Goal: Task Accomplishment & Management: Manage account settings

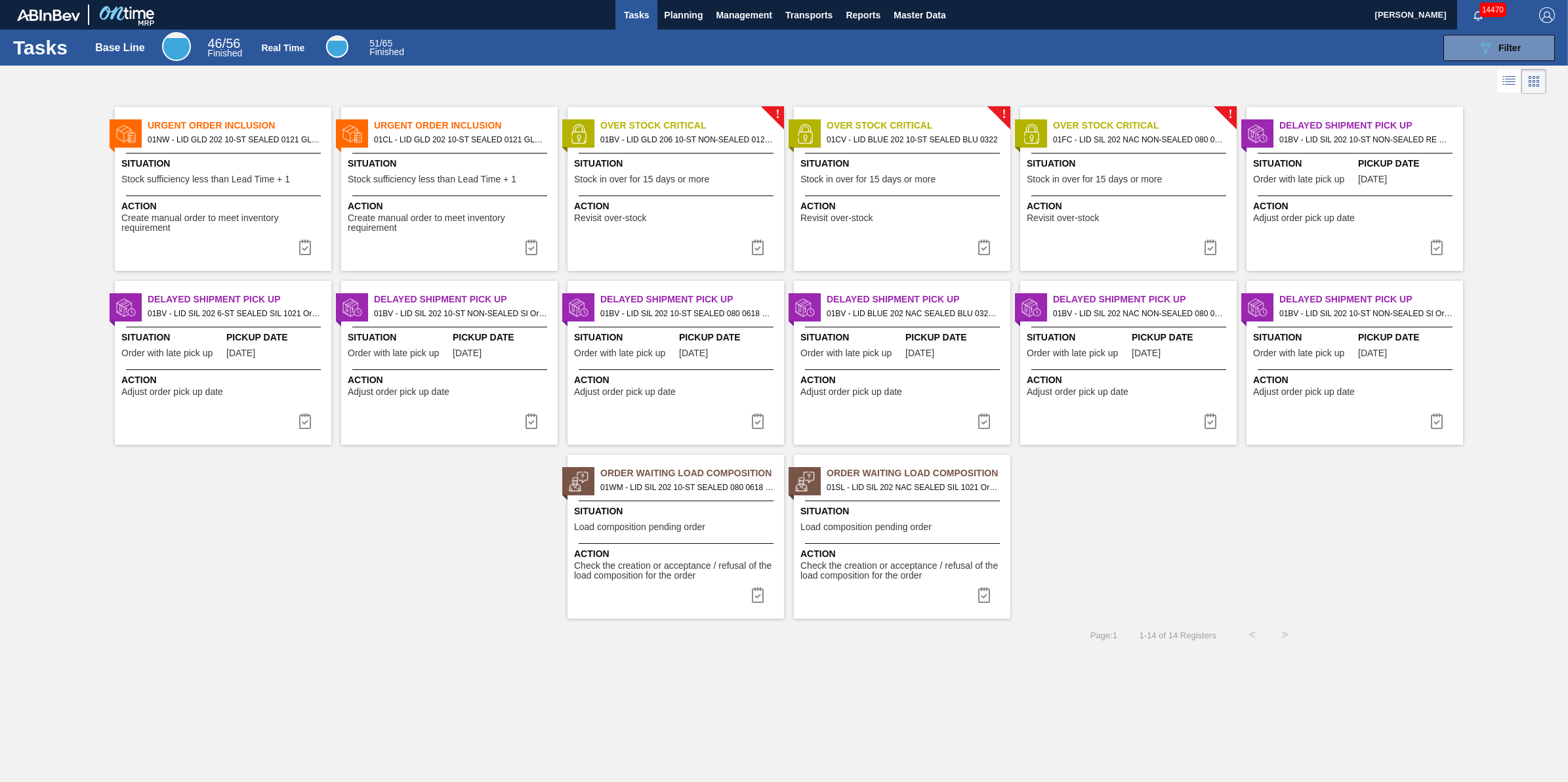
click at [476, 157] on span "Situation" at bounding box center [452, 163] width 207 height 14
checkbox input "true"
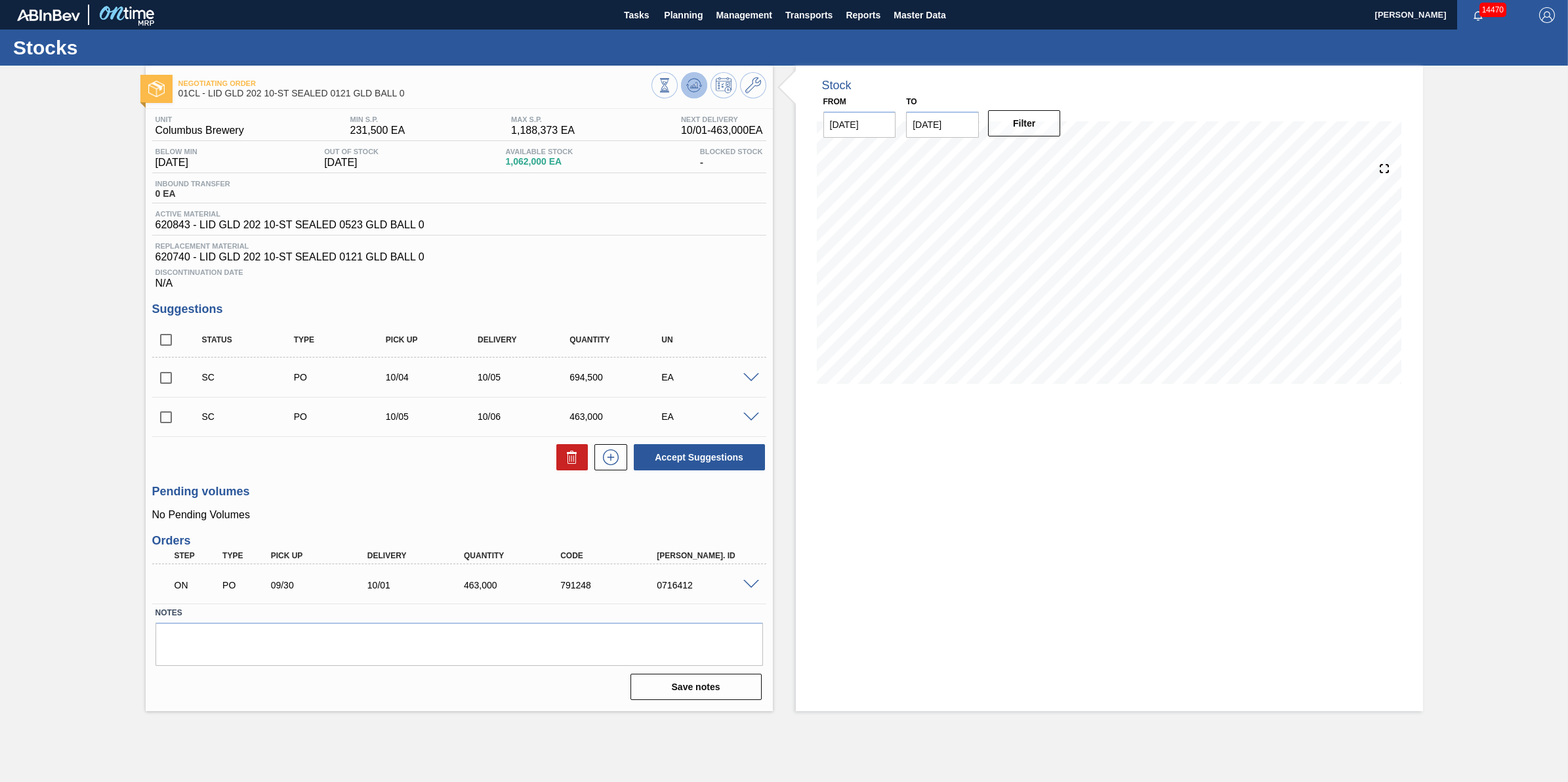
click at [690, 83] on icon at bounding box center [694, 85] width 16 height 16
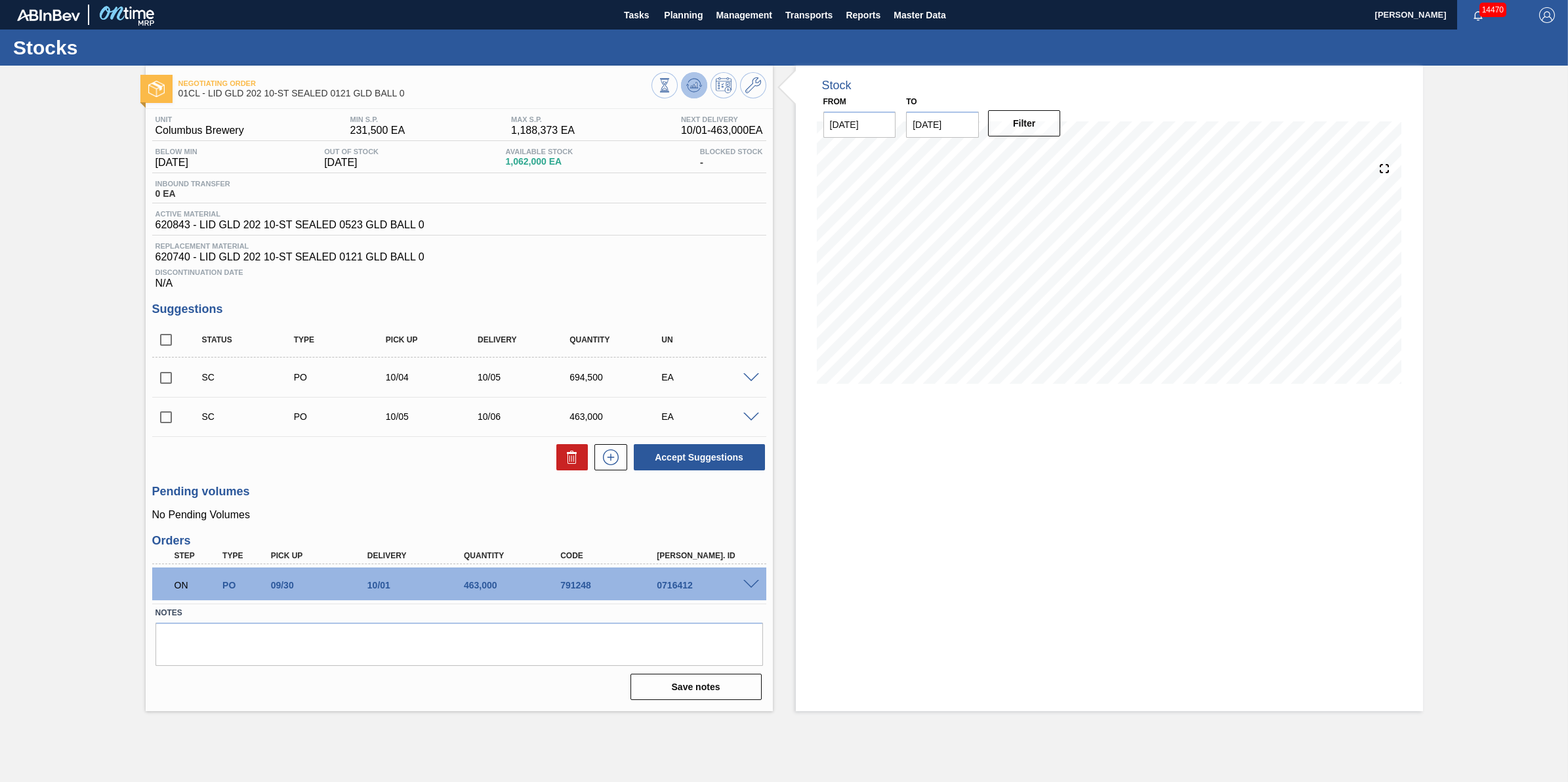
click at [698, 85] on icon at bounding box center [694, 85] width 16 height 16
click at [698, 82] on icon at bounding box center [694, 85] width 16 height 16
click at [698, 83] on icon at bounding box center [694, 85] width 16 height 16
click at [689, 92] on icon at bounding box center [694, 85] width 16 height 16
click at [646, 10] on span "Tasks" at bounding box center [637, 15] width 29 height 16
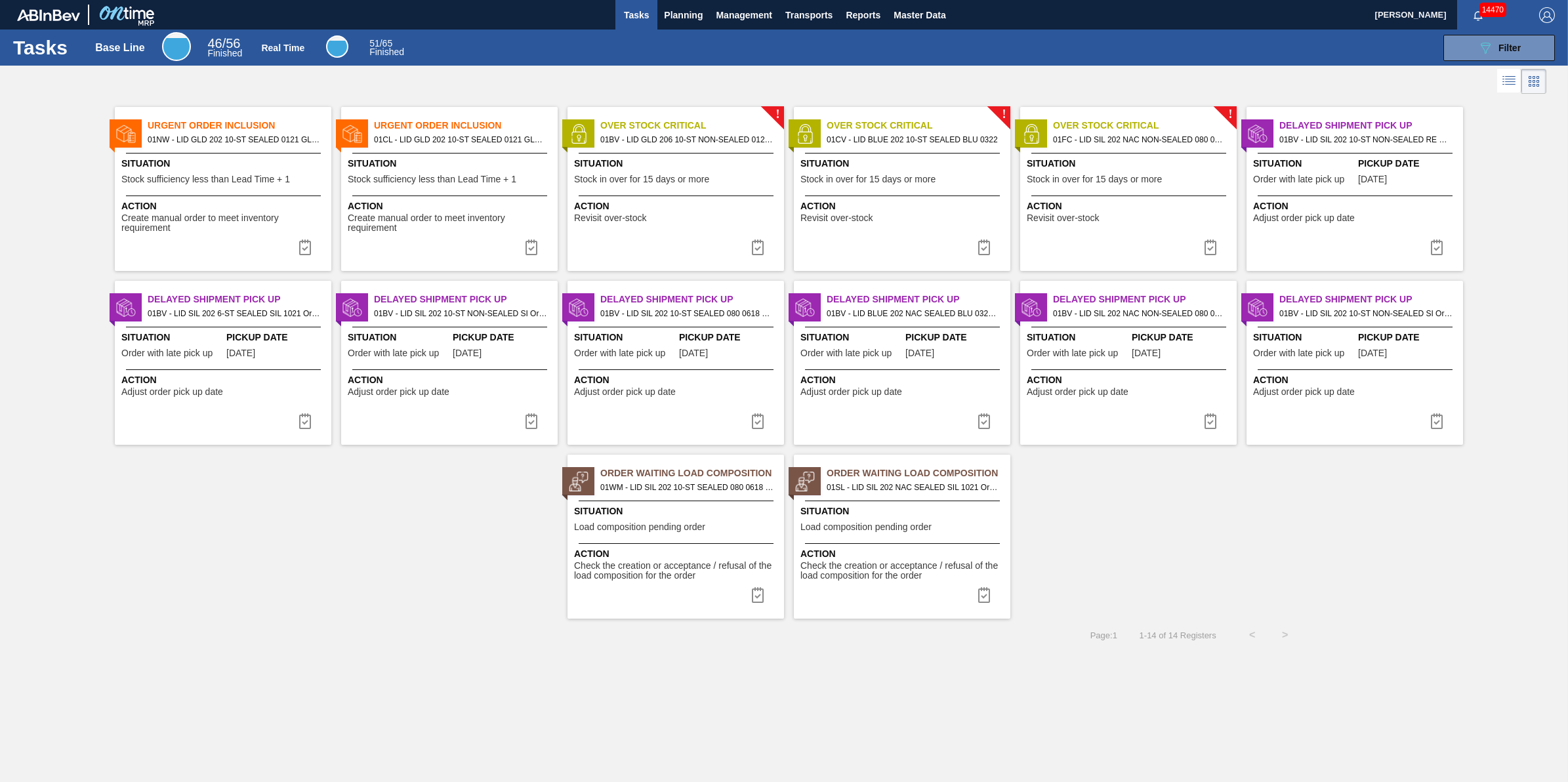
click at [204, 197] on div "Action Create manual order to meet inventory requirement" at bounding box center [223, 214] width 216 height 38
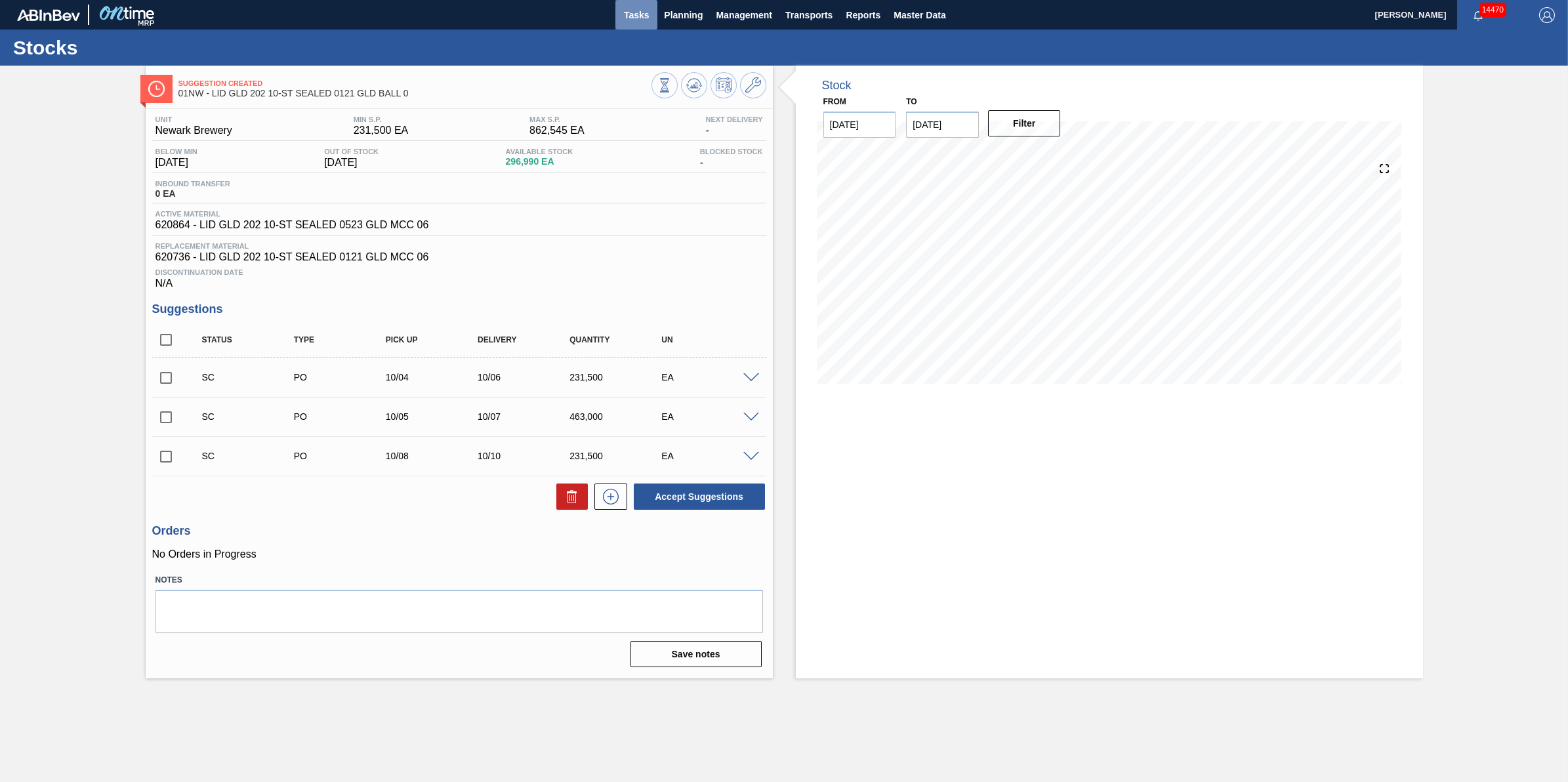
click at [624, 8] on span "Tasks" at bounding box center [637, 15] width 29 height 16
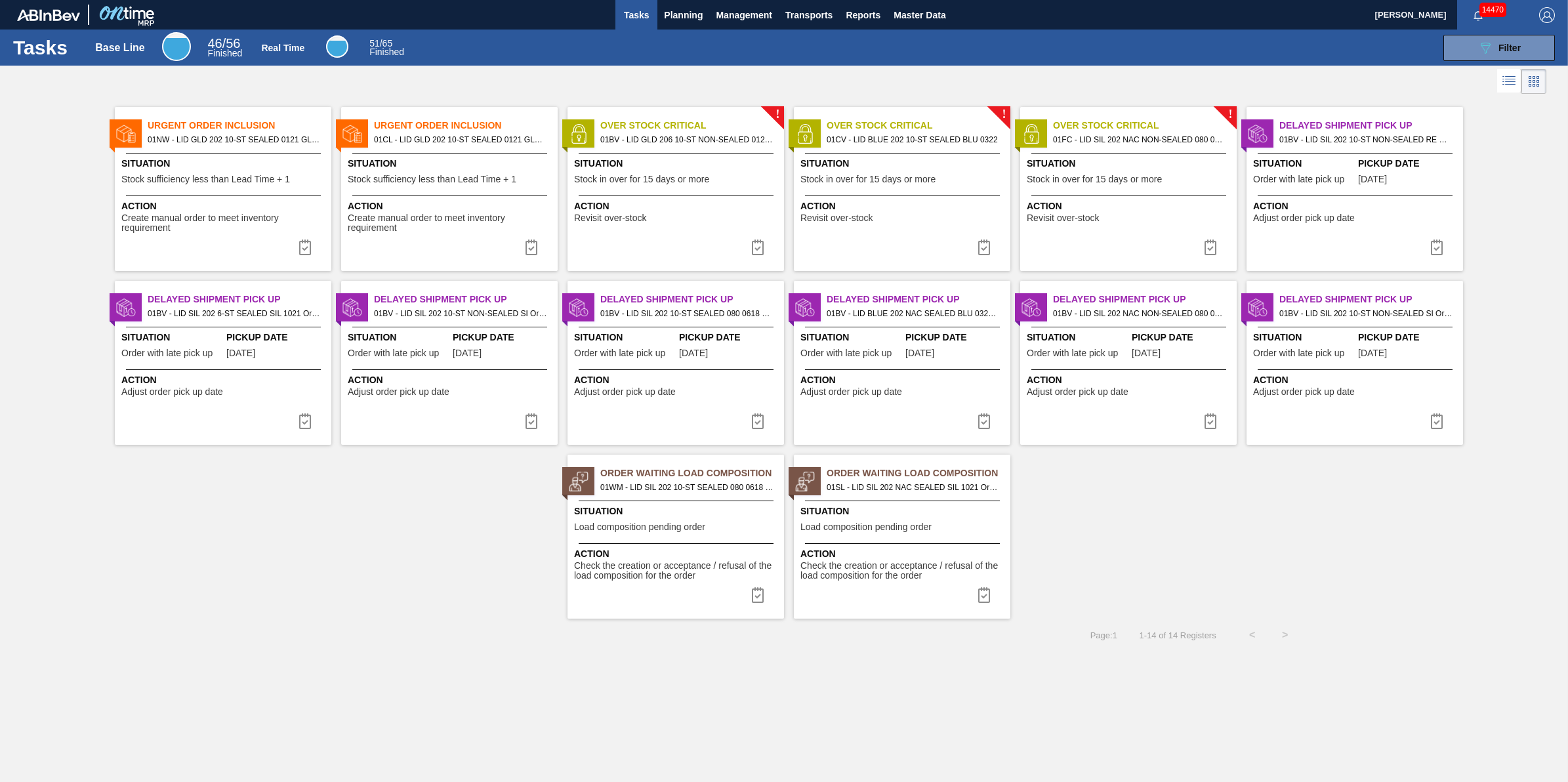
click at [419, 200] on span "Action" at bounding box center [452, 206] width 207 height 14
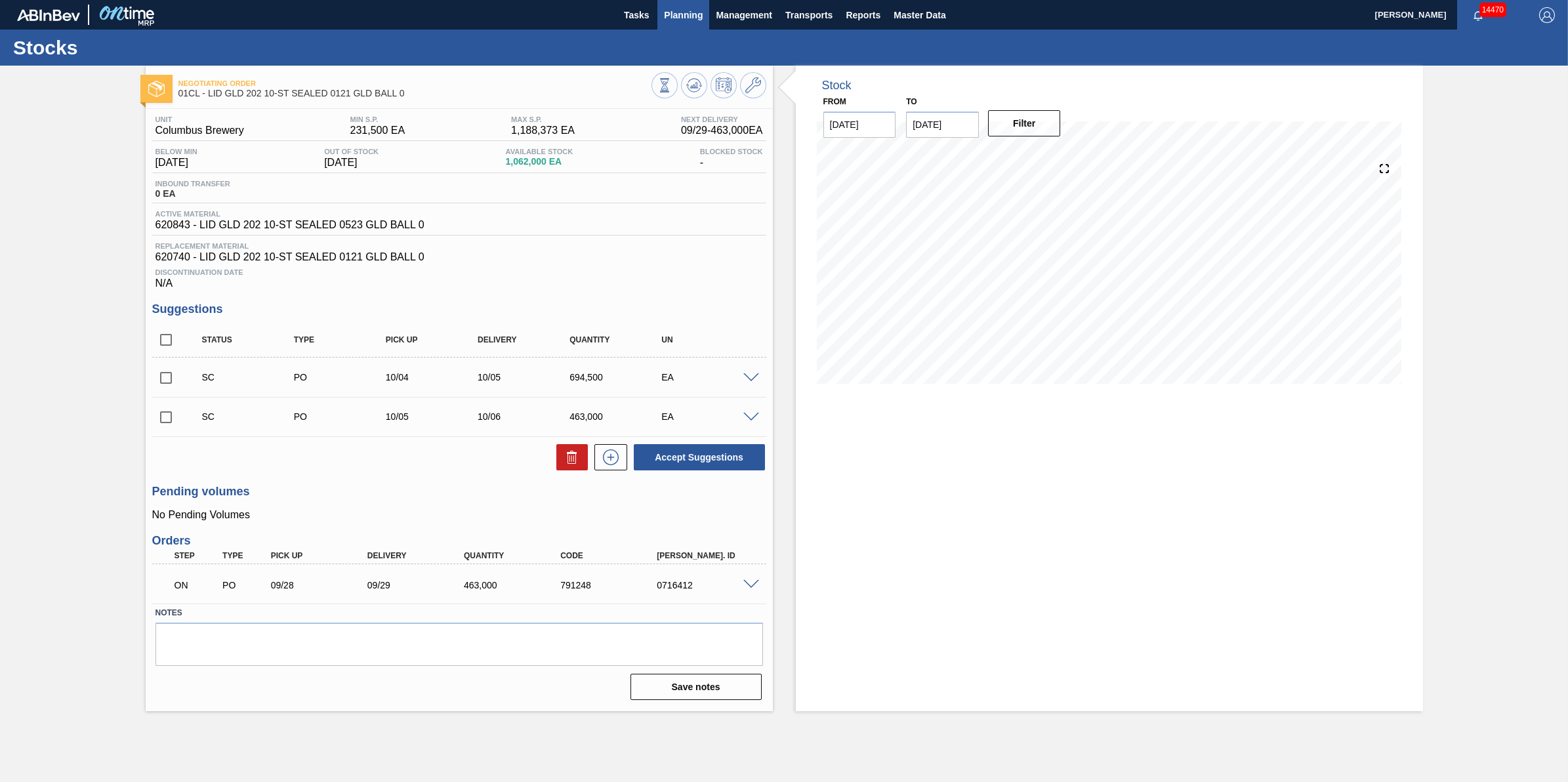
click at [698, 23] on button "Planning" at bounding box center [683, 15] width 52 height 30
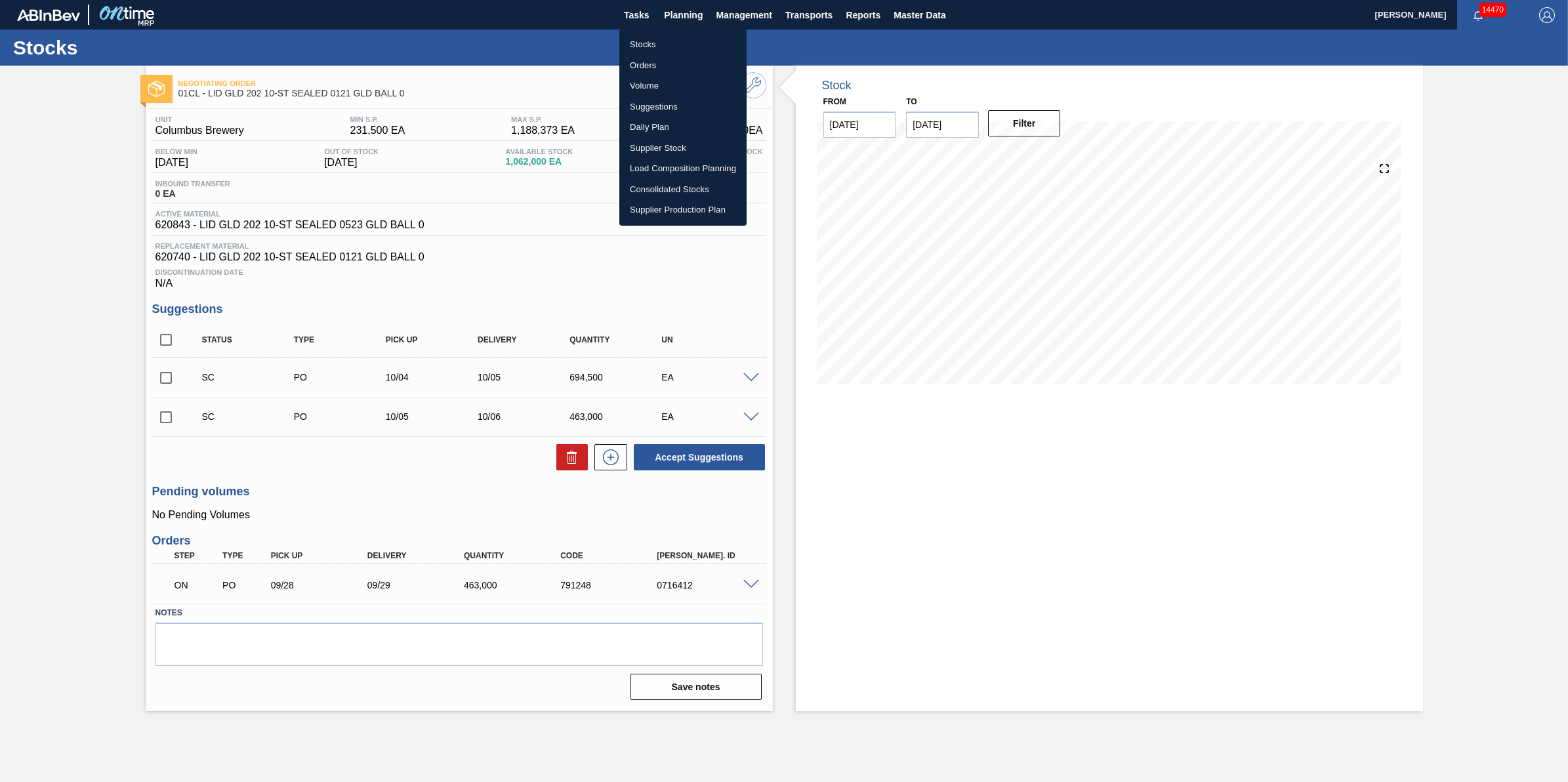
click at [698, 41] on li "Stocks" at bounding box center [683, 44] width 127 height 21
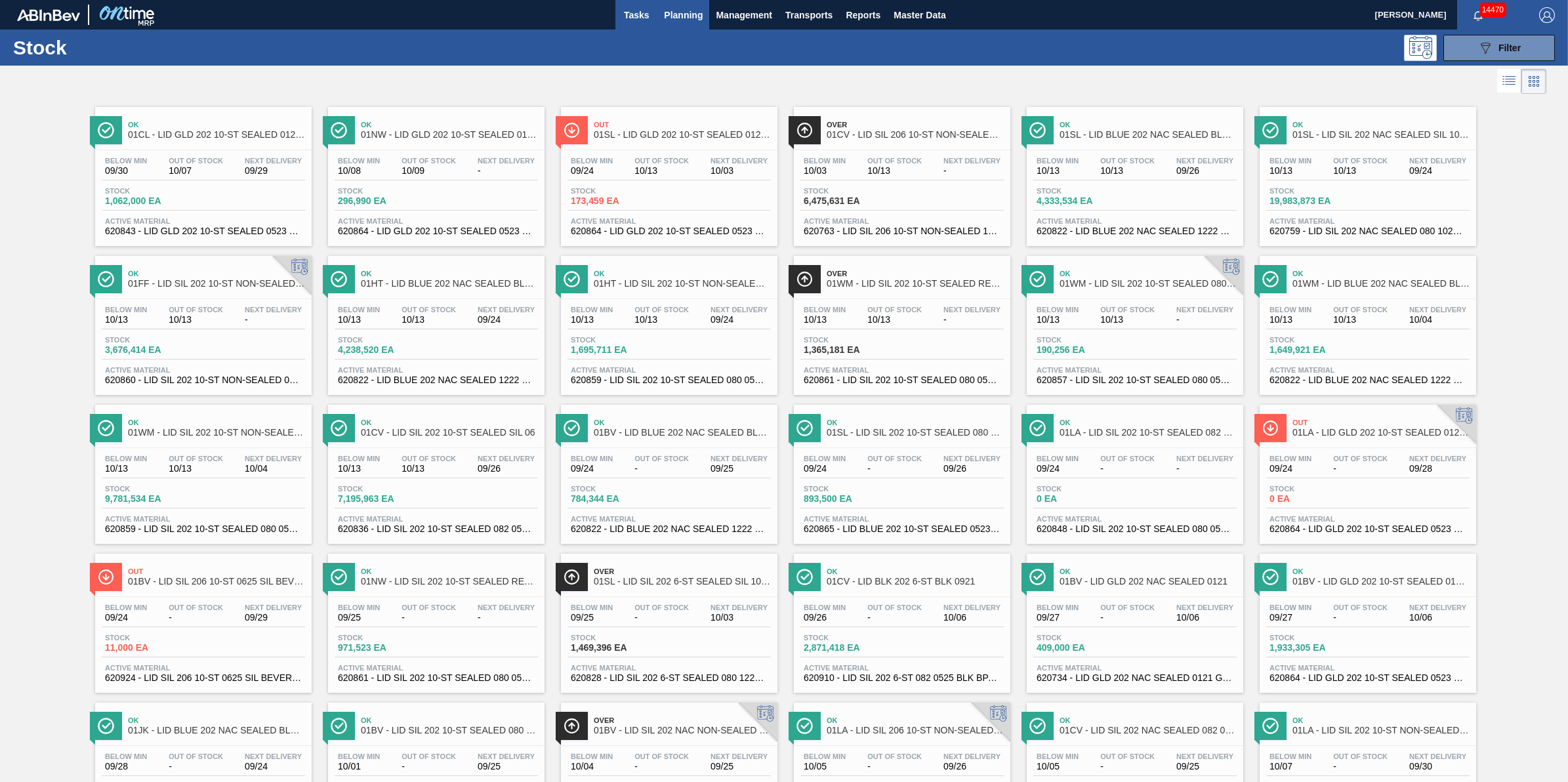
click at [622, 13] on span "Tasks" at bounding box center [637, 15] width 29 height 16
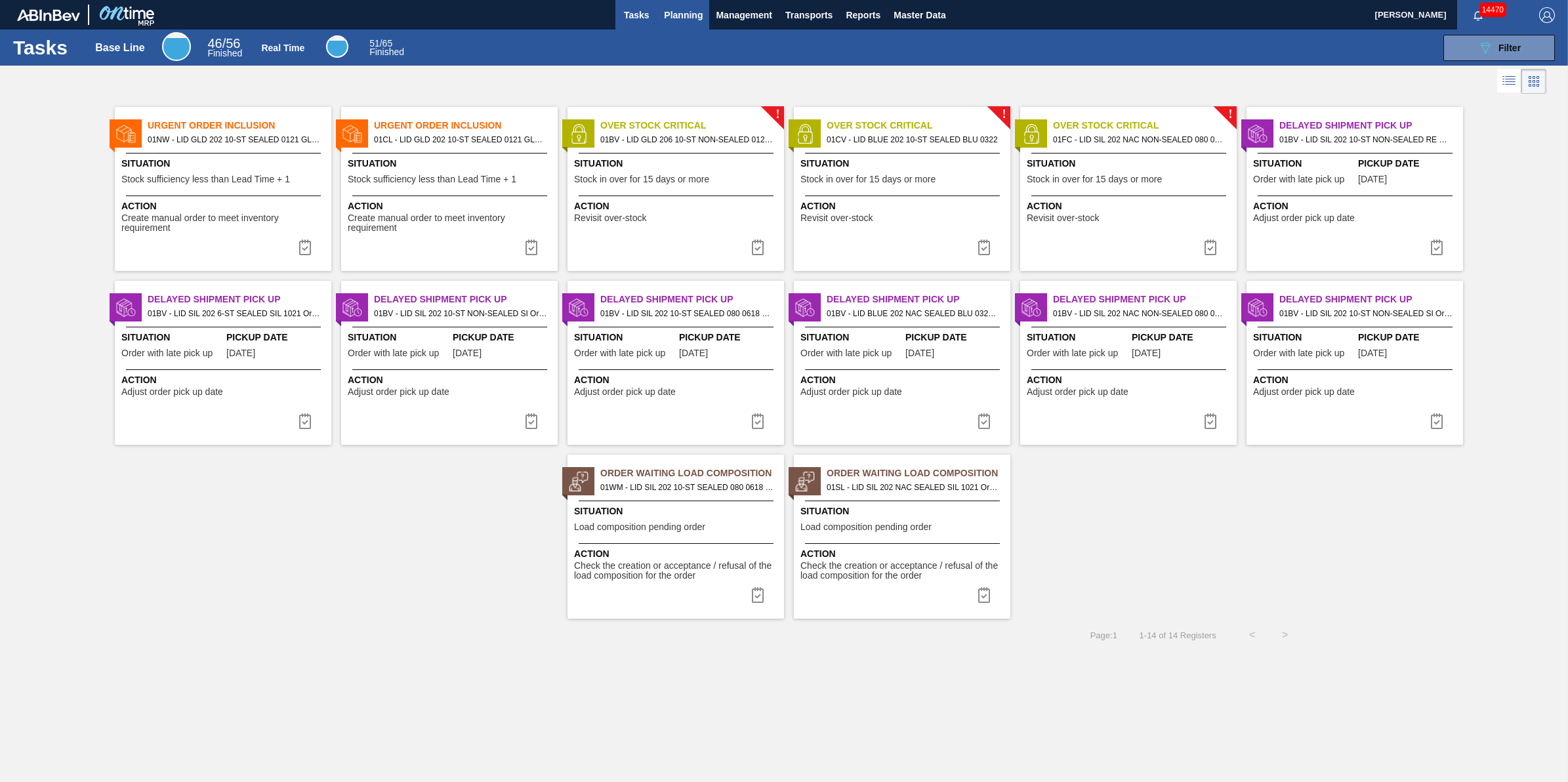
click at [683, 20] on span "Planning" at bounding box center [683, 15] width 39 height 16
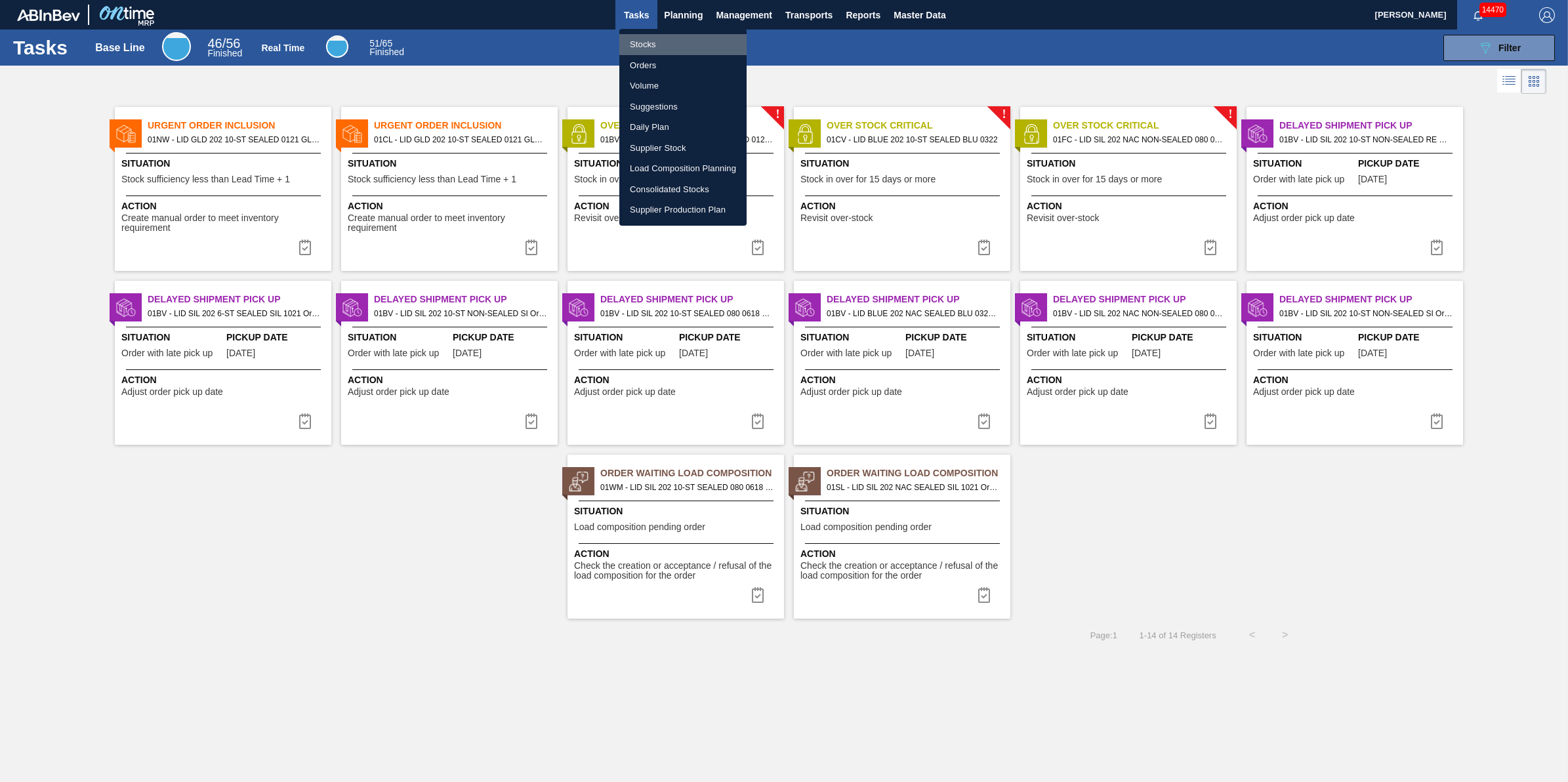
click at [667, 36] on li "Stocks" at bounding box center [683, 44] width 127 height 21
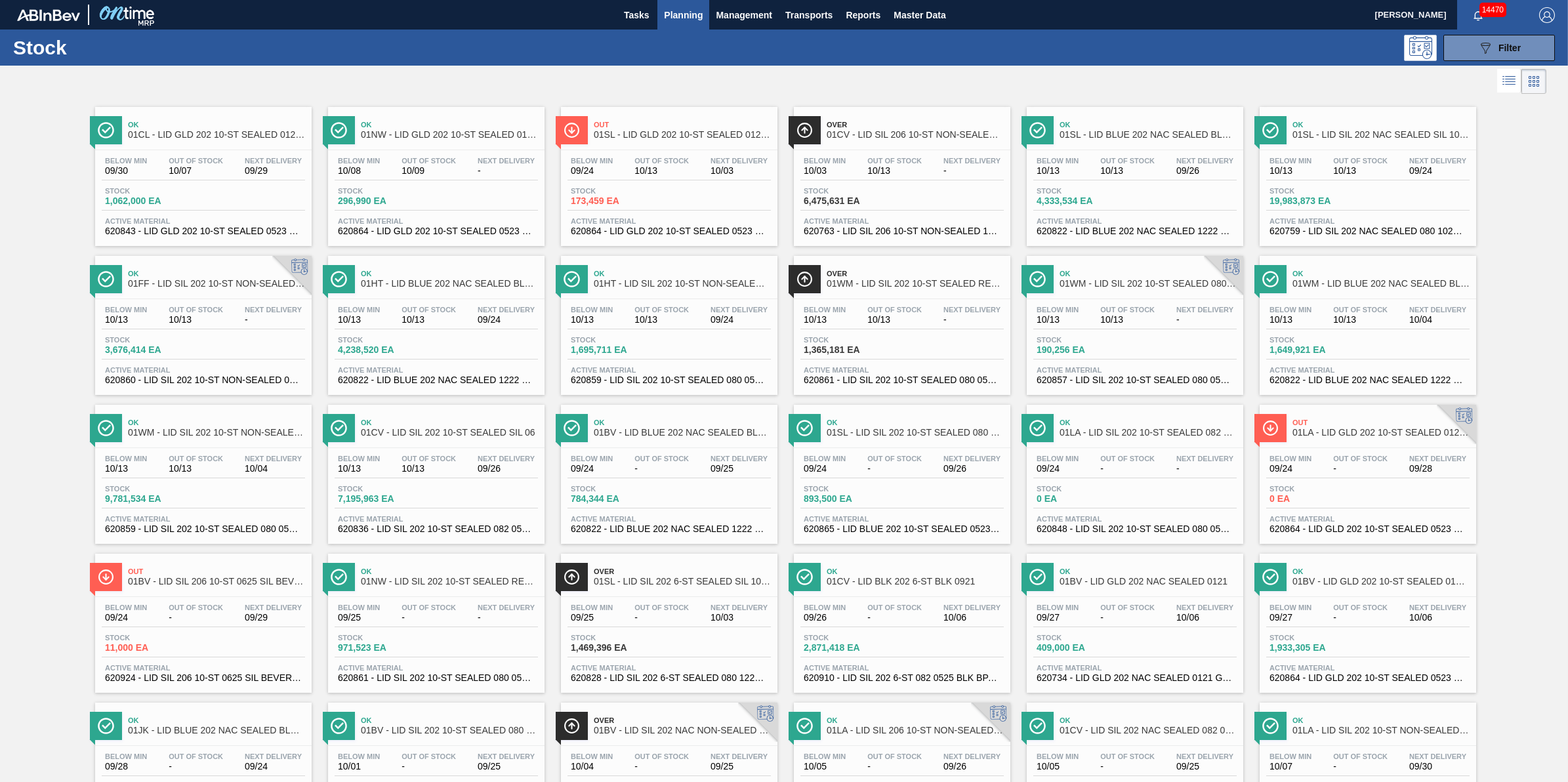
click at [232, 178] on div "Below Min 09/30 Out Of Stock 10/07 Next Delivery 09/29" at bounding box center [203, 168] width 203 height 23
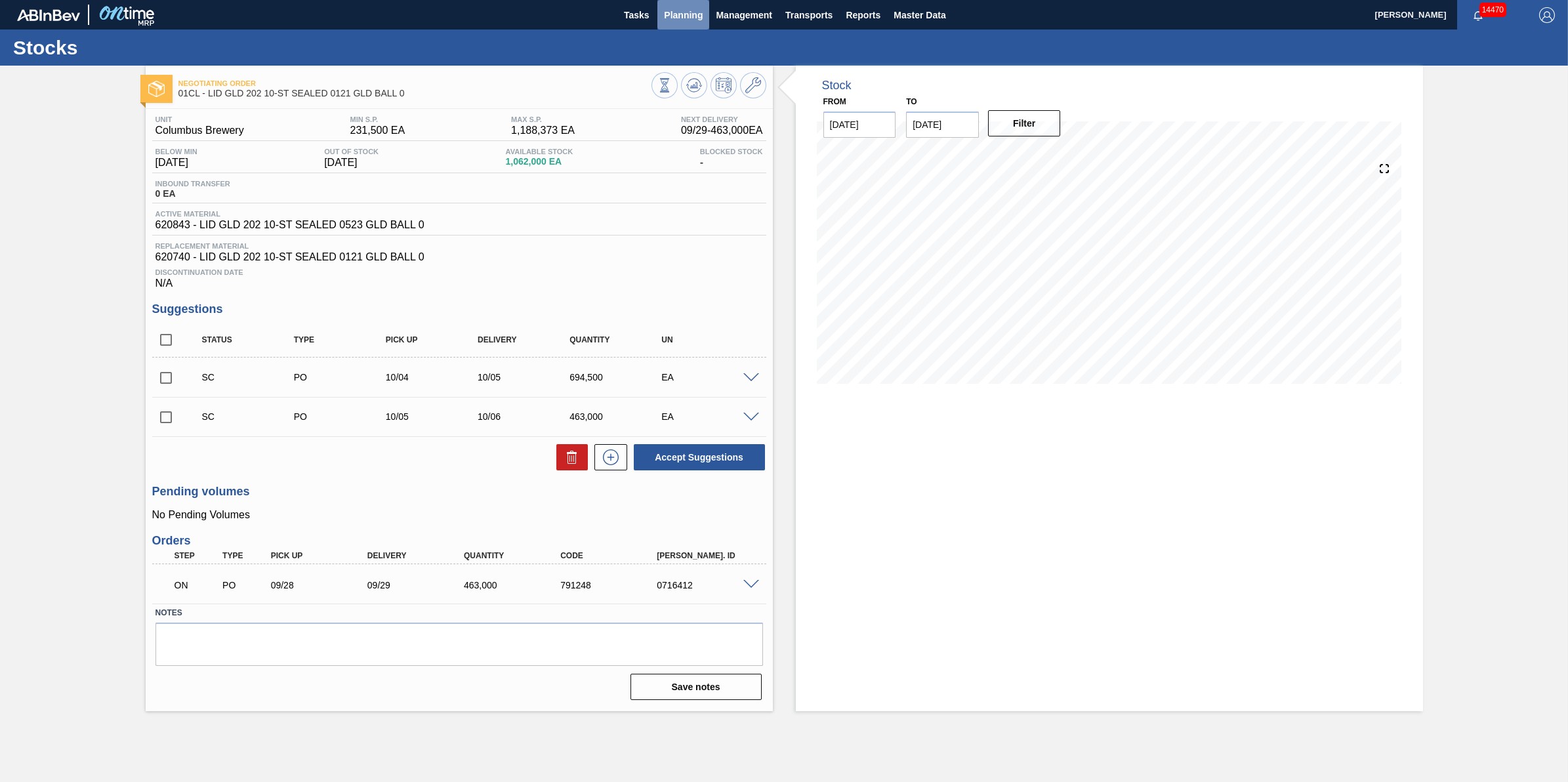
click at [673, 17] on span "Planning" at bounding box center [683, 15] width 39 height 16
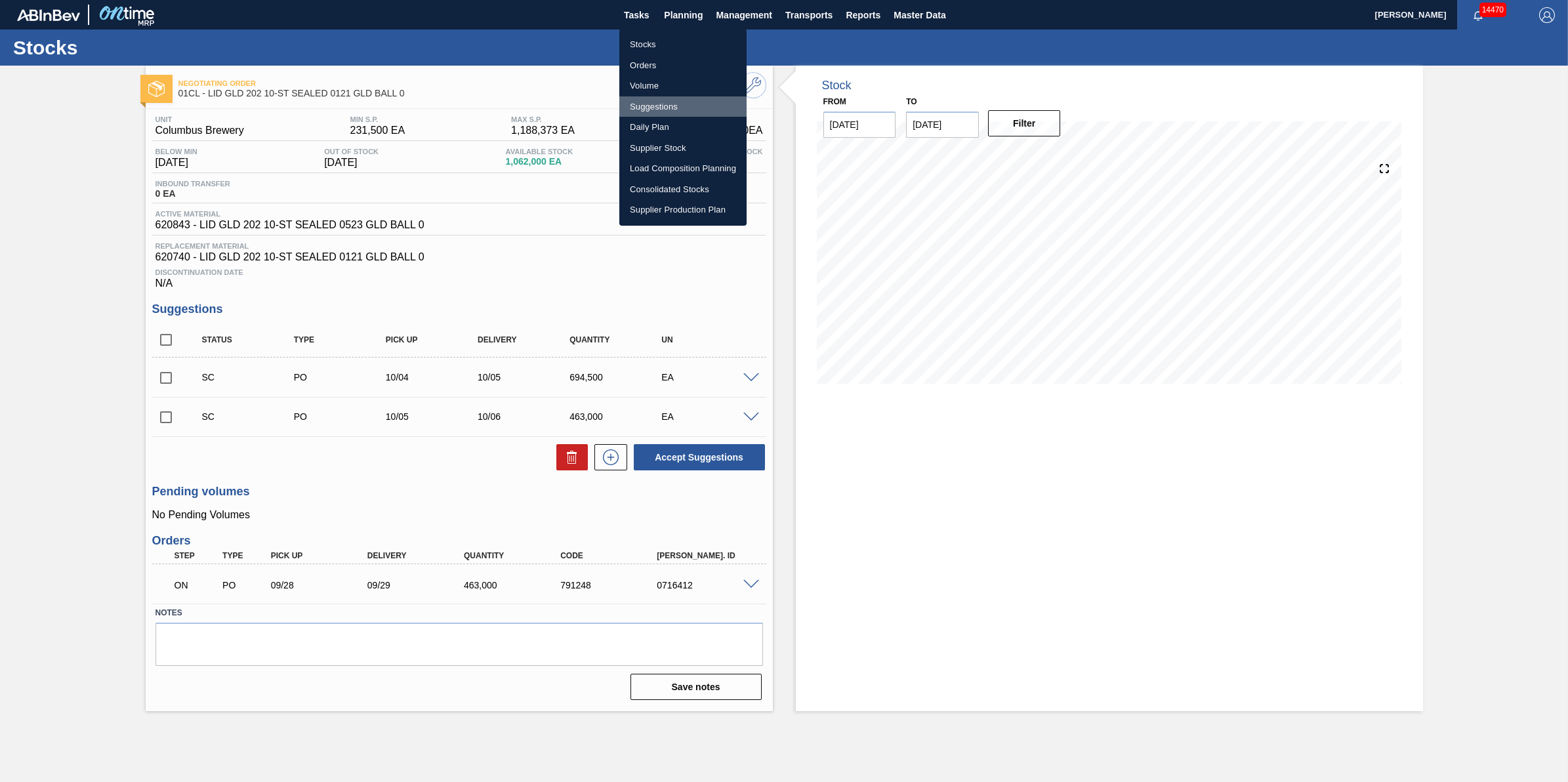
click at [667, 106] on li "Suggestions" at bounding box center [683, 106] width 127 height 21
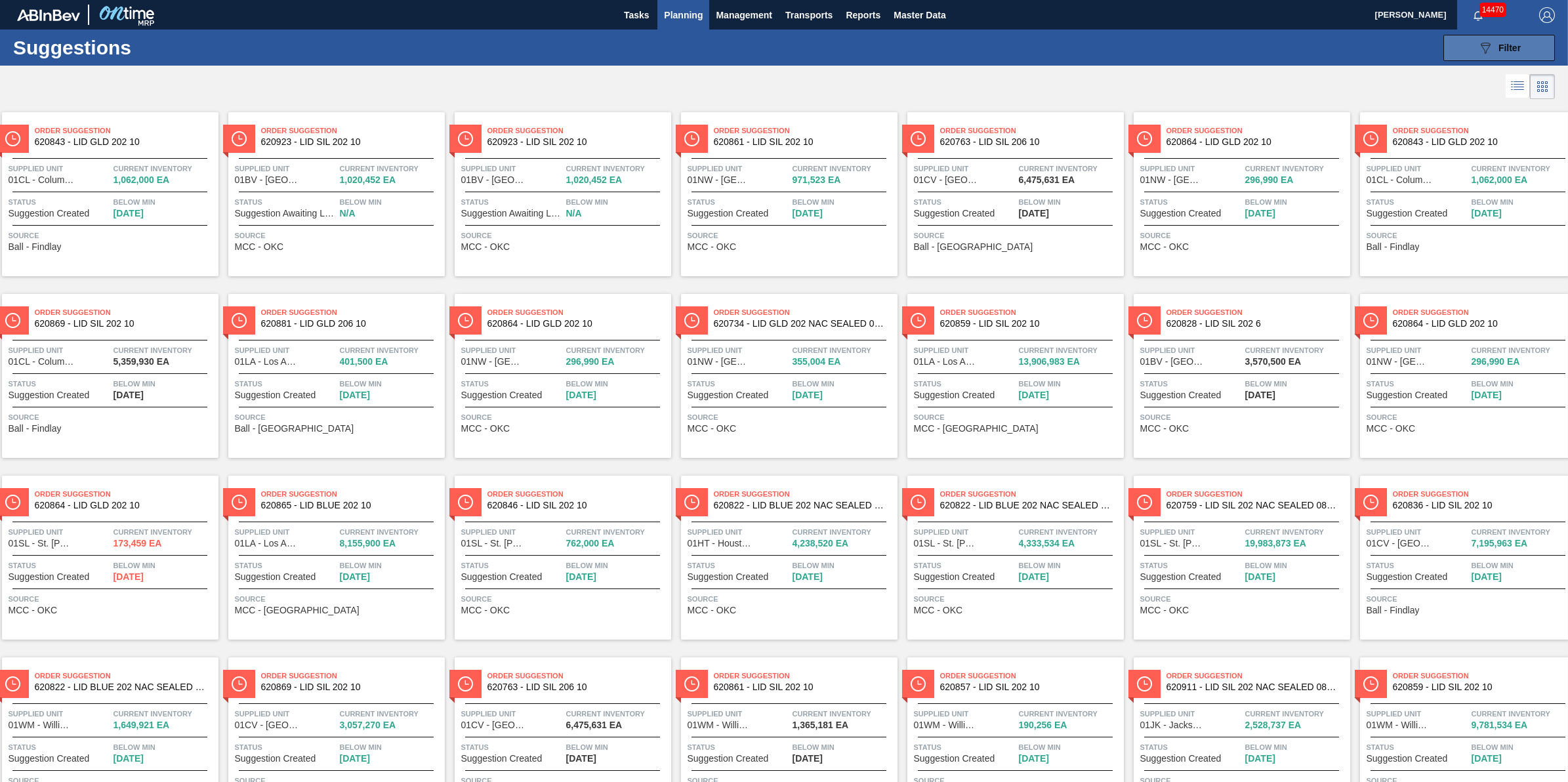
click at [1487, 44] on icon "089F7B8B-B2A5-4AFE-B5C0-19BA573D28AC" at bounding box center [1486, 48] width 16 height 16
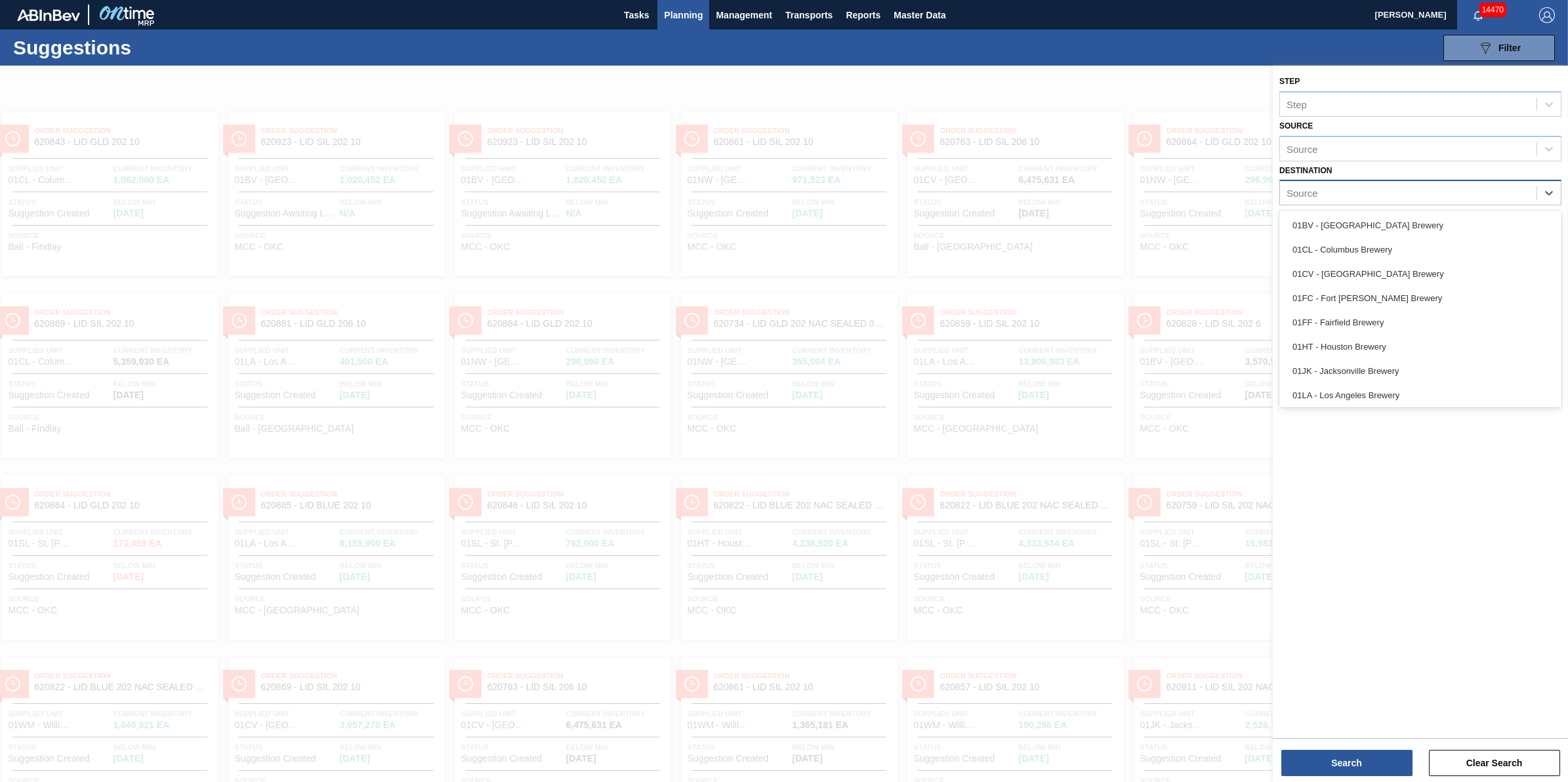
click at [1388, 180] on div "Source" at bounding box center [1420, 192] width 282 height 25
click at [1375, 250] on div "01CL - Columbus Brewery" at bounding box center [1420, 249] width 282 height 24
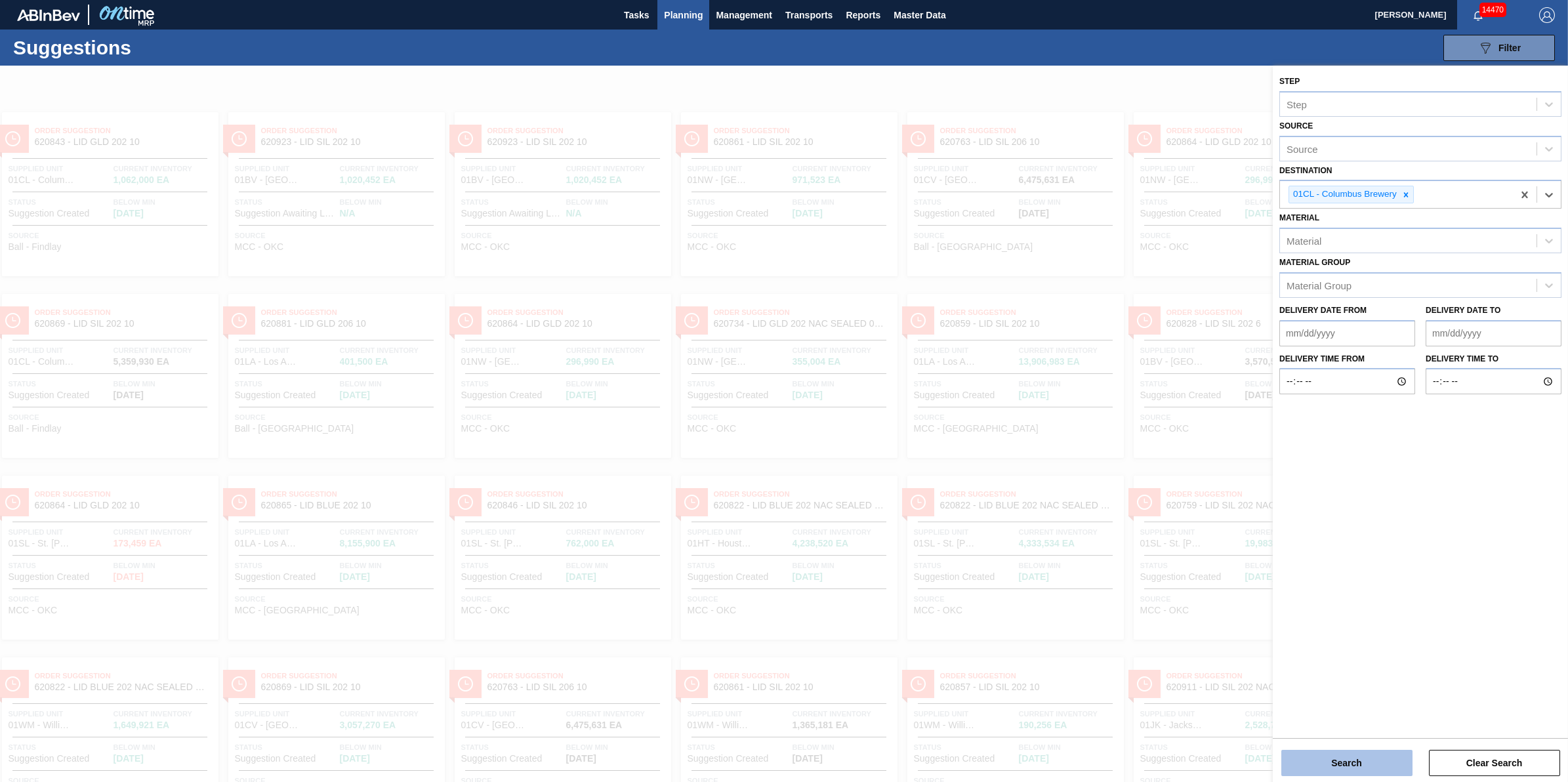
click at [1315, 753] on button "Search" at bounding box center [1347, 763] width 131 height 26
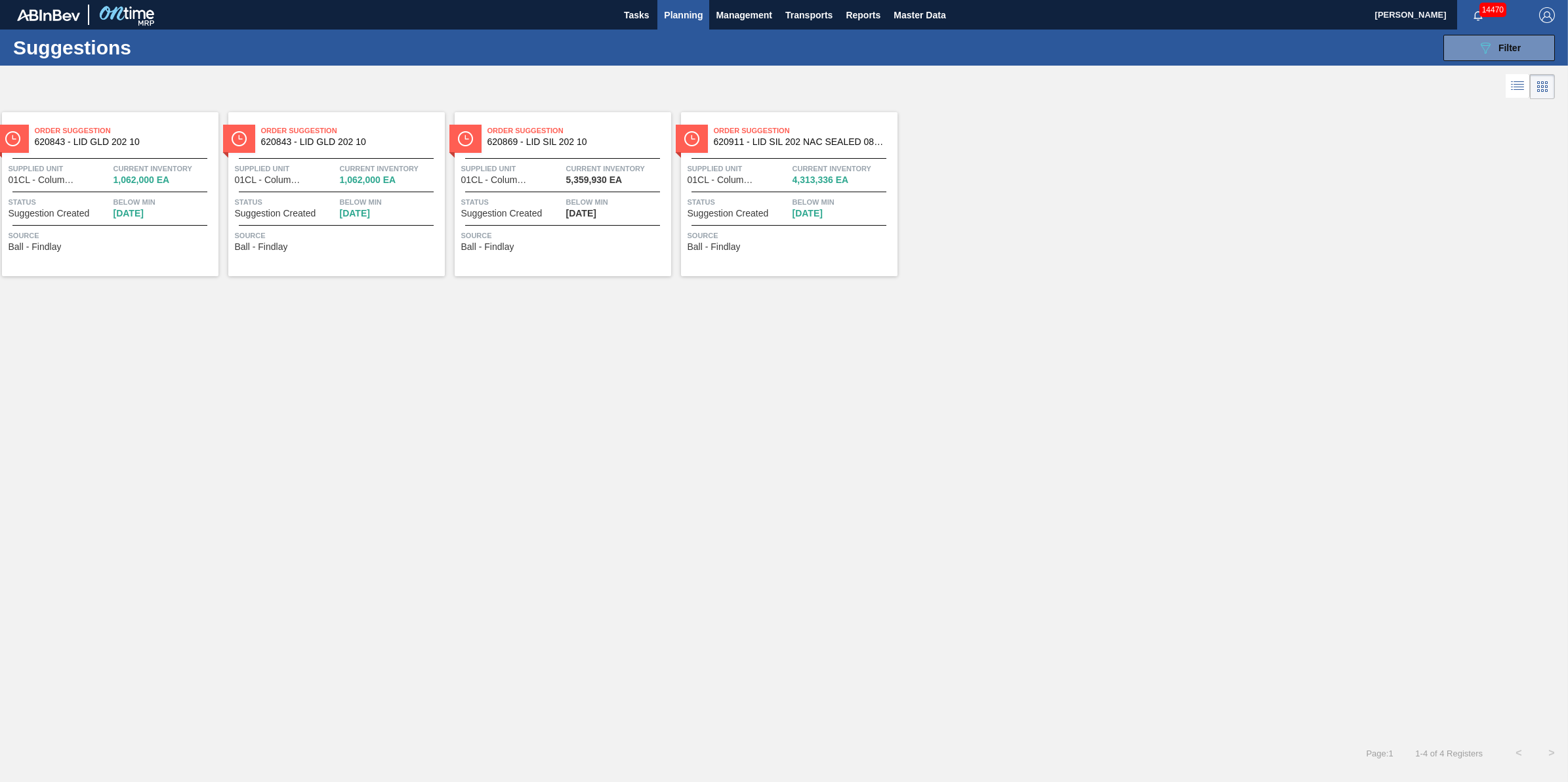
click at [1545, 98] on li at bounding box center [1543, 87] width 25 height 25
drag, startPoint x: 1537, startPoint y: 96, endPoint x: 1523, endPoint y: 94, distance: 14.1
click at [1535, 96] on li at bounding box center [1543, 87] width 25 height 25
click at [1517, 93] on icon at bounding box center [1518, 86] width 16 height 16
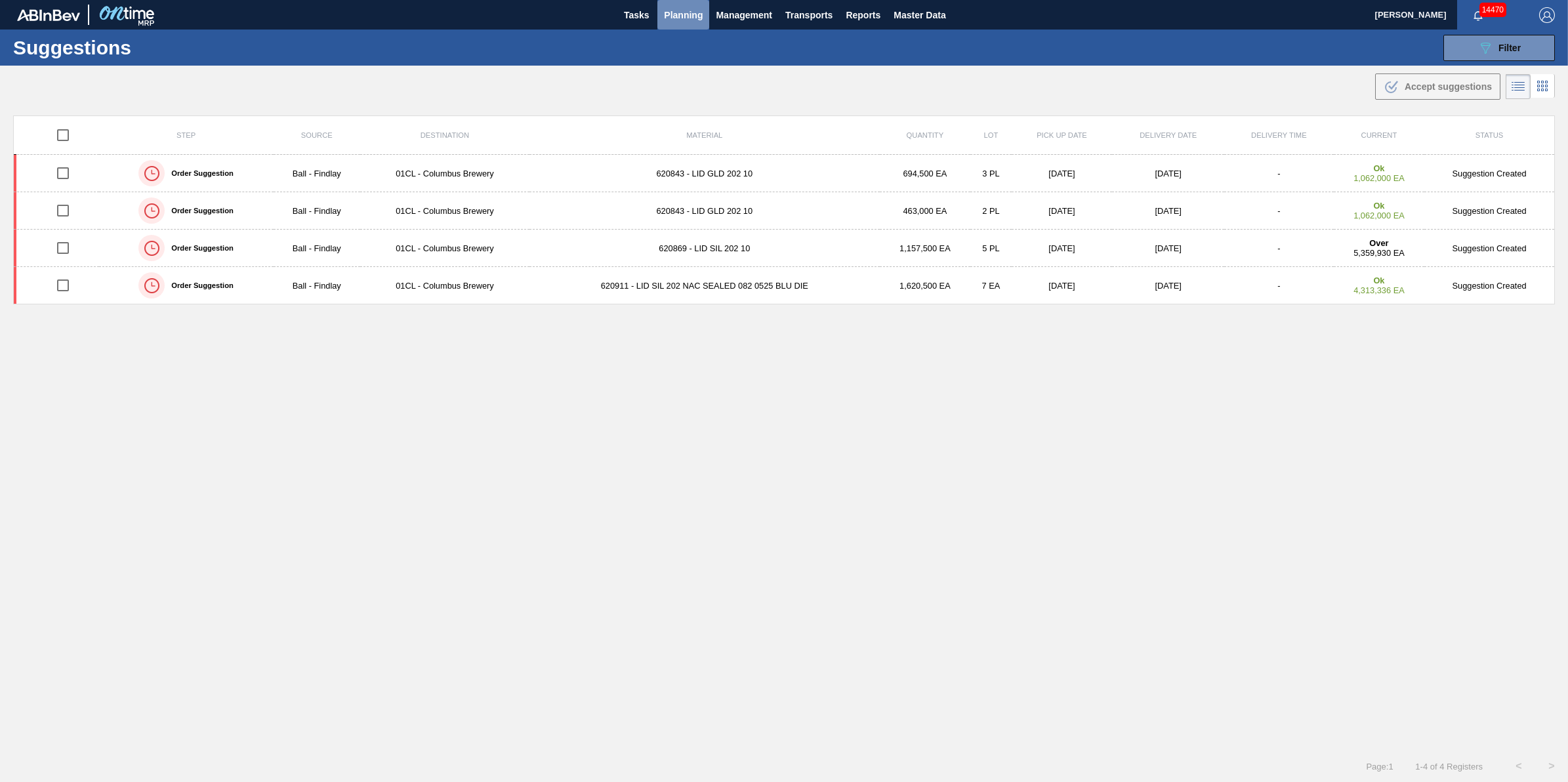
click at [694, 17] on span "Planning" at bounding box center [683, 15] width 39 height 16
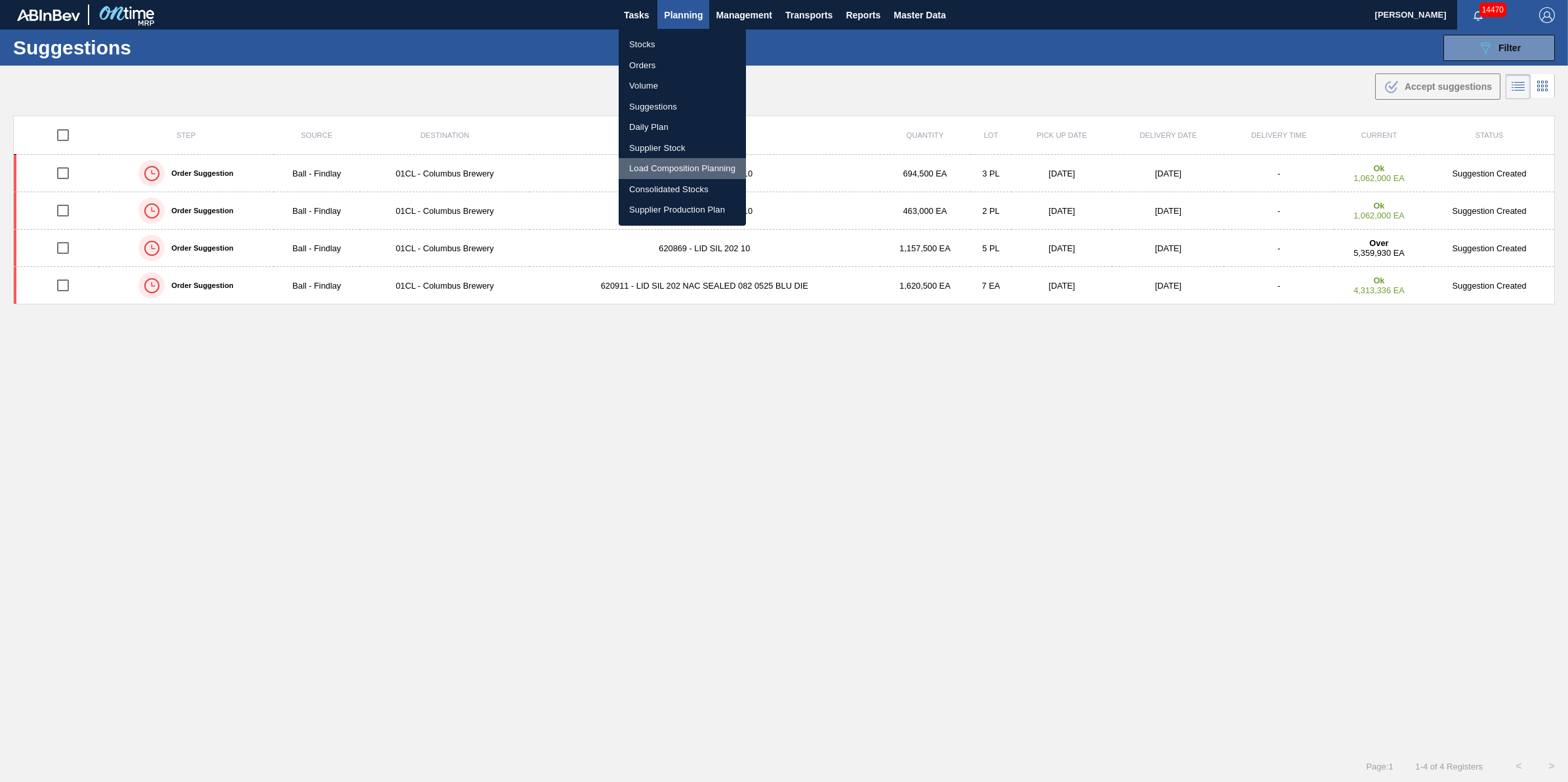
click at [655, 164] on li "Load Composition Planning" at bounding box center [682, 168] width 127 height 21
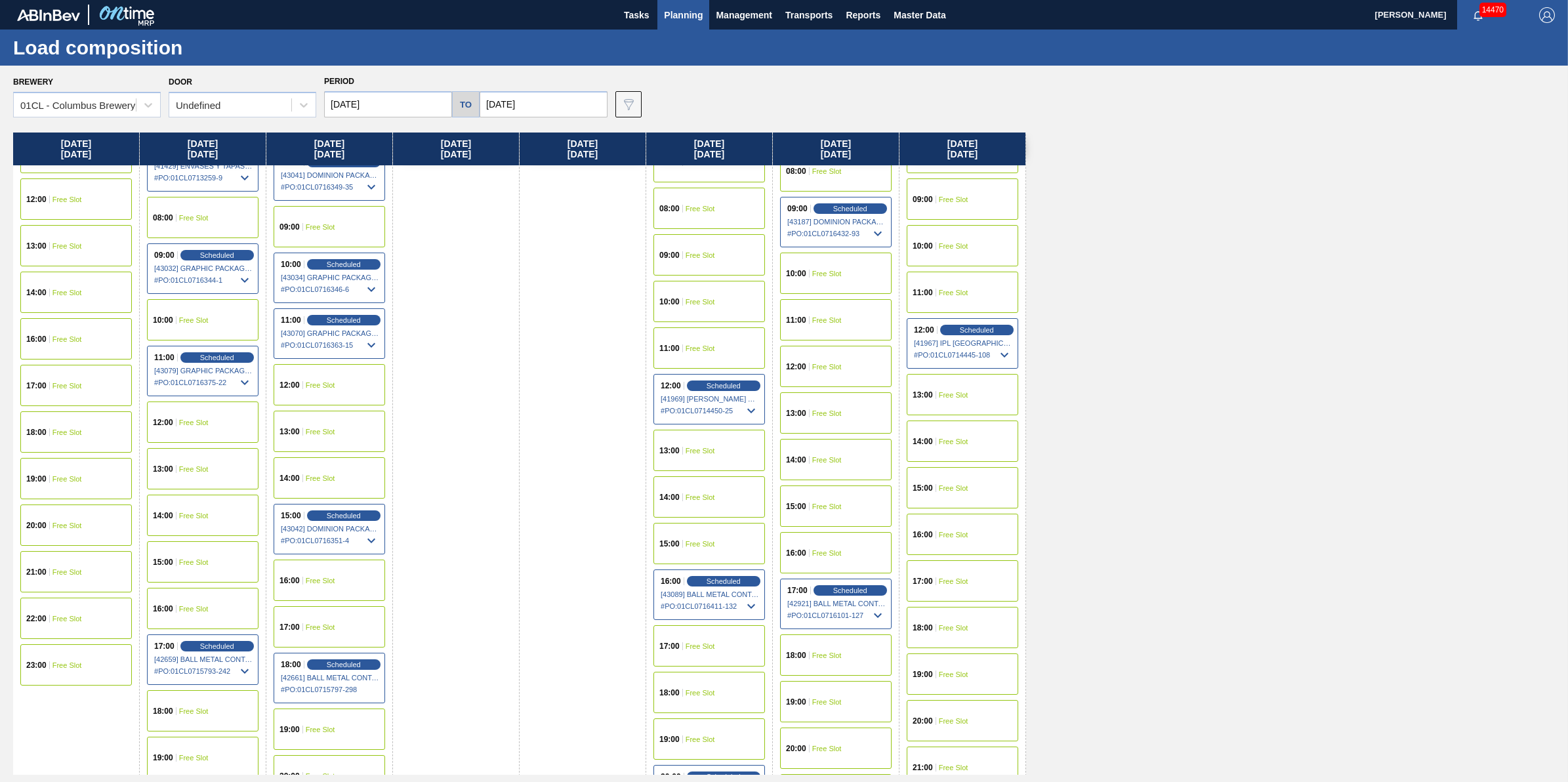
scroll to position [410, 0]
click at [838, 586] on span "Scheduled" at bounding box center [850, 589] width 37 height 9
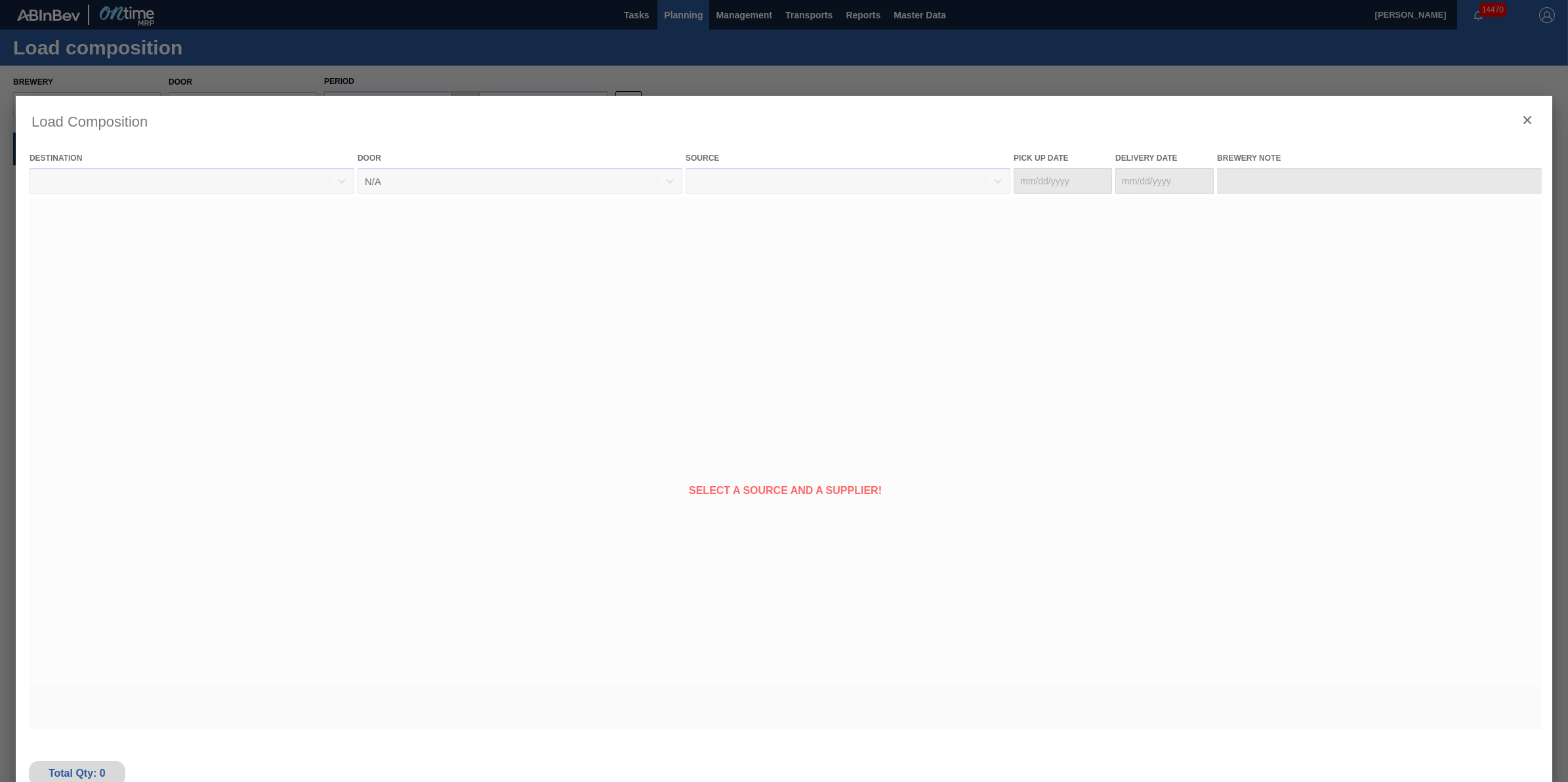
type Date "09/29/2025"
type Date "[DATE]"
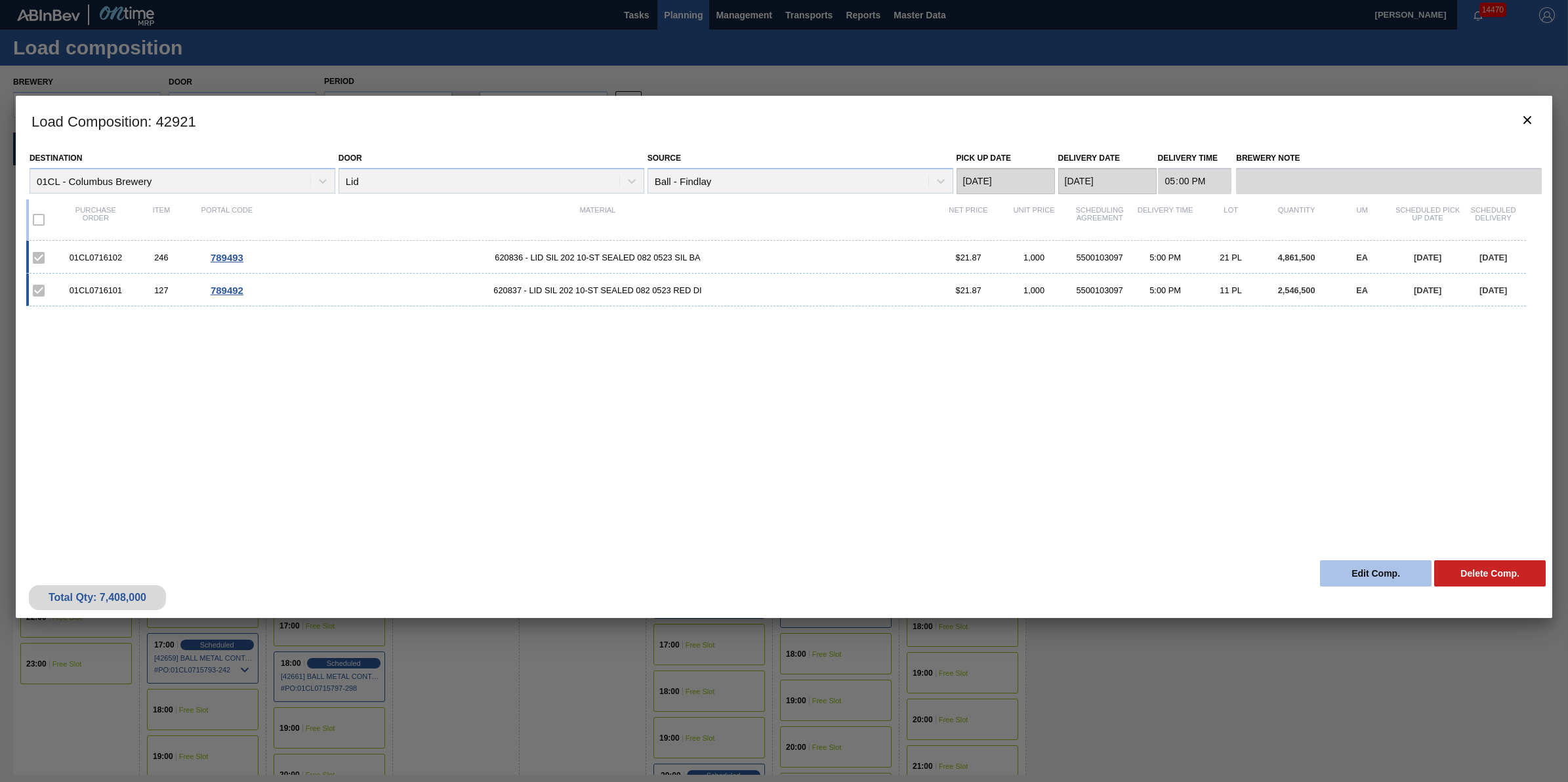
click at [1358, 563] on button "Edit Comp." at bounding box center [1376, 573] width 111 height 26
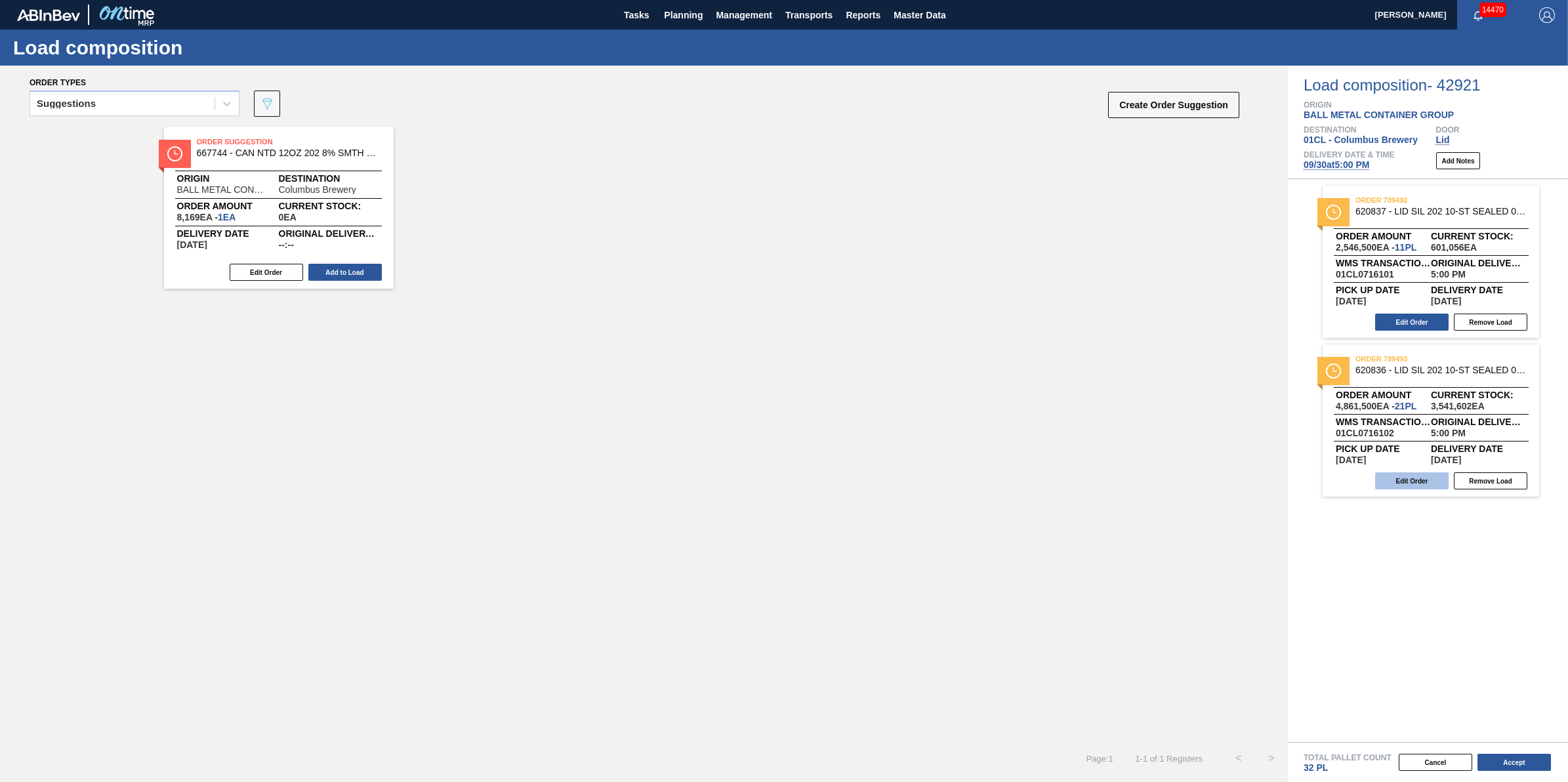
click at [1405, 479] on button "Edit Order" at bounding box center [1411, 481] width 74 height 17
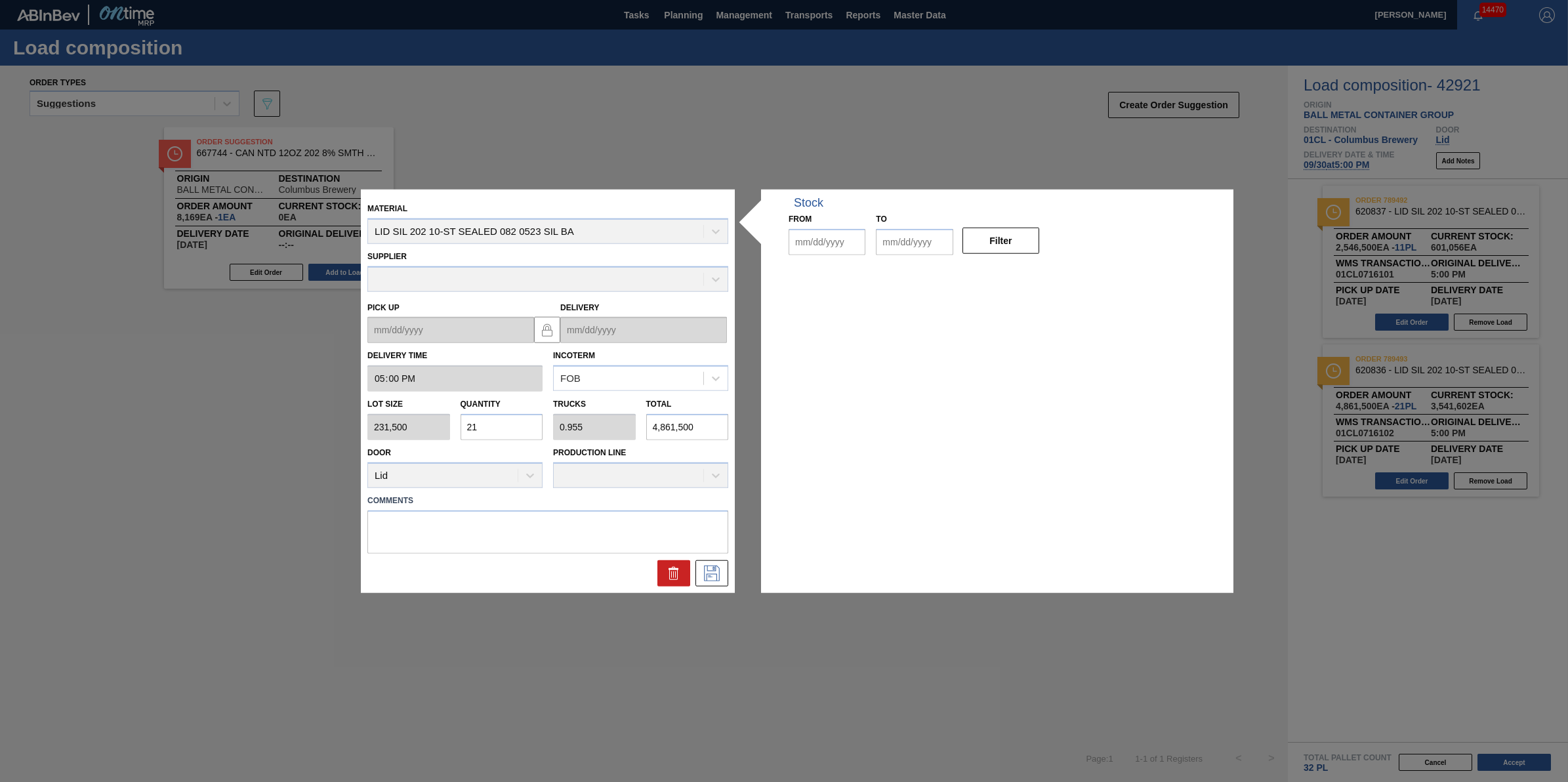
type input "17:00:00"
type input "231,500"
type input "21"
type input "0.955"
type input "4,861,500"
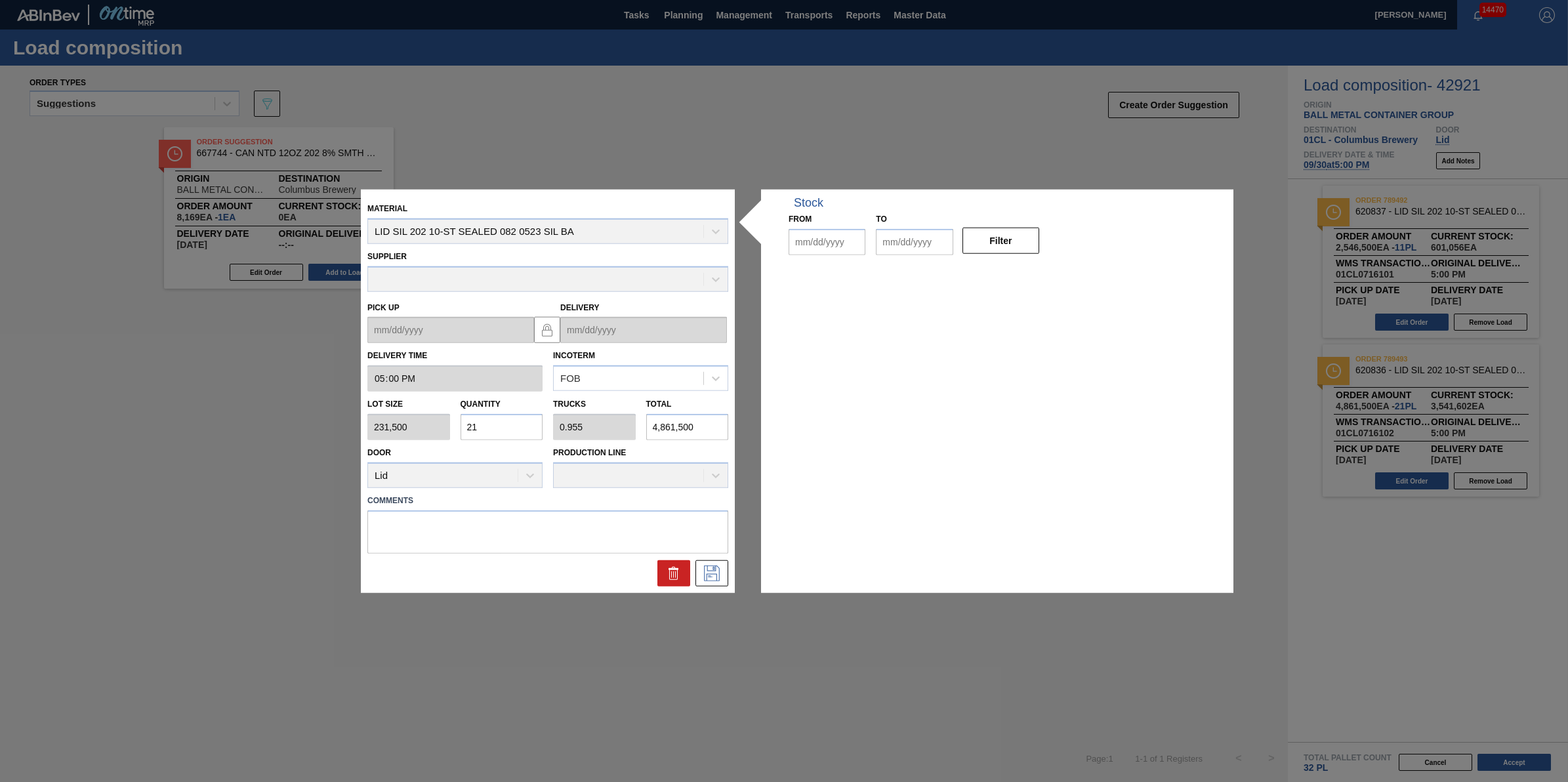
type up "09/29/2025"
type input "[DATE]"
click at [487, 428] on input "21" at bounding box center [502, 427] width 83 height 26
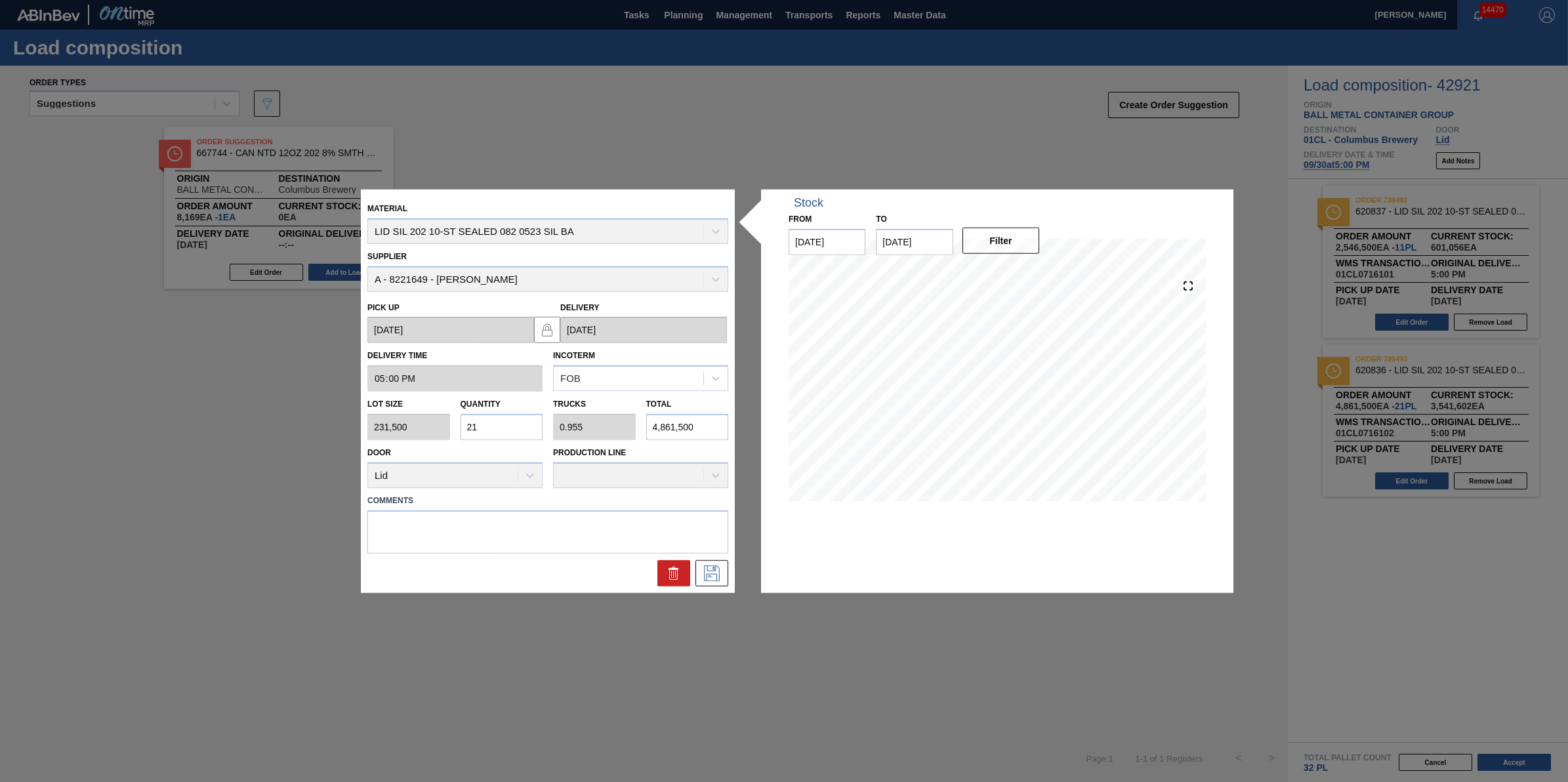
type input "2"
type input "0.091"
type input "463,000"
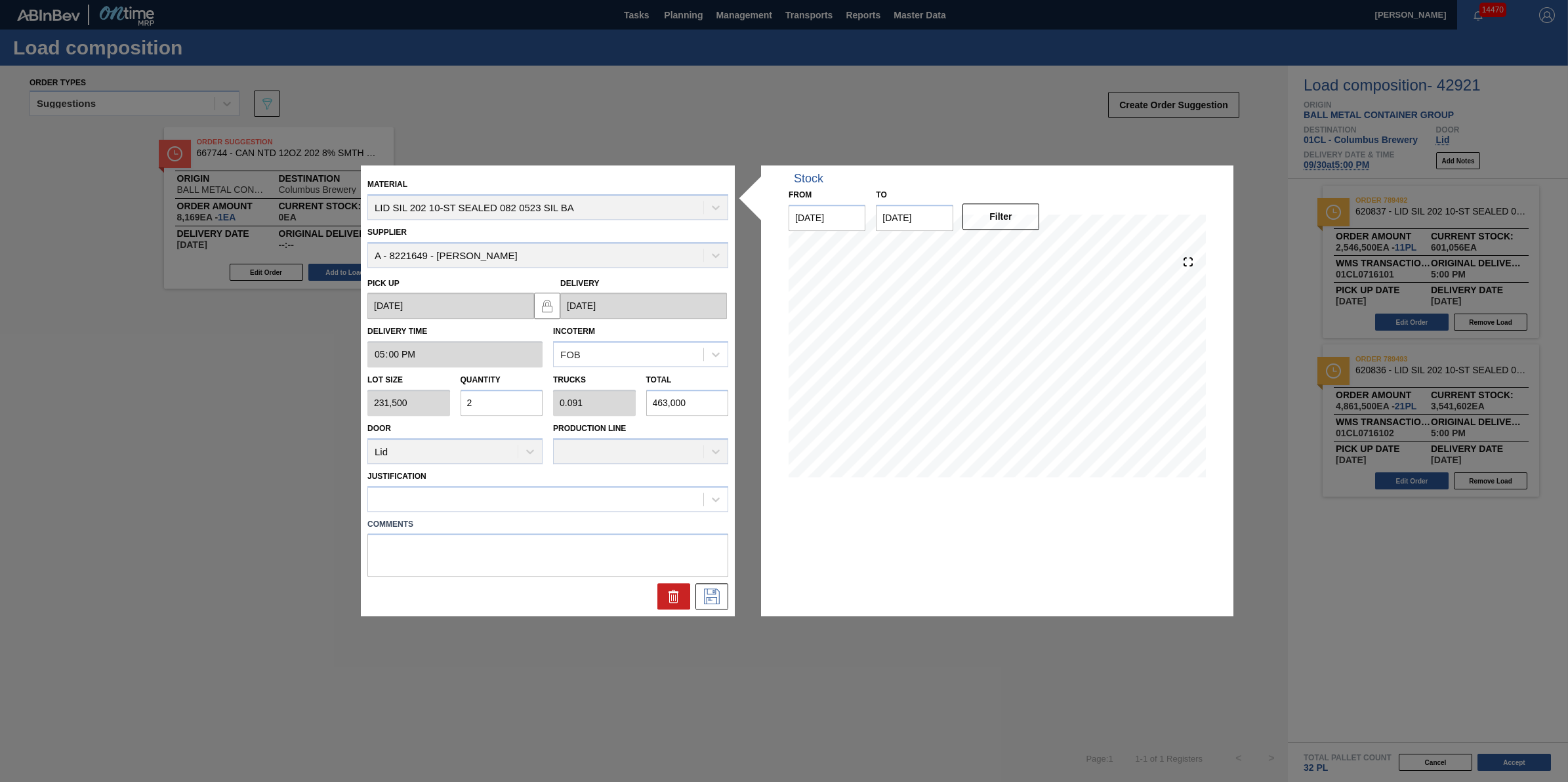
type input "0"
type input "1"
type input "0.045"
type input "231,500"
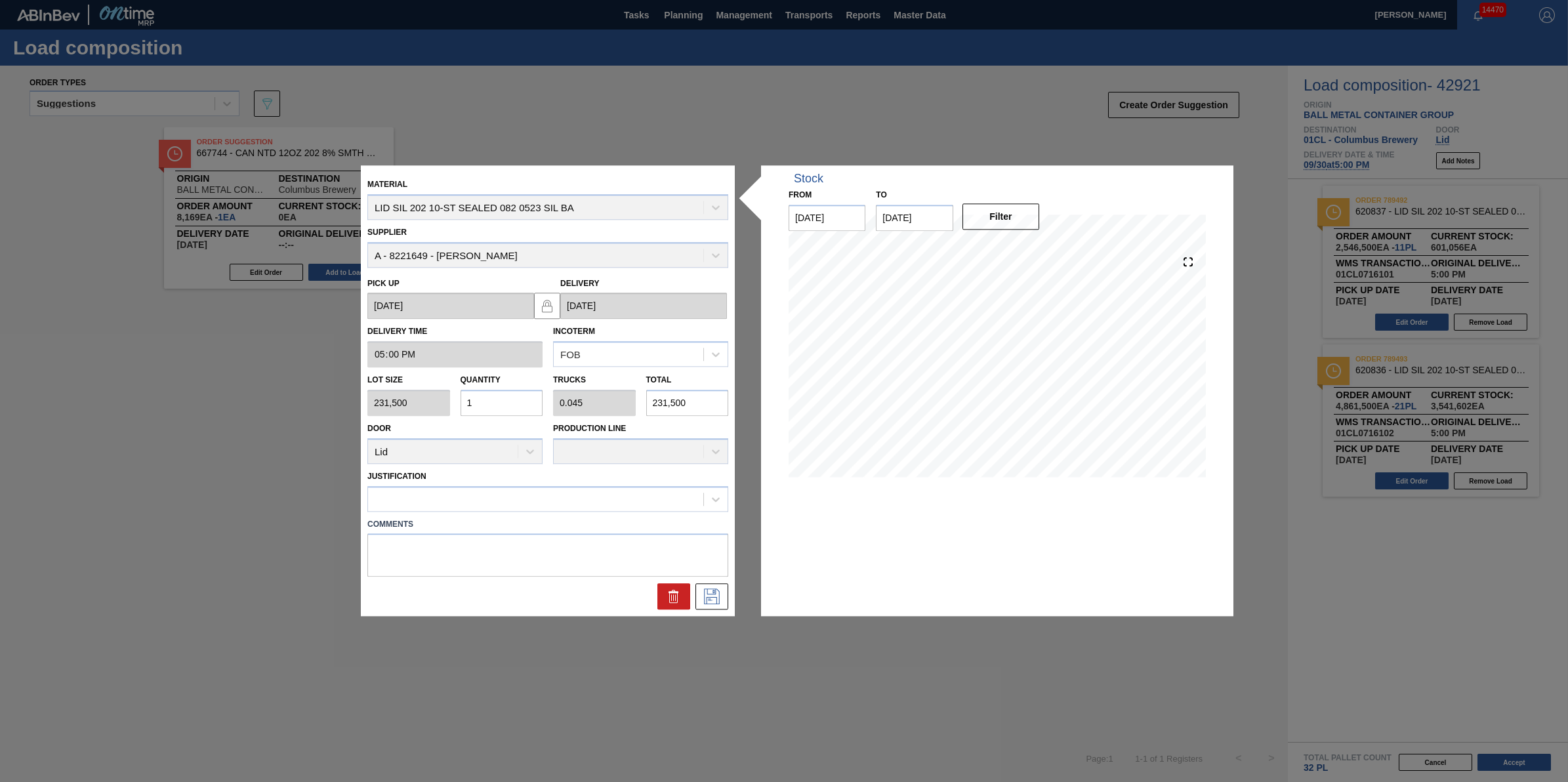
type input "16"
type input "0.727"
type input "3,704,000"
type input "16"
click at [720, 593] on icon at bounding box center [712, 597] width 21 height 16
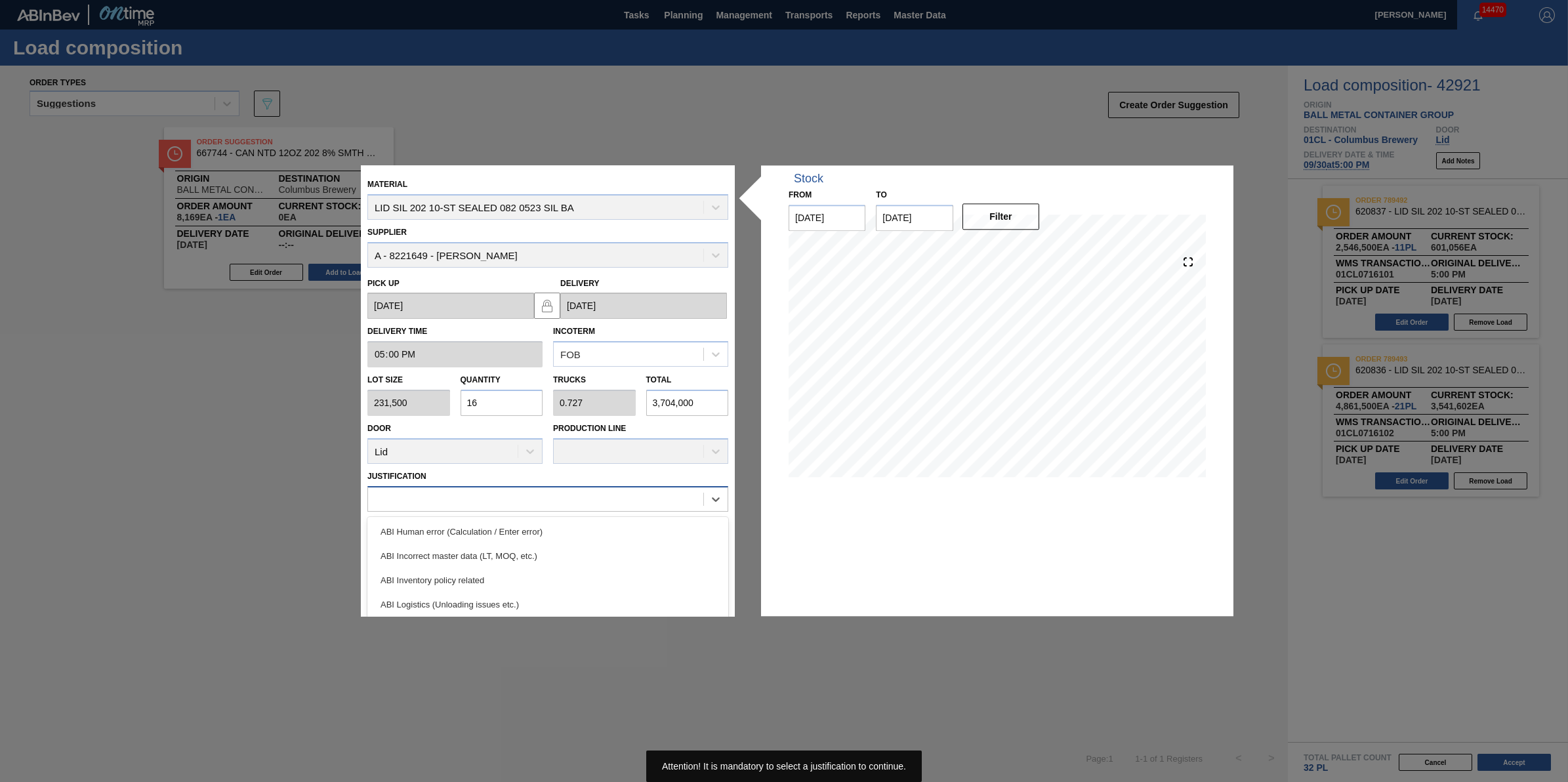
click at [643, 503] on div at bounding box center [535, 499] width 335 height 19
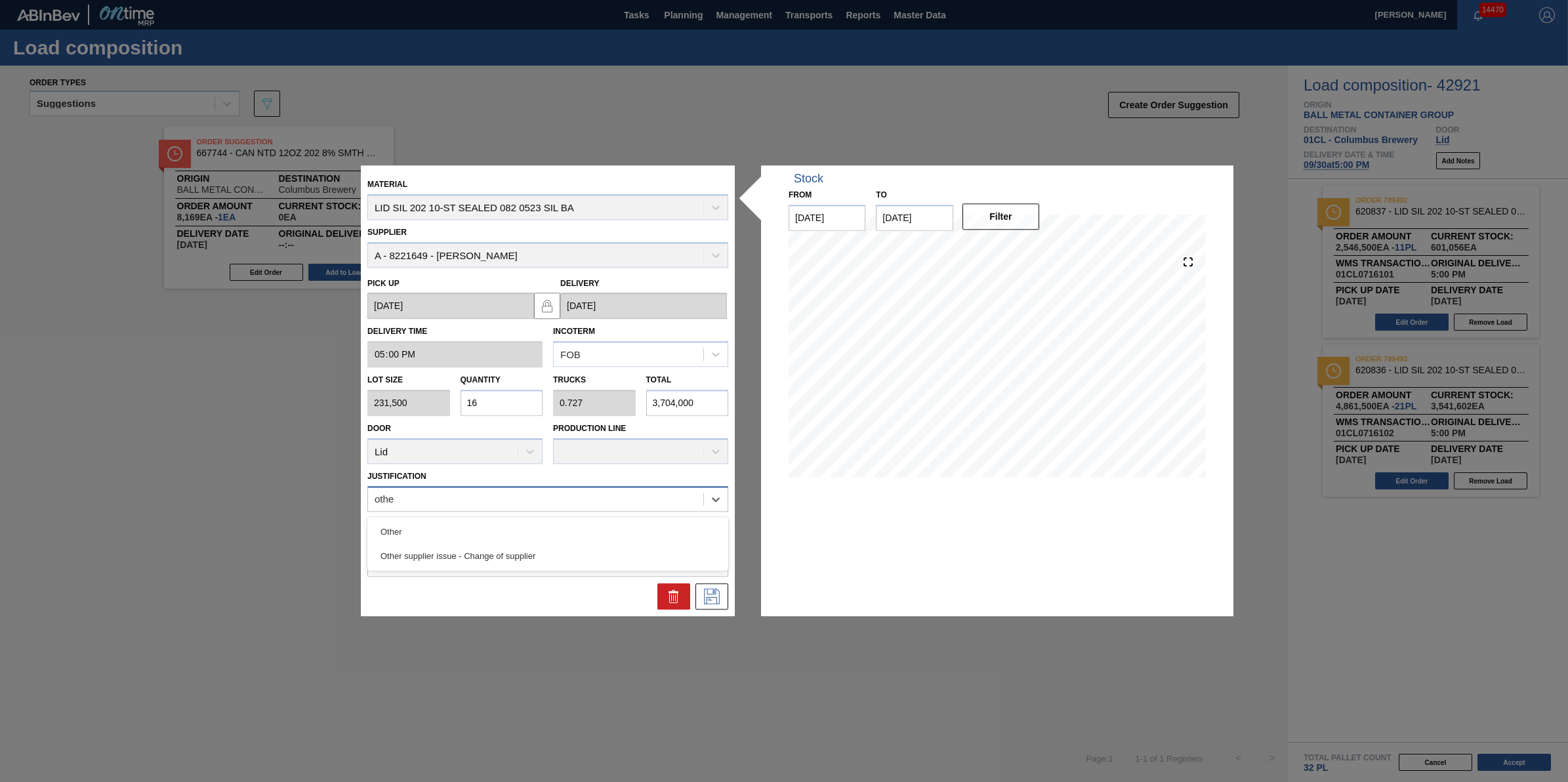
type input "other"
click at [637, 526] on div "Other" at bounding box center [548, 532] width 361 height 24
click at [728, 597] on div at bounding box center [548, 597] width 371 height 26
click at [722, 601] on icon at bounding box center [712, 597] width 21 height 16
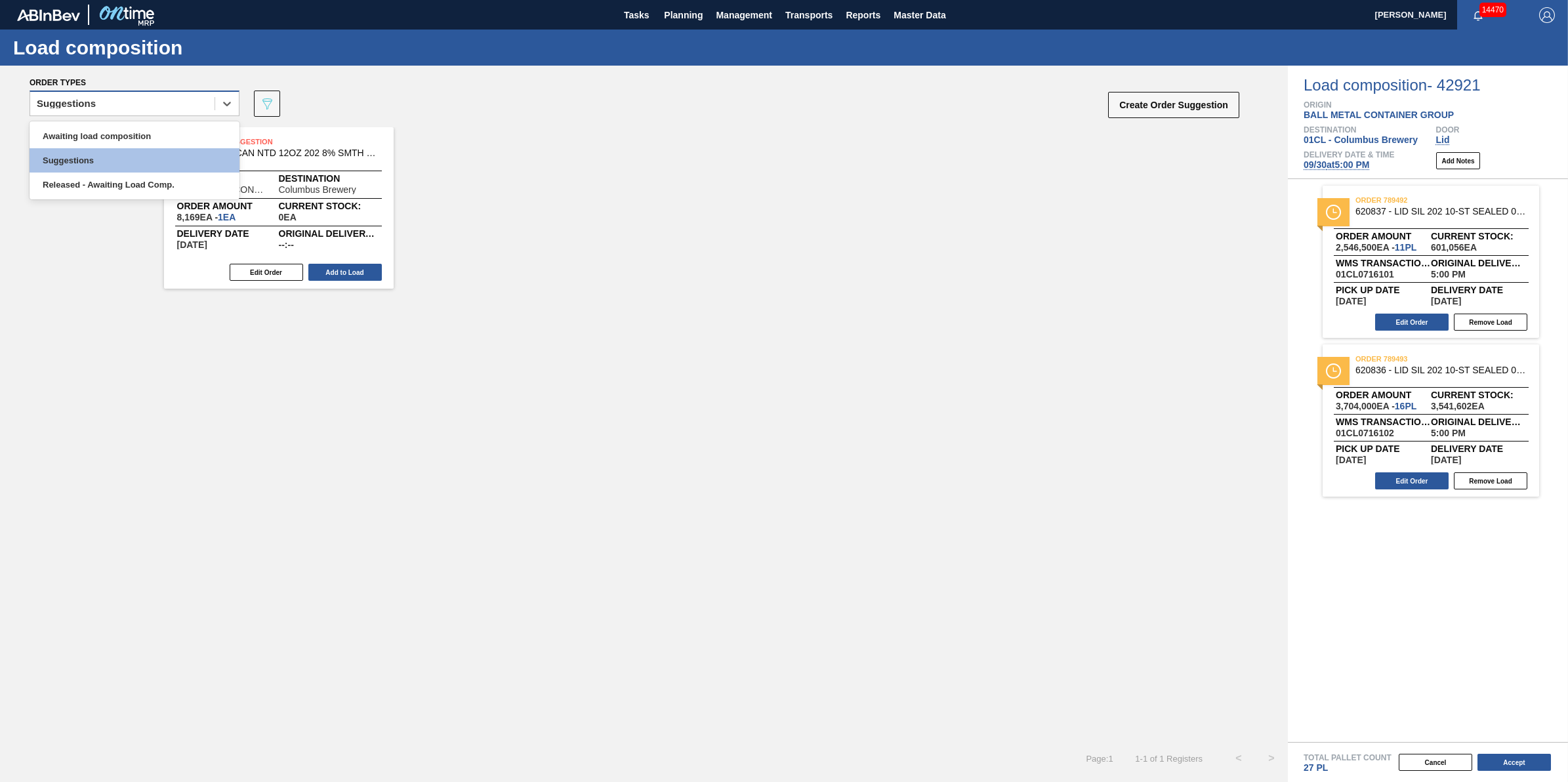
click at [188, 97] on div "Suggestions" at bounding box center [122, 104] width 184 height 19
click at [182, 130] on div "Awaiting load composition" at bounding box center [135, 135] width 210 height 24
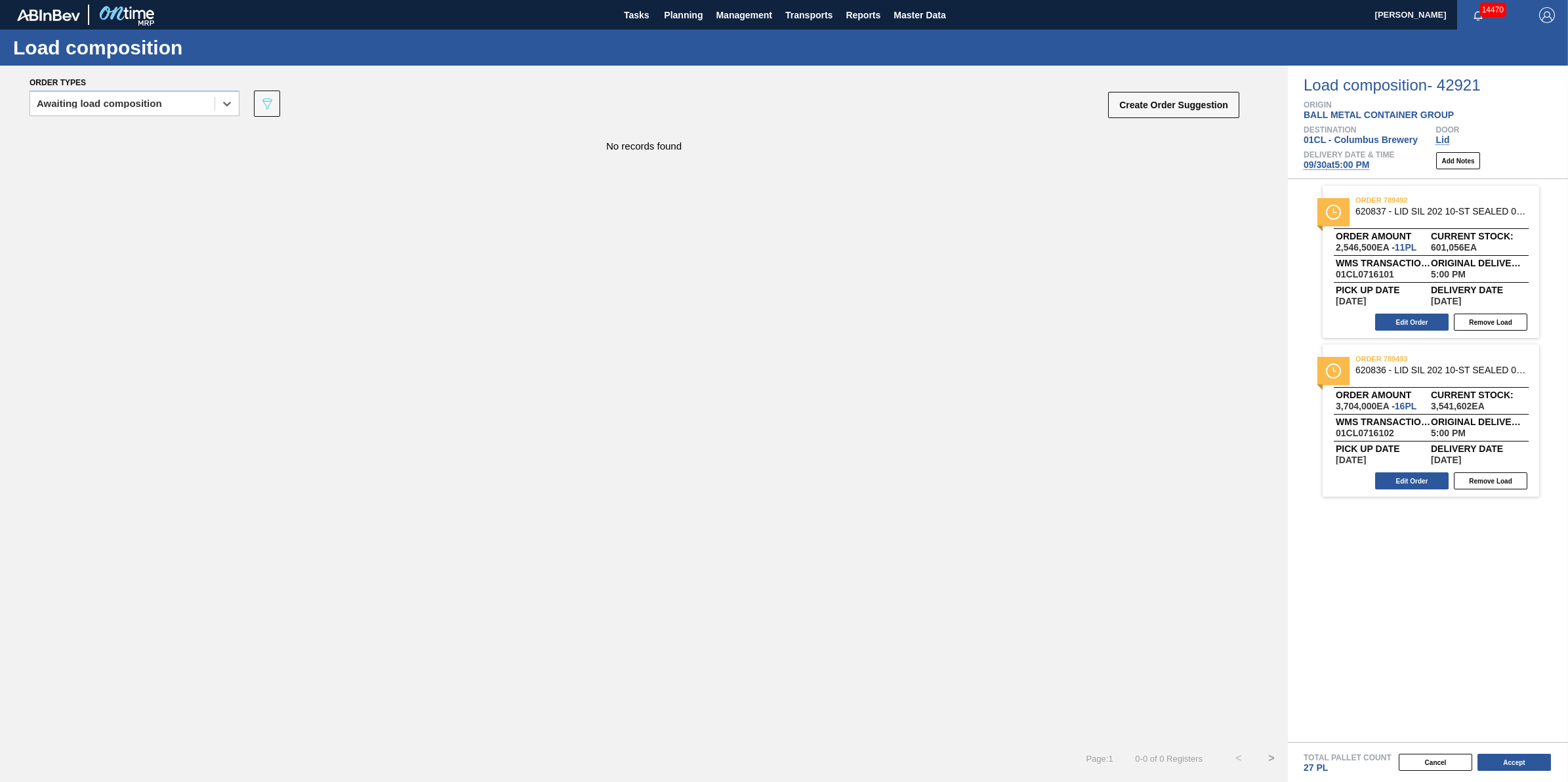
click at [1120, 84] on div "Order types" at bounding box center [635, 82] width 1211 height 12
click at [1124, 98] on button "Create Order Suggestion" at bounding box center [1174, 105] width 131 height 26
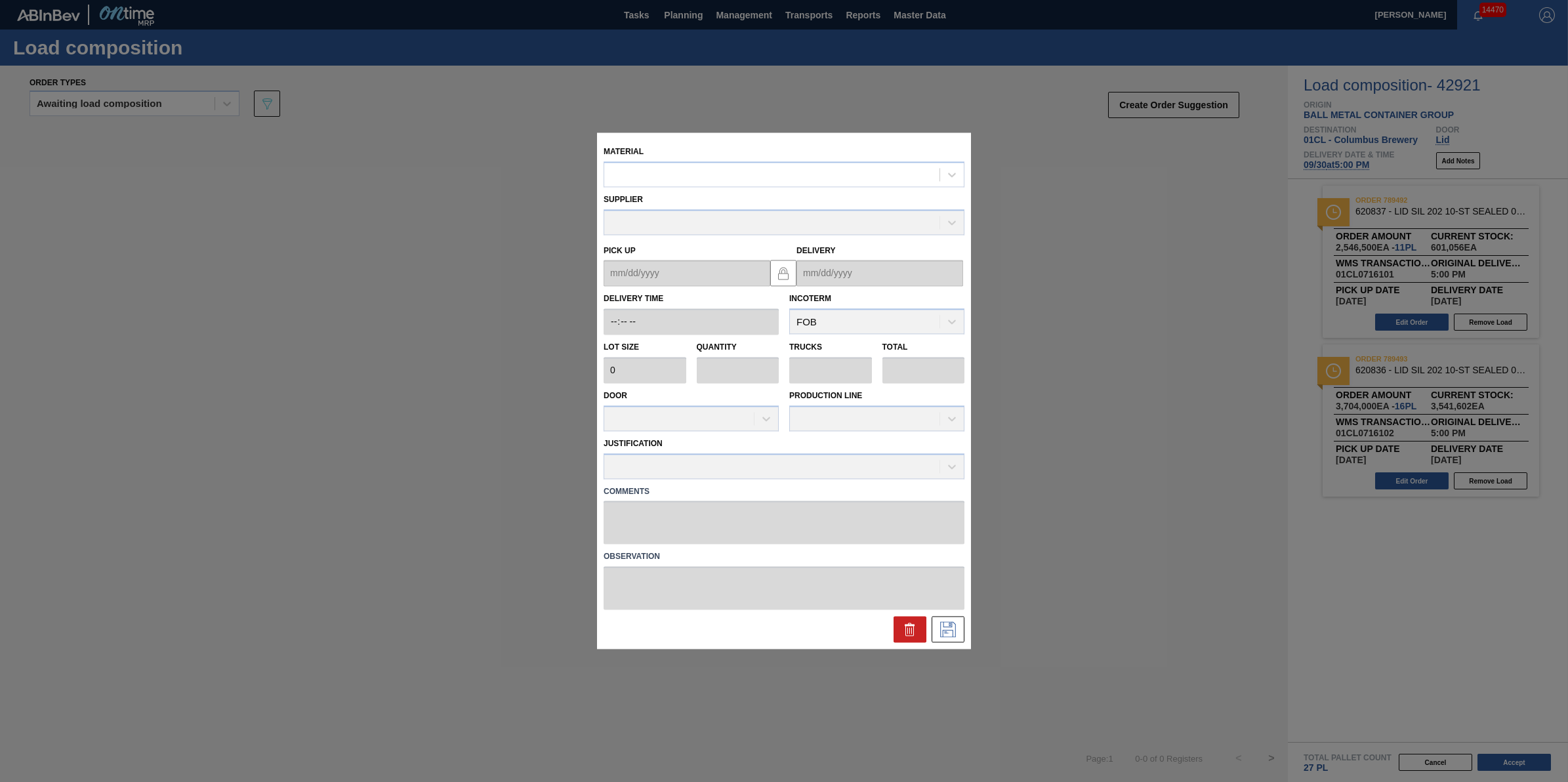
click at [724, 157] on div "Material" at bounding box center [784, 165] width 361 height 44
click at [710, 198] on div "Supplier" at bounding box center [784, 212] width 361 height 44
click at [717, 185] on div at bounding box center [784, 174] width 361 height 25
type input "620843"
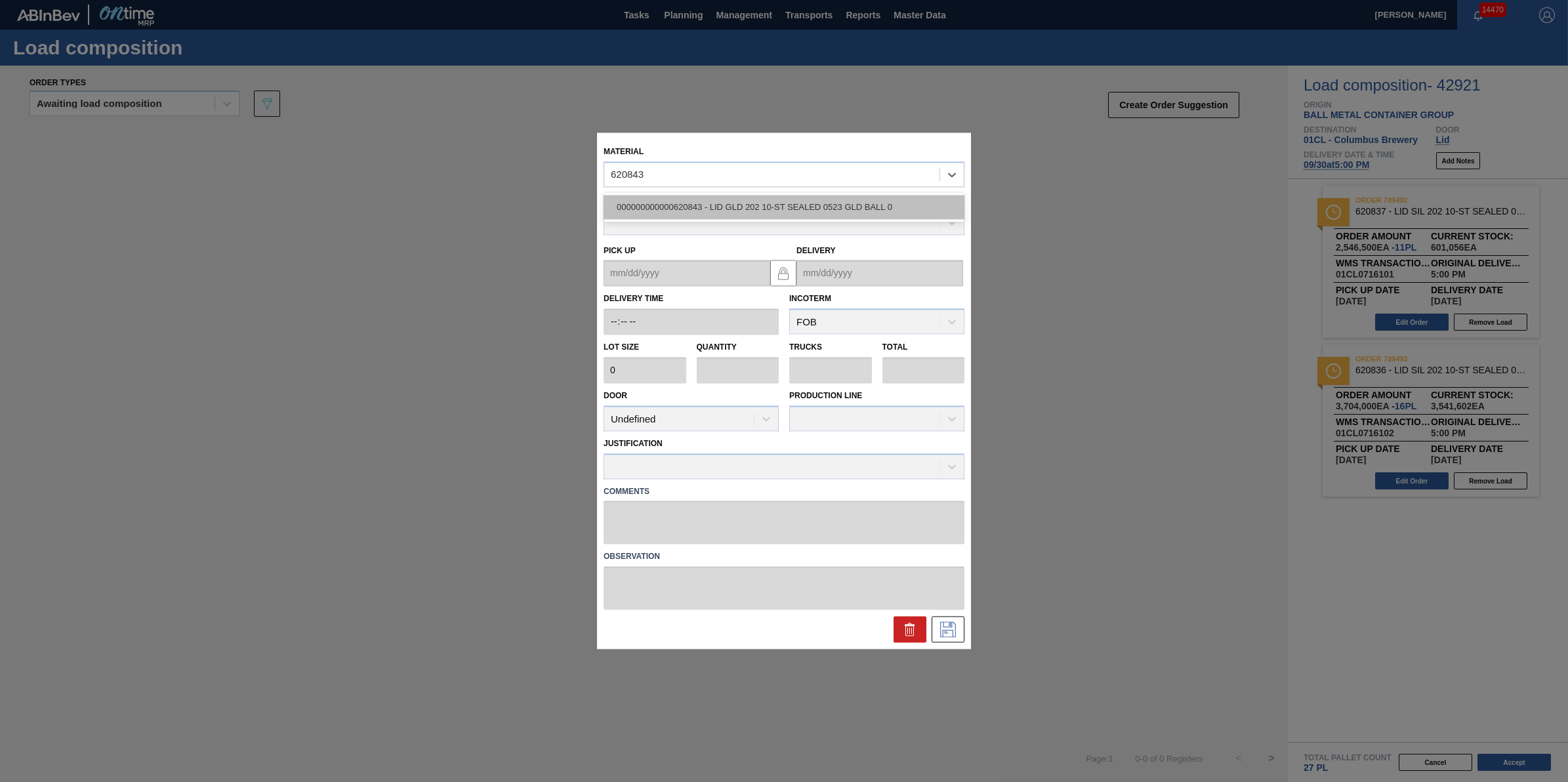
click at [685, 208] on div "000000000000620843 - LID GLD 202 10-ST SEALED 0523 GLD BALL 0" at bounding box center [784, 207] width 361 height 24
type input "231,500"
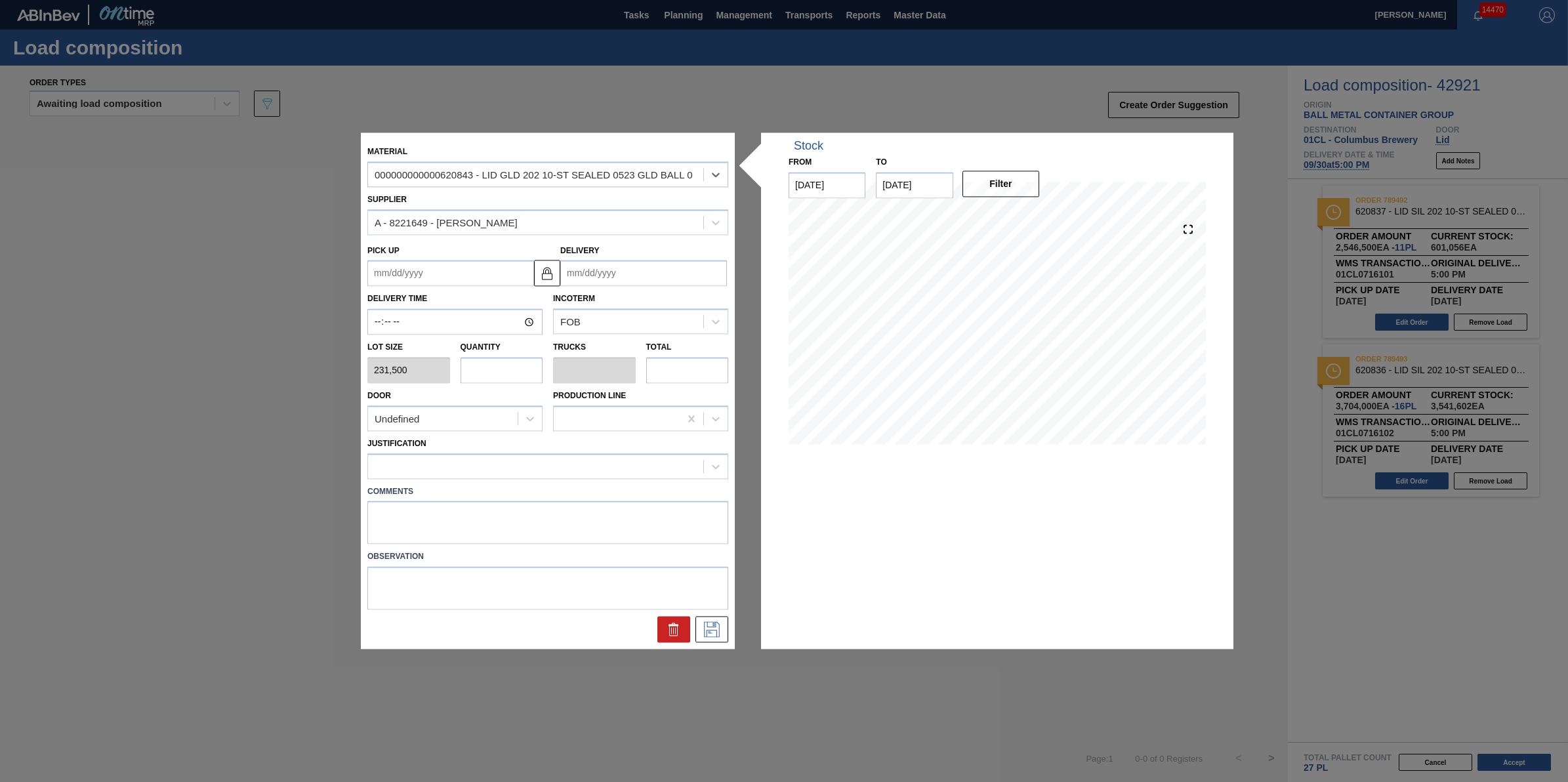
click at [493, 358] on input "text" at bounding box center [502, 370] width 83 height 26
type input "5"
type input "0.156"
type input "1,157,500"
type input "5"
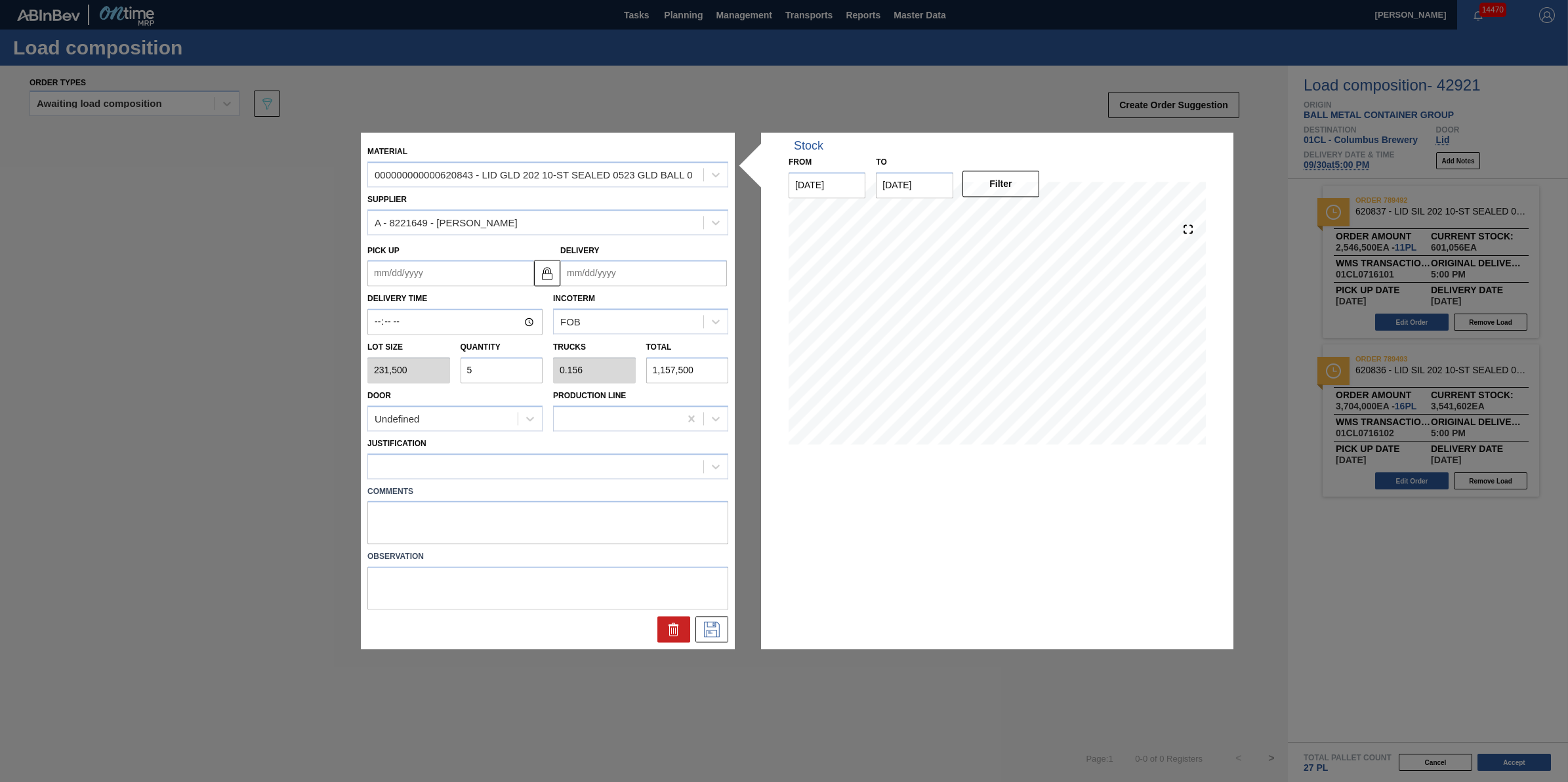
click at [561, 450] on div "Justification" at bounding box center [548, 456] width 361 height 44
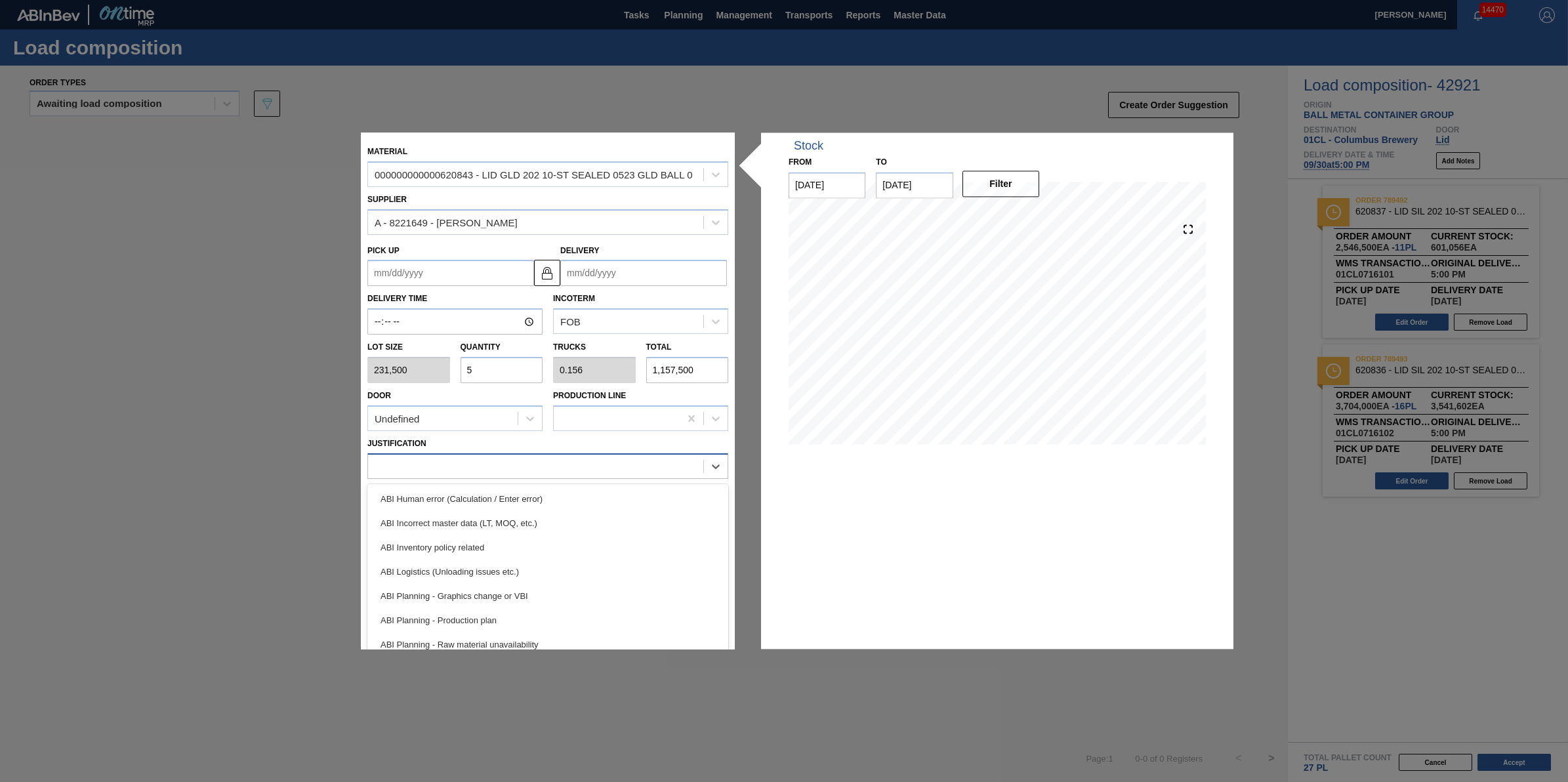
click at [563, 470] on div at bounding box center [535, 466] width 335 height 19
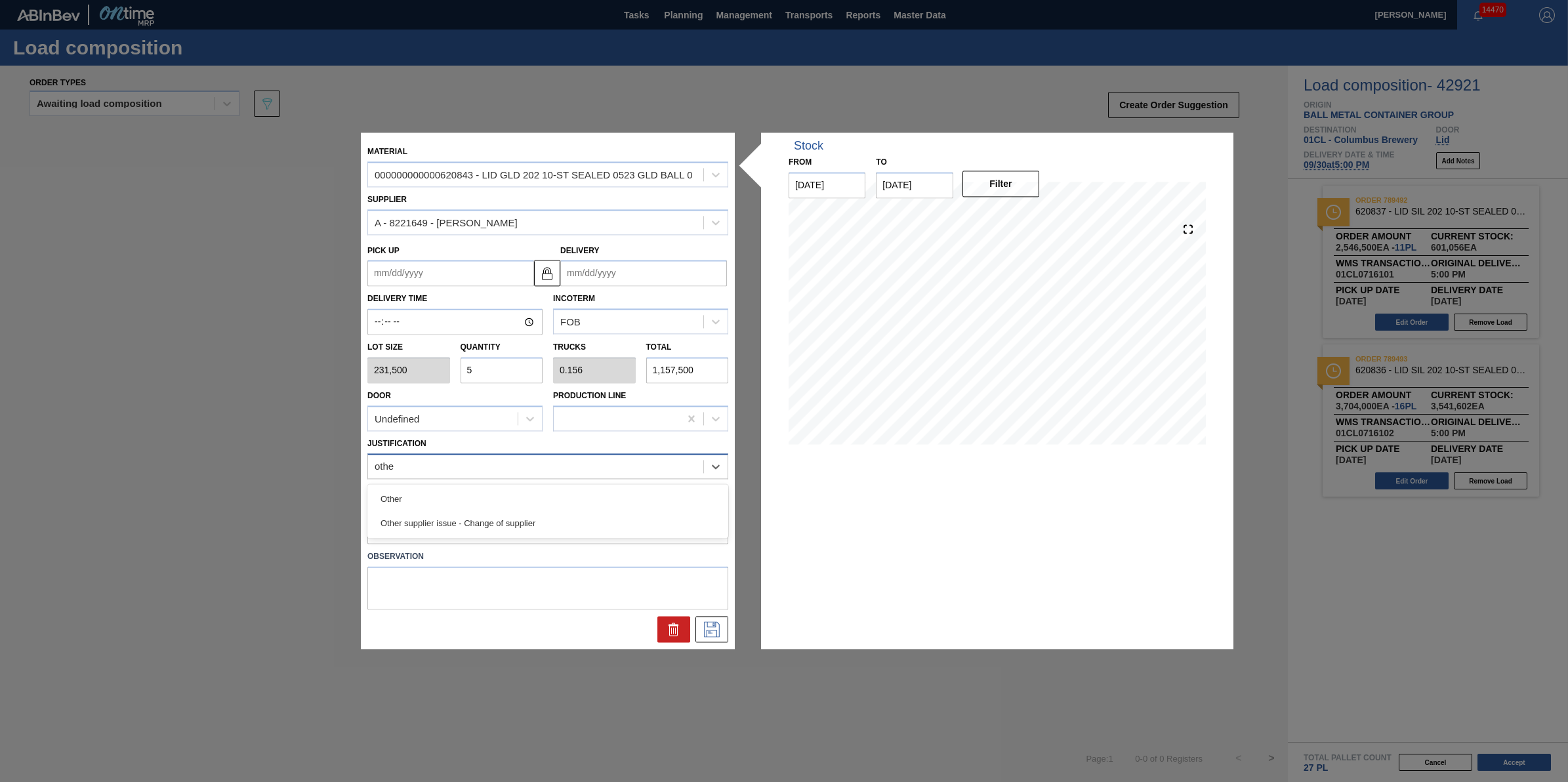
type input "other"
click at [573, 507] on div "Other" at bounding box center [548, 499] width 361 height 24
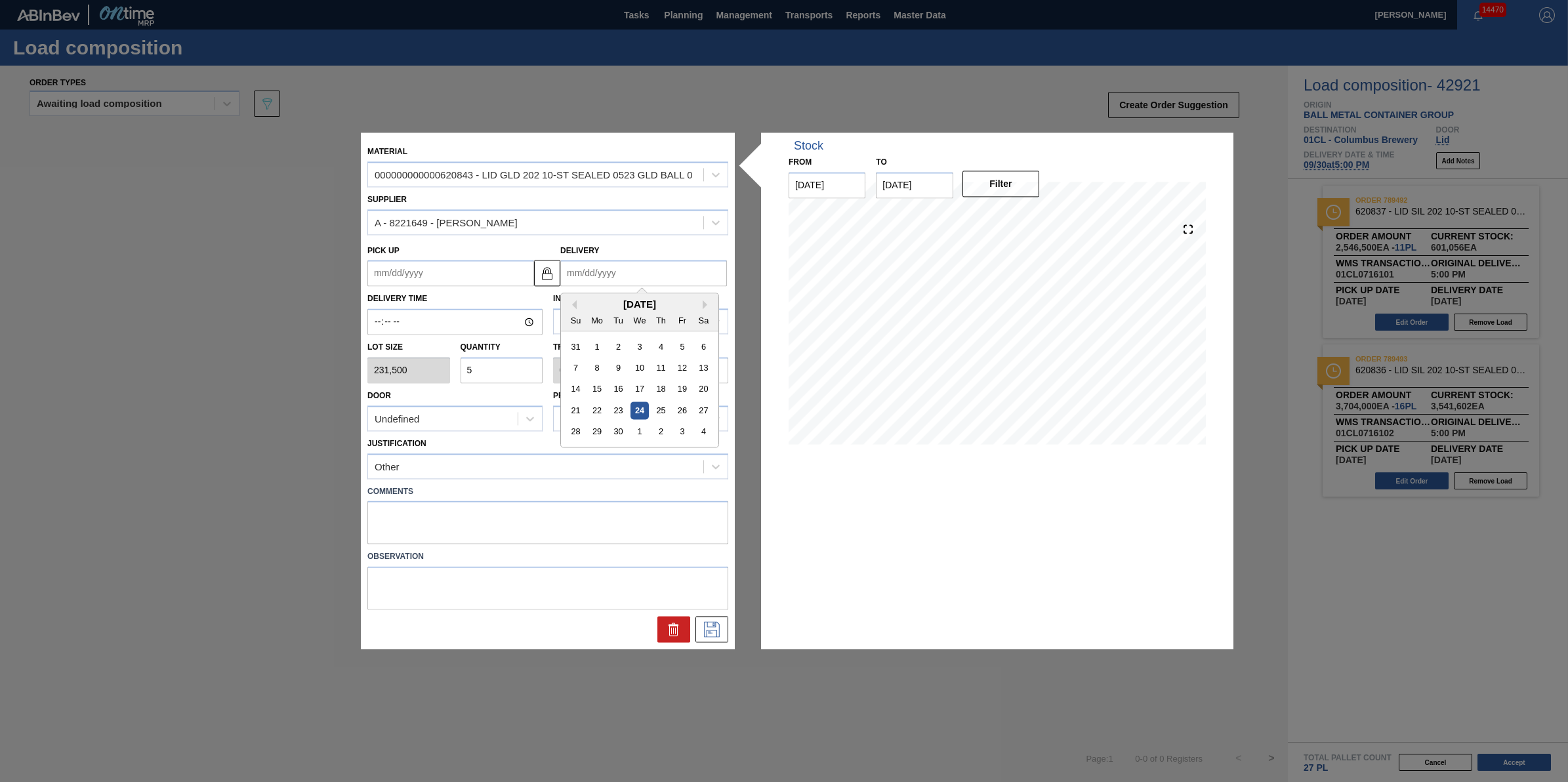
drag, startPoint x: 679, startPoint y: 266, endPoint x: 679, endPoint y: 280, distance: 14.0
click at [679, 267] on input "Delivery" at bounding box center [643, 274] width 167 height 26
click at [696, 441] on div "4" at bounding box center [704, 432] width 17 height 17
type up "[DATE]"
type input "[DATE]"
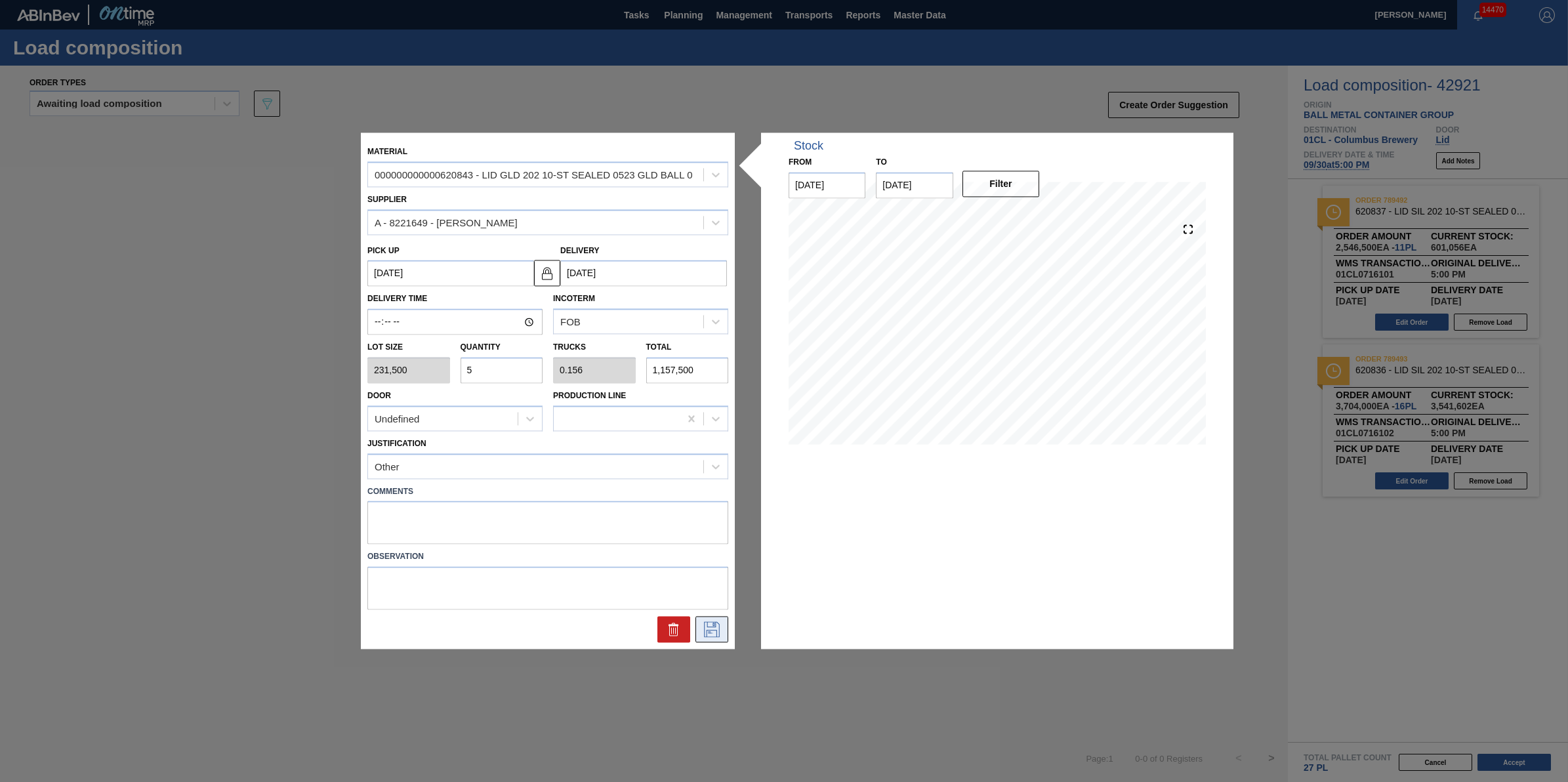
click at [698, 641] on button at bounding box center [712, 630] width 33 height 26
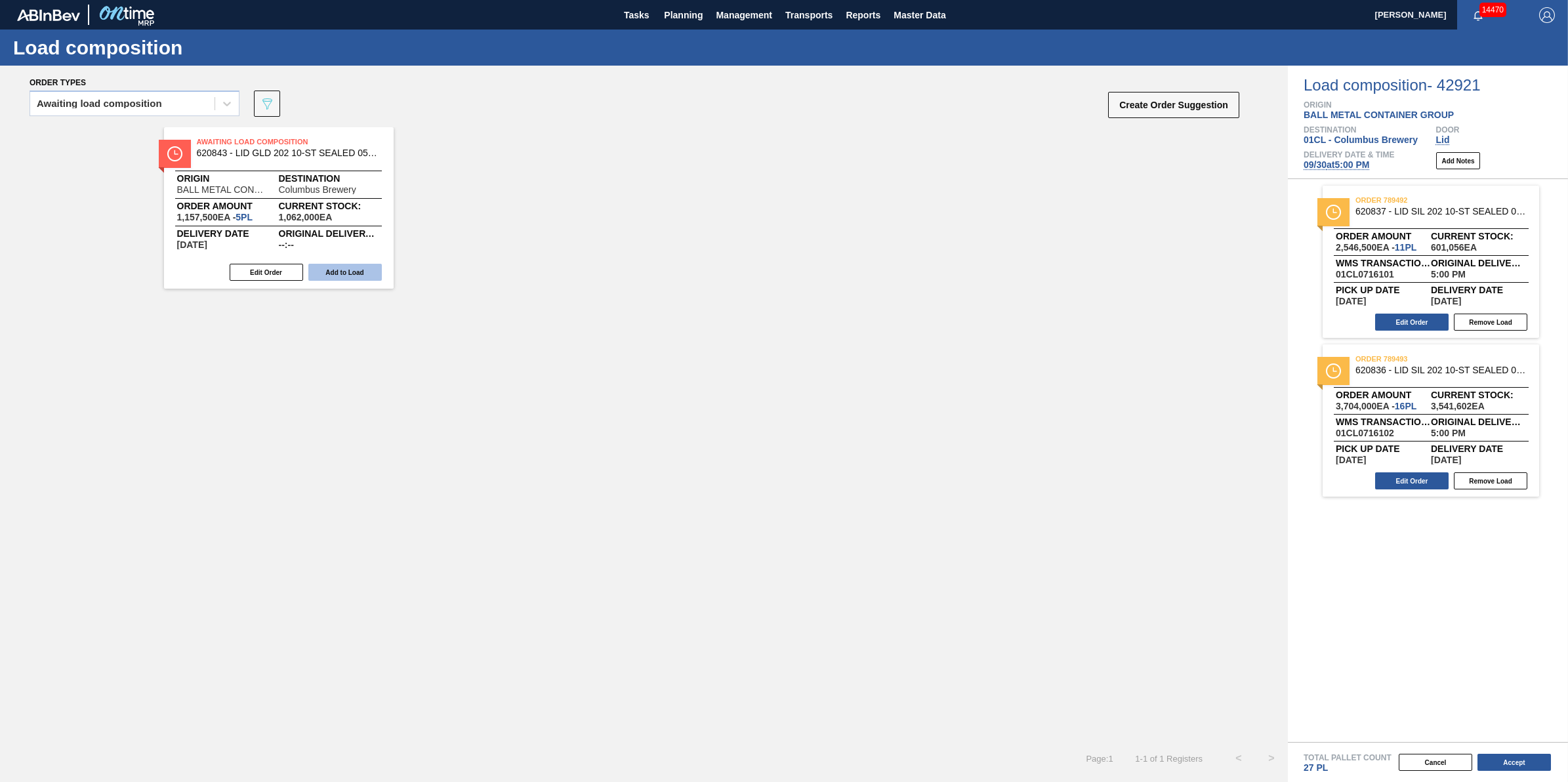
click at [366, 270] on button "Add to Load" at bounding box center [344, 272] width 74 height 17
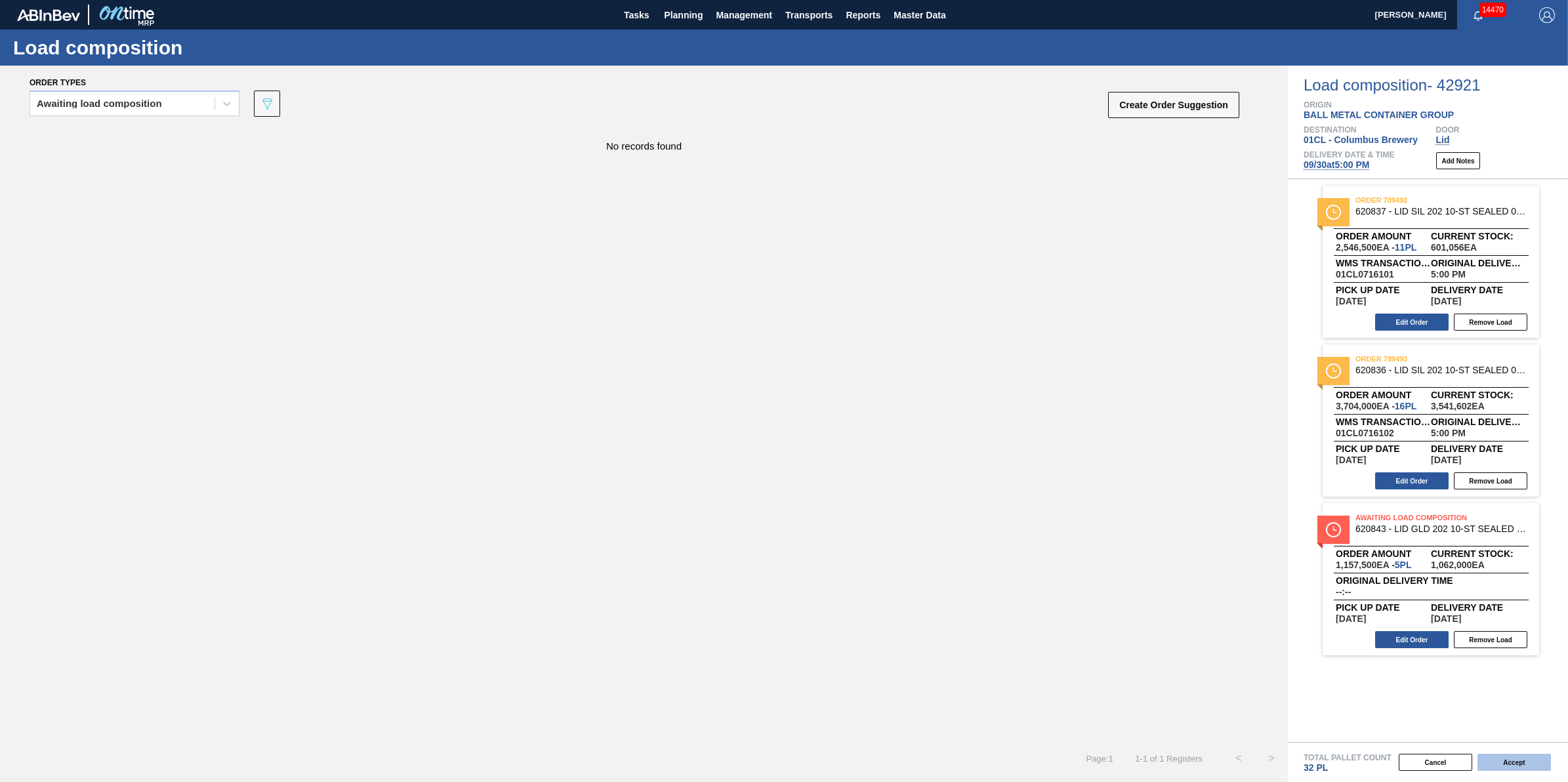
click at [1516, 766] on button "Accept" at bounding box center [1514, 762] width 74 height 17
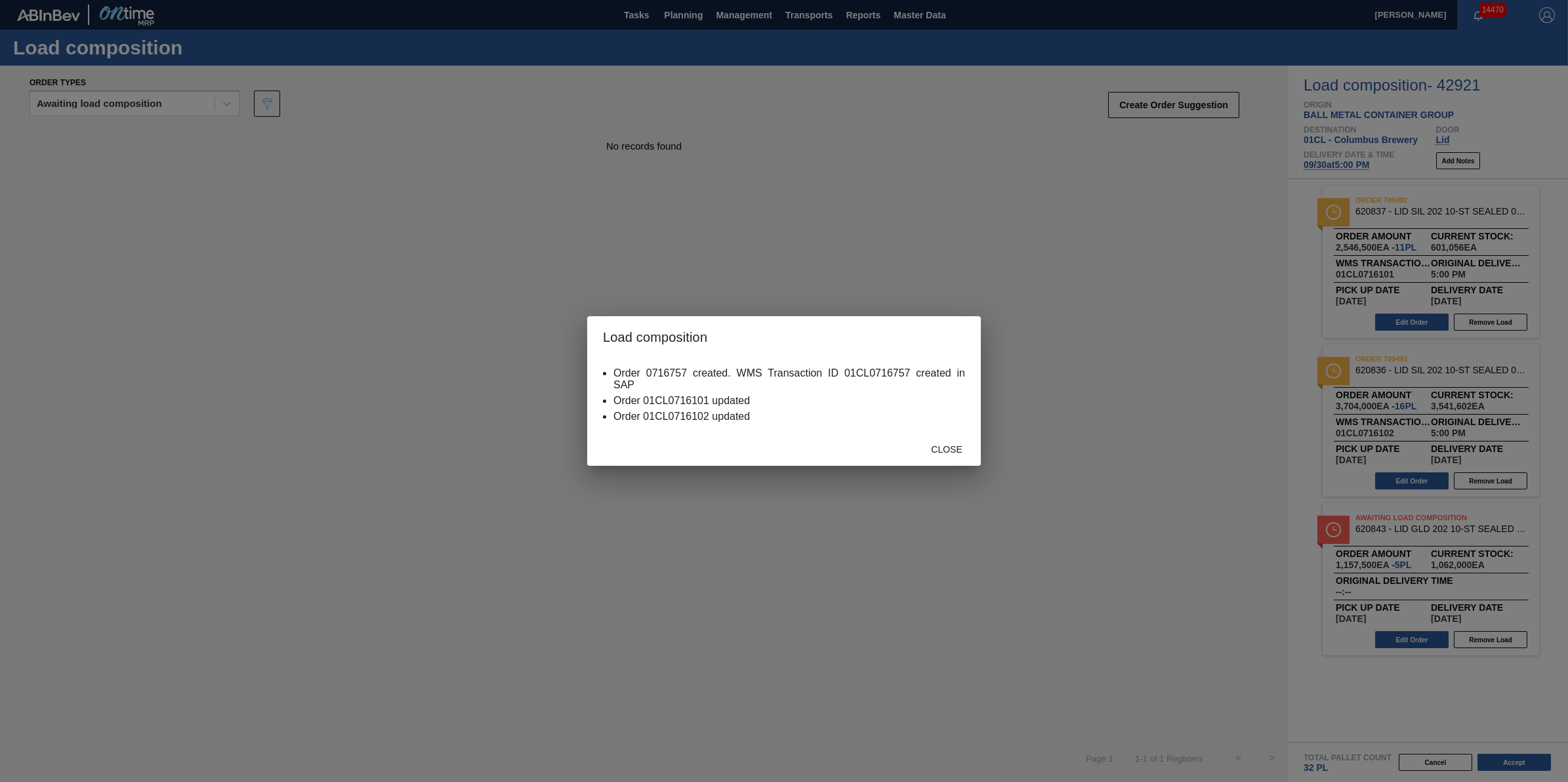
click at [953, 456] on div "Close" at bounding box center [946, 449] width 58 height 24
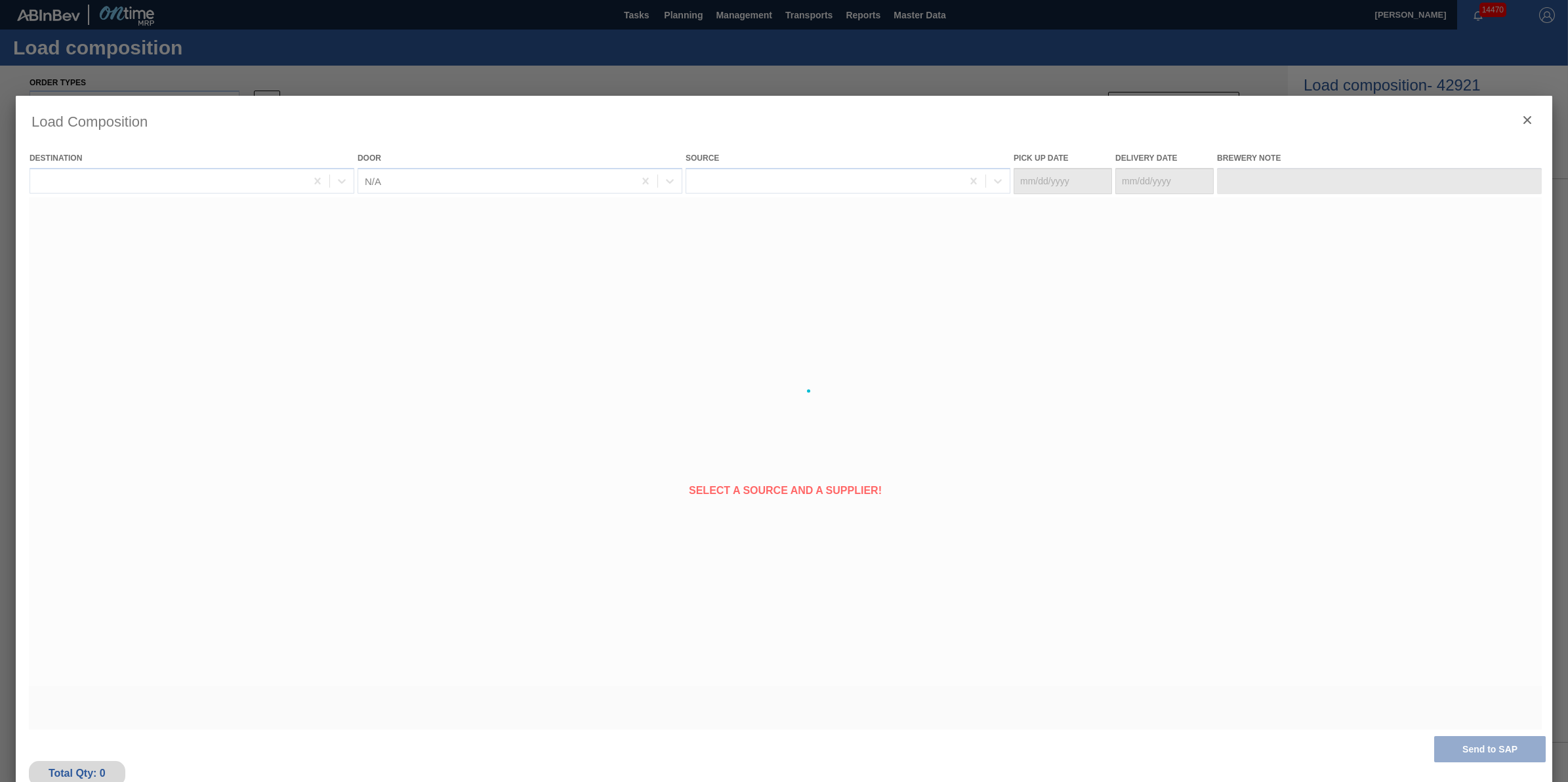
type Date "[DATE]"
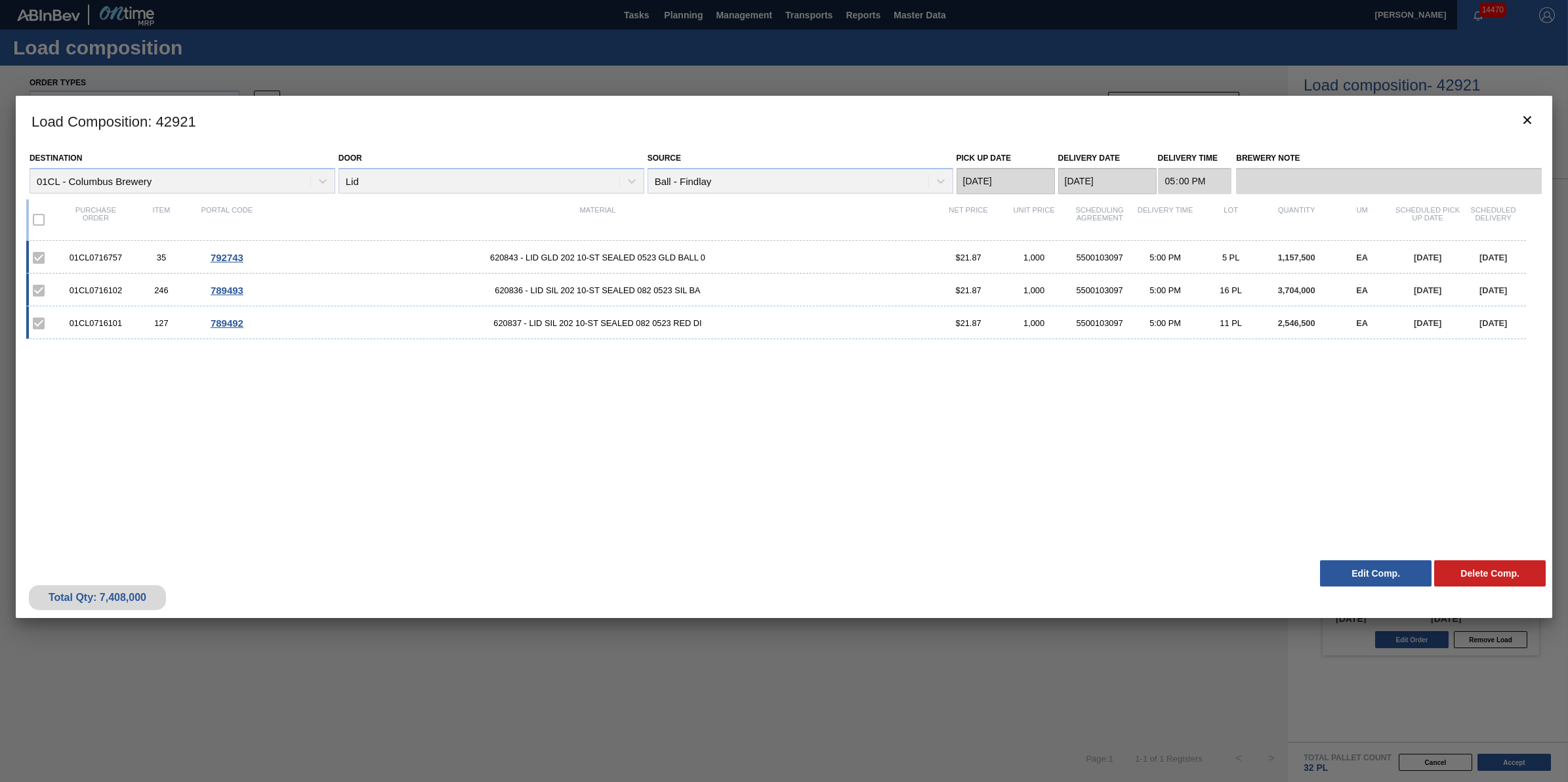
click at [1347, 572] on button "Edit Comp." at bounding box center [1376, 573] width 111 height 26
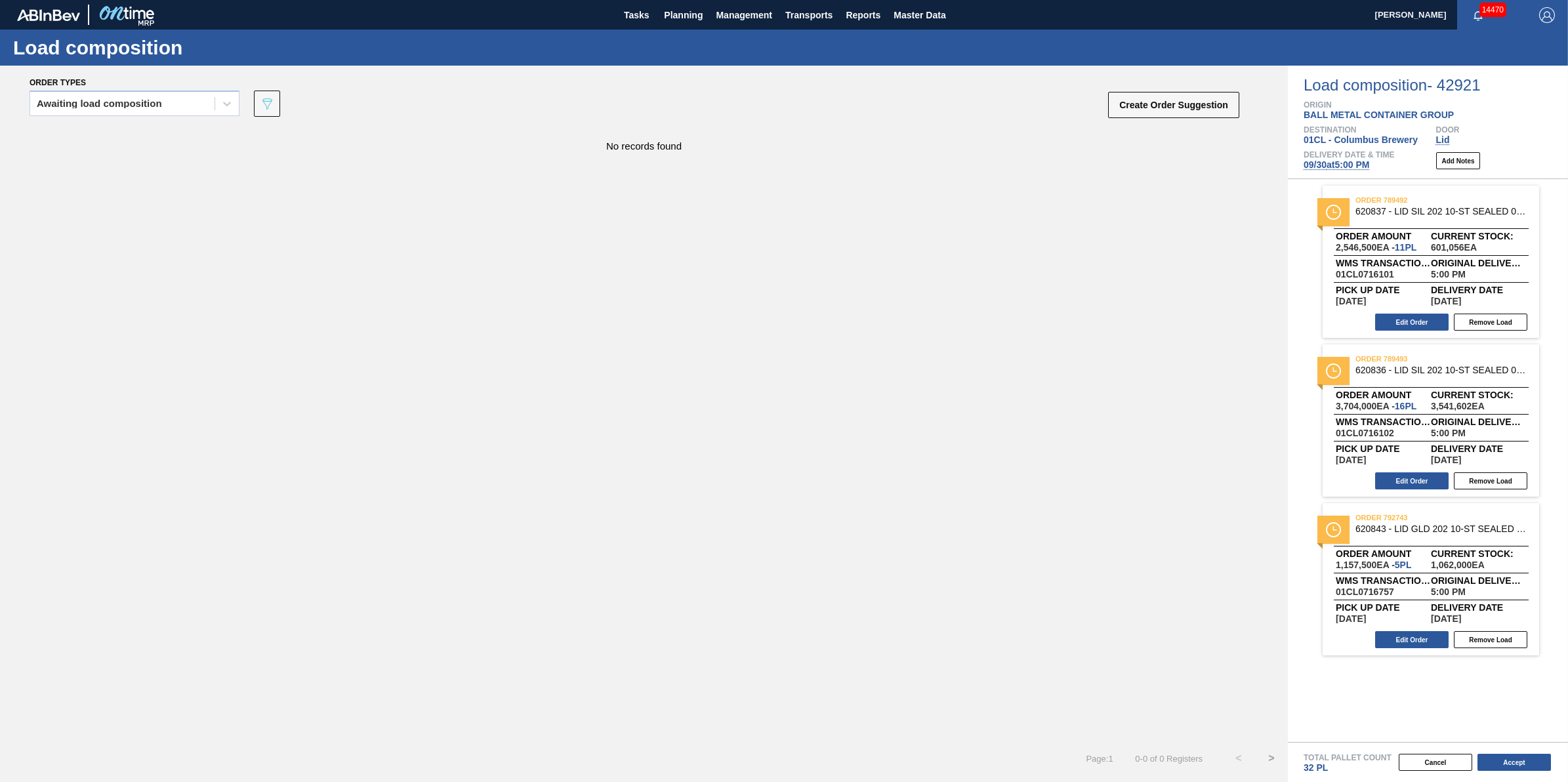
click at [1340, 164] on span "09/30 at 5:00 PM" at bounding box center [1336, 165] width 66 height 10
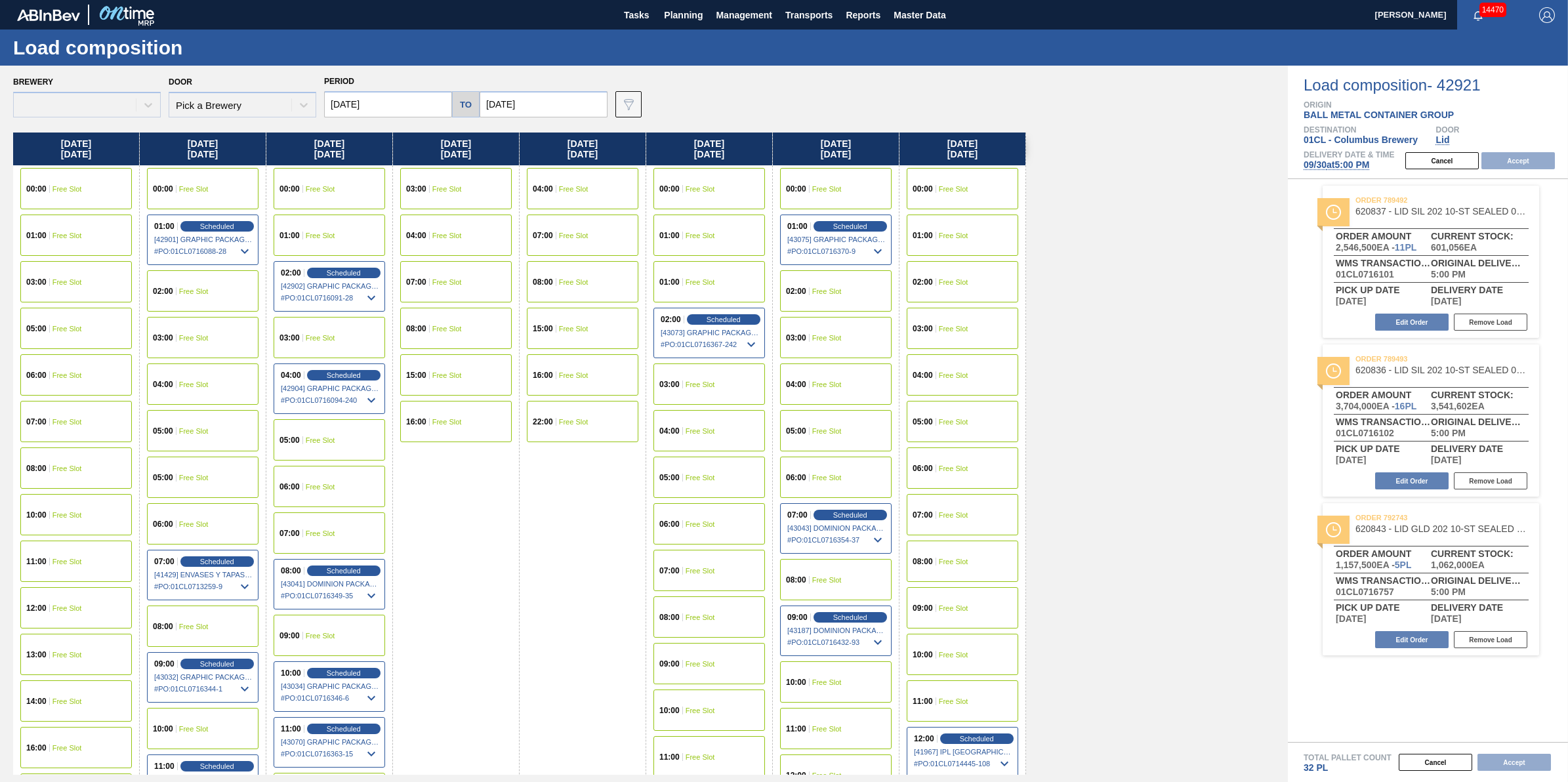
type input "[DATE]"
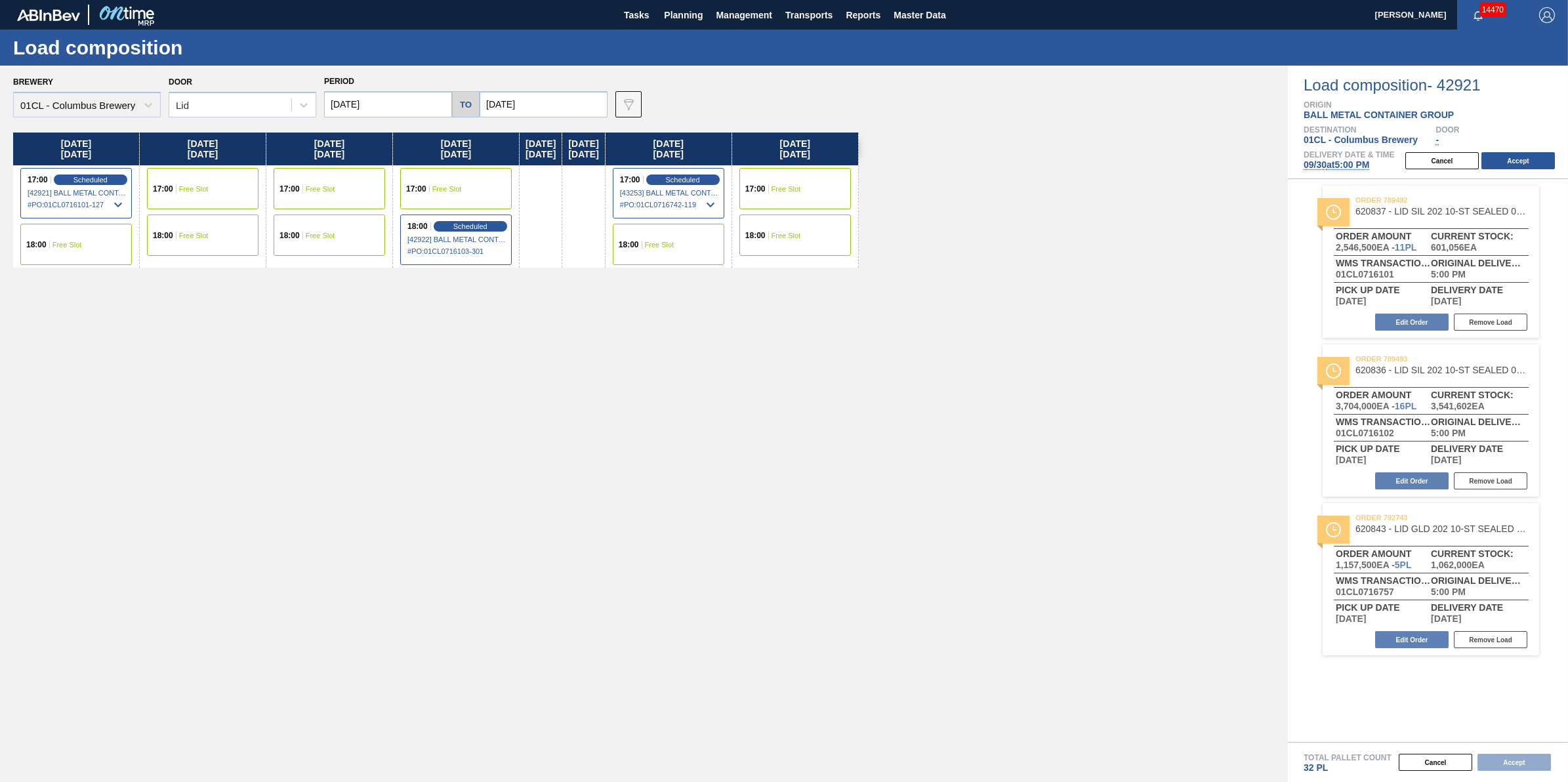
click at [410, 106] on input "[DATE]" at bounding box center [388, 104] width 128 height 26
click at [366, 266] on div "29" at bounding box center [361, 263] width 17 height 17
type input "[DATE]"
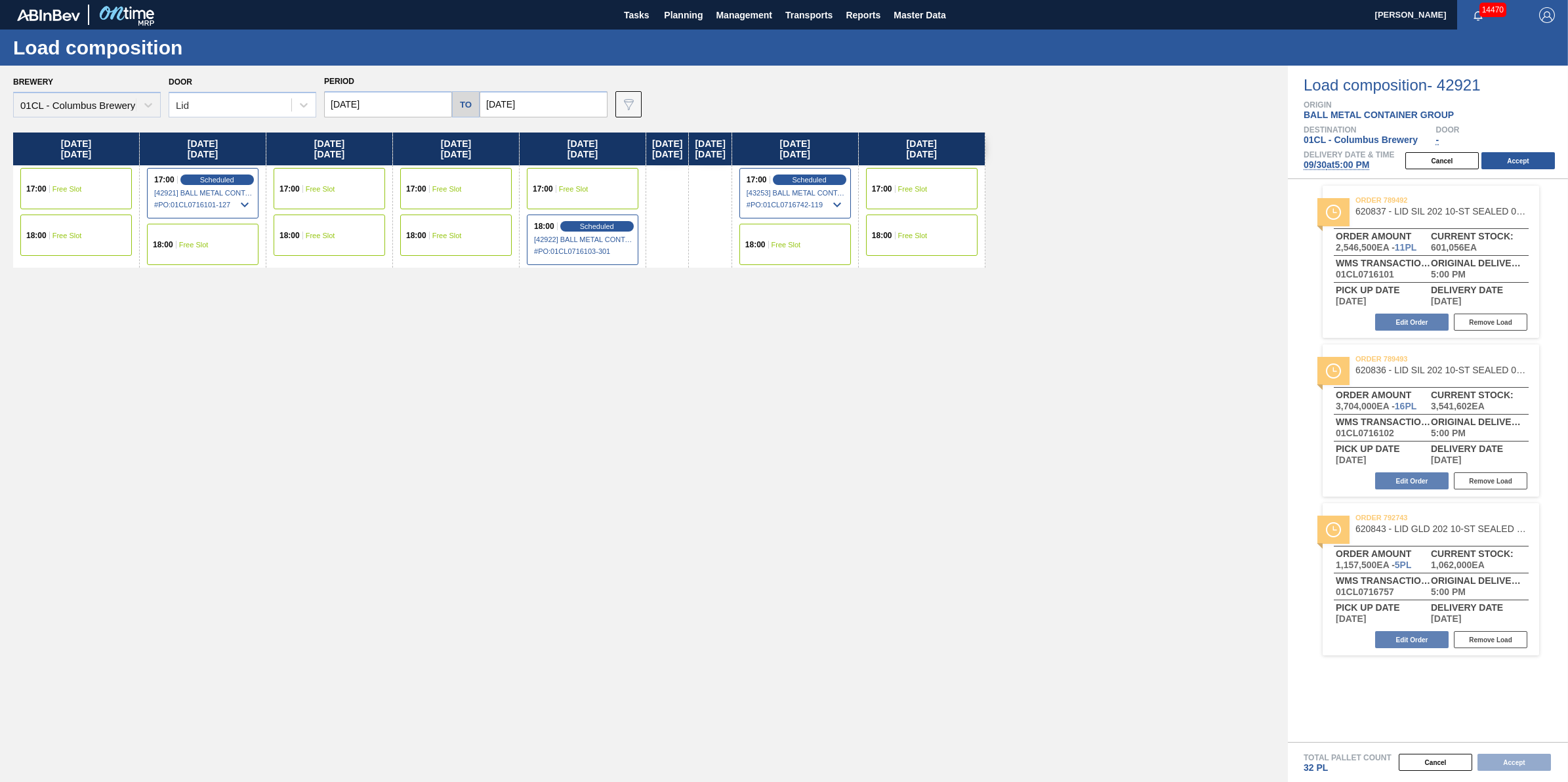
click at [114, 194] on div "17:00 Free Slot" at bounding box center [76, 189] width 111 height 42
click at [83, 226] on div "18:00 Free Slot" at bounding box center [76, 235] width 111 height 42
click at [1502, 162] on button "Accept" at bounding box center [1518, 160] width 74 height 17
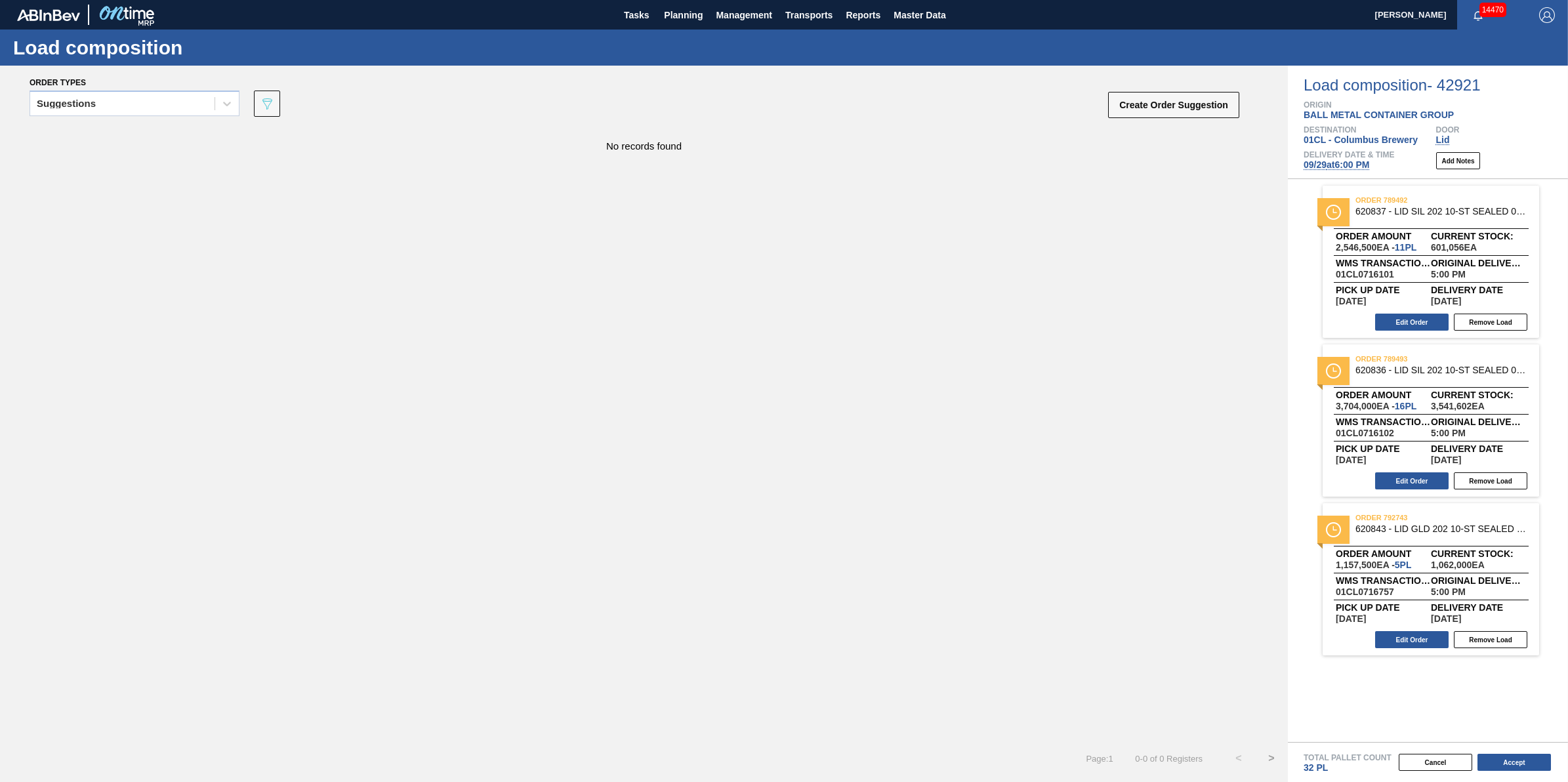
click at [1498, 765] on button "Accept" at bounding box center [1514, 762] width 74 height 17
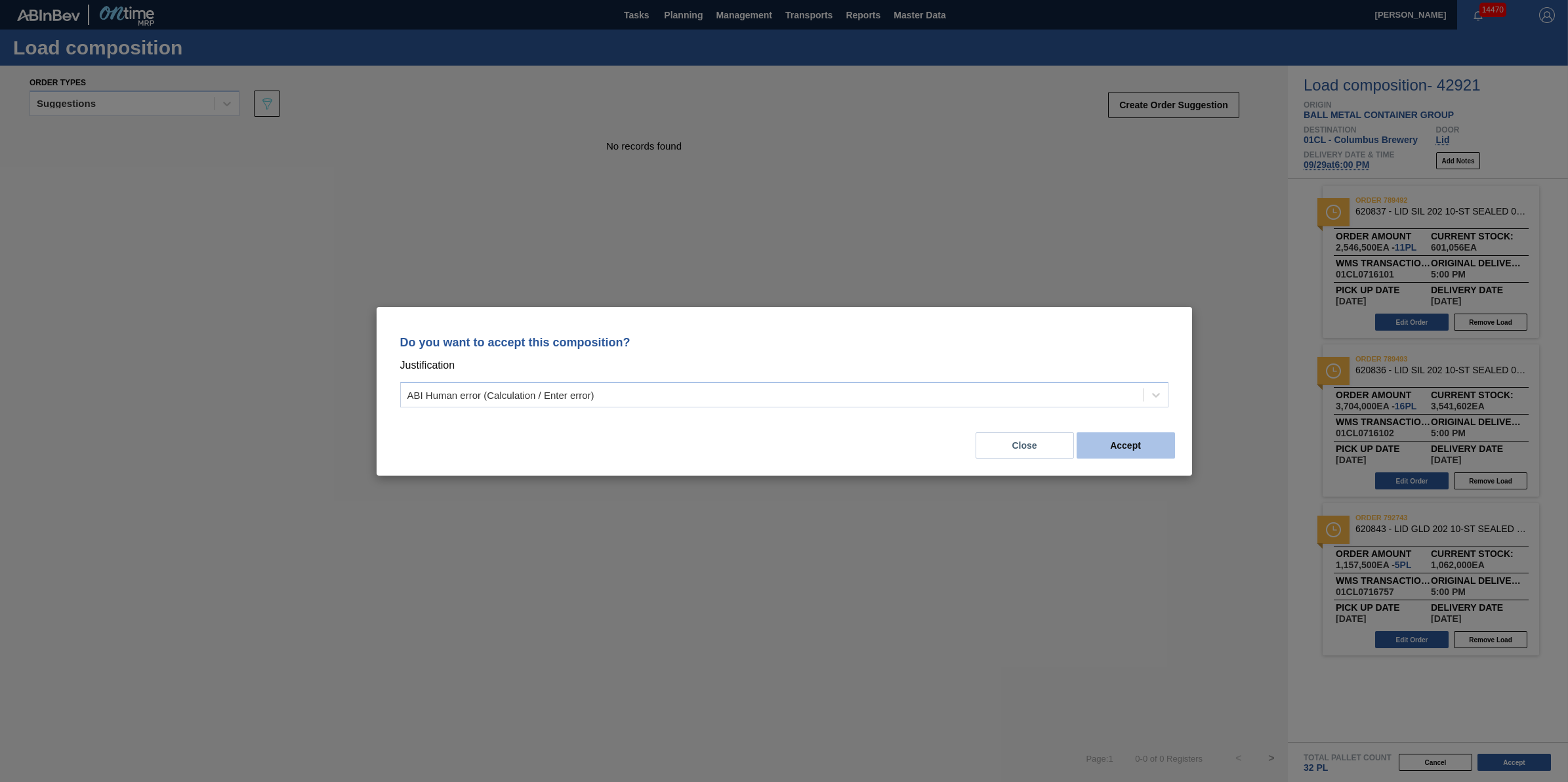
click at [1092, 436] on button "Accept" at bounding box center [1126, 446] width 98 height 26
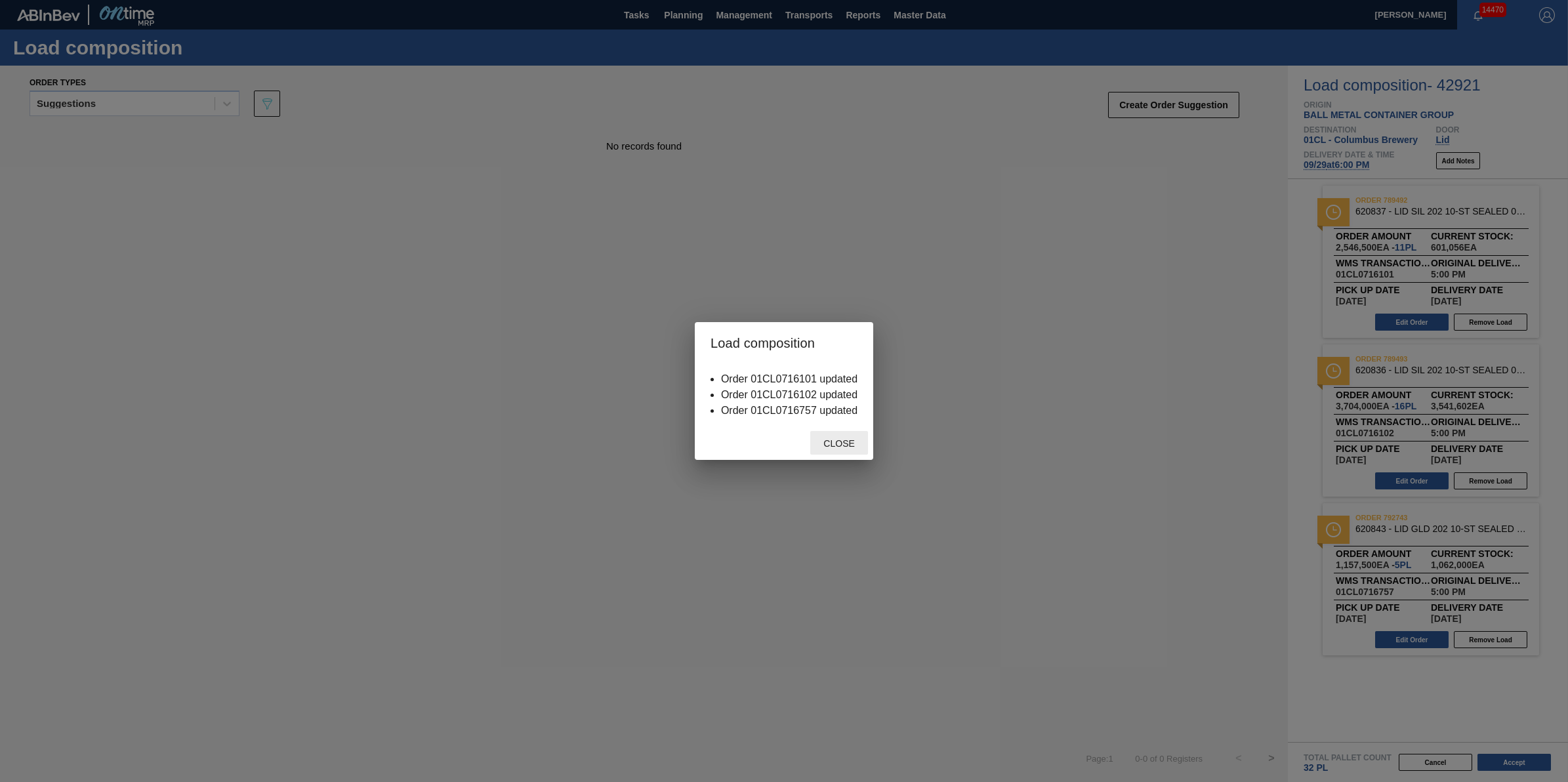
click at [812, 454] on div "Close" at bounding box center [839, 443] width 58 height 24
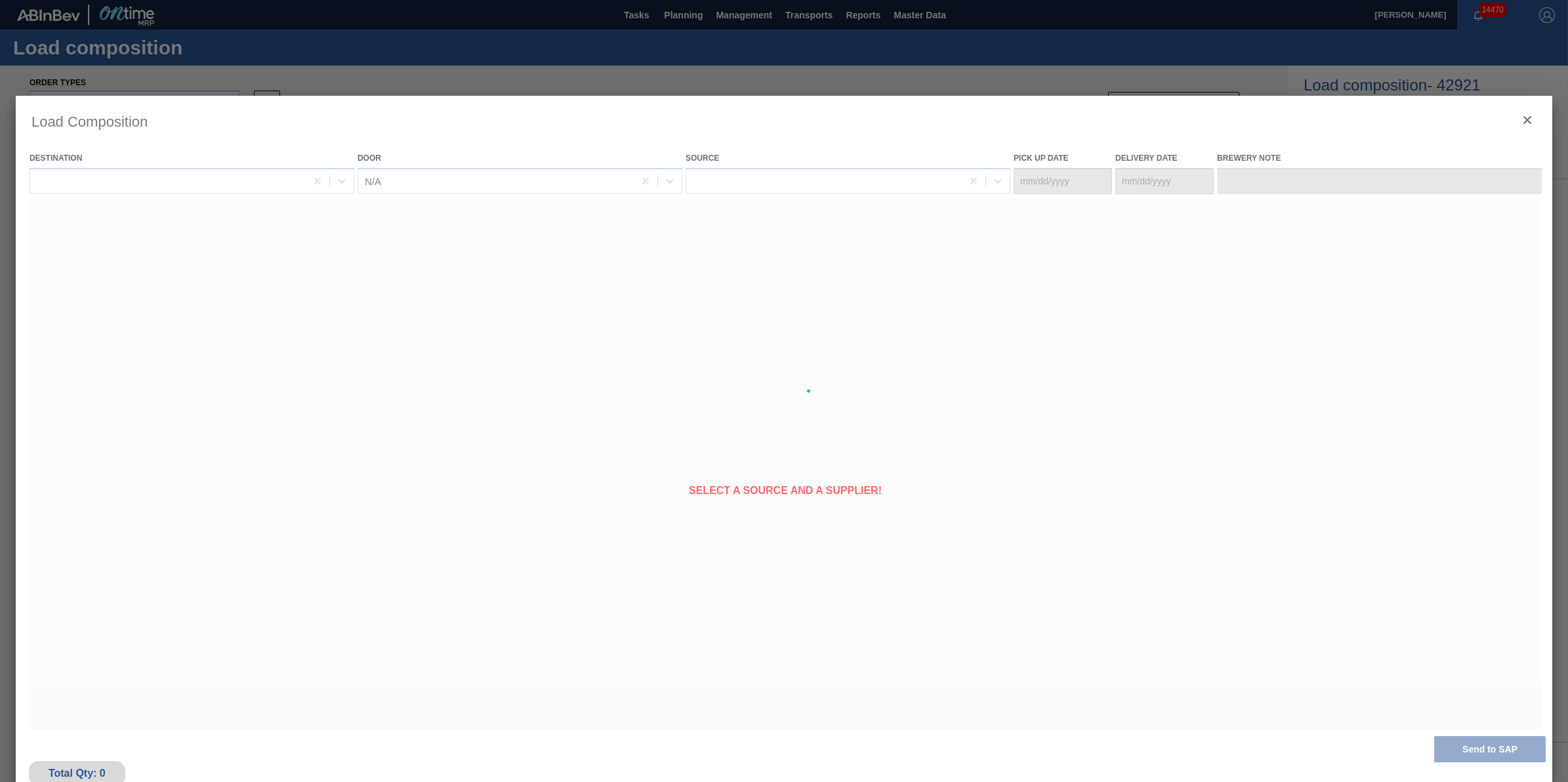
click at [819, 448] on div at bounding box center [784, 391] width 1537 height 591
type Date "[DATE]"
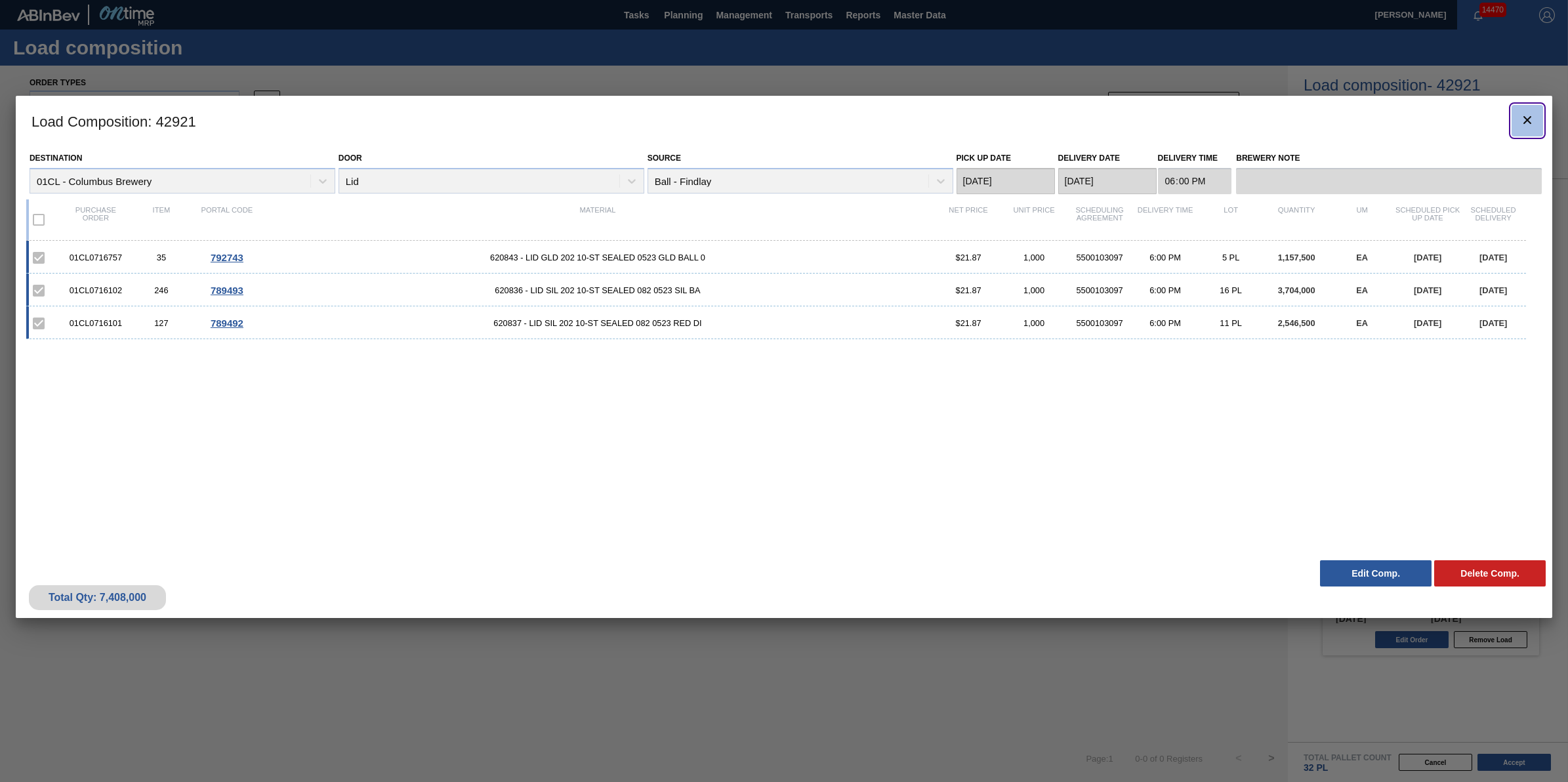
click at [1535, 120] on icon "botão de ícone" at bounding box center [1528, 120] width 16 height 16
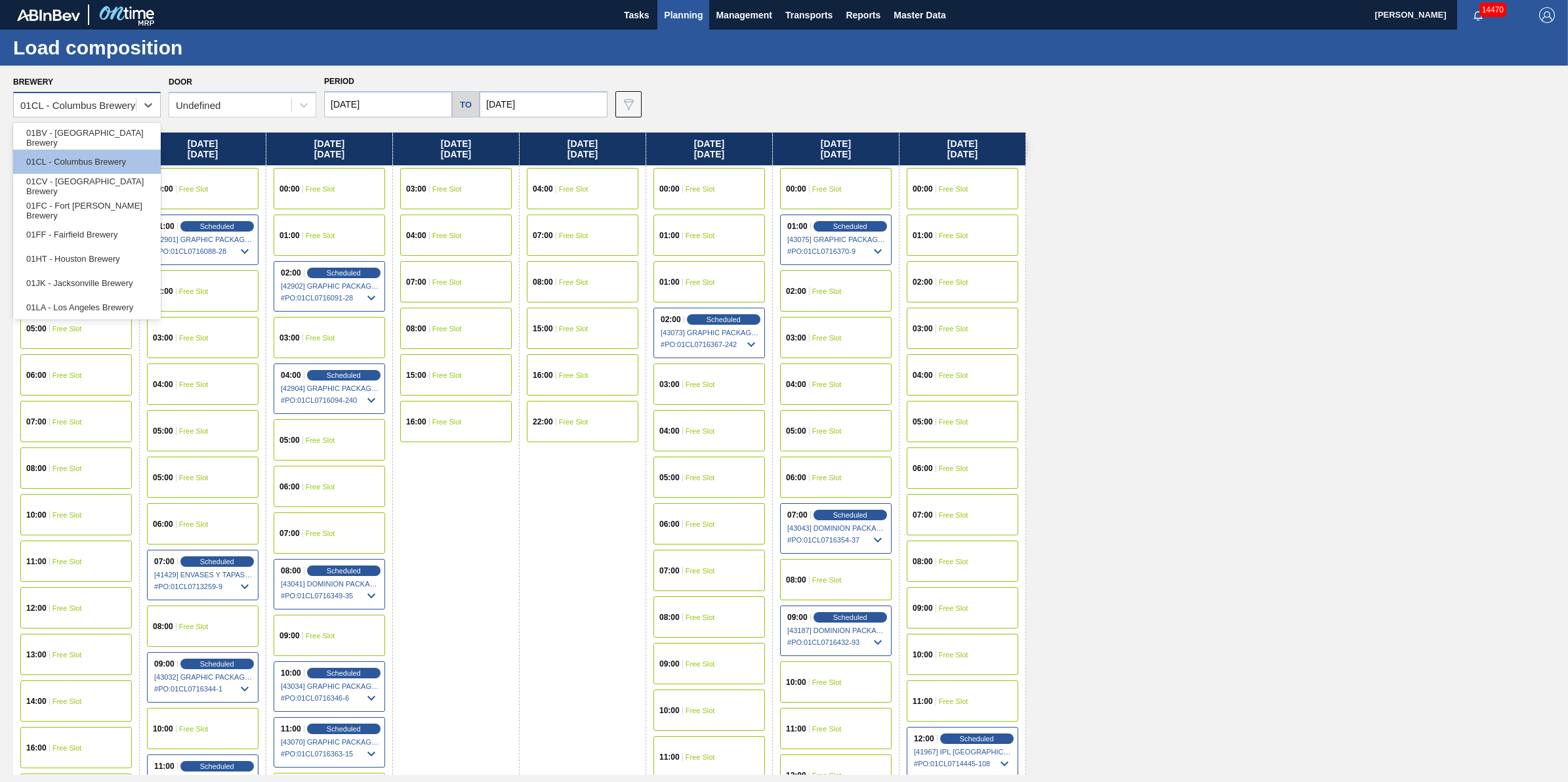
click at [105, 112] on div "01CL - Columbus Brewery" at bounding box center [75, 106] width 122 height 19
click at [106, 261] on div "01HT - Houston Brewery" at bounding box center [87, 258] width 148 height 24
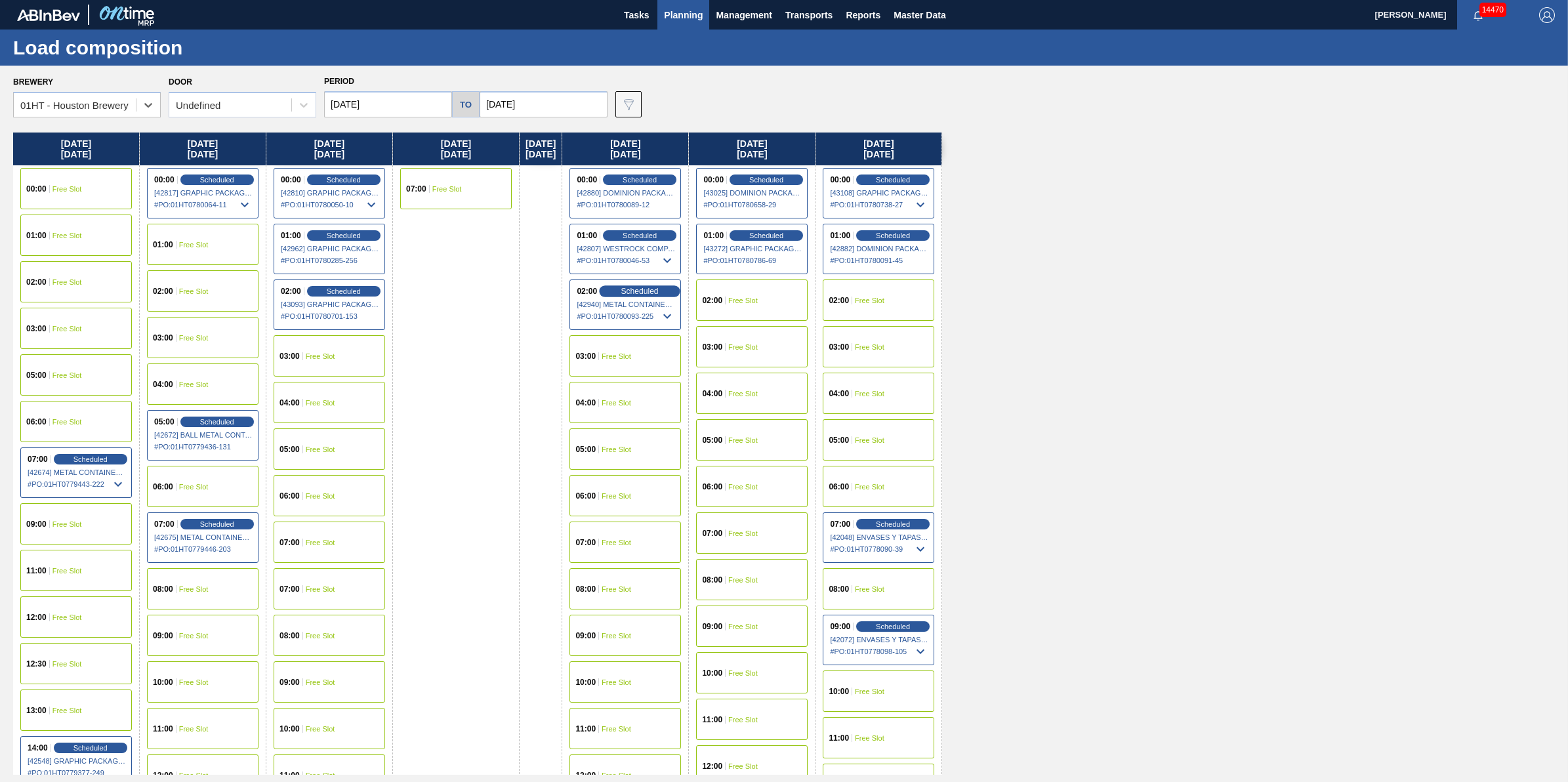
click at [625, 288] on div "Scheduled" at bounding box center [639, 291] width 81 height 12
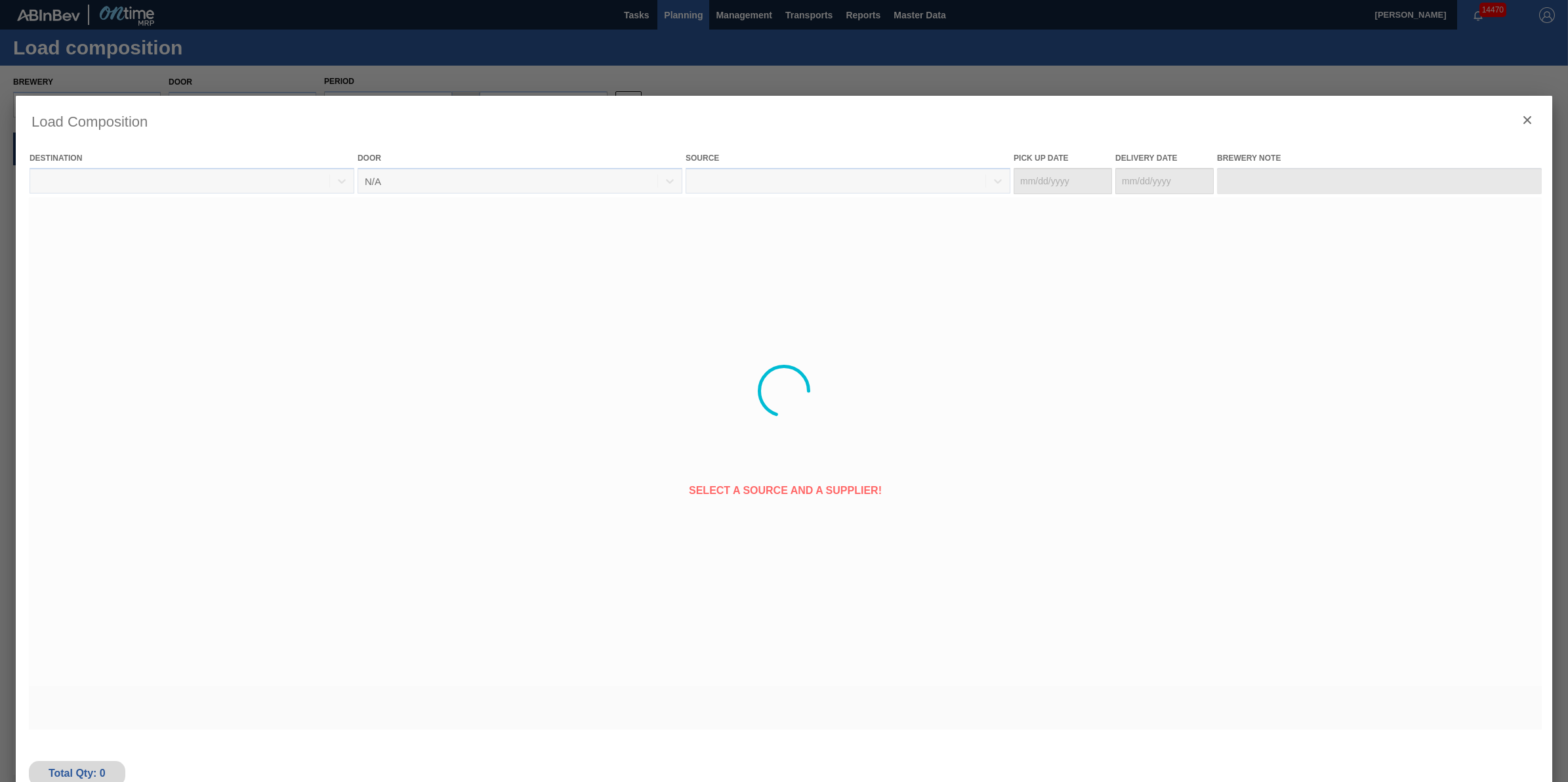
type Date "[DATE]"
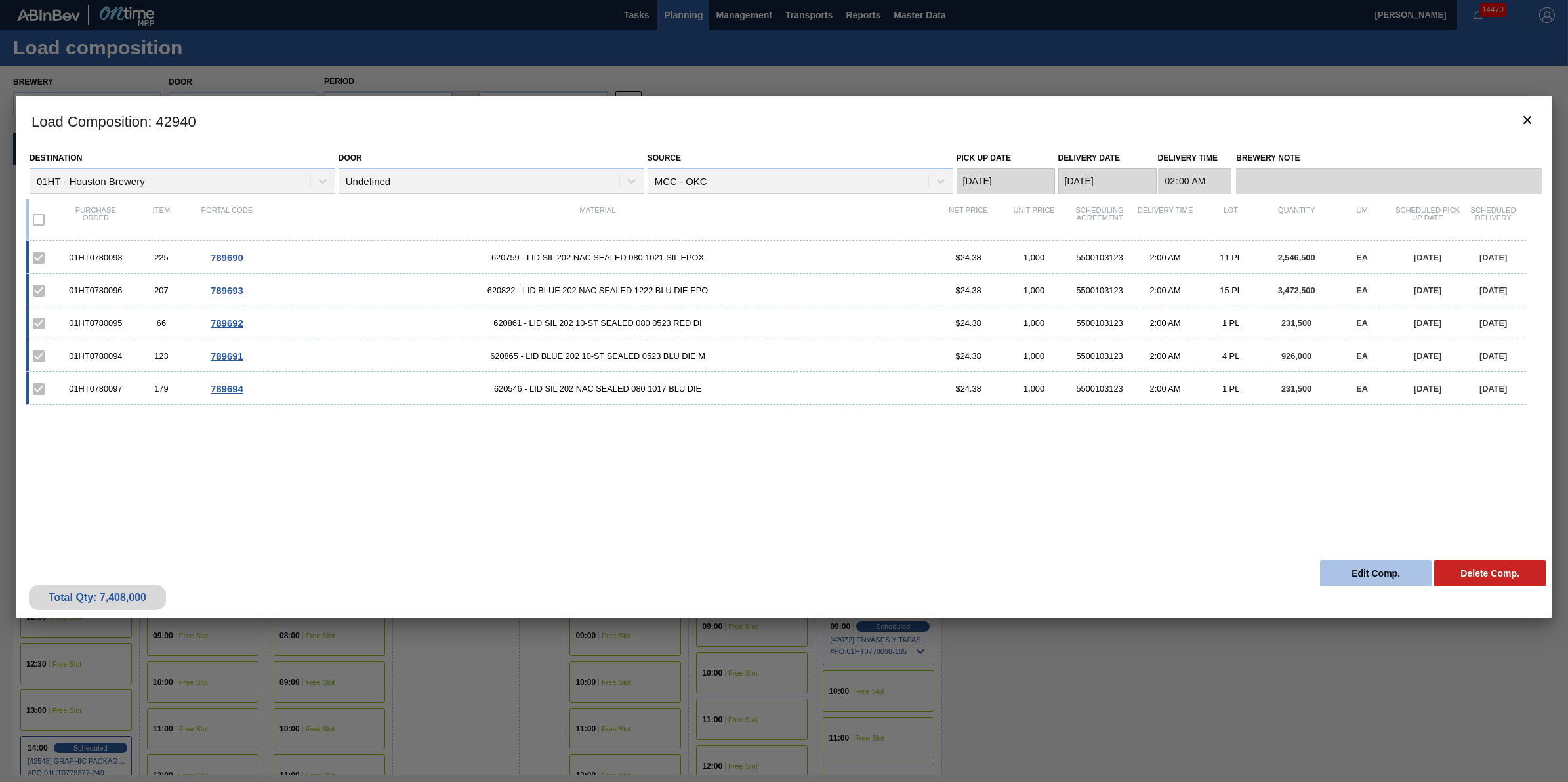
click at [1345, 576] on button "Edit Comp." at bounding box center [1376, 573] width 111 height 26
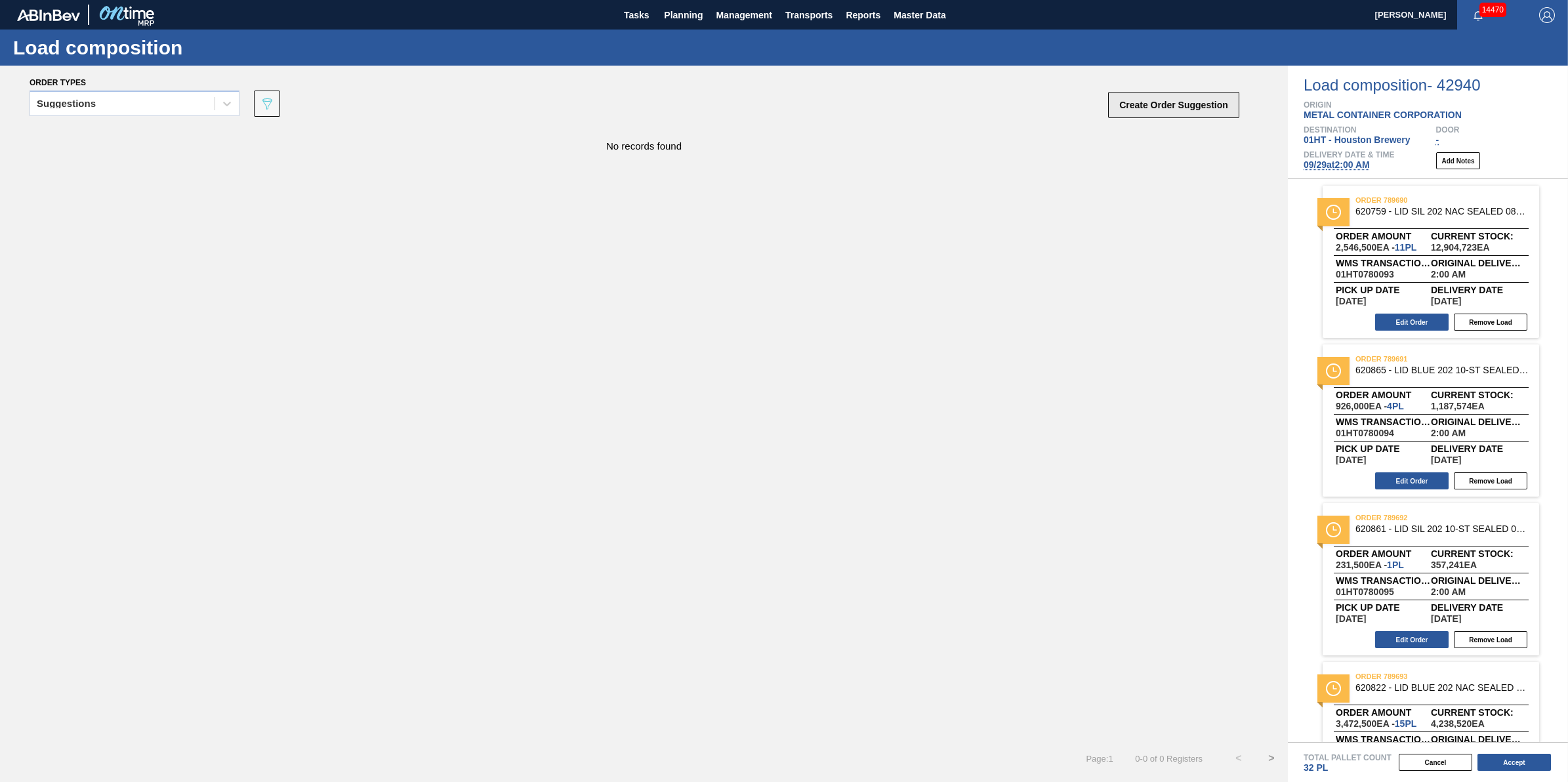
click at [1167, 116] on button "Create Order Suggestion" at bounding box center [1174, 105] width 131 height 26
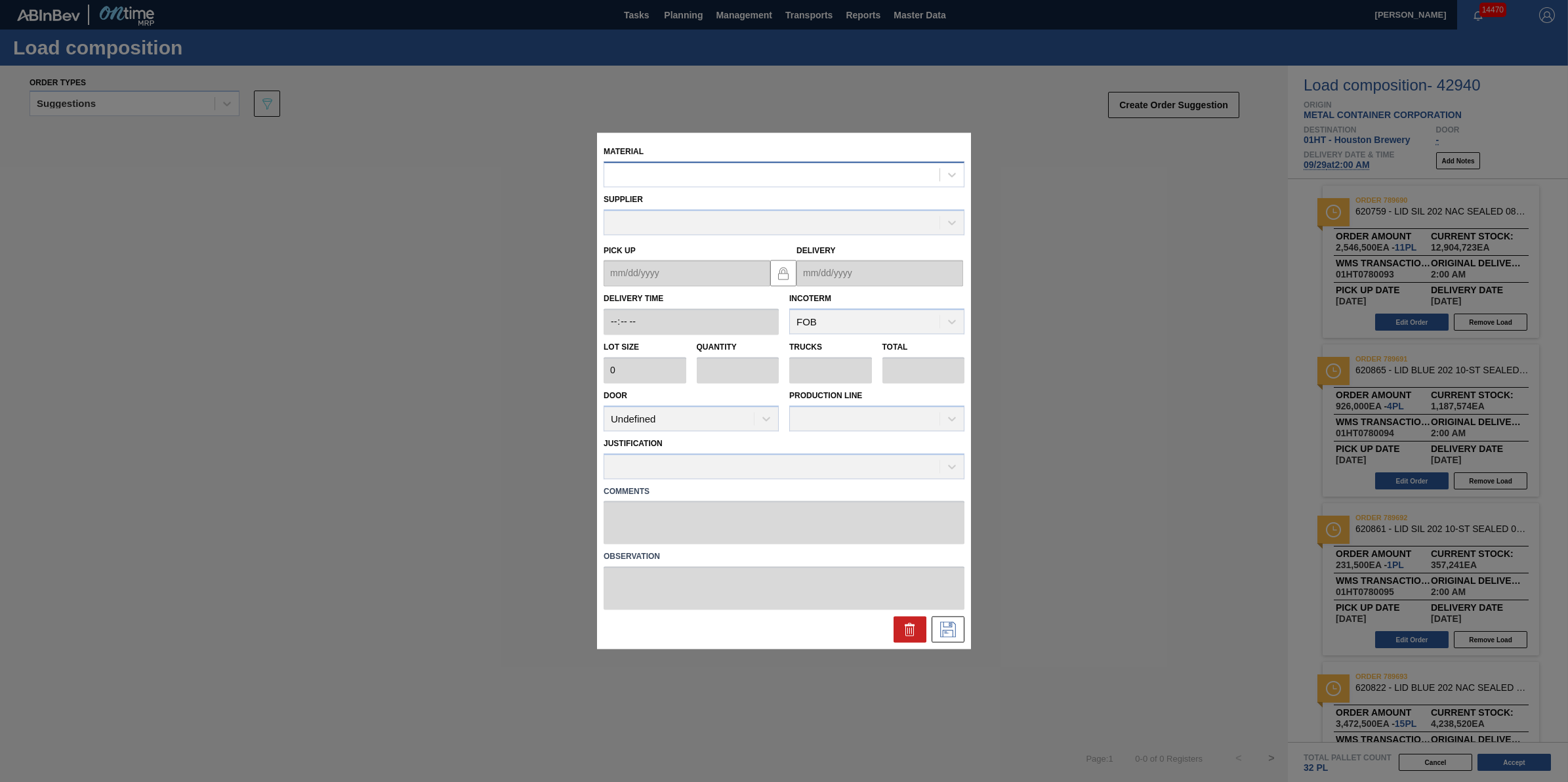
click at [819, 179] on div at bounding box center [772, 175] width 335 height 19
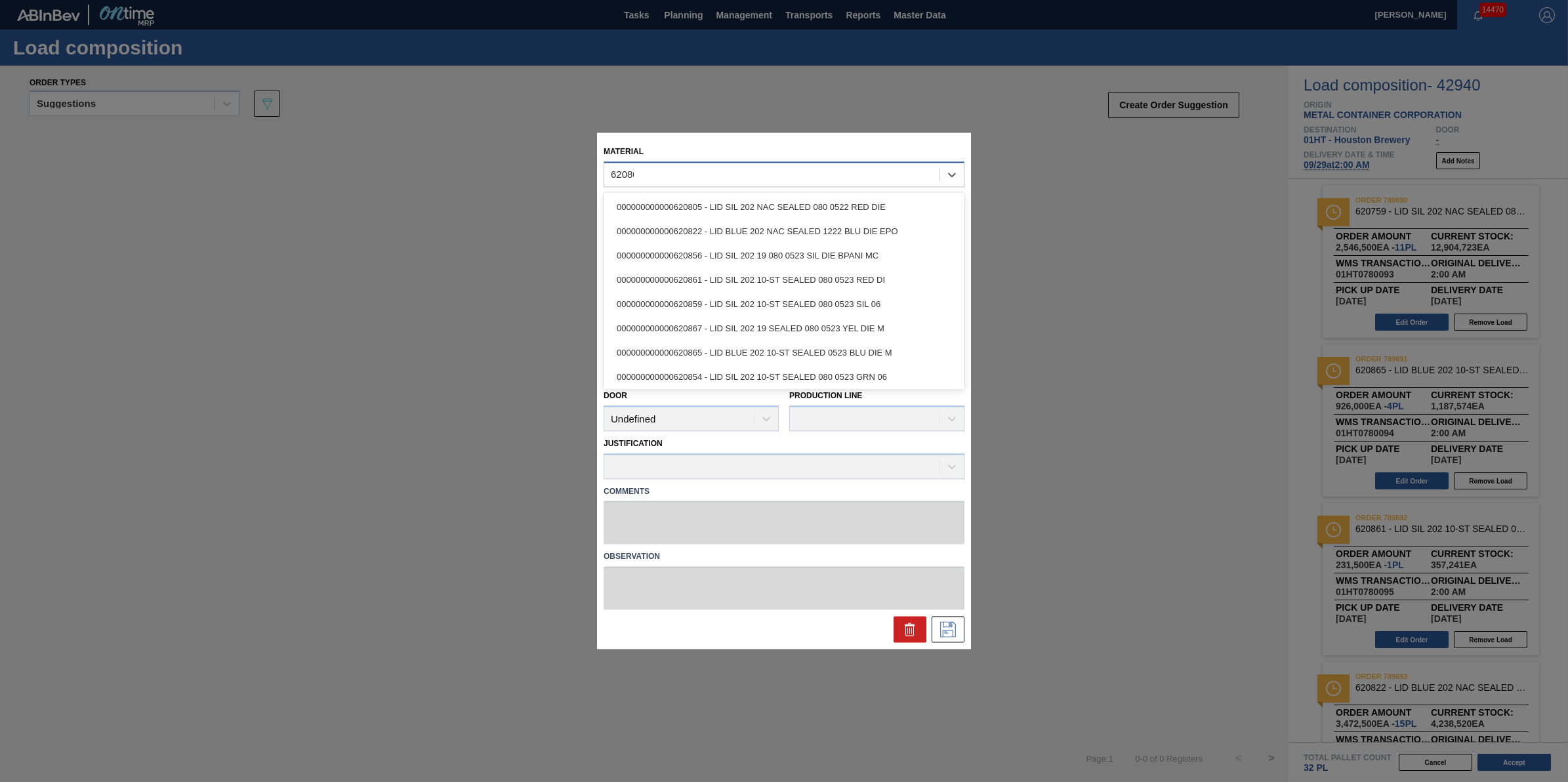
type input "620805"
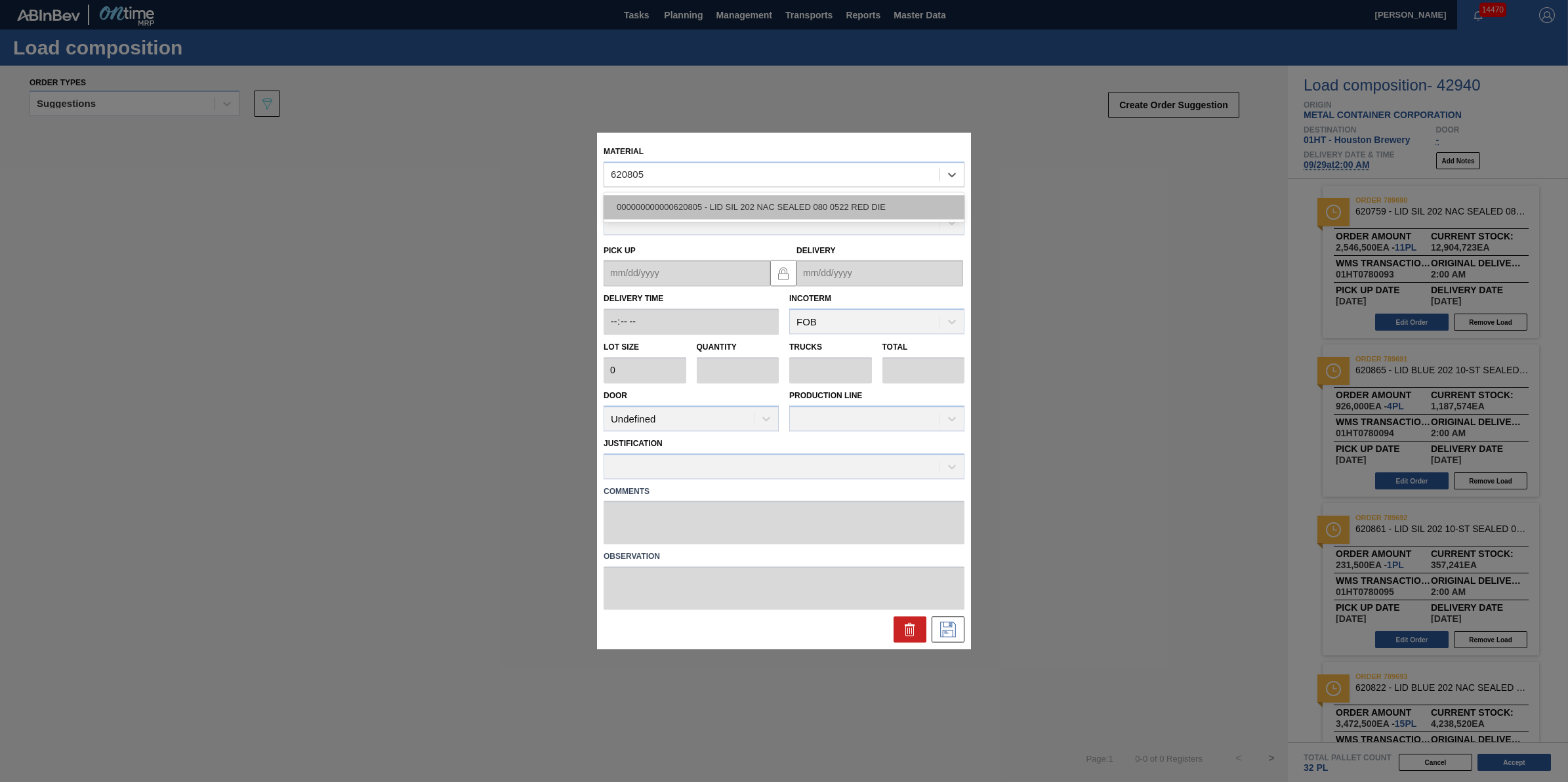
click at [805, 211] on div "000000000000620805 - LID SIL 202 NAC SEALED 080 0522 RED DIE" at bounding box center [784, 207] width 361 height 24
type input "231,500"
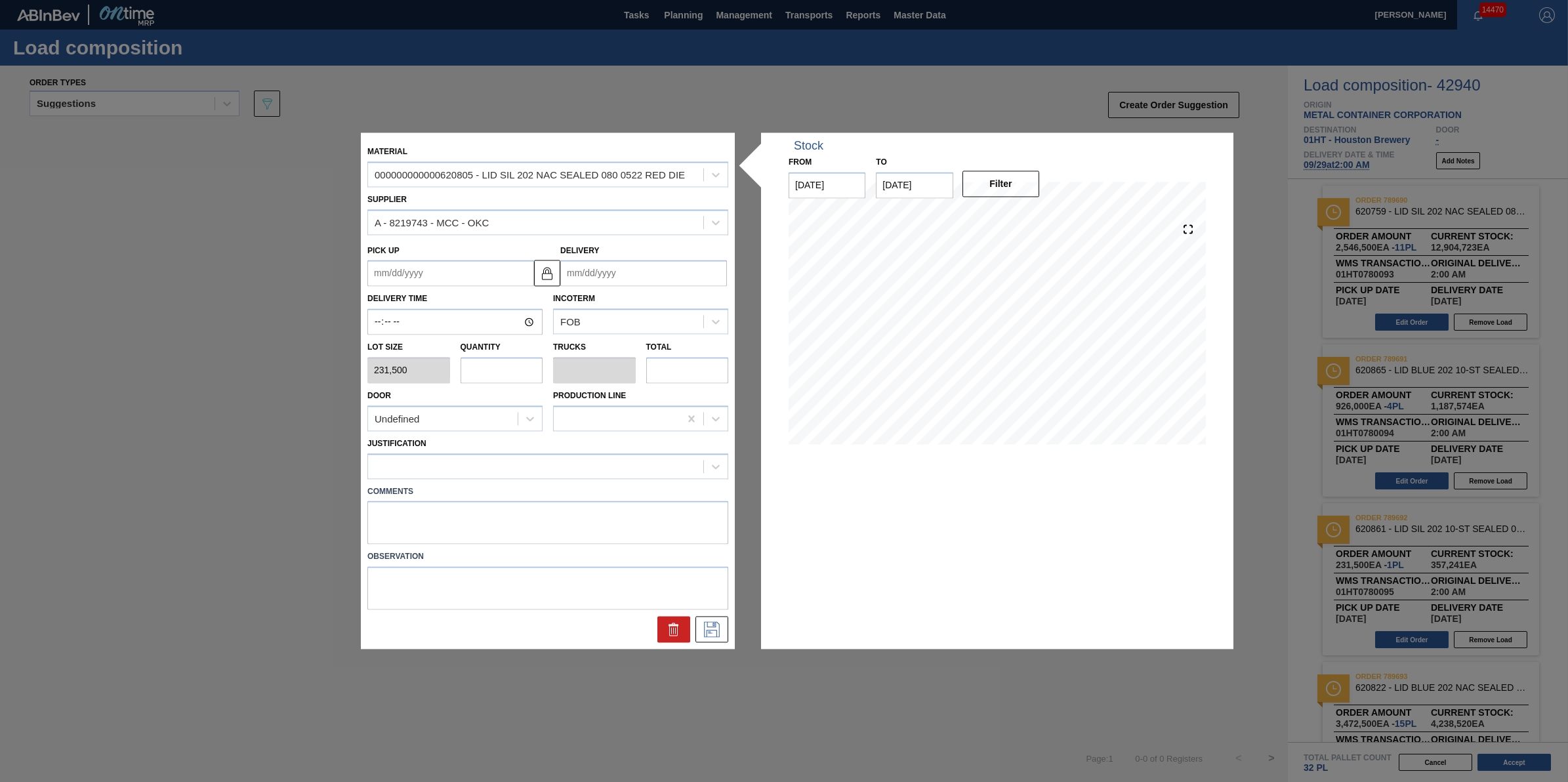
click at [509, 361] on input "text" at bounding box center [502, 370] width 83 height 26
type input "3"
type input "0.094"
type input "694,500"
type input "3"
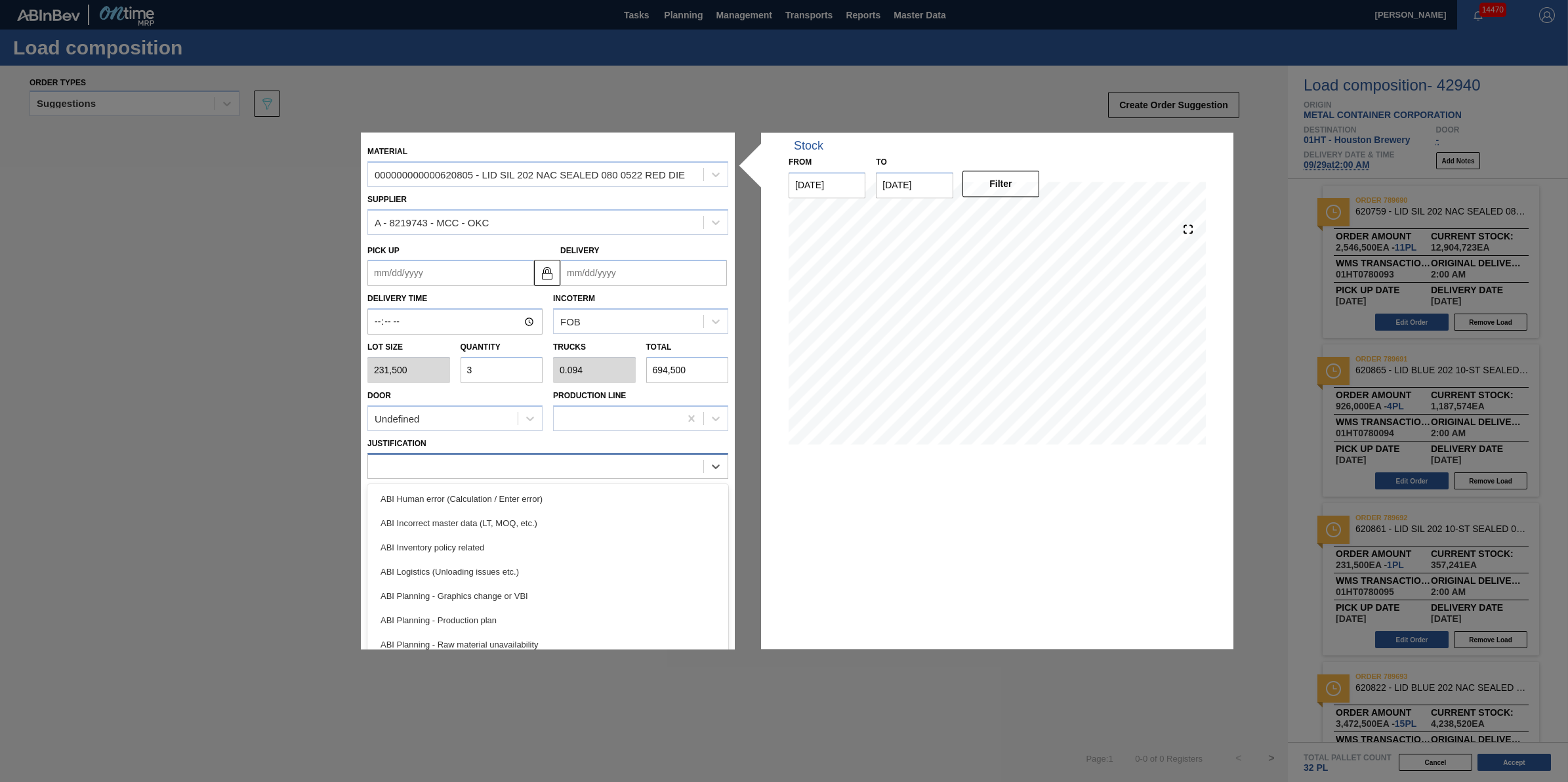
click at [599, 464] on div at bounding box center [535, 466] width 335 height 19
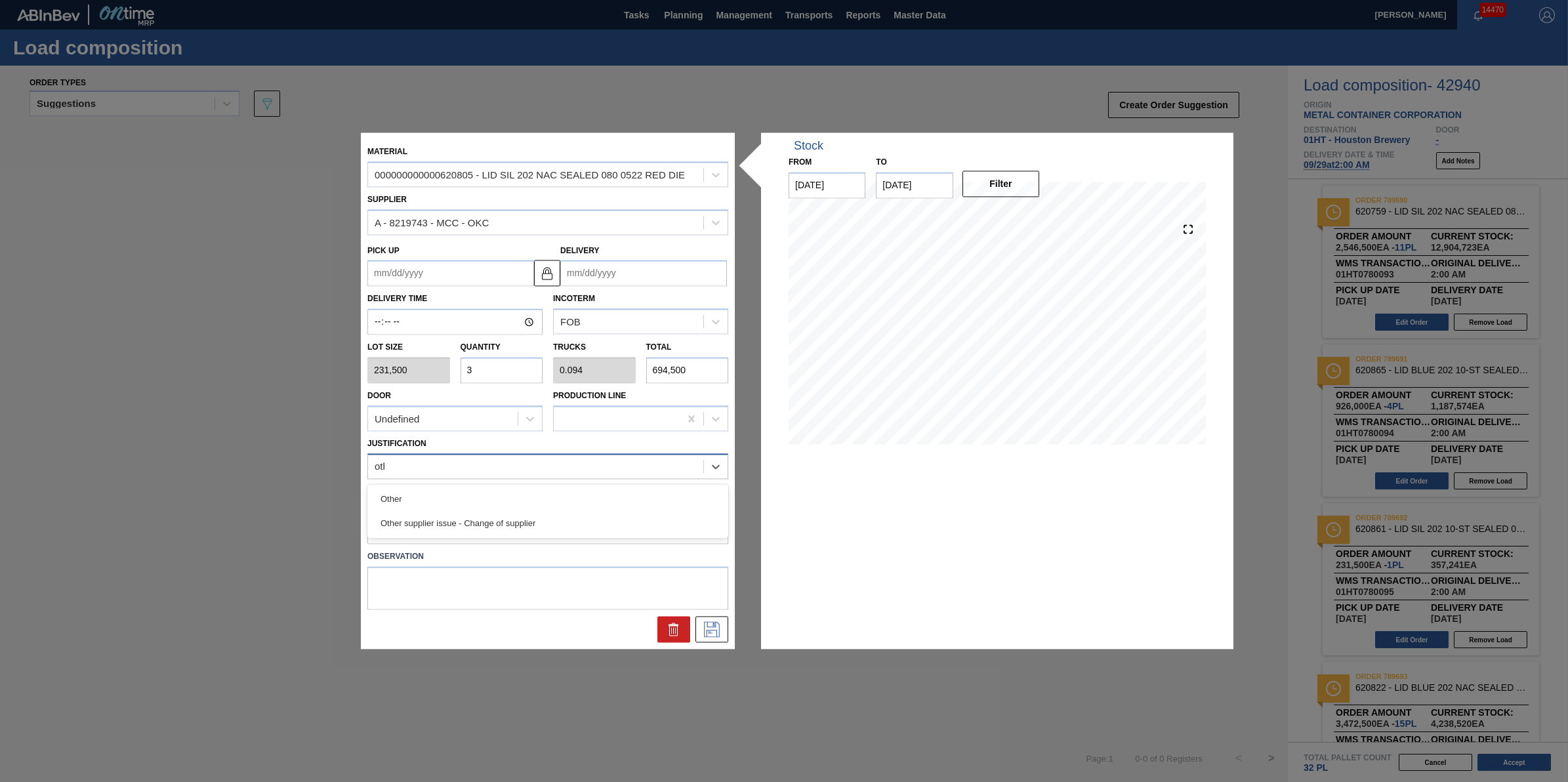
type input "other"
click at [575, 492] on div "Other" at bounding box center [548, 499] width 361 height 24
click at [677, 283] on input "Delivery" at bounding box center [643, 274] width 167 height 26
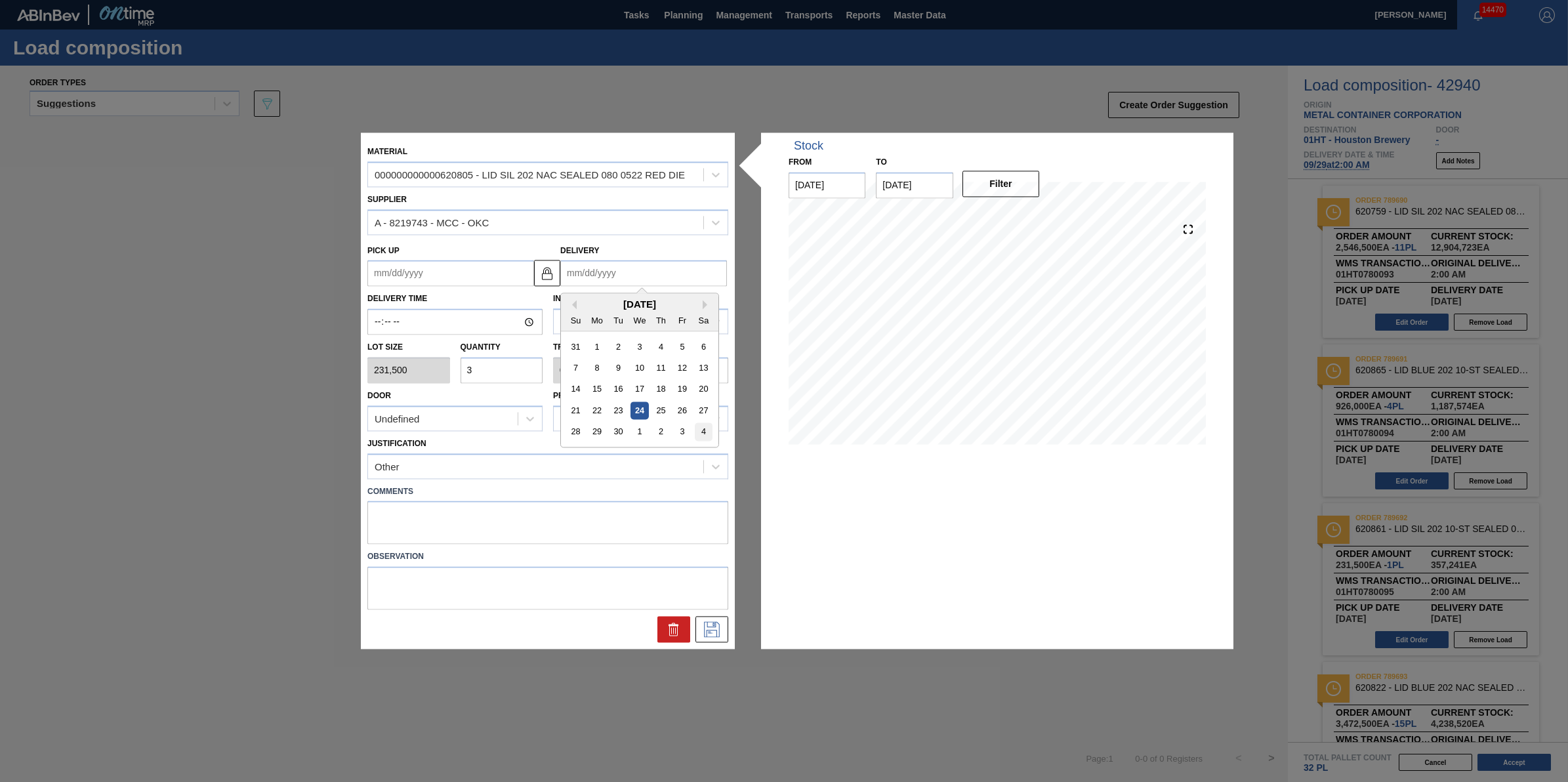
click at [709, 433] on div "4" at bounding box center [704, 432] width 17 height 17
type up "[DATE]"
type input "[DATE]"
click at [710, 631] on icon at bounding box center [712, 630] width 21 height 16
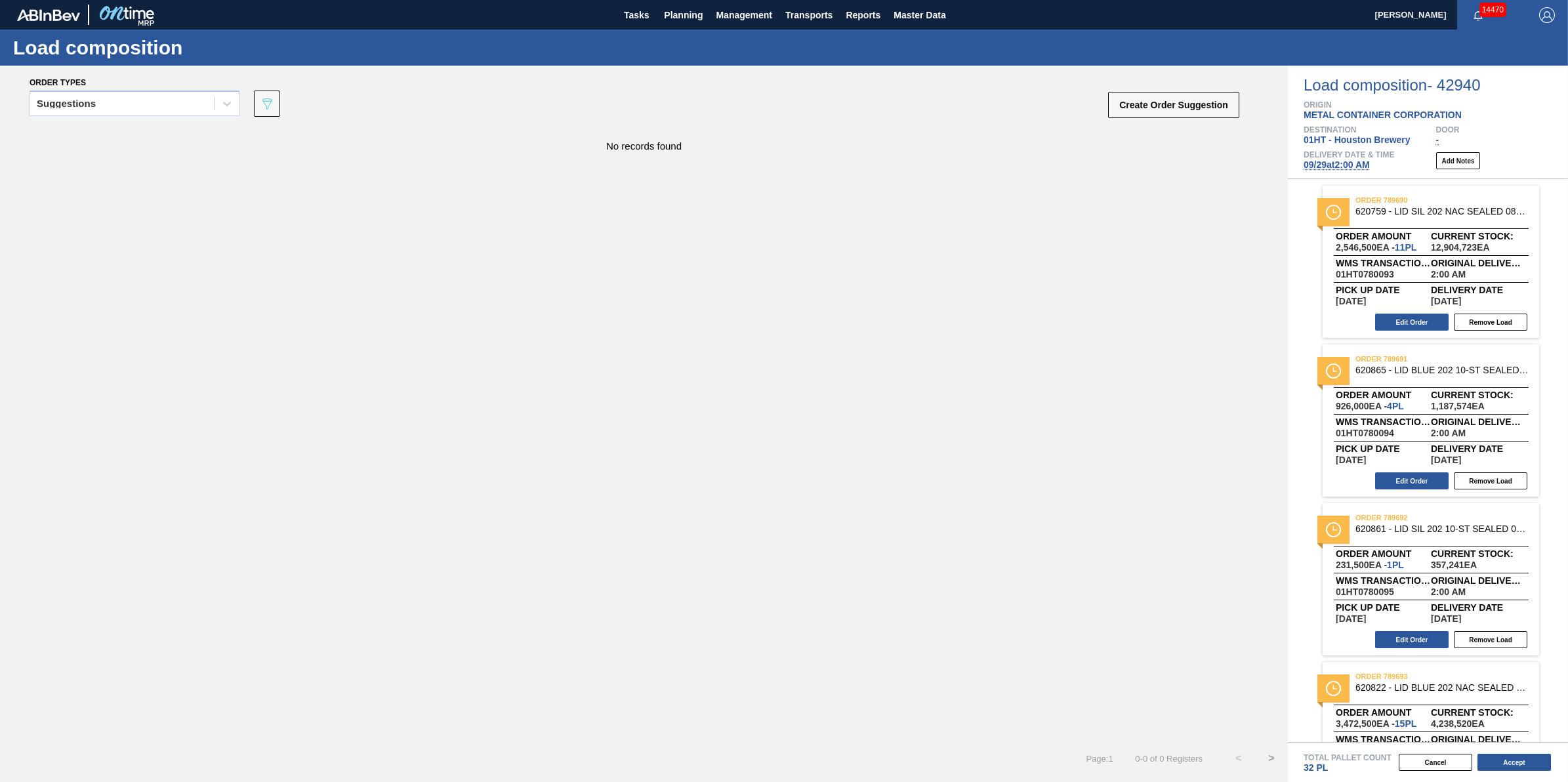
click at [202, 86] on div "Order types" at bounding box center [635, 82] width 1211 height 12
click at [200, 95] on div "Suggestions" at bounding box center [122, 104] width 184 height 19
click at [194, 125] on div "Awaiting load composition" at bounding box center [135, 135] width 210 height 24
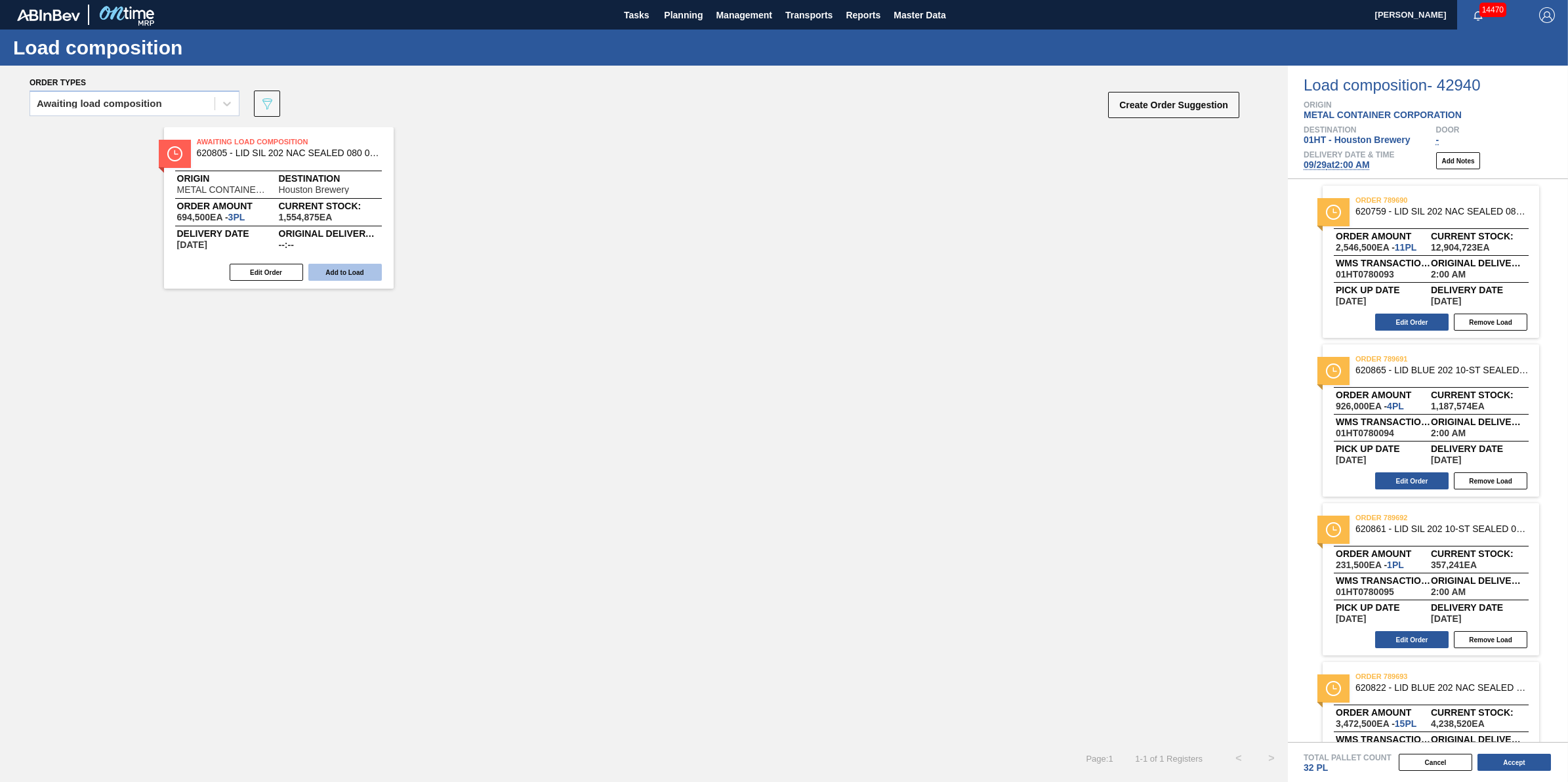
click at [343, 273] on button "Add to Load" at bounding box center [344, 272] width 74 height 17
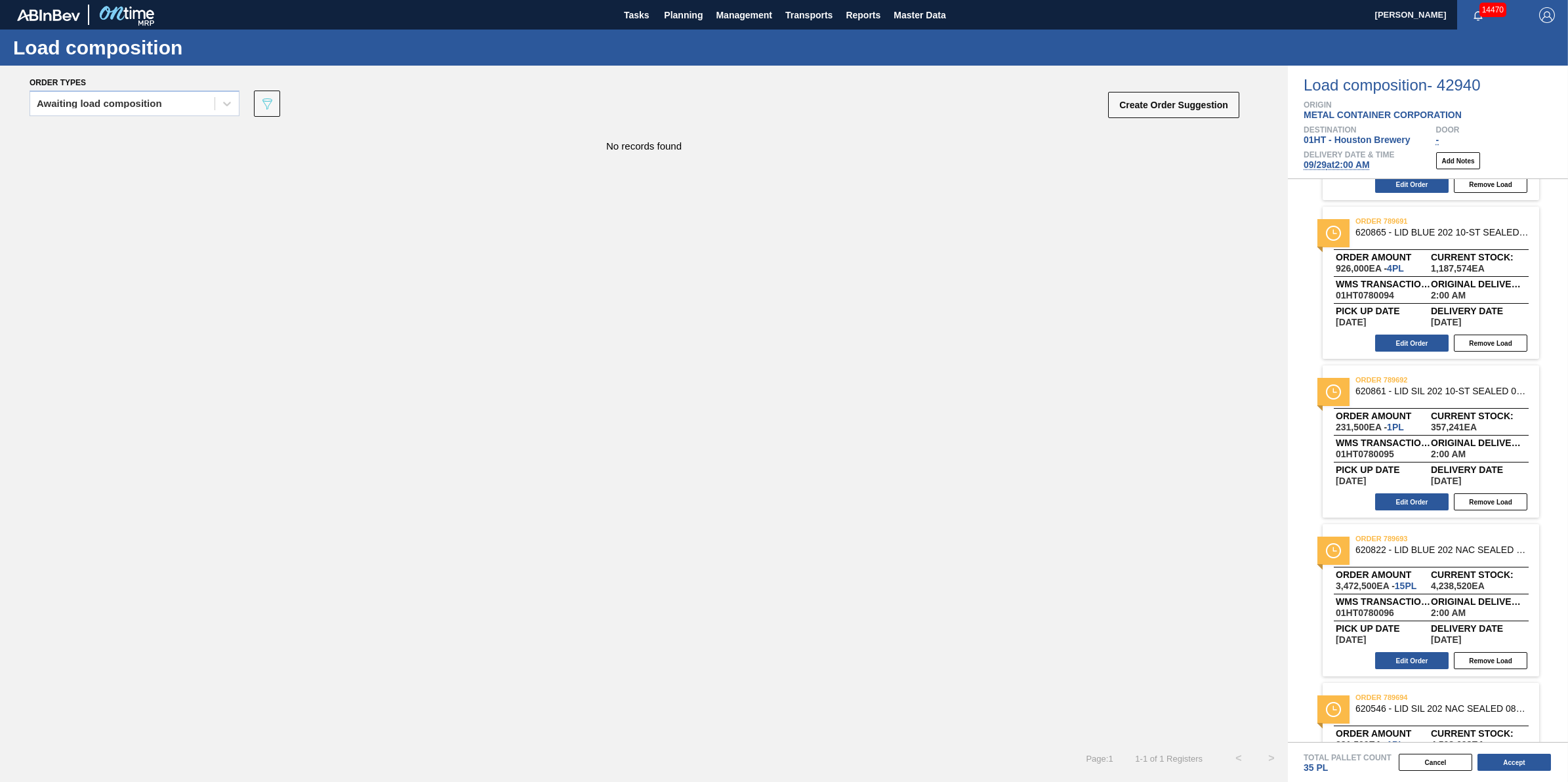
scroll to position [138, 0]
click at [1406, 657] on button "Edit Order" at bounding box center [1411, 660] width 74 height 17
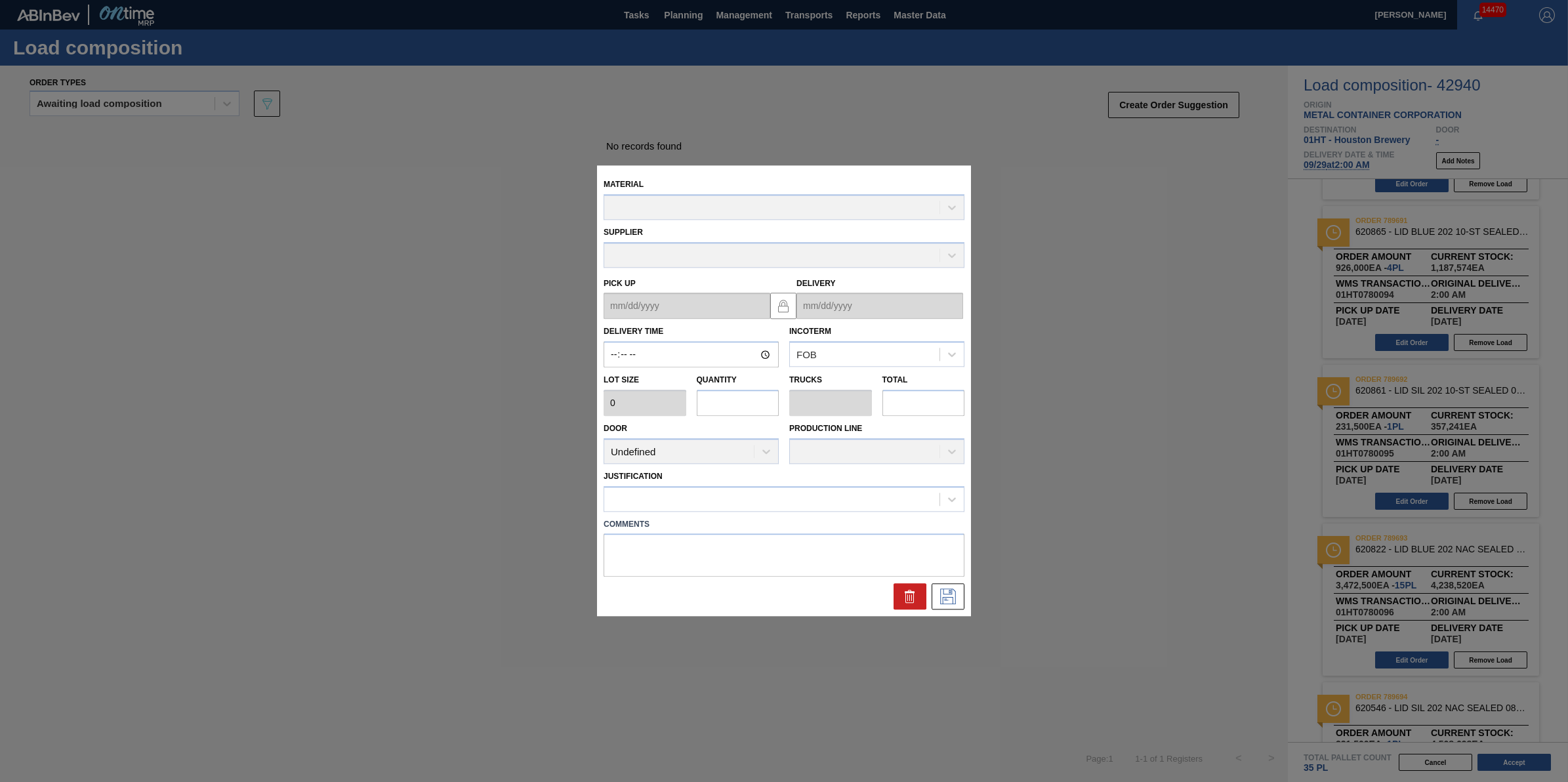
type input "02:00:00"
type input "231,500"
type input "15"
type input "0.469"
type input "3,472,500"
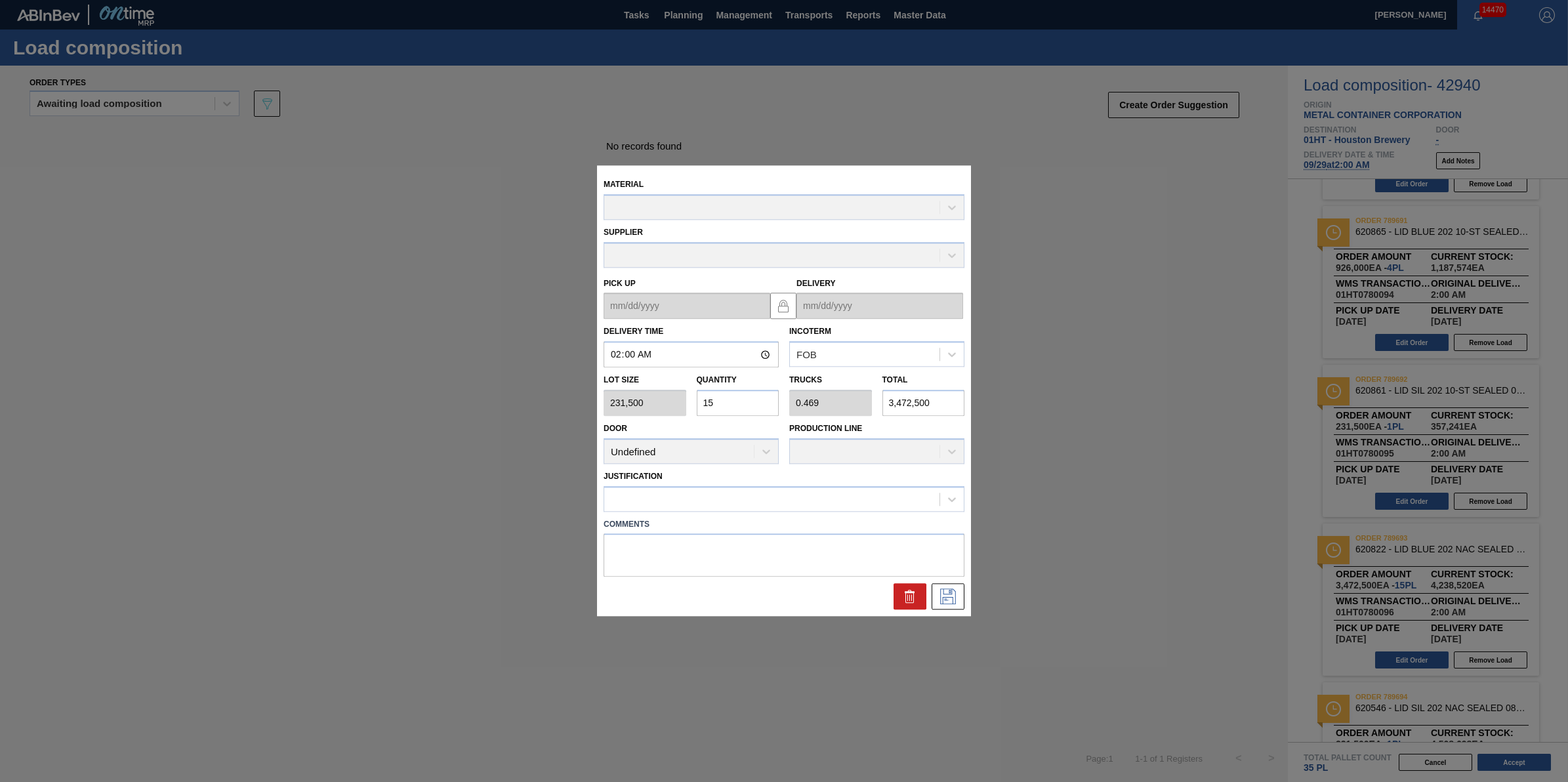
type up "[DATE]"
type input "[DATE]"
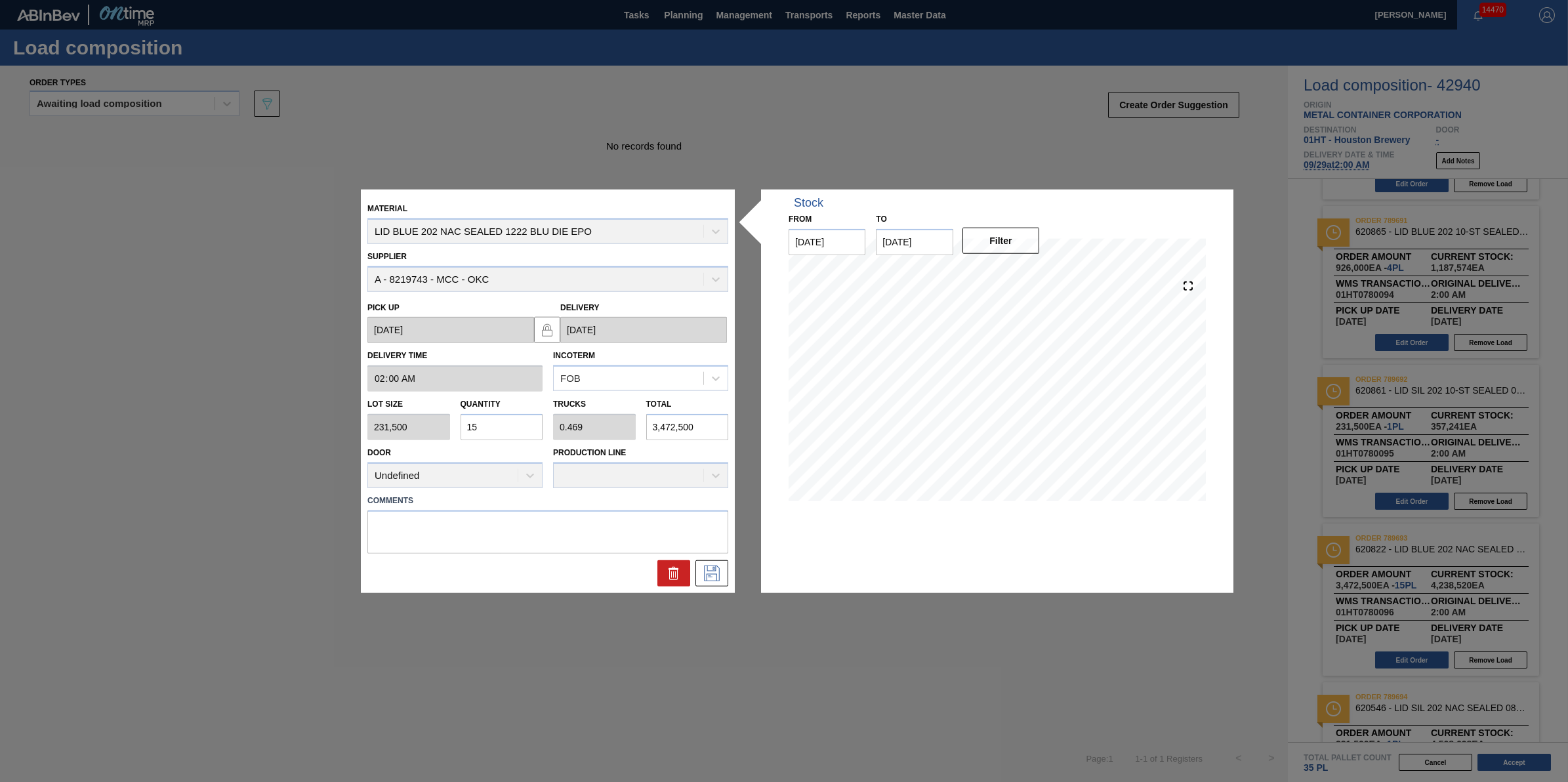
click at [520, 427] on input "15" at bounding box center [502, 427] width 83 height 26
type input "1"
type input "0.031"
type input "231,500"
type input "12"
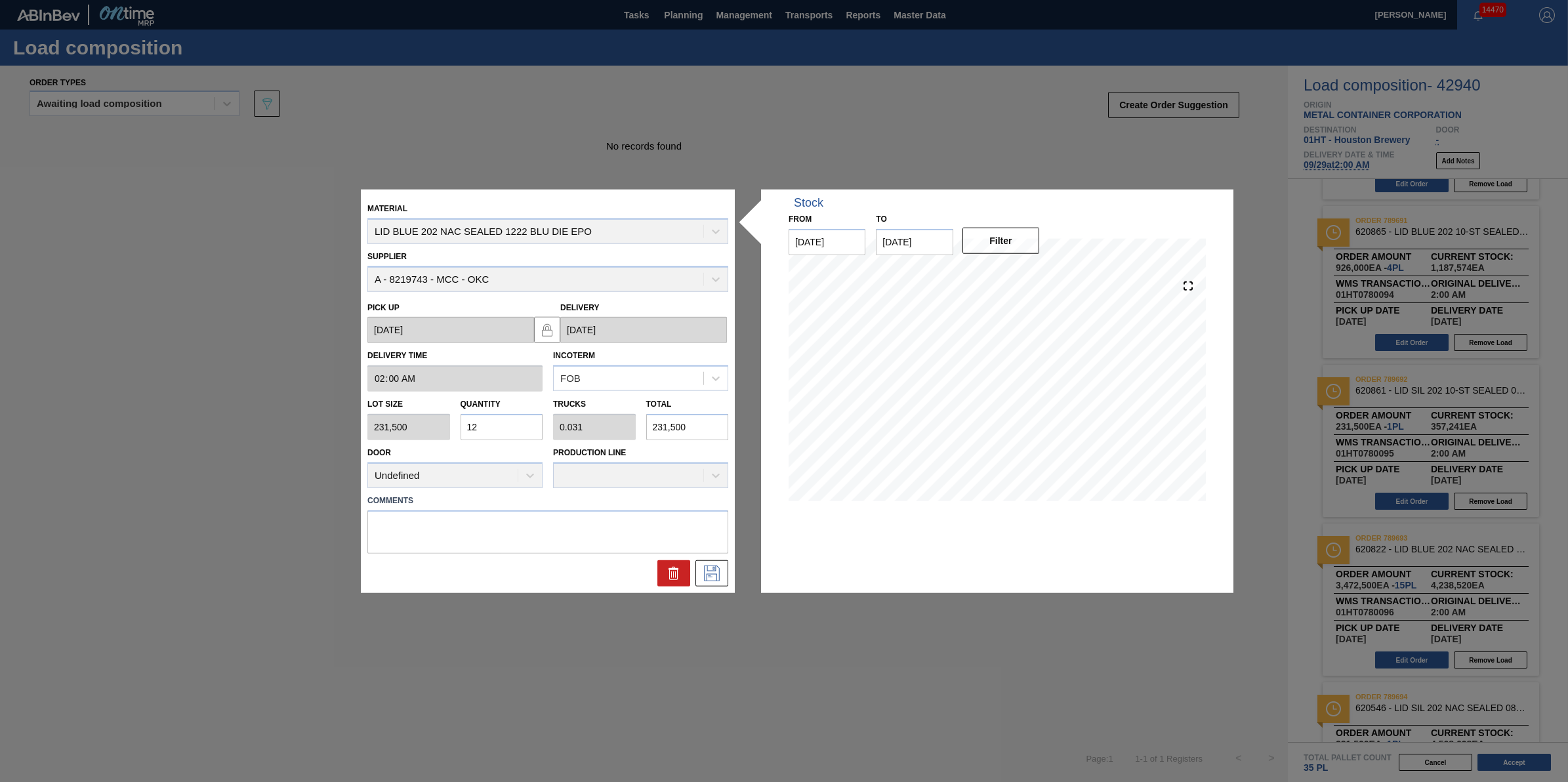
type input "0.375"
type input "2,778,000"
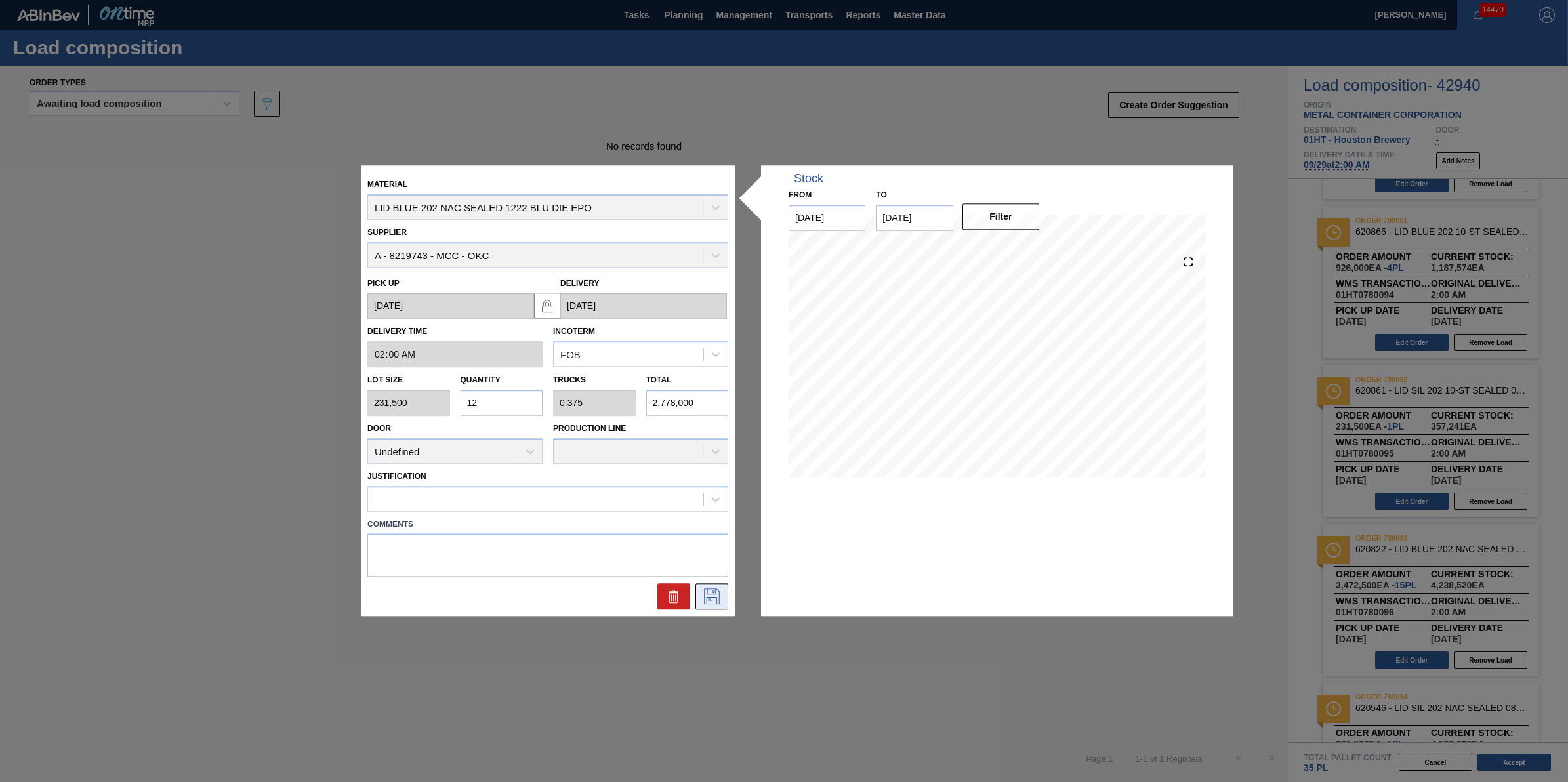
type input "12"
click at [704, 599] on icon at bounding box center [712, 597] width 21 height 16
click at [572, 497] on div at bounding box center [535, 499] width 335 height 19
type input "other"
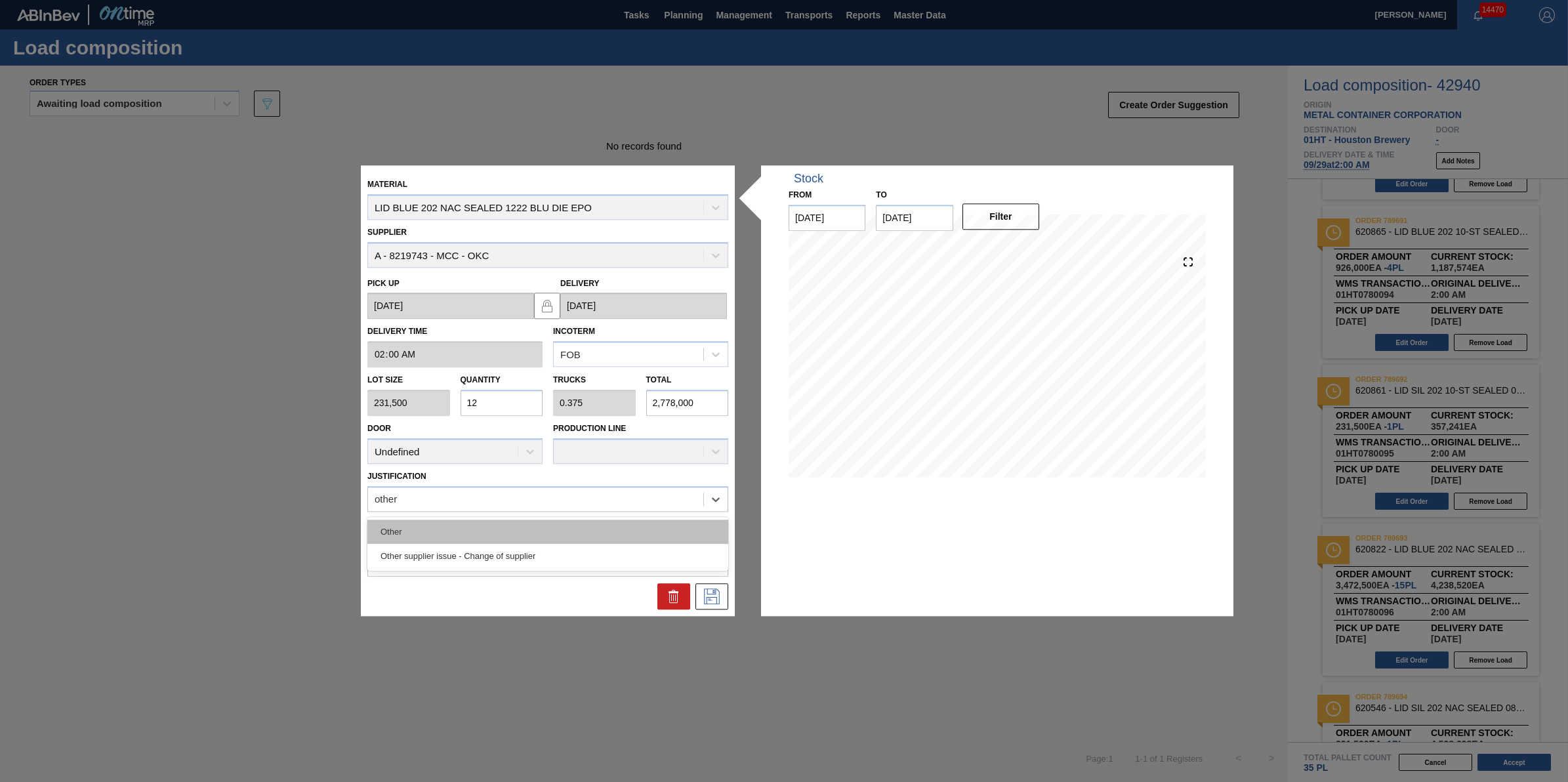
click at [555, 526] on div "Other" at bounding box center [548, 532] width 361 height 24
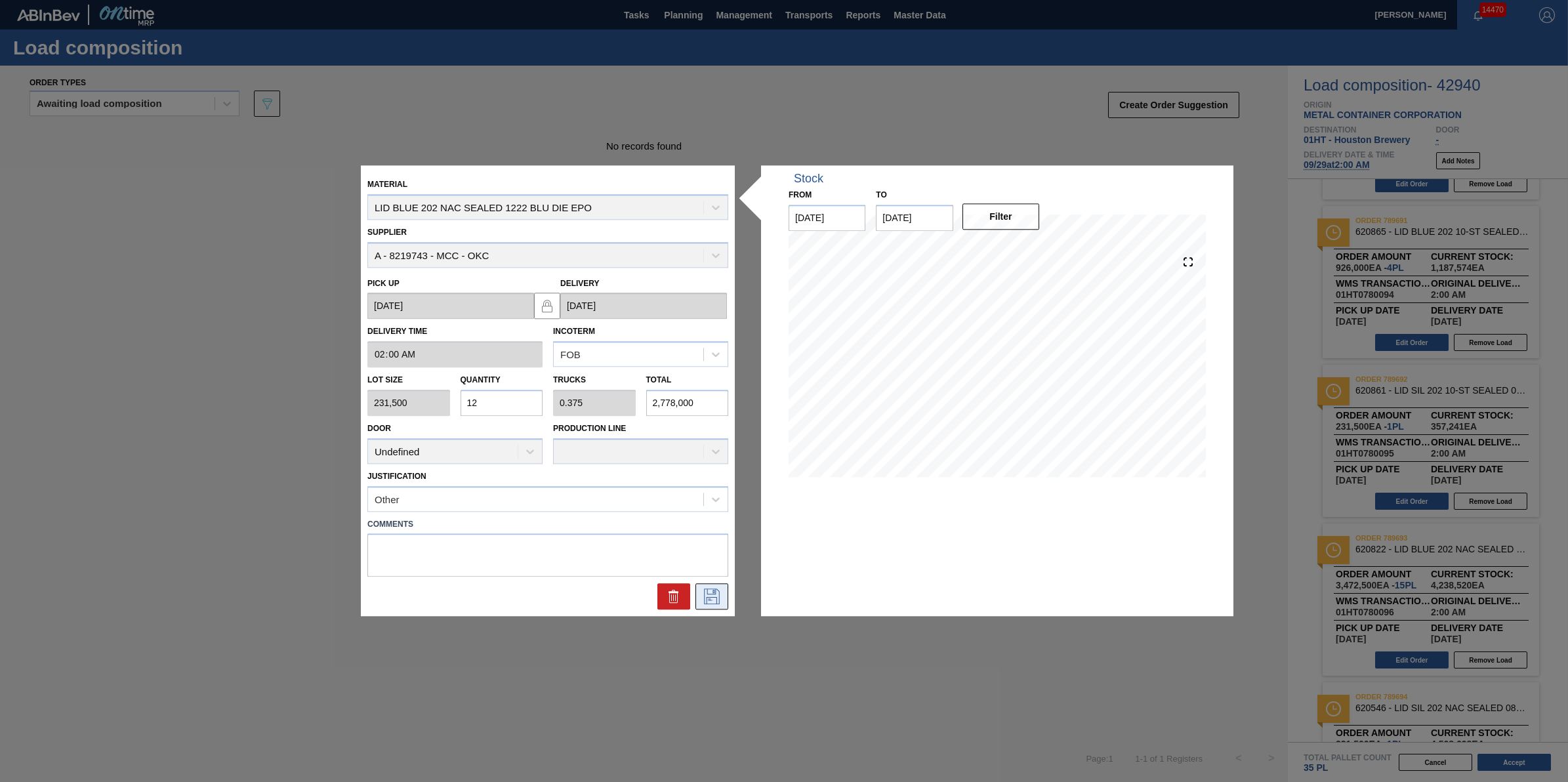
click at [709, 596] on icon at bounding box center [712, 597] width 21 height 16
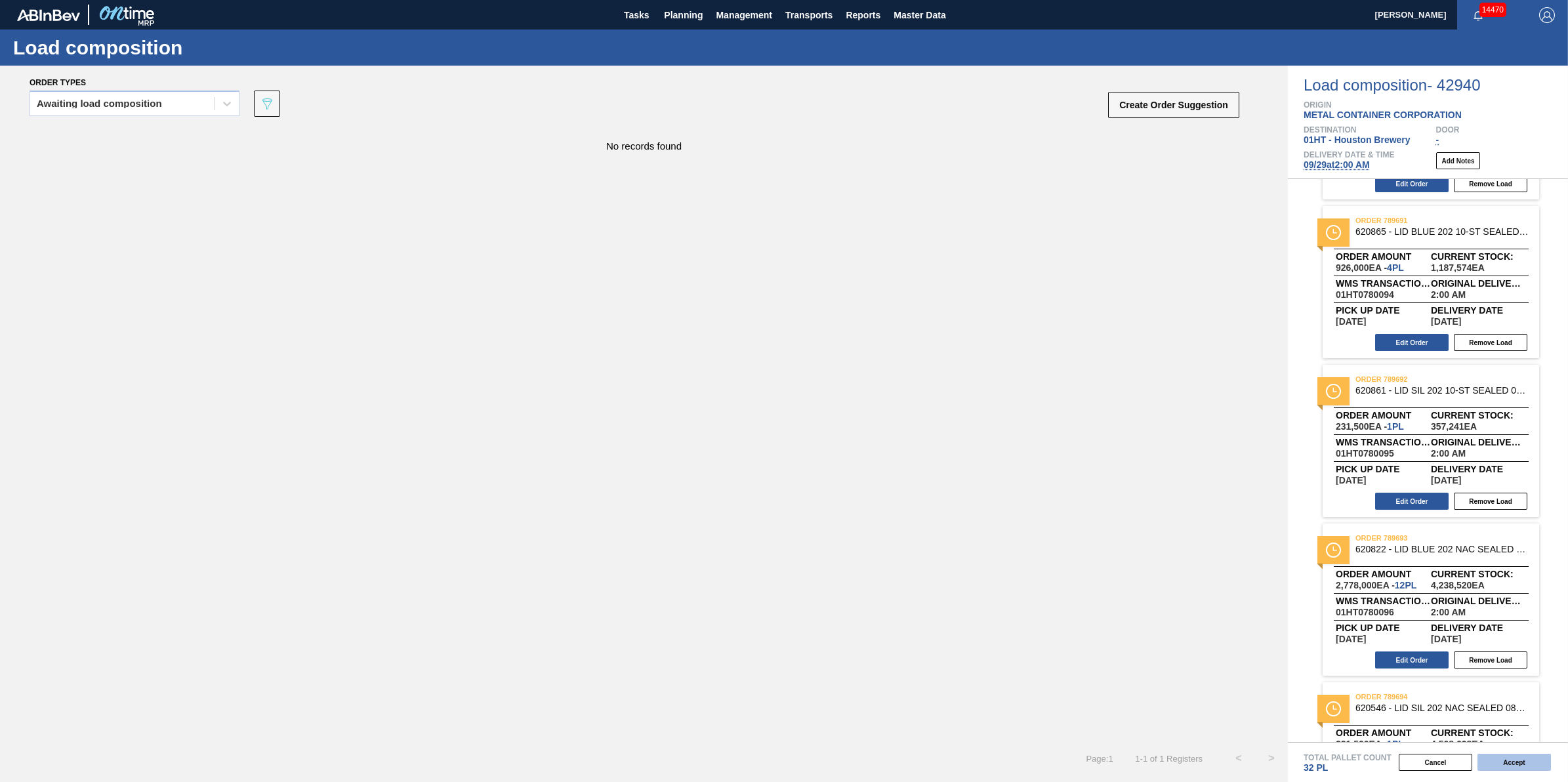
click at [1503, 769] on button "Accept" at bounding box center [1514, 762] width 74 height 17
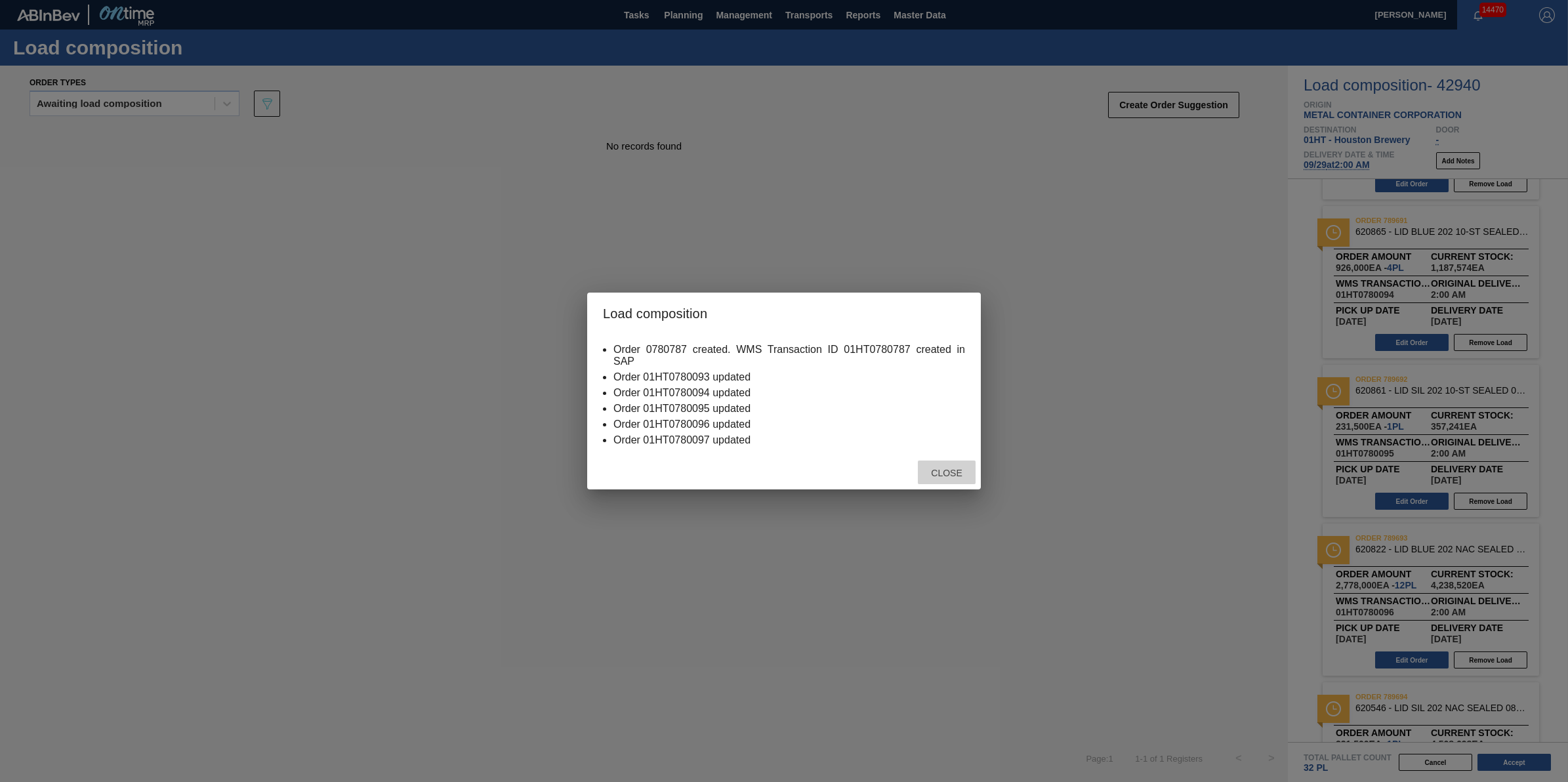
click at [939, 473] on span "Close" at bounding box center [946, 473] width 52 height 10
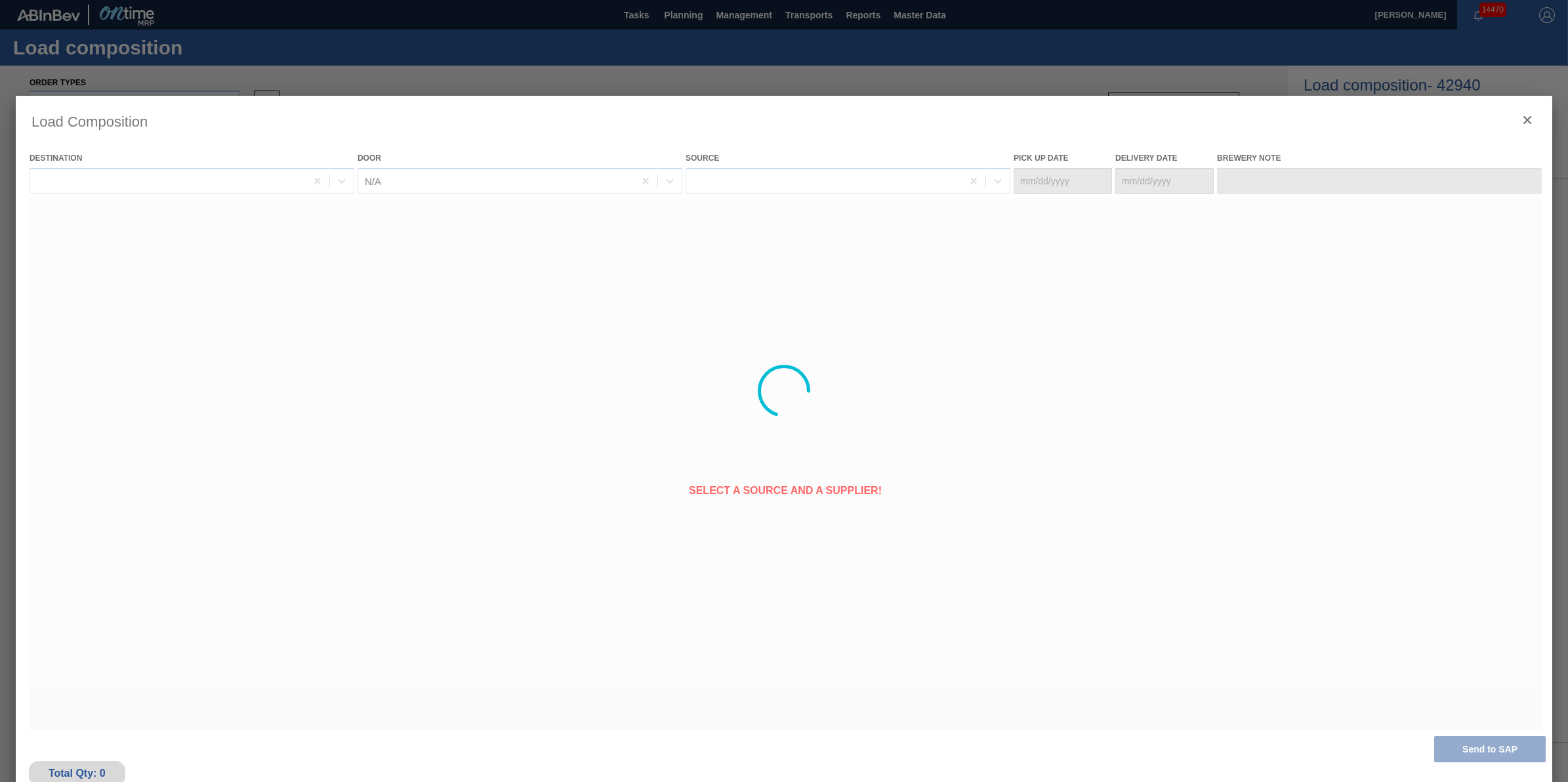
type Date "[DATE]"
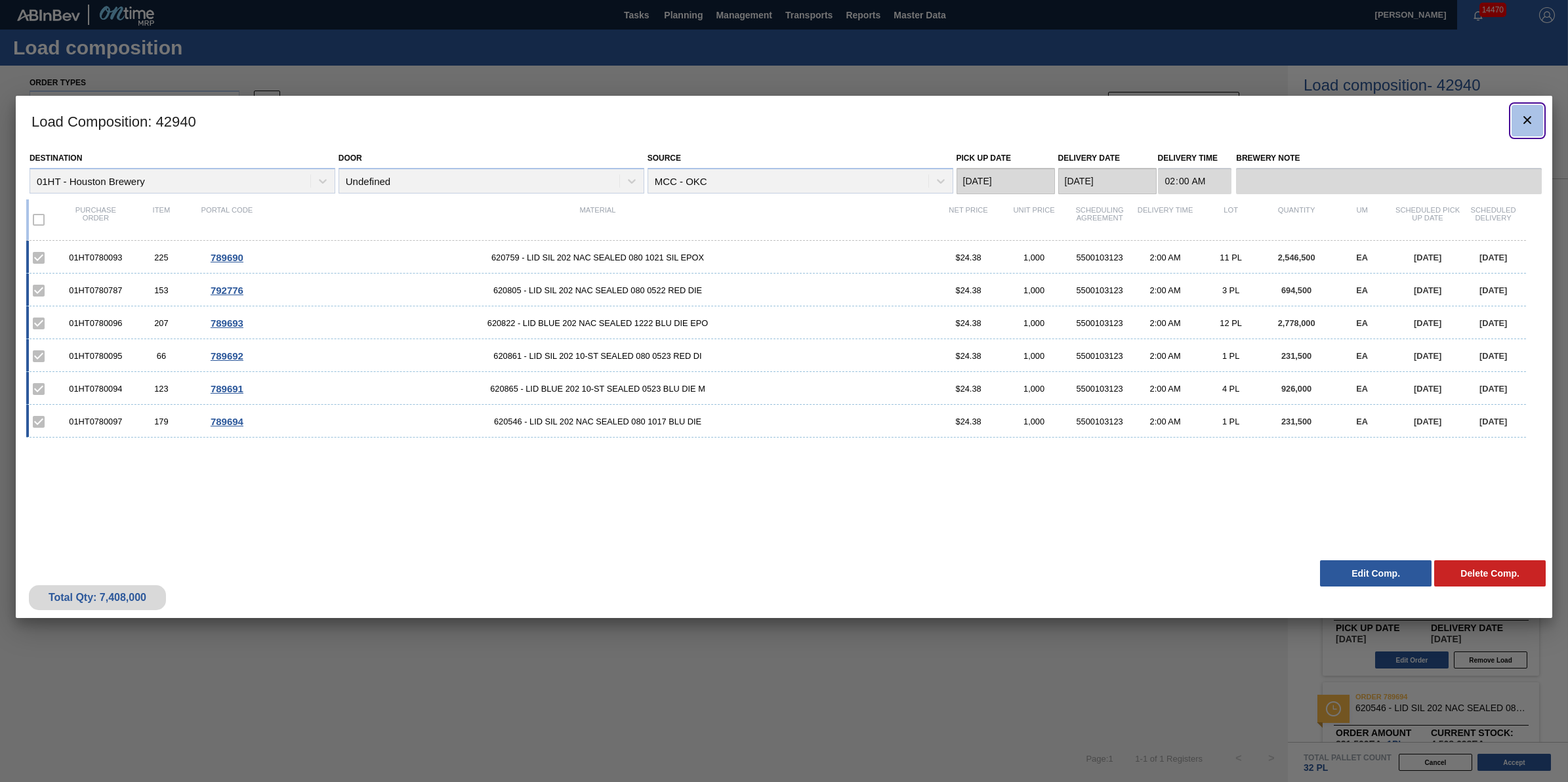
click at [1527, 119] on icon "botão de ícone" at bounding box center [1527, 119] width 8 height 8
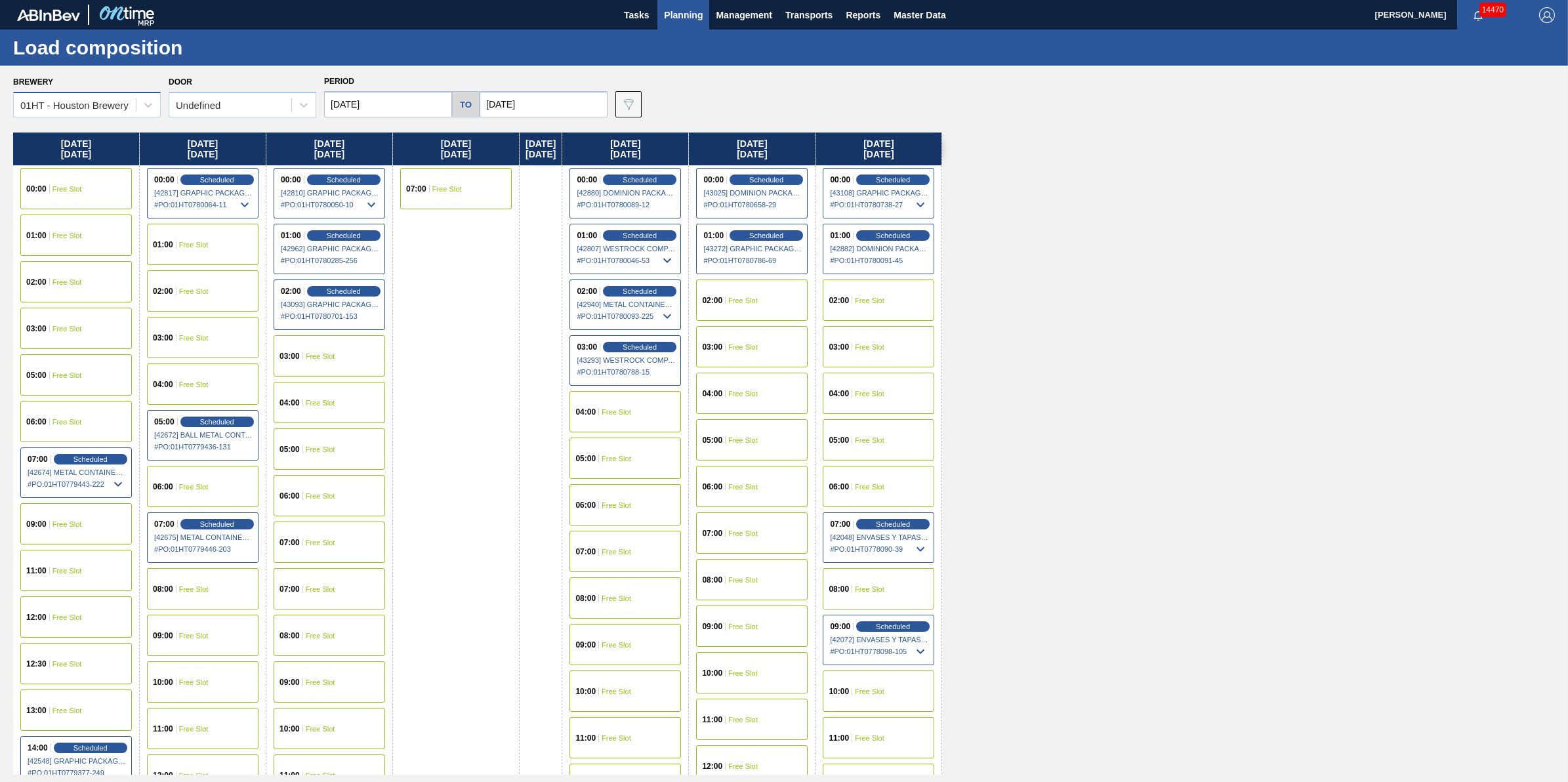
click at [105, 106] on div "01HT - Houston Brewery" at bounding box center [74, 105] width 109 height 11
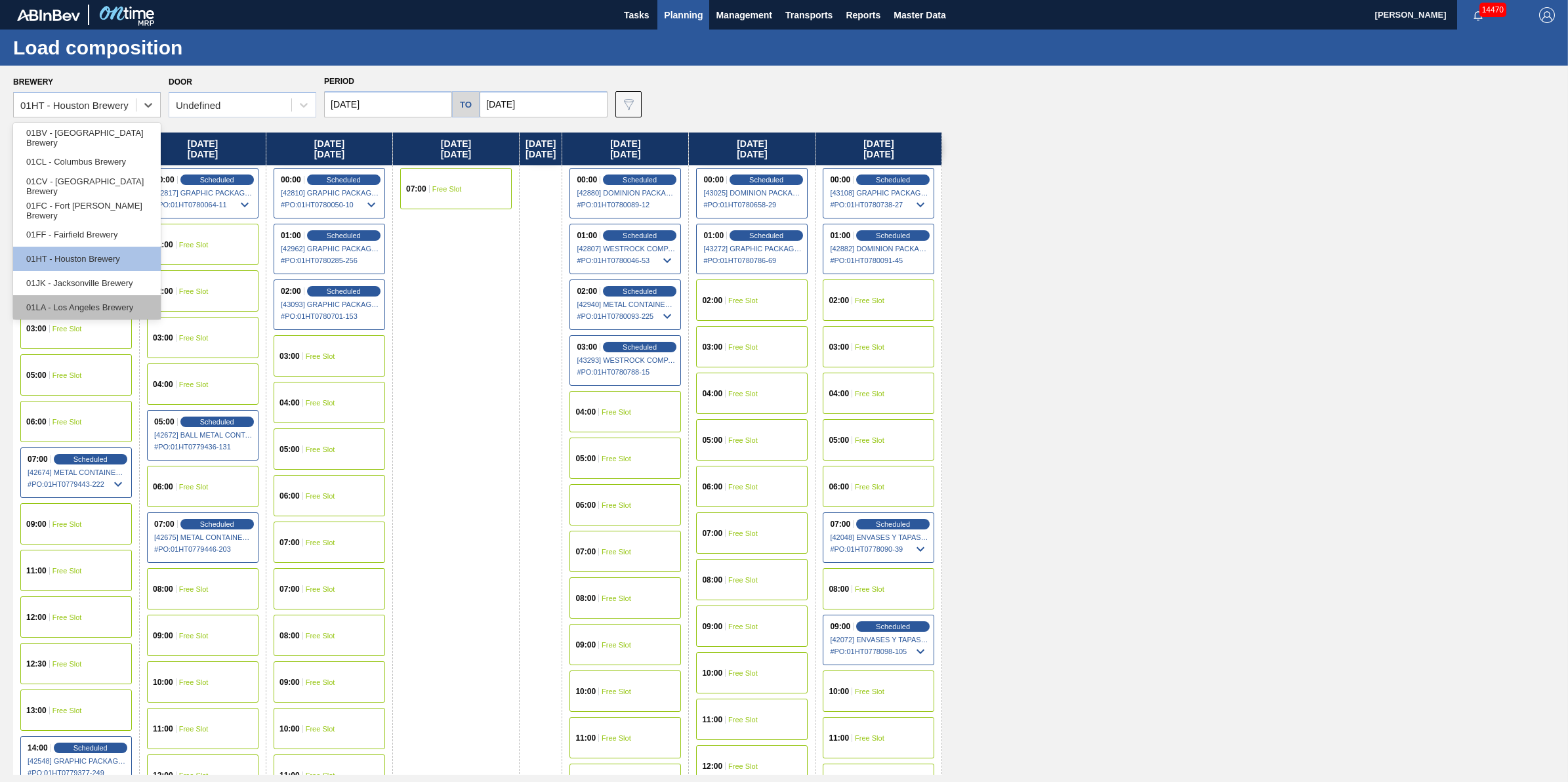
scroll to position [99, 0]
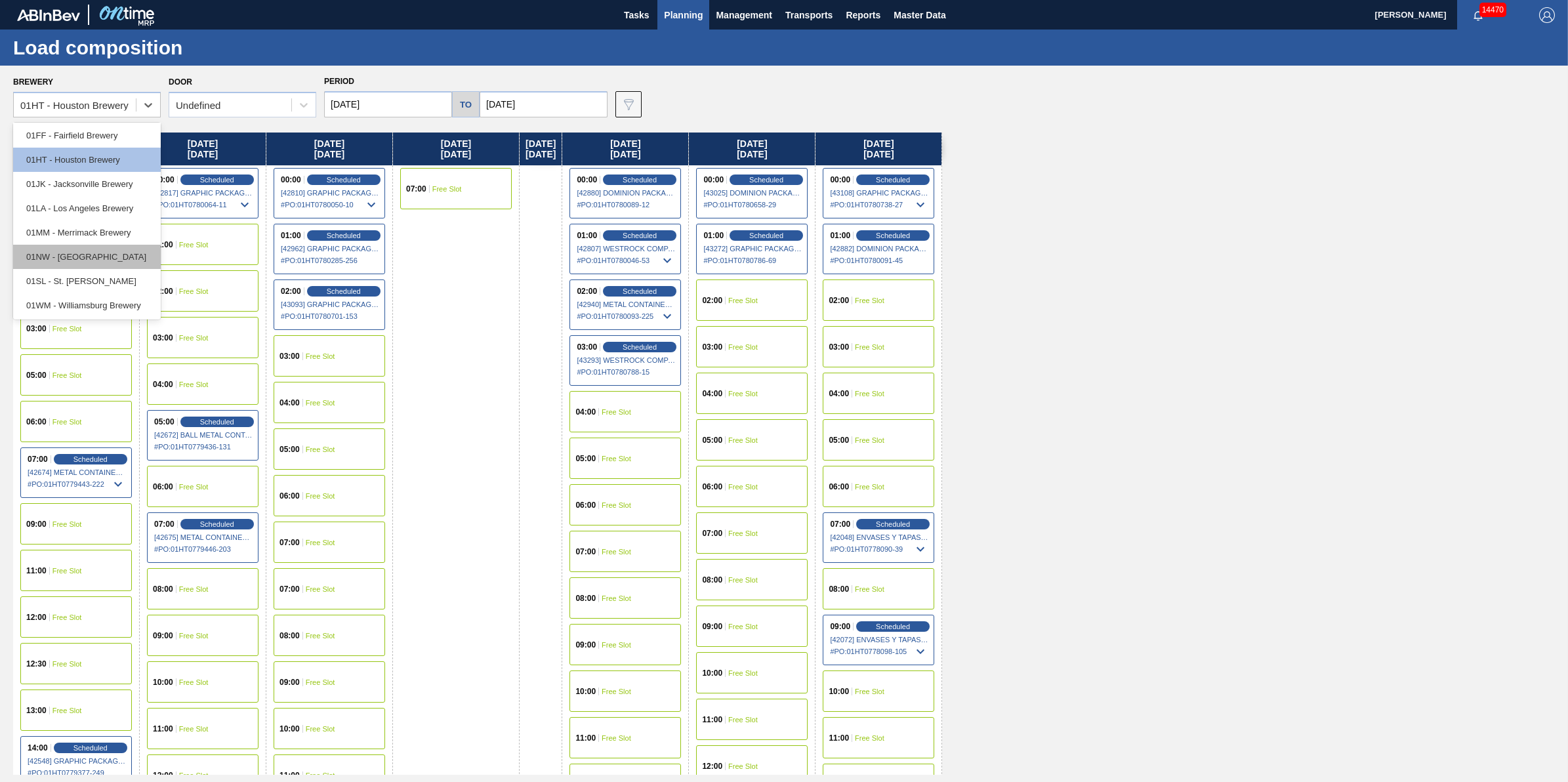
click at [120, 258] on div "01NW - [GEOGRAPHIC_DATA]" at bounding box center [87, 256] width 148 height 24
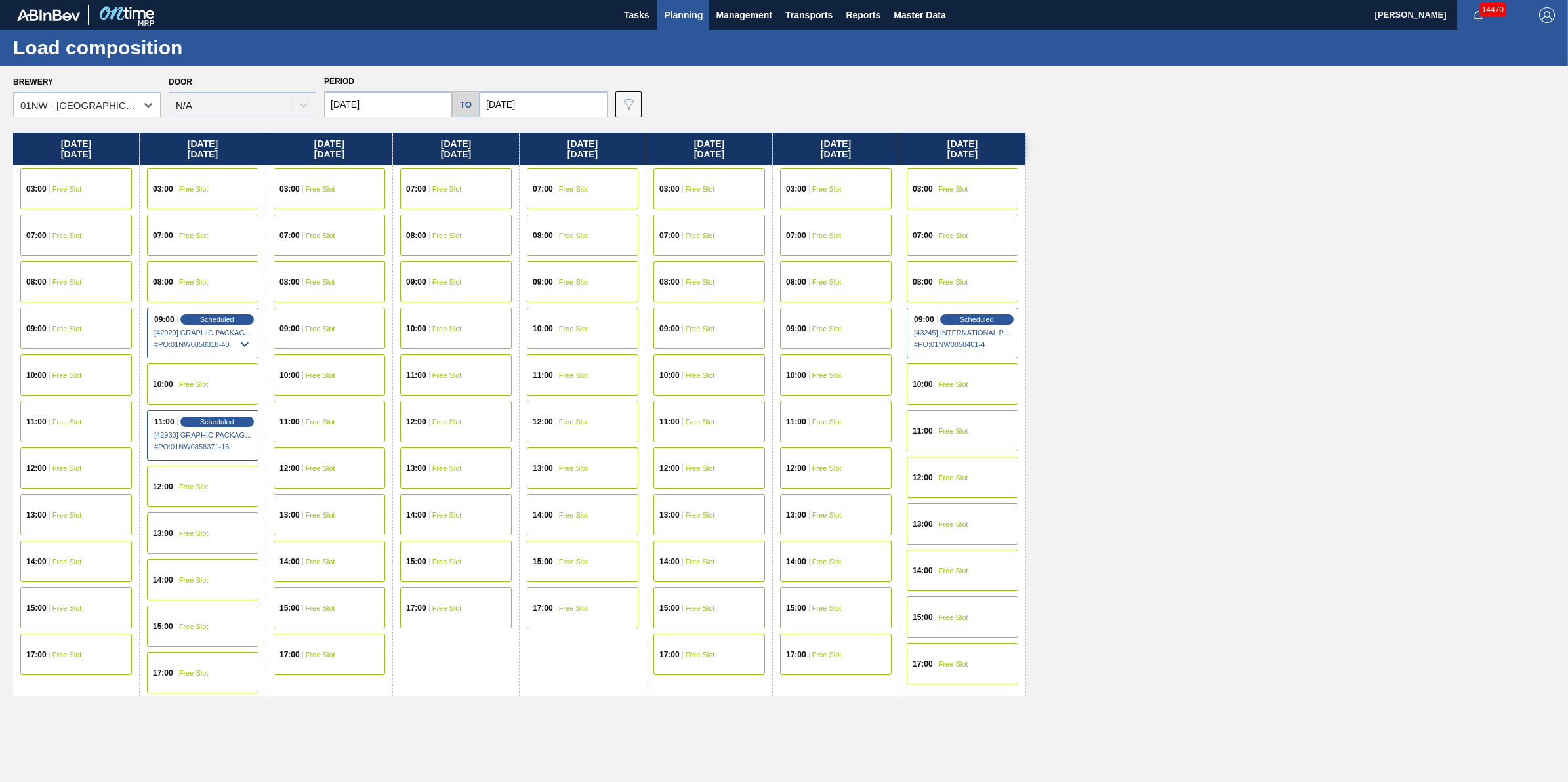
click at [598, 107] on input "[DATE]" at bounding box center [544, 104] width 128 height 26
click at [607, 203] on div "10" at bounding box center [602, 199] width 17 height 17
type input "[DATE]"
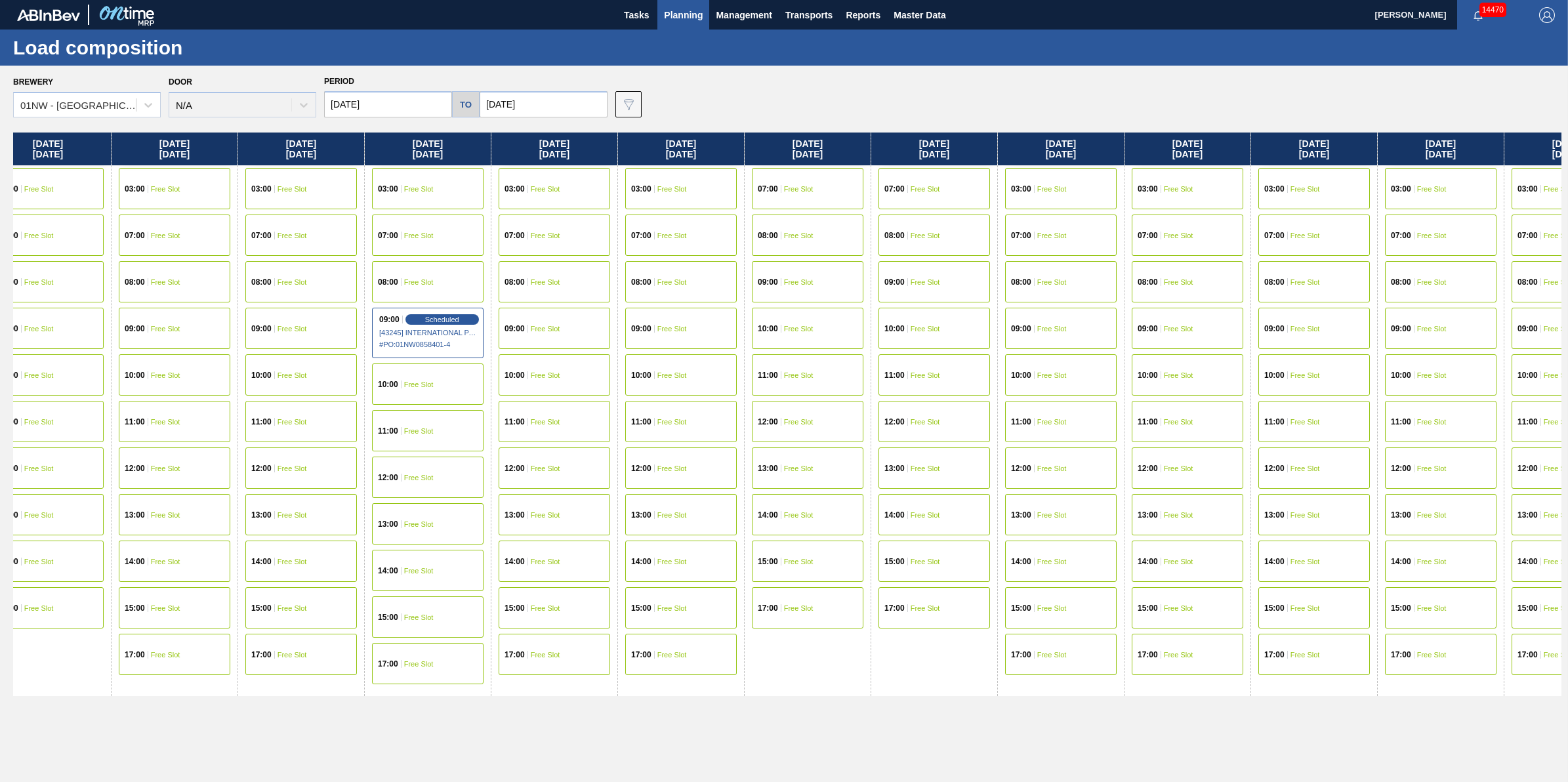
scroll to position [0, 607]
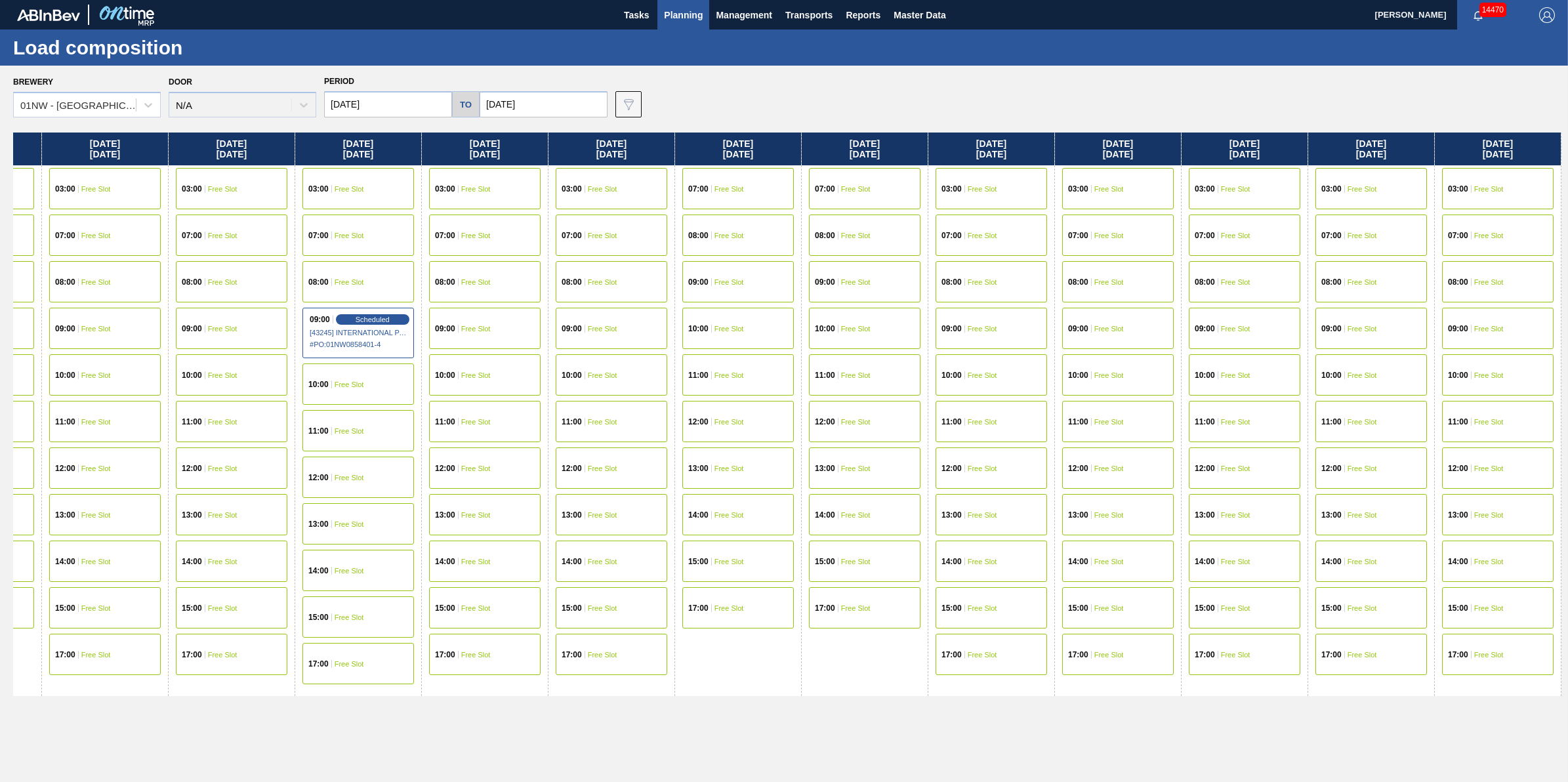
drag, startPoint x: 1280, startPoint y: 326, endPoint x: 339, endPoint y: 377, distance: 942.4
click at [339, 377] on div "Wednesday 09/24/2025 03:00 Free Slot 07:00 Free Slot 08:00 Free Slot 09:00 Free…" at bounding box center [787, 454] width 1548 height 642
click at [1094, 244] on div "07:00 Free Slot" at bounding box center [1118, 235] width 111 height 42
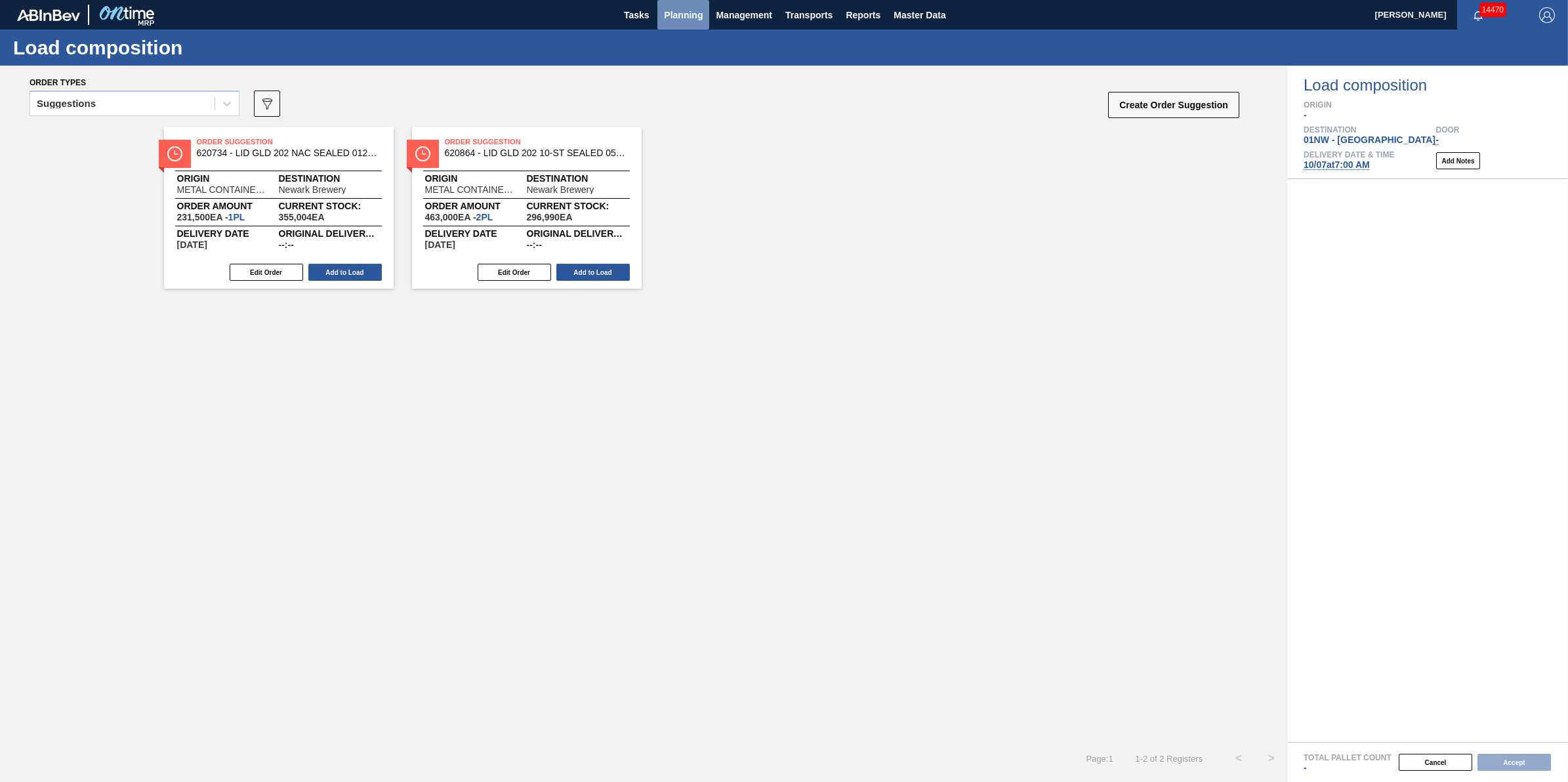
click at [667, 8] on span "Planning" at bounding box center [683, 15] width 39 height 16
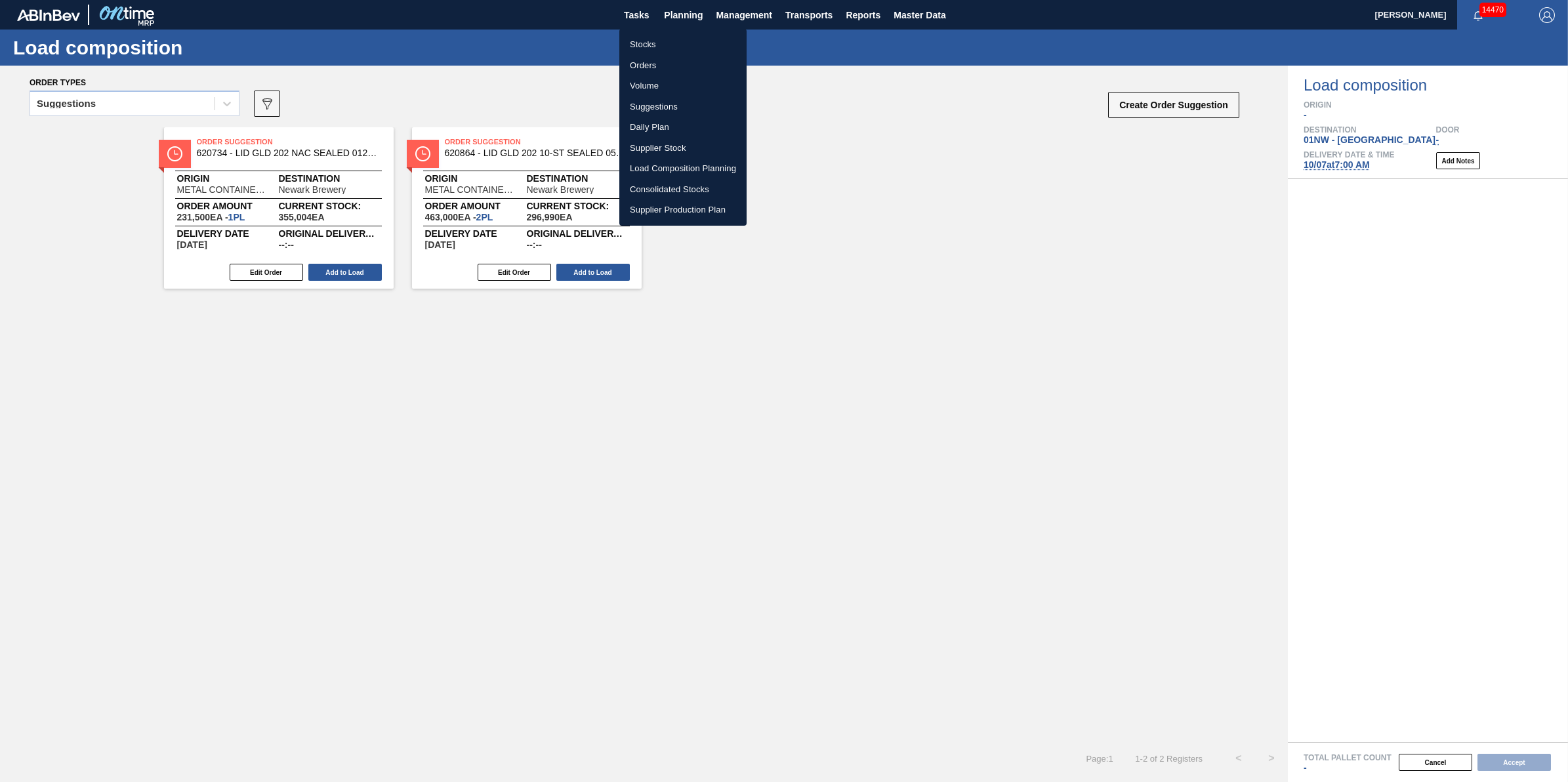
click at [674, 159] on li "Load Composition Planning" at bounding box center [683, 168] width 127 height 21
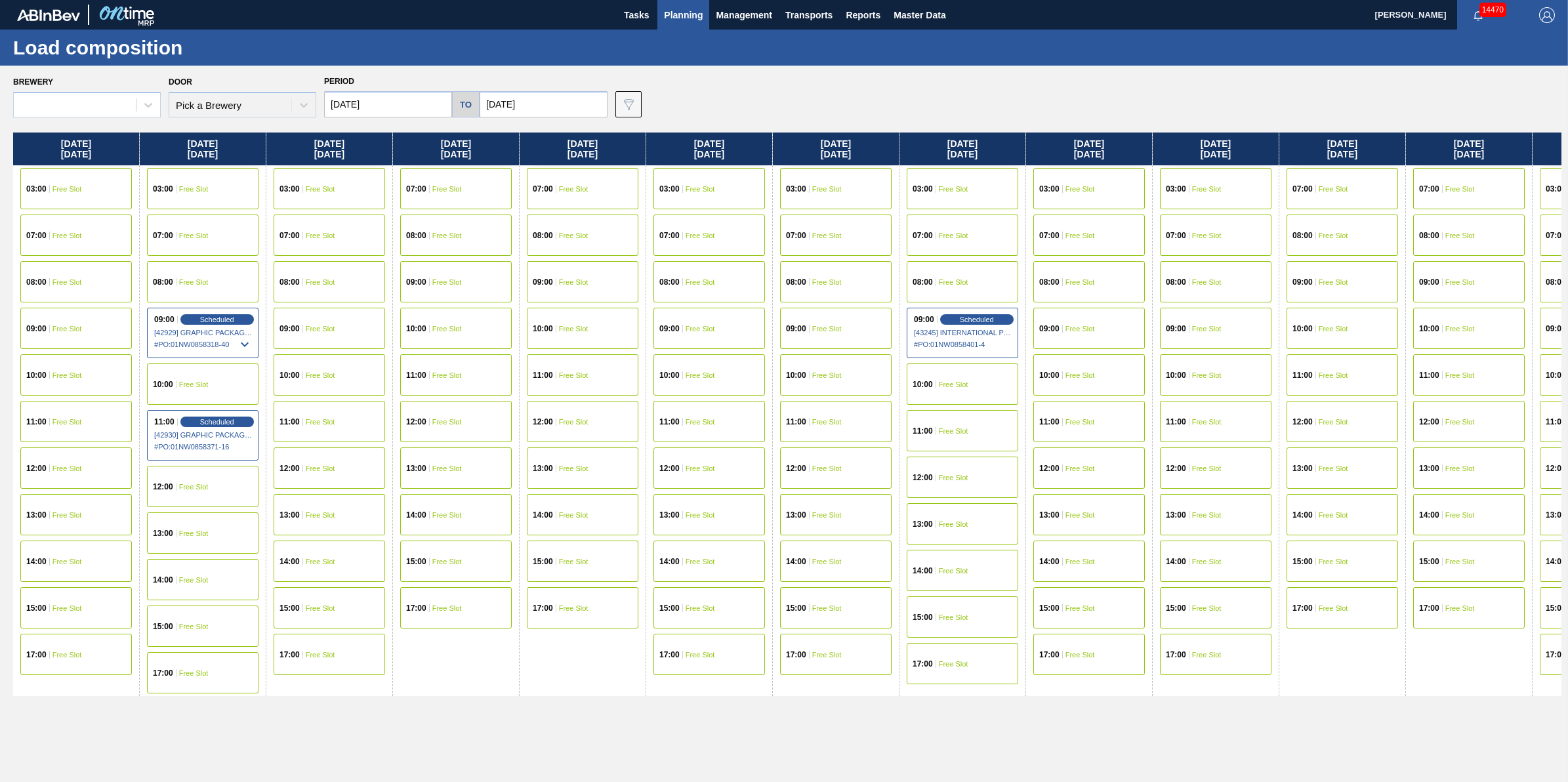
click at [139, 86] on div "Brewery" at bounding box center [87, 95] width 148 height 44
click at [122, 100] on div at bounding box center [75, 106] width 122 height 19
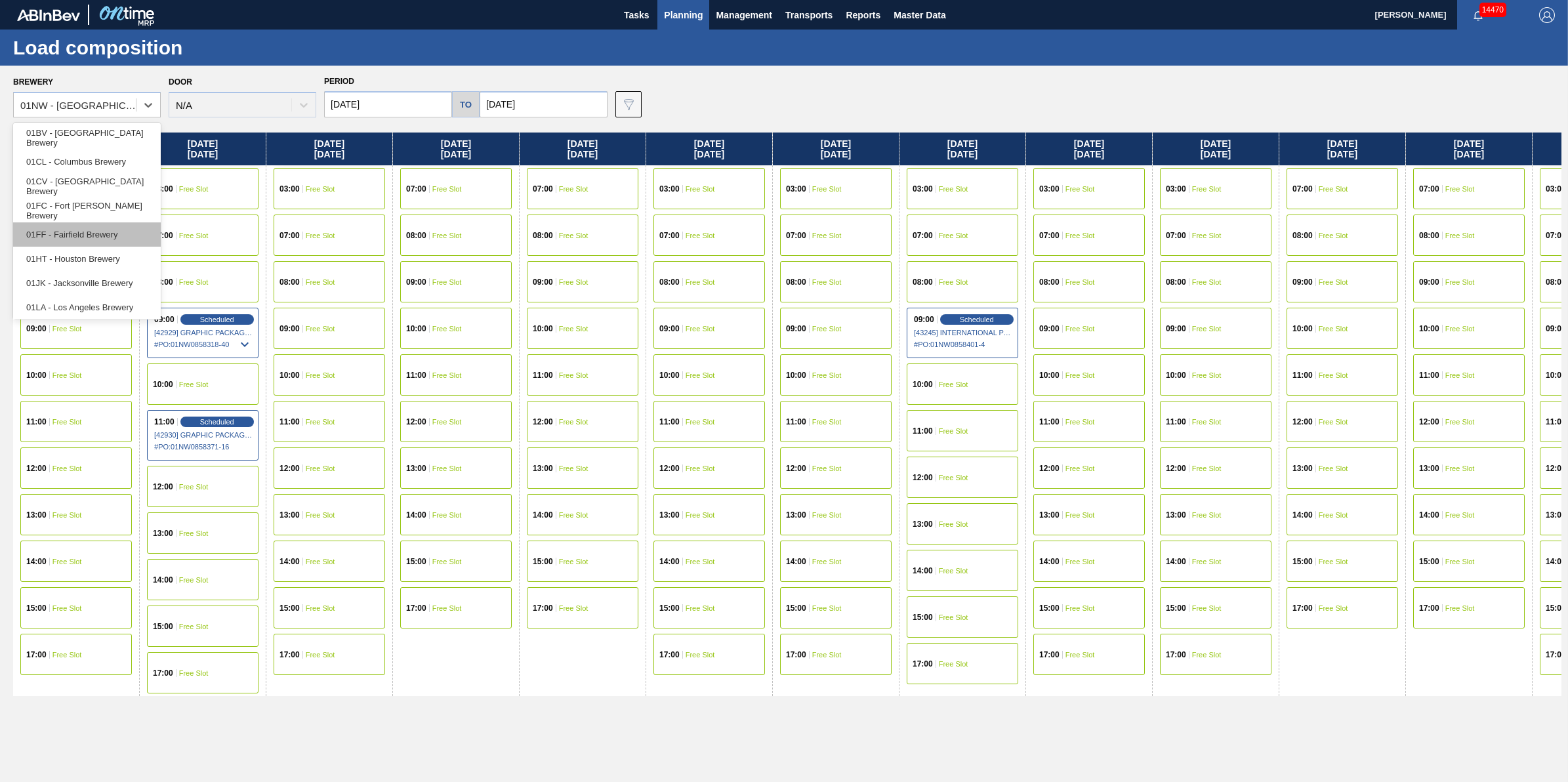
scroll to position [99, 0]
click at [111, 276] on div "01SL - St. Louis Brewery" at bounding box center [87, 280] width 148 height 24
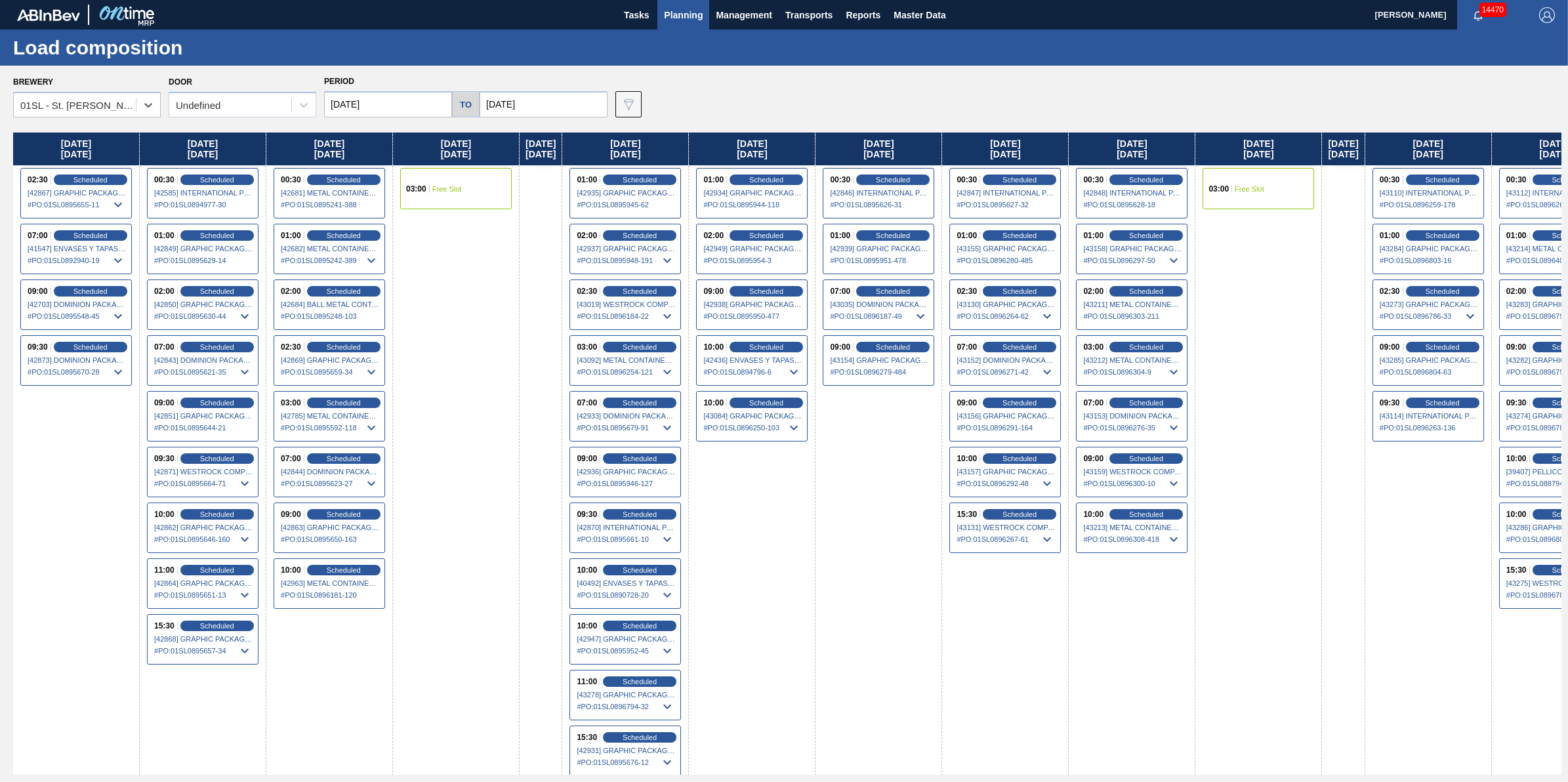
click at [328, 99] on input "[DATE]" at bounding box center [388, 104] width 128 height 26
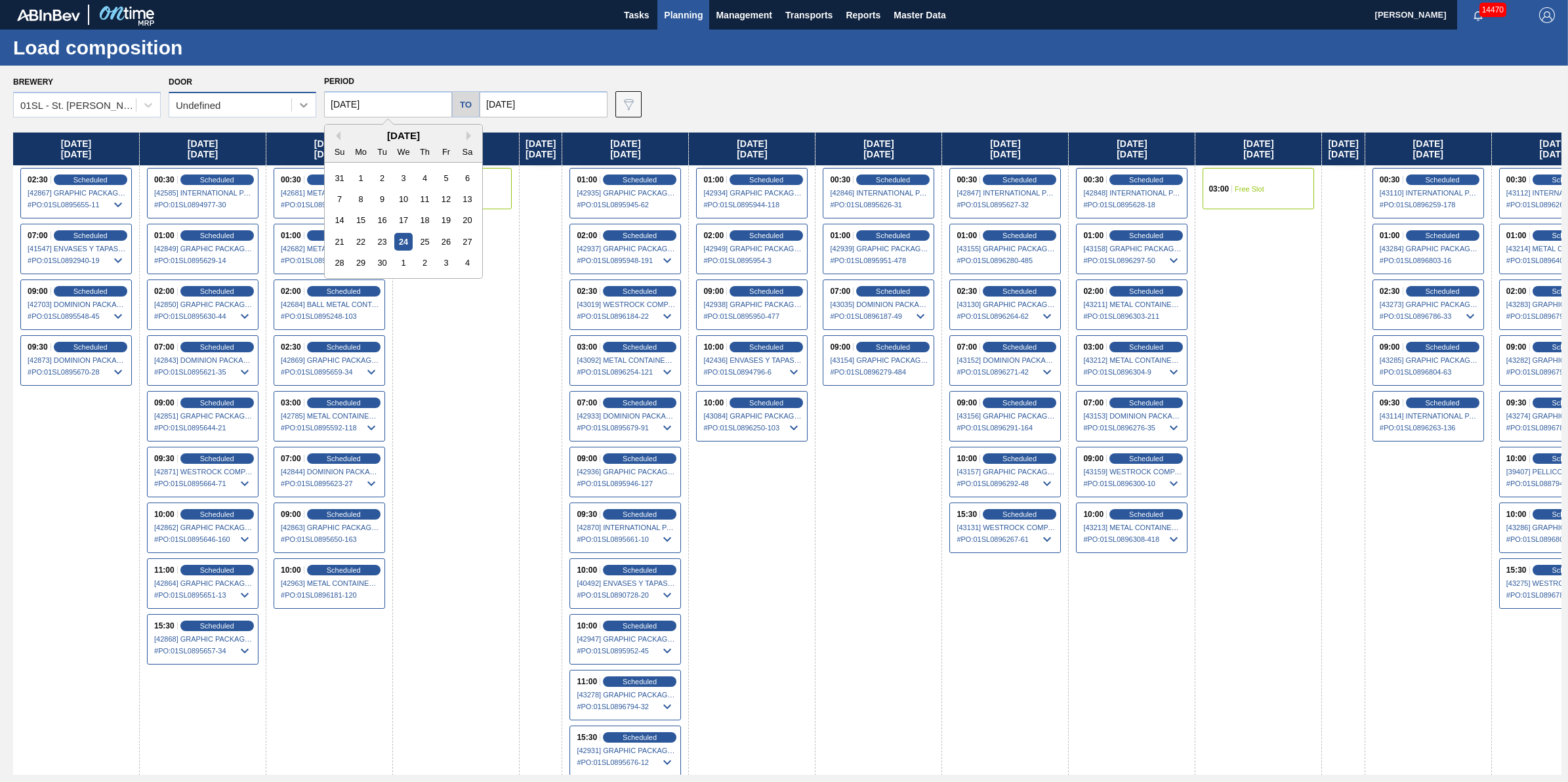
click at [302, 102] on icon at bounding box center [304, 105] width 13 height 13
click at [271, 188] on div "DDR104" at bounding box center [243, 186] width 148 height 24
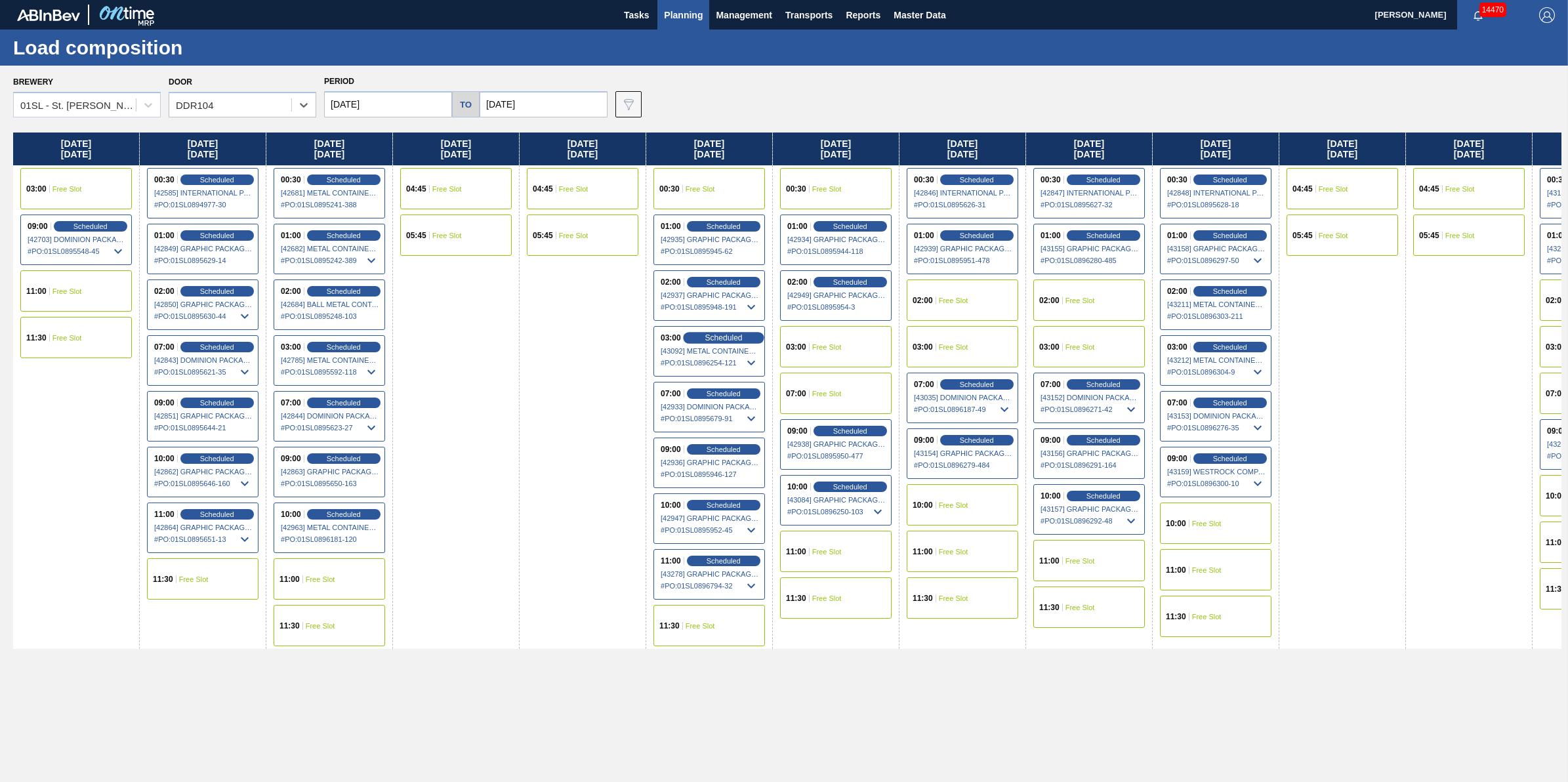
click at [712, 333] on span "Scheduled" at bounding box center [723, 338] width 37 height 9
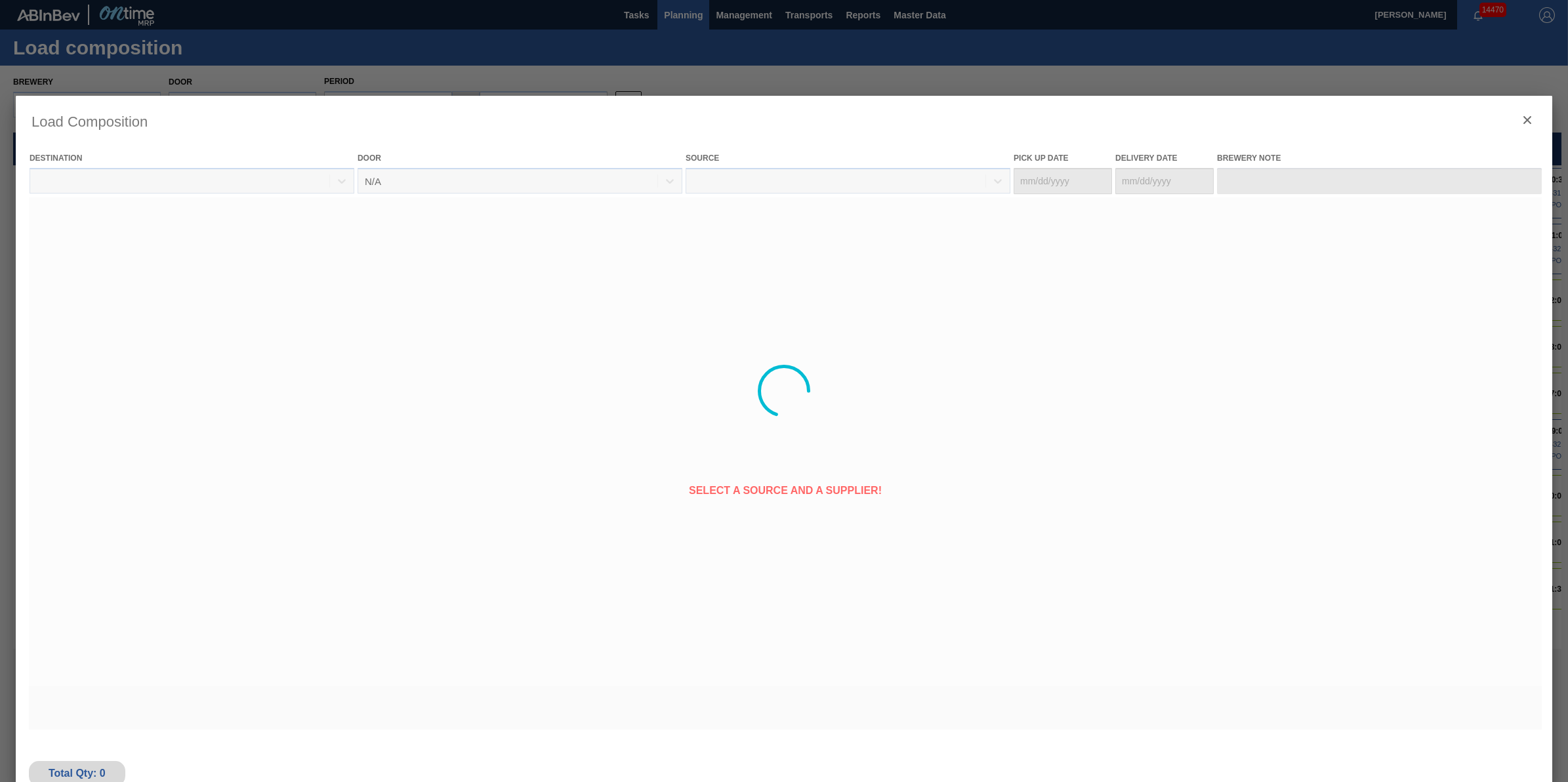
type Date "[DATE]"
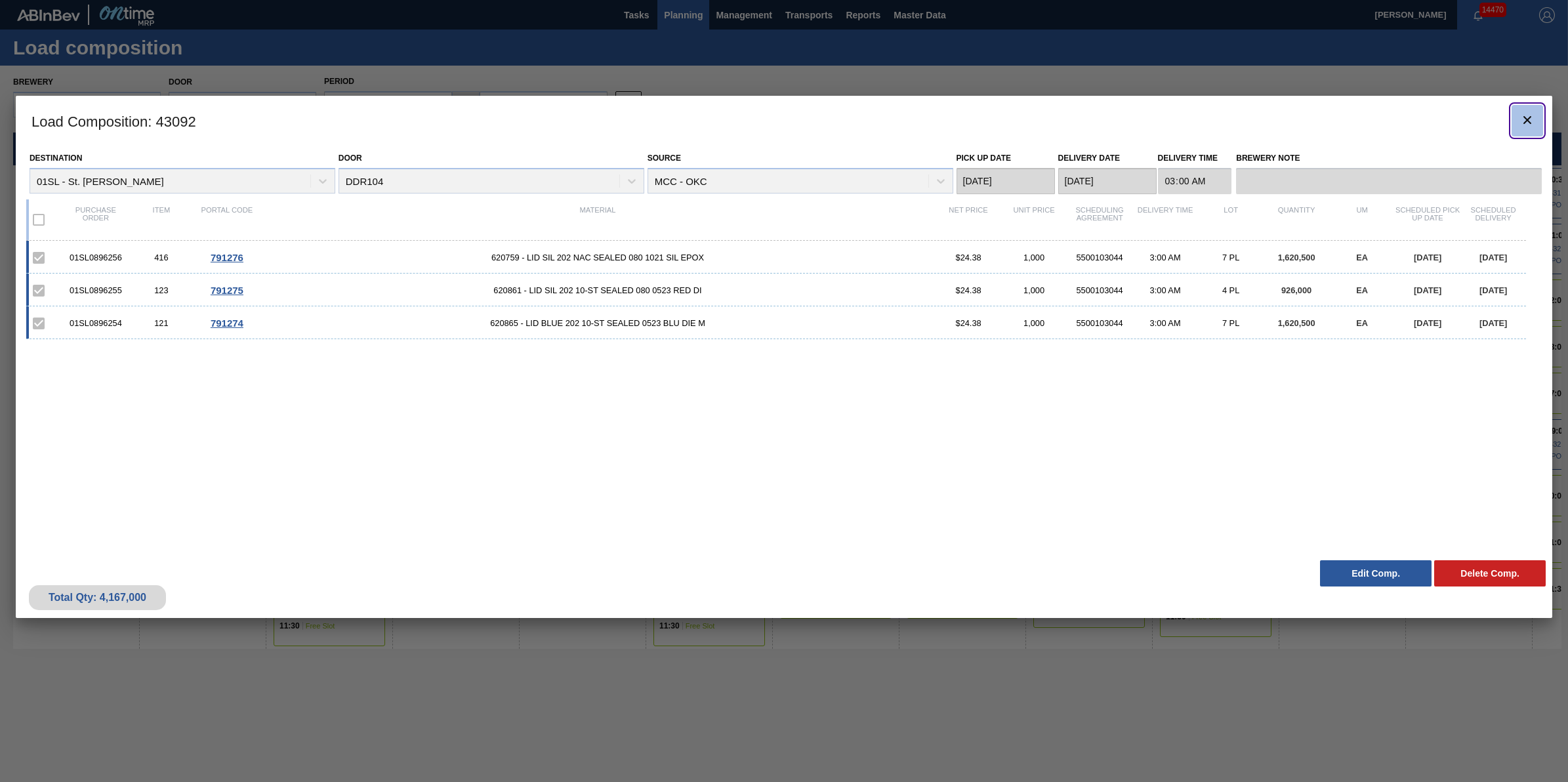
click at [1534, 125] on icon "botão de ícone" at bounding box center [1528, 120] width 16 height 16
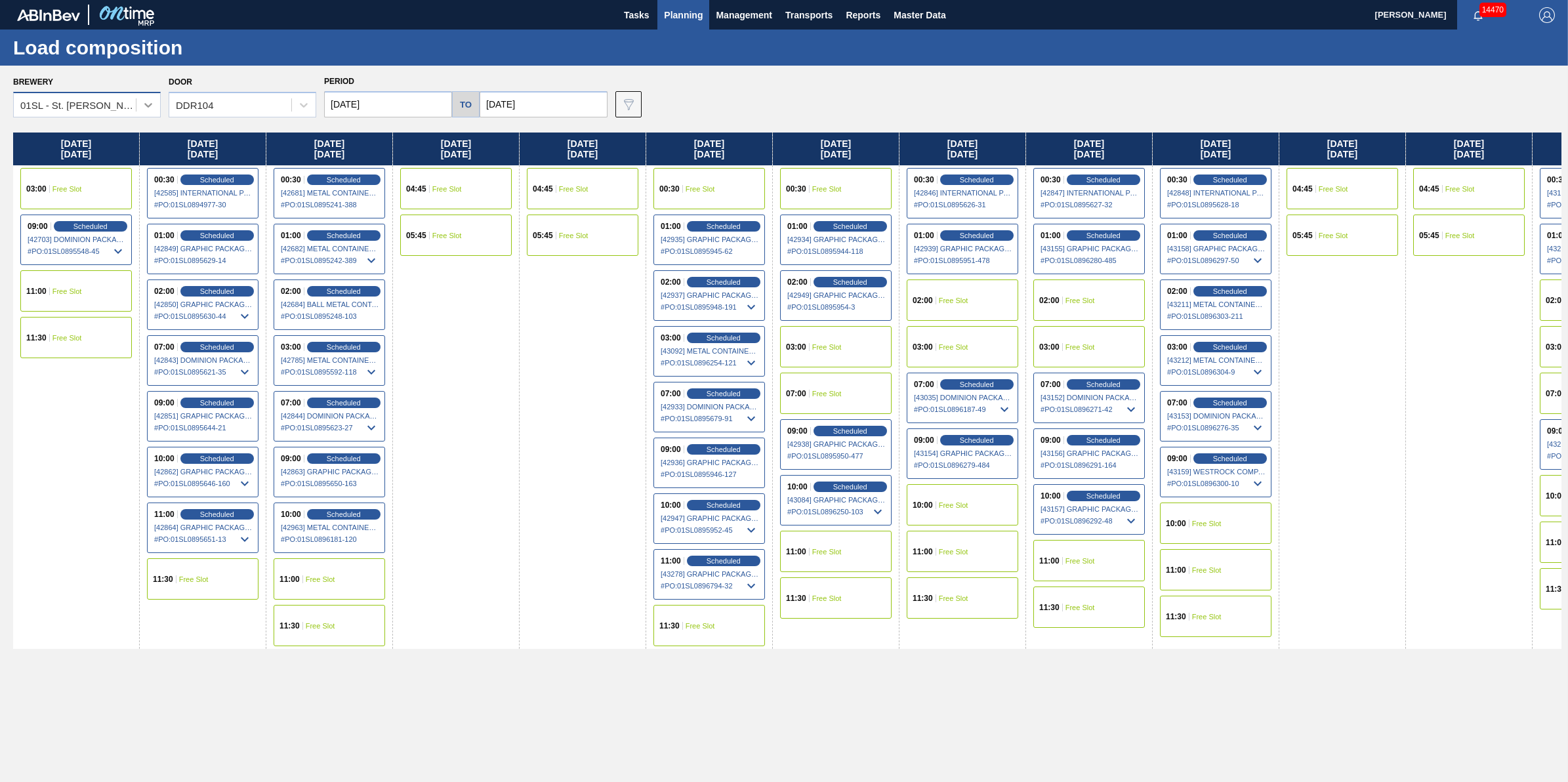
click at [139, 103] on div at bounding box center [148, 105] width 23 height 23
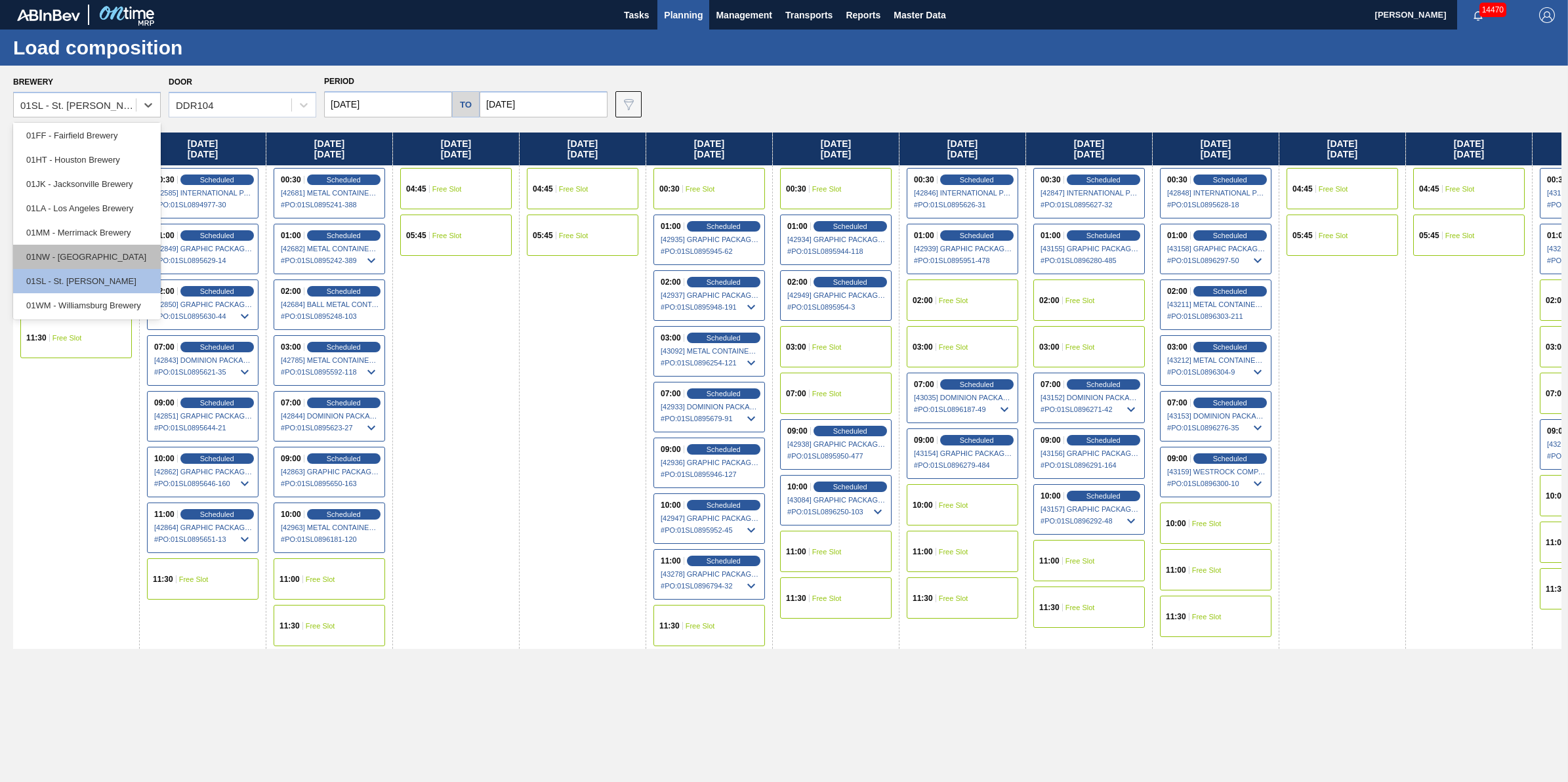
click at [141, 259] on div "01NW - [GEOGRAPHIC_DATA]" at bounding box center [87, 256] width 148 height 24
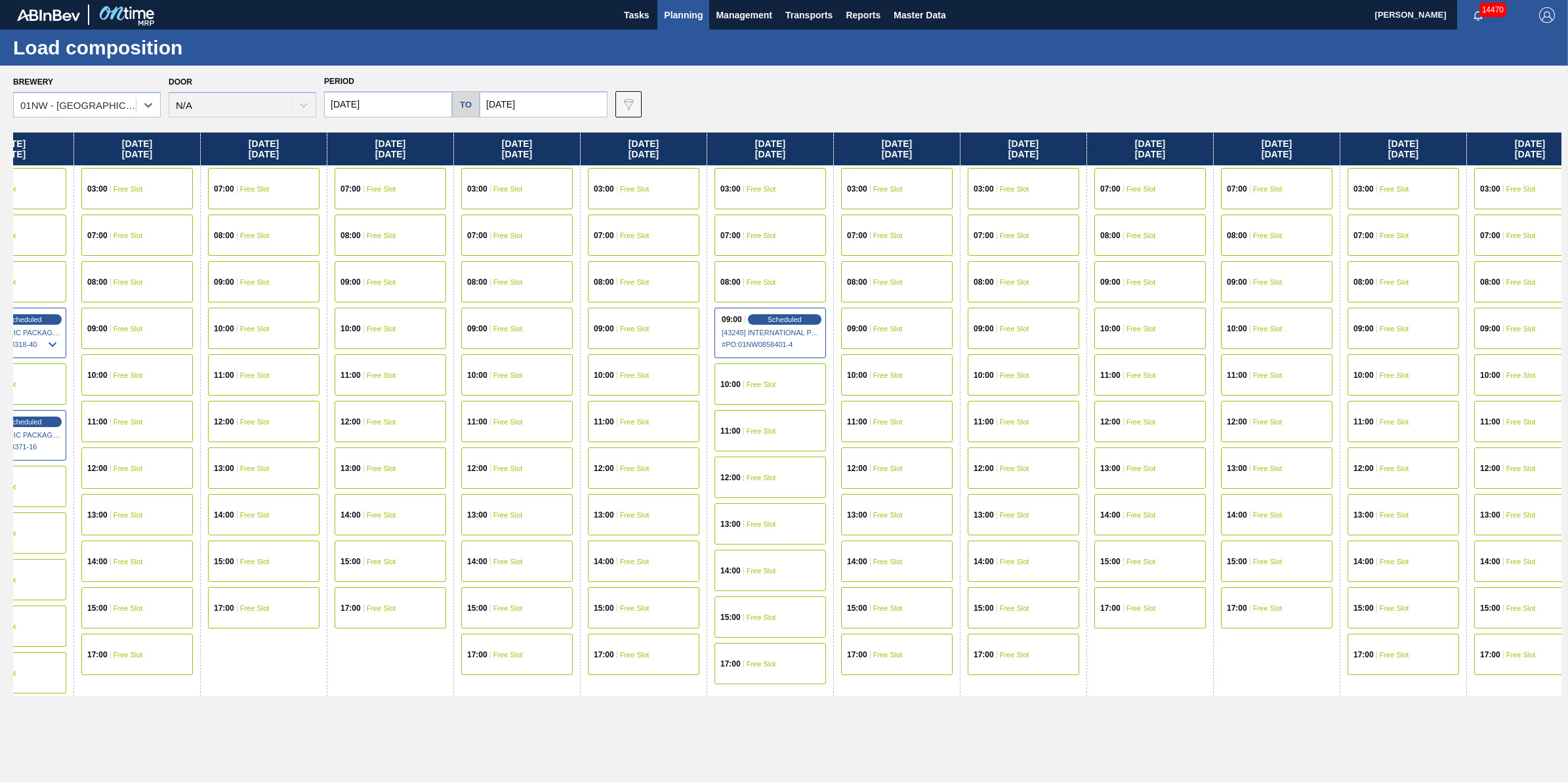
scroll to position [0, 607]
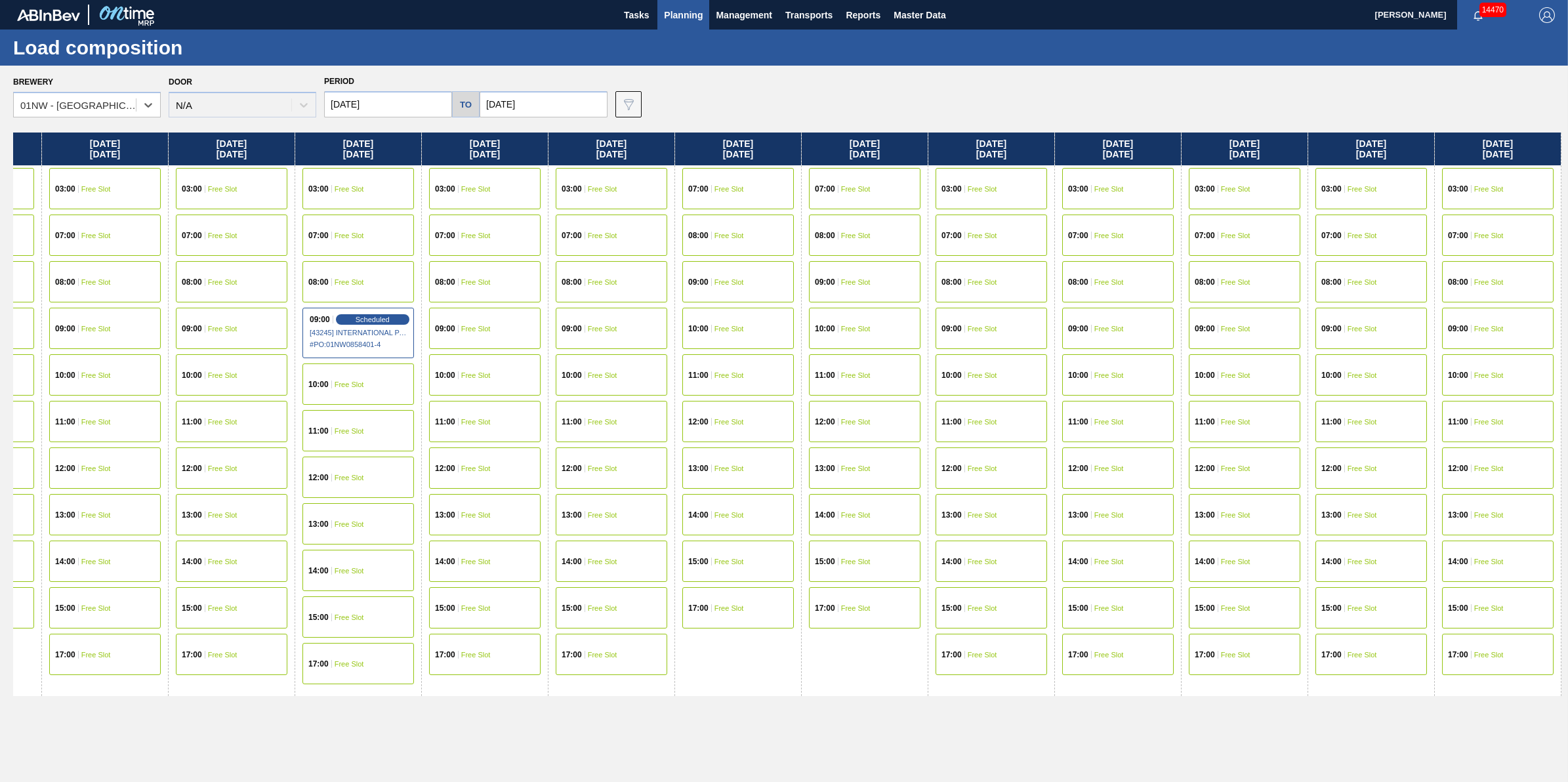
drag, startPoint x: 548, startPoint y: 327, endPoint x: -130, endPoint y: 445, distance: 688.2
click at [0, 0] on html "Tasks Planning Management Transports Reports Master Data Jack Schuld 14470 Mark…" at bounding box center [784, 0] width 1568 height 0
drag, startPoint x: 1052, startPoint y: 279, endPoint x: 678, endPoint y: 342, distance: 379.3
click at [678, 342] on div "Wednesday 09/24/2025 03:00 Free Slot 07:00 Free Slot 08:00 Free Slot 09:00 Free…" at bounding box center [787, 454] width 1548 height 642
click at [1123, 232] on span "Free Slot" at bounding box center [1109, 235] width 30 height 8
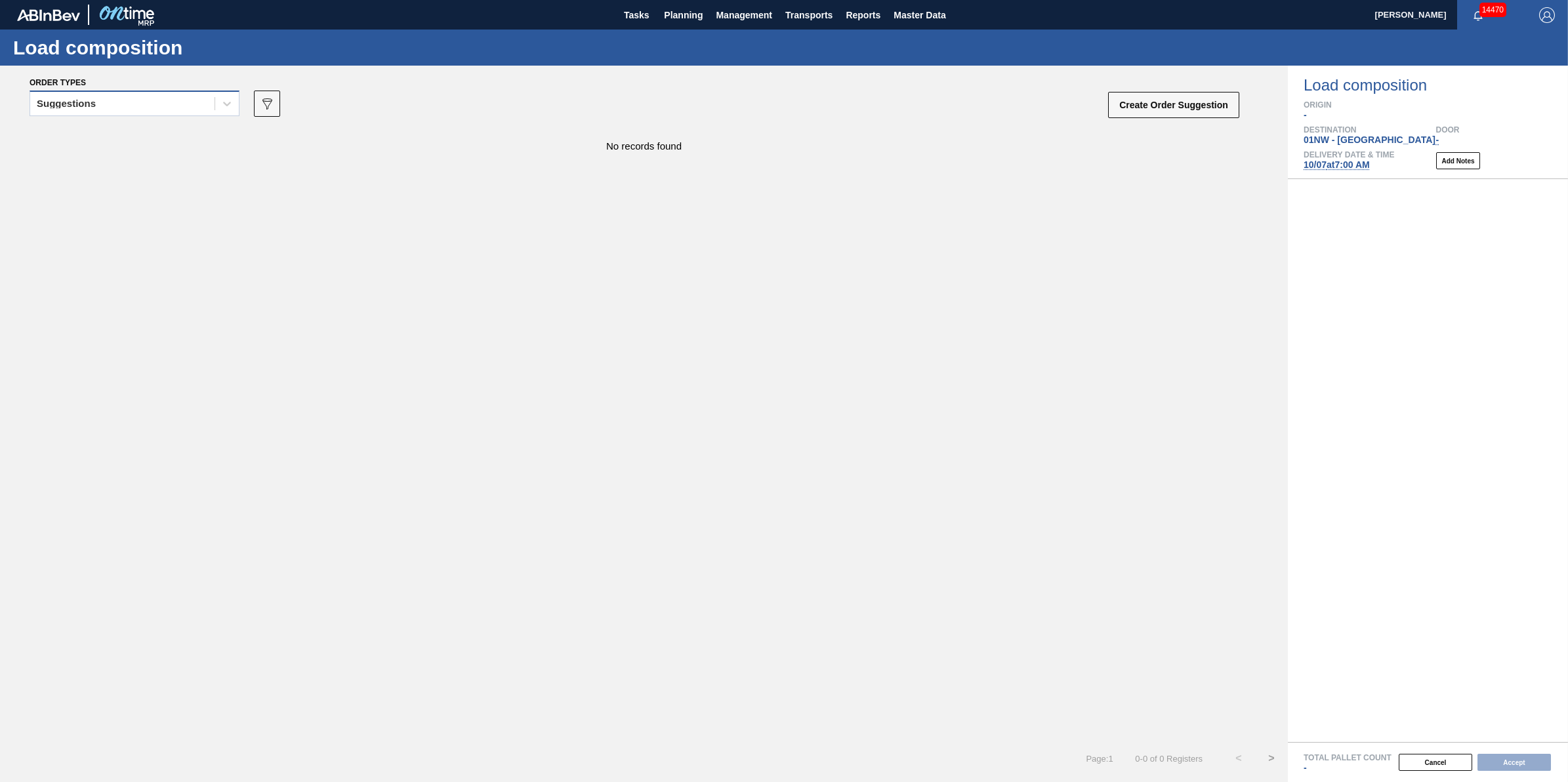
drag, startPoint x: 162, startPoint y: 99, endPoint x: 157, endPoint y: 120, distance: 21.6
click at [159, 100] on div "Suggestions" at bounding box center [122, 104] width 184 height 19
click at [153, 135] on div "Awaiting load composition" at bounding box center [135, 135] width 210 height 24
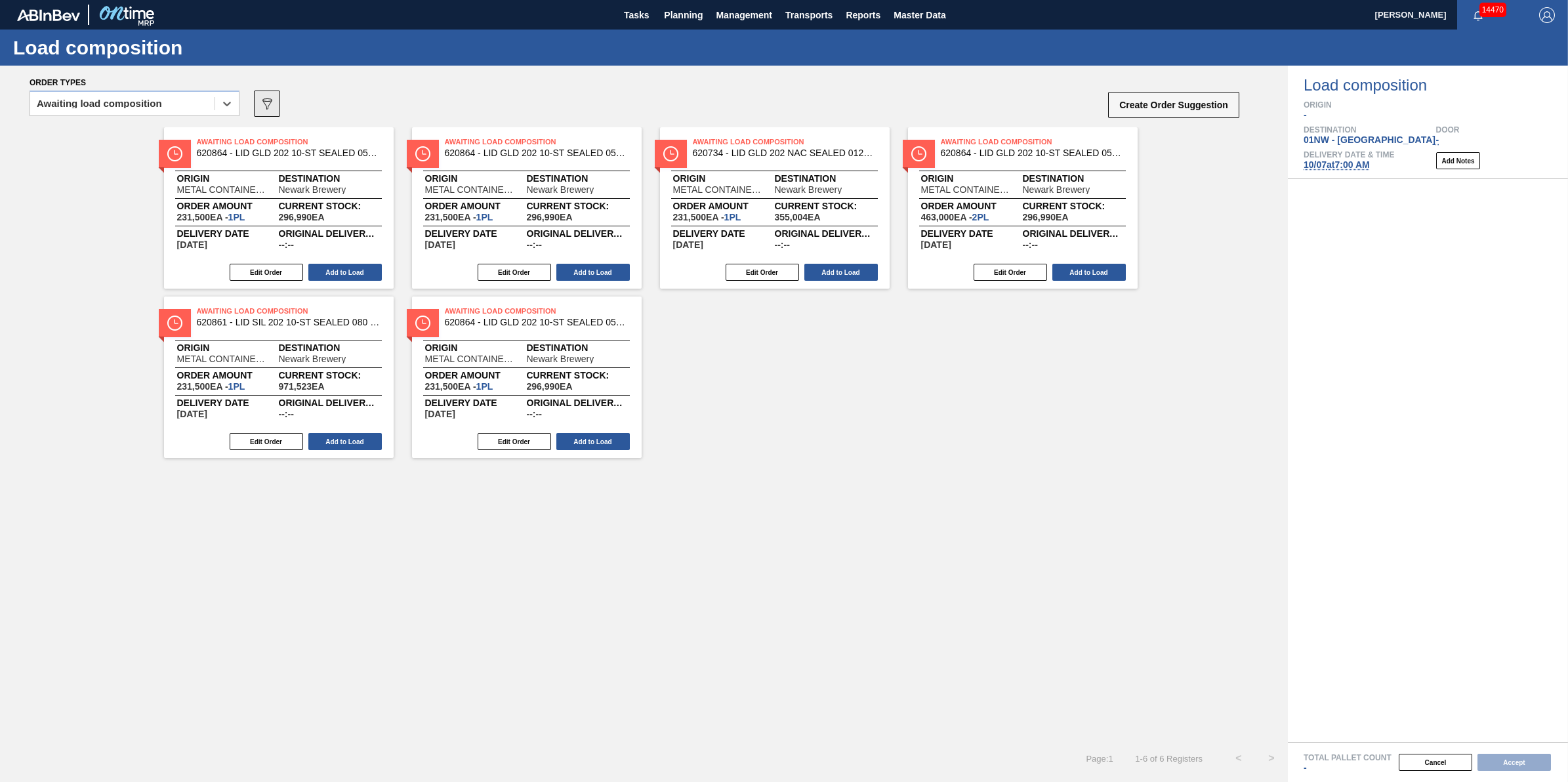
click at [274, 94] on button "089F7B8B-B2A5-4AFE-B5C0-19BA573D28AC" at bounding box center [267, 103] width 26 height 26
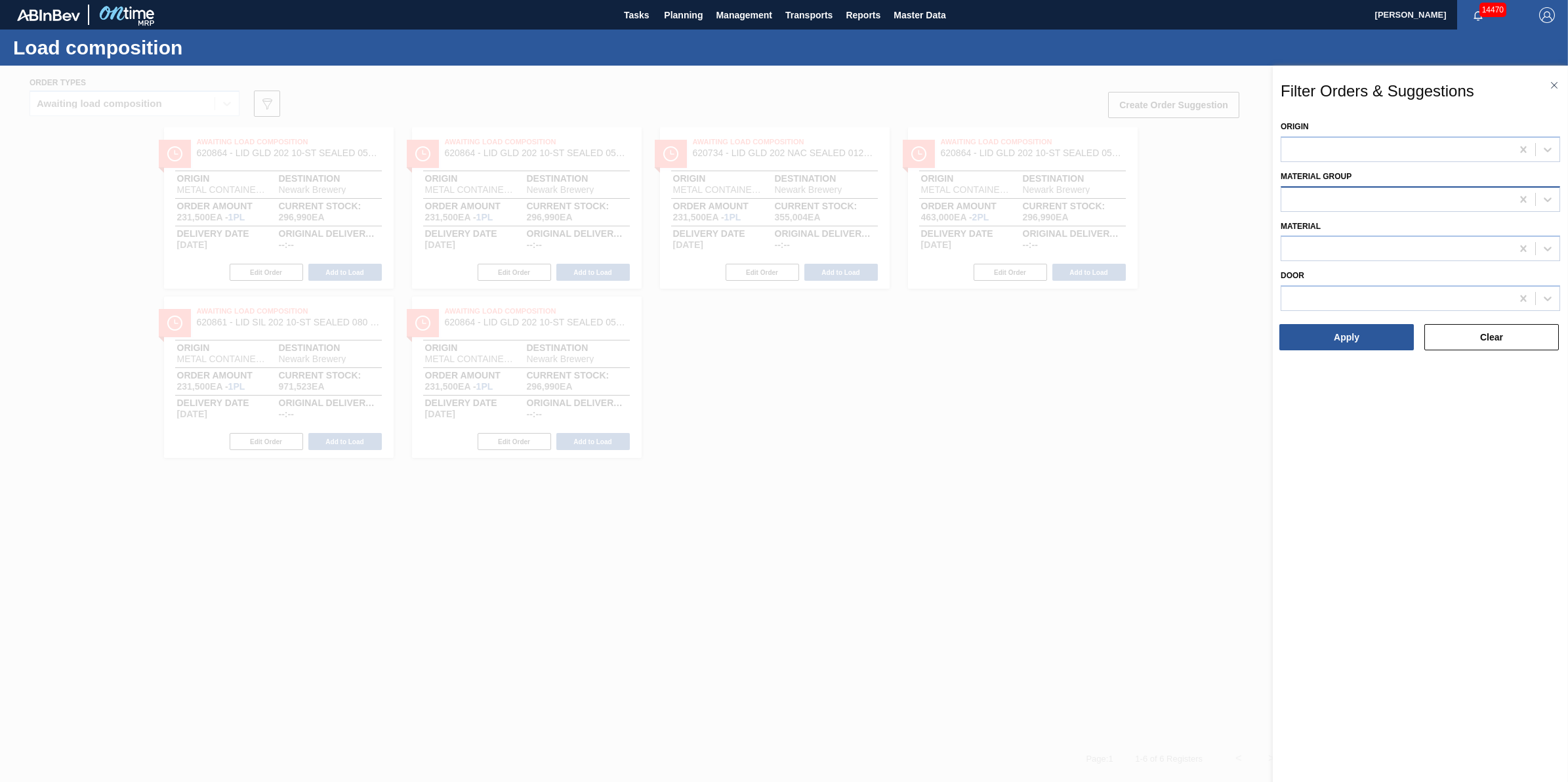
click at [1362, 205] on div at bounding box center [1397, 199] width 230 height 19
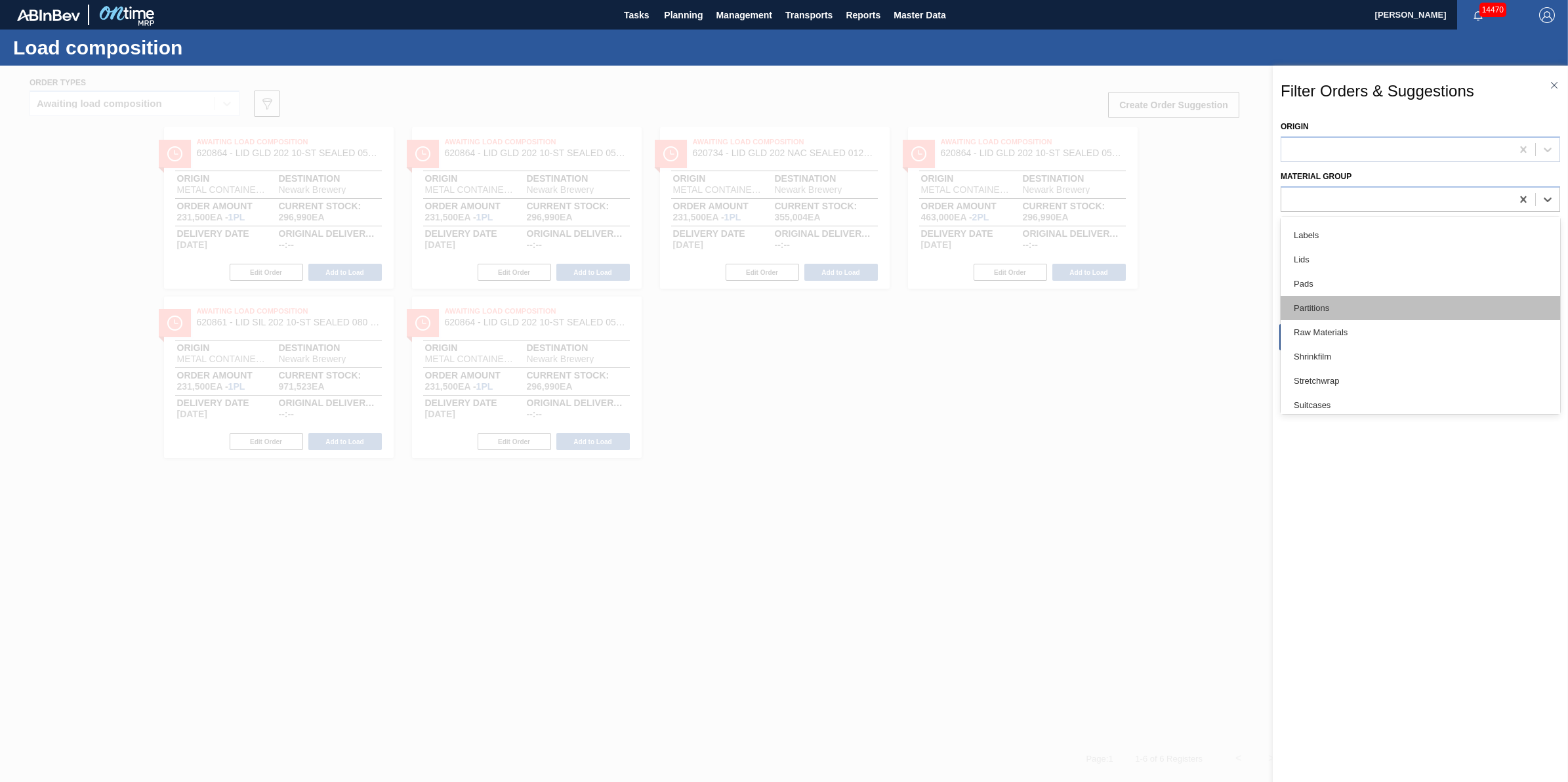
scroll to position [246, 0]
click at [1393, 266] on div "Pads" at bounding box center [1421, 277] width 280 height 24
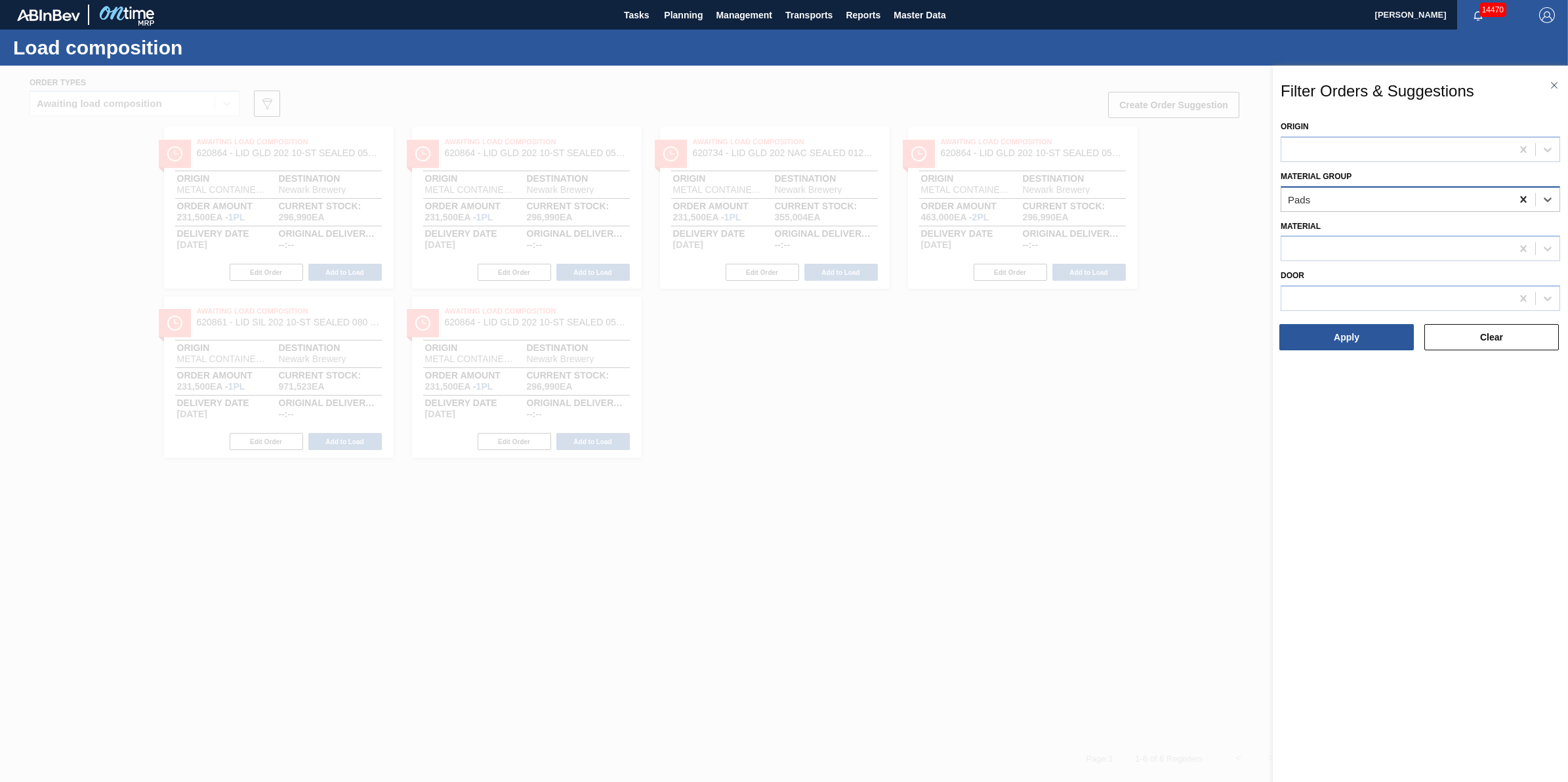
click at [1514, 194] on div at bounding box center [1524, 200] width 23 height 23
click at [1493, 195] on div at bounding box center [1397, 199] width 230 height 19
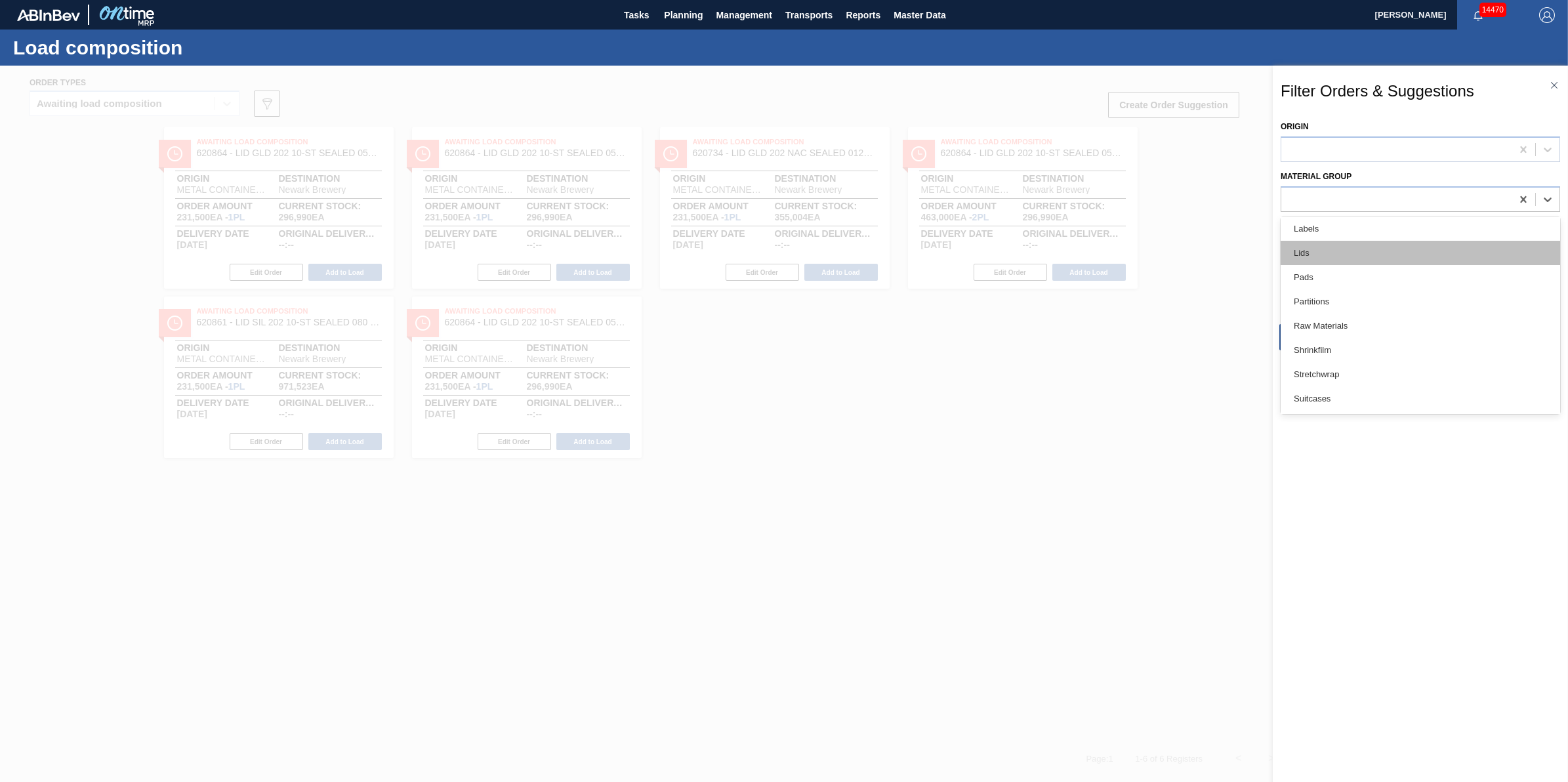
click at [1427, 258] on div "Lids" at bounding box center [1421, 253] width 280 height 24
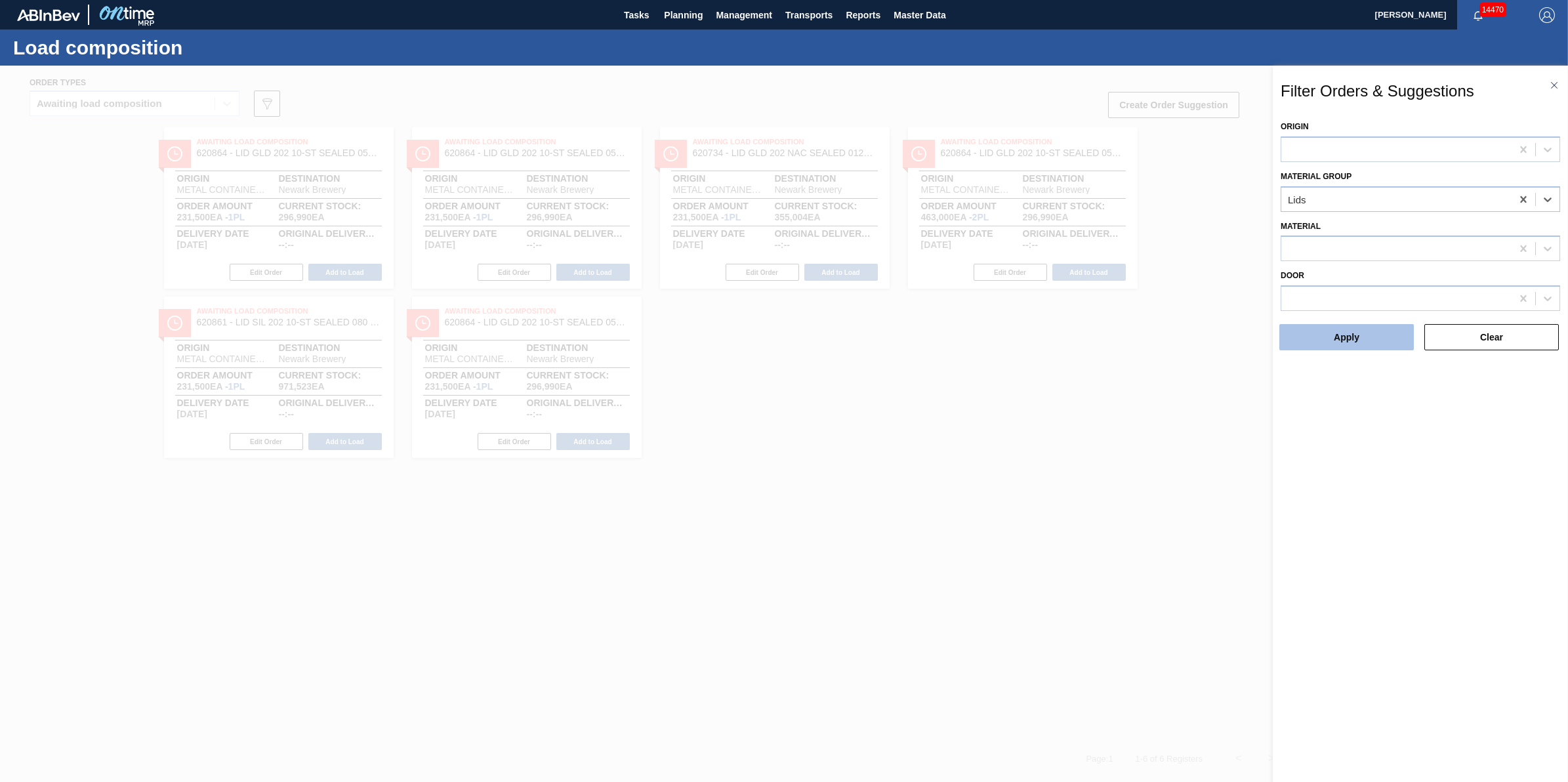
click at [1352, 327] on button "Apply" at bounding box center [1347, 337] width 135 height 26
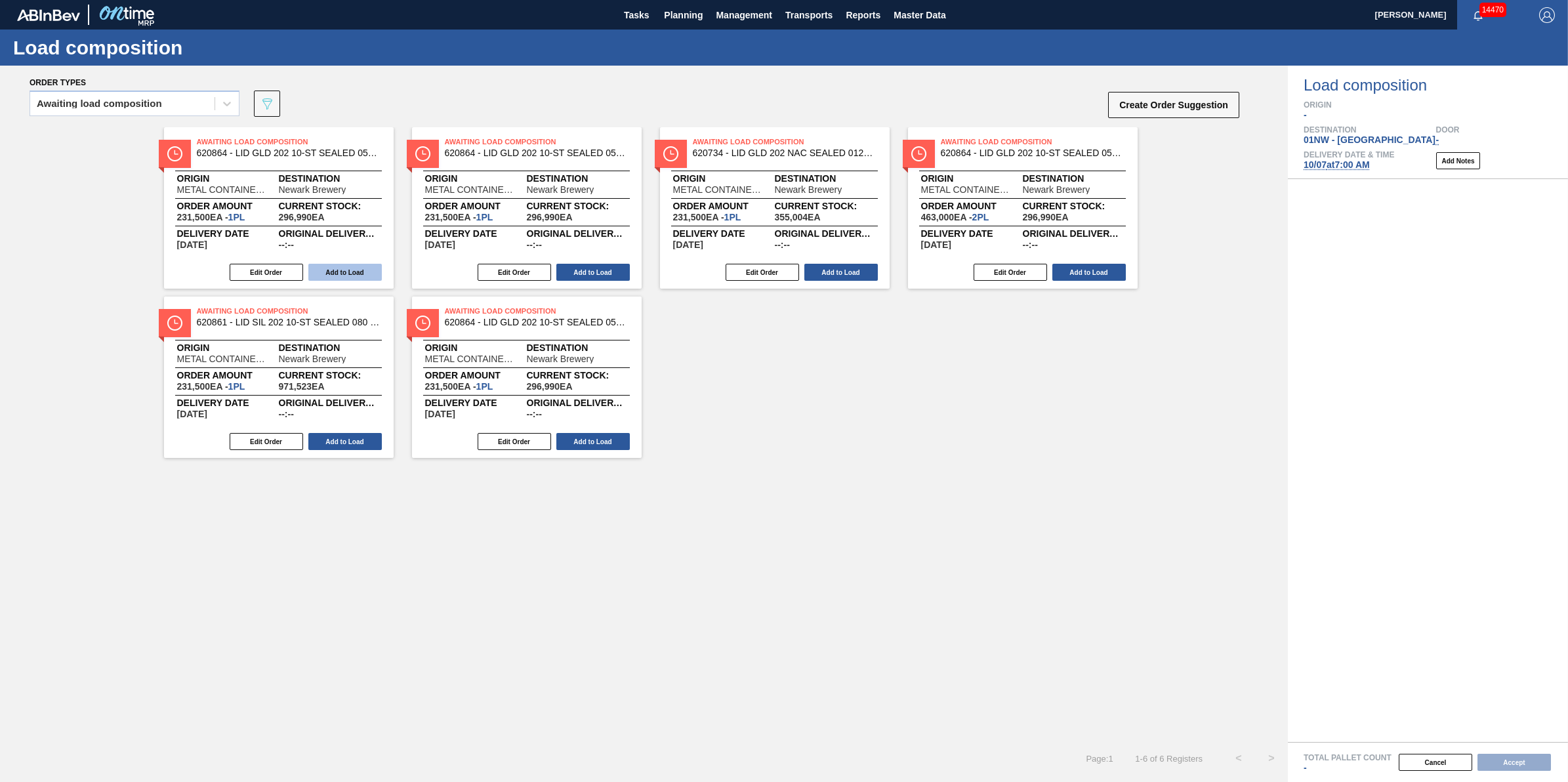
click at [339, 269] on button "Add to Load" at bounding box center [344, 272] width 74 height 17
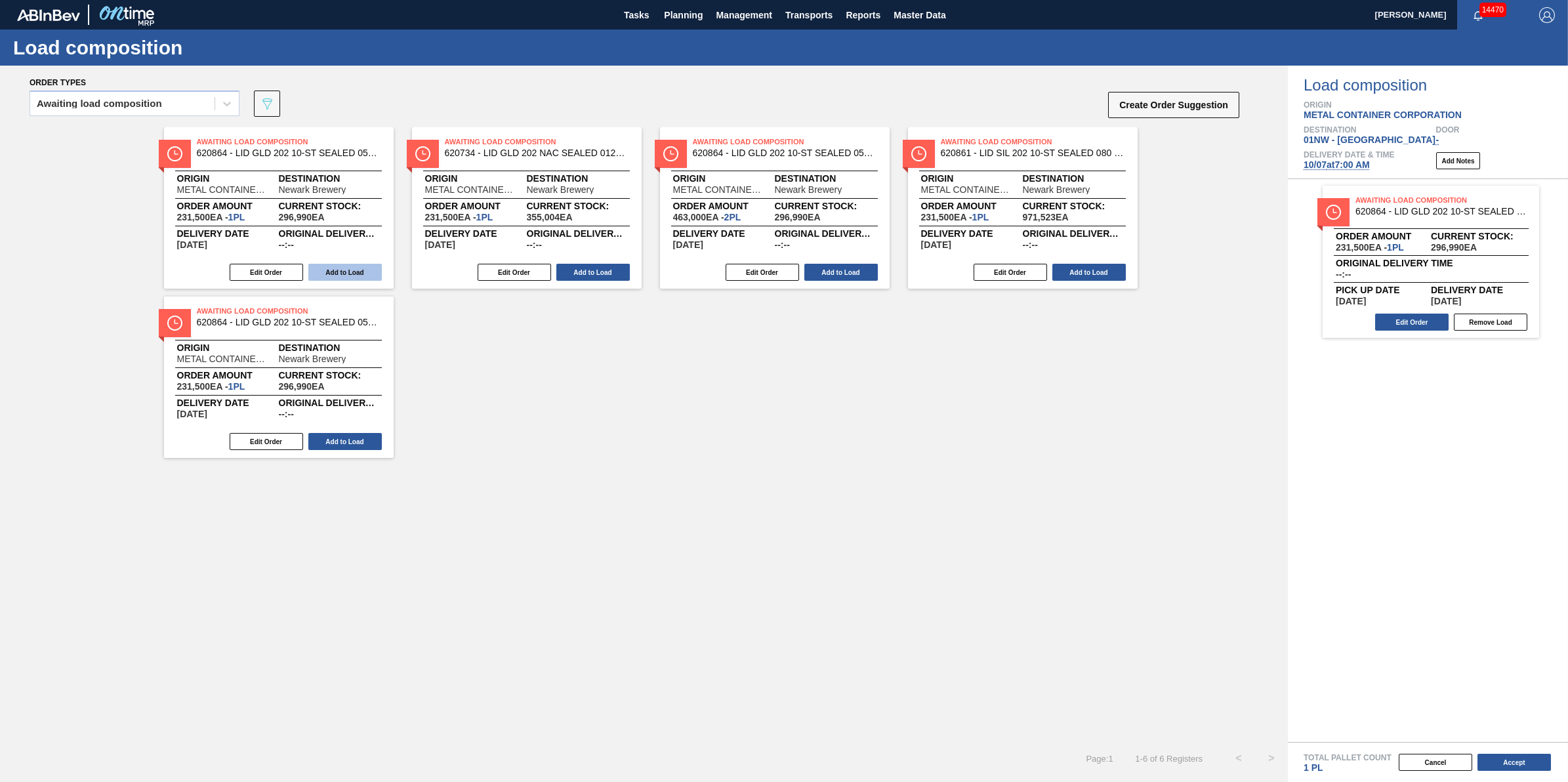
click at [342, 267] on button "Add to Load" at bounding box center [344, 272] width 74 height 17
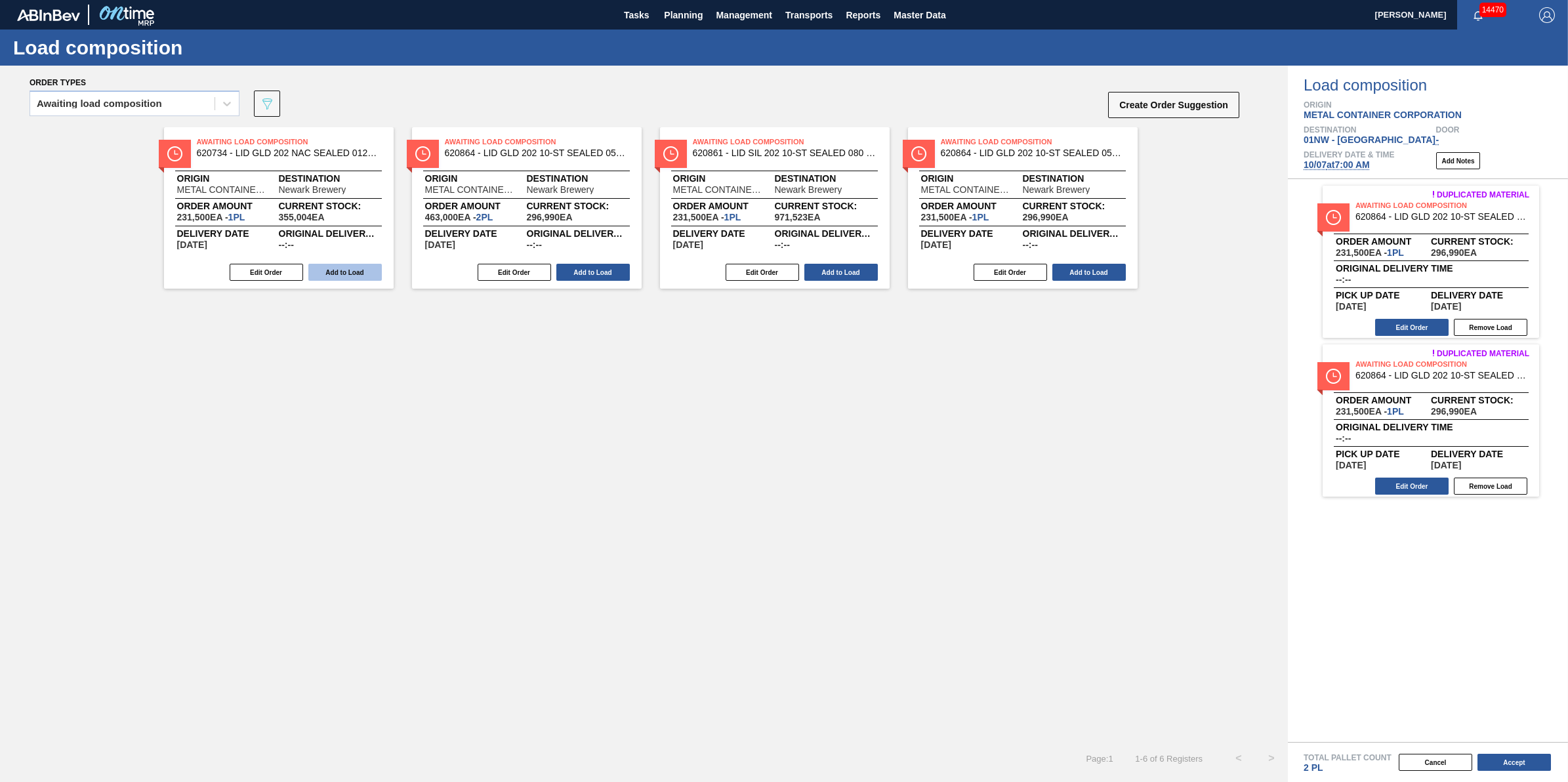
click at [342, 268] on button "Add to Load" at bounding box center [344, 272] width 74 height 17
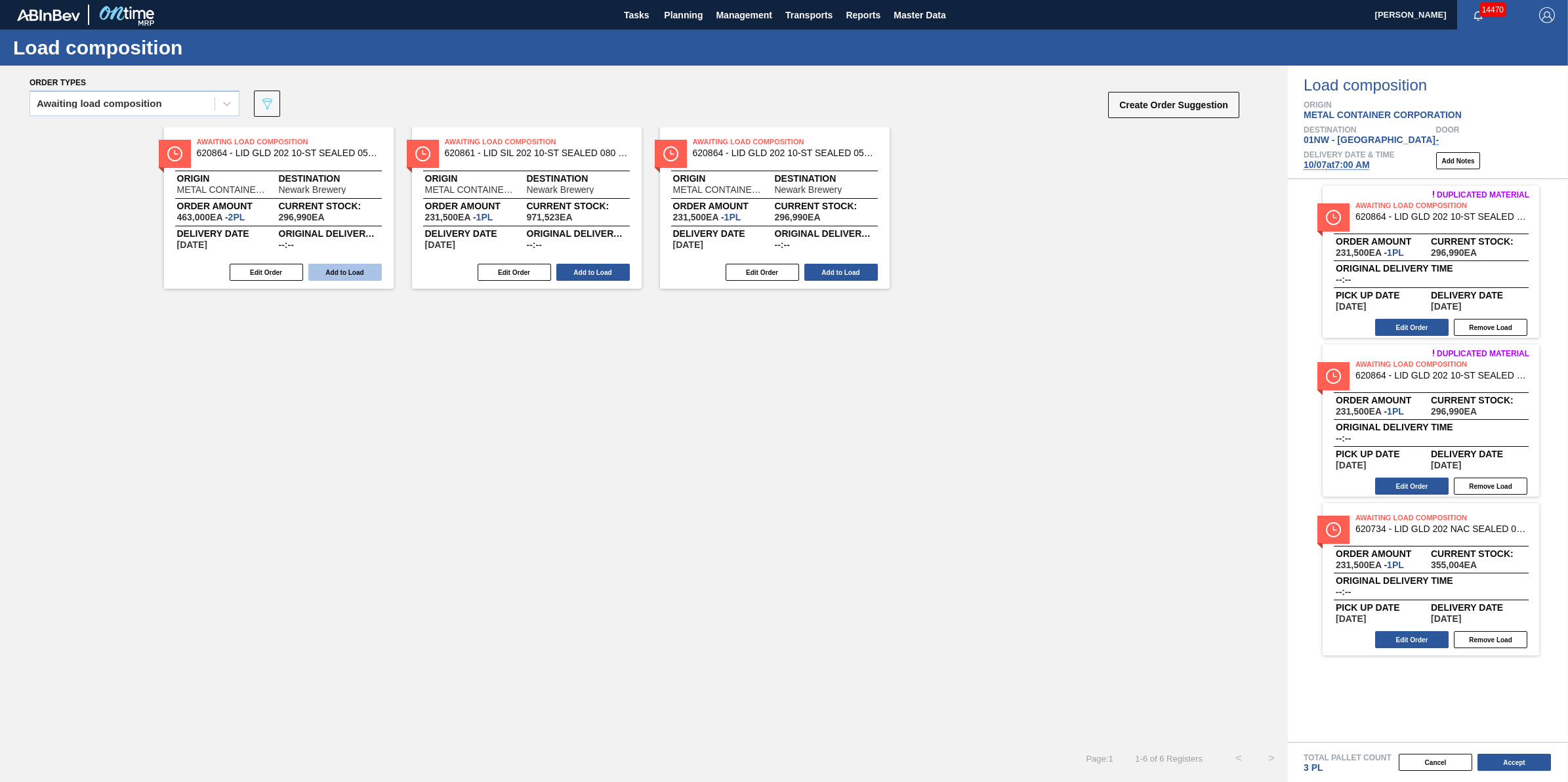
click at [340, 268] on button "Add to Load" at bounding box center [344, 272] width 74 height 17
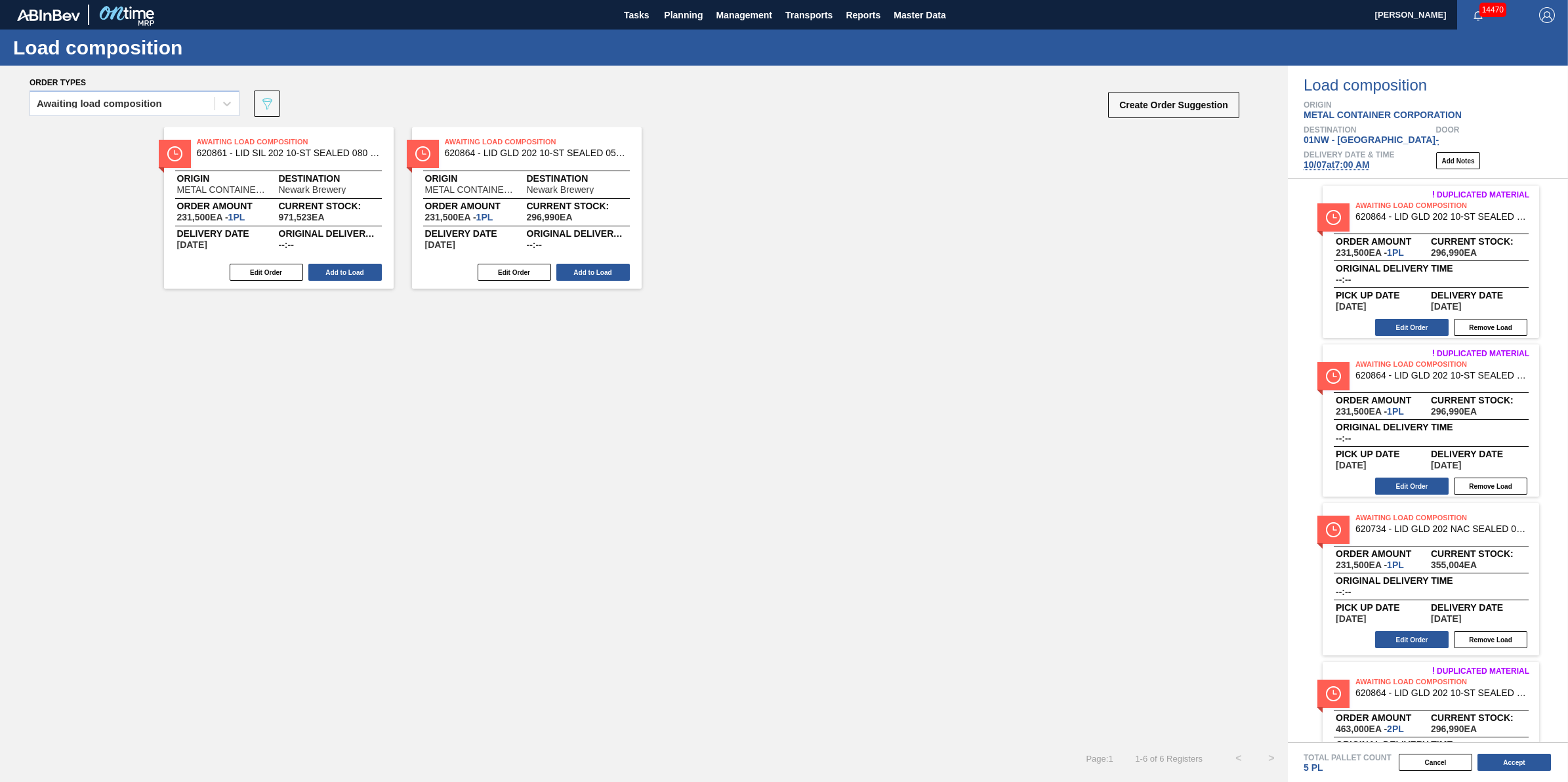
click at [340, 268] on button "Add to Load" at bounding box center [344, 272] width 74 height 17
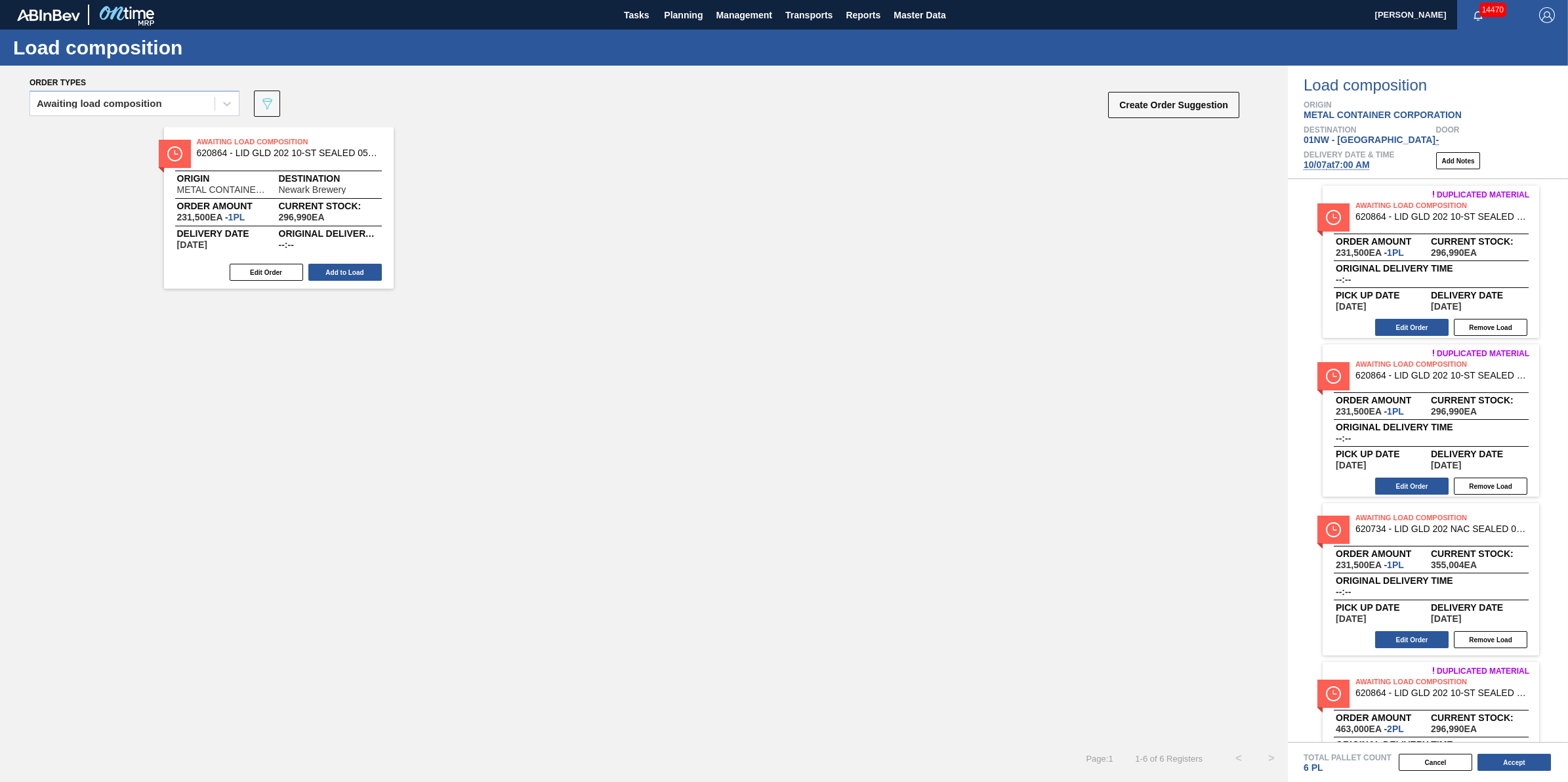
click at [340, 268] on button "Add to Load" at bounding box center [344, 272] width 74 height 17
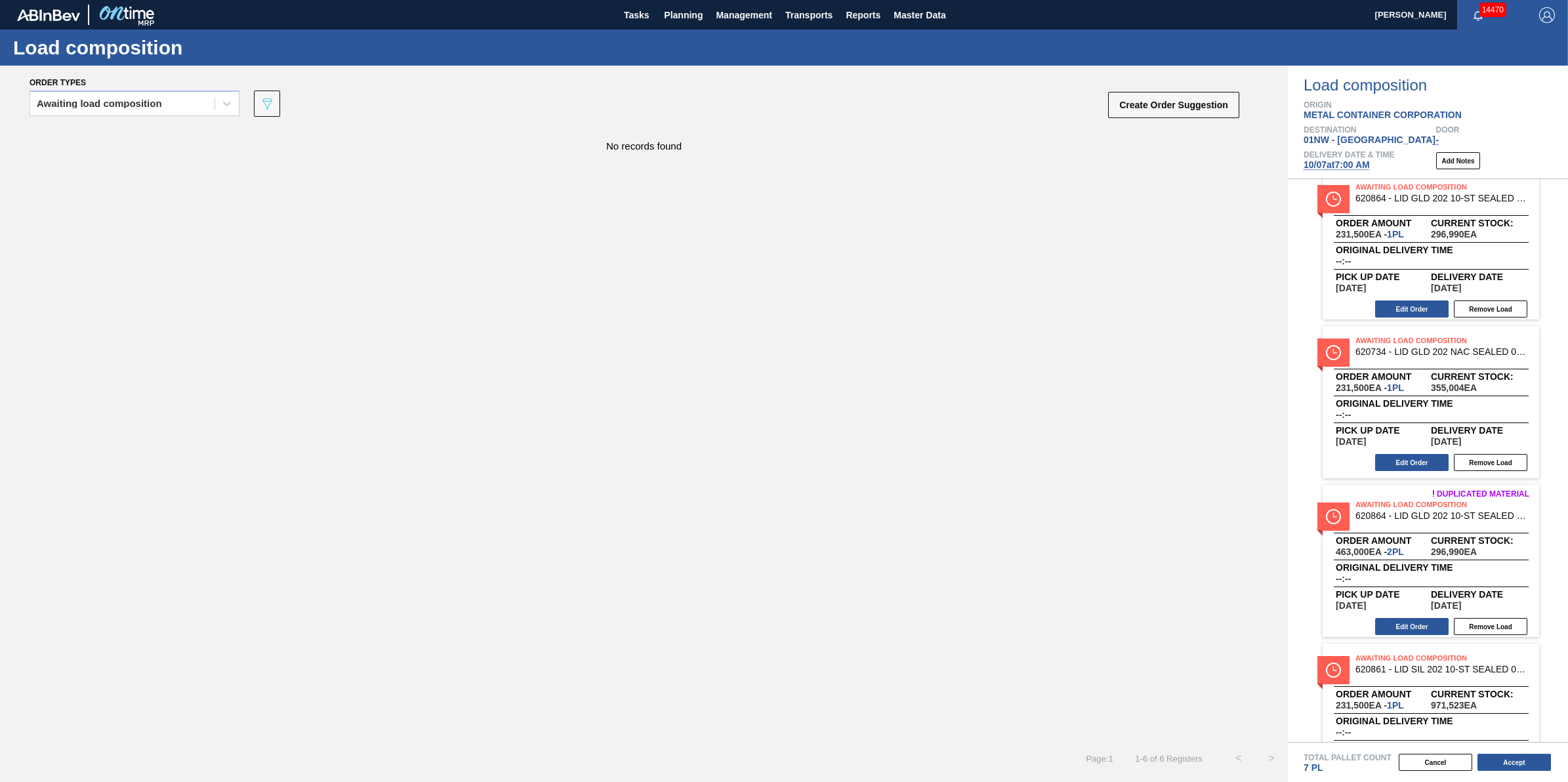
scroll to position [0, 0]
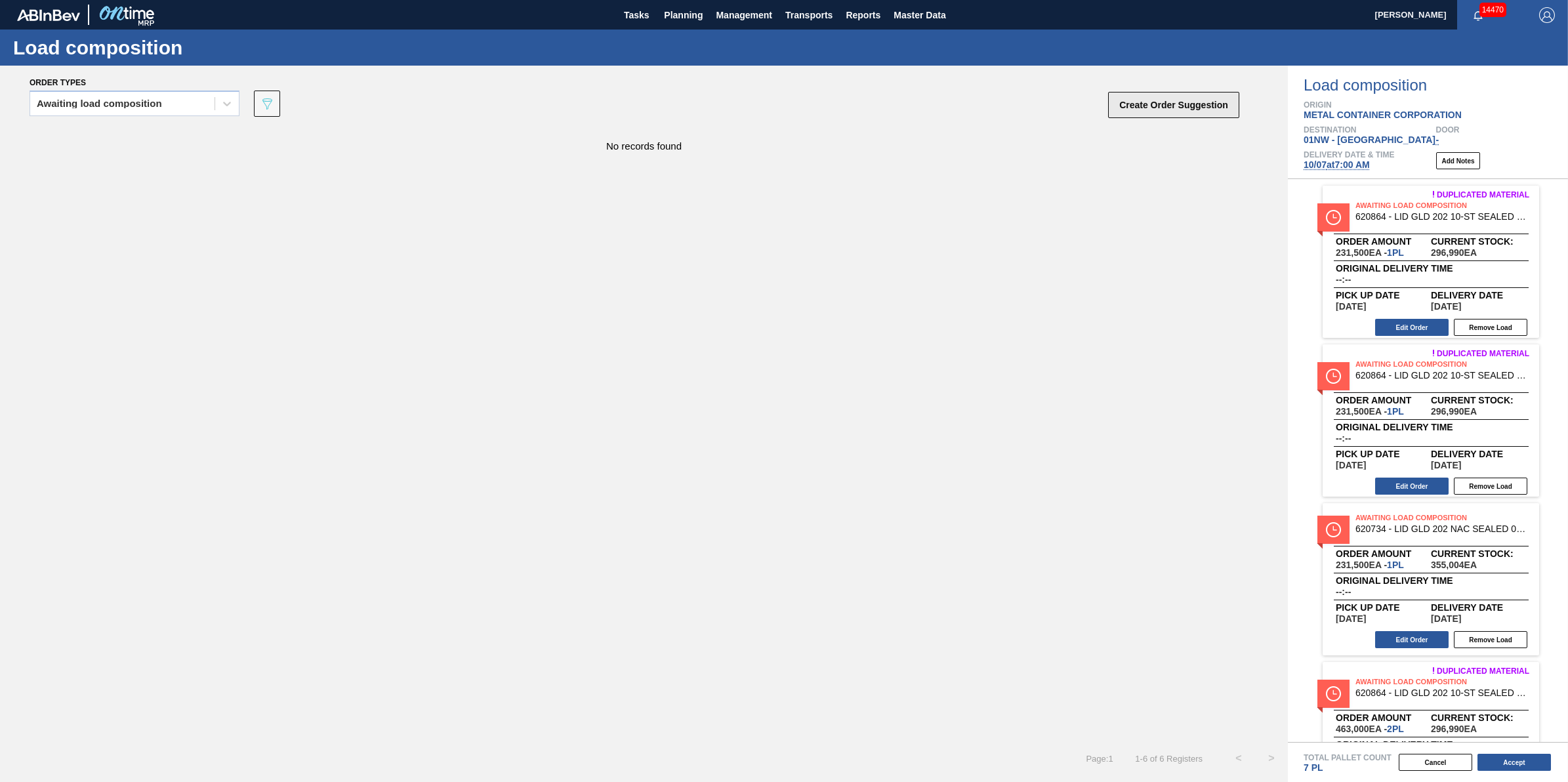
click at [1147, 111] on button "Create Order Suggestion" at bounding box center [1174, 105] width 131 height 26
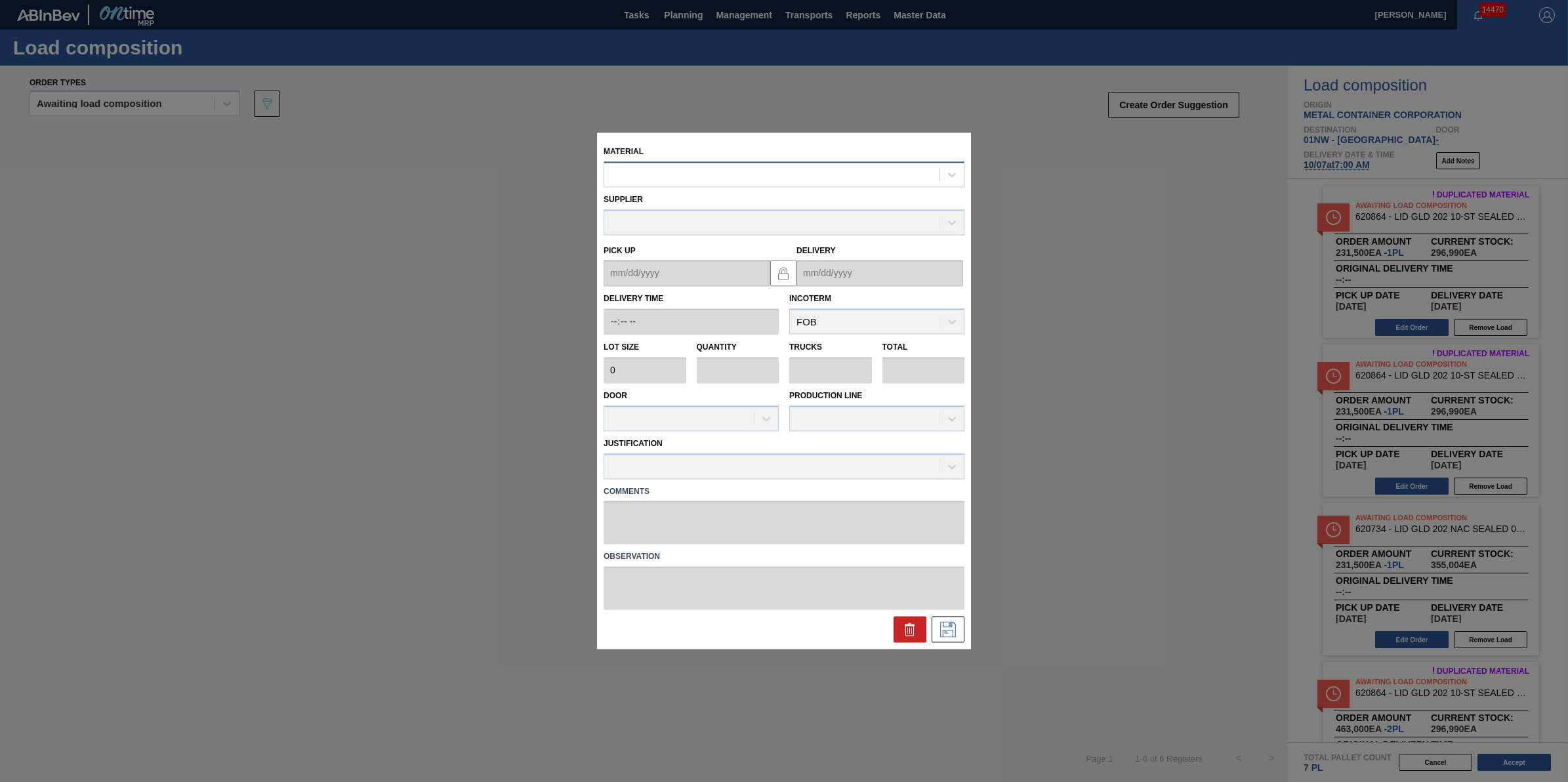
drag, startPoint x: 707, startPoint y: 155, endPoint x: 711, endPoint y: 182, distance: 27.3
click at [707, 156] on div "Material" at bounding box center [784, 165] width 361 height 44
click at [711, 182] on div at bounding box center [772, 175] width 335 height 19
type input "620861"
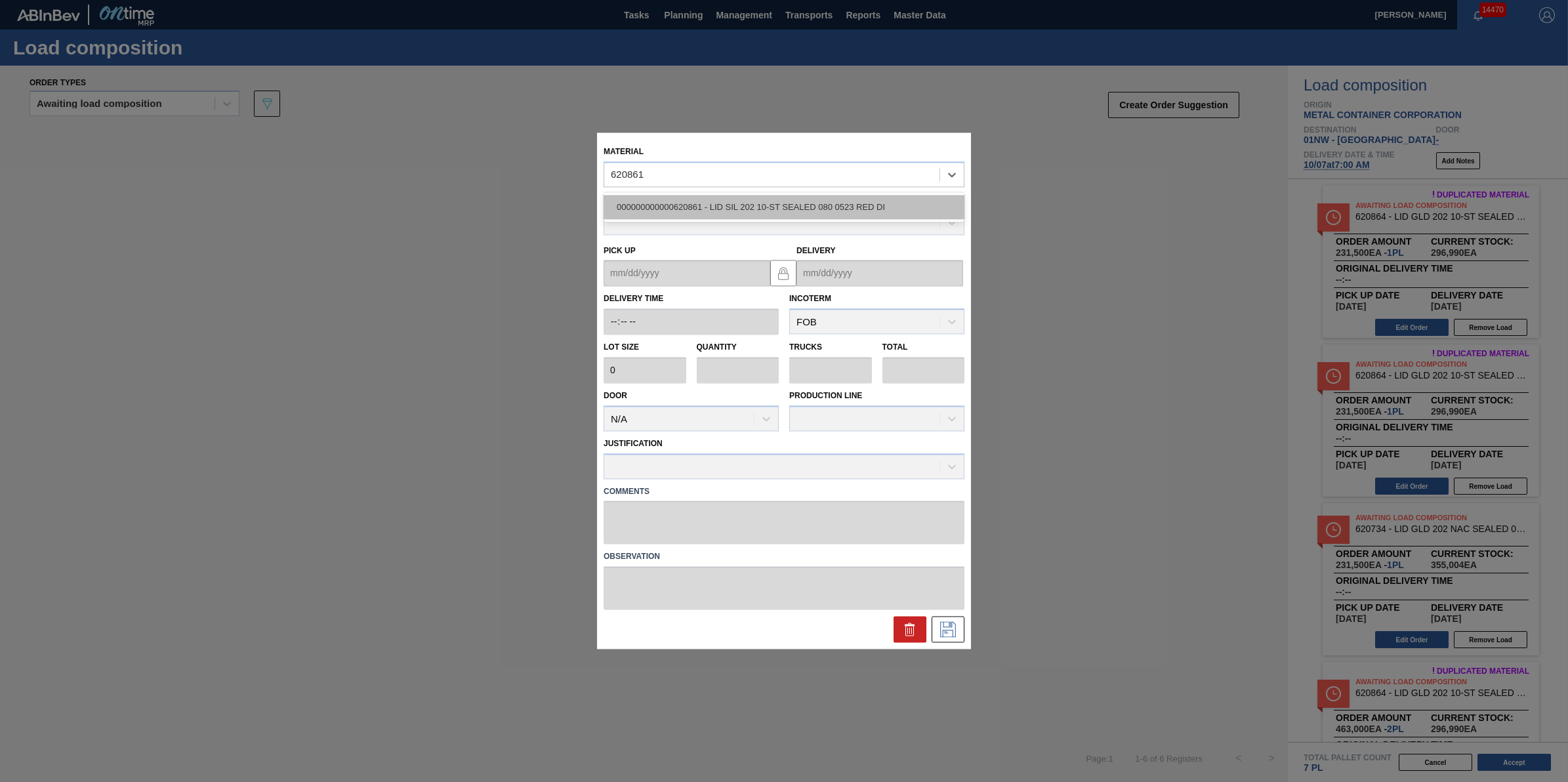
click at [720, 205] on div "000000000000620861 - LID SIL 202 10-ST SEALED 080 0523 RED DI" at bounding box center [784, 207] width 361 height 24
type input "231,500"
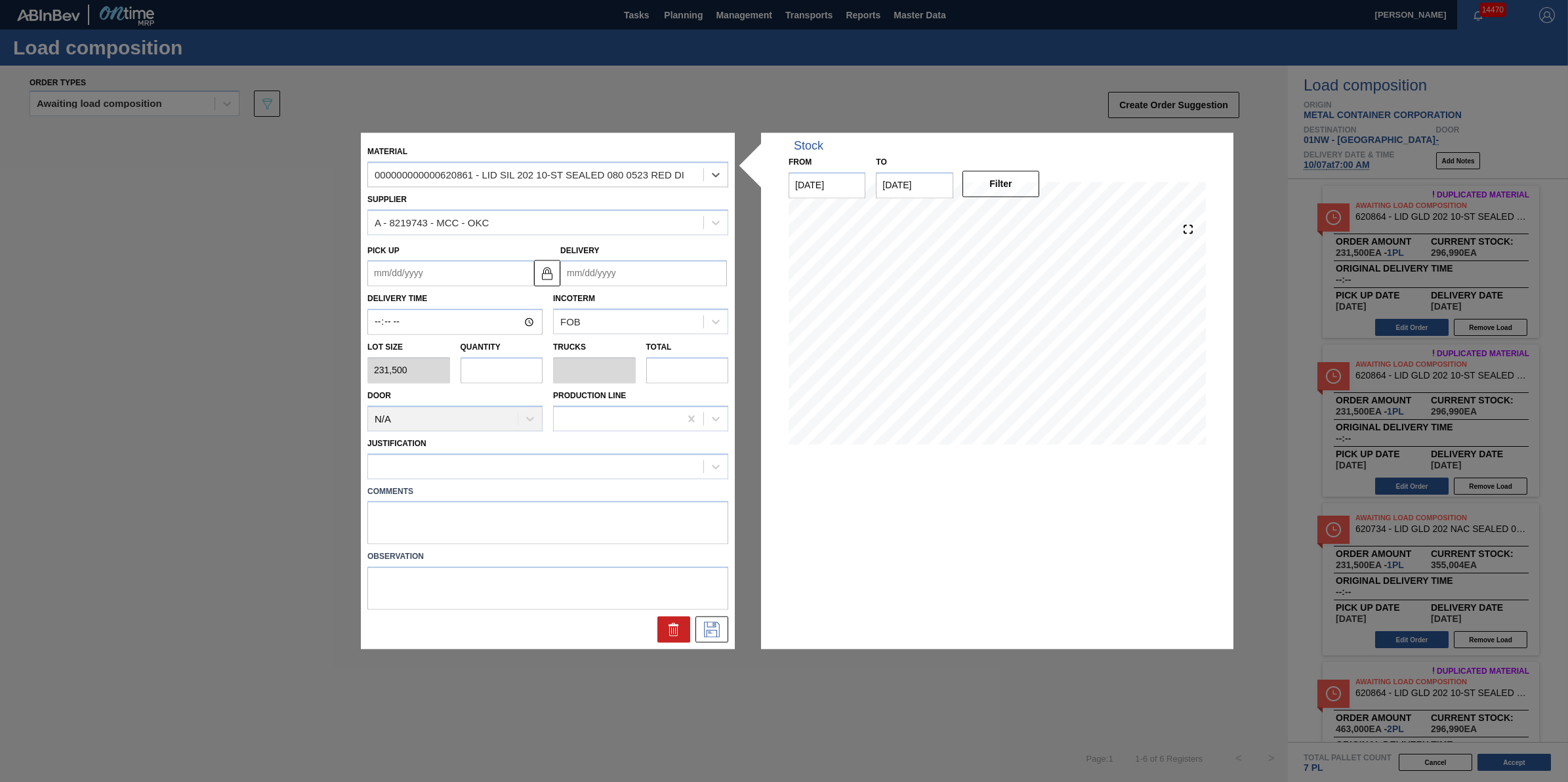
click at [499, 377] on input "text" at bounding box center [502, 370] width 83 height 26
type input "3"
type input "0.094"
type input "694,500"
type input "3"
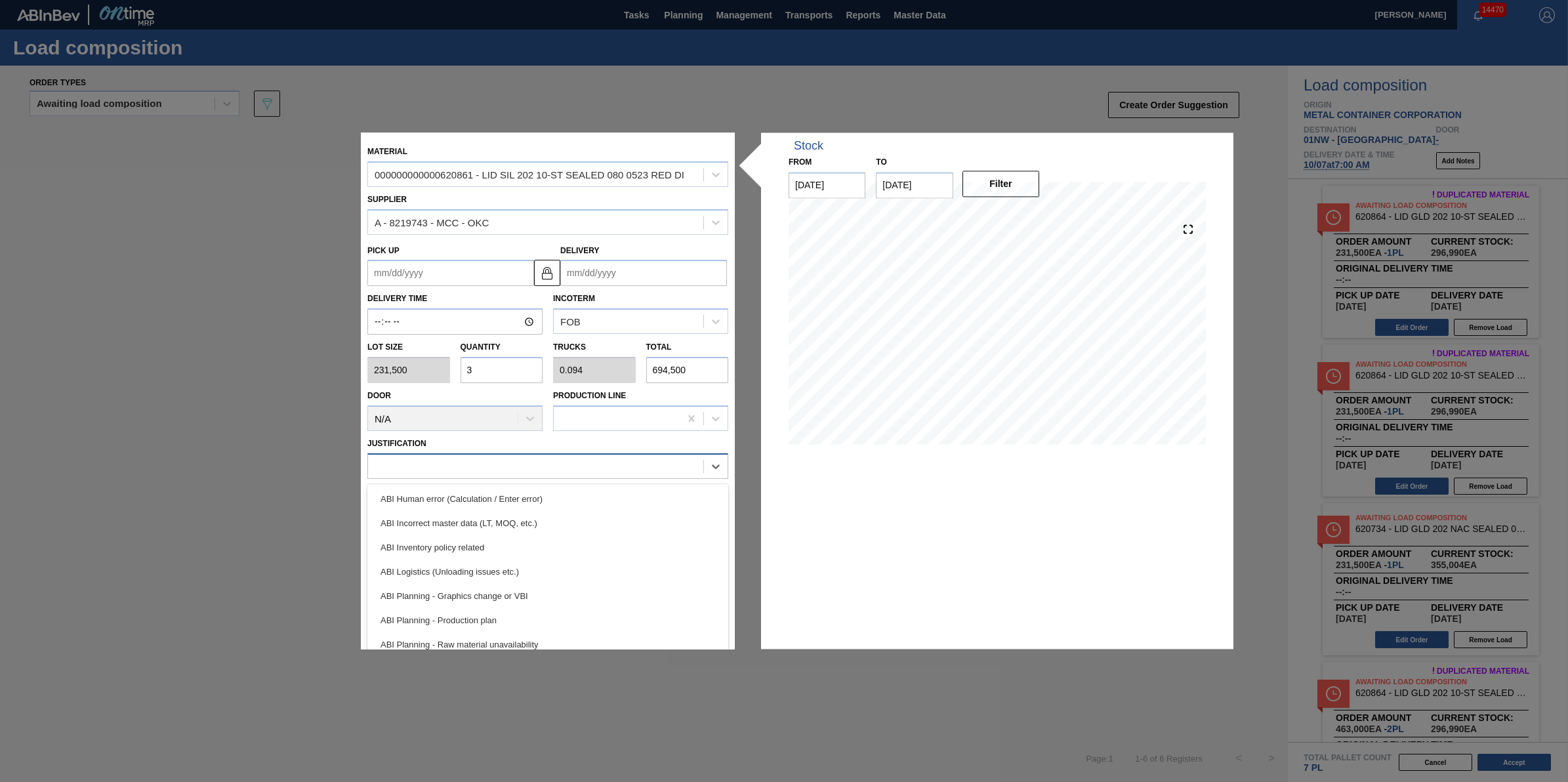
click at [561, 461] on div at bounding box center [535, 466] width 335 height 19
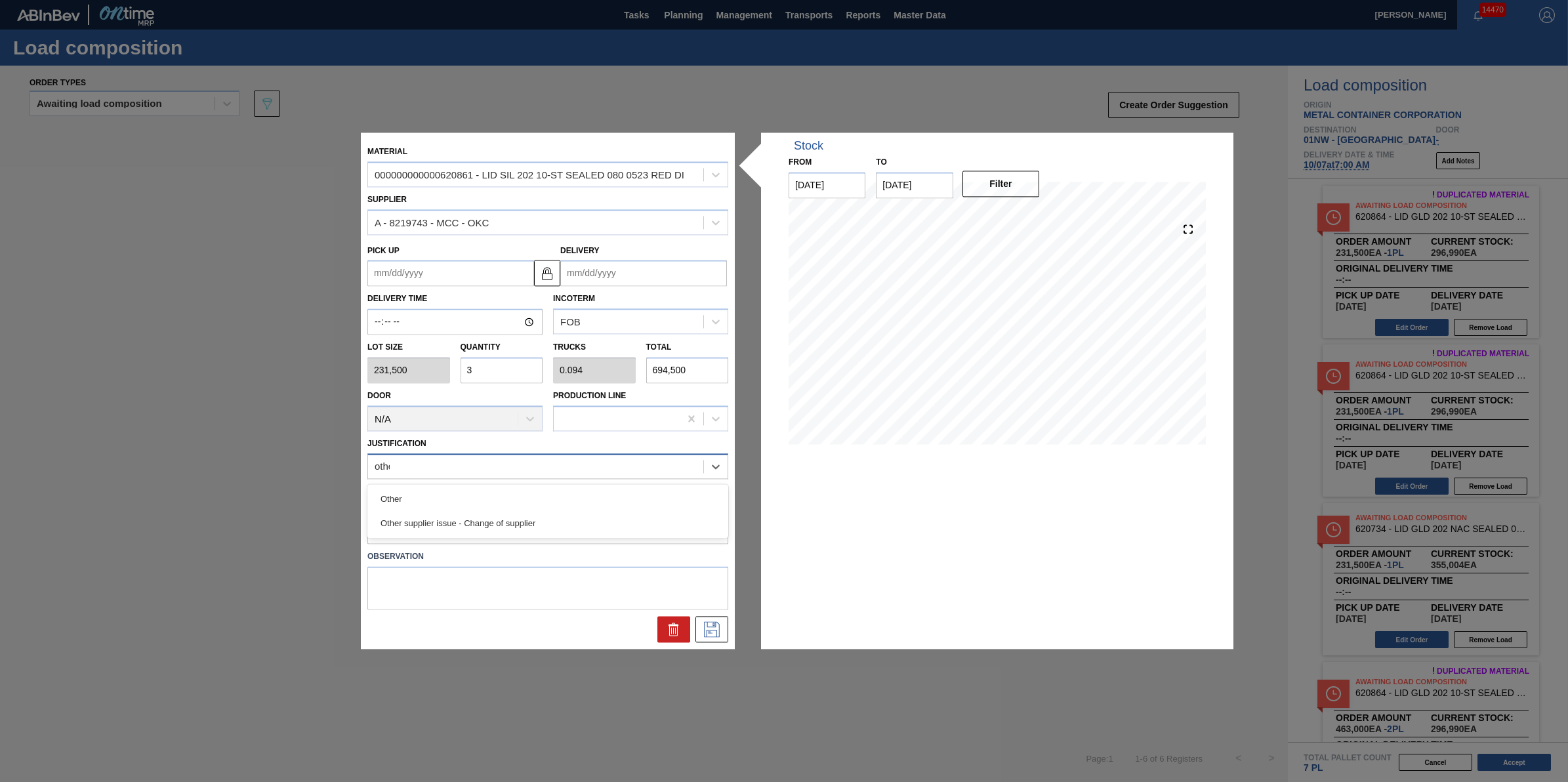
type input "other"
click at [539, 513] on div "Other supplier issue - Change of supplier" at bounding box center [548, 523] width 361 height 24
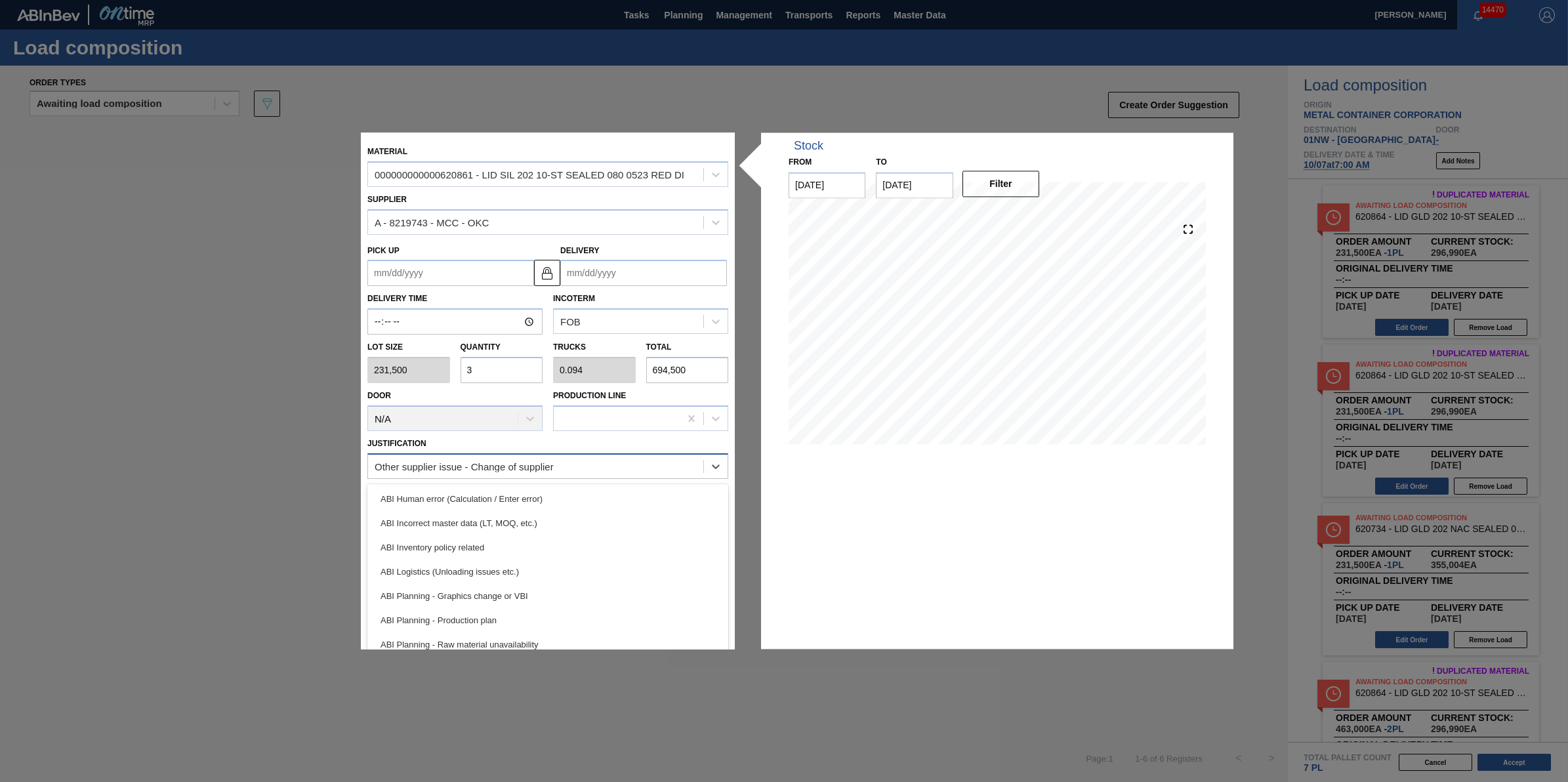
click at [664, 470] on div "Other supplier issue - Change of supplier" at bounding box center [535, 466] width 335 height 19
click at [510, 608] on div "ABI Planning - Production plan" at bounding box center [548, 620] width 361 height 24
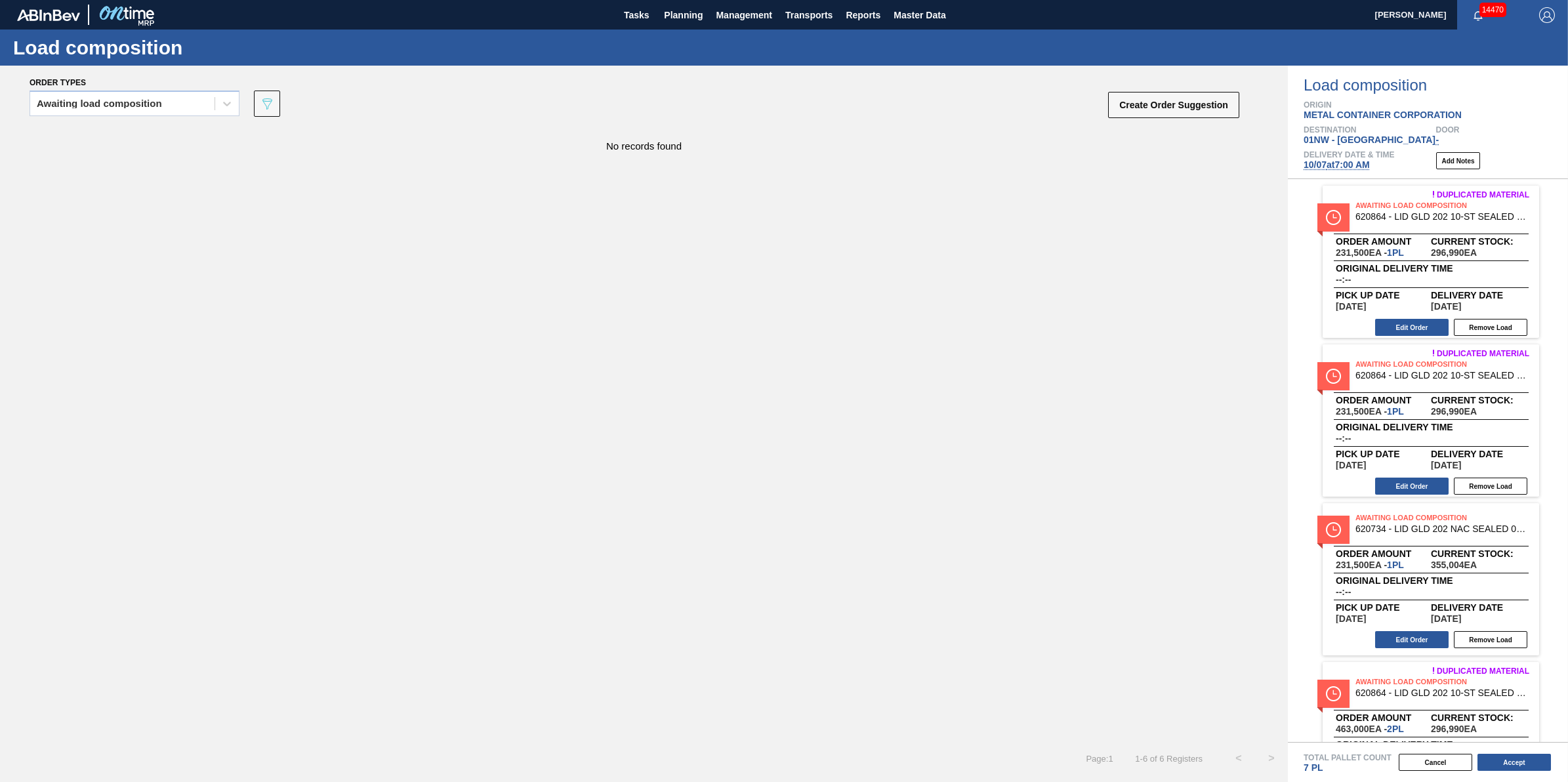
scroll to position [246, 0]
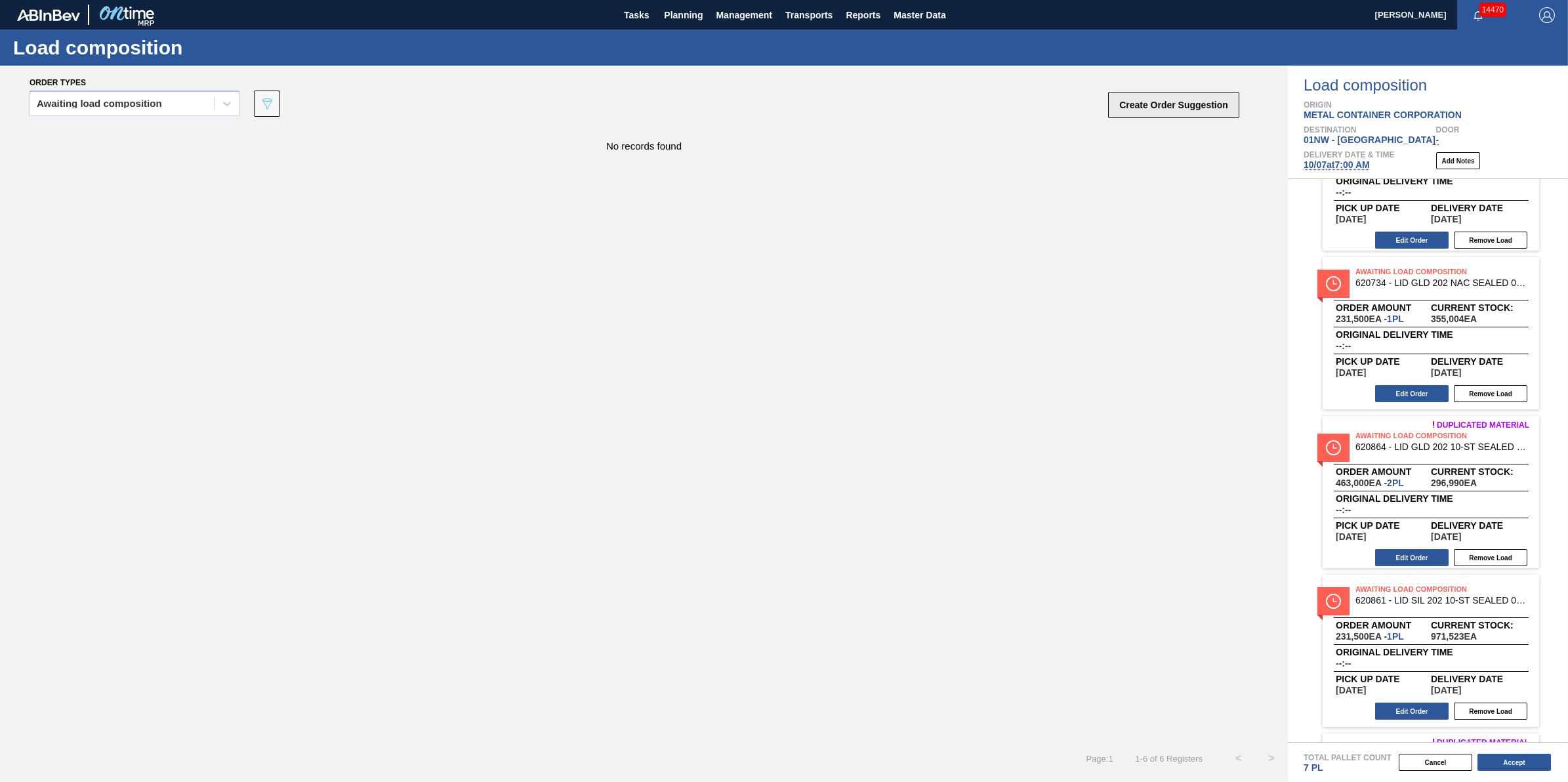
click at [1155, 106] on button "Create Order Suggestion" at bounding box center [1174, 105] width 131 height 26
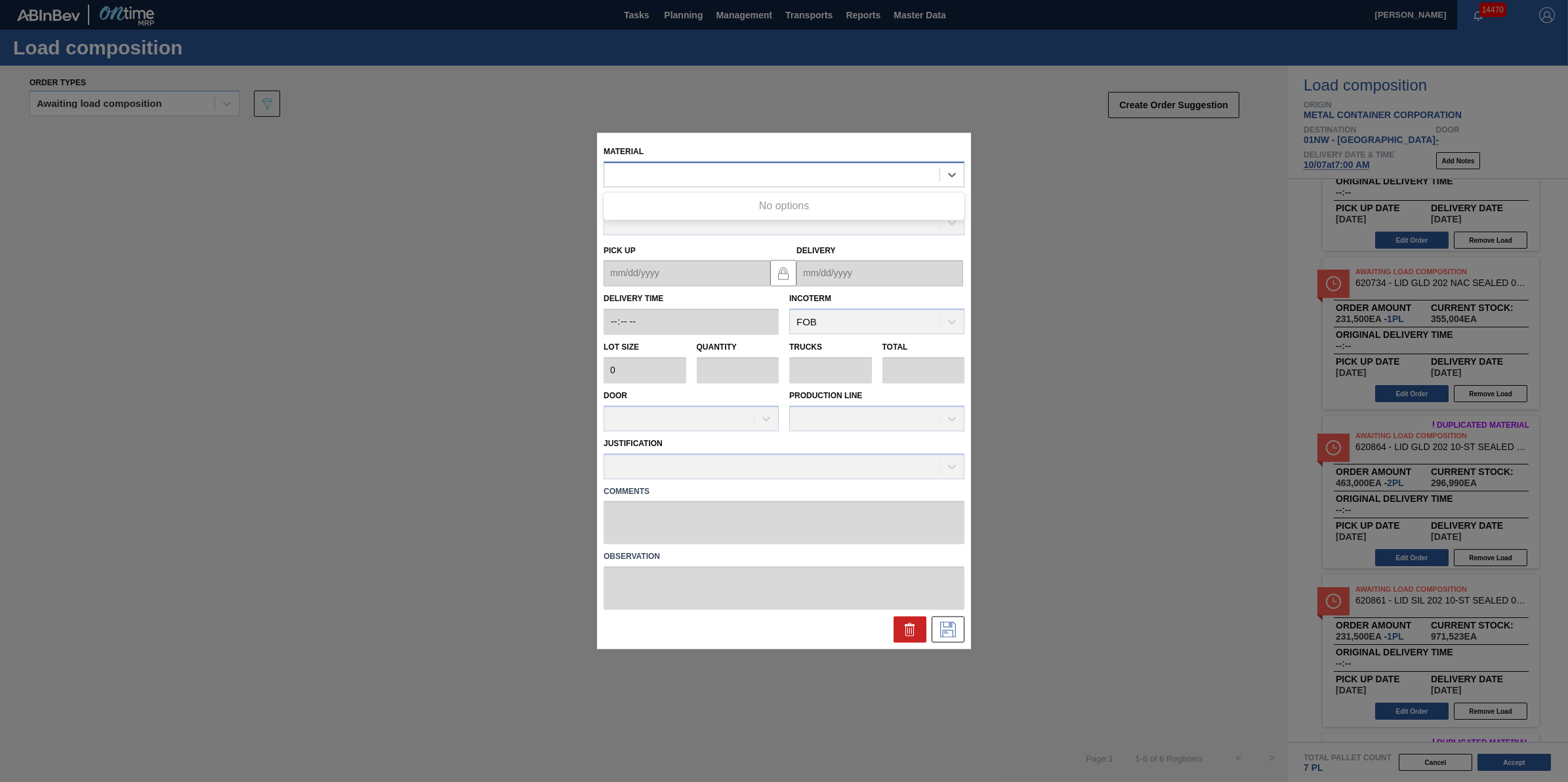
click at [714, 168] on div at bounding box center [772, 175] width 335 height 19
type input "620859"
click at [726, 192] on div "000000000000620859 - LID SIL 202 10-ST SEALED 080 0523 SIL 06" at bounding box center [784, 207] width 361 height 30
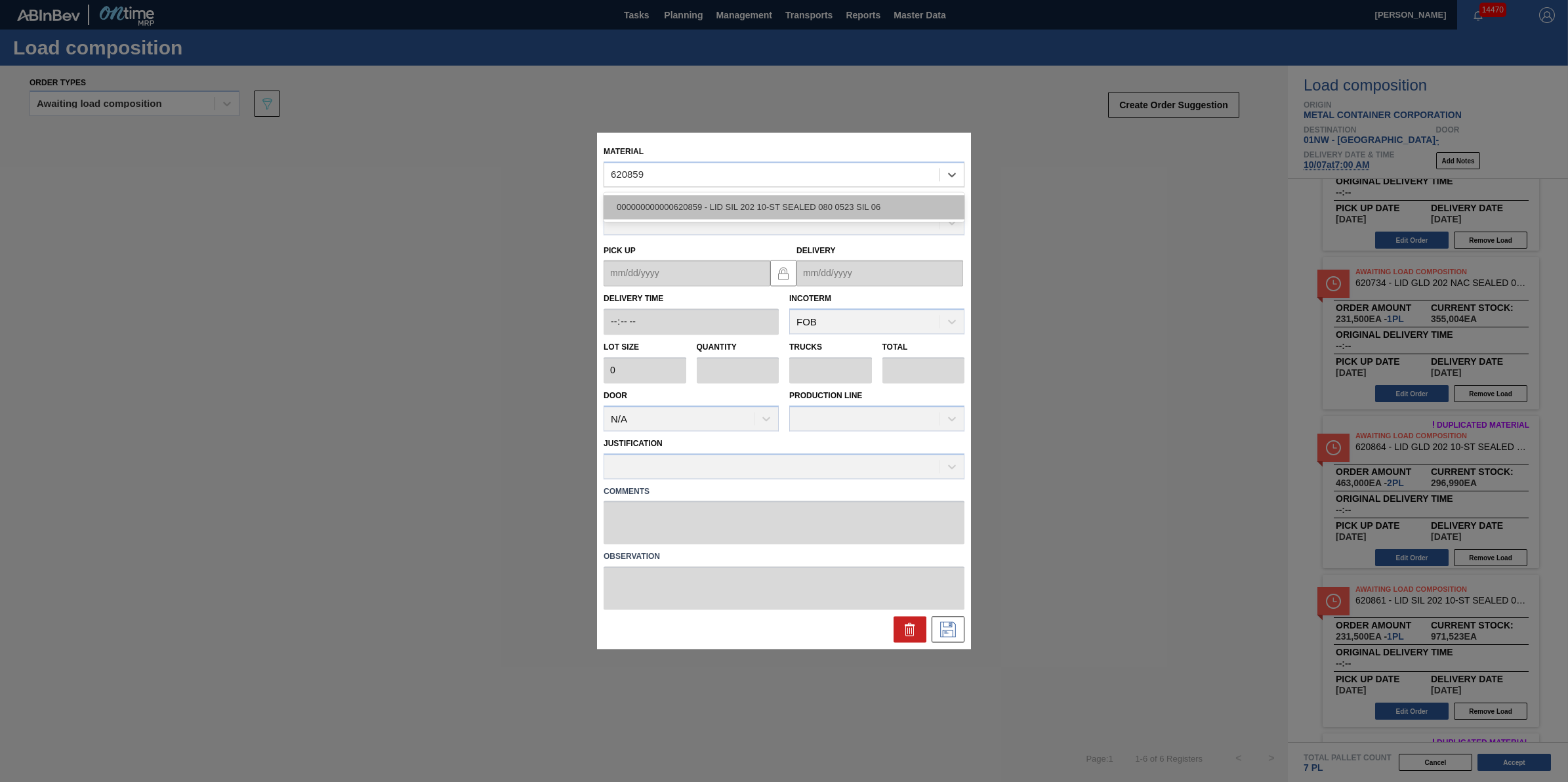
click at [725, 202] on div "000000000000620859 - LID SIL 202 10-ST SEALED 080 0523 SIL 06" at bounding box center [784, 207] width 361 height 24
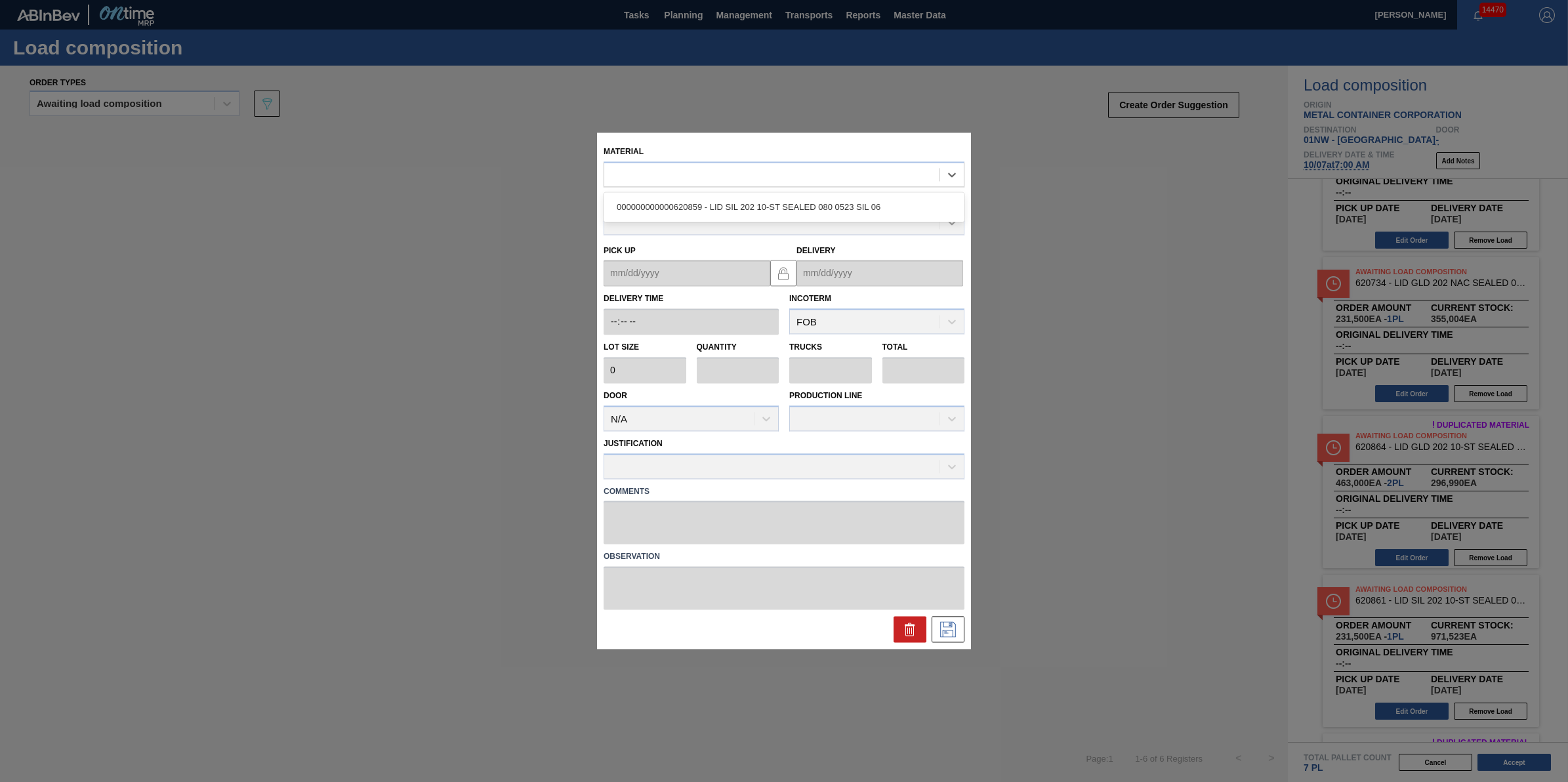
type input "231,500"
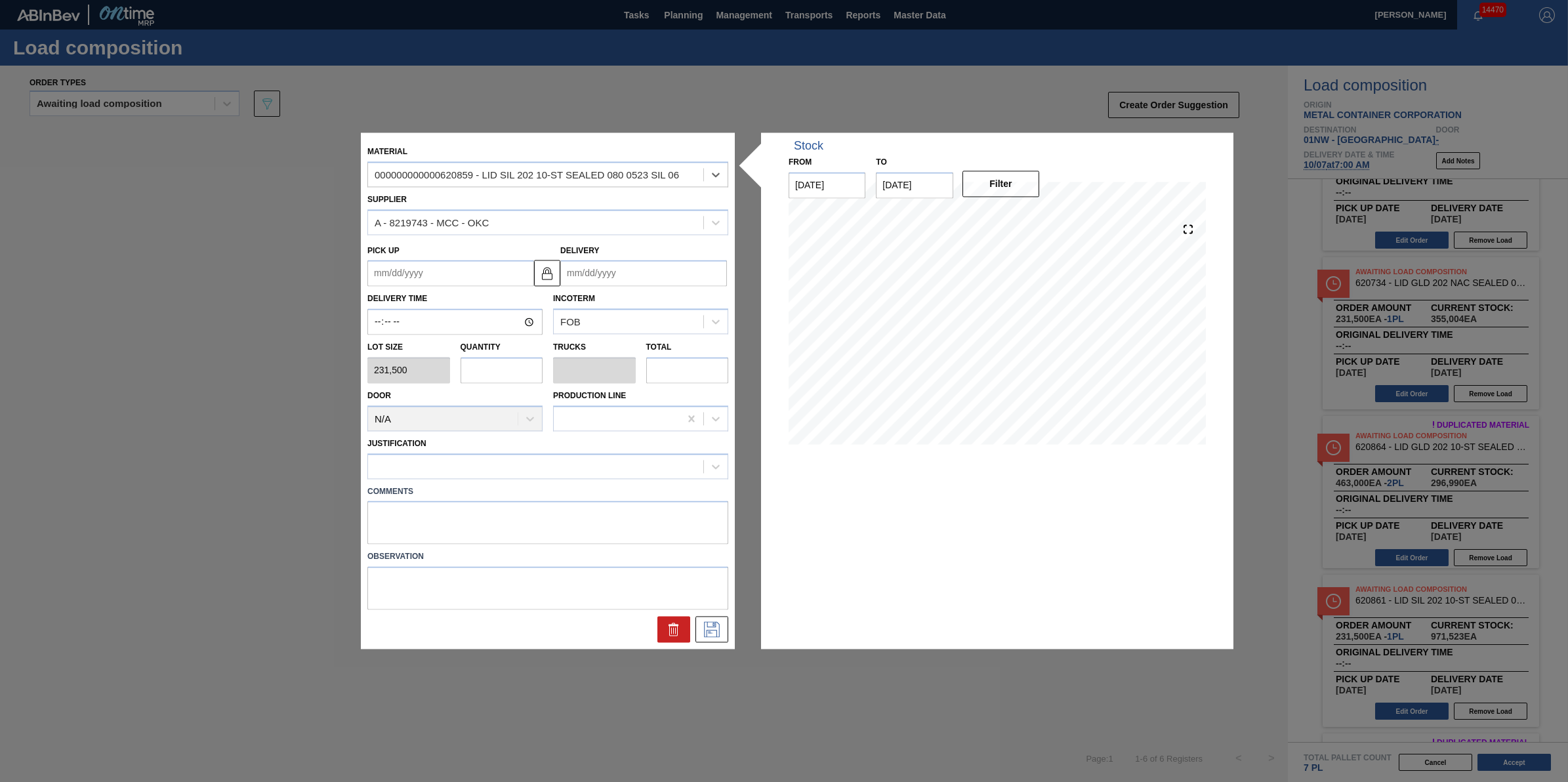
click at [505, 371] on input "text" at bounding box center [502, 370] width 83 height 26
type input "1"
type input "0.031"
type input "231,500"
type input "10"
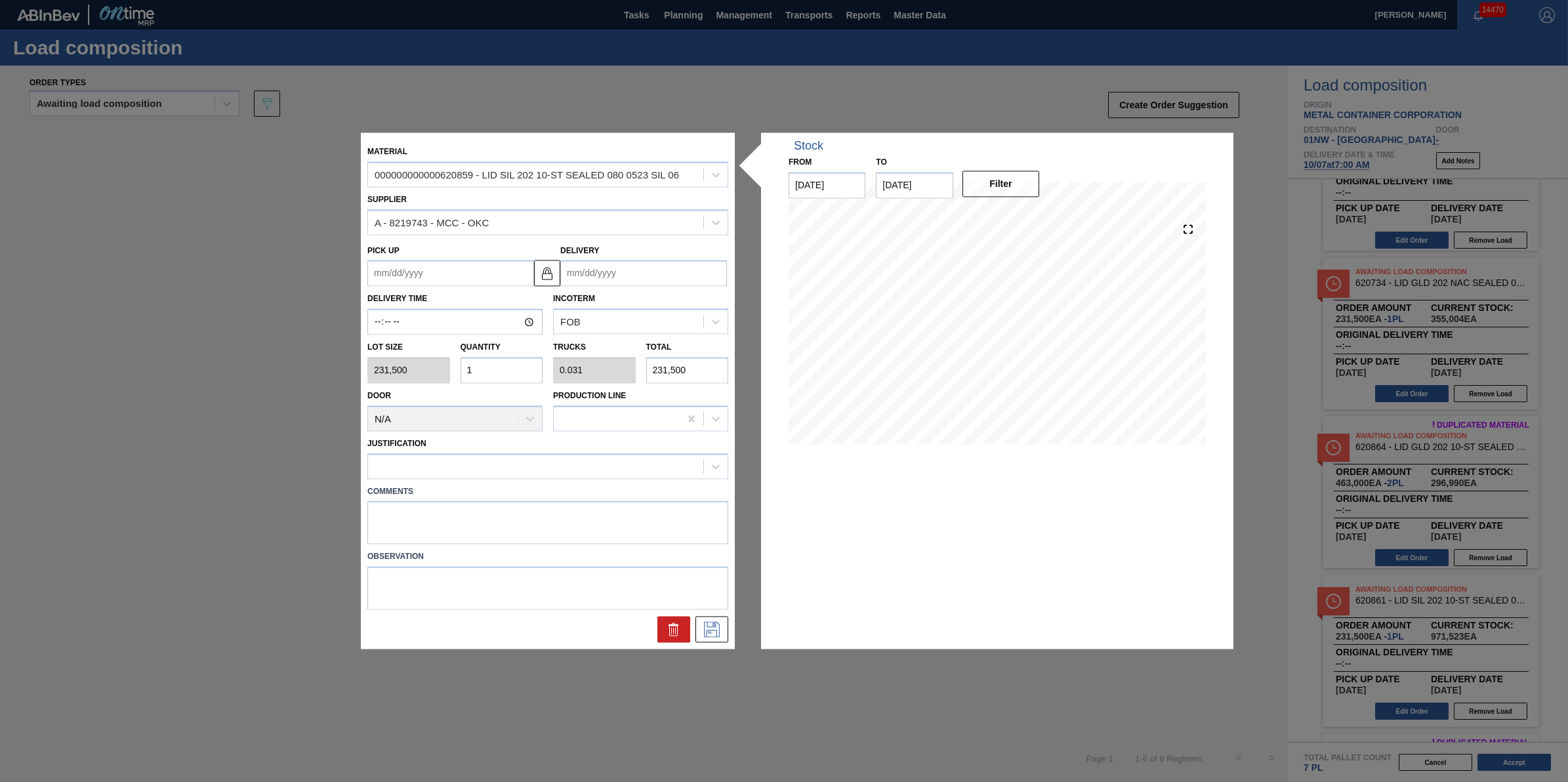
type input "0.313"
type input "2,315,000"
click at [500, 361] on input "10" at bounding box center [502, 370] width 83 height 26
type input "1"
type input "0.031"
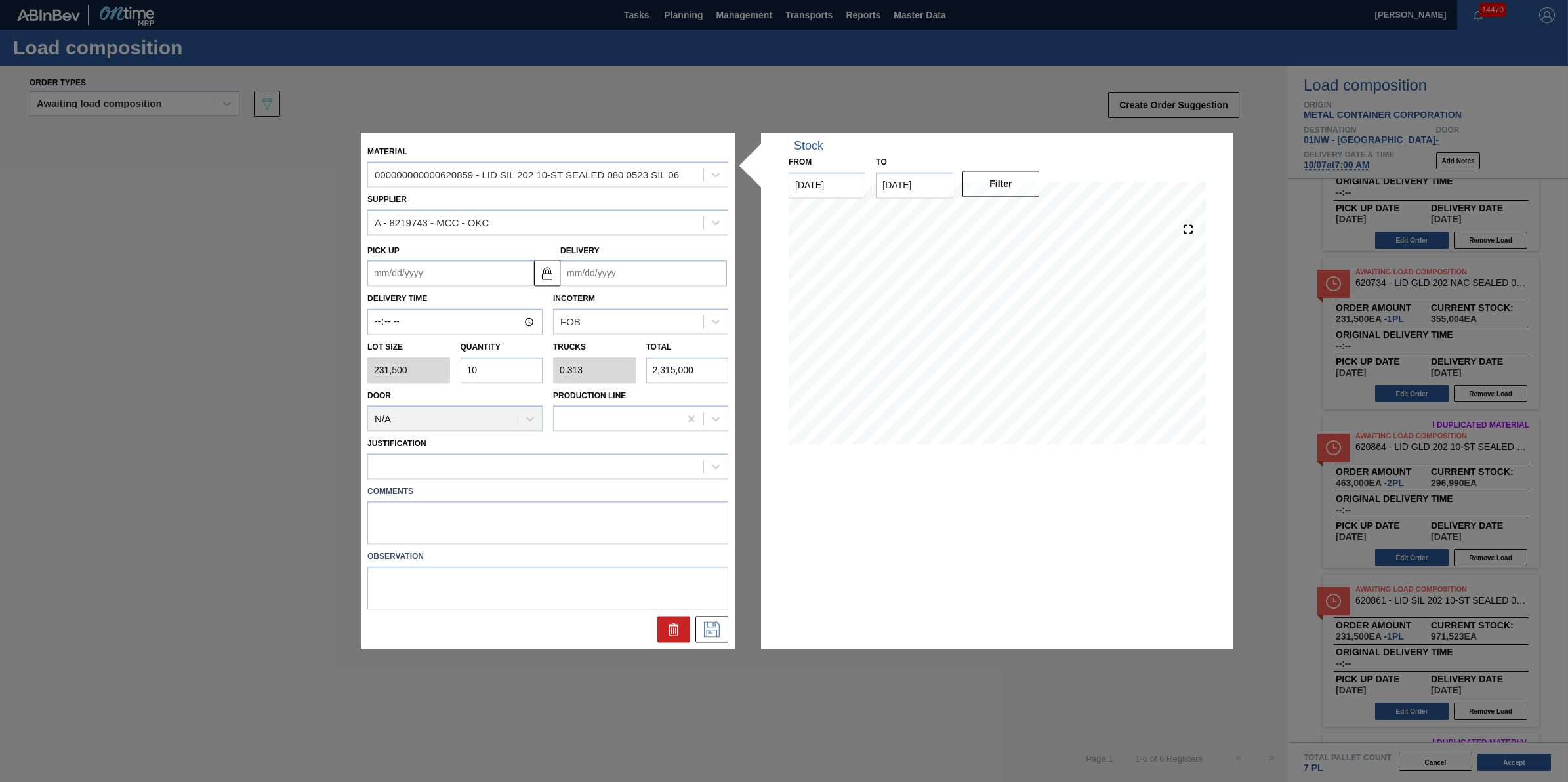
type input "231,500"
type input "19"
type input "0.594"
type input "4,398,500"
type input "1"
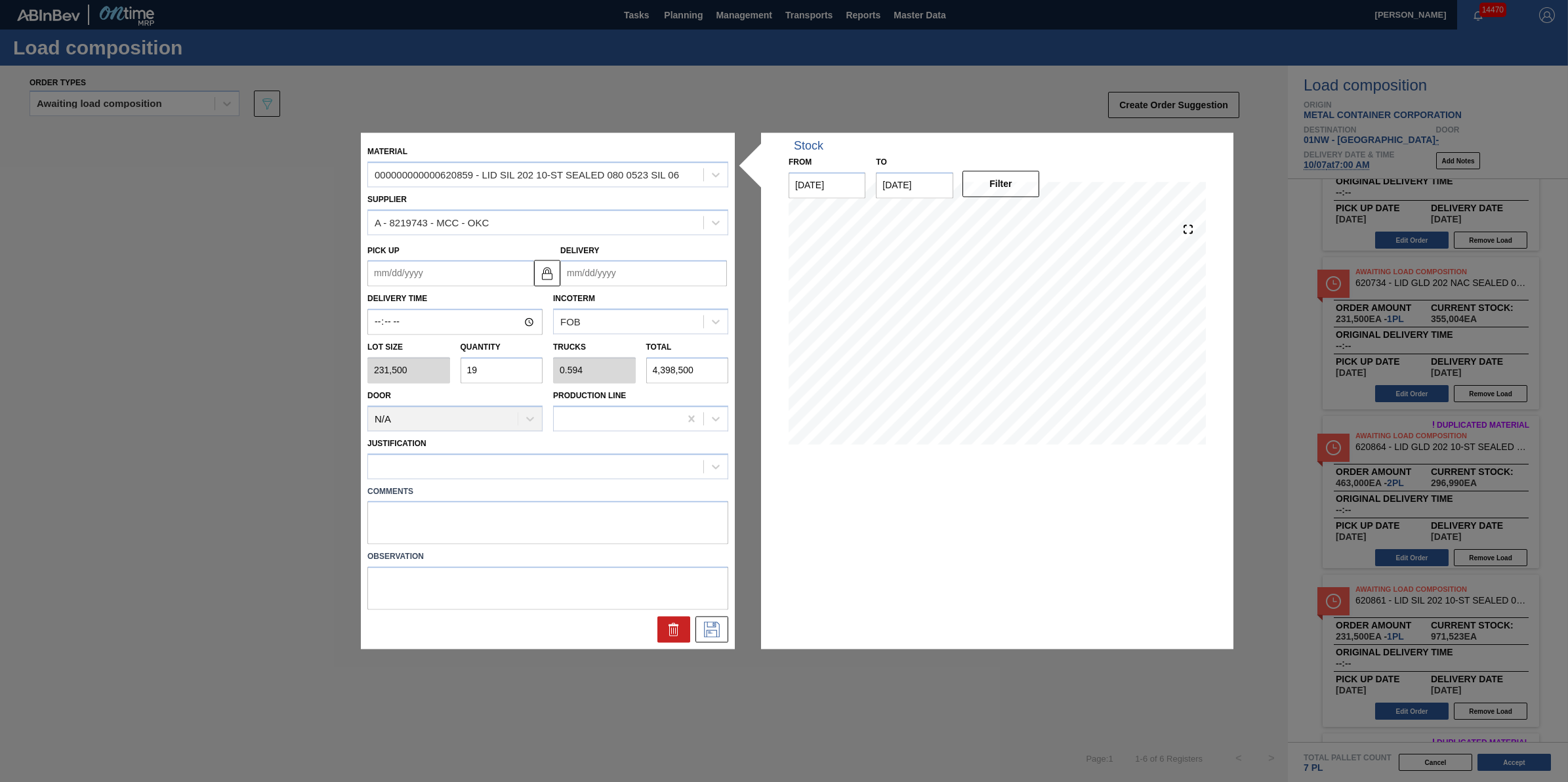
type input "0.031"
type input "231,500"
type input "0"
type input "9"
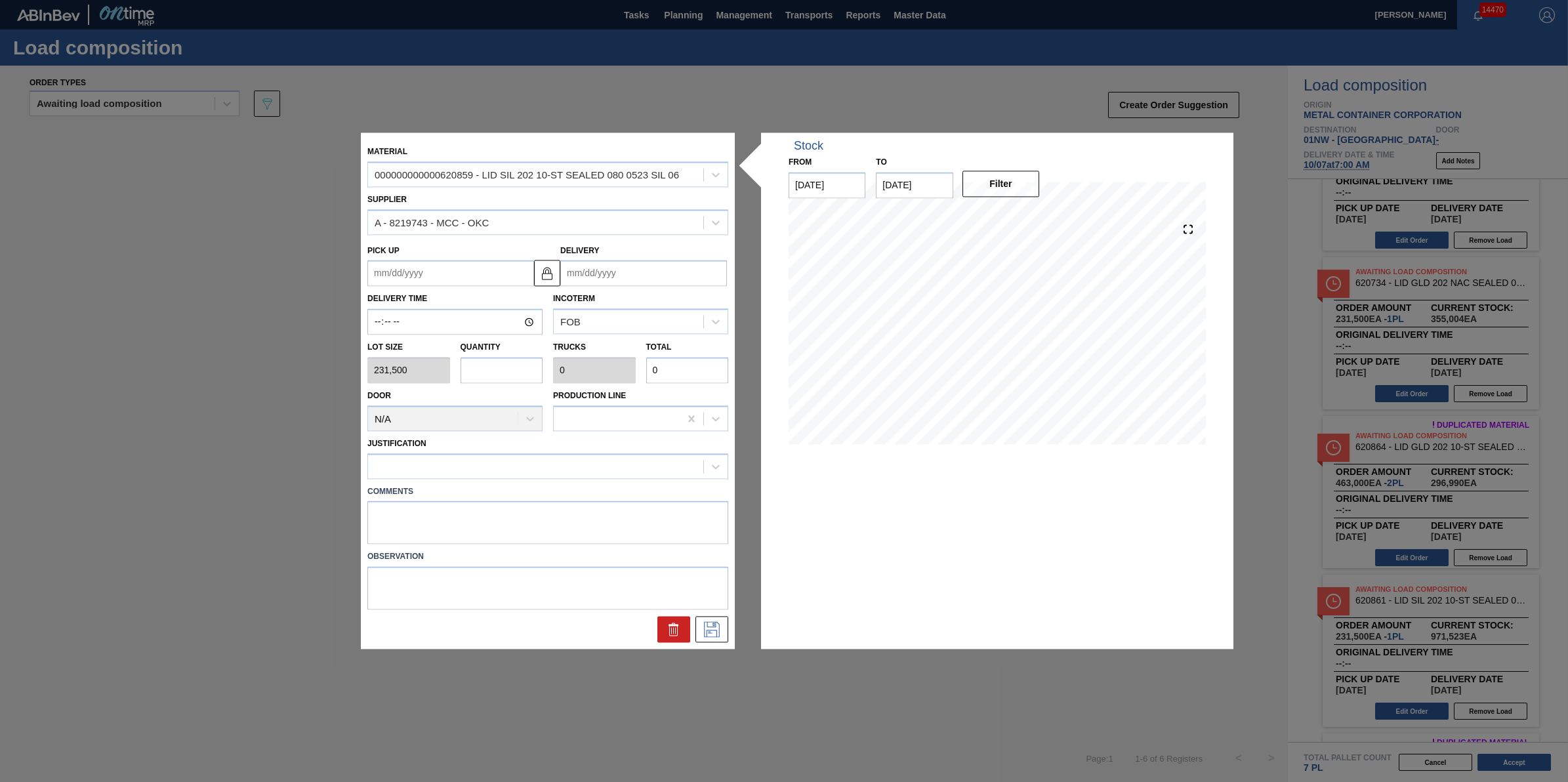
type input "0.281"
type input "2,083,500"
type input "9"
click at [553, 461] on div at bounding box center [535, 466] width 335 height 19
type input "other"
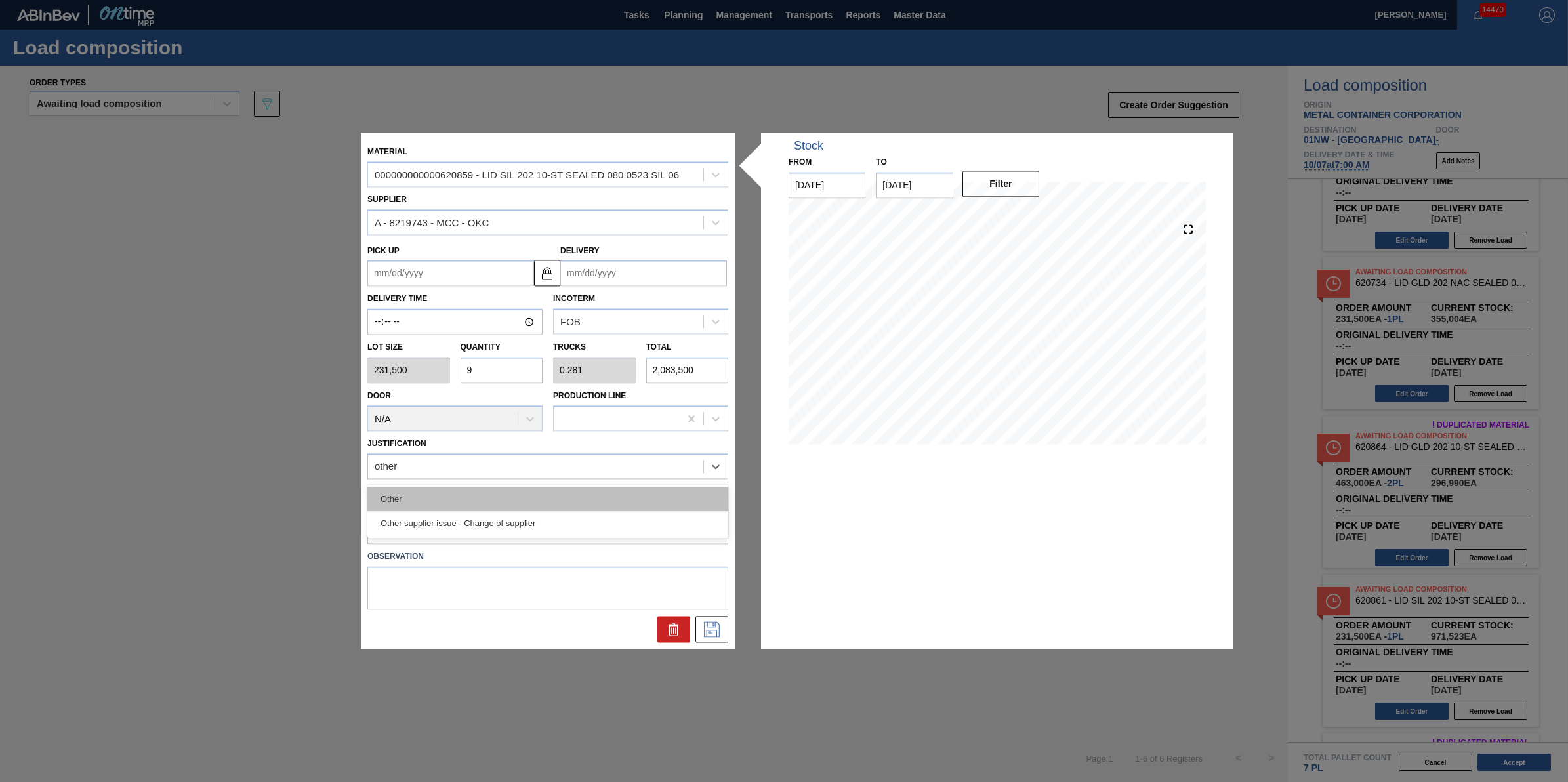
click at [540, 490] on div "Other" at bounding box center [548, 499] width 361 height 24
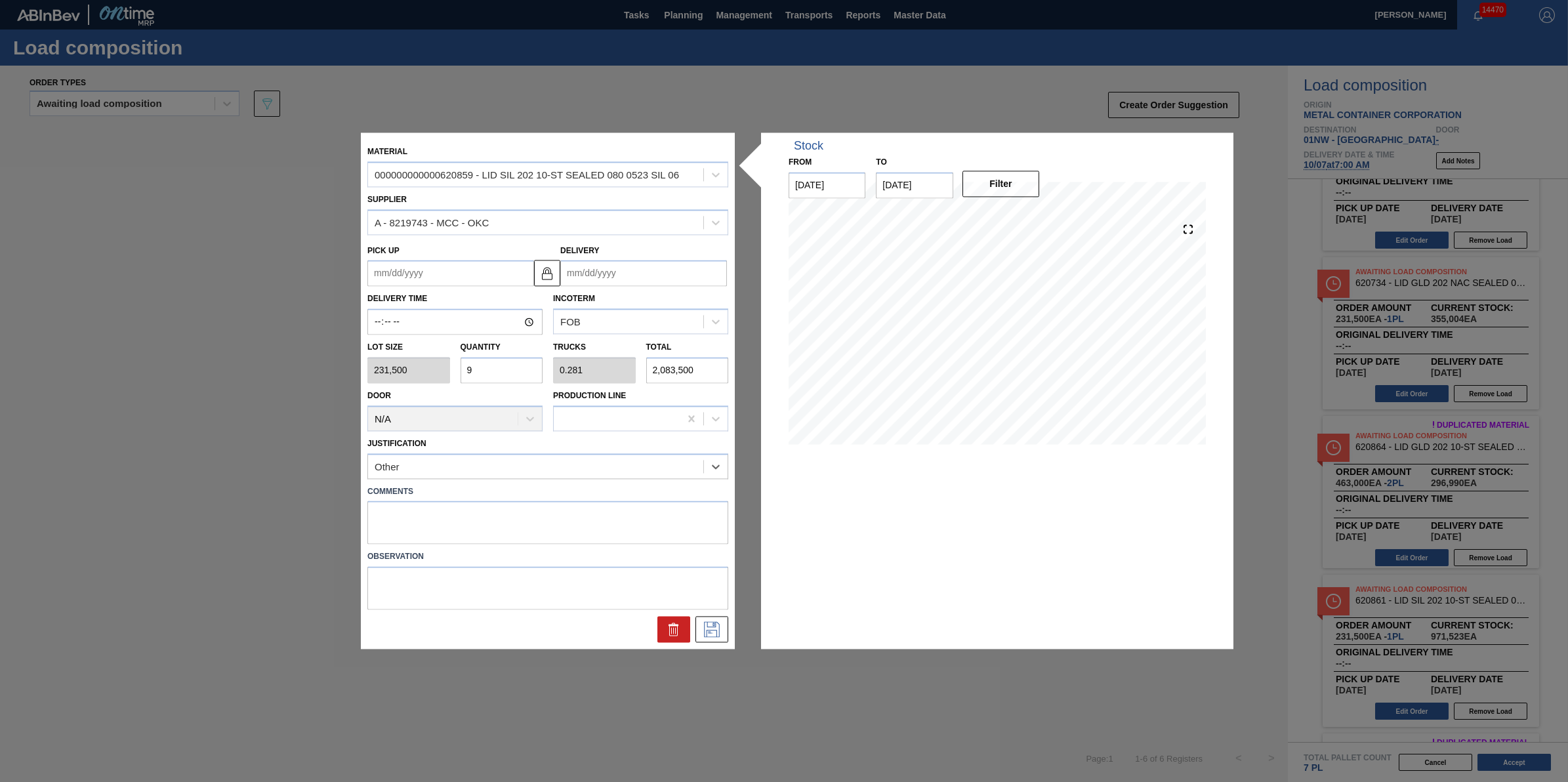
click at [654, 274] on input "Delivery" at bounding box center [643, 274] width 167 height 26
type input "04/30/2025"
click at [710, 308] on button "Next Month" at bounding box center [707, 305] width 9 height 9
click at [707, 306] on button "Next Month" at bounding box center [707, 305] width 9 height 9
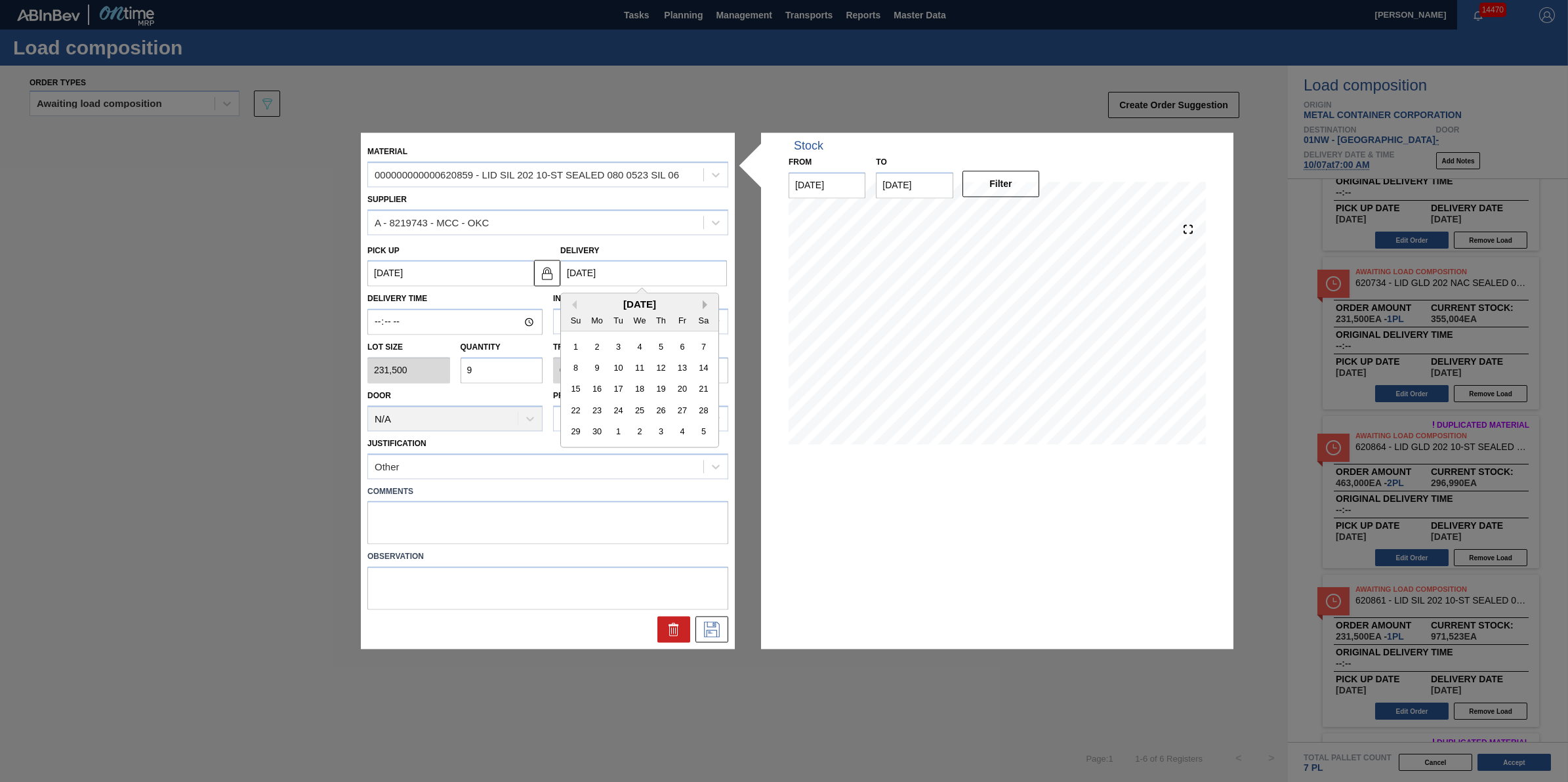
click at [707, 306] on button "Next Month" at bounding box center [707, 305] width 9 height 9
click at [707, 307] on button "Next Month" at bounding box center [707, 305] width 9 height 9
click at [700, 444] on div "October 2025 Su Mo Tu We Th Fr Sa 28 29 30 1 2 3 4 5 6 7 8 9 10 11 12 13 14 15 …" at bounding box center [639, 371] width 157 height 154
click at [706, 435] on div "1" at bounding box center [704, 432] width 17 height 17
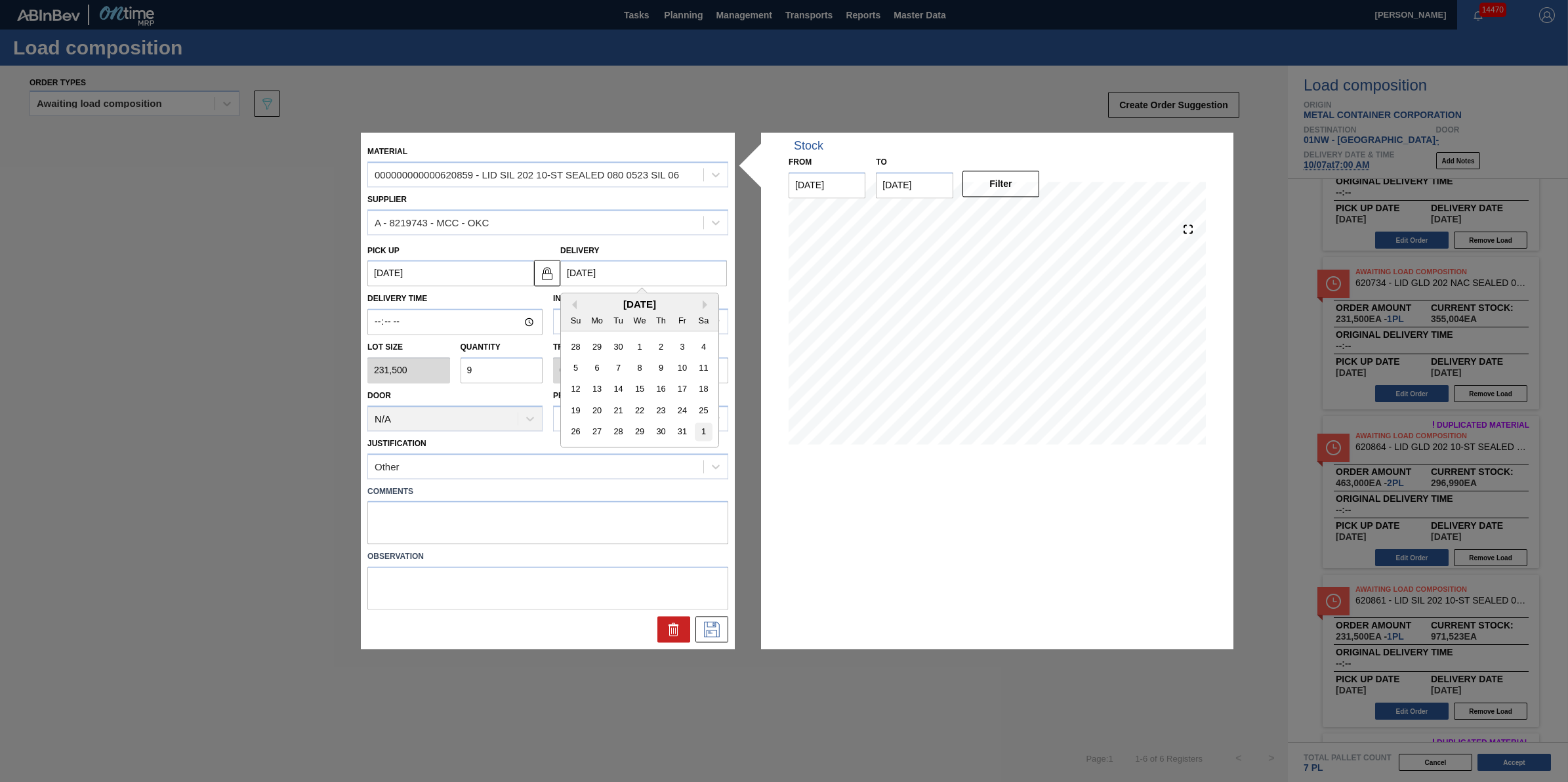
type up "10/30/2025"
type input "[DATE]"
click at [706, 622] on icon at bounding box center [712, 630] width 21 height 16
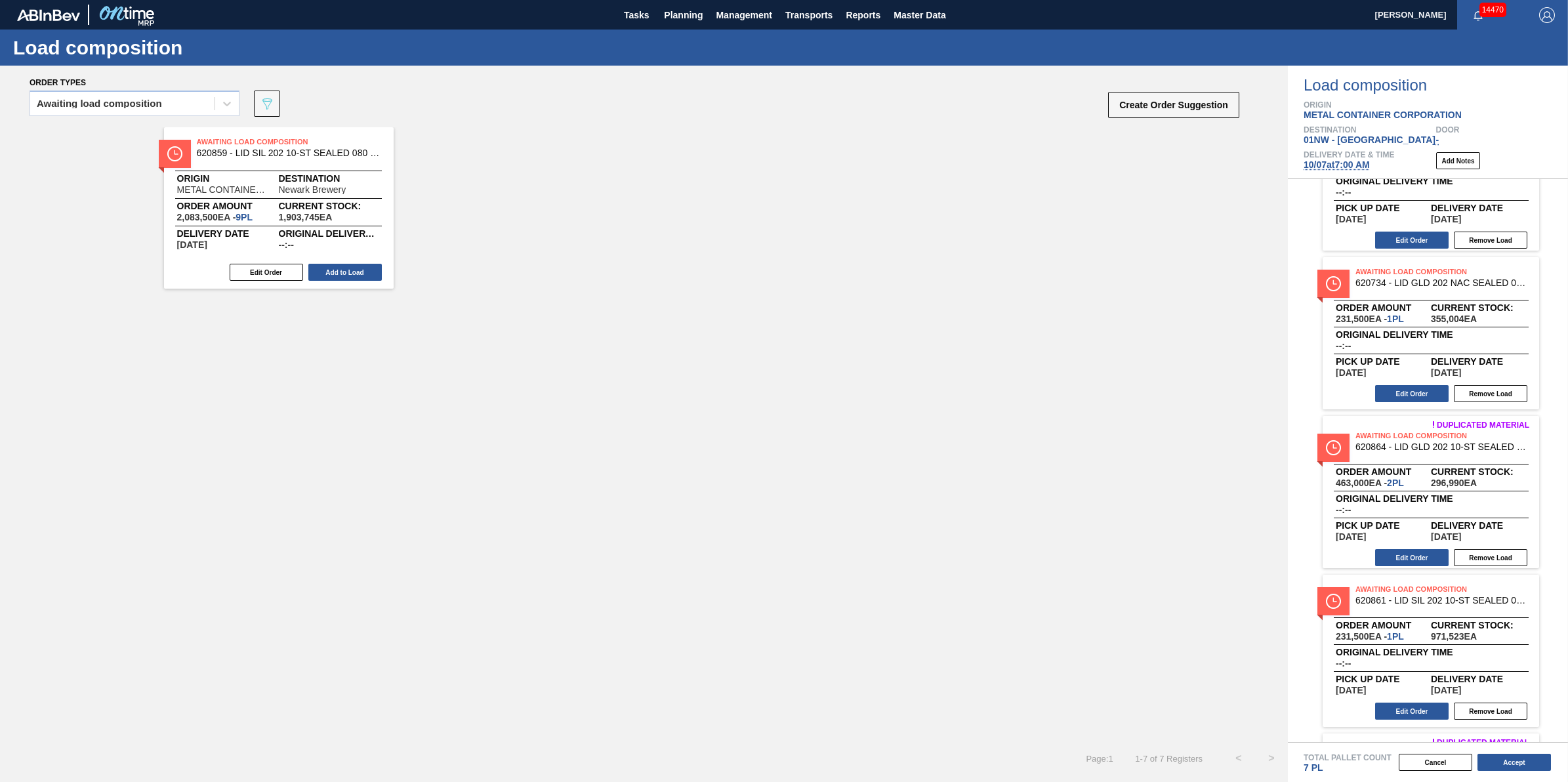
click at [373, 288] on div "Awaiting Load Composition 620859 - LID SIL 202 10-ST SEALED 080 0523 SIL 06 Ori…" at bounding box center [278, 208] width 229 height 162
click at [375, 273] on button "Add to Load" at bounding box center [344, 272] width 74 height 17
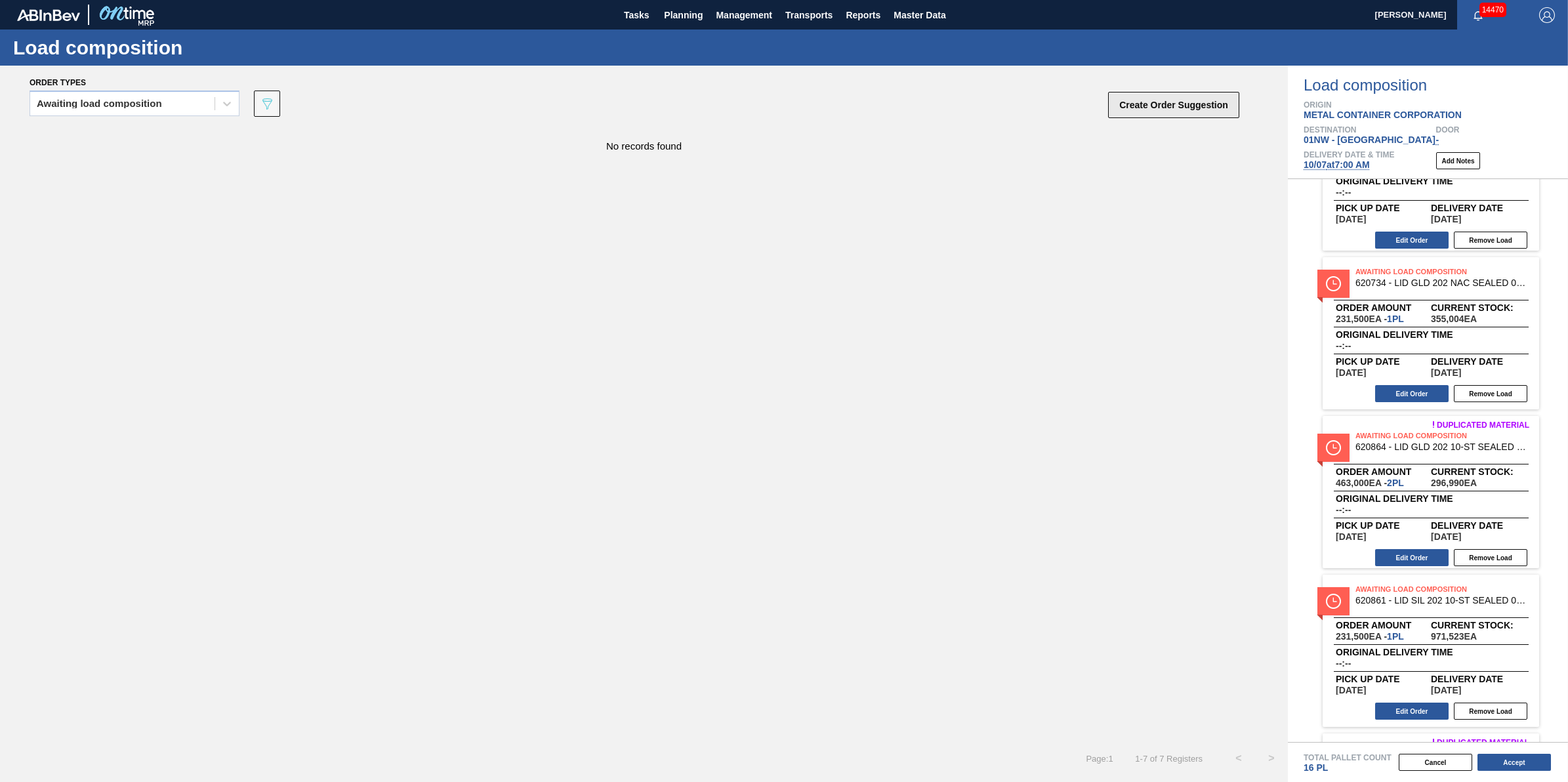
click at [1138, 103] on button "Create Order Suggestion" at bounding box center [1174, 105] width 131 height 26
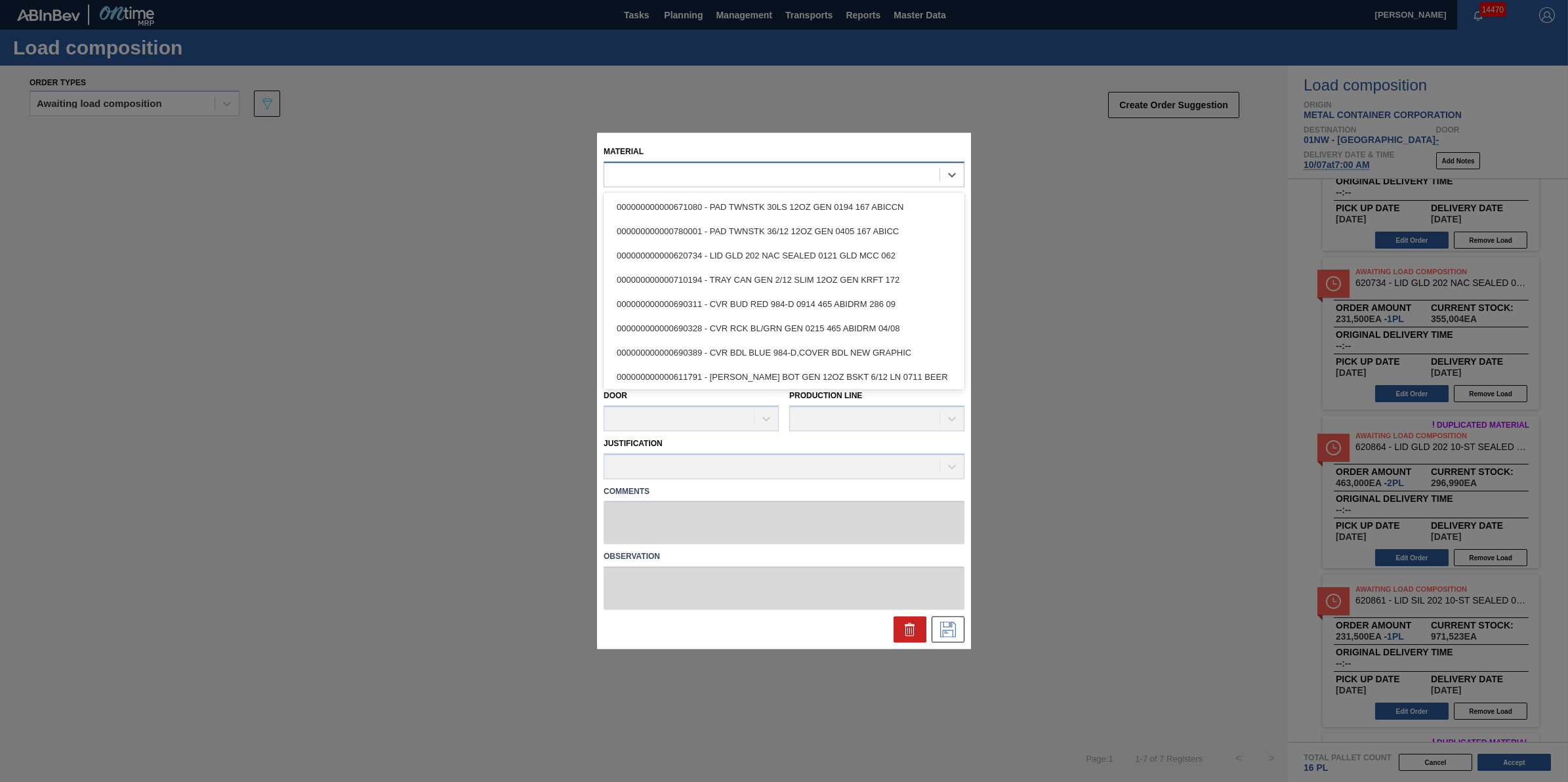
click at [864, 177] on div at bounding box center [772, 175] width 335 height 19
type input "620861"
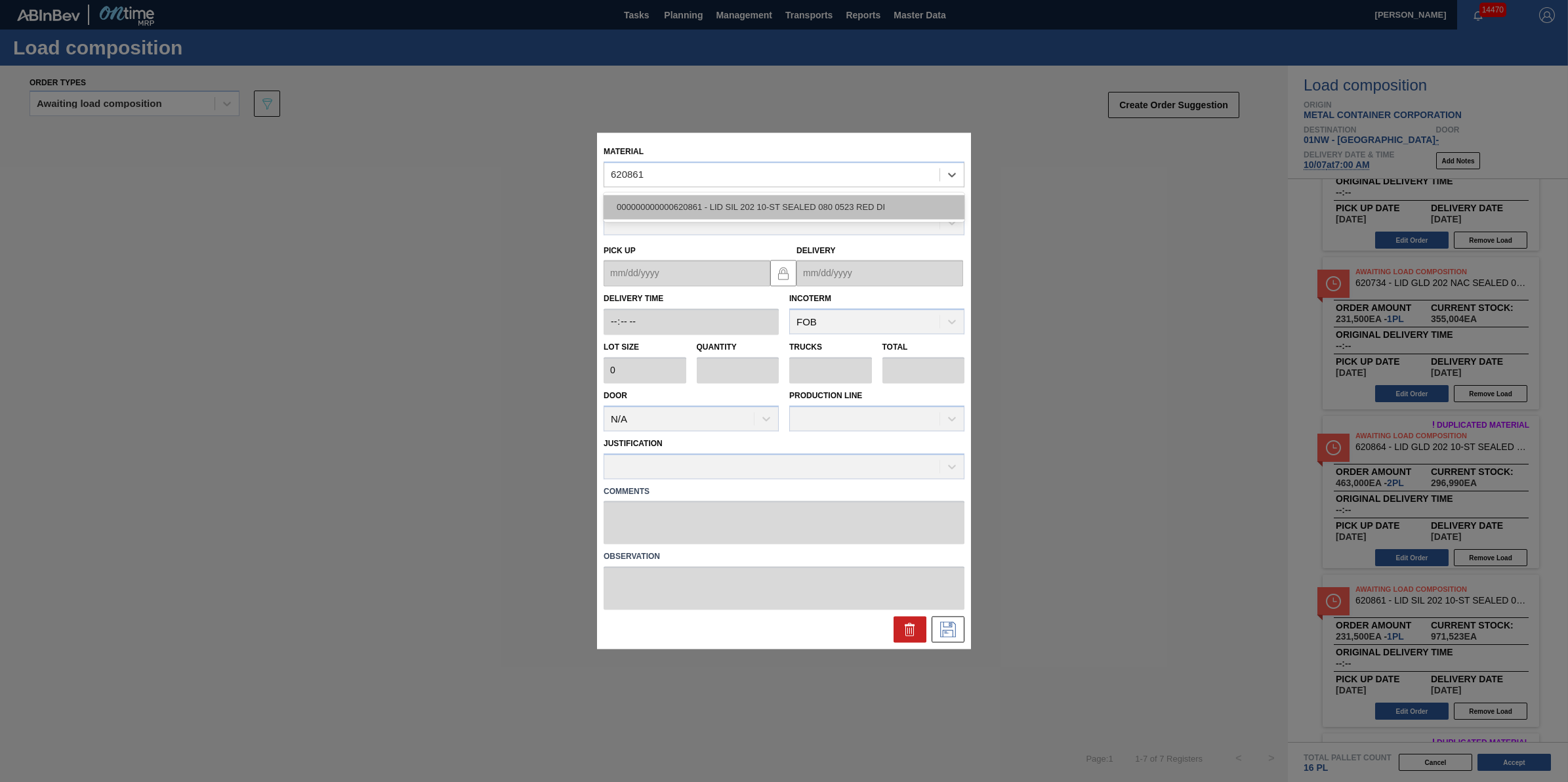
click at [848, 203] on div "000000000000620861 - LID SIL 202 10-ST SEALED 080 0523 RED DI" at bounding box center [784, 207] width 361 height 24
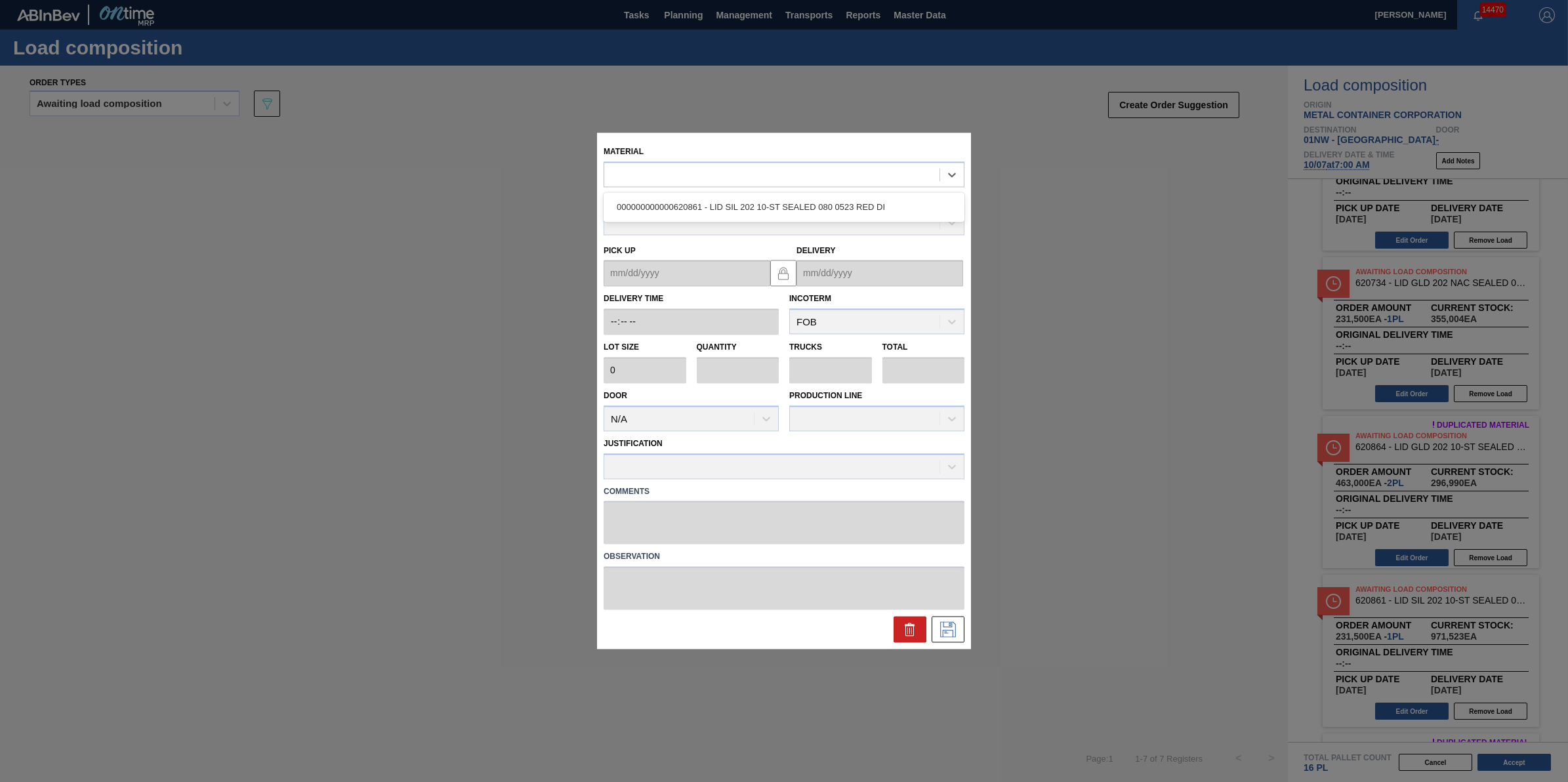
type input "231,500"
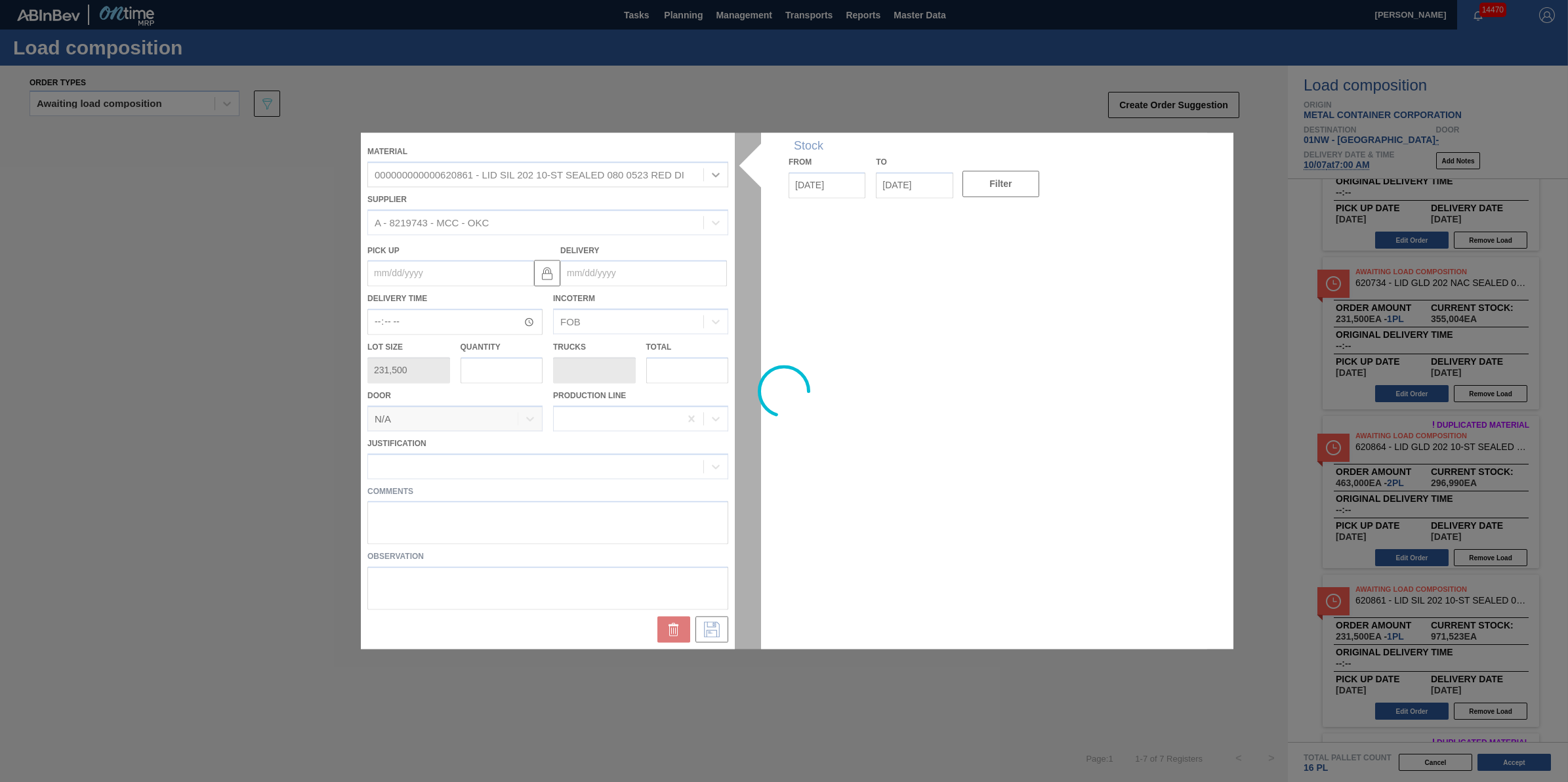
click at [504, 372] on div at bounding box center [784, 390] width 846 height 516
click at [507, 372] on div at bounding box center [784, 390] width 846 height 516
click at [506, 374] on div at bounding box center [784, 390] width 846 height 516
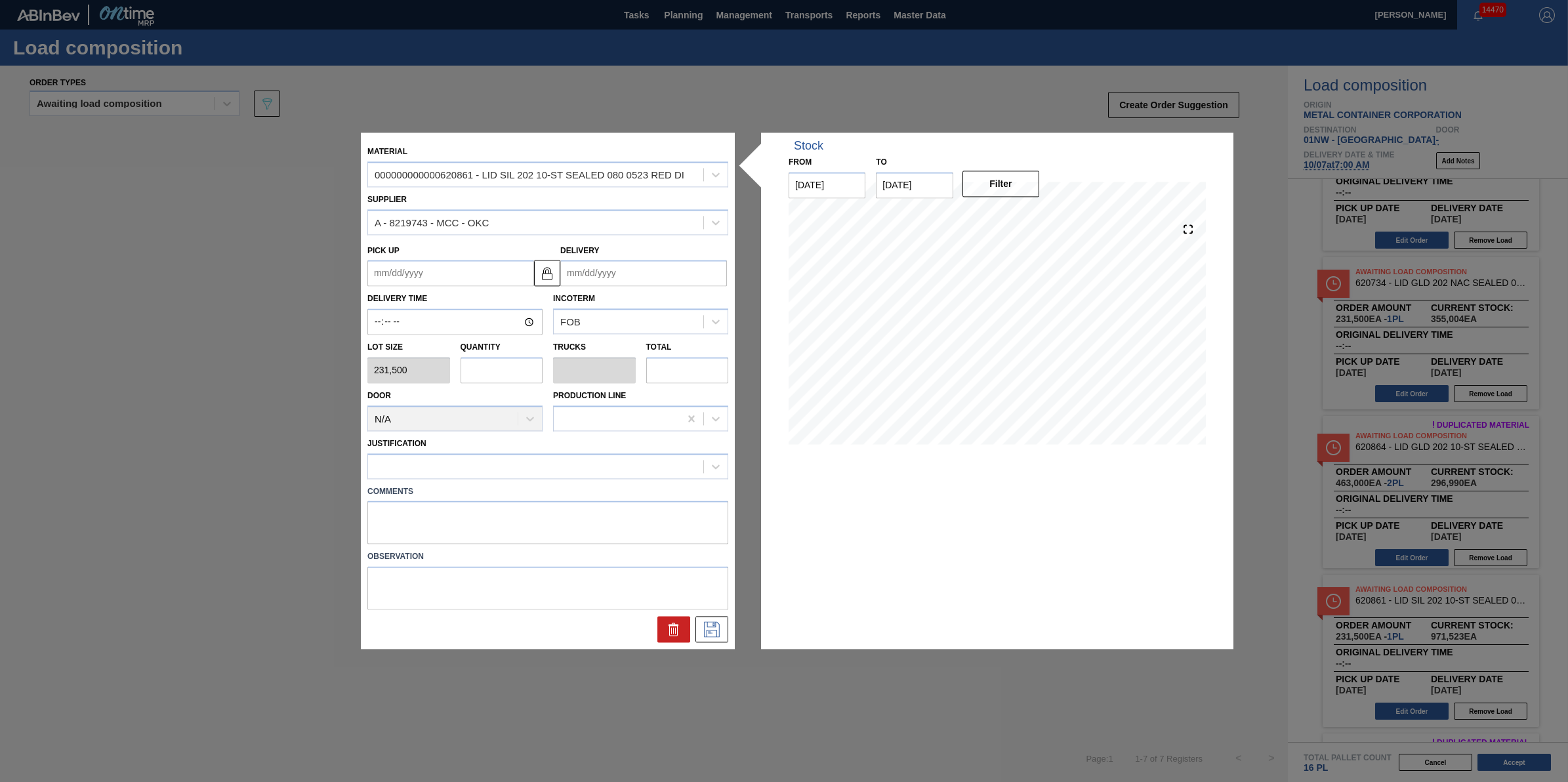
click at [504, 376] on input "text" at bounding box center [502, 370] width 83 height 26
type input "1"
type input "0.031"
type input "231,500"
type input "16"
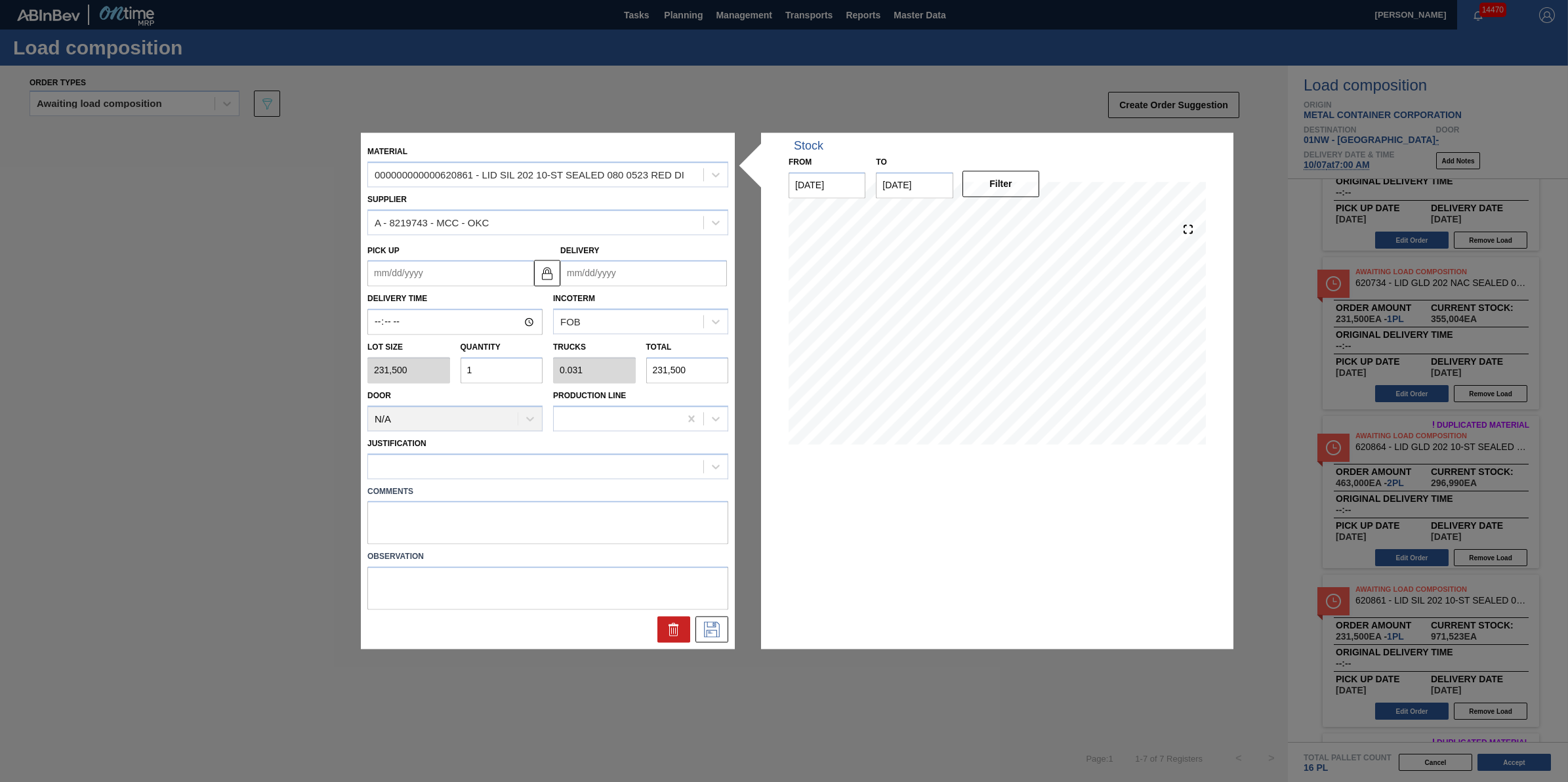
type input "0.5"
type input "3,704,000"
type input "16"
click at [706, 628] on icon at bounding box center [712, 630] width 21 height 16
click at [591, 469] on div at bounding box center [535, 466] width 335 height 19
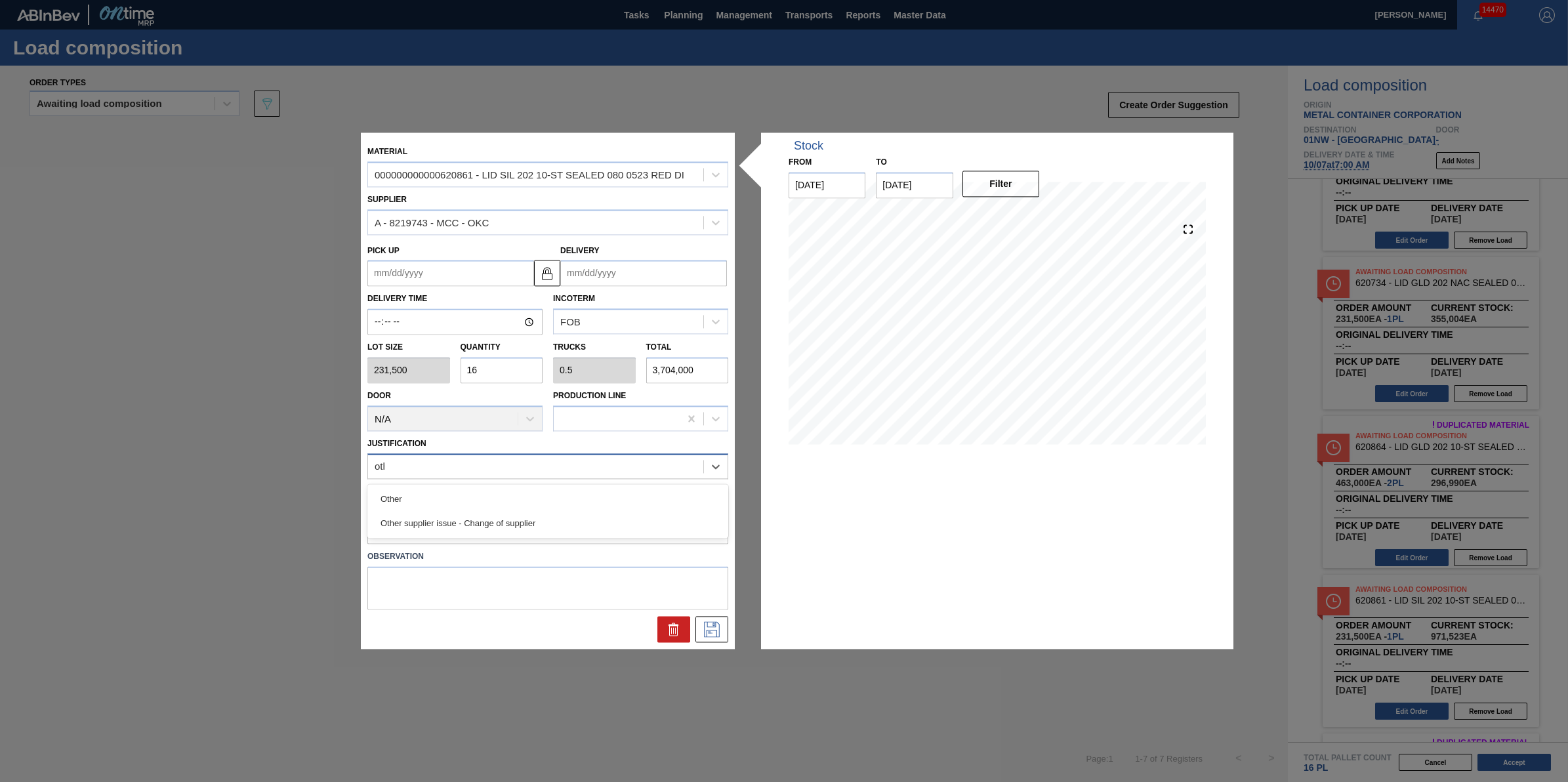
type input "other"
click at [606, 500] on div "Other" at bounding box center [548, 499] width 361 height 24
click at [706, 622] on icon at bounding box center [712, 630] width 21 height 16
click at [667, 277] on input "Delivery" at bounding box center [643, 274] width 167 height 26
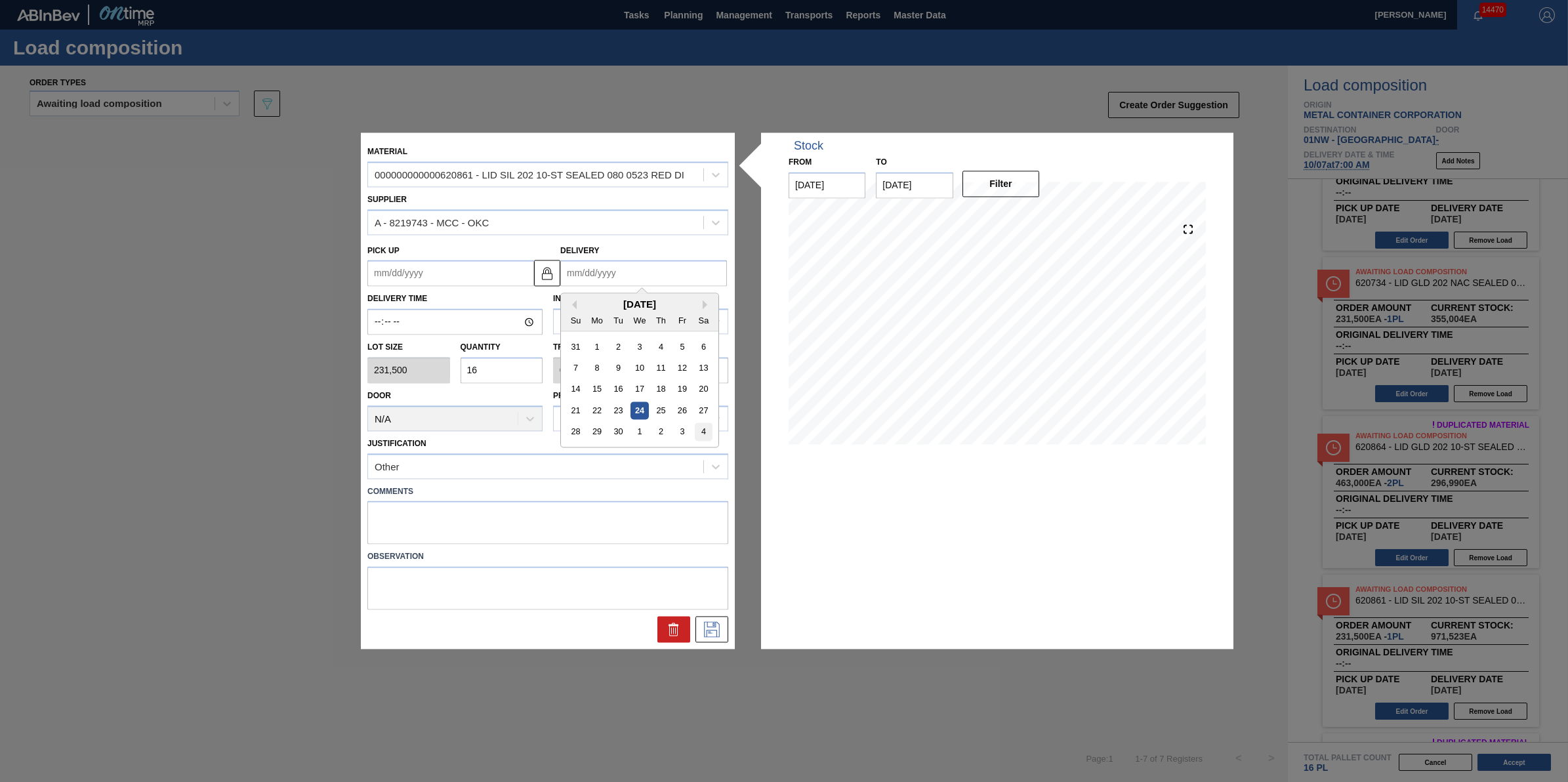
click at [706, 430] on div "4" at bounding box center [704, 432] width 17 height 17
type up "[DATE]"
type input "[DATE]"
click at [724, 634] on button at bounding box center [712, 630] width 33 height 26
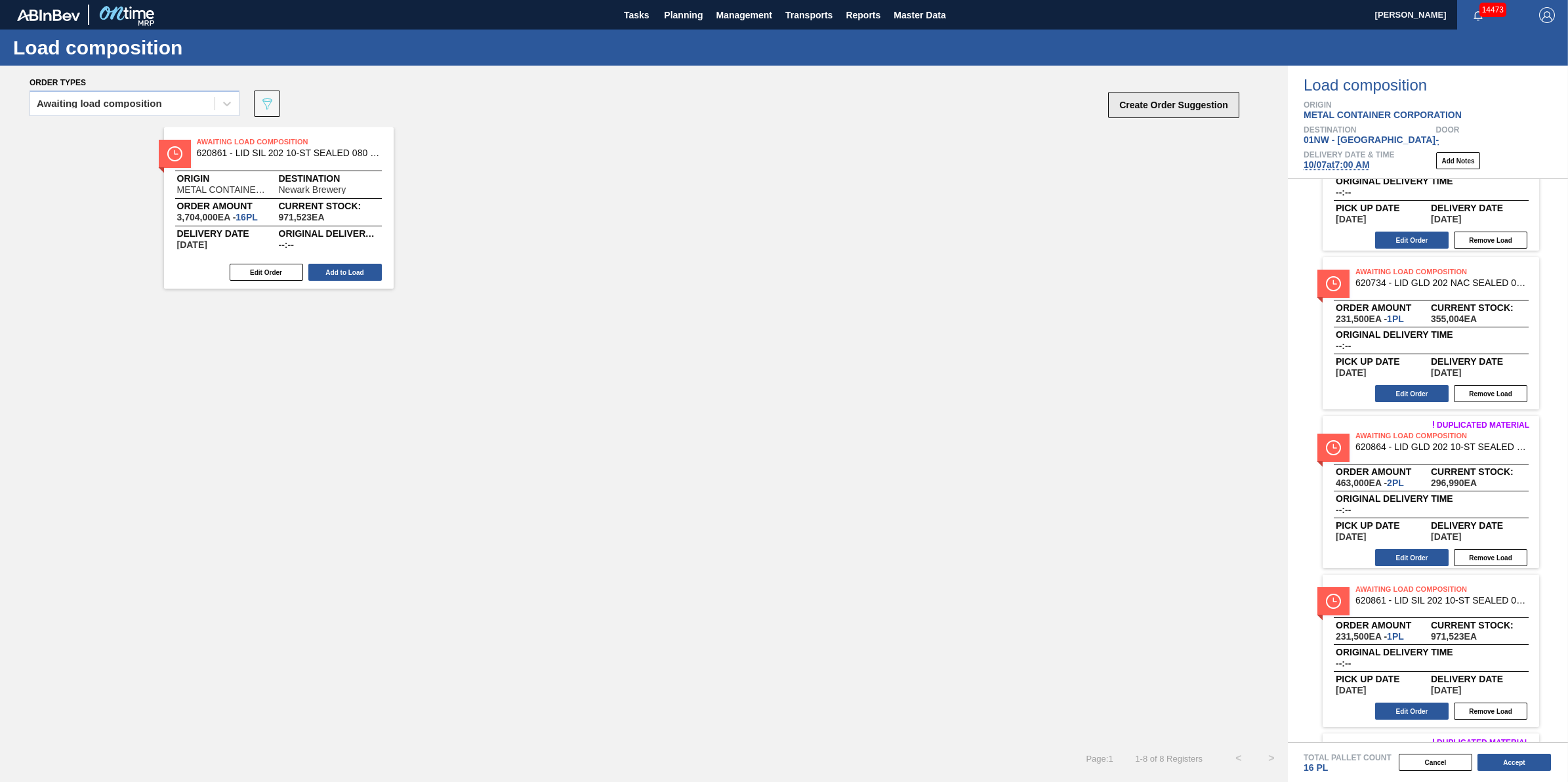
click at [1206, 95] on button "Create Order Suggestion" at bounding box center [1174, 105] width 131 height 26
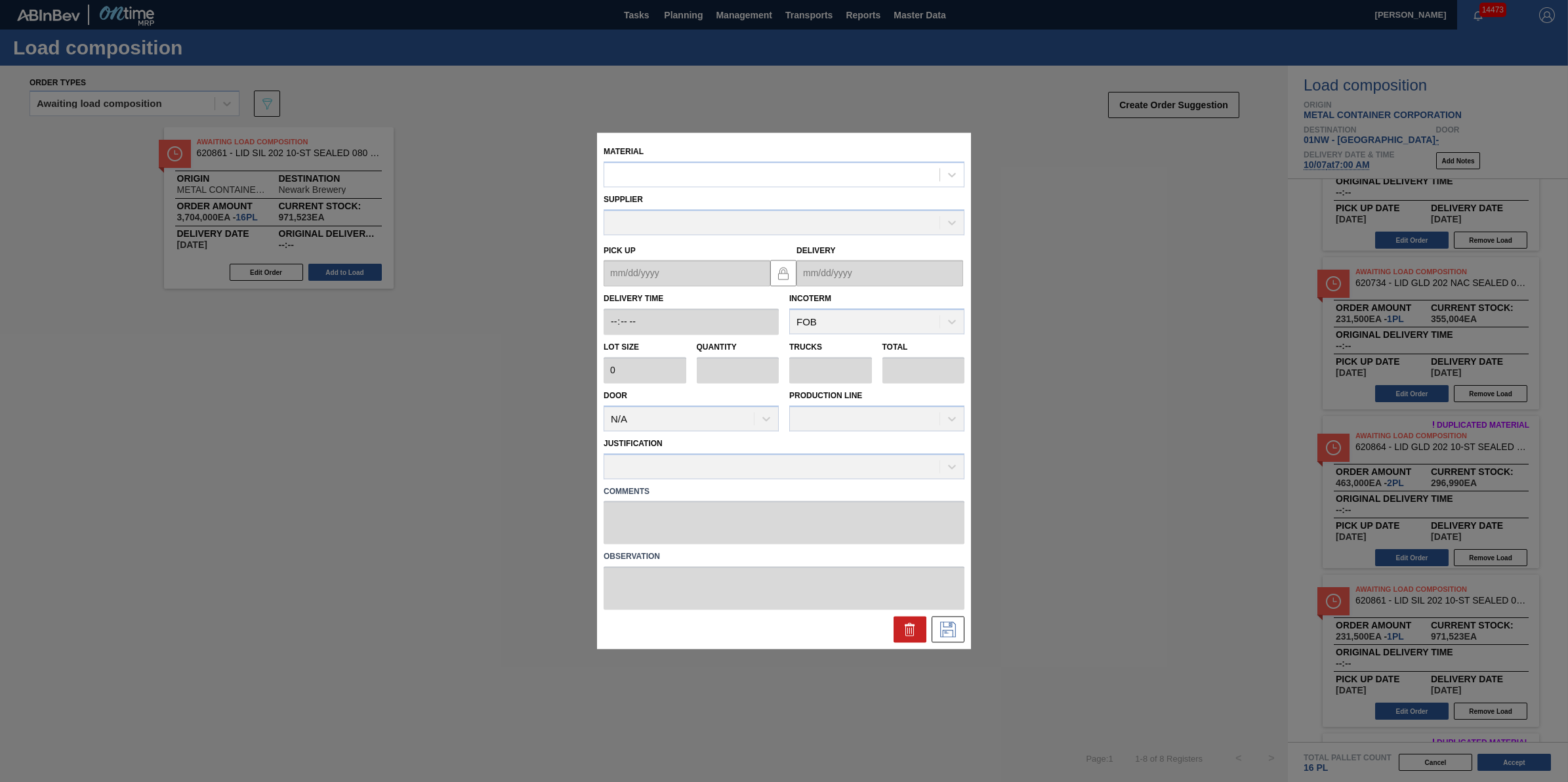
click at [755, 195] on div "Supplier" at bounding box center [784, 212] width 361 height 44
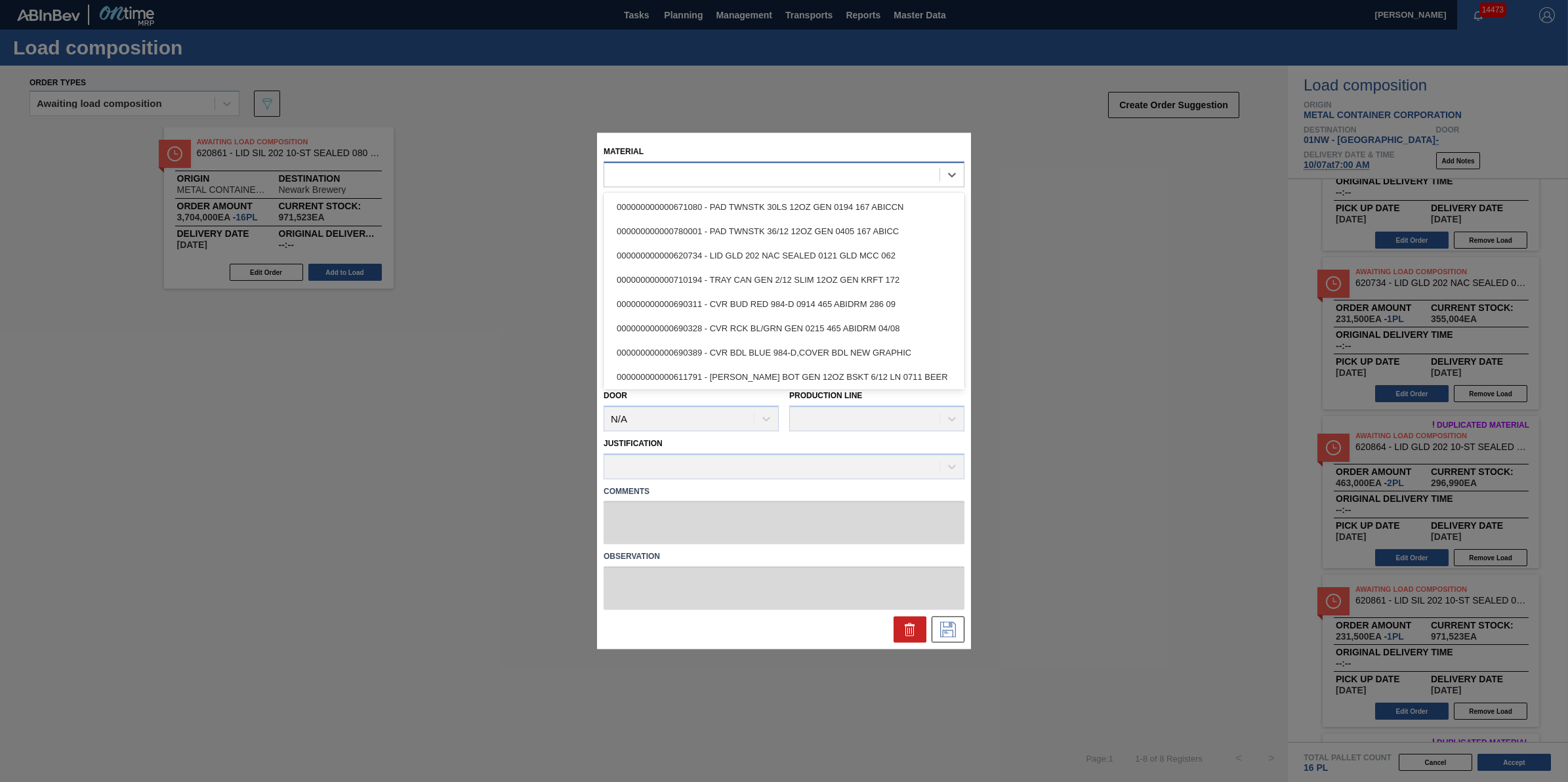
click at [760, 165] on div at bounding box center [772, 175] width 335 height 19
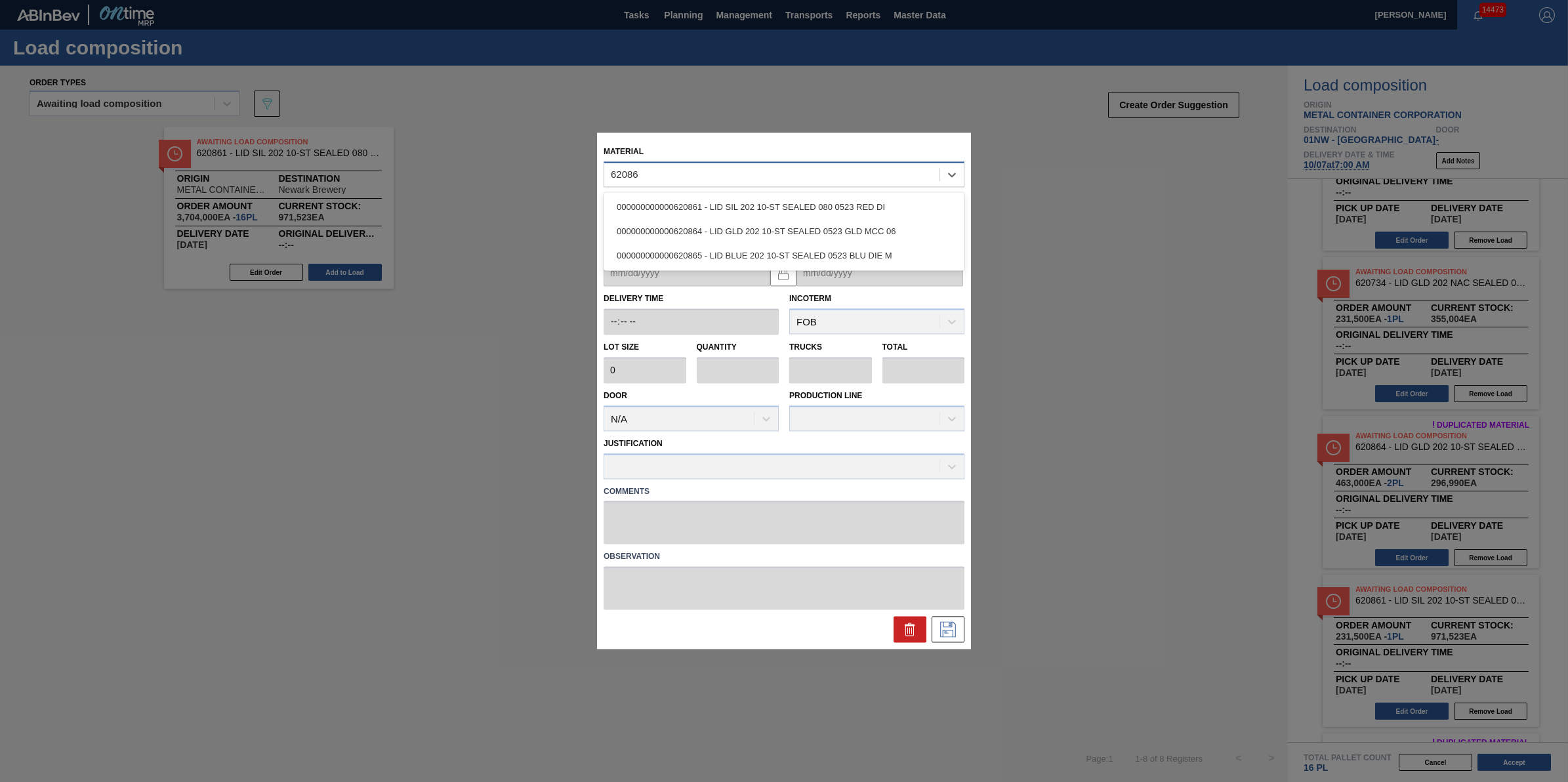
type input "620865"
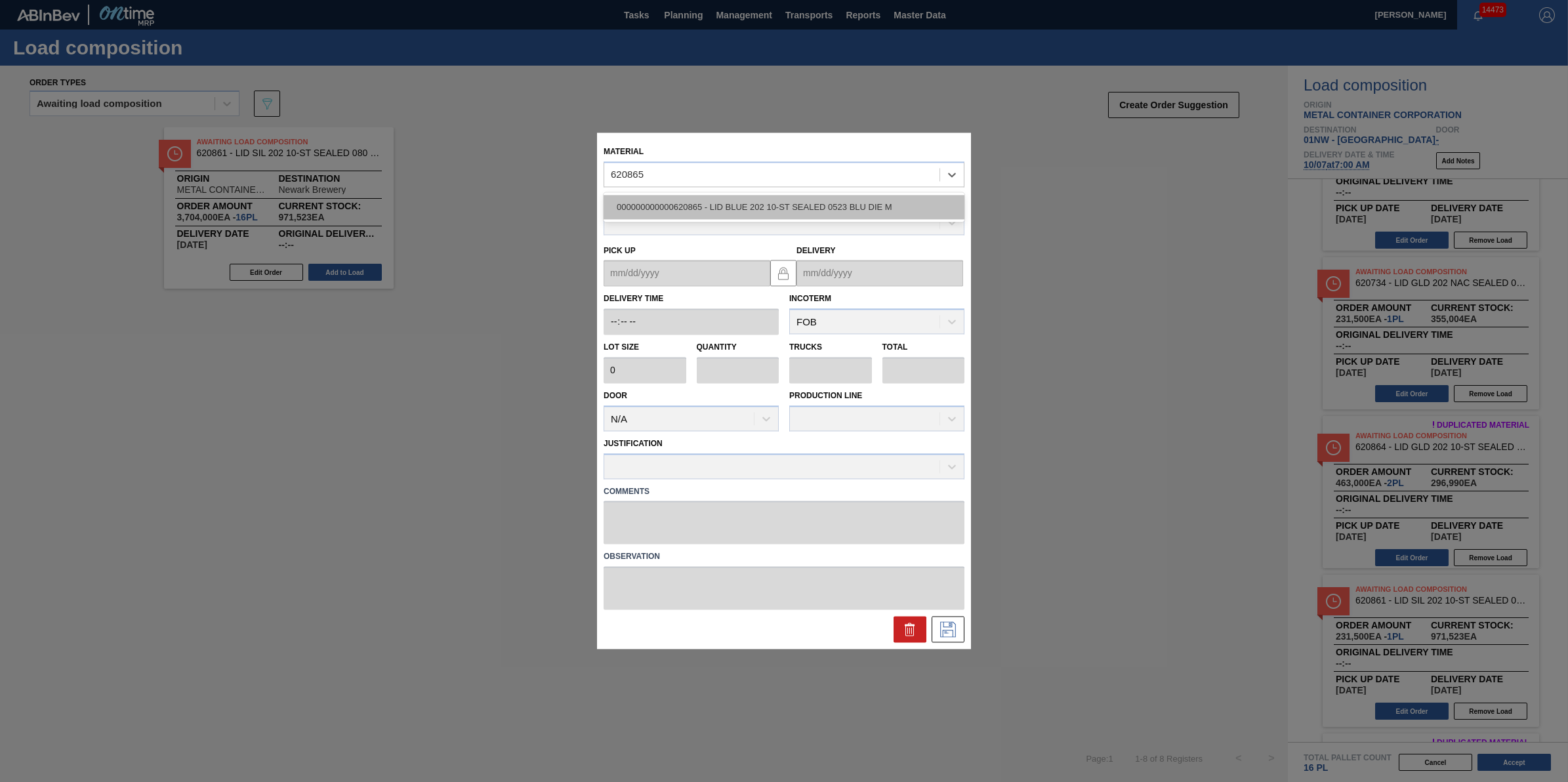
click at [762, 215] on div "000000000000620865 - LID BLUE 202 10-ST SEALED 0523 BLU DIE M" at bounding box center [784, 207] width 361 height 24
type input "231,500"
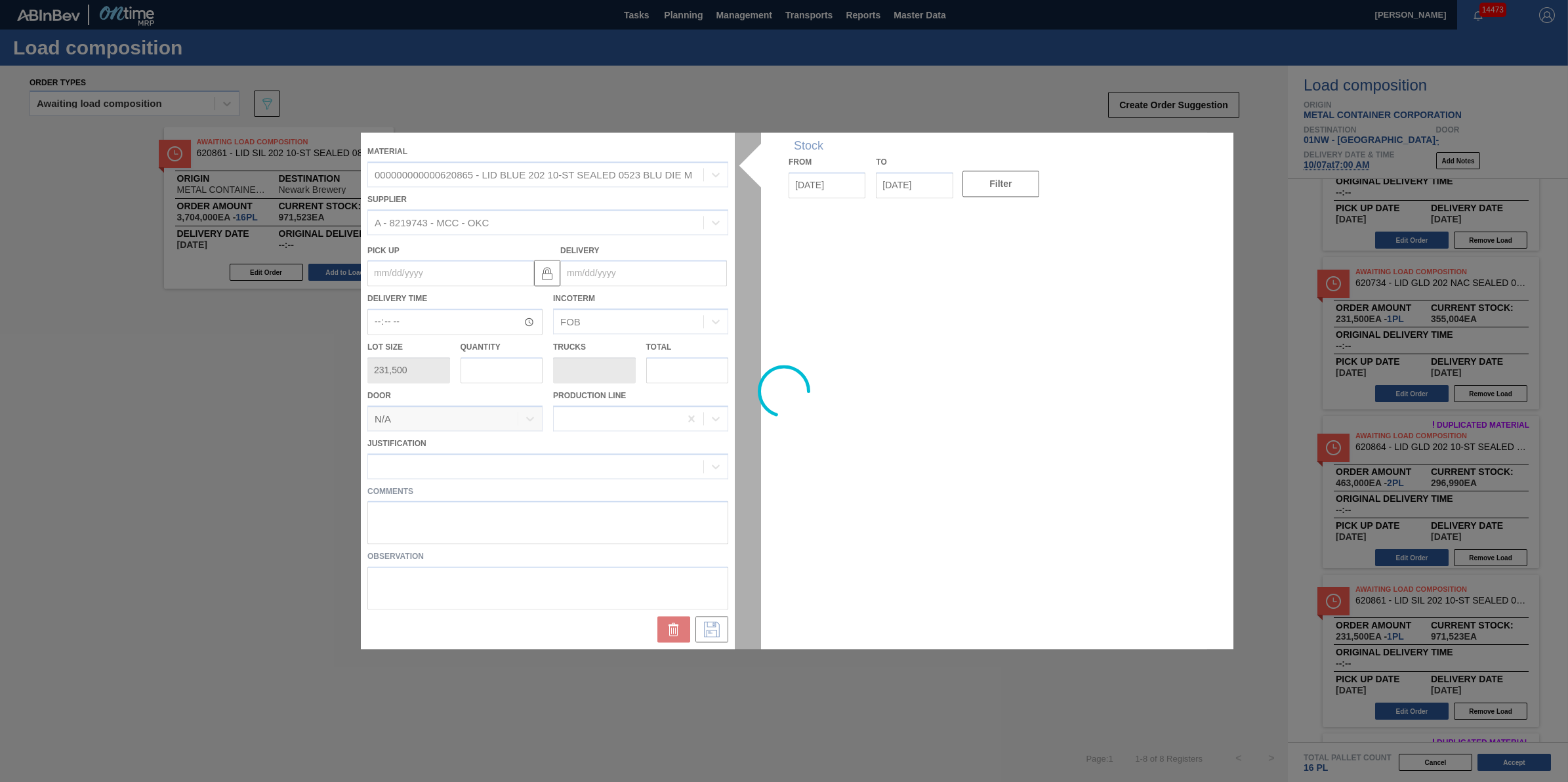
click at [479, 374] on div at bounding box center [784, 390] width 846 height 516
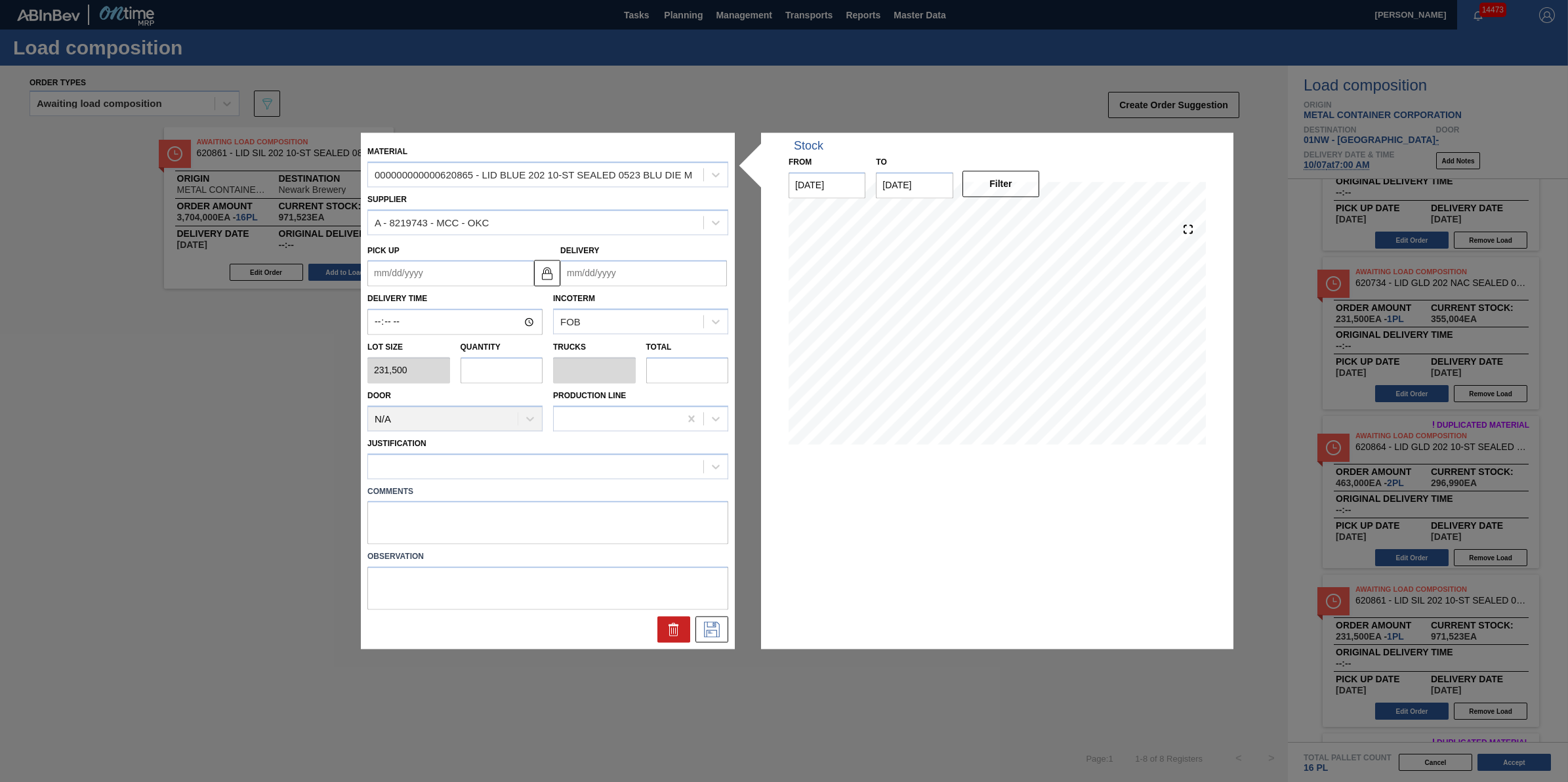
click at [479, 374] on input "text" at bounding box center [502, 370] width 83 height 26
type input "1"
type input "0.031"
type input "231,500"
type input "14"
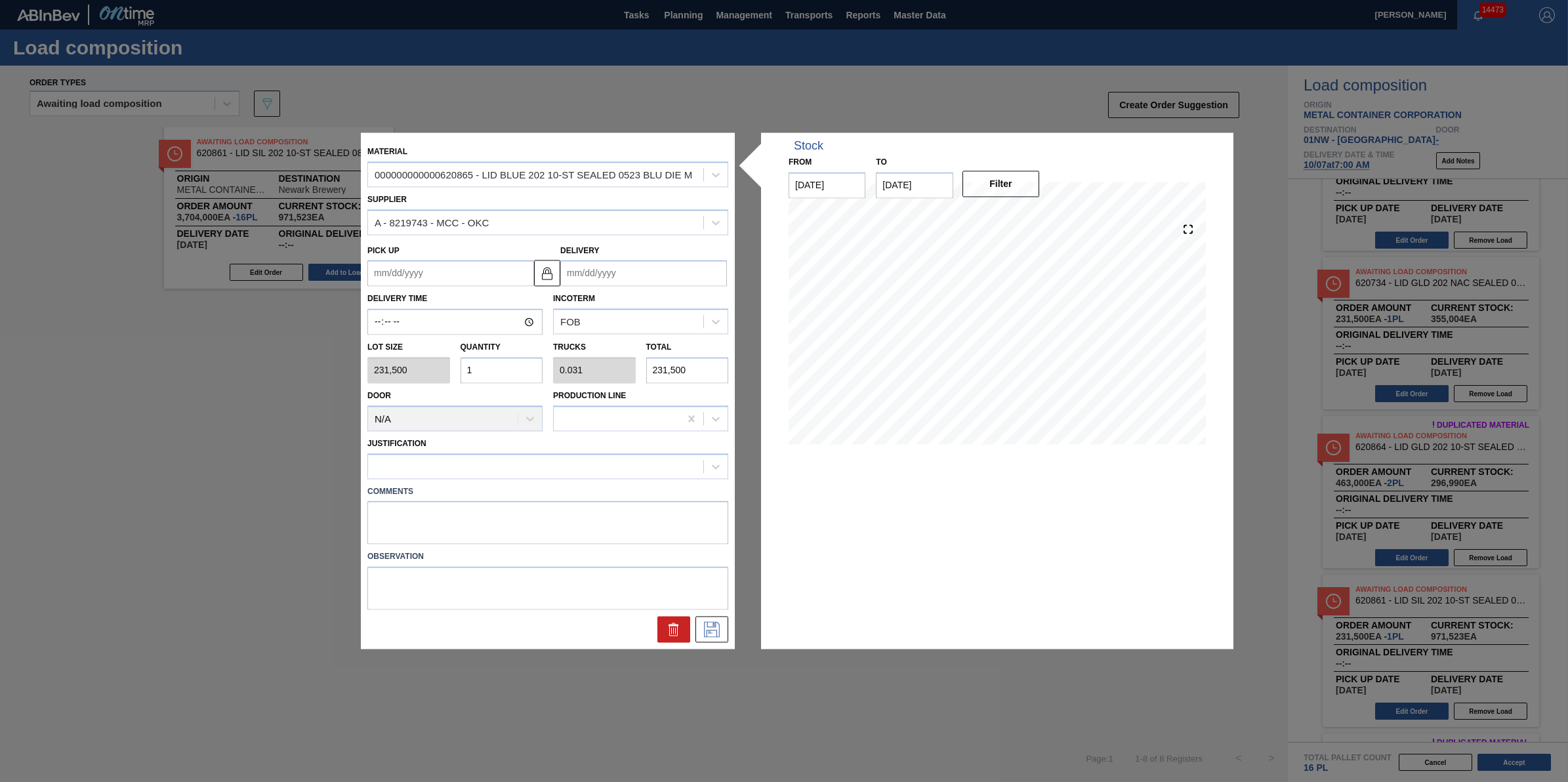
type input "0.438"
type input "3,241,000"
type input "14"
click at [493, 470] on div at bounding box center [535, 466] width 335 height 19
type input "other"
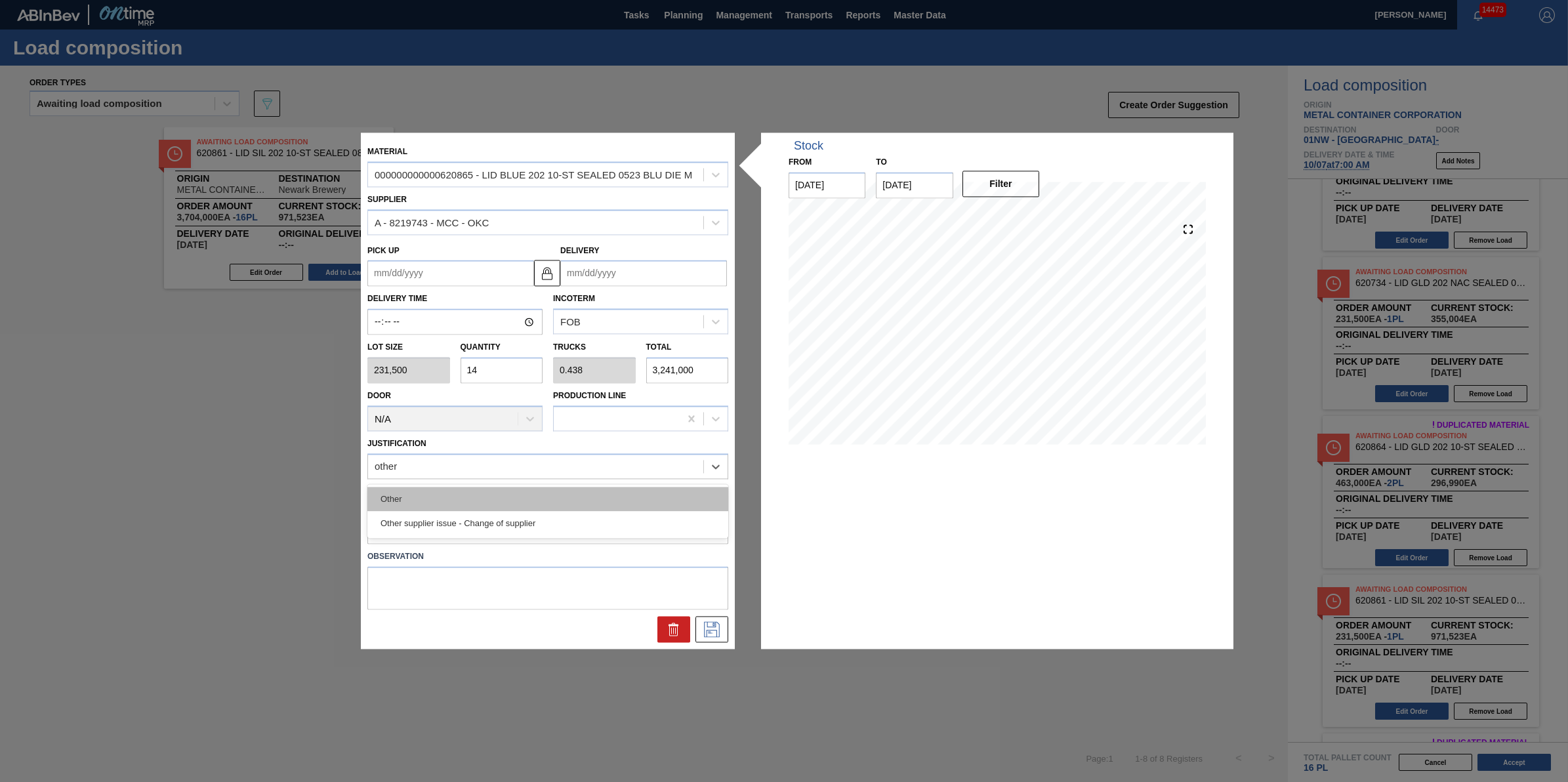
click at [500, 494] on div "Other" at bounding box center [548, 499] width 361 height 24
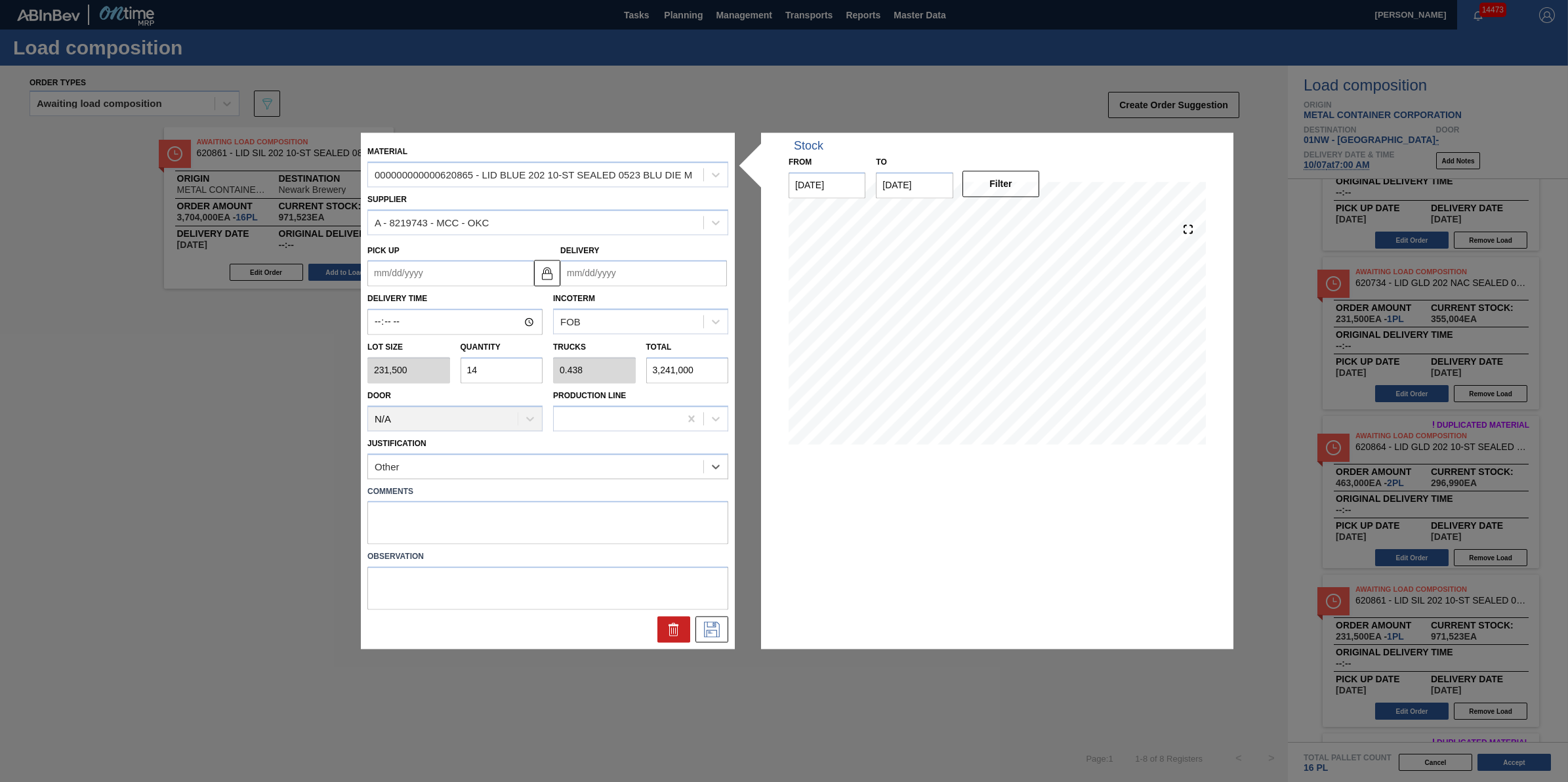
click at [624, 270] on input "Delivery" at bounding box center [643, 274] width 167 height 26
click at [699, 443] on div "28 29 30 1 2 3 4" at bounding box center [639, 432] width 149 height 21
click at [702, 432] on div "4" at bounding box center [704, 432] width 17 height 17
type up "[DATE]"
type input "[DATE]"
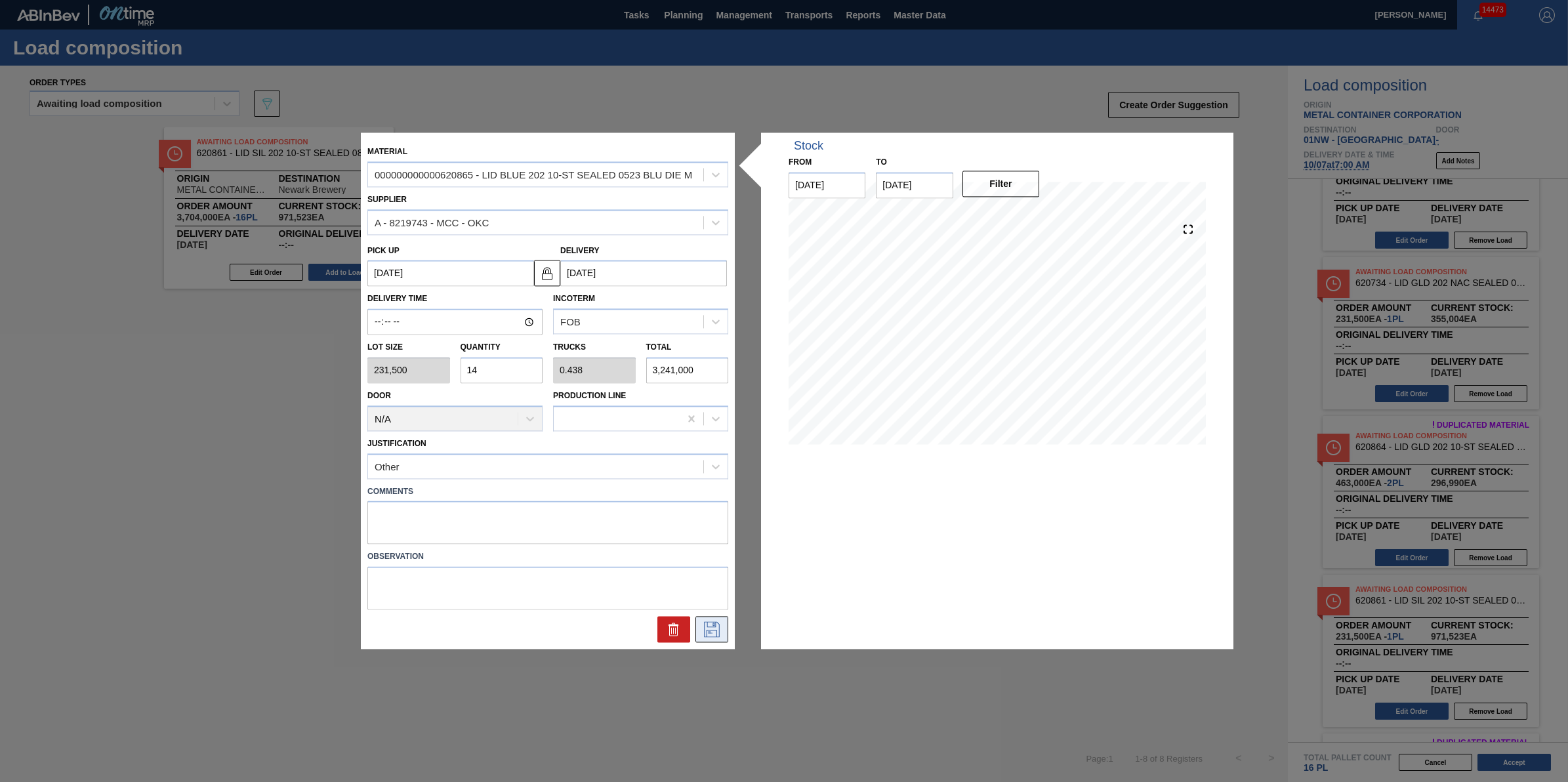
click at [716, 632] on icon at bounding box center [712, 630] width 21 height 16
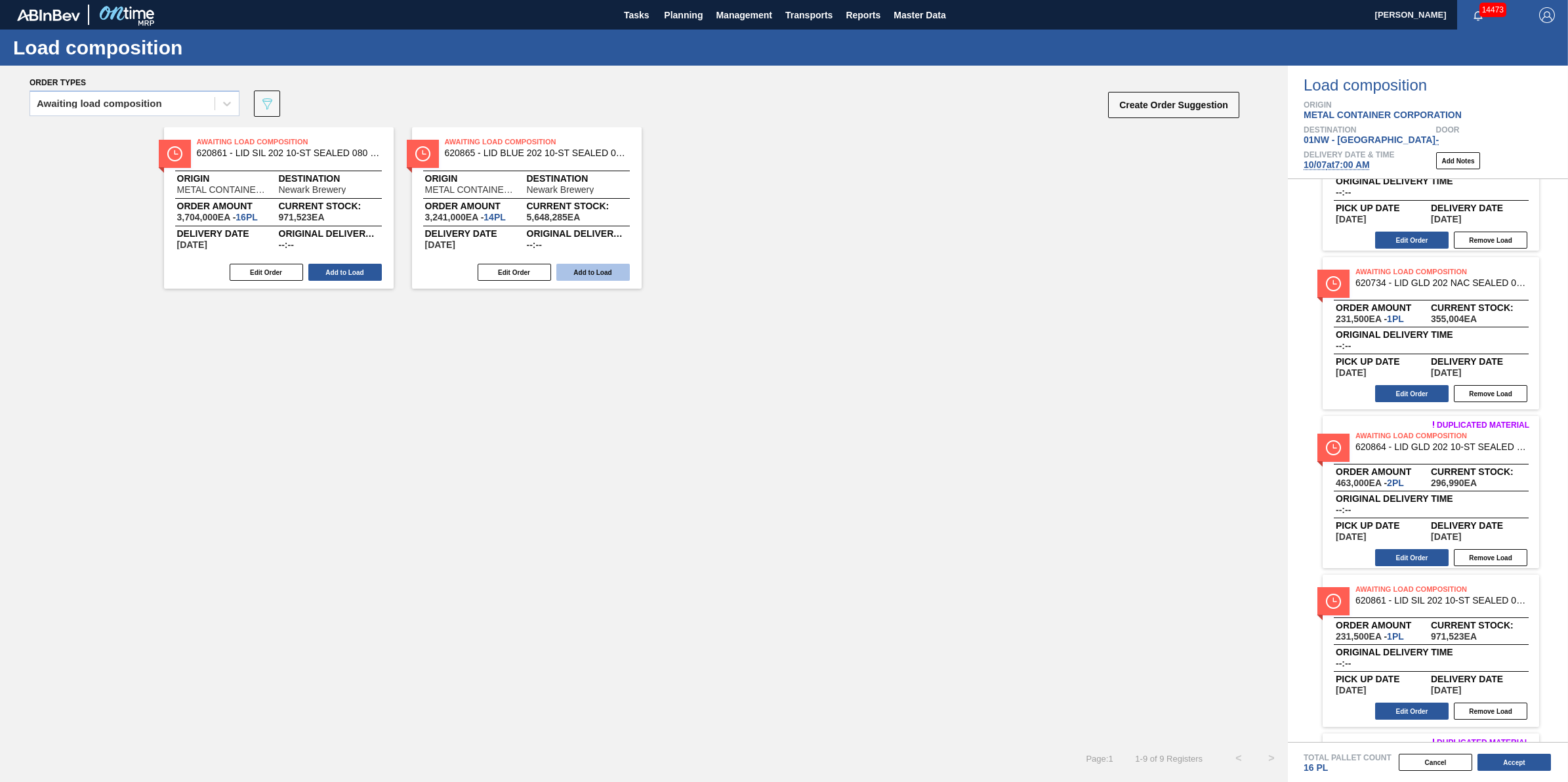
click at [607, 269] on button "Add to Load" at bounding box center [593, 272] width 74 height 17
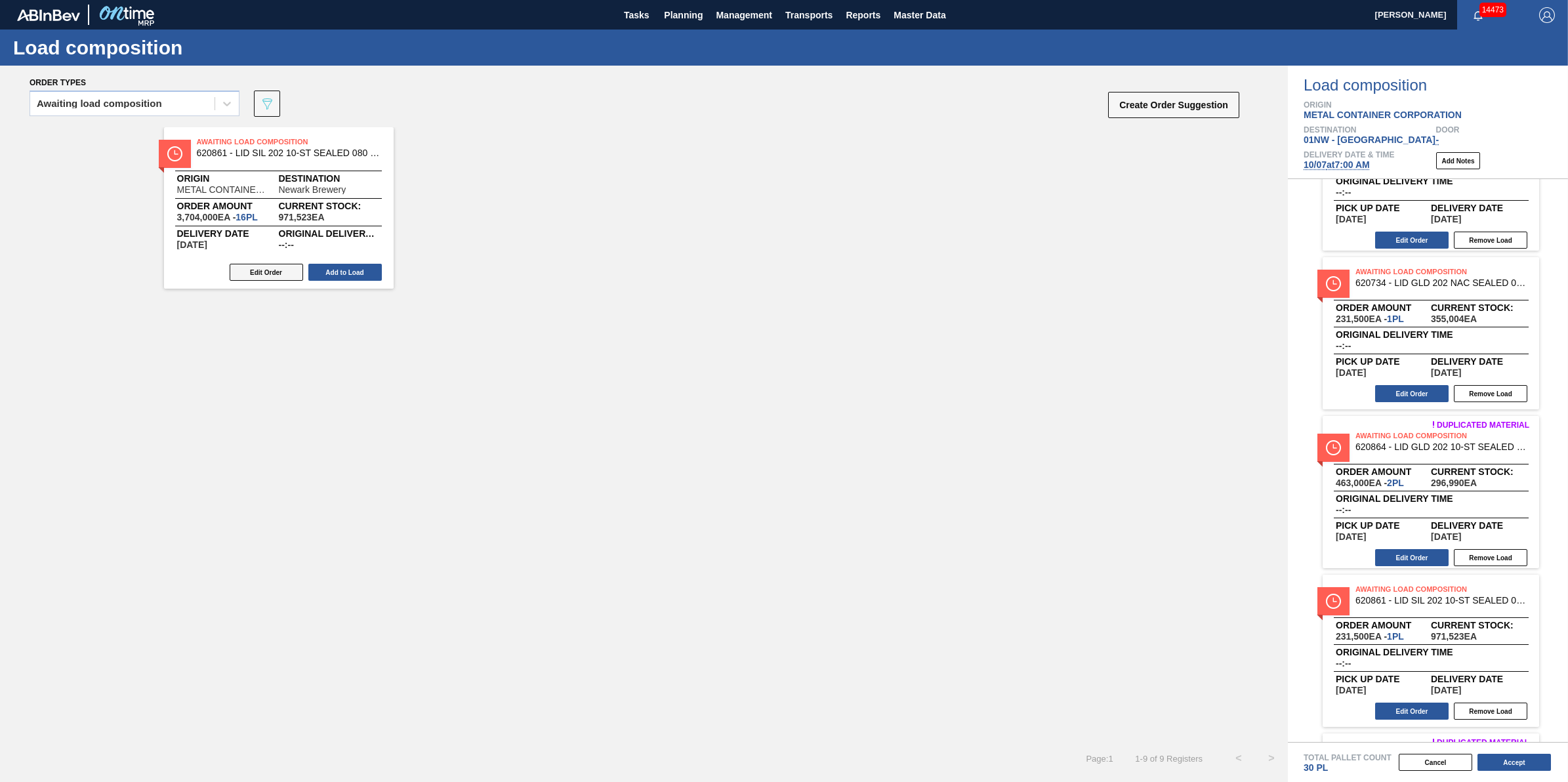
click at [268, 275] on button "Edit Order" at bounding box center [266, 272] width 74 height 17
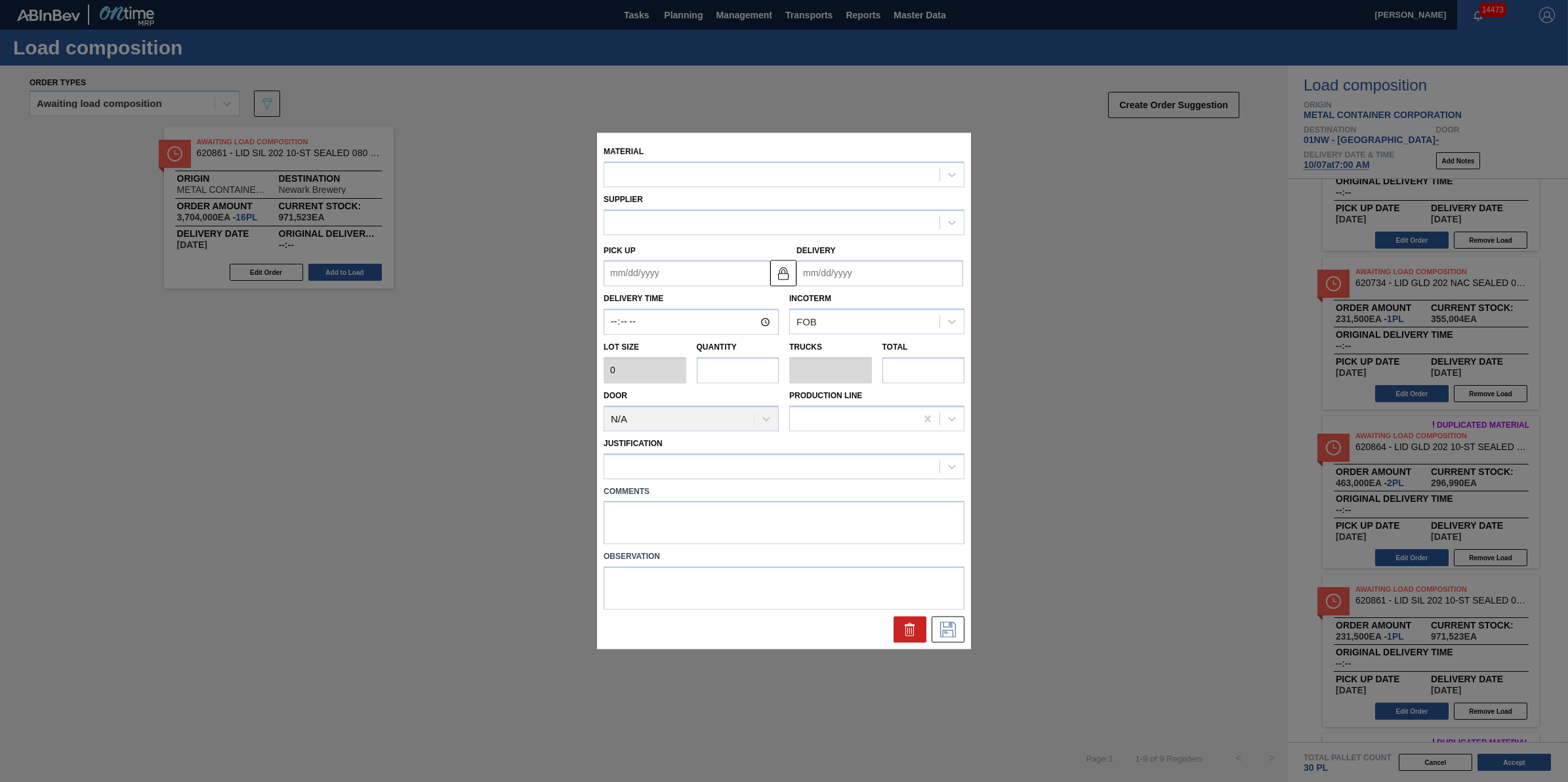
type input "231,500"
type input "16"
type input "0.5"
type input "3,704,000"
type up "[DATE]"
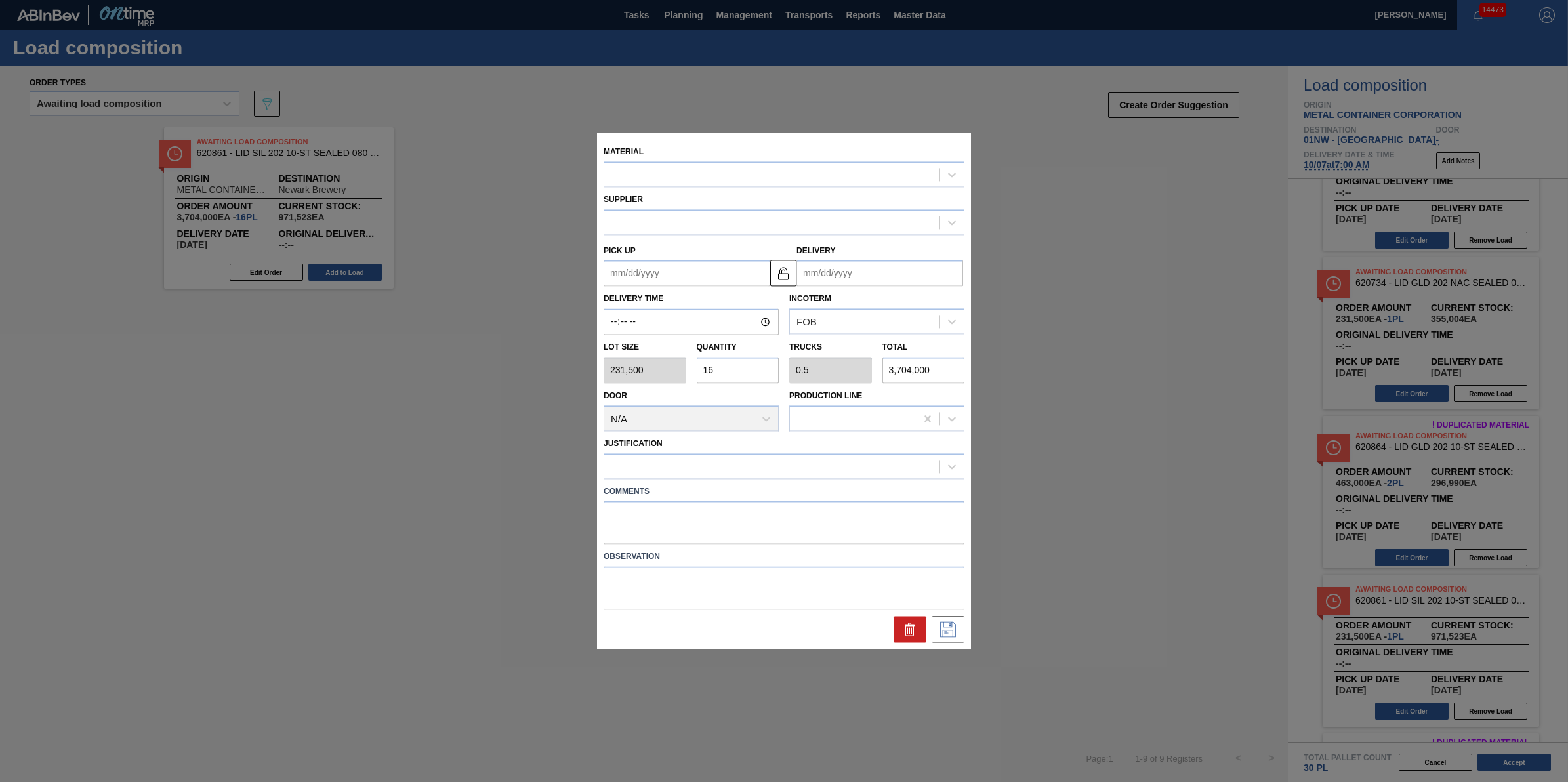
type input "[DATE]"
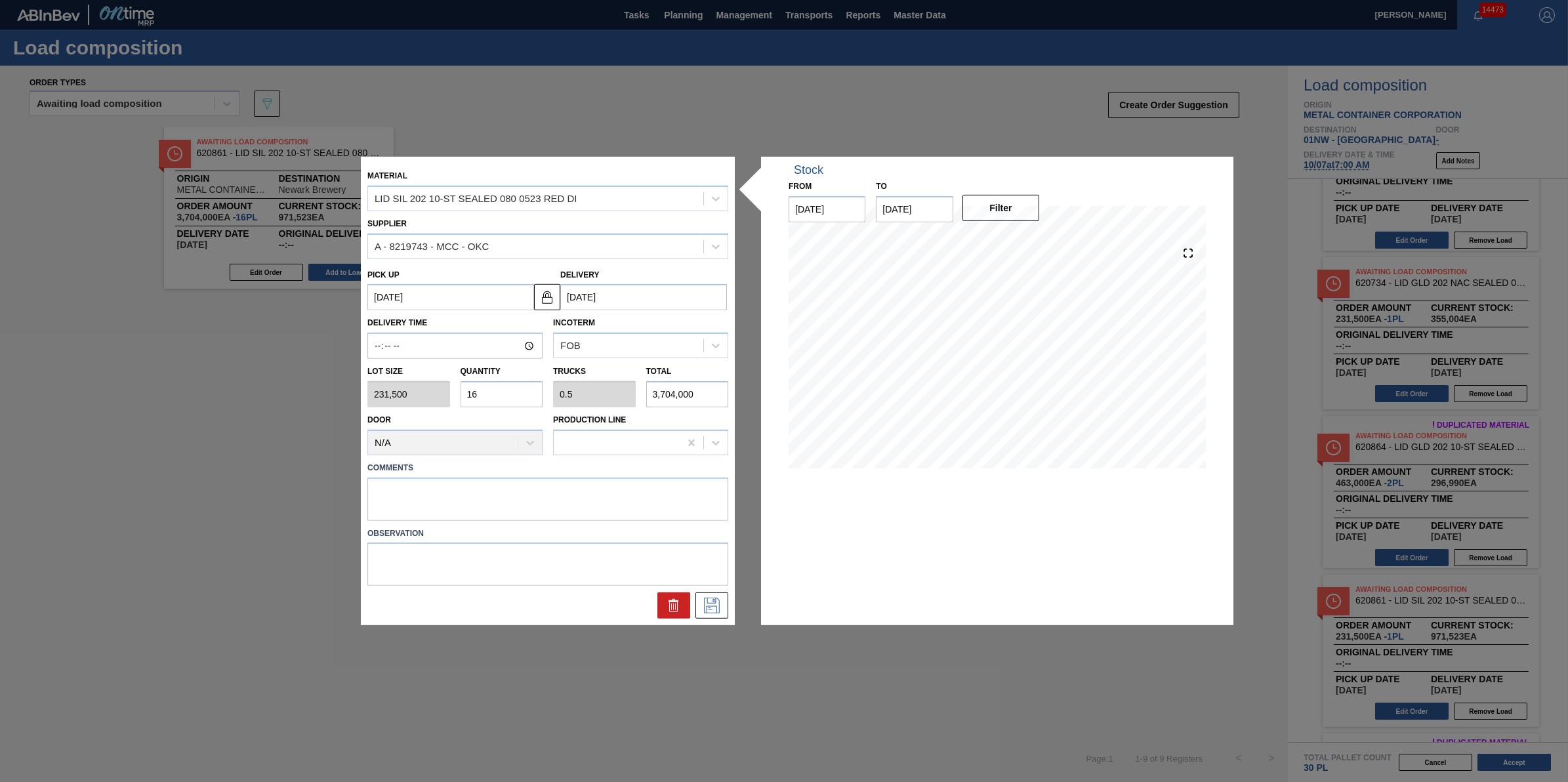
click at [519, 381] on input "16" at bounding box center [502, 394] width 83 height 26
type input "1"
type input "0.031"
type input "231,500"
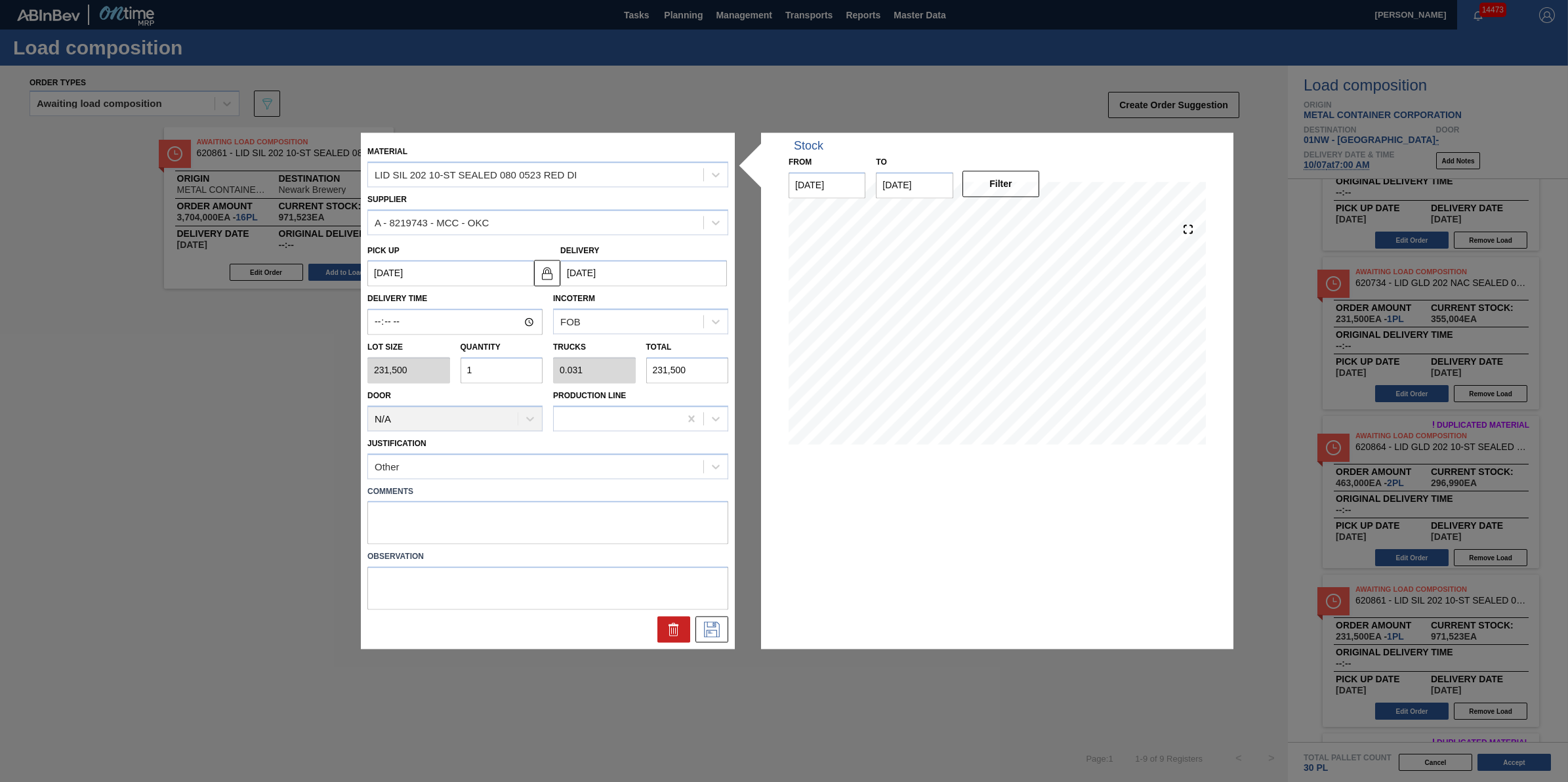
type input "12"
type input "0.375"
type input "2,778,000"
type input "1"
type input "0.031"
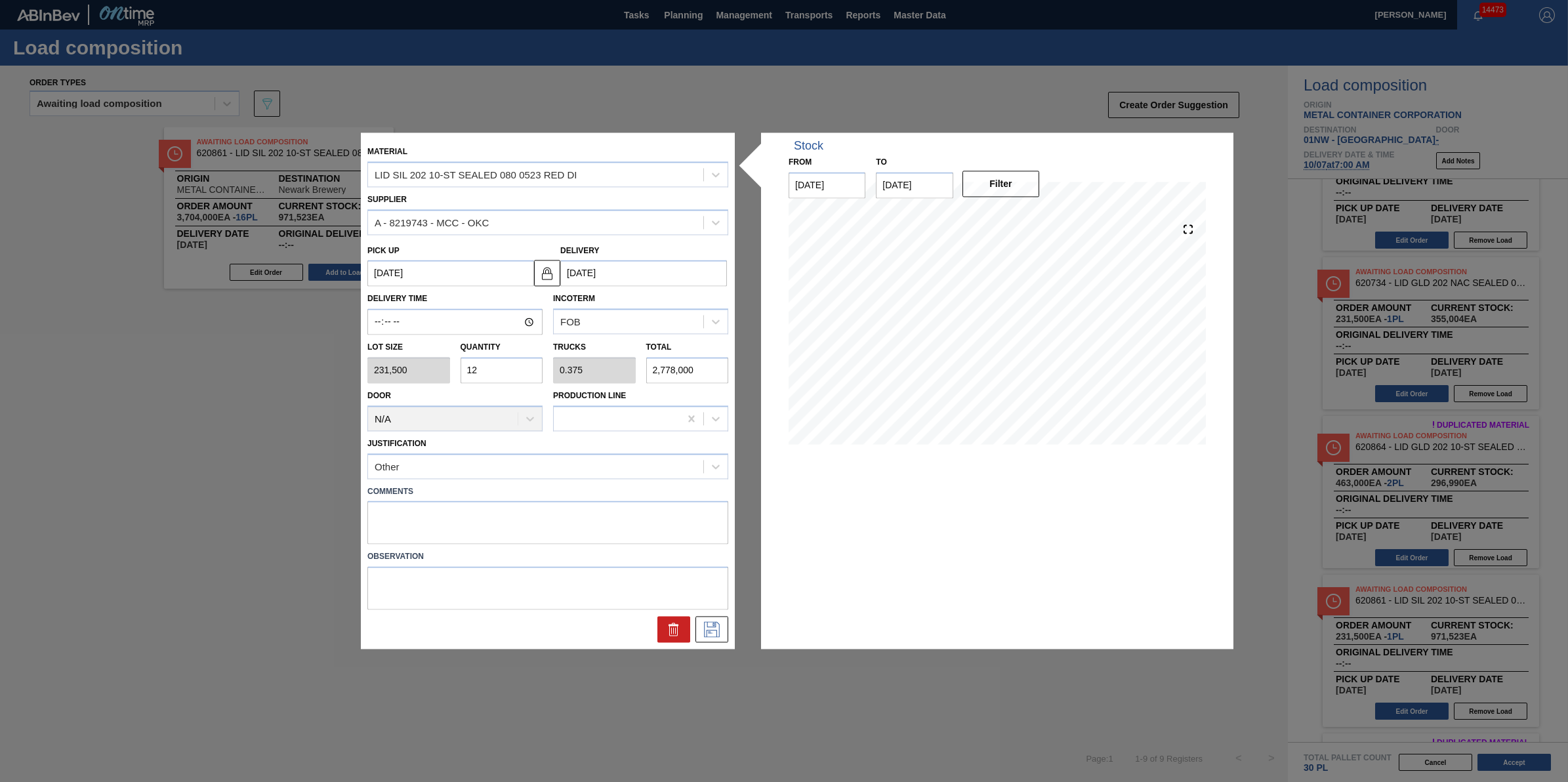
type input "231,500"
type input "12"
type input "0.375"
type input "2,778,000"
type input "1"
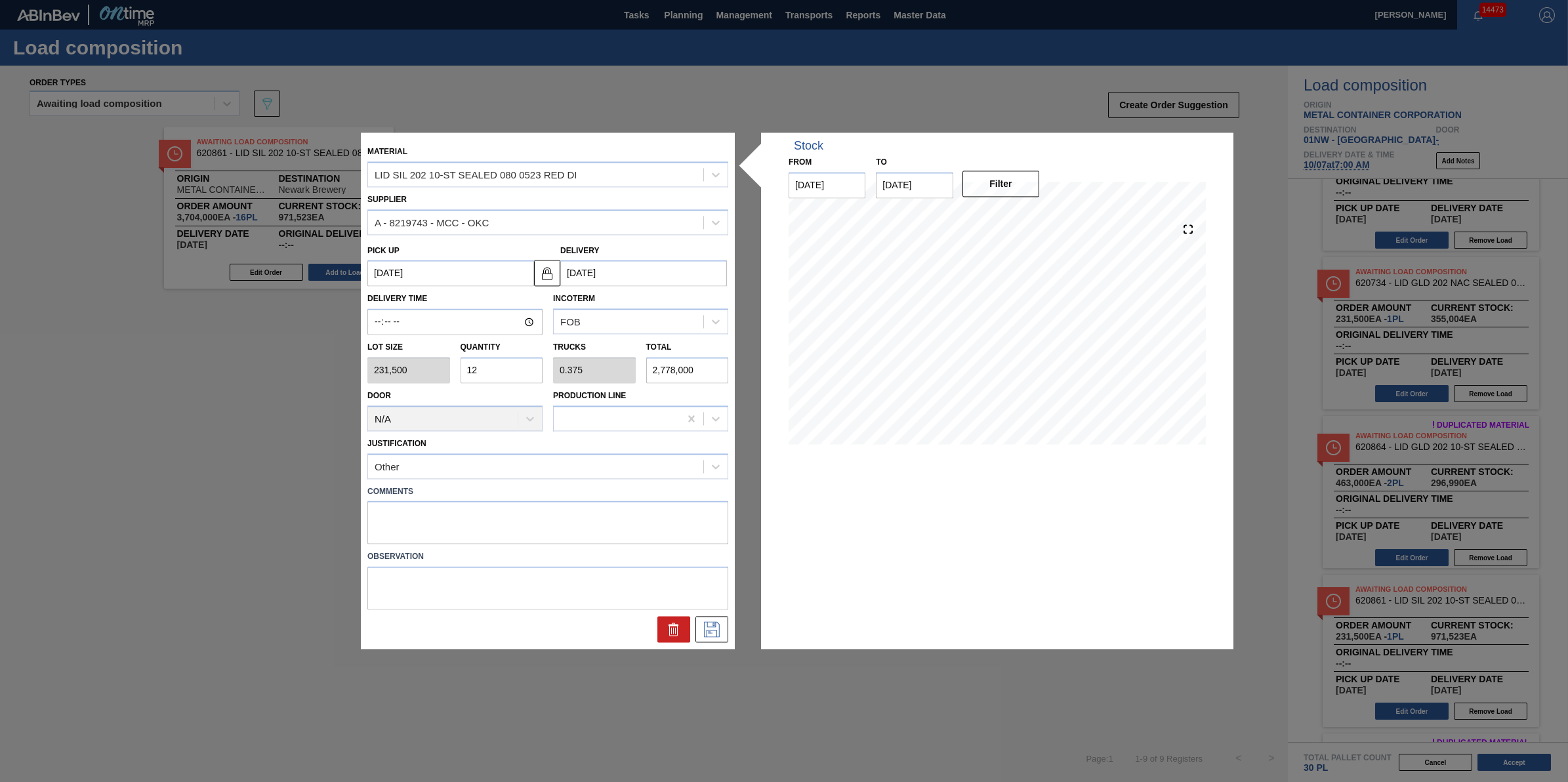
type input "0.031"
type input "231,500"
type input "0"
type input "2"
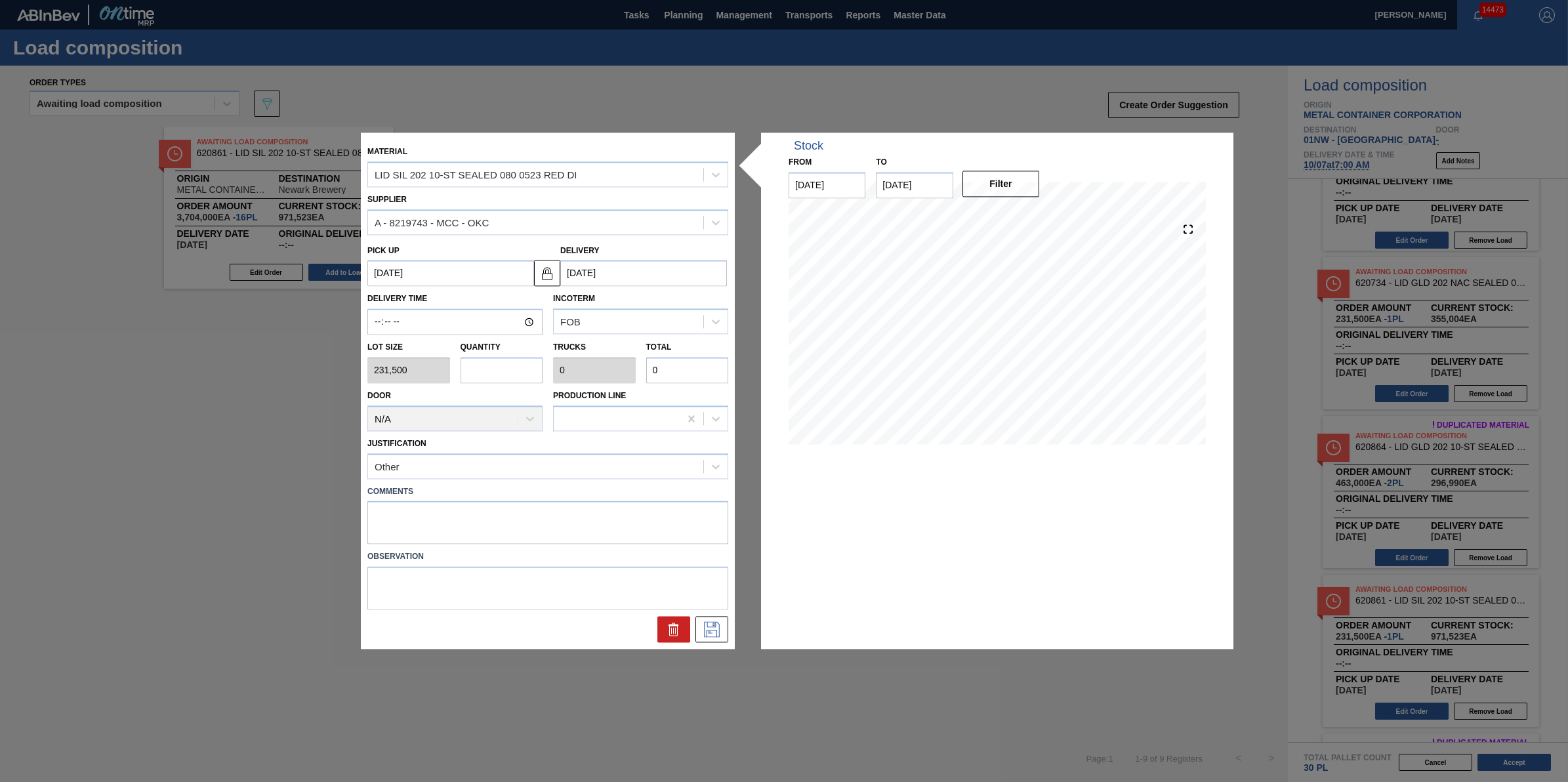
type input "0.063"
type input "463,000"
type input "2"
click at [661, 277] on input "[DATE]" at bounding box center [643, 274] width 167 height 26
click at [707, 430] on div "1" at bounding box center [704, 432] width 17 height 17
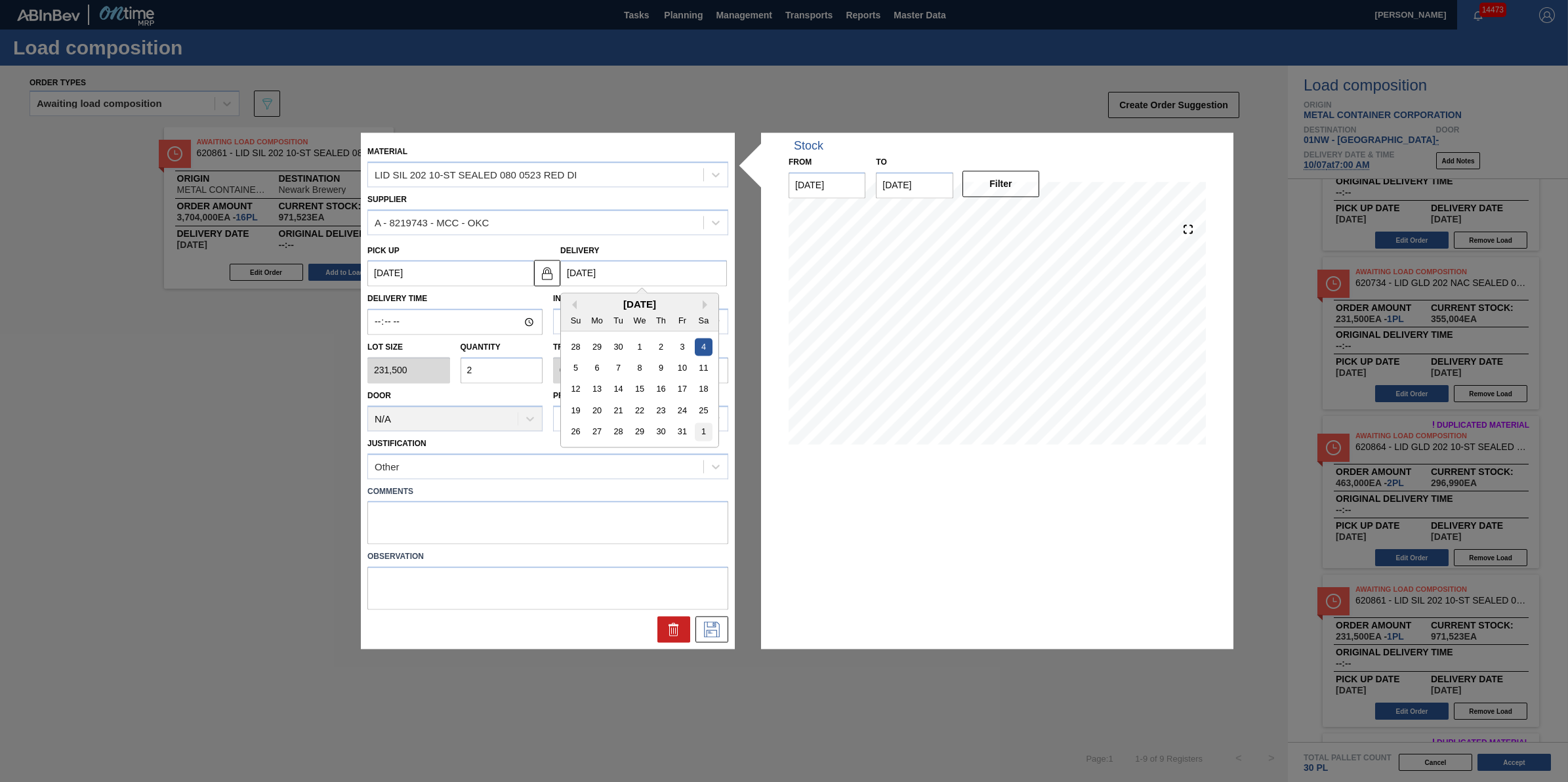
type up "10/30/2025"
type input "[DATE]"
drag, startPoint x: 578, startPoint y: 465, endPoint x: 582, endPoint y: 478, distance: 13.6
click at [578, 464] on div "Other" at bounding box center [535, 466] width 335 height 19
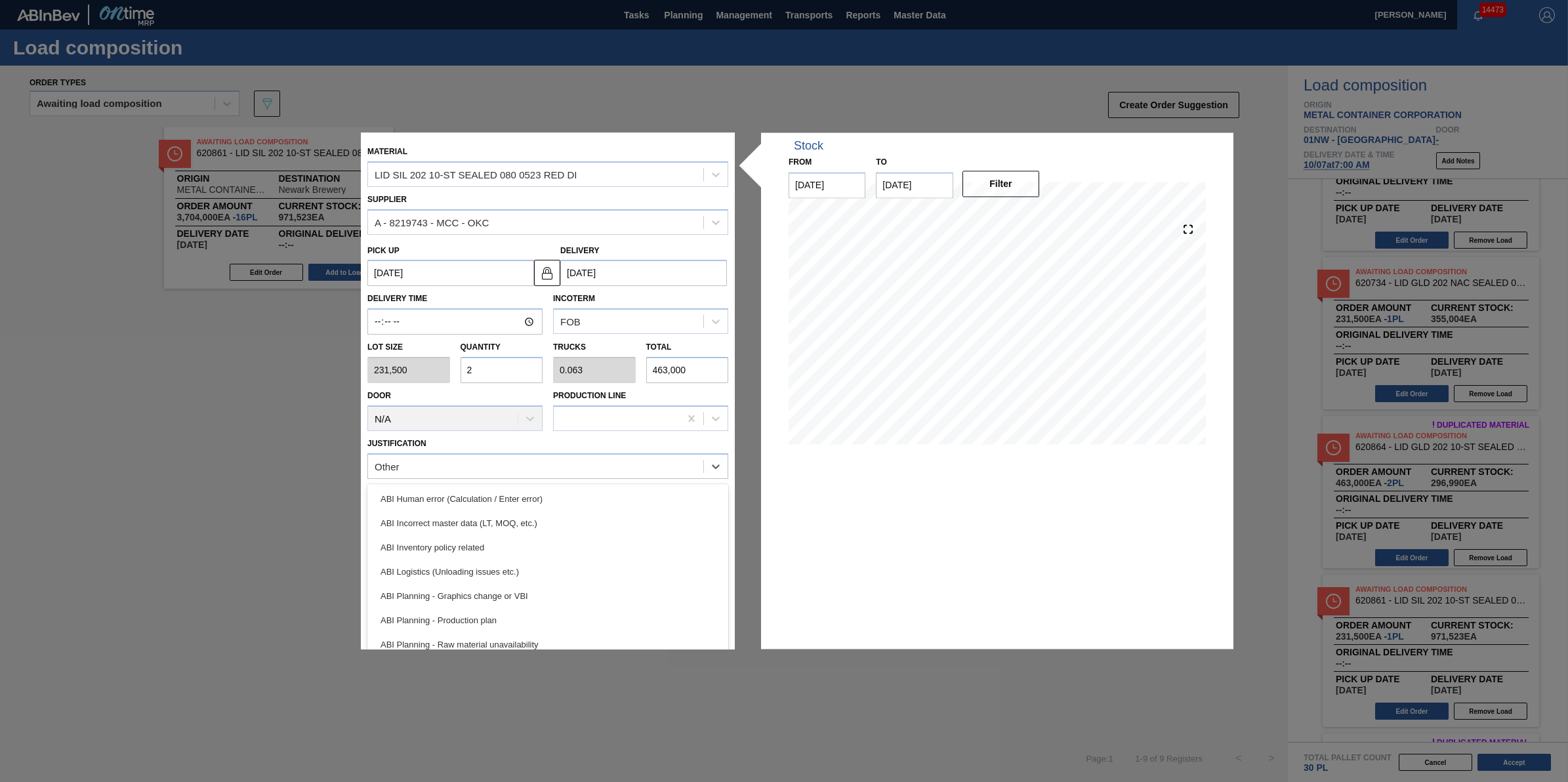
click at [756, 505] on div "Material LID SIL 202 10-ST SEALED 080 0523 RED DI Supplier A - 8219743 - MCC - …" at bounding box center [784, 390] width 846 height 516
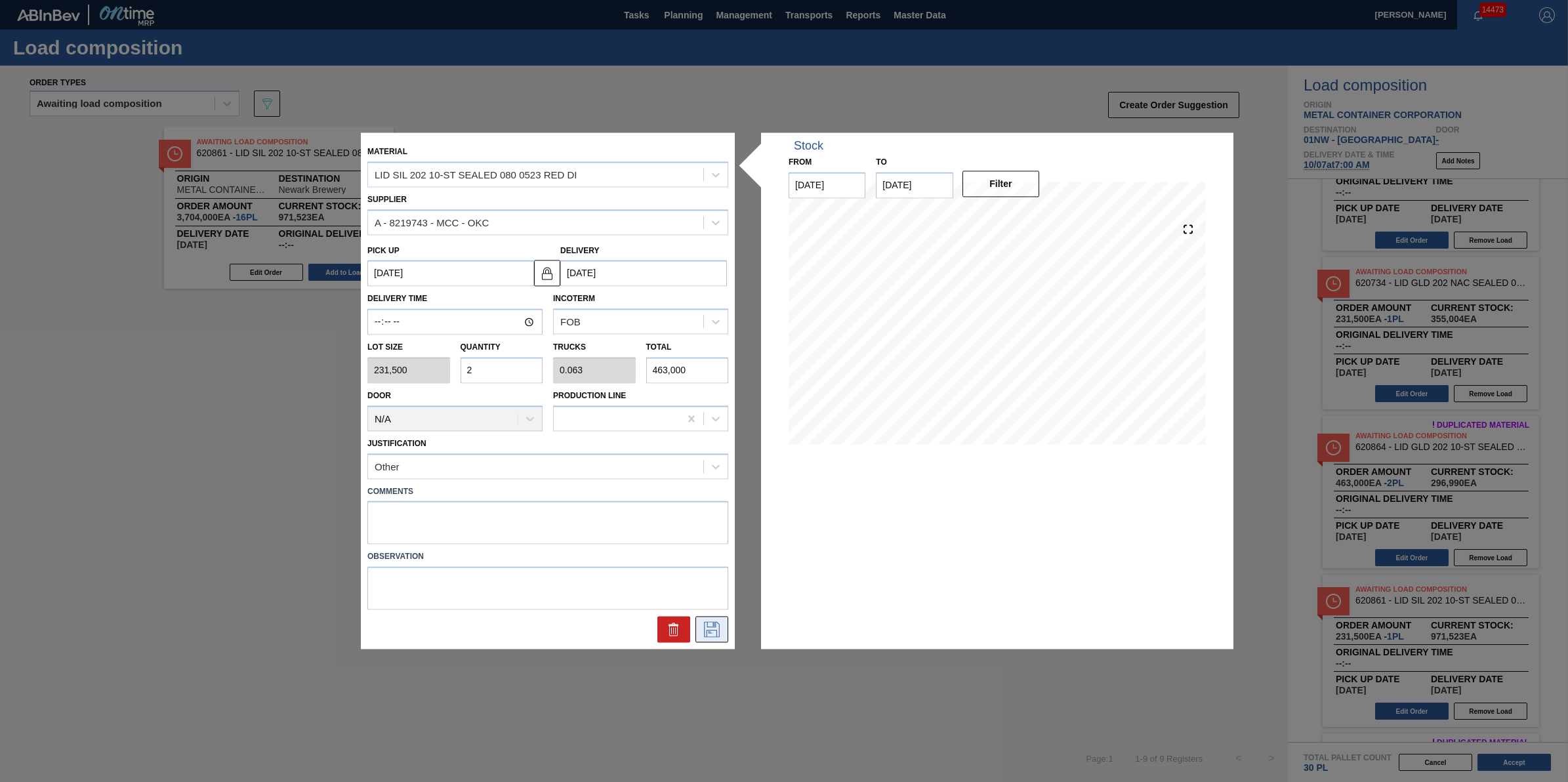
click at [704, 628] on icon at bounding box center [712, 630] width 16 height 16
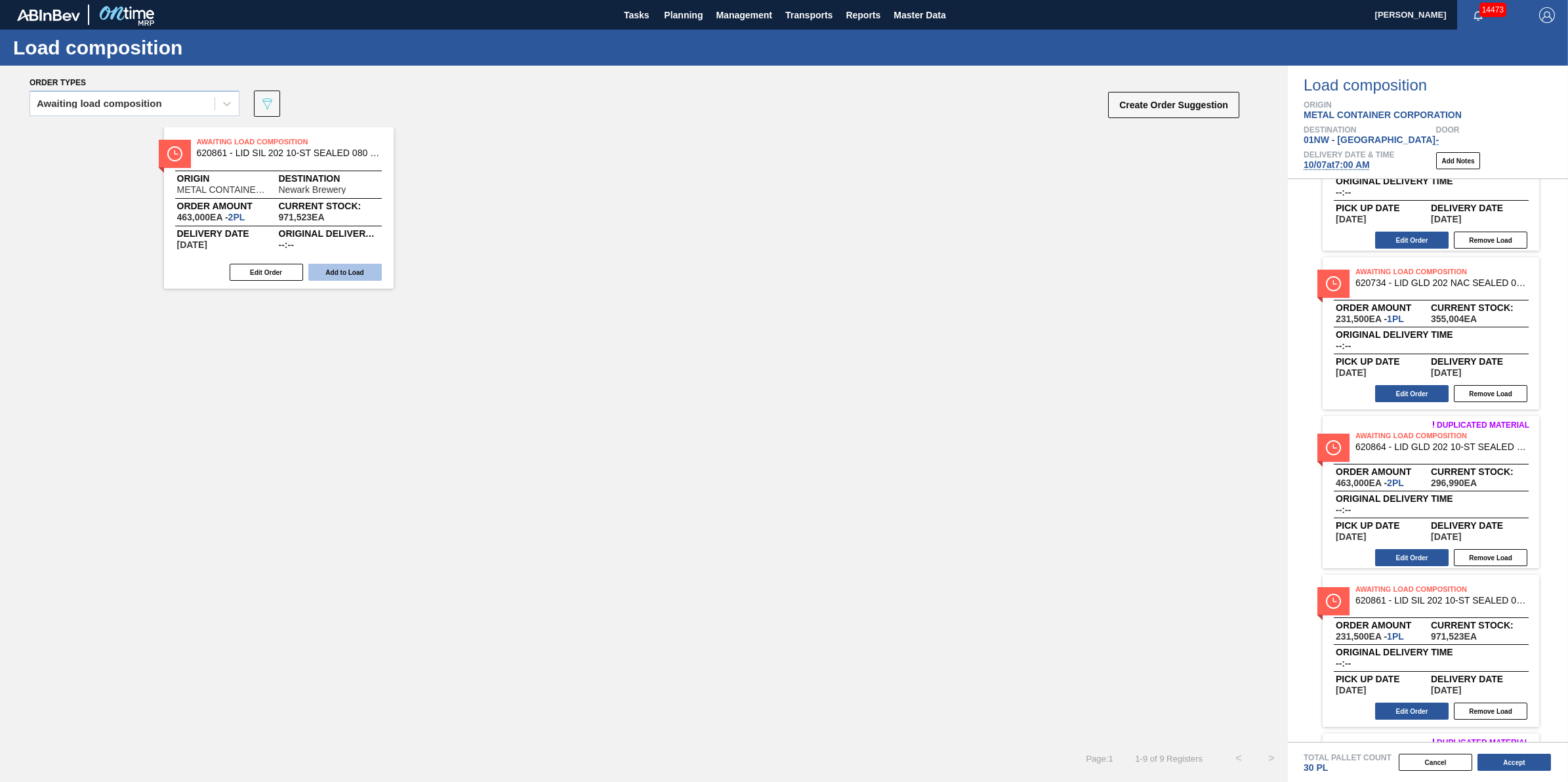
click at [352, 277] on button "Add to Load" at bounding box center [344, 272] width 74 height 17
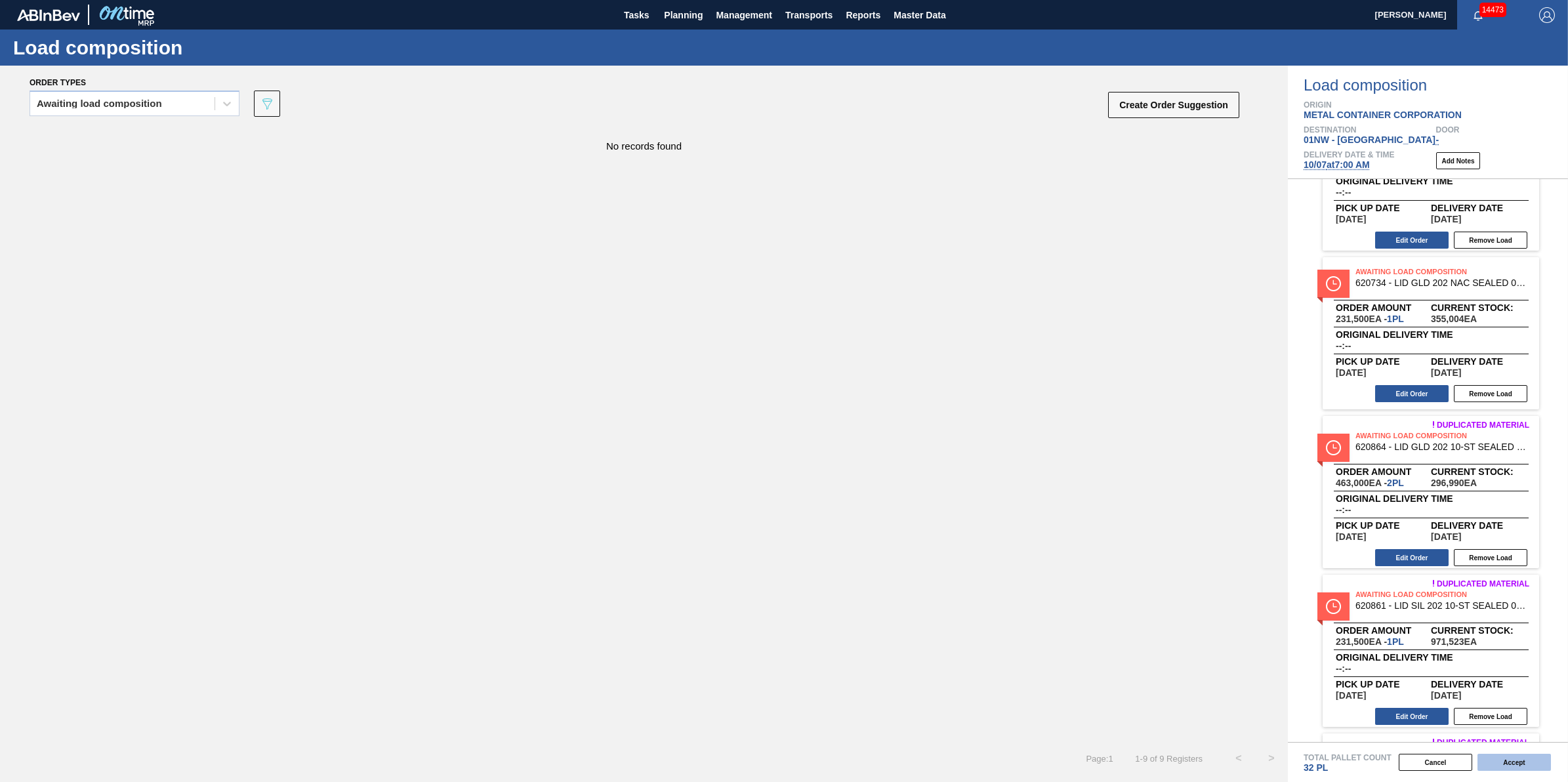
click at [1537, 767] on button "Accept" at bounding box center [1514, 762] width 74 height 17
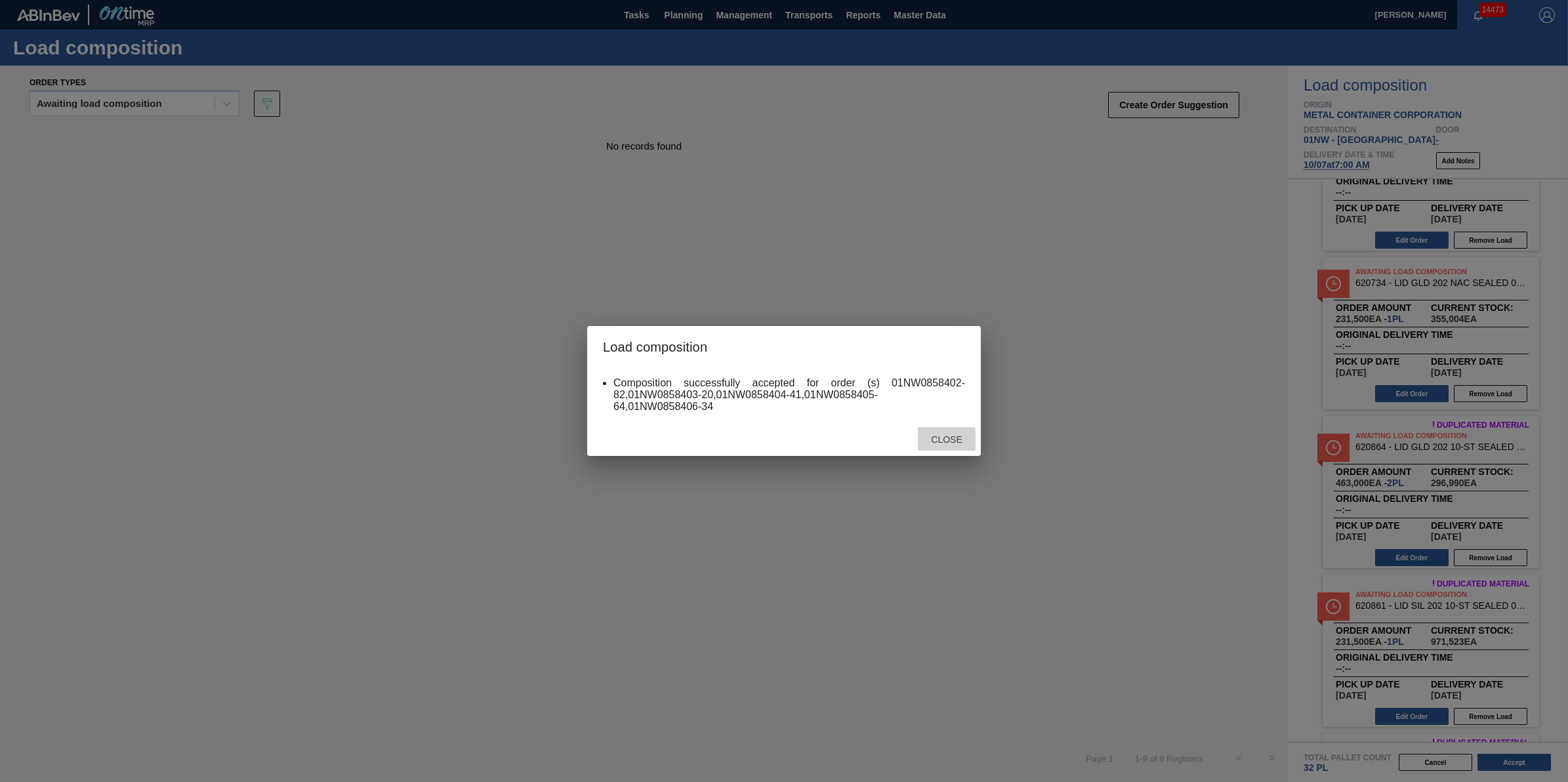
click at [926, 443] on span "Close" at bounding box center [946, 439] width 52 height 10
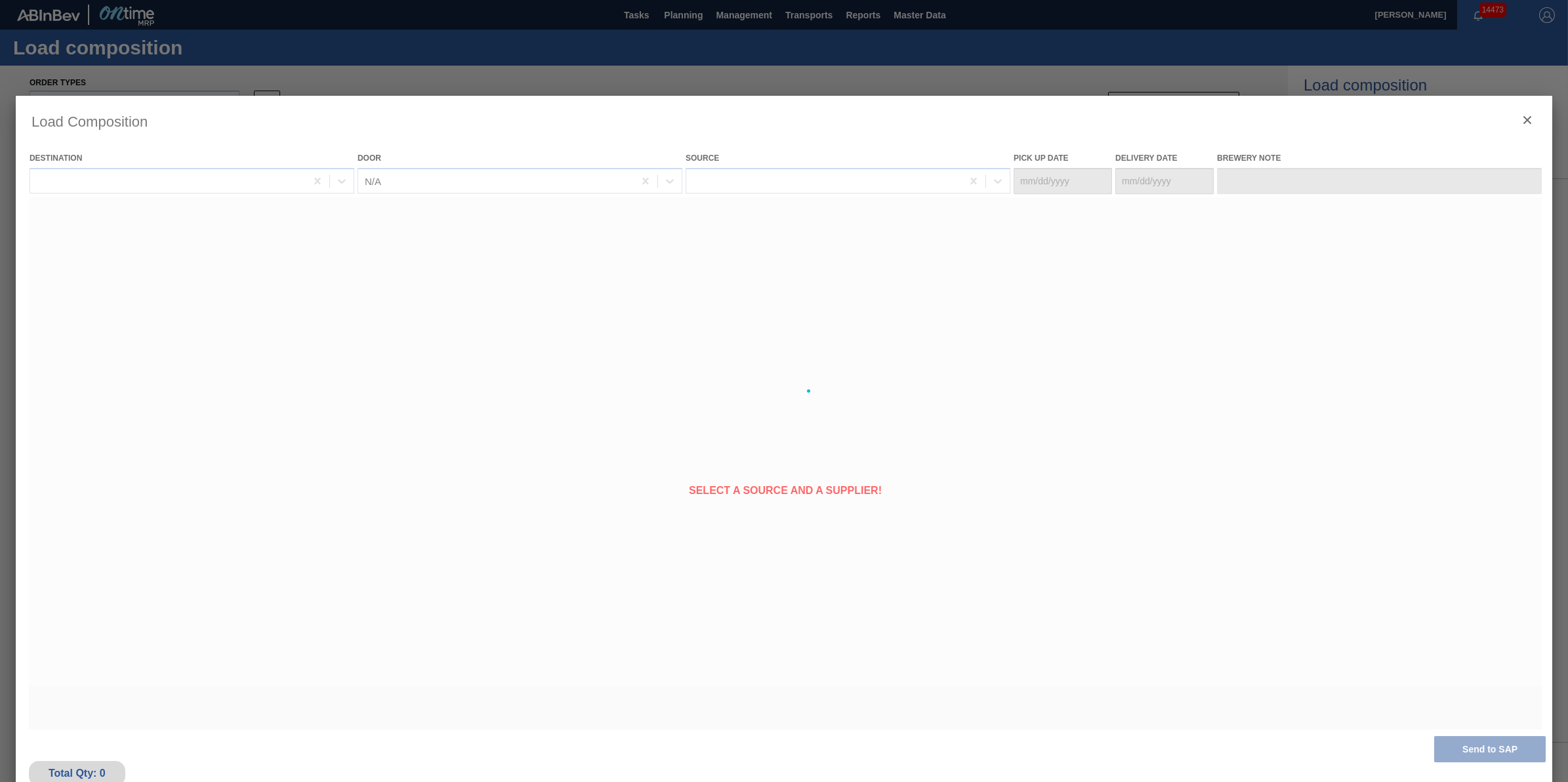
type Date "[DATE]"
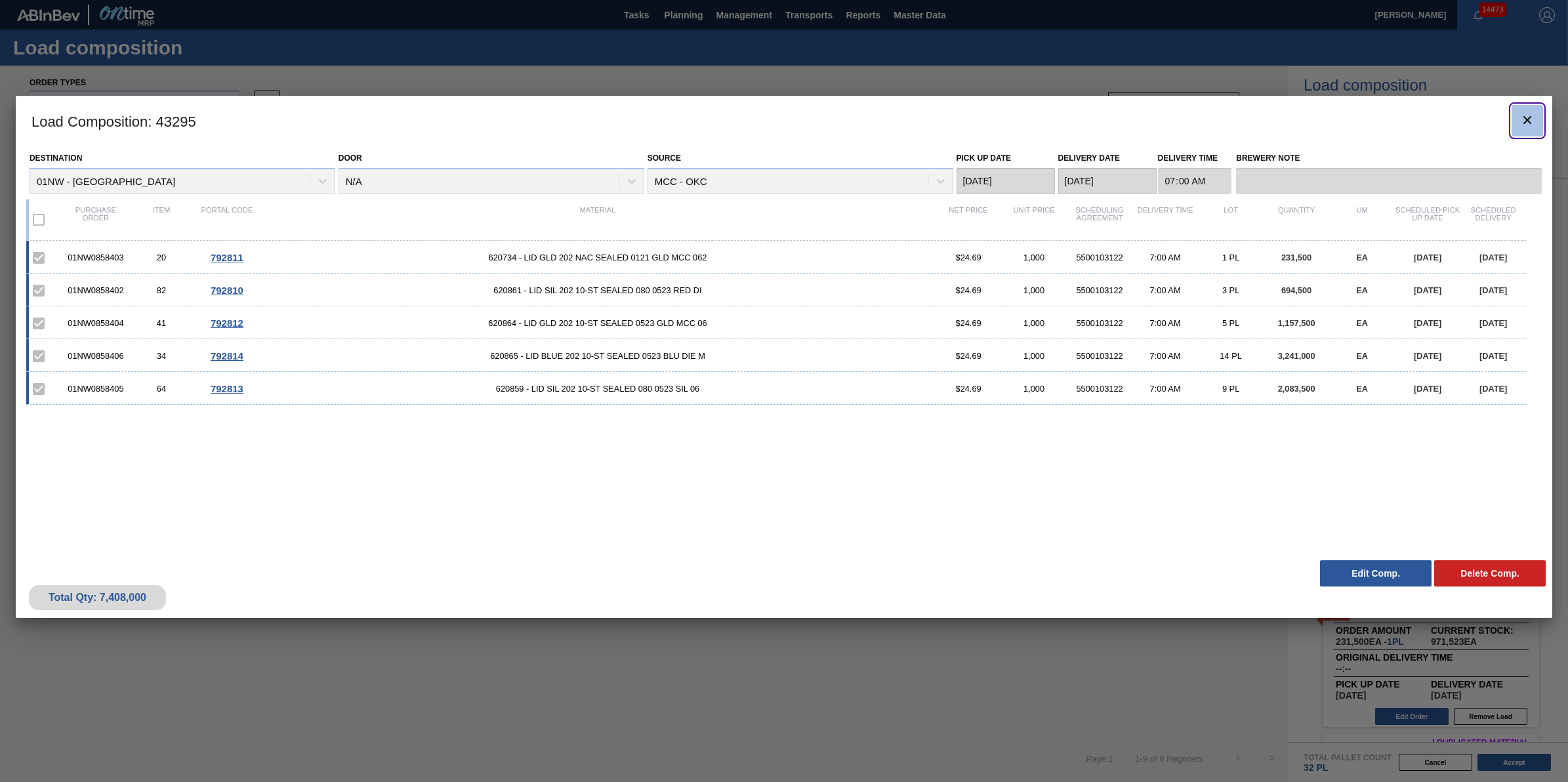
click at [1531, 129] on button "botão de ícone" at bounding box center [1527, 120] width 31 height 31
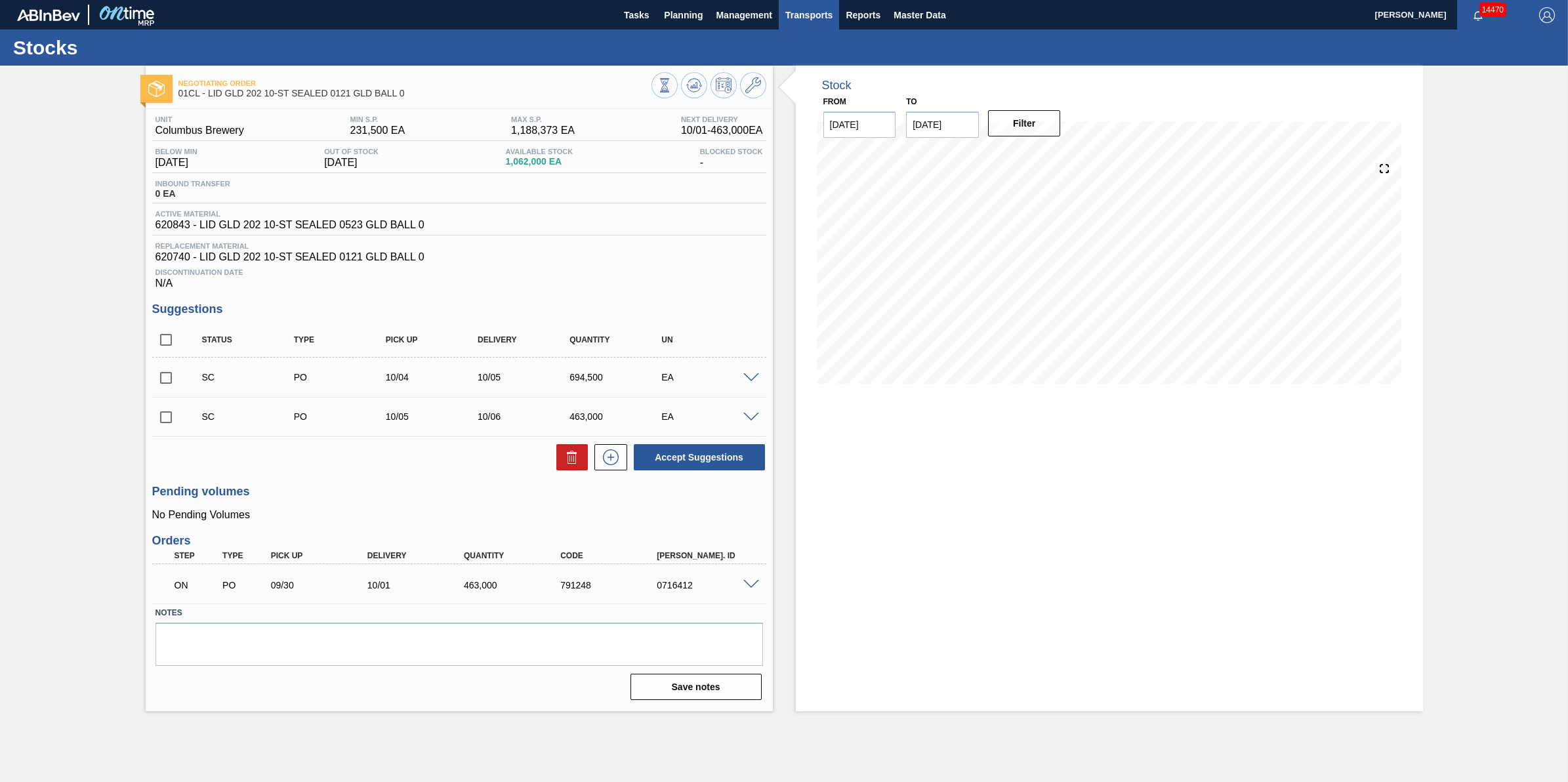
click at [801, 20] on span "Transports" at bounding box center [808, 15] width 47 height 16
click at [801, 69] on li "[GEOGRAPHIC_DATA]" at bounding box center [819, 66] width 111 height 21
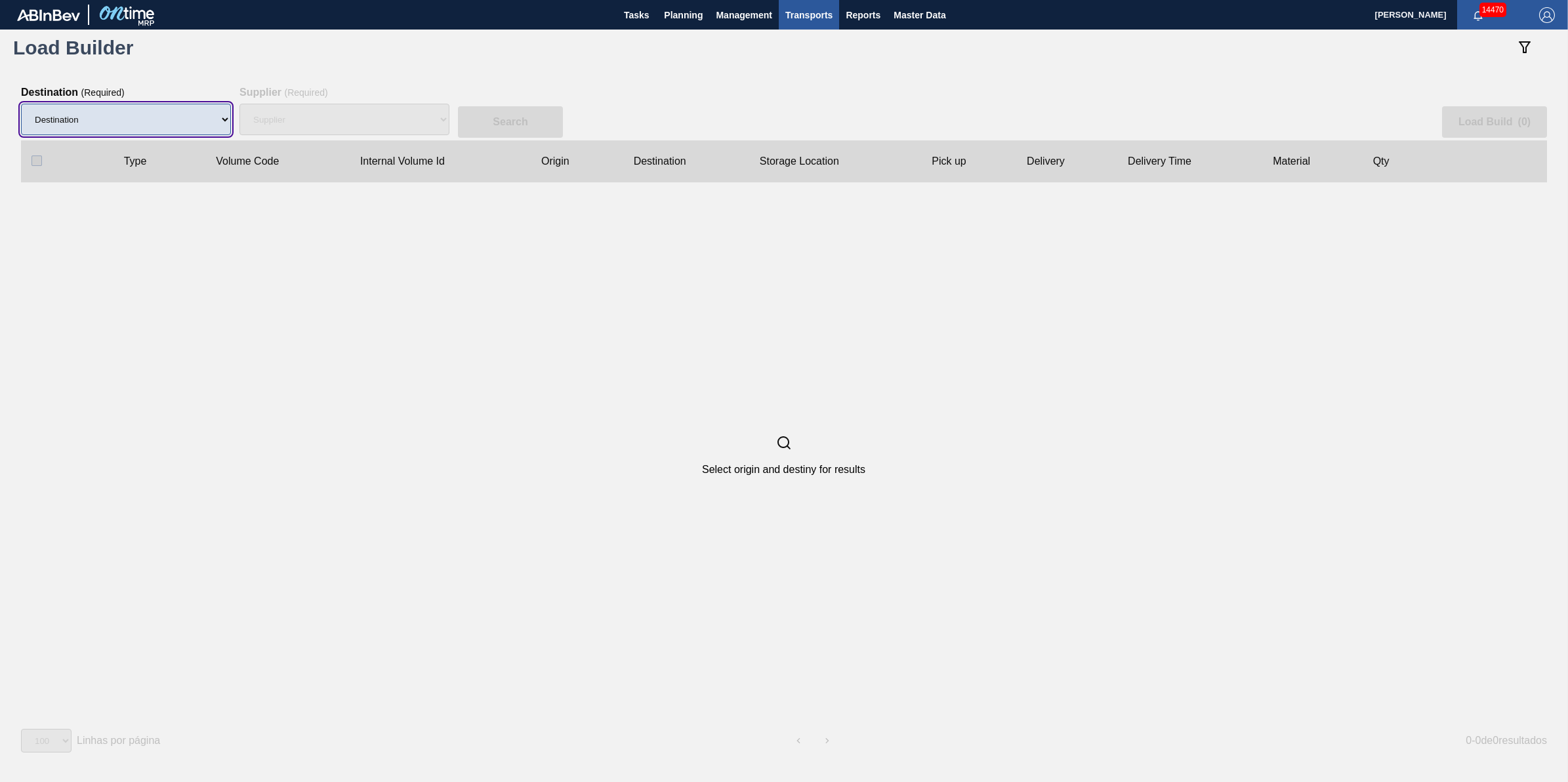
click at [176, 122] on select "Destination" at bounding box center [126, 119] width 210 height 31
drag, startPoint x: 176, startPoint y: 116, endPoint x: 170, endPoint y: 133, distance: 18.0
click at [176, 116] on select "Destination 01BV - Baldwinsville Brewery 01CL - Columbus Brewery 01CV - Carters…" at bounding box center [126, 119] width 210 height 31
select select "5"
click at [21, 103] on select "Destination 01BV - Baldwinsville Brewery 01CL - Columbus Brewery 01CV - Carters…" at bounding box center [126, 119] width 210 height 31
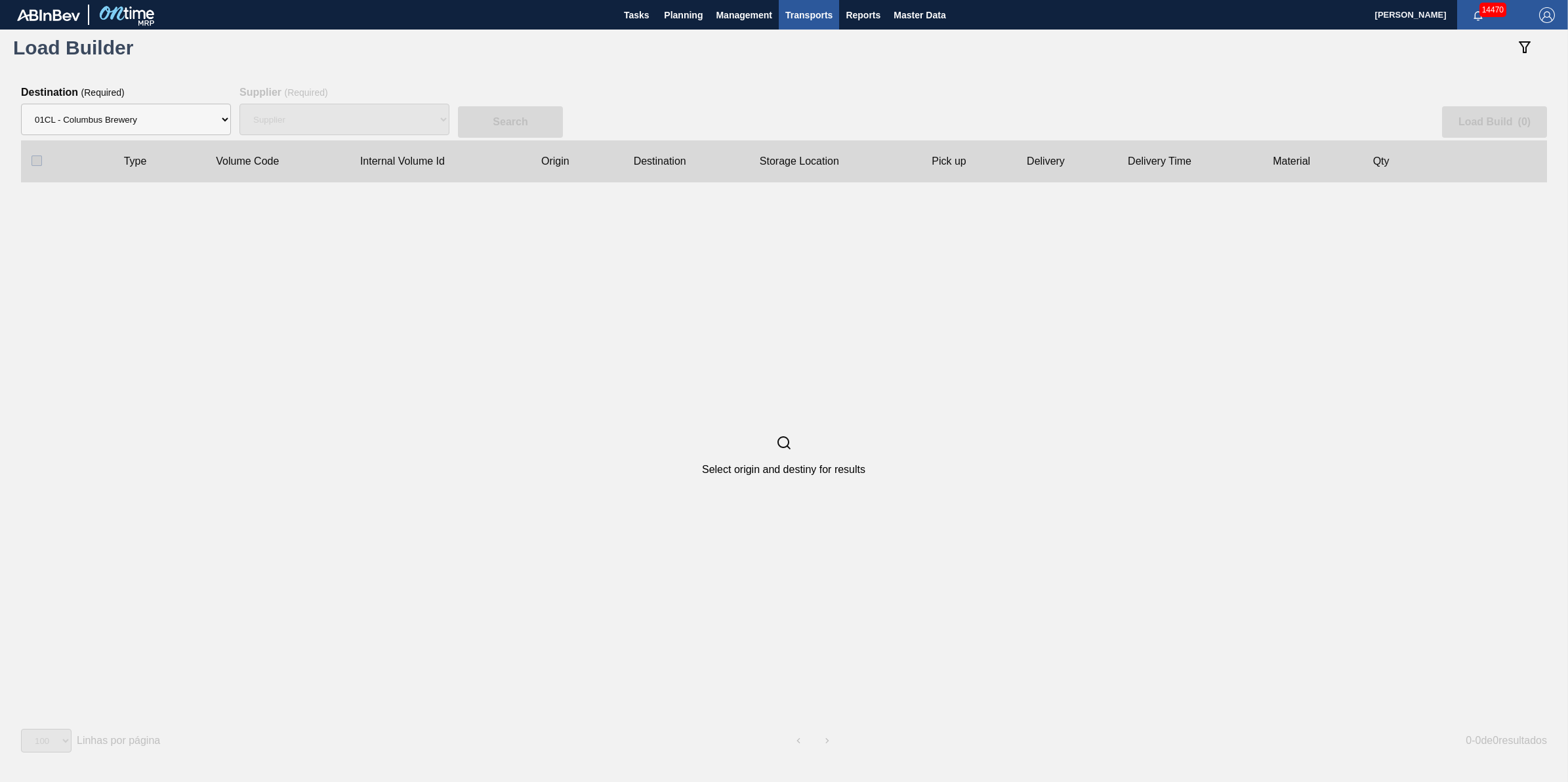
click at [322, 141] on clb-table-thead-cell "Volume Code" at bounding box center [277, 162] width 144 height 42
drag, startPoint x: 336, startPoint y: 112, endPoint x: 336, endPoint y: 122, distance: 10.0
click at [336, 112] on select "Supplier 8221649 - BALL METAL CONTAINER GROUP 8342641 - BALL METAL CONTAINER GR…" at bounding box center [344, 119] width 210 height 31
select select "15"
click at [240, 103] on select "Supplier 8221649 - BALL METAL CONTAINER GROUP 8342641 - BALL METAL CONTAINER GR…" at bounding box center [344, 119] width 210 height 31
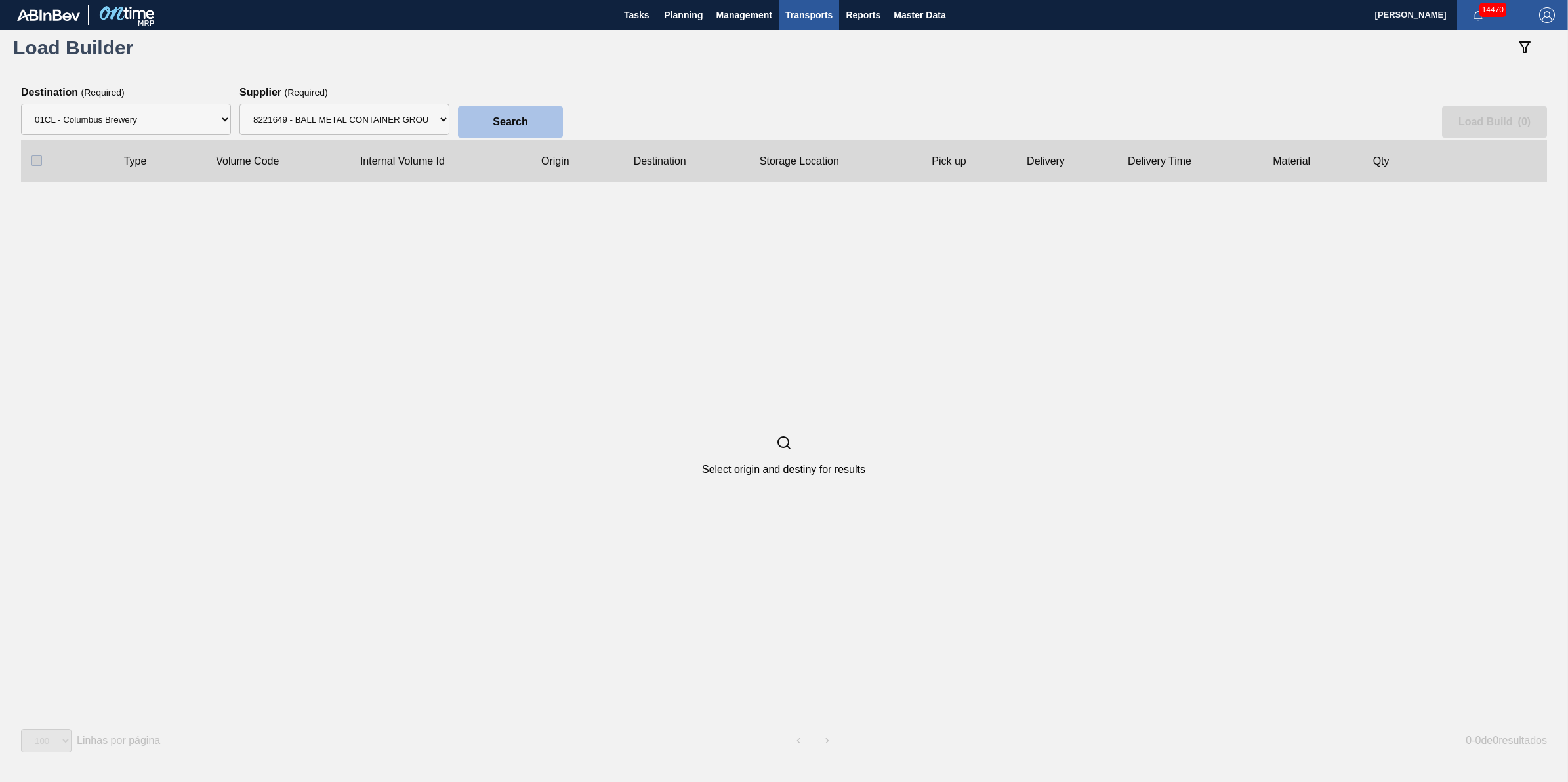
click at [484, 128] on button "Search" at bounding box center [511, 122] width 105 height 31
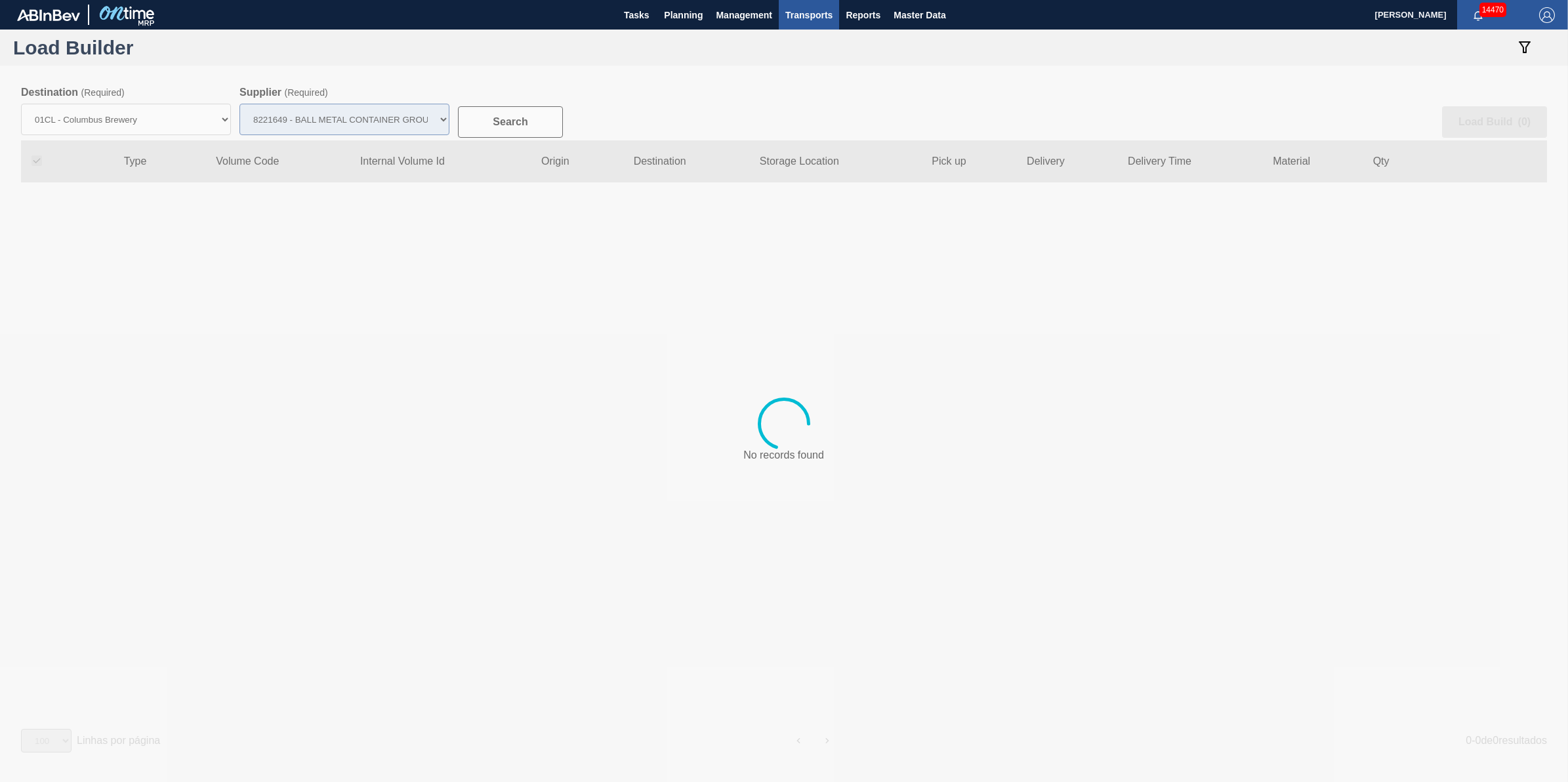
checkbox input "true"
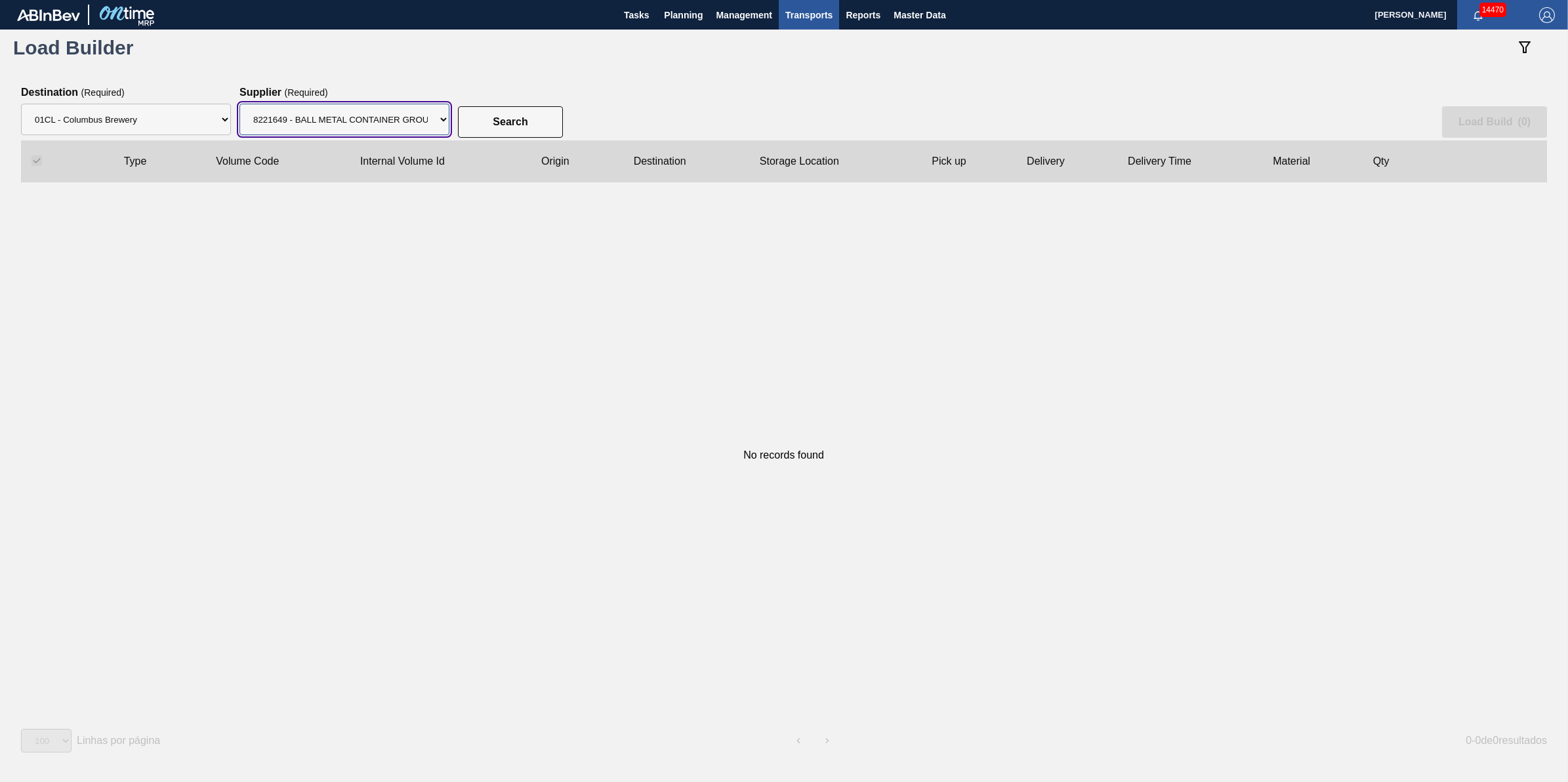
drag, startPoint x: 411, startPoint y: 128, endPoint x: 408, endPoint y: 138, distance: 10.4
click at [410, 130] on select "Supplier 8221649 - BALL METAL CONTAINER GROUP 8342641 - BALL METAL CONTAINER GR…" at bounding box center [344, 119] width 210 height 31
click at [240, 103] on select "Supplier 8221649 - BALL METAL CONTAINER GROUP 8342641 - BALL METAL CONTAINER GR…" at bounding box center [344, 119] width 210 height 31
click at [482, 125] on button "Search" at bounding box center [511, 122] width 105 height 31
drag, startPoint x: 405, startPoint y: 109, endPoint x: 395, endPoint y: 133, distance: 26.0
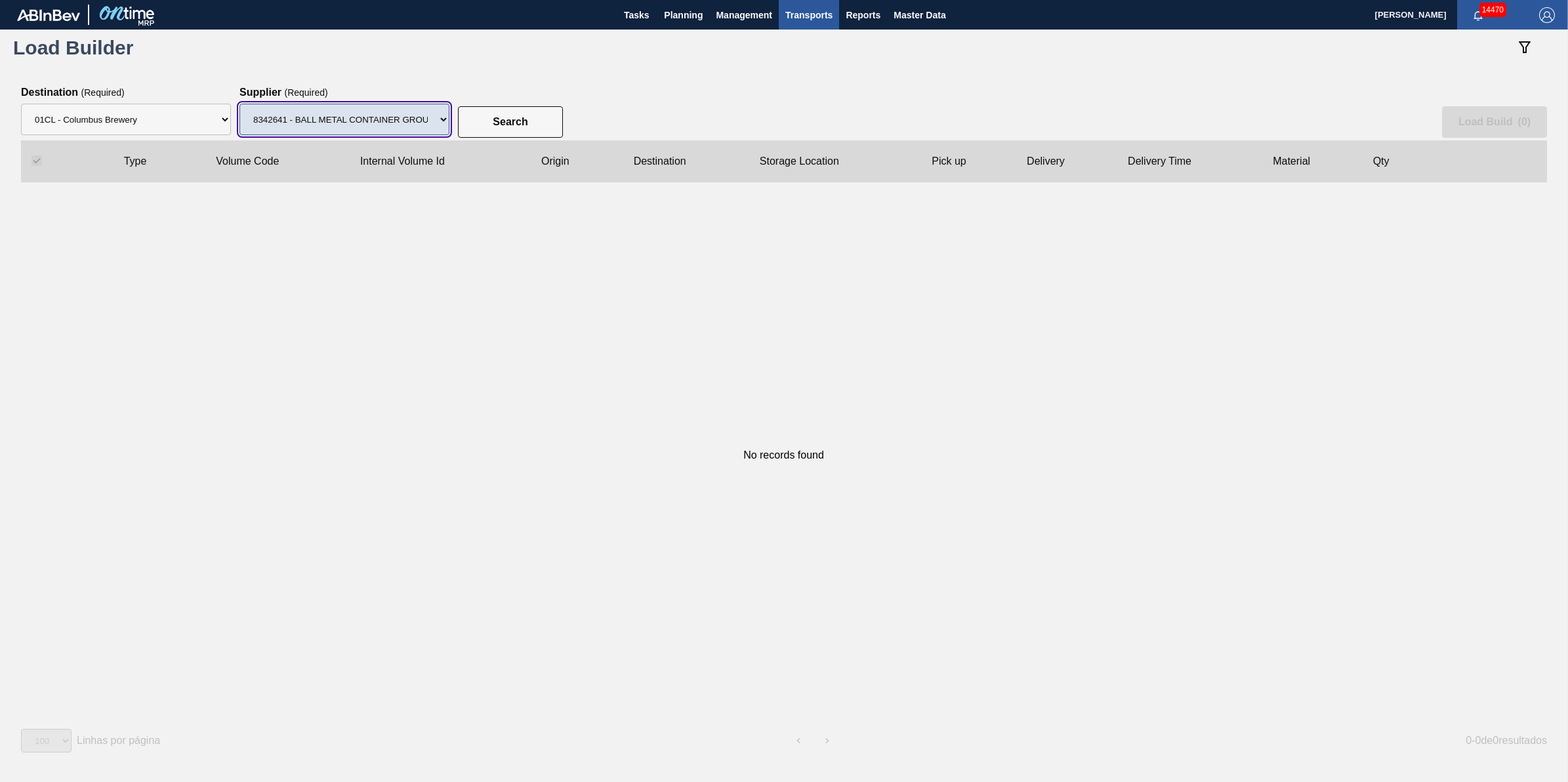
click at [402, 110] on select "Supplier 8221649 - BALL METAL CONTAINER GROUP 8342641 - BALL METAL CONTAINER GR…" at bounding box center [344, 119] width 210 height 31
click at [240, 103] on select "Supplier 8221649 - BALL METAL CONTAINER GROUP 8342641 - BALL METAL CONTAINER GR…" at bounding box center [344, 119] width 210 height 31
click at [532, 99] on div "Search Load Build ( 0 )" at bounding box center [784, 114] width 1526 height 54
click at [0, 0] on slot "Search" at bounding box center [0, 0] width 0 height 0
click at [386, 129] on select "Supplier 8221649 - BALL METAL CONTAINER GROUP 8342641 - BALL METAL CONTAINER GR…" at bounding box center [344, 119] width 210 height 31
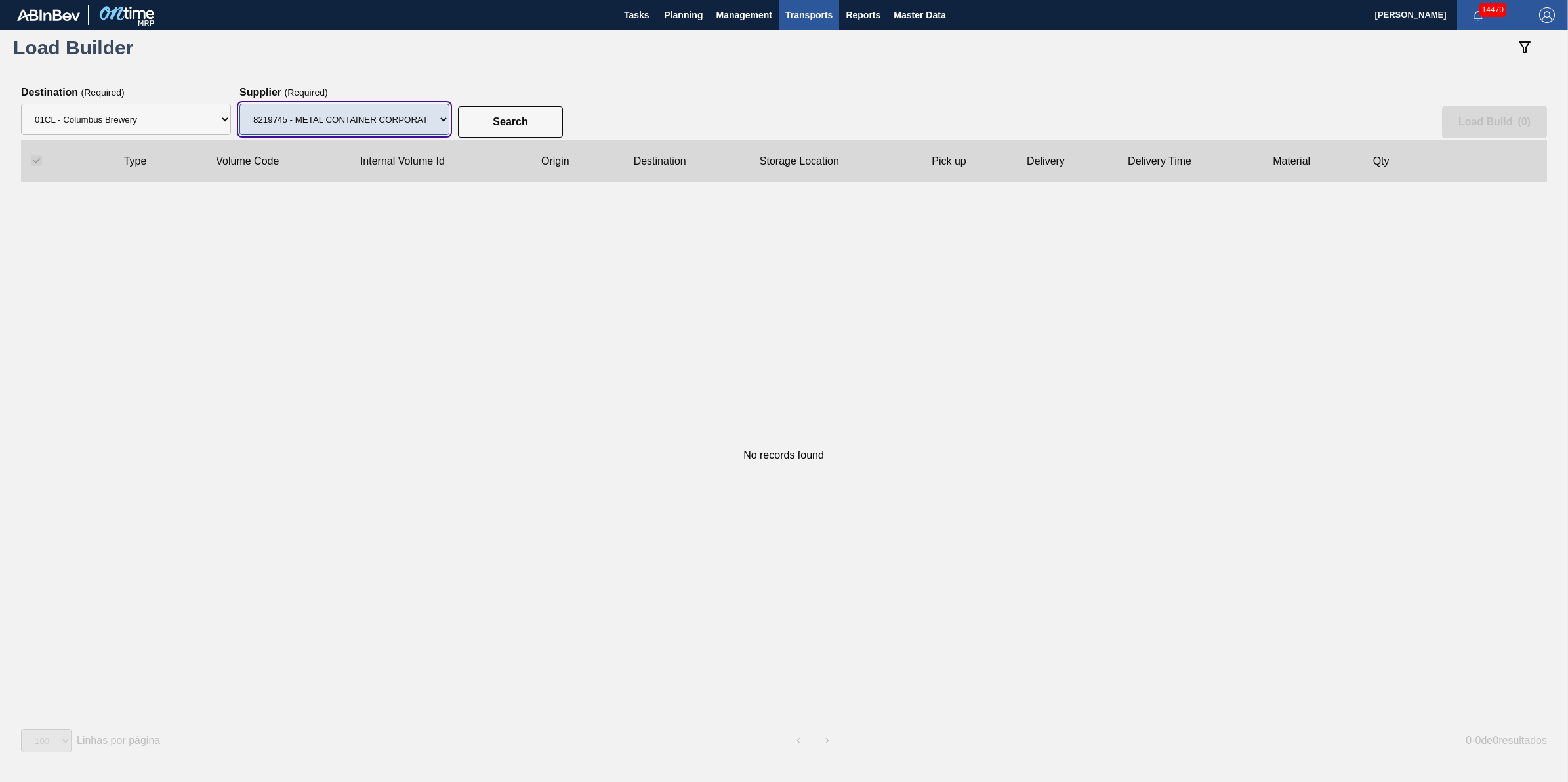
select select "13"
click at [240, 103] on select "Supplier 8221649 - BALL METAL CONTAINER GROUP 8342641 - BALL METAL CONTAINER GR…" at bounding box center [344, 119] width 210 height 31
click at [519, 112] on button "Search" at bounding box center [511, 122] width 105 height 31
click at [520, 111] on button "Search" at bounding box center [511, 122] width 105 height 31
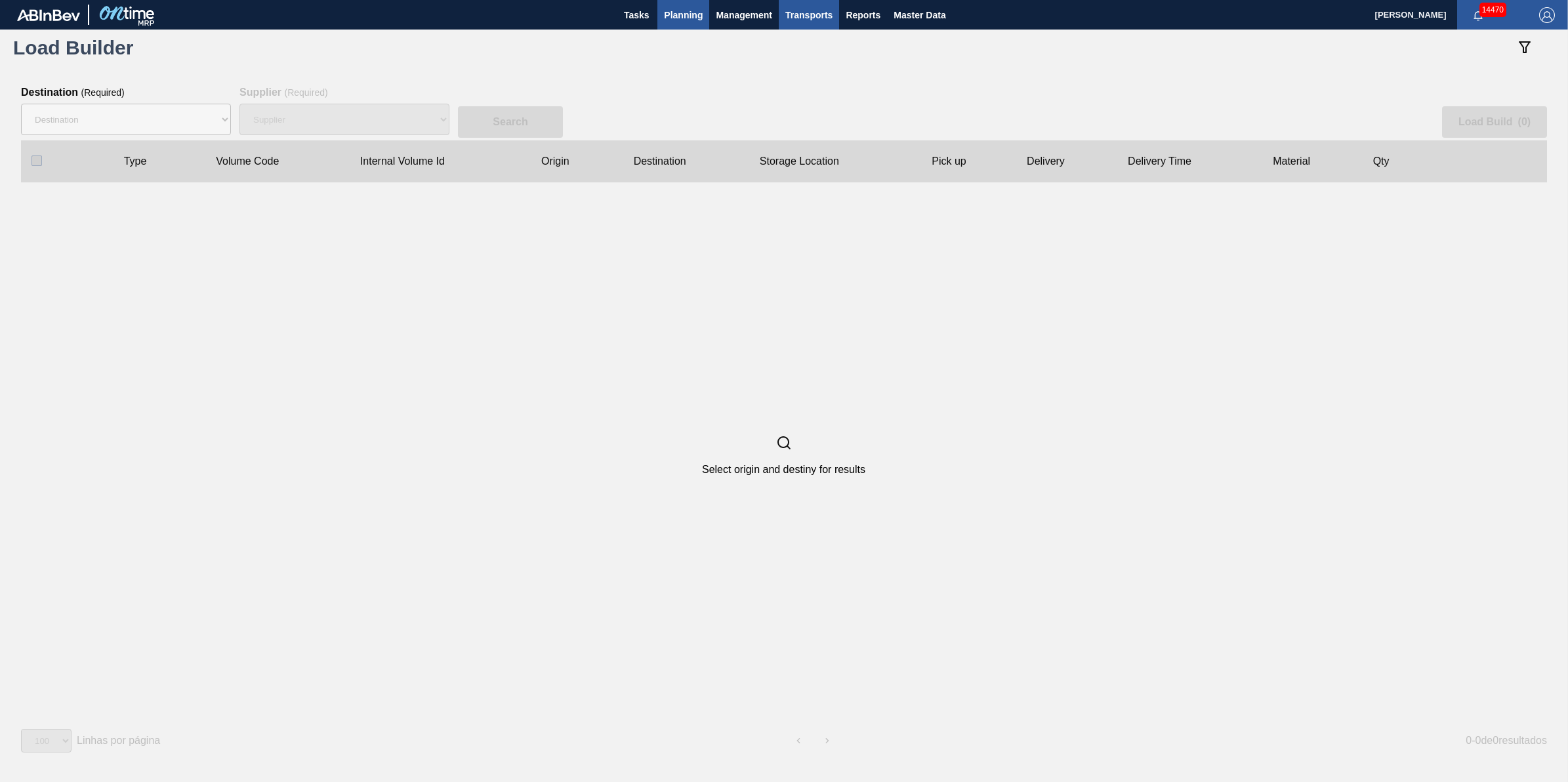
click at [698, 1] on button "Planning" at bounding box center [683, 15] width 52 height 30
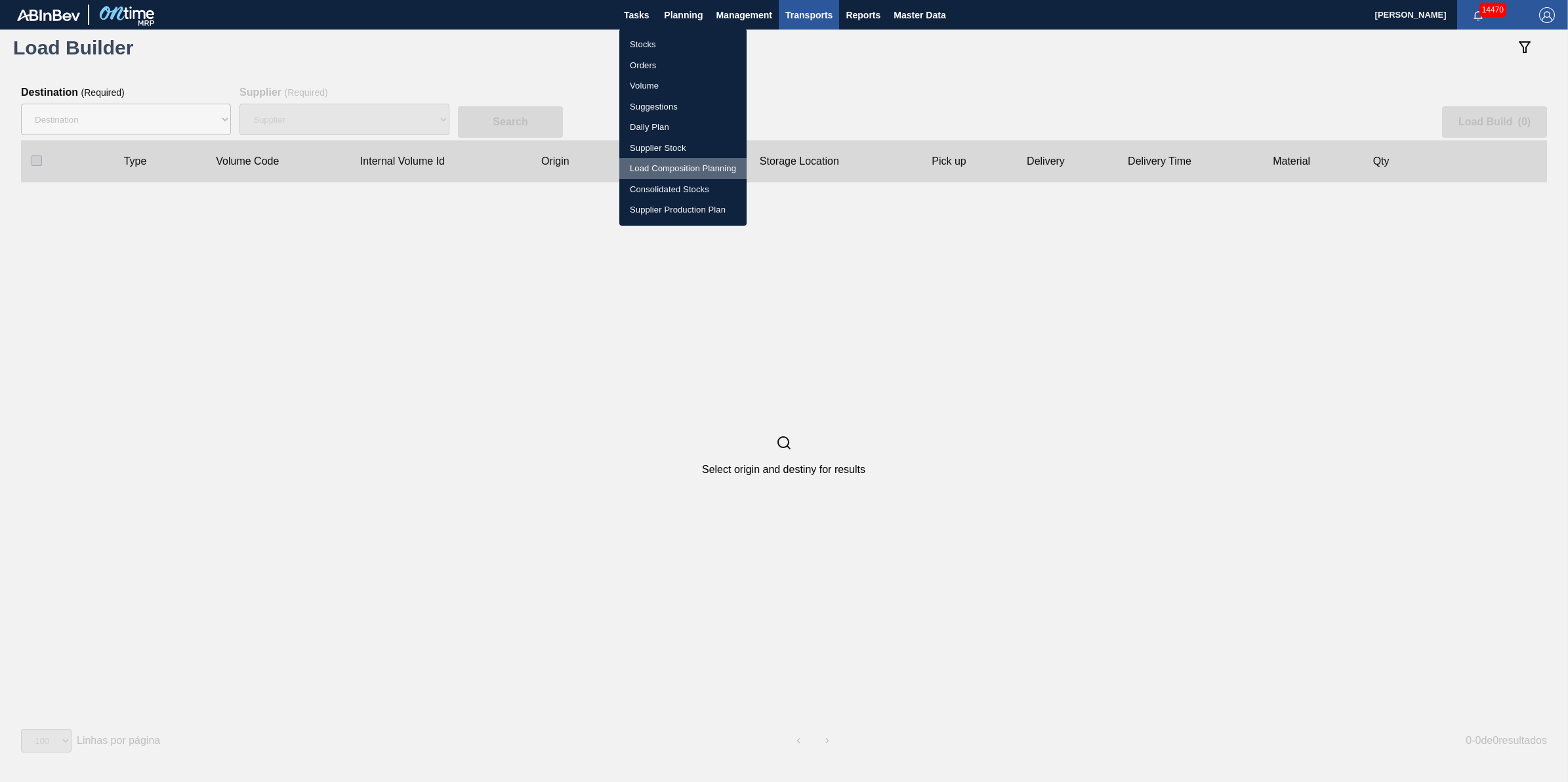
click at [704, 165] on li "Load Composition Planning" at bounding box center [683, 168] width 127 height 21
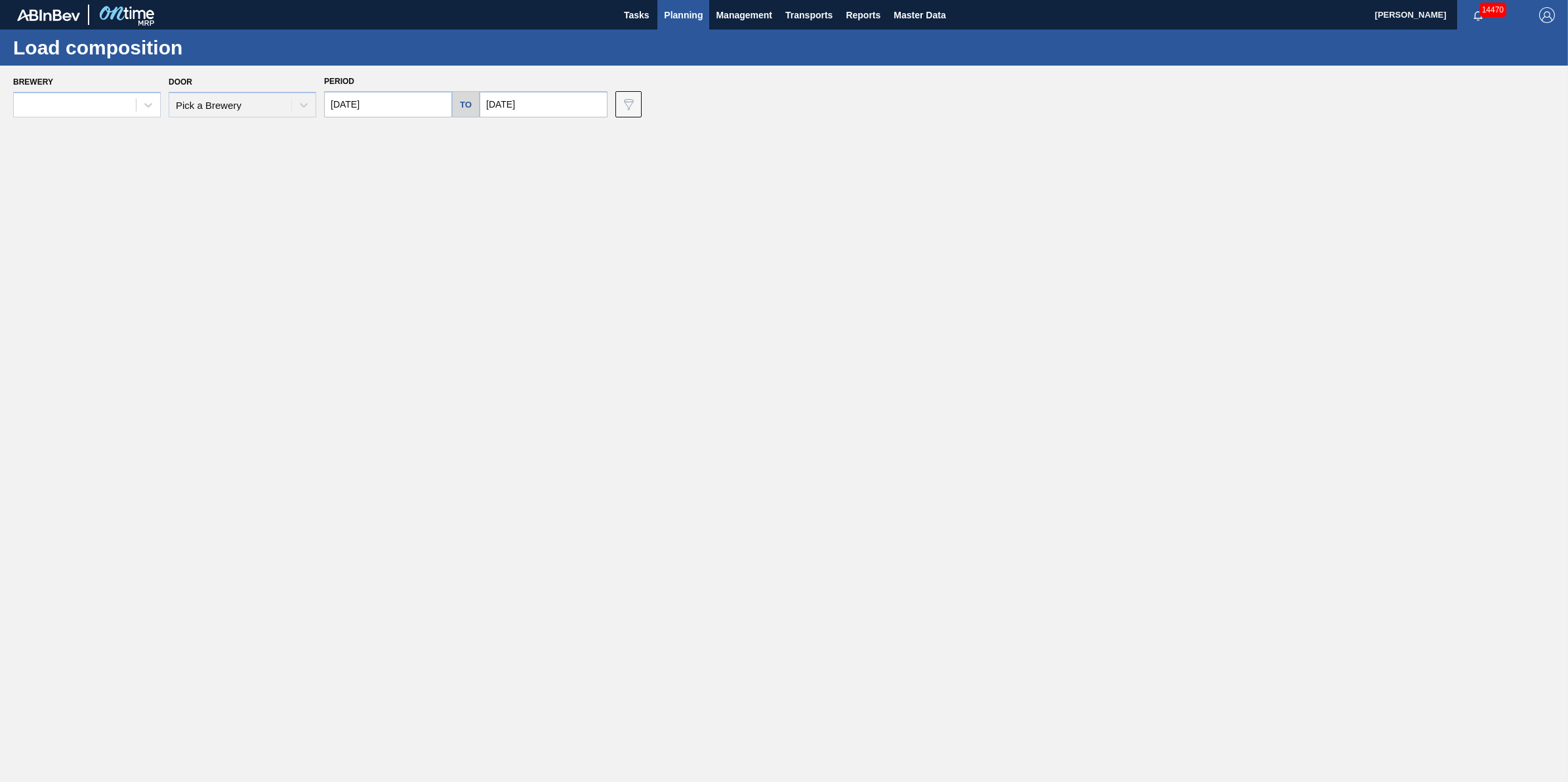
click at [141, 85] on div "Brewery" at bounding box center [87, 95] width 148 height 44
click at [140, 97] on div at bounding box center [148, 105] width 23 height 23
click at [129, 166] on div "01CL - Columbus Brewery" at bounding box center [87, 161] width 148 height 24
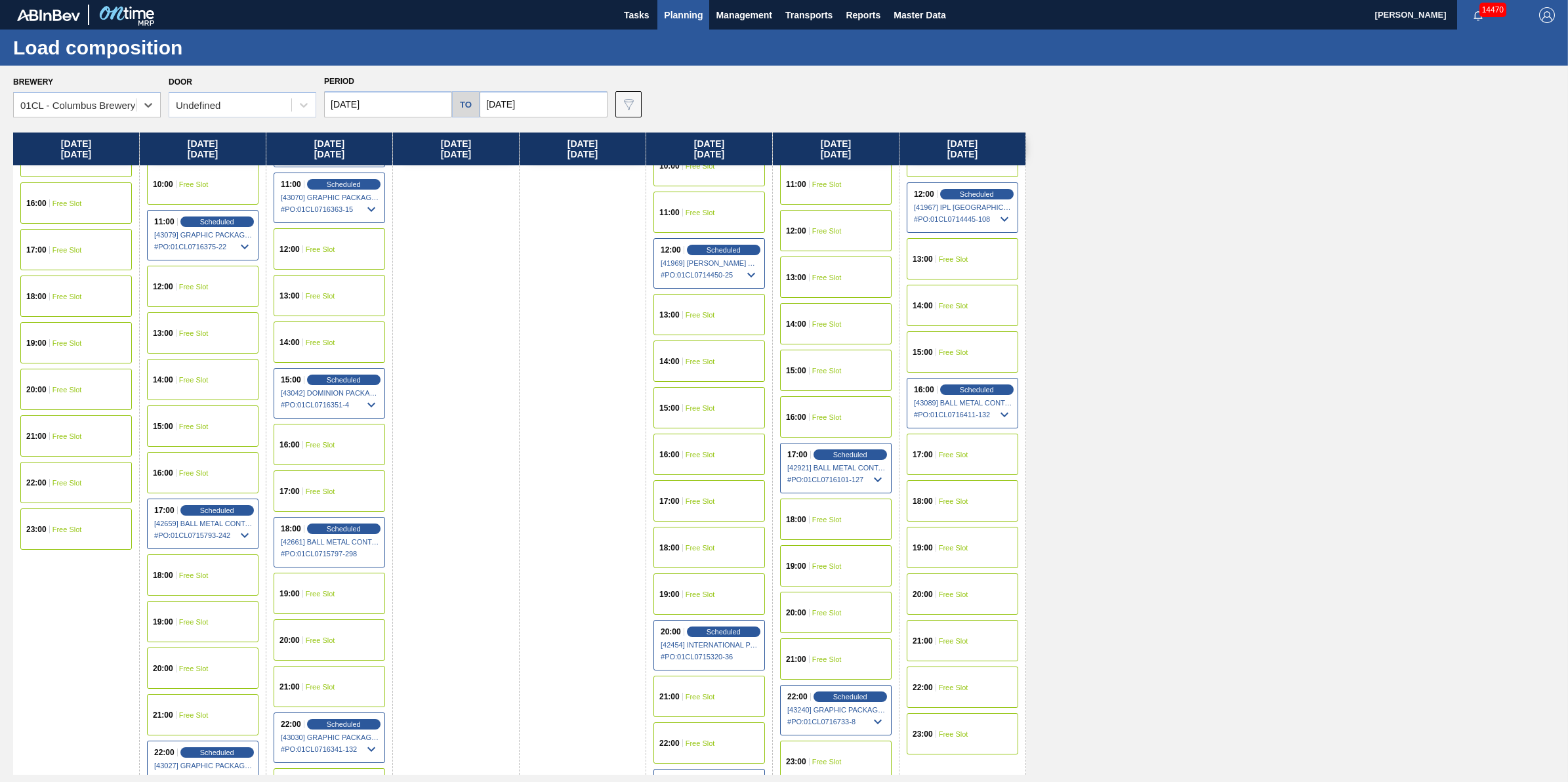
scroll to position [574, 0]
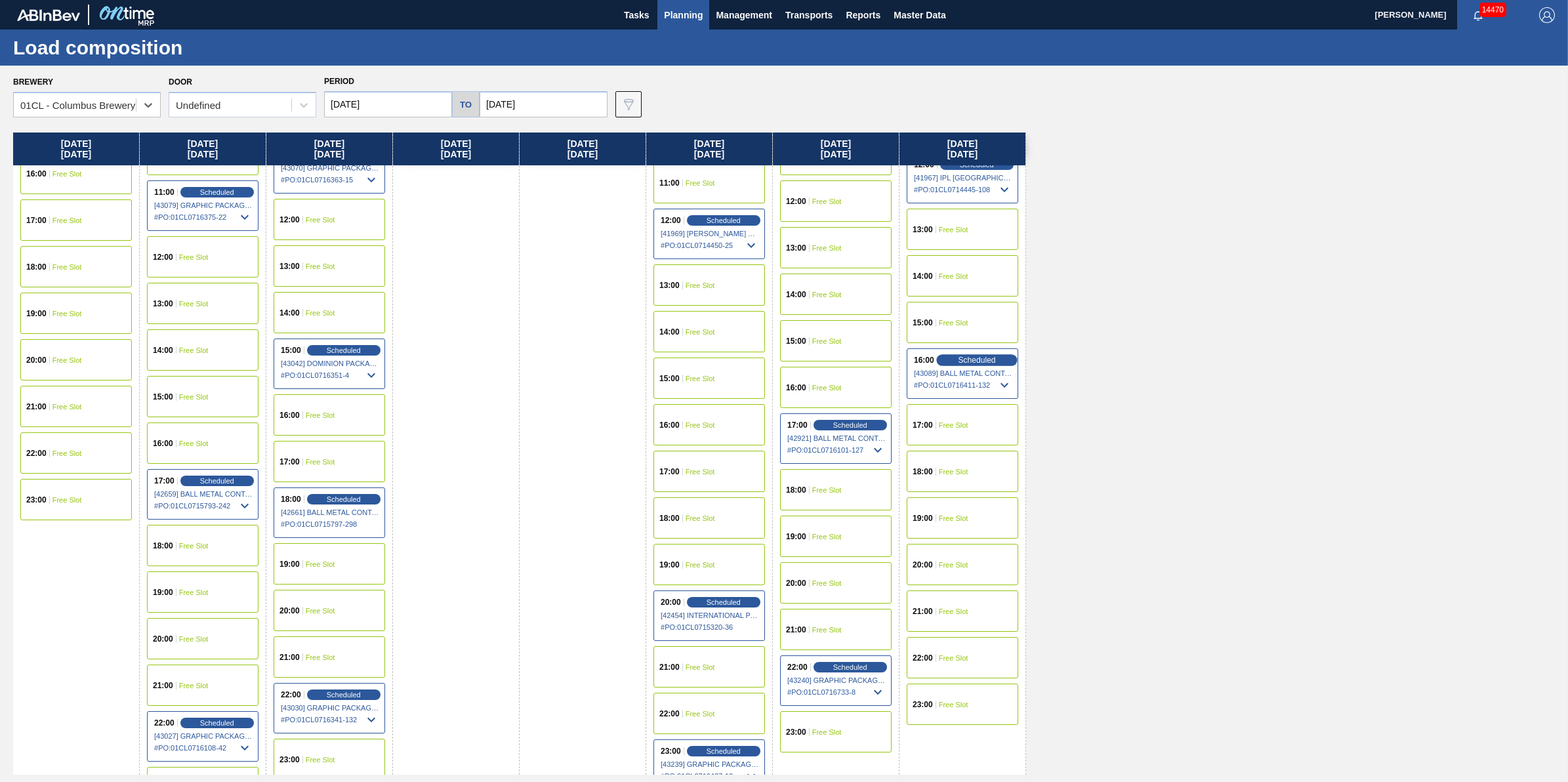
click at [977, 358] on span "Scheduled" at bounding box center [976, 360] width 37 height 9
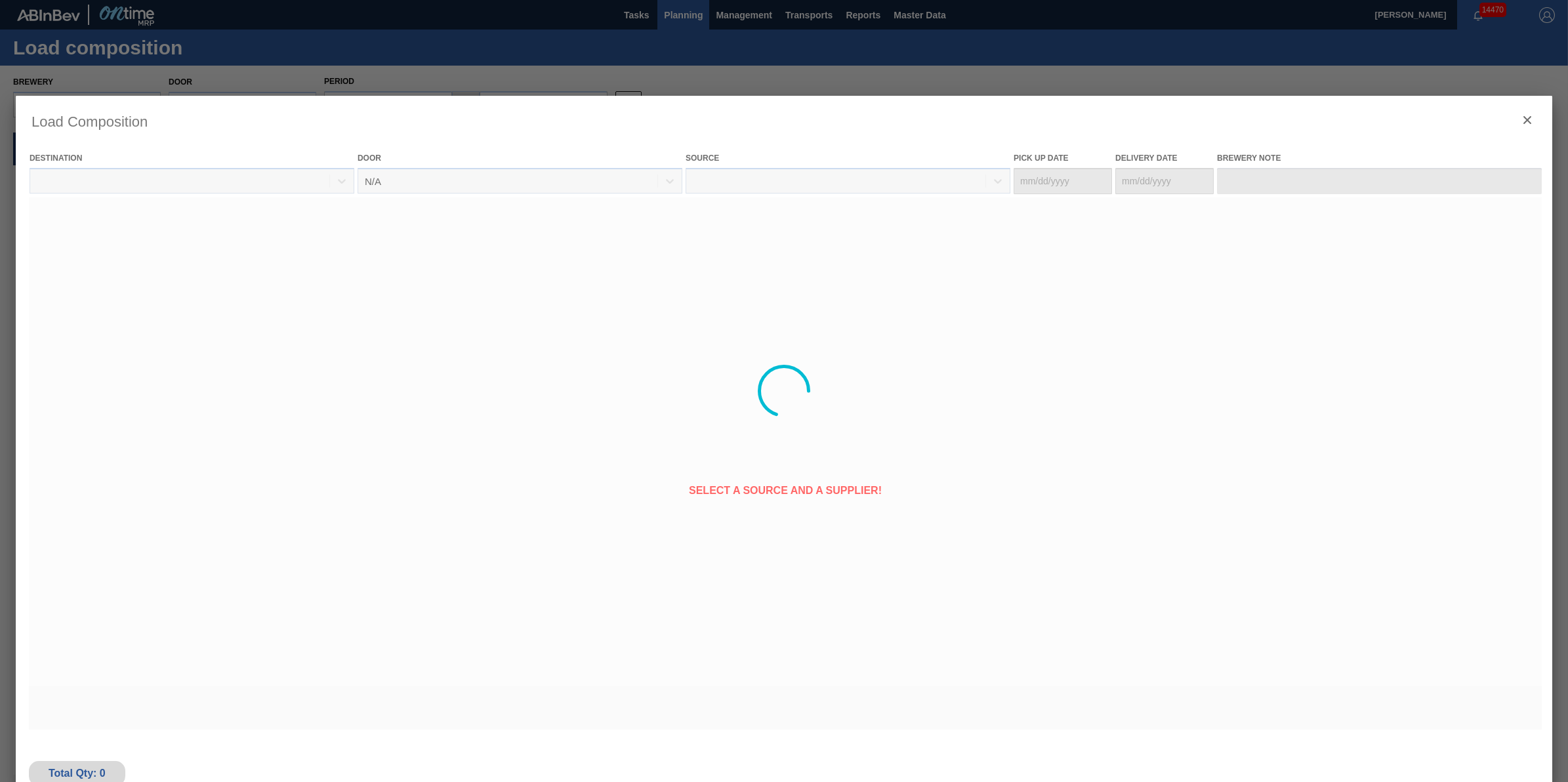
type Date "[DATE]"
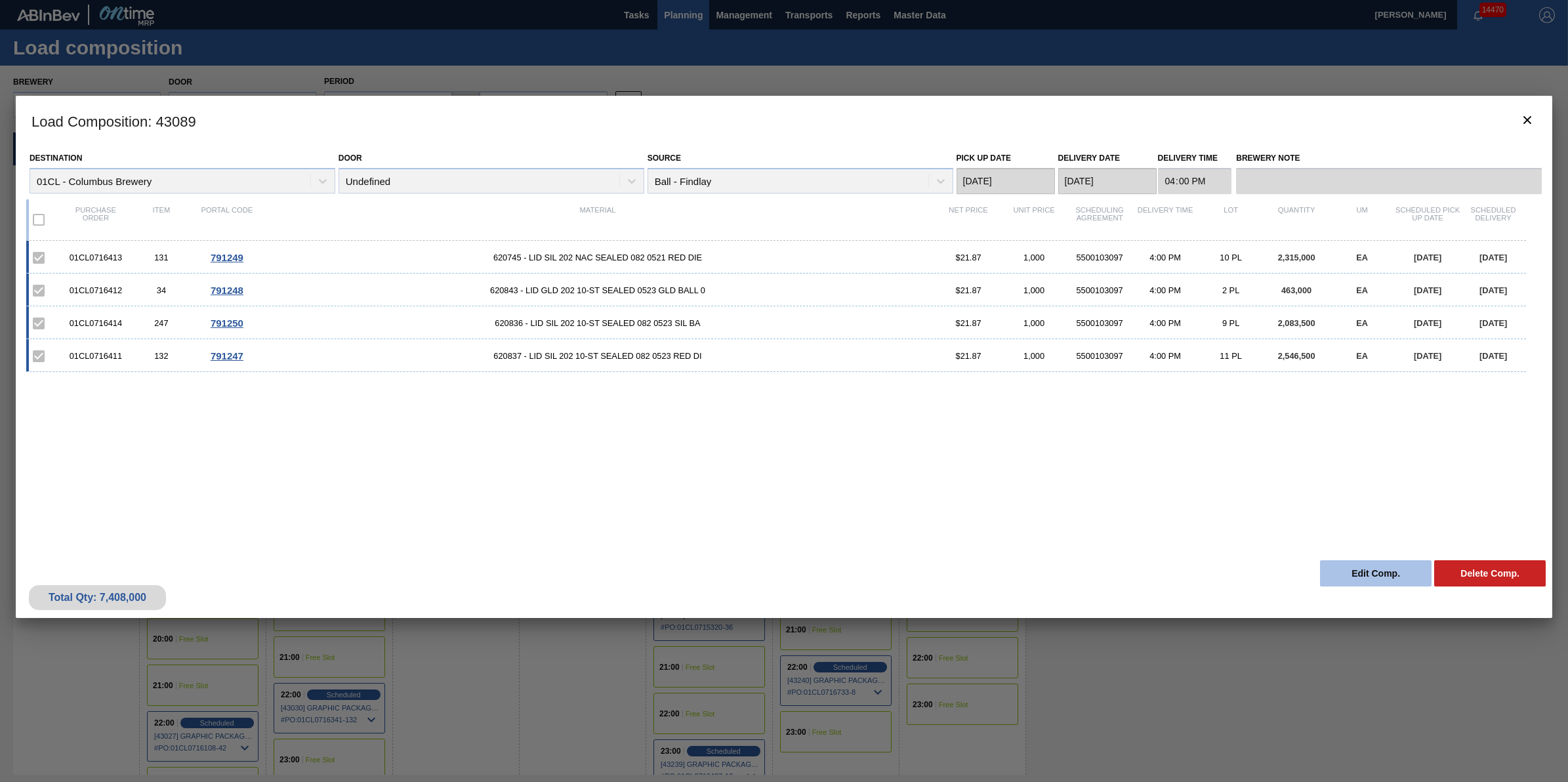
click at [1374, 566] on button "Edit Comp." at bounding box center [1376, 573] width 111 height 26
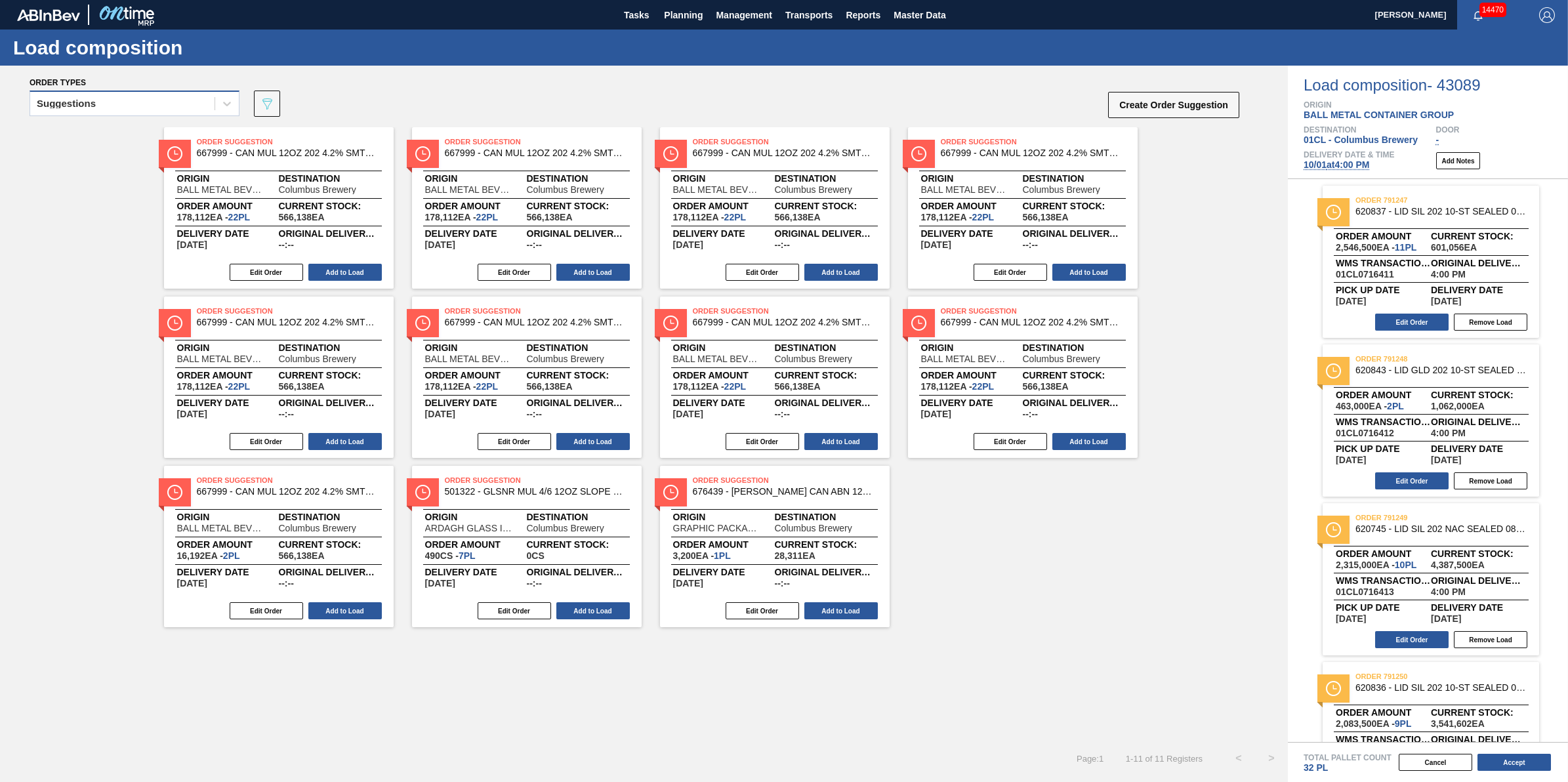
click at [192, 103] on div "Suggestions" at bounding box center [122, 104] width 184 height 19
click at [1358, 166] on span "10/01 at 4:00 PM" at bounding box center [1336, 165] width 66 height 10
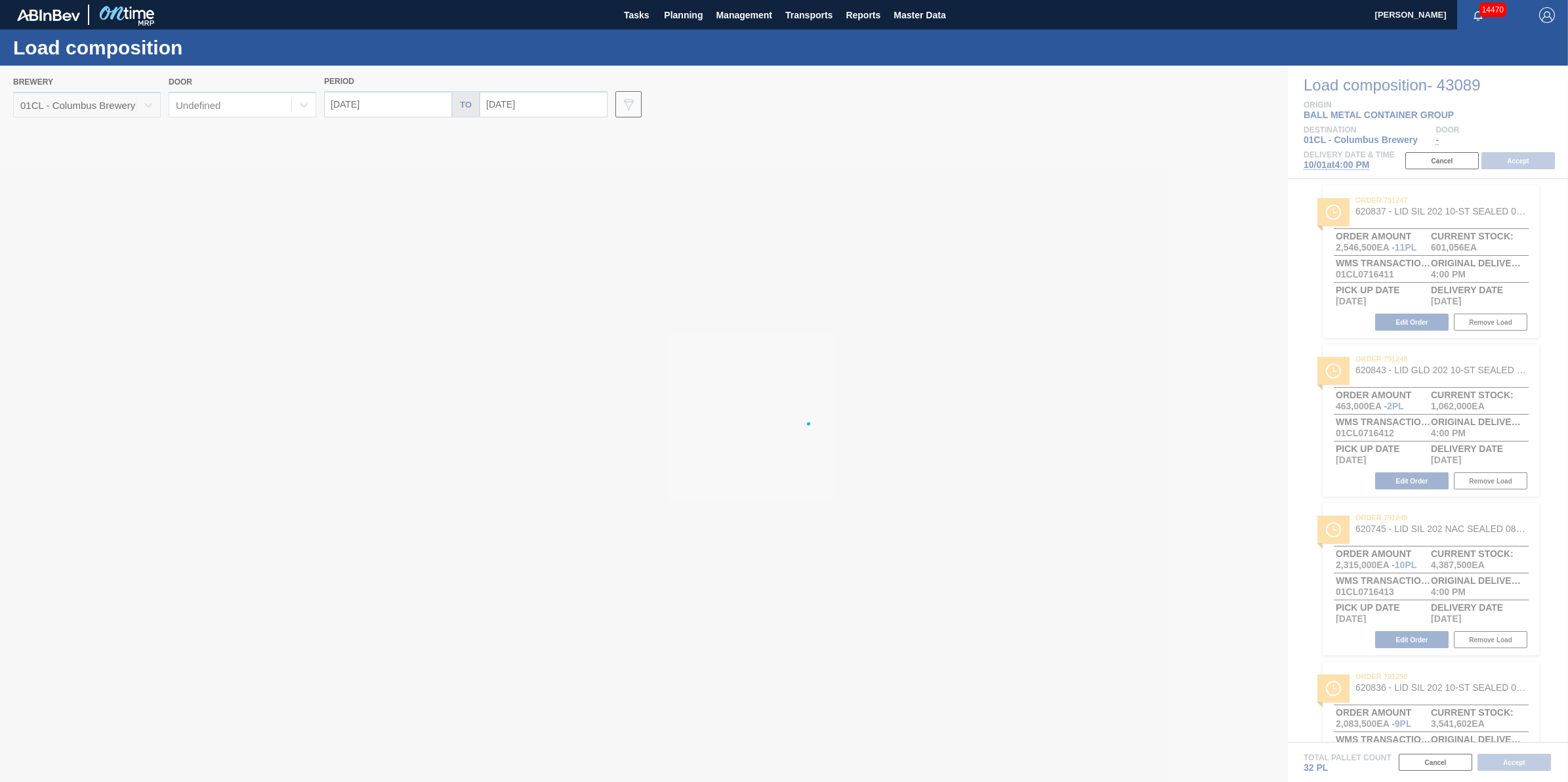
type input "[DATE]"
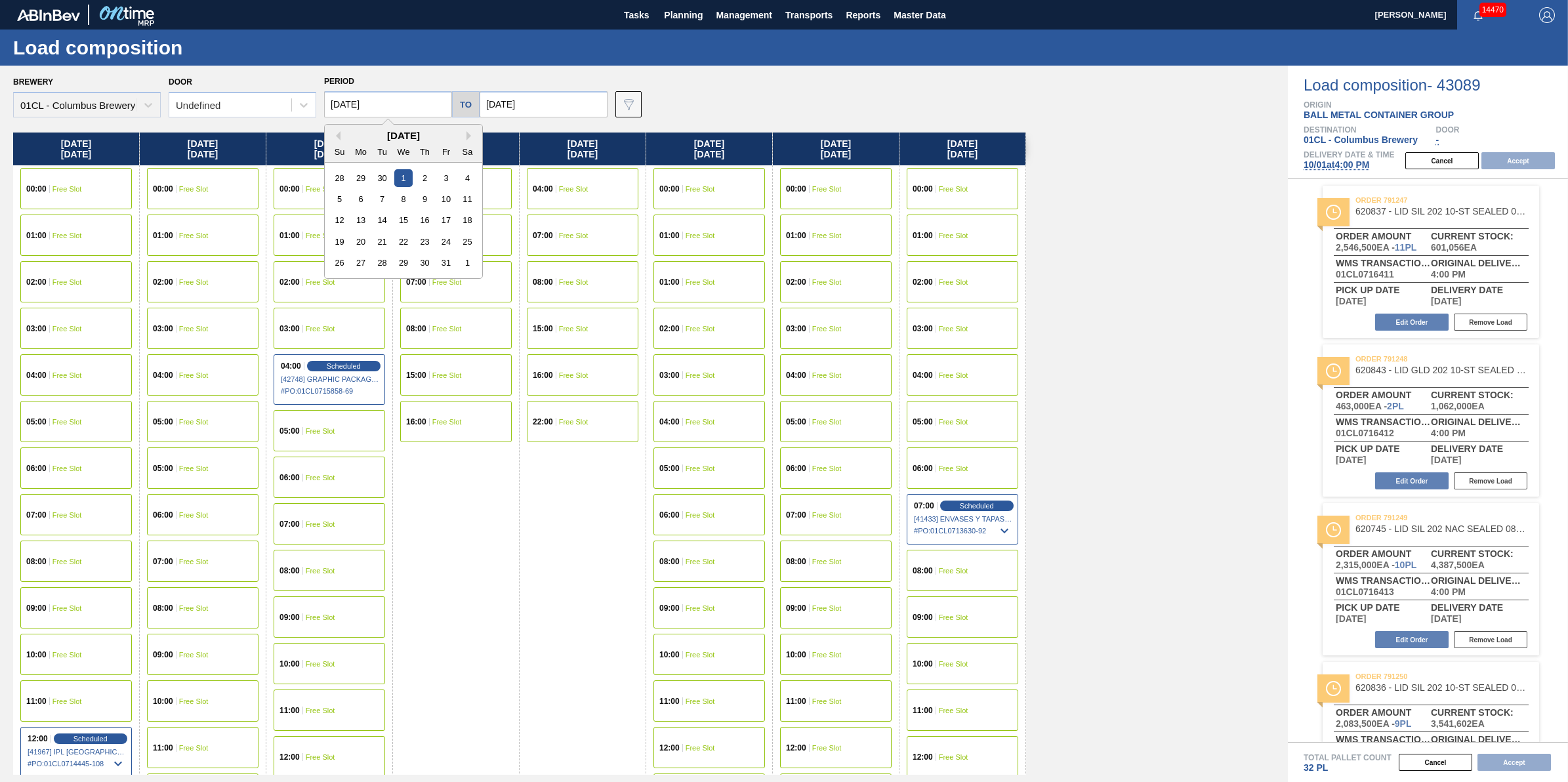
click at [386, 112] on input "[DATE]" at bounding box center [388, 104] width 128 height 26
click at [364, 178] on div "29" at bounding box center [361, 178] width 17 height 17
type input "09/29/2025"
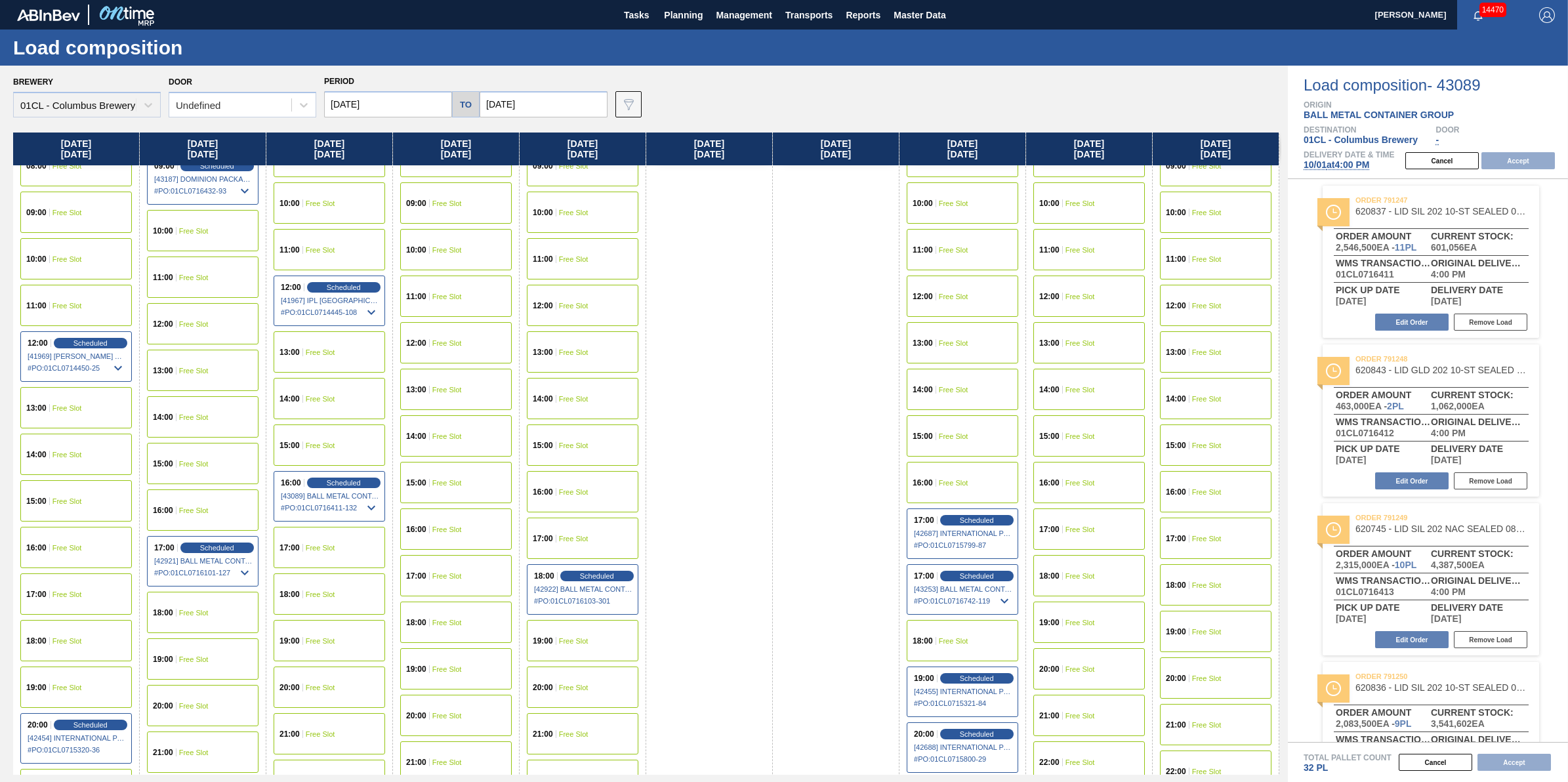
scroll to position [591, 0]
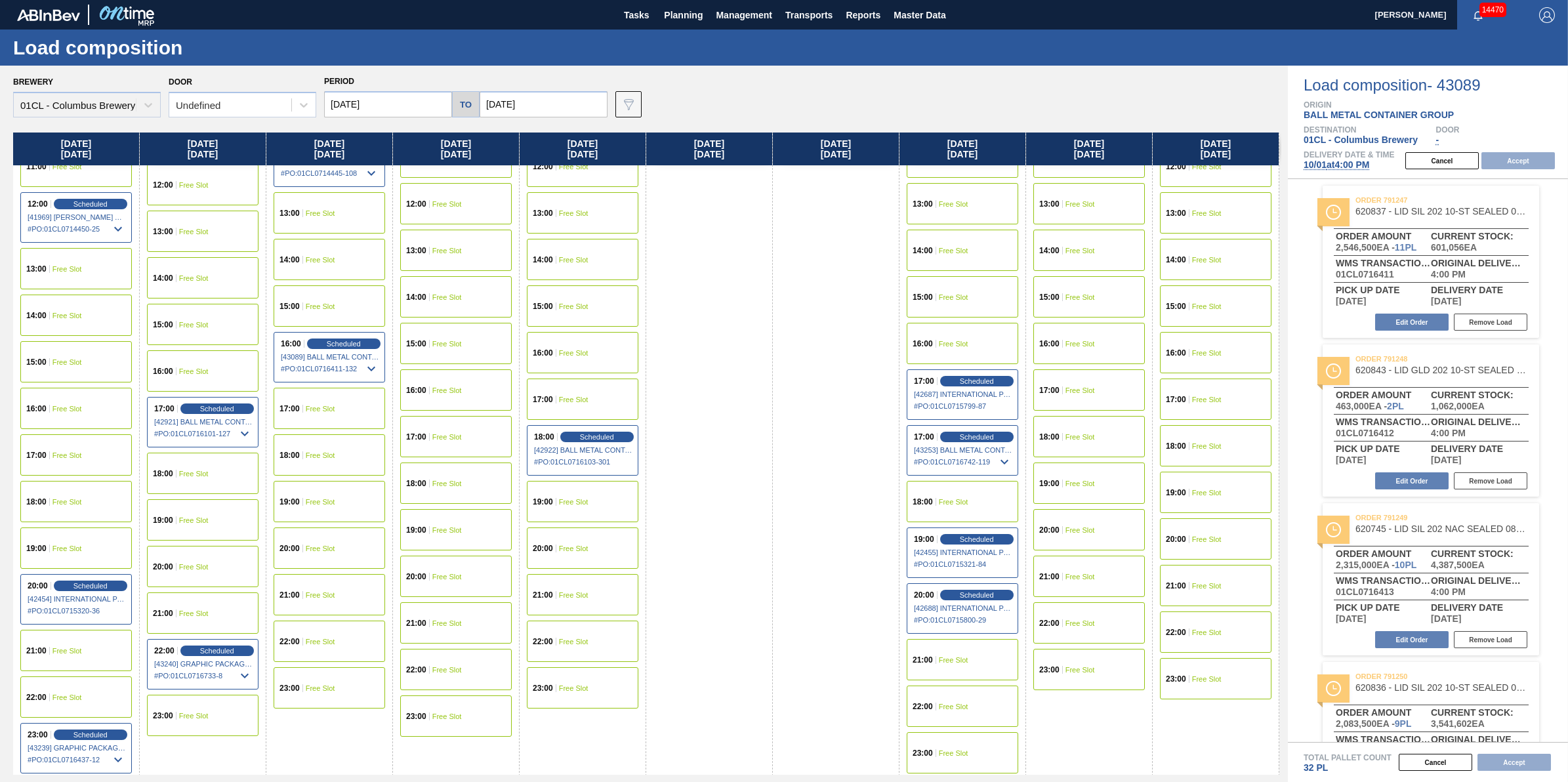
click at [90, 408] on div "16:00 Free Slot" at bounding box center [76, 408] width 111 height 42
click at [1542, 156] on button "Accept" at bounding box center [1518, 160] width 74 height 17
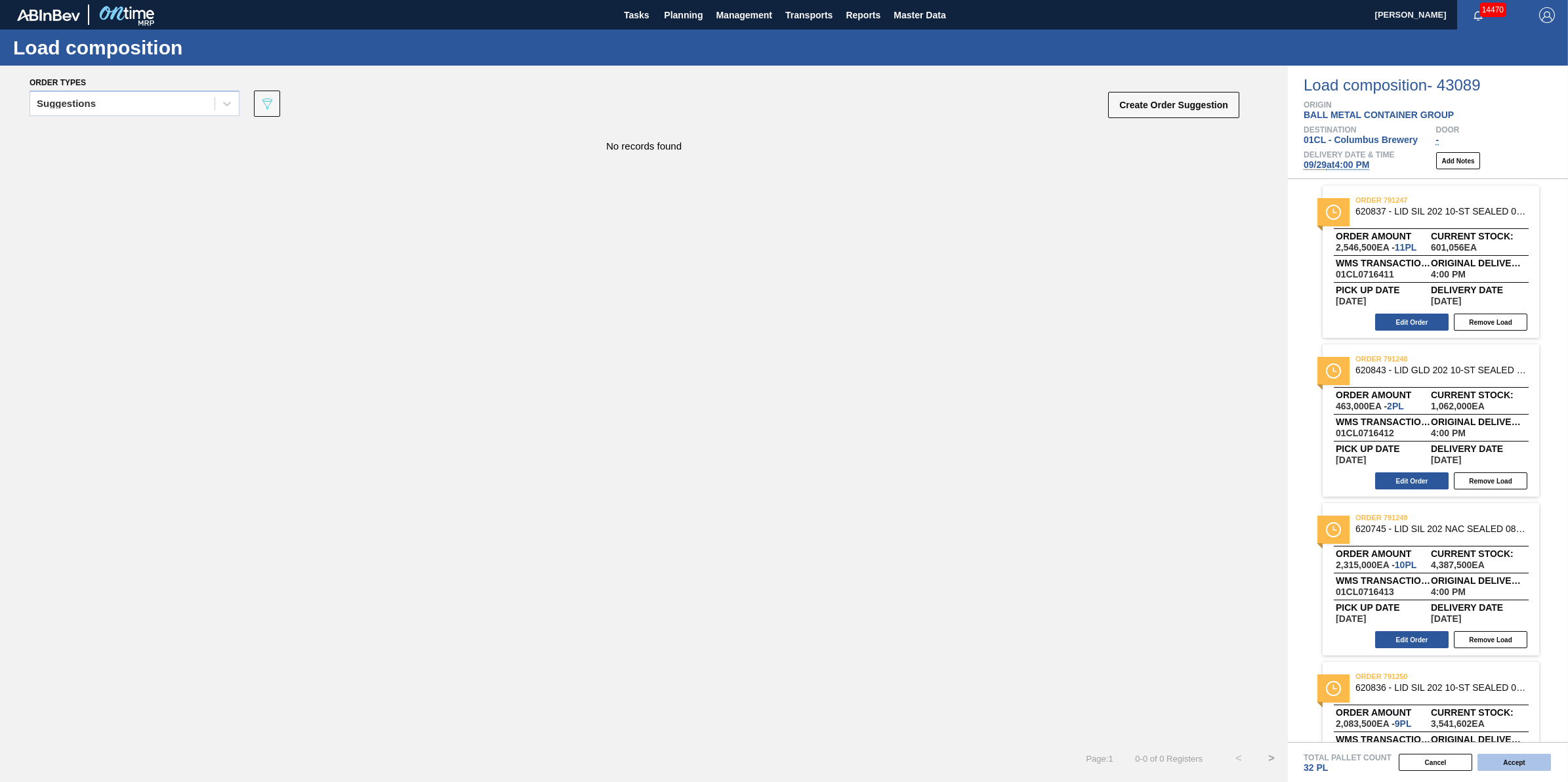
click at [1514, 765] on button "Accept" at bounding box center [1514, 762] width 74 height 17
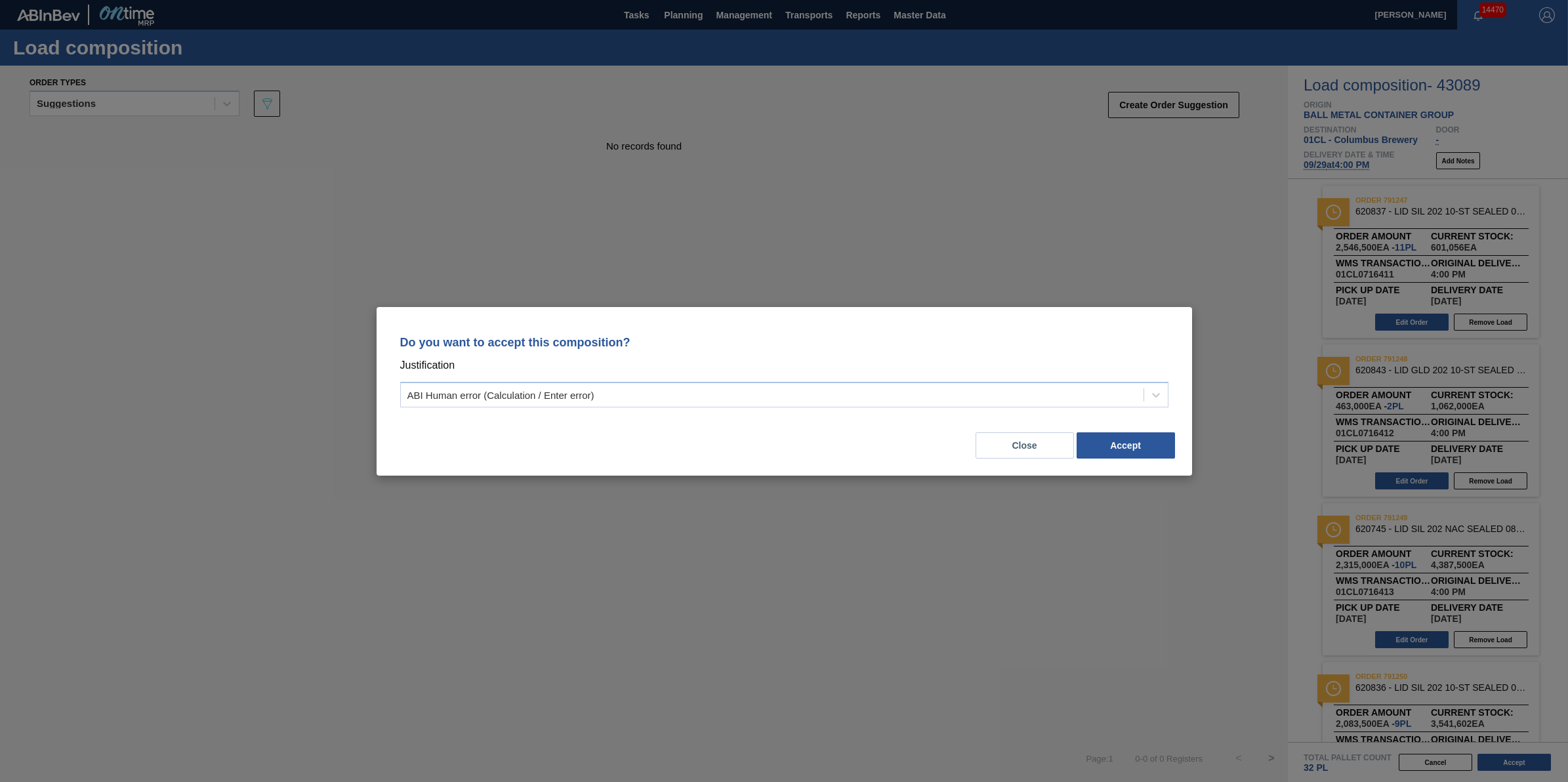
click at [1154, 430] on div "Close Accept" at bounding box center [784, 437] width 784 height 44
click at [1150, 441] on button "Accept" at bounding box center [1126, 446] width 98 height 26
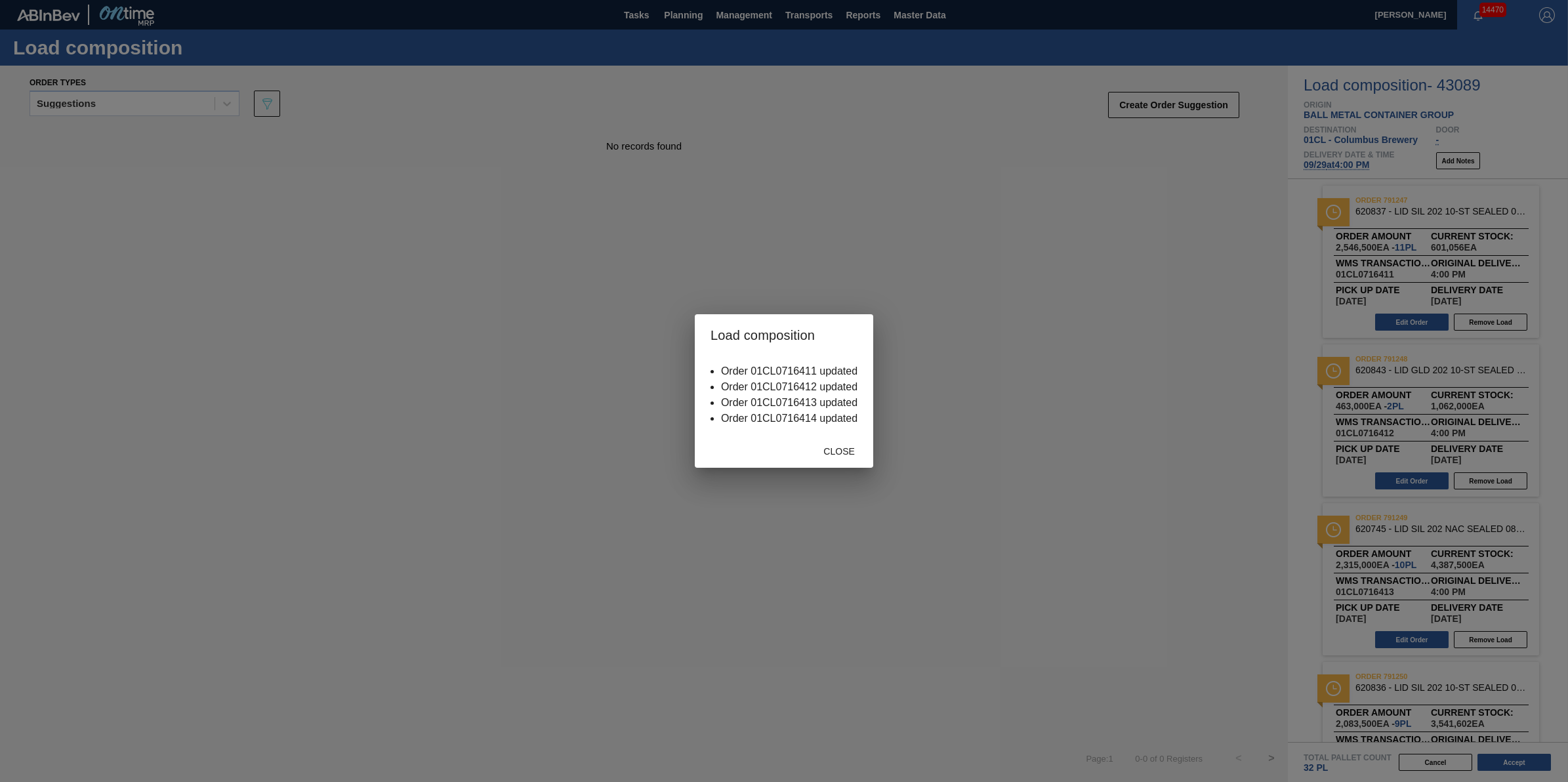
click at [854, 465] on div "Close" at bounding box center [784, 451] width 178 height 34
click at [844, 449] on span "Close" at bounding box center [838, 451] width 52 height 10
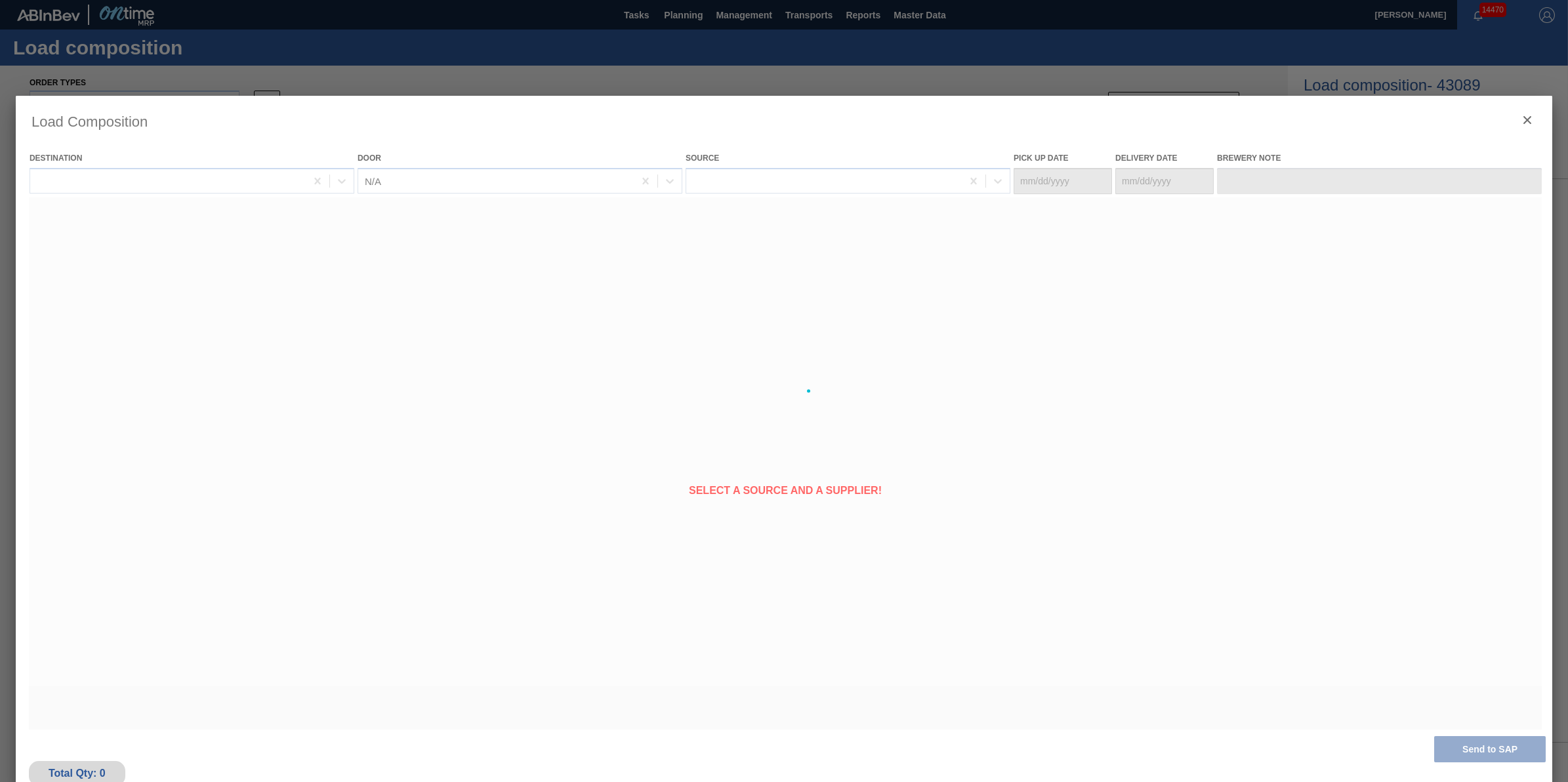
type Date "09/28/2025"
type Date "09/29/2025"
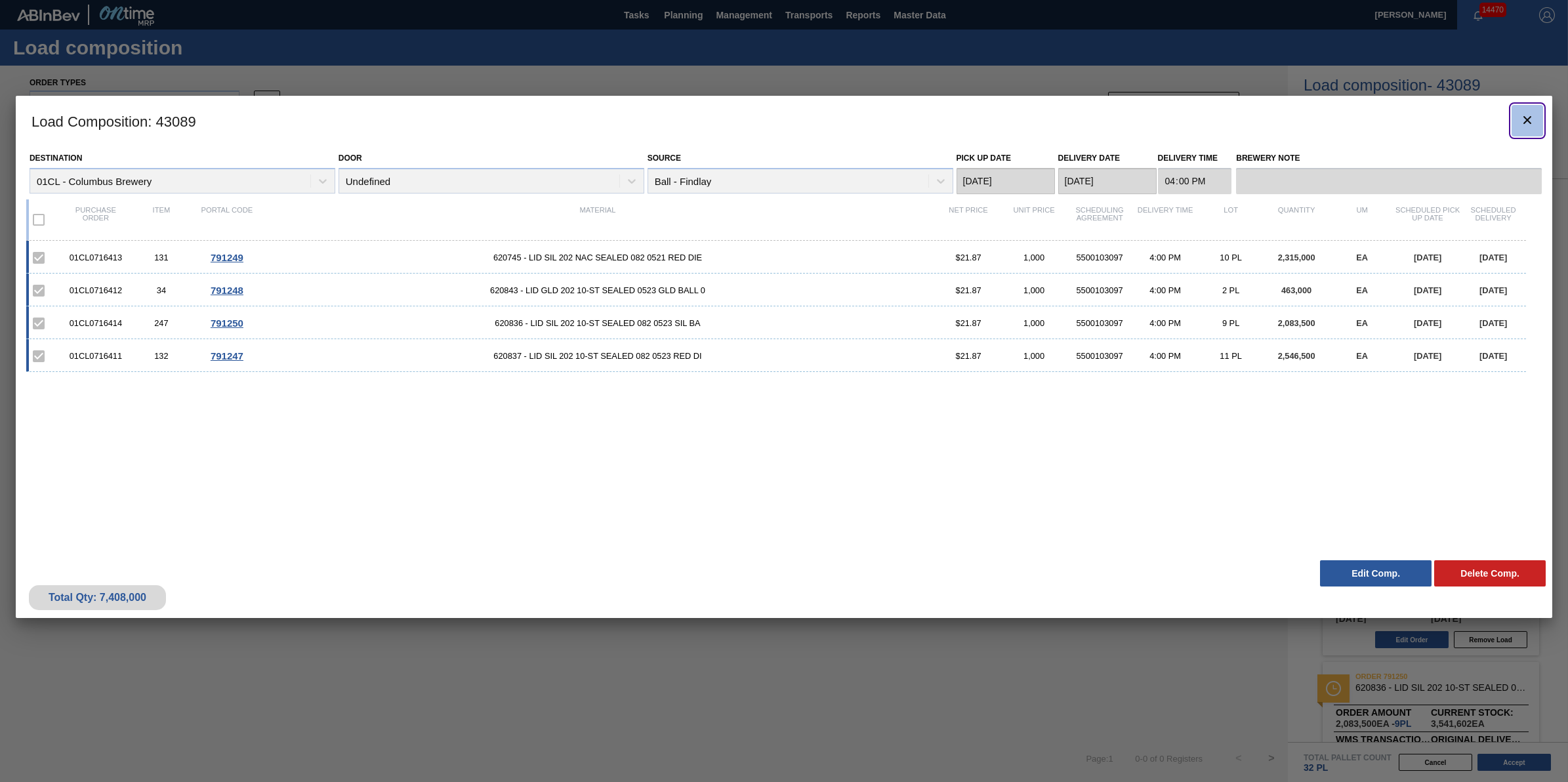
click at [1518, 122] on button "botão de ícone" at bounding box center [1527, 120] width 31 height 31
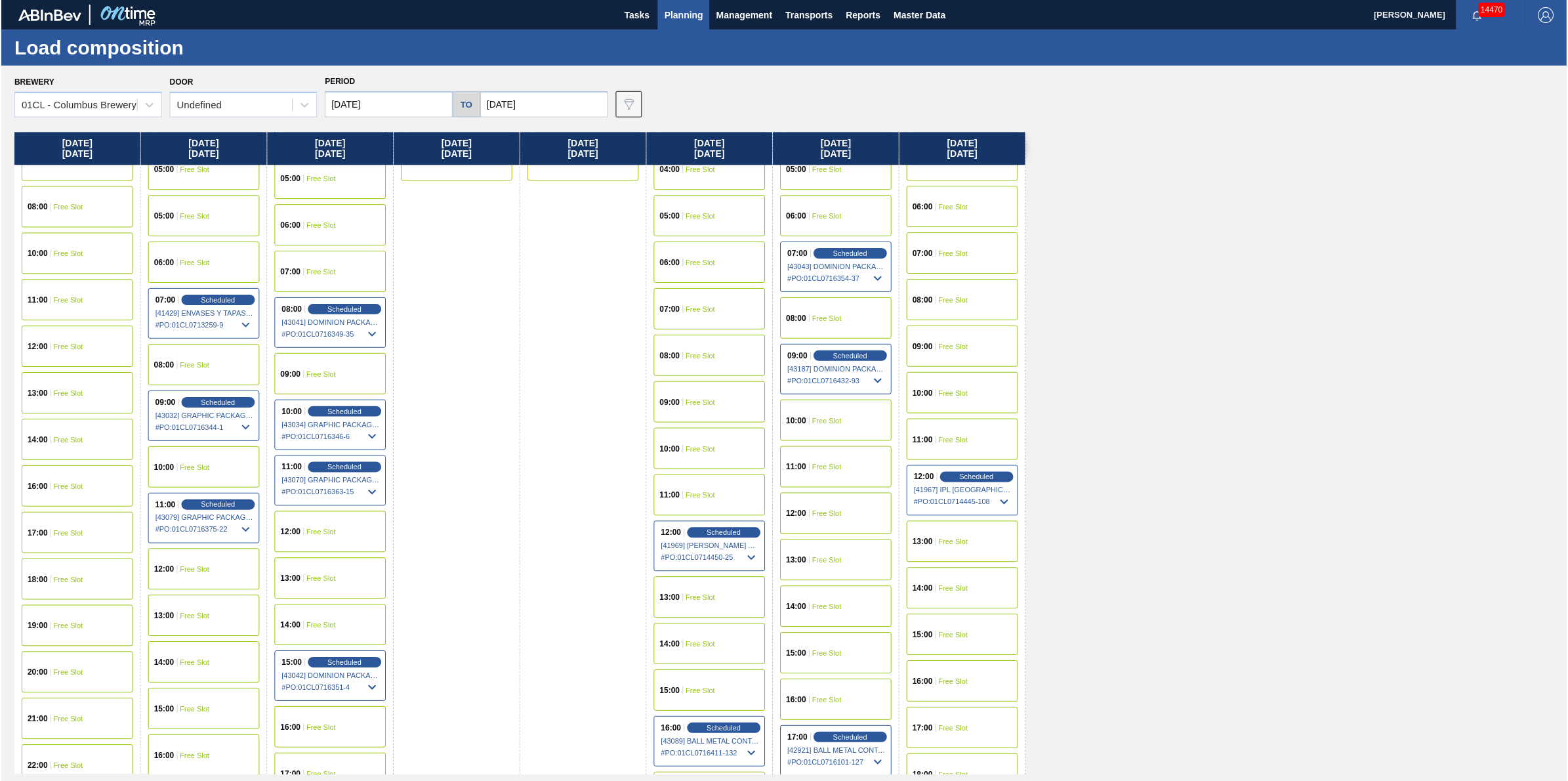
scroll to position [410, 0]
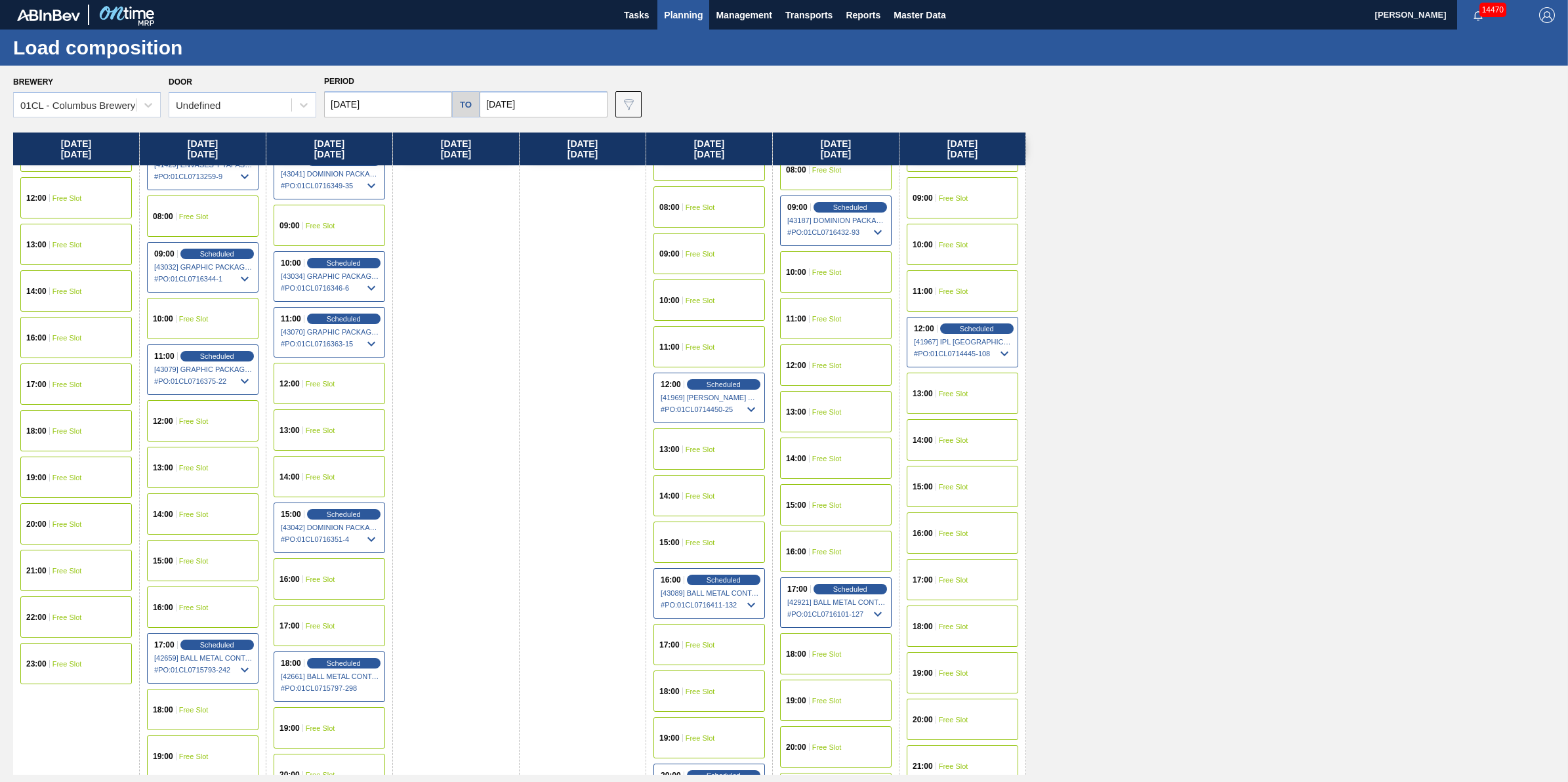
click at [704, 545] on span "Free Slot" at bounding box center [701, 542] width 30 height 8
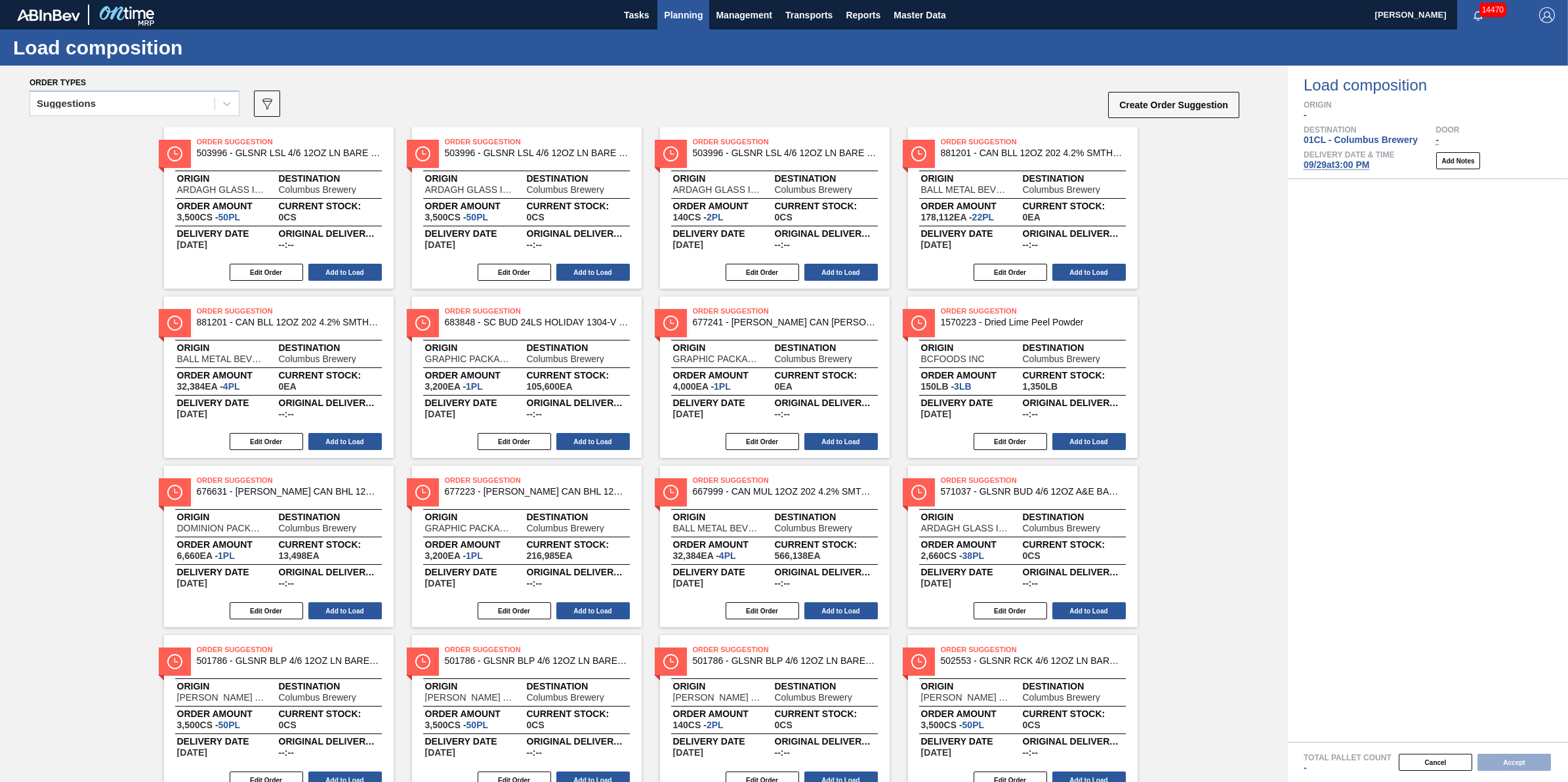
click at [685, 7] on span "Planning" at bounding box center [683, 15] width 39 height 16
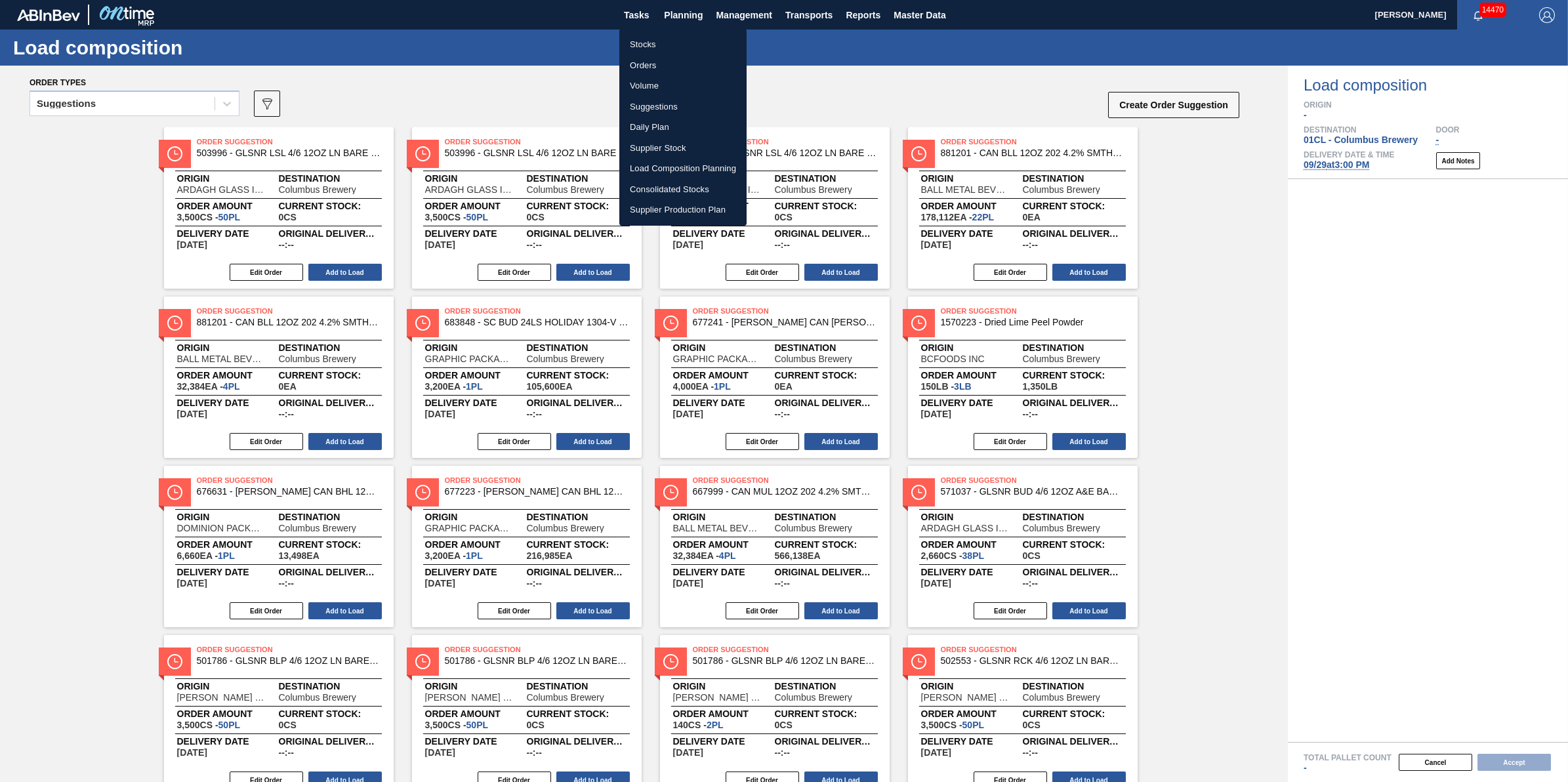
click at [680, 36] on li "Stocks" at bounding box center [683, 44] width 127 height 21
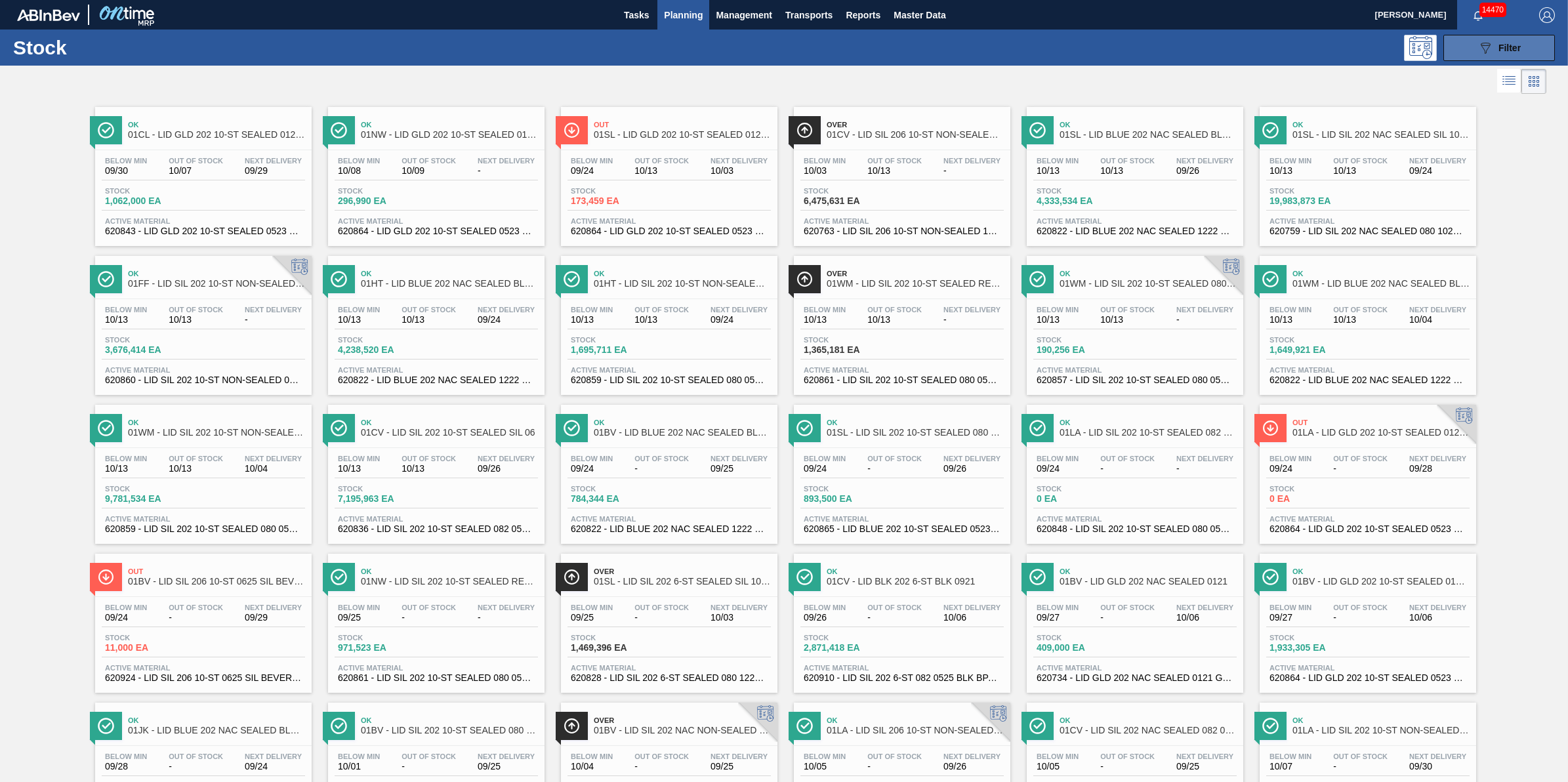
click at [1507, 54] on div "089F7B8B-B2A5-4AFE-B5C0-19BA573D28AC Filter" at bounding box center [1499, 48] width 43 height 16
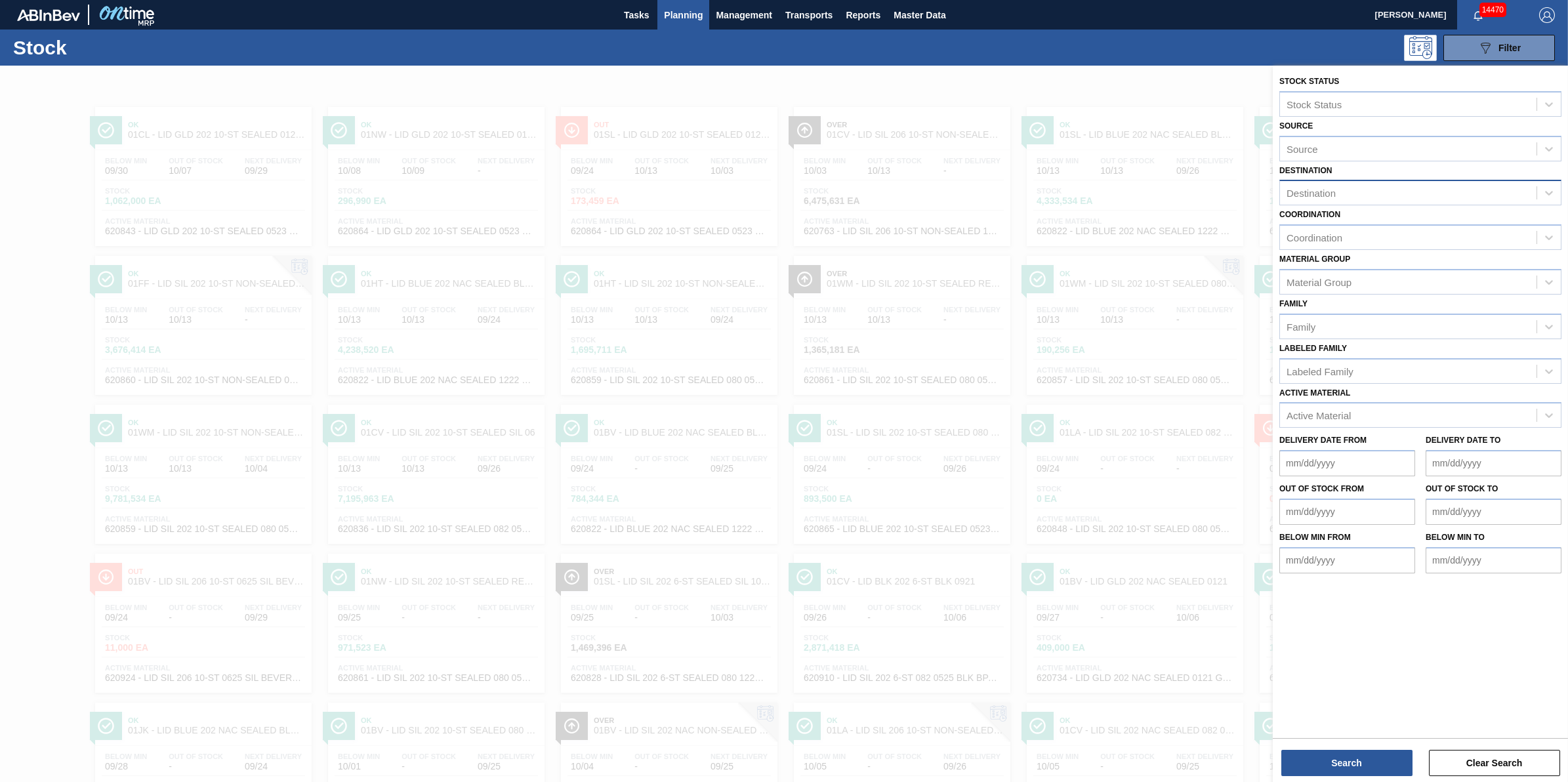
click at [1403, 195] on div "Destination" at bounding box center [1409, 193] width 256 height 19
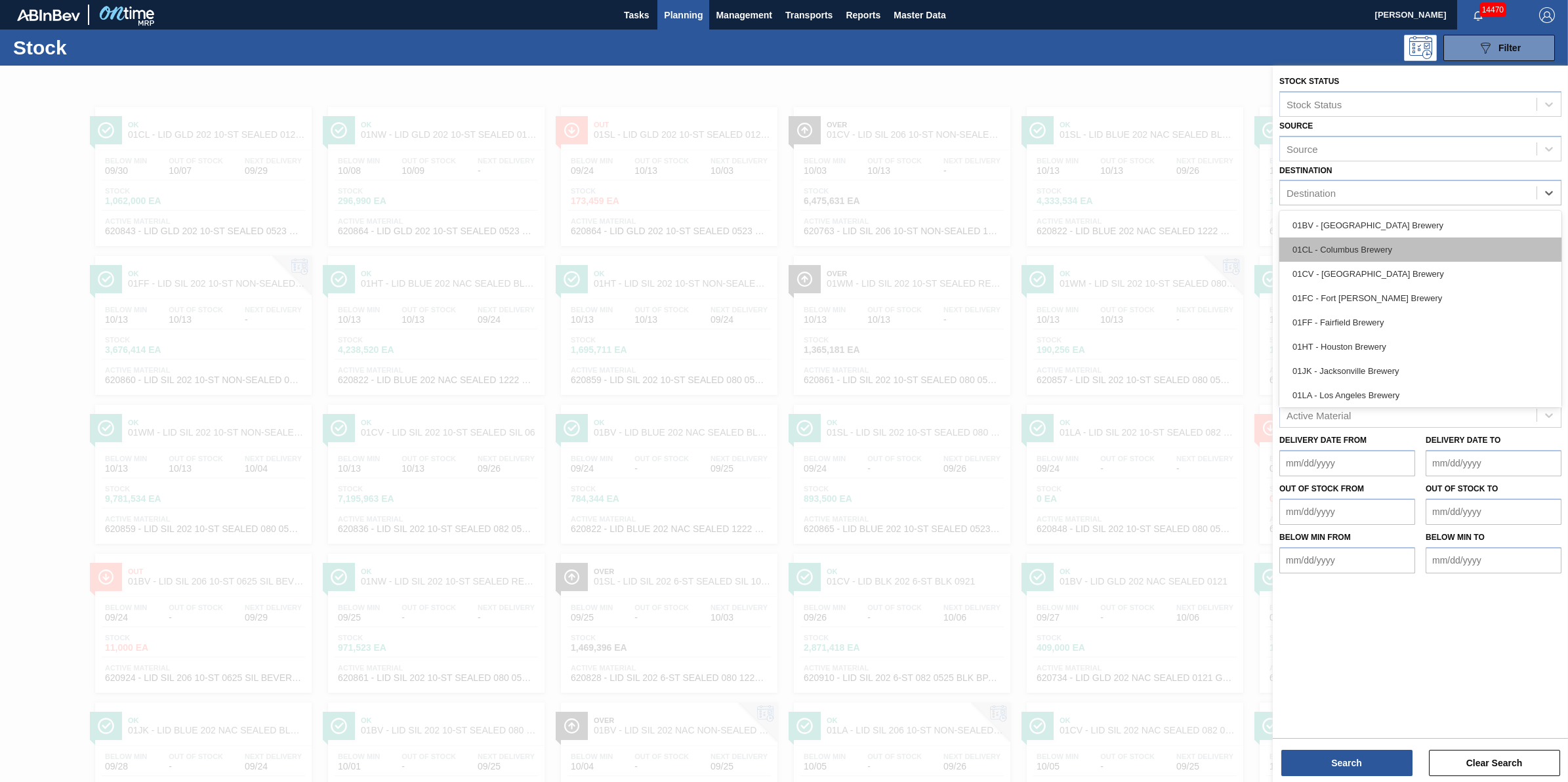
click at [1393, 237] on div "01CL - Columbus Brewery" at bounding box center [1420, 249] width 282 height 24
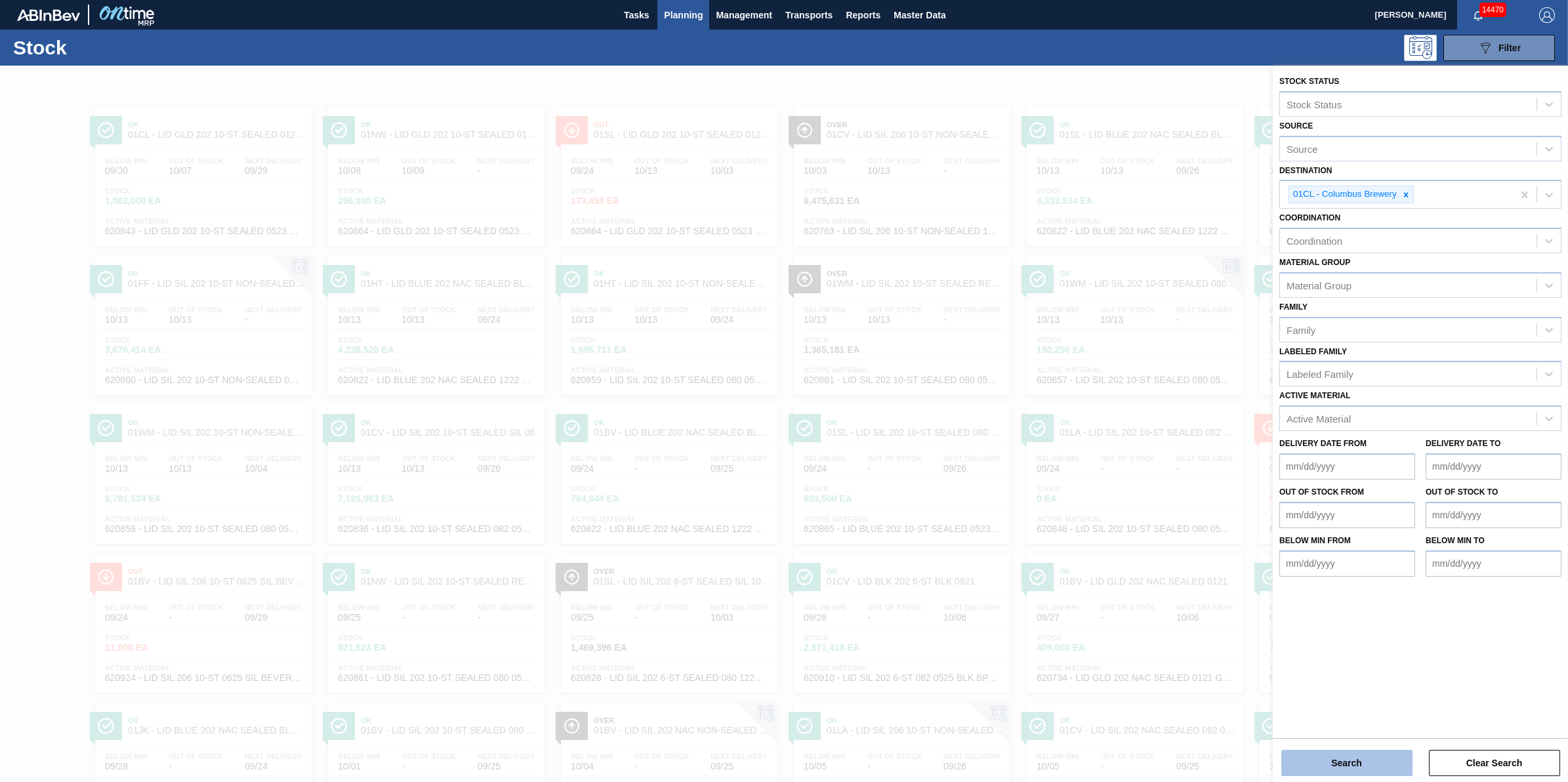
click at [1336, 759] on button "Search" at bounding box center [1347, 763] width 131 height 26
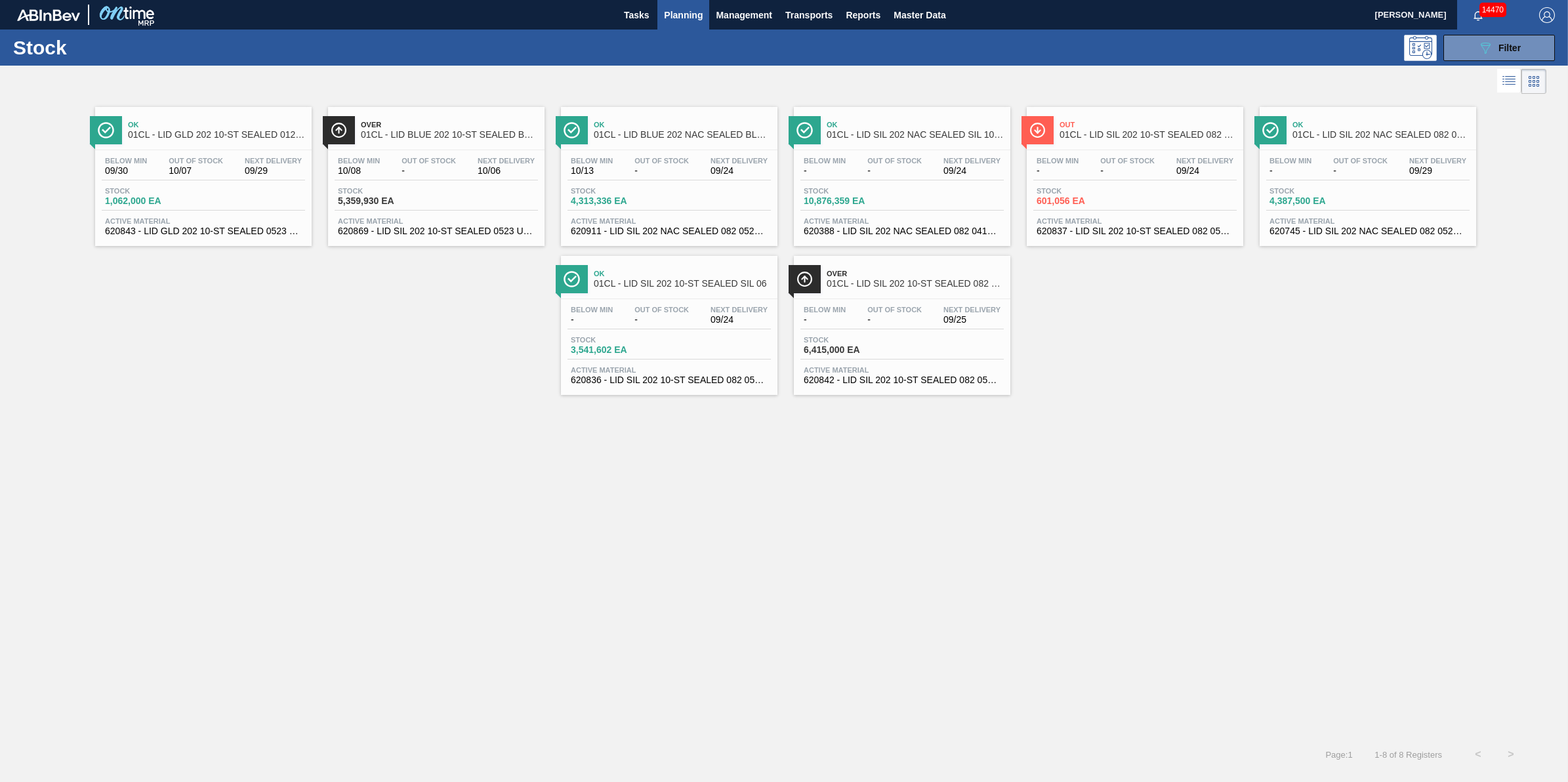
click at [638, 353] on span "3,541,602 EA" at bounding box center [617, 350] width 92 height 10
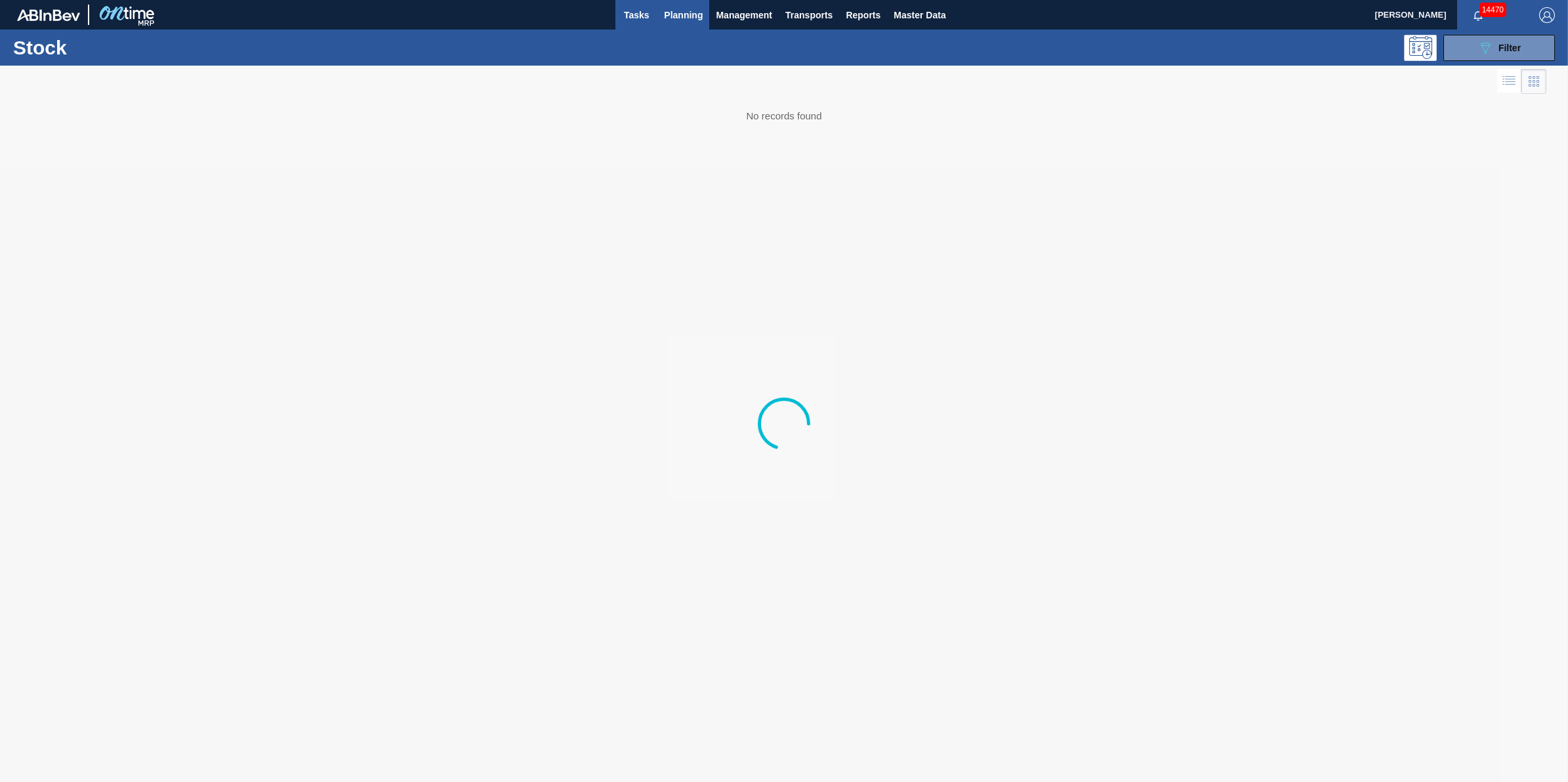
click at [644, 17] on span "Tasks" at bounding box center [637, 15] width 29 height 16
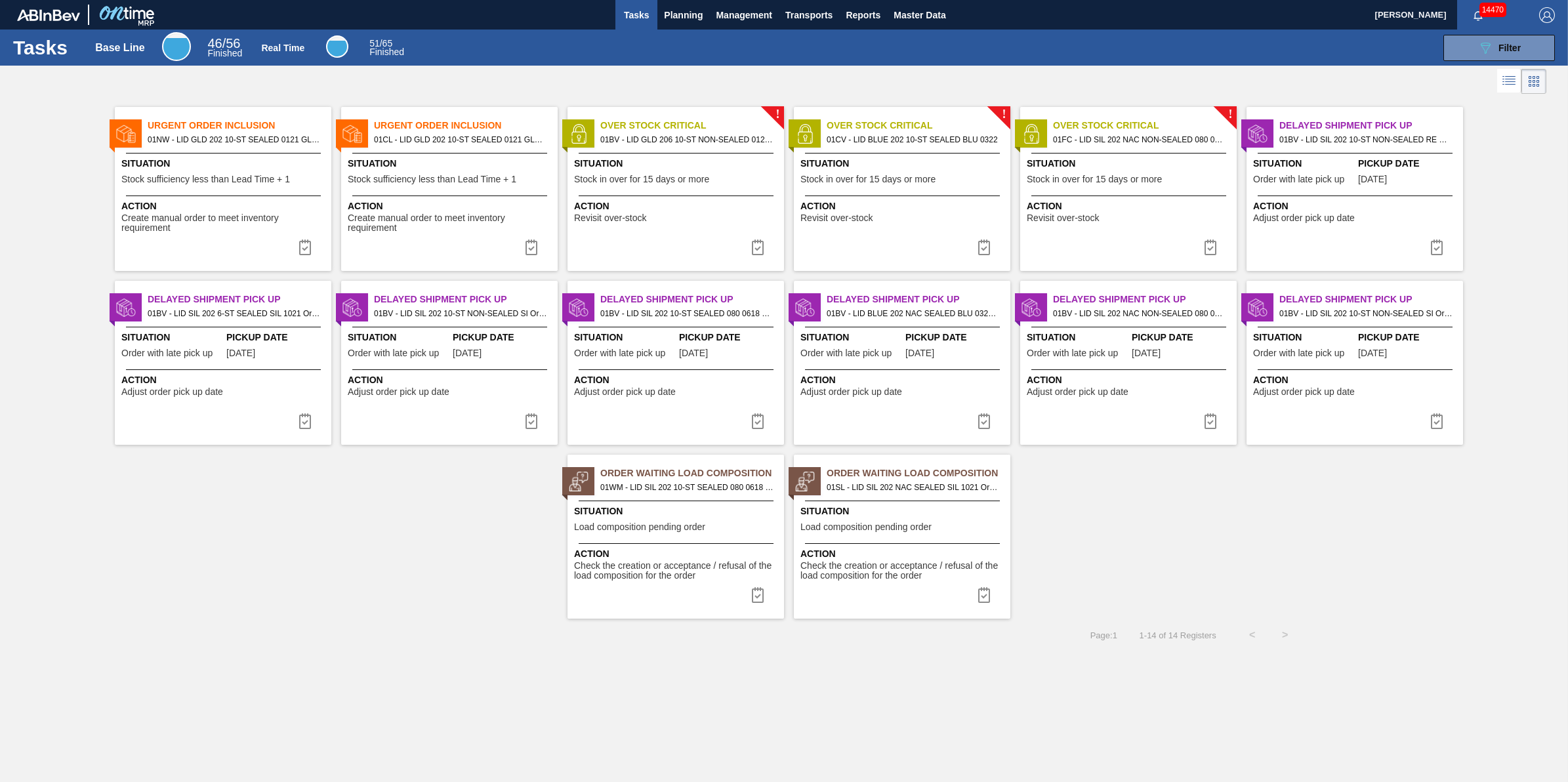
click at [381, 186] on div "Situation Stock sufficiency less than Lead Time + 1" at bounding box center [452, 173] width 207 height 32
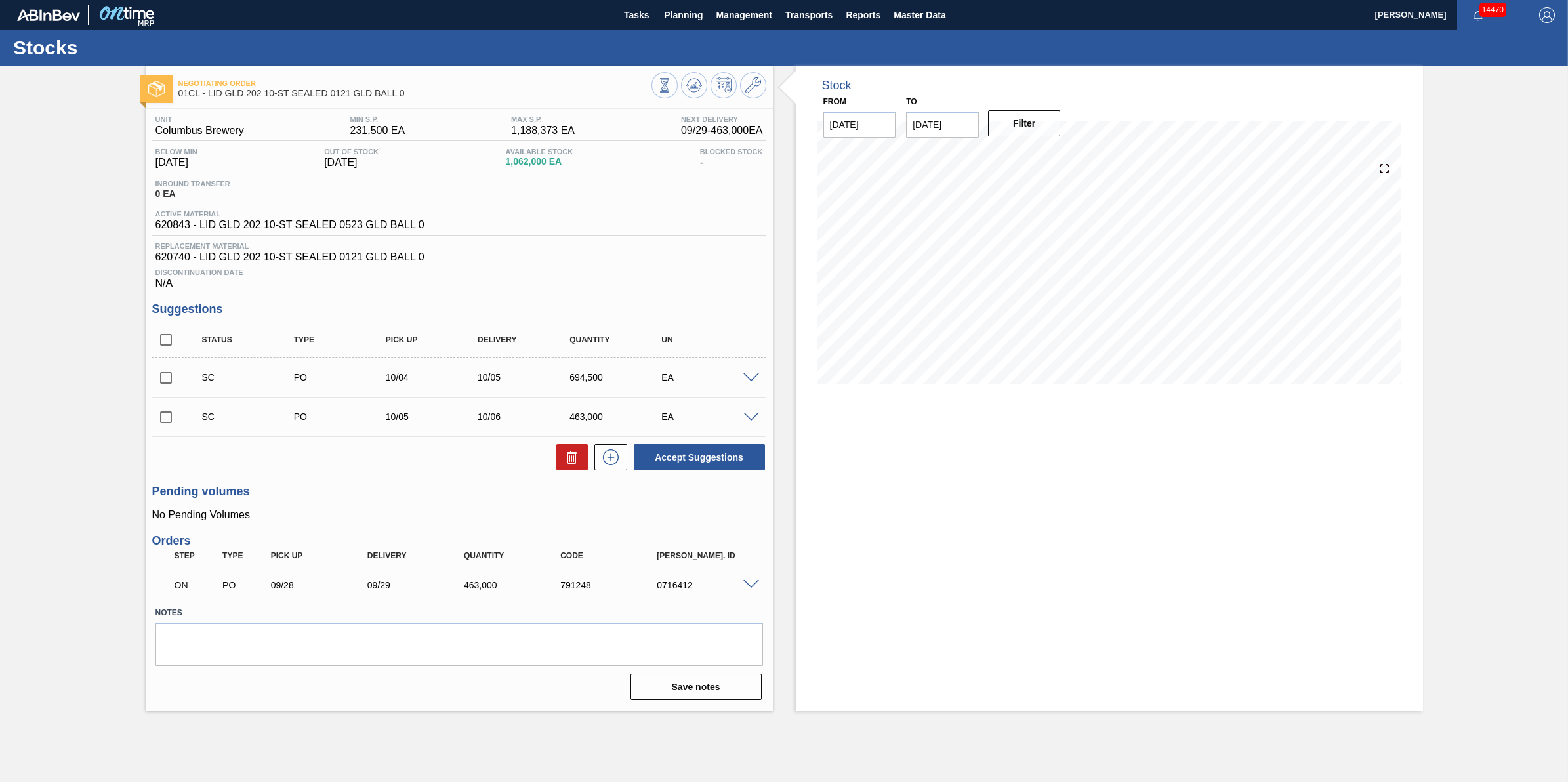
click at [750, 392] on div "SC PO 10/04 10/05 694,500 EA" at bounding box center [459, 377] width 614 height 33
click at [752, 387] on div "SC PO 10/04 10/05 694,500 EA" at bounding box center [459, 377] width 614 height 33
click at [749, 379] on span at bounding box center [752, 379] width 16 height 10
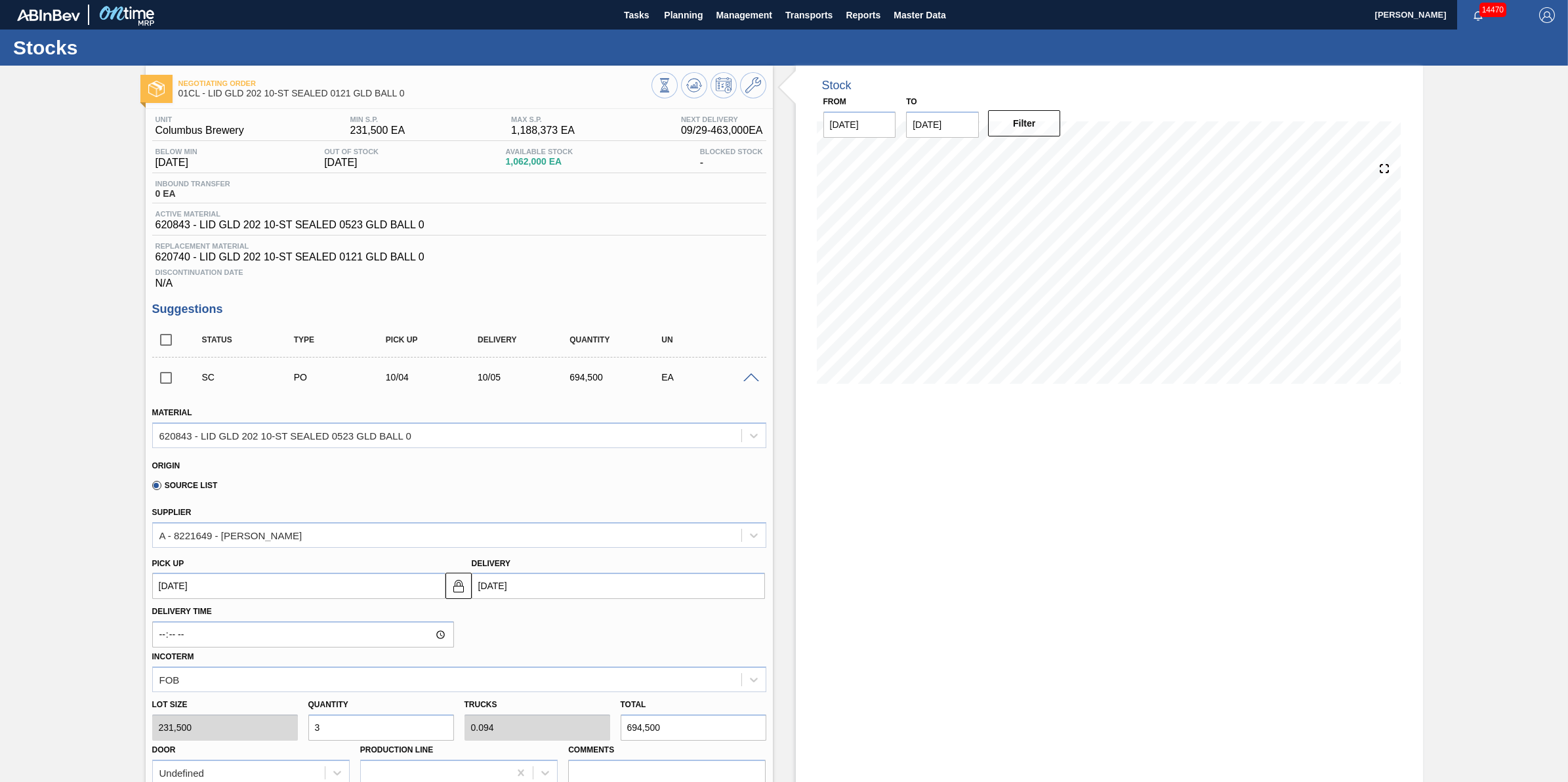
click at [749, 379] on span at bounding box center [752, 379] width 16 height 10
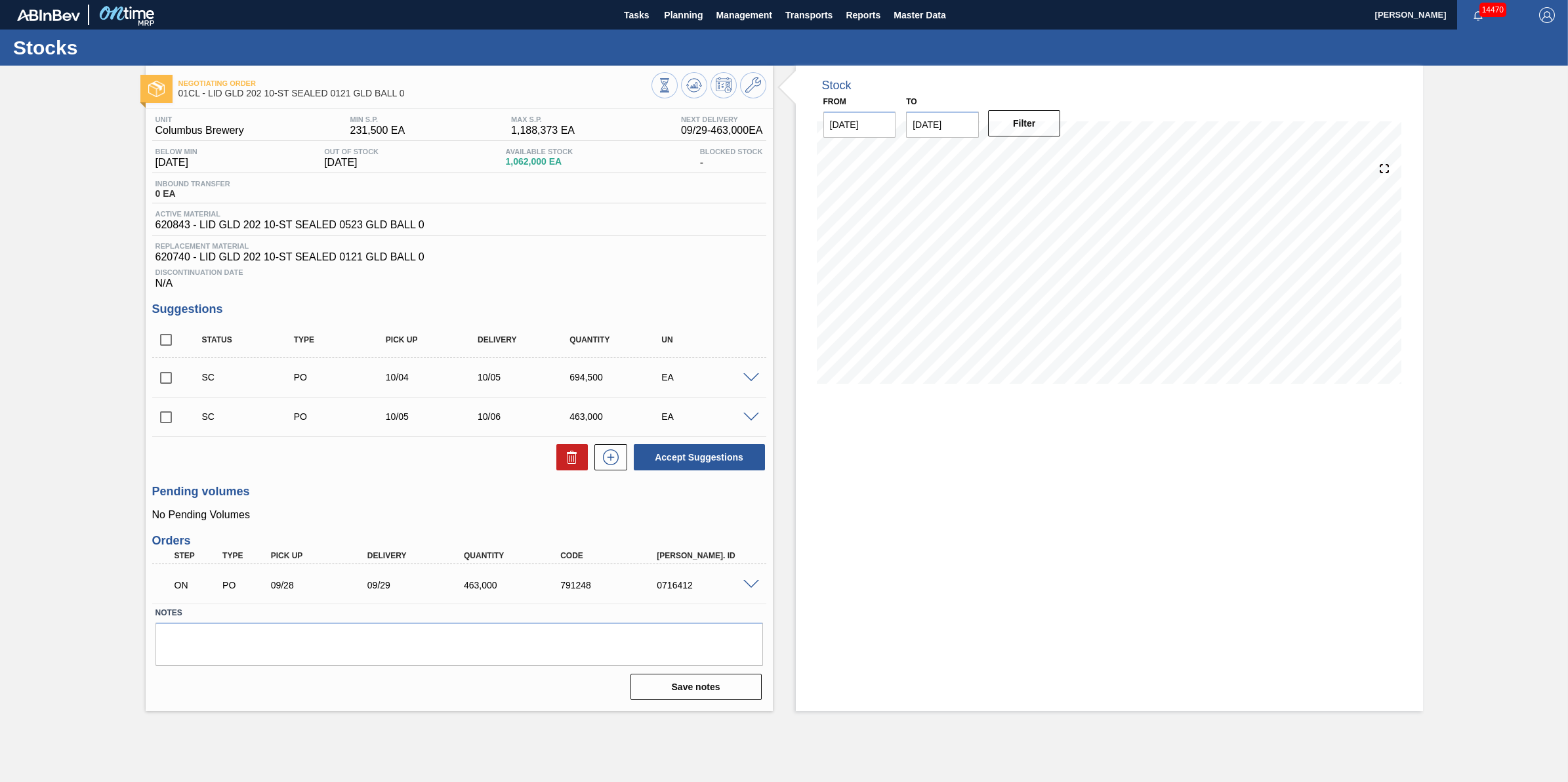
click at [753, 420] on span at bounding box center [752, 418] width 16 height 10
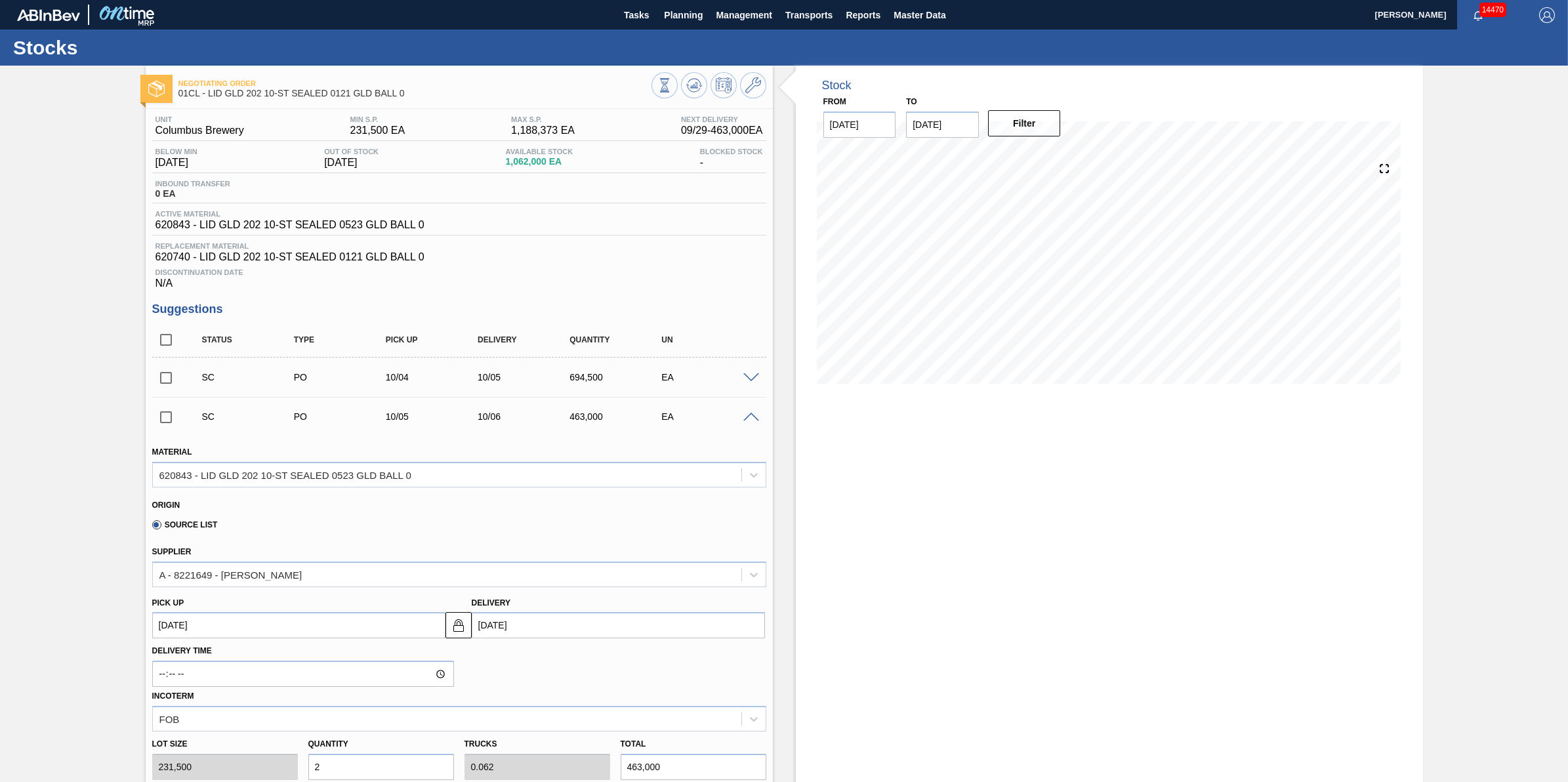
click at [755, 420] on span at bounding box center [752, 418] width 16 height 10
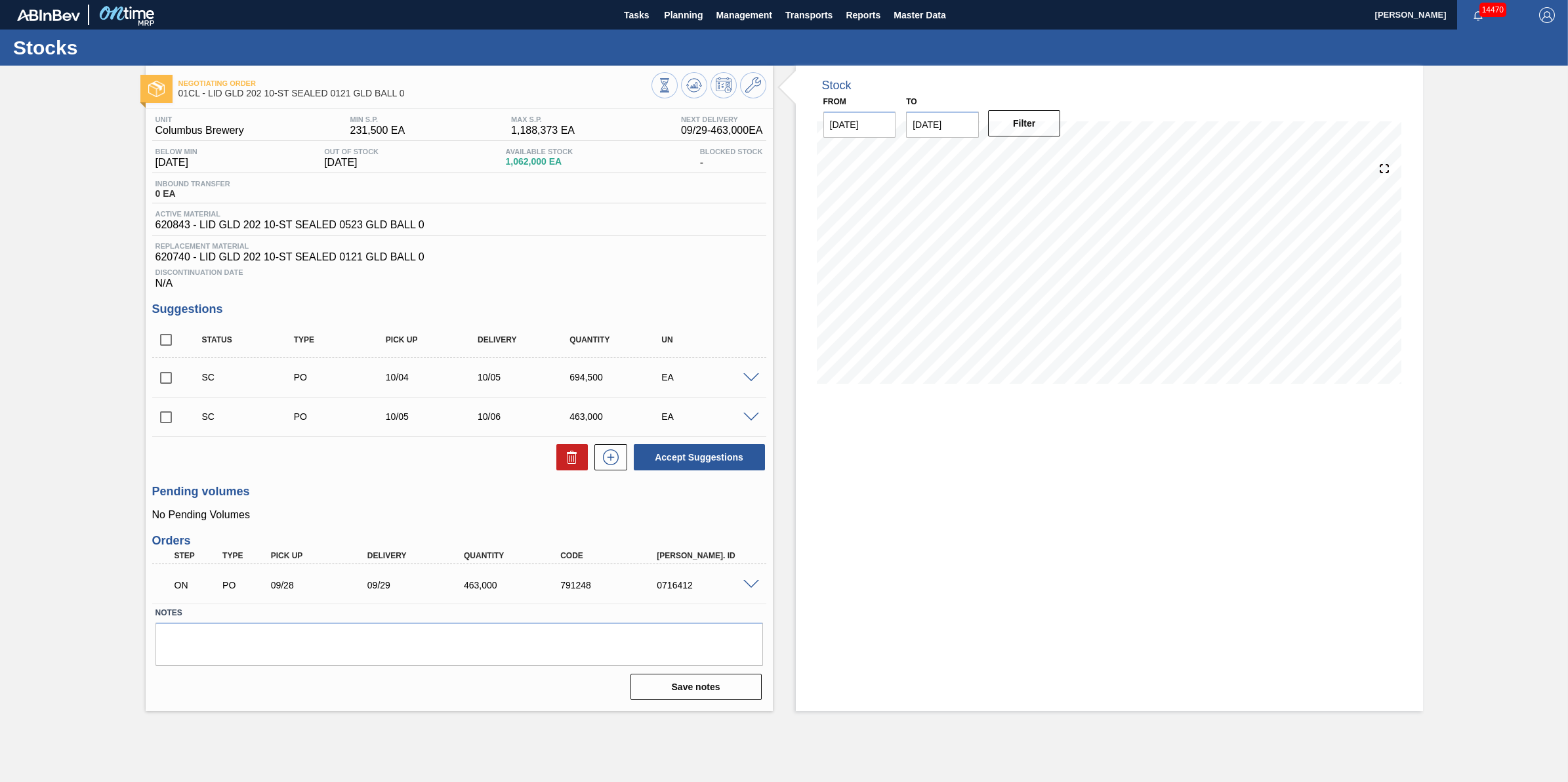
click at [748, 381] on span at bounding box center [752, 379] width 16 height 10
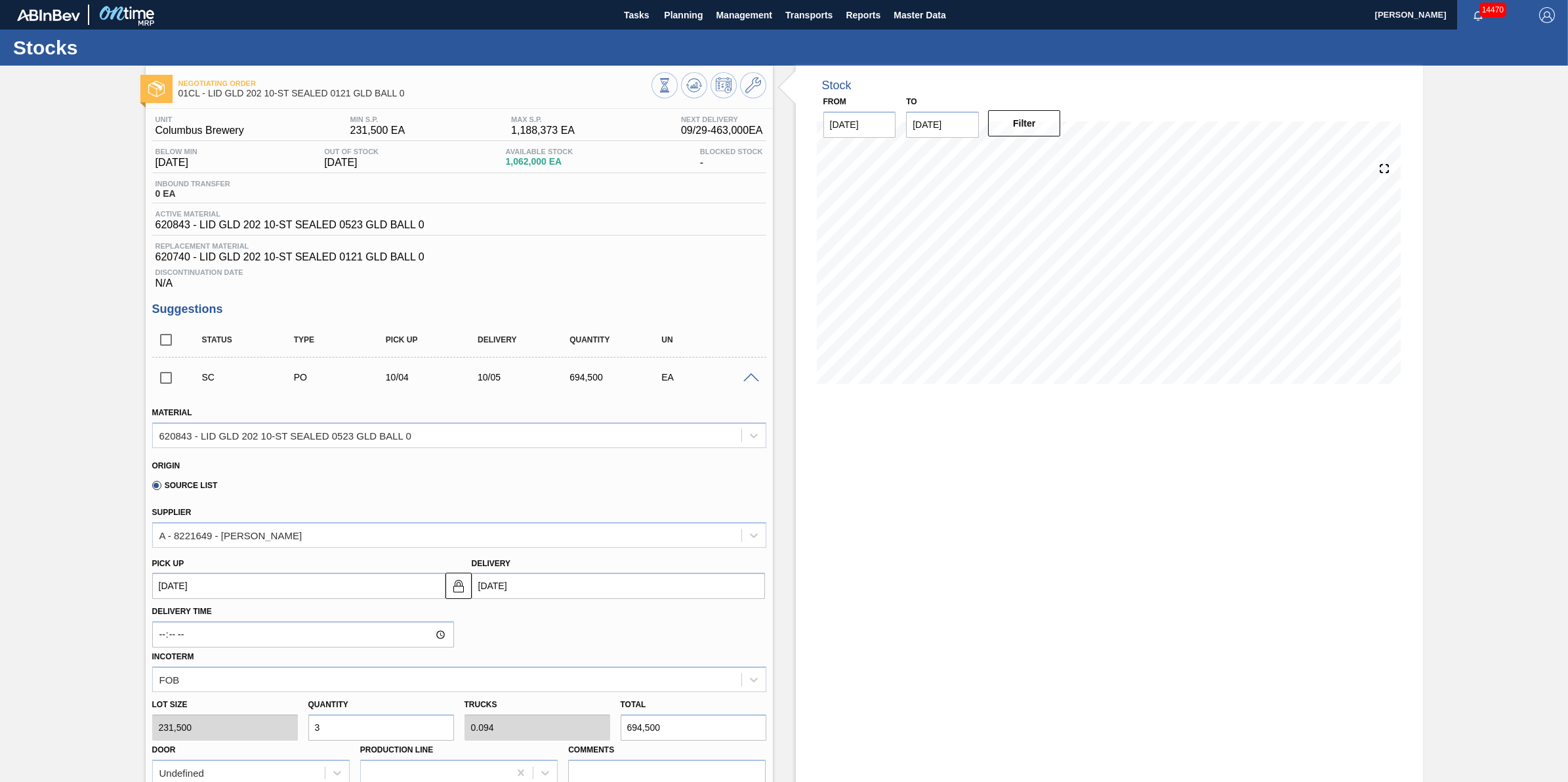
click at [749, 381] on span at bounding box center [752, 379] width 16 height 10
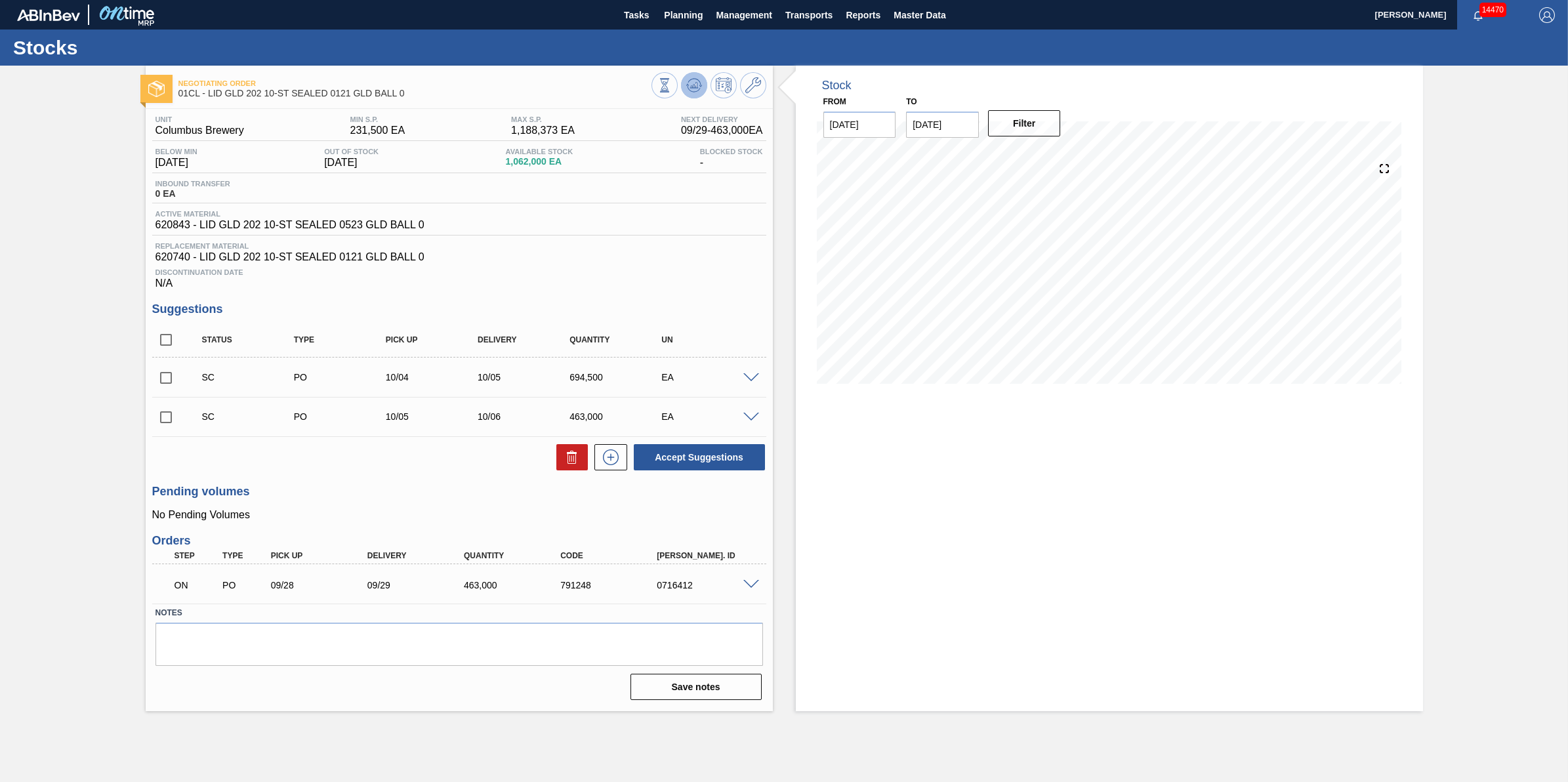
click at [690, 87] on icon at bounding box center [694, 85] width 9 height 6
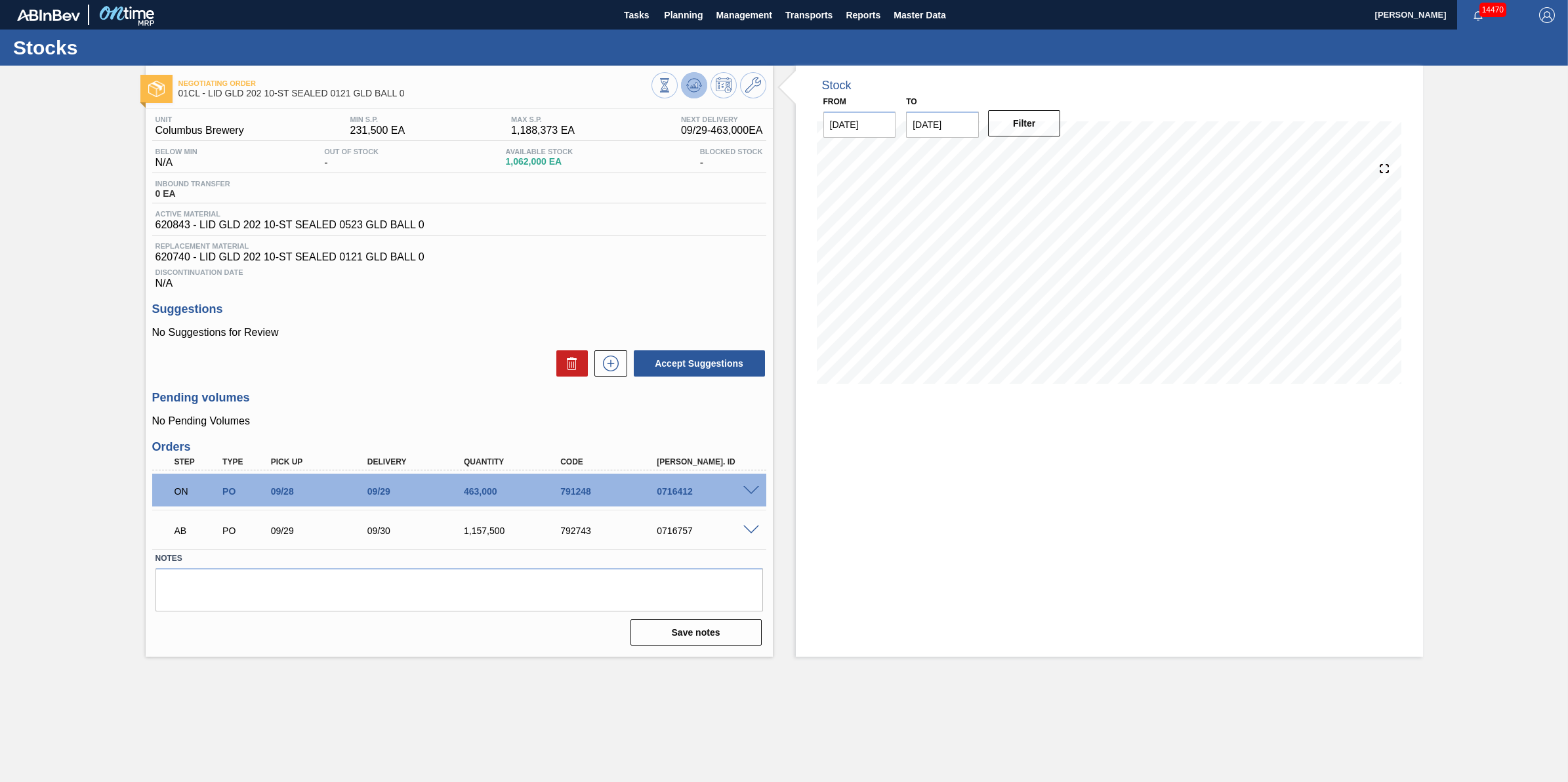
click at [685, 83] on button at bounding box center [694, 85] width 26 height 26
click at [622, 12] on span "Tasks" at bounding box center [637, 15] width 29 height 16
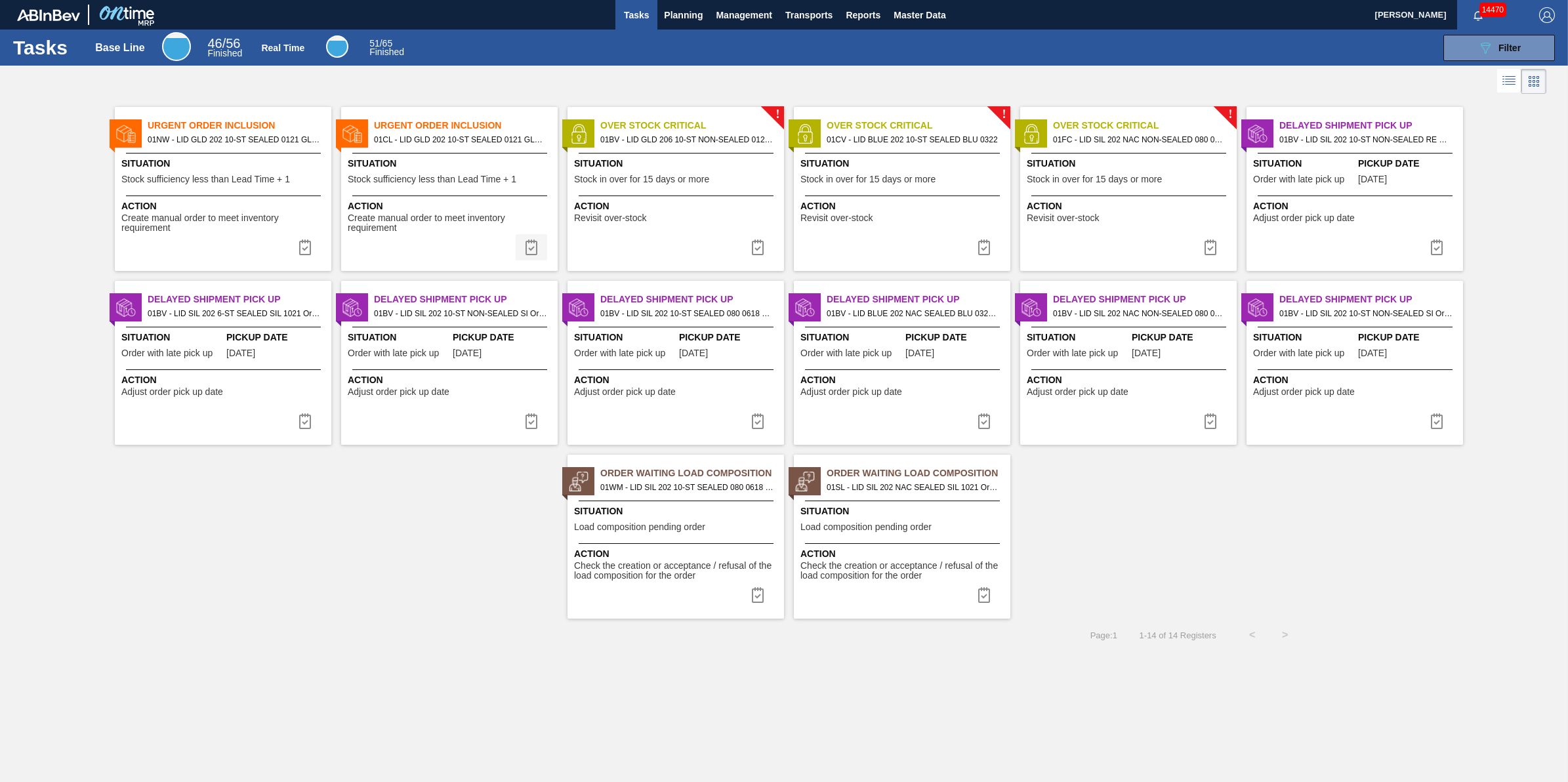
click at [535, 249] on img at bounding box center [532, 248] width 16 height 16
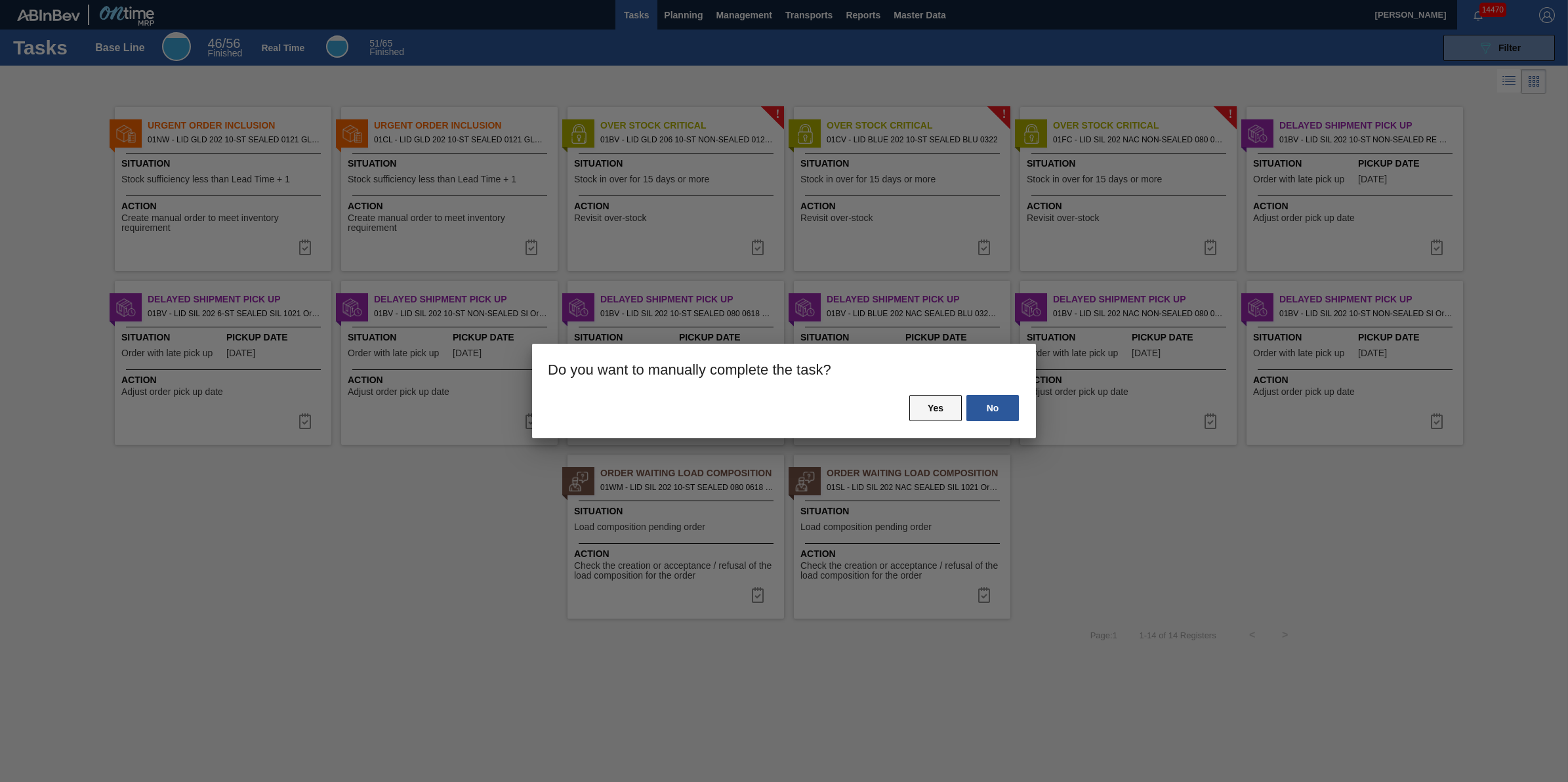
click at [931, 406] on button "Yes" at bounding box center [936, 408] width 52 height 26
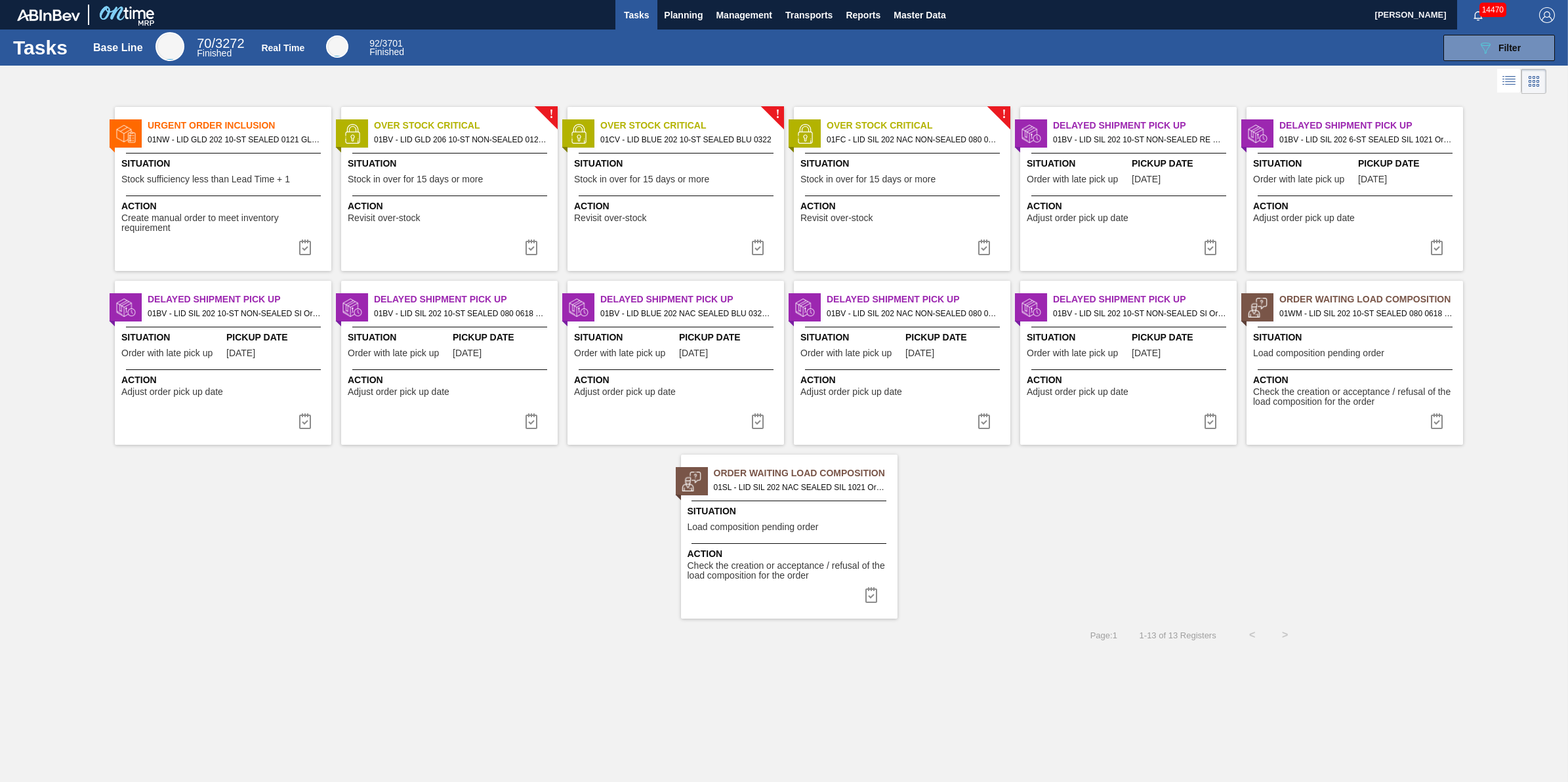
click at [623, 9] on span "Tasks" at bounding box center [637, 15] width 29 height 16
click at [237, 217] on span "Create manual order to meet inventory requirement" at bounding box center [225, 224] width 207 height 20
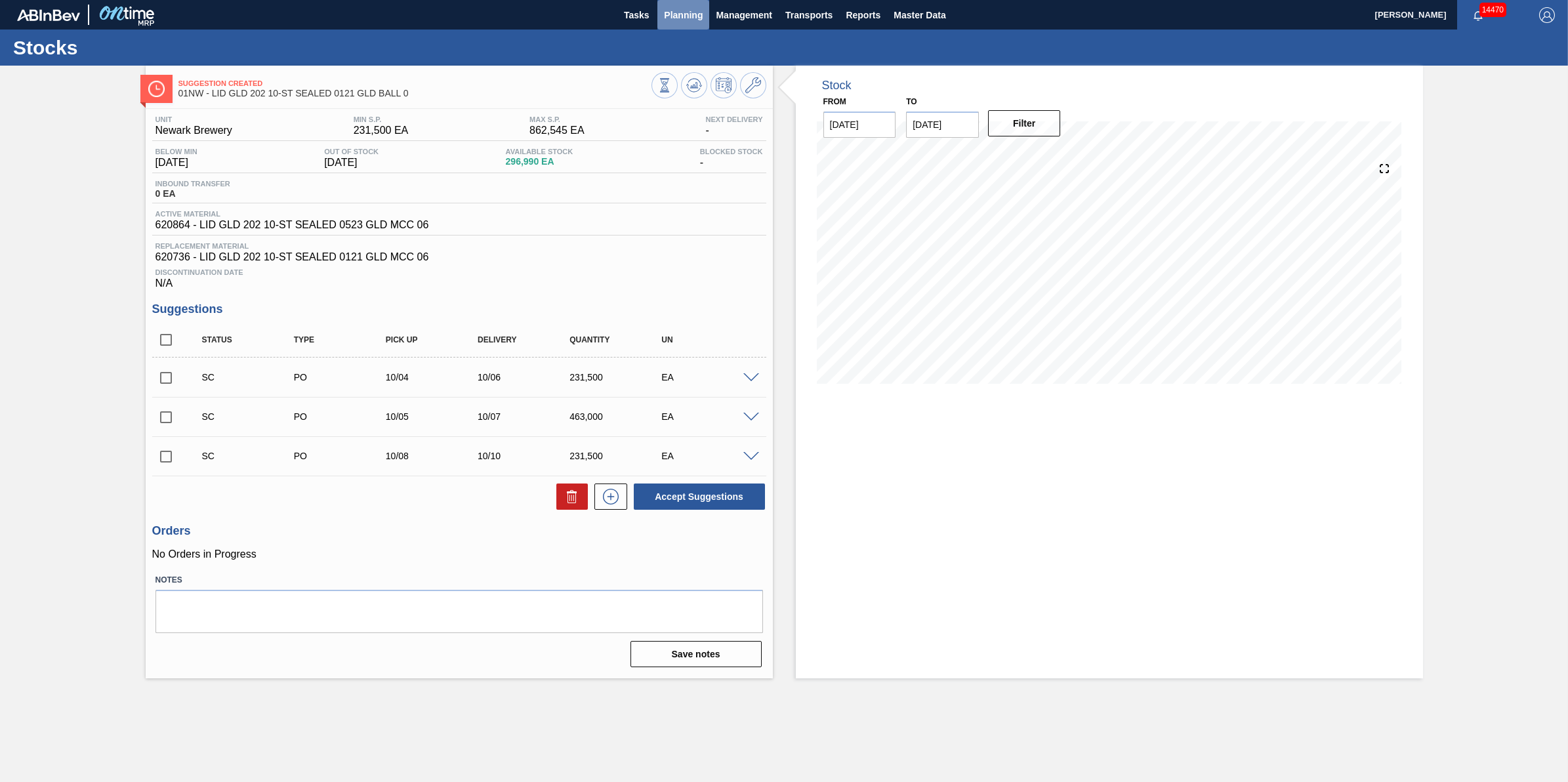
click at [663, 10] on button "Planning" at bounding box center [683, 15] width 52 height 30
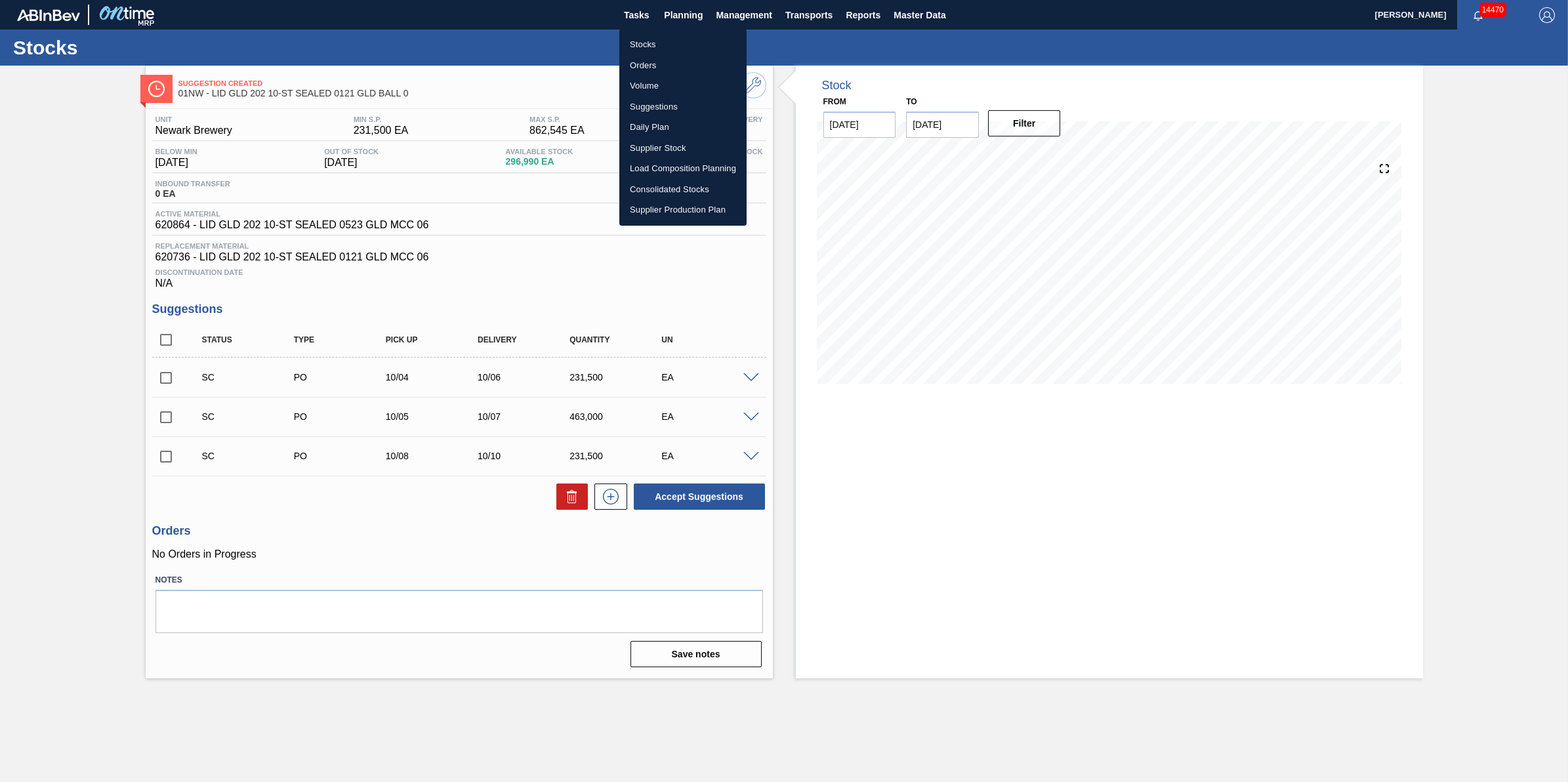
click at [660, 34] on li "Stocks" at bounding box center [683, 44] width 127 height 21
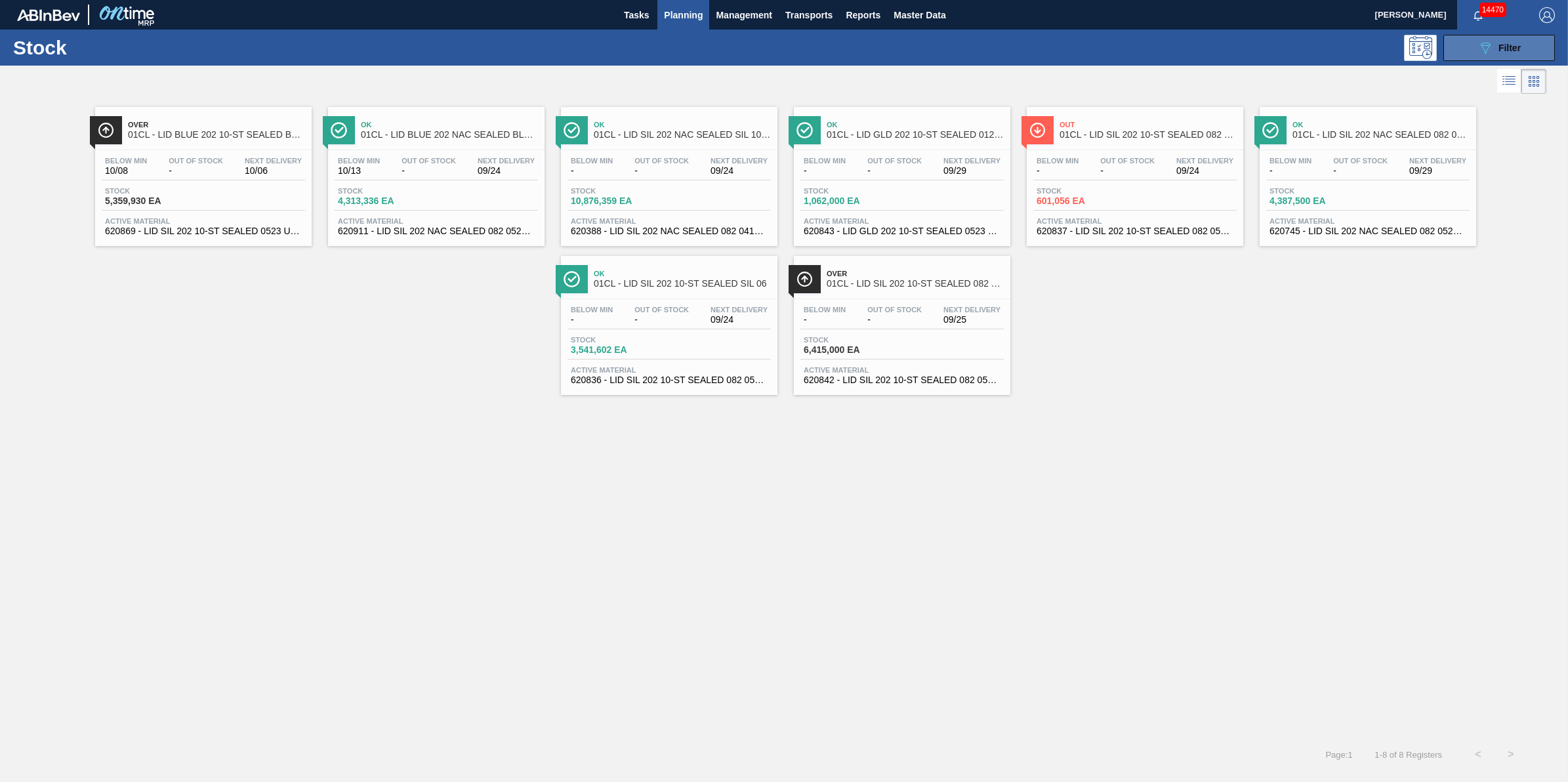
click at [1527, 52] on button "089F7B8B-B2A5-4AFE-B5C0-19BA573D28AC Filter" at bounding box center [1499, 48] width 111 height 26
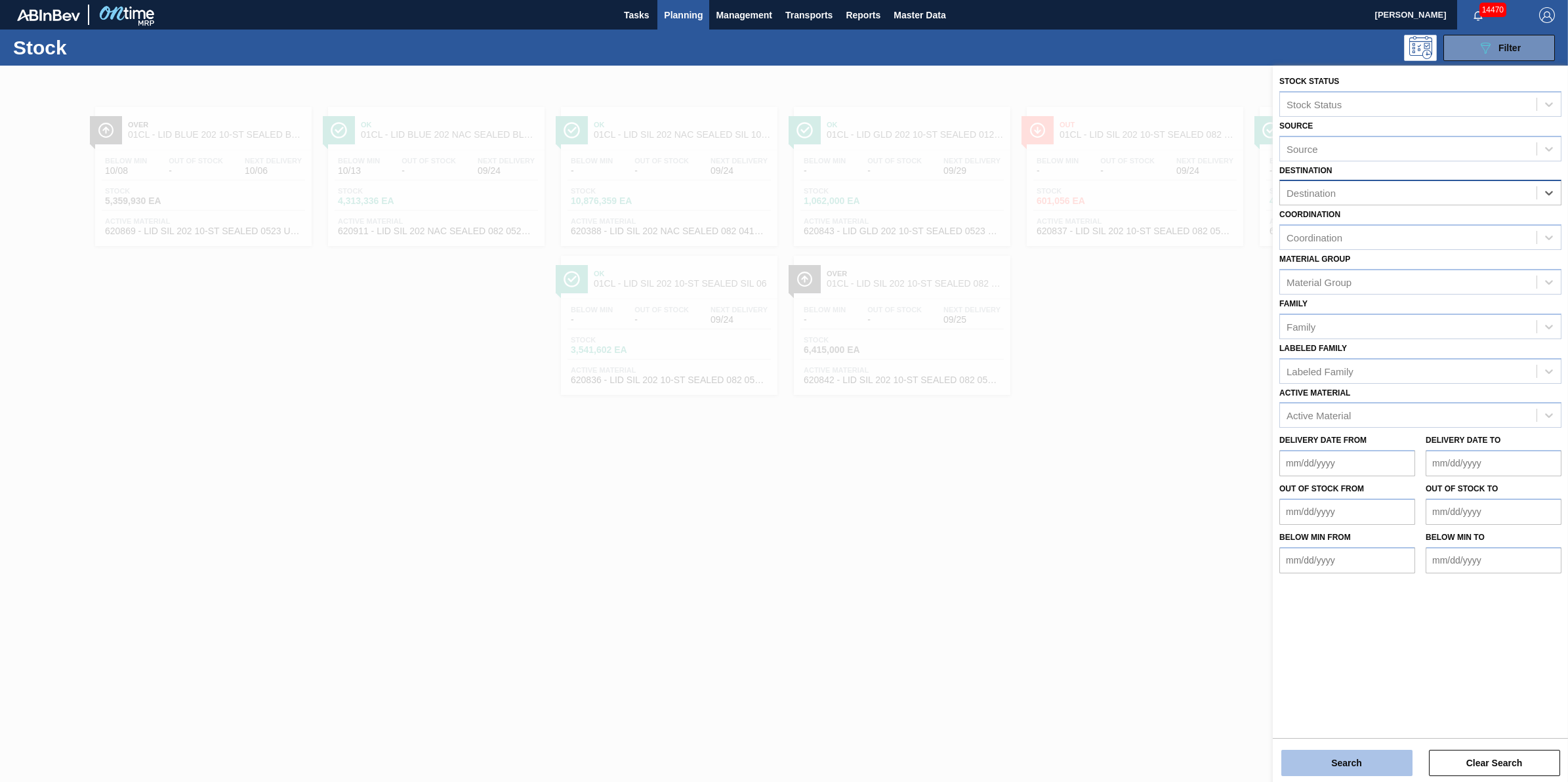
click at [1339, 759] on button "Search" at bounding box center [1347, 763] width 131 height 26
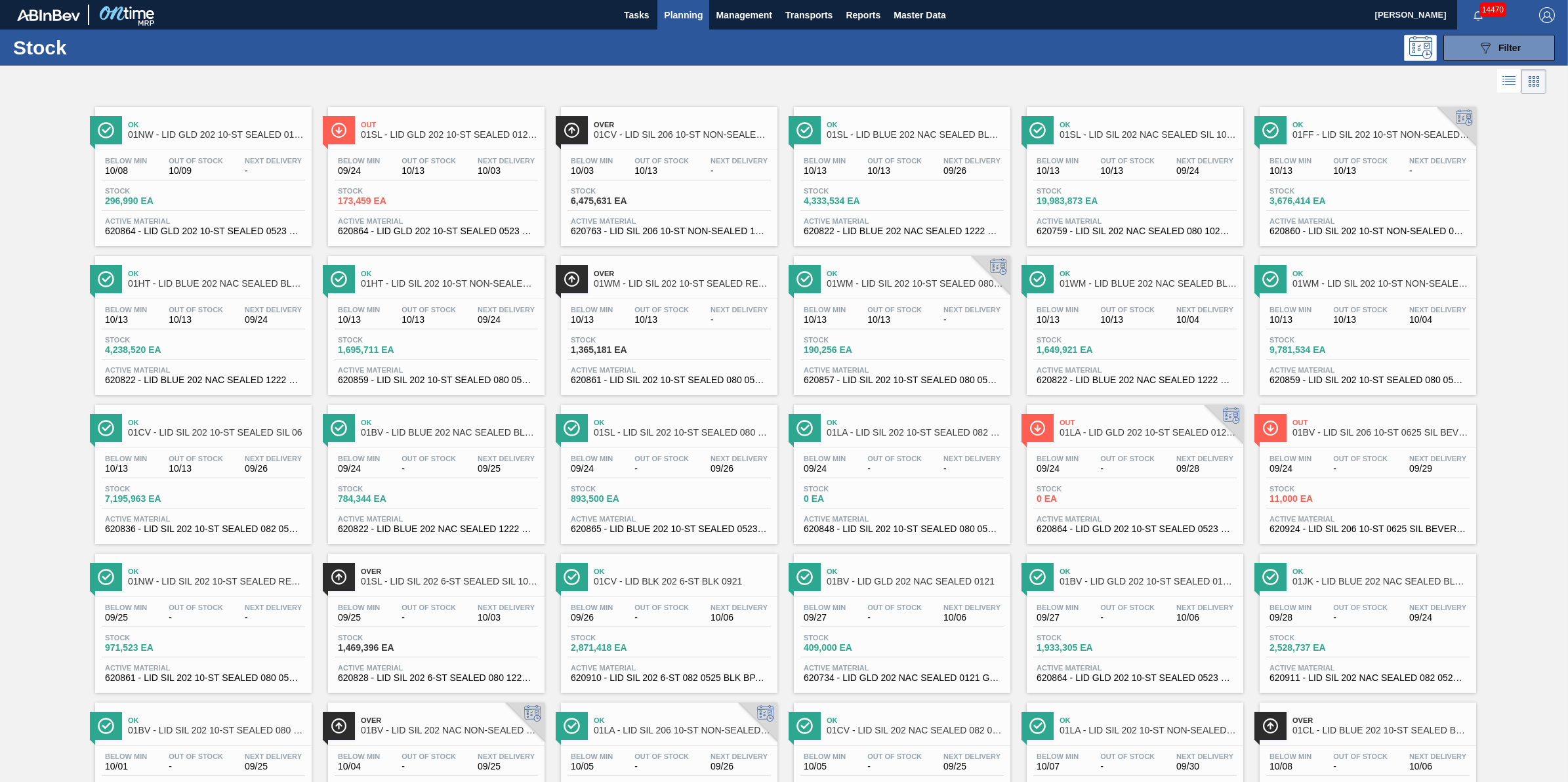
click at [687, 13] on span "Planning" at bounding box center [683, 15] width 39 height 16
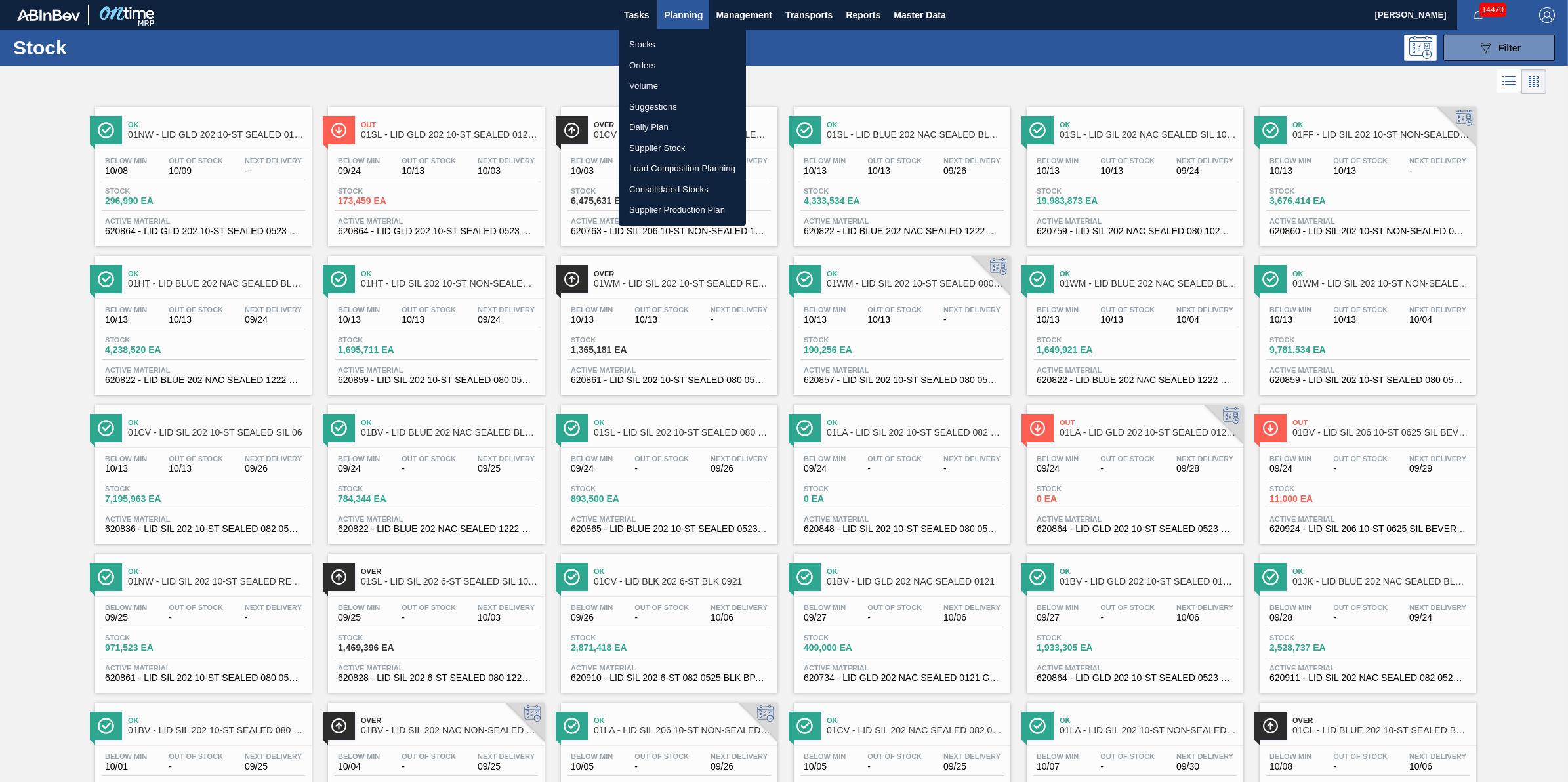
click at [683, 85] on li "Volume" at bounding box center [682, 86] width 127 height 21
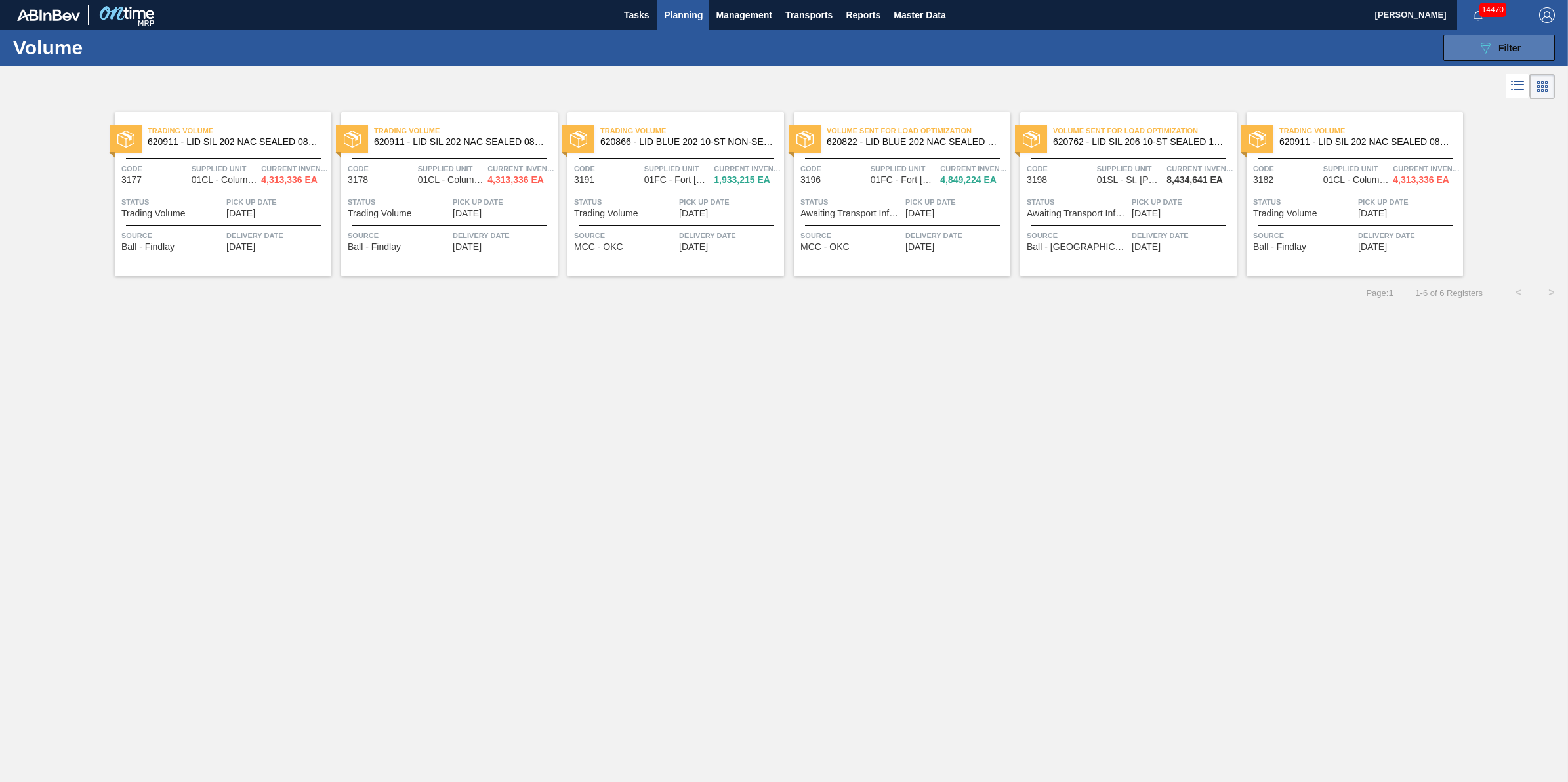
click at [1535, 48] on button "089F7B8B-B2A5-4AFE-B5C0-19BA573D28AC Filter" at bounding box center [1499, 48] width 111 height 26
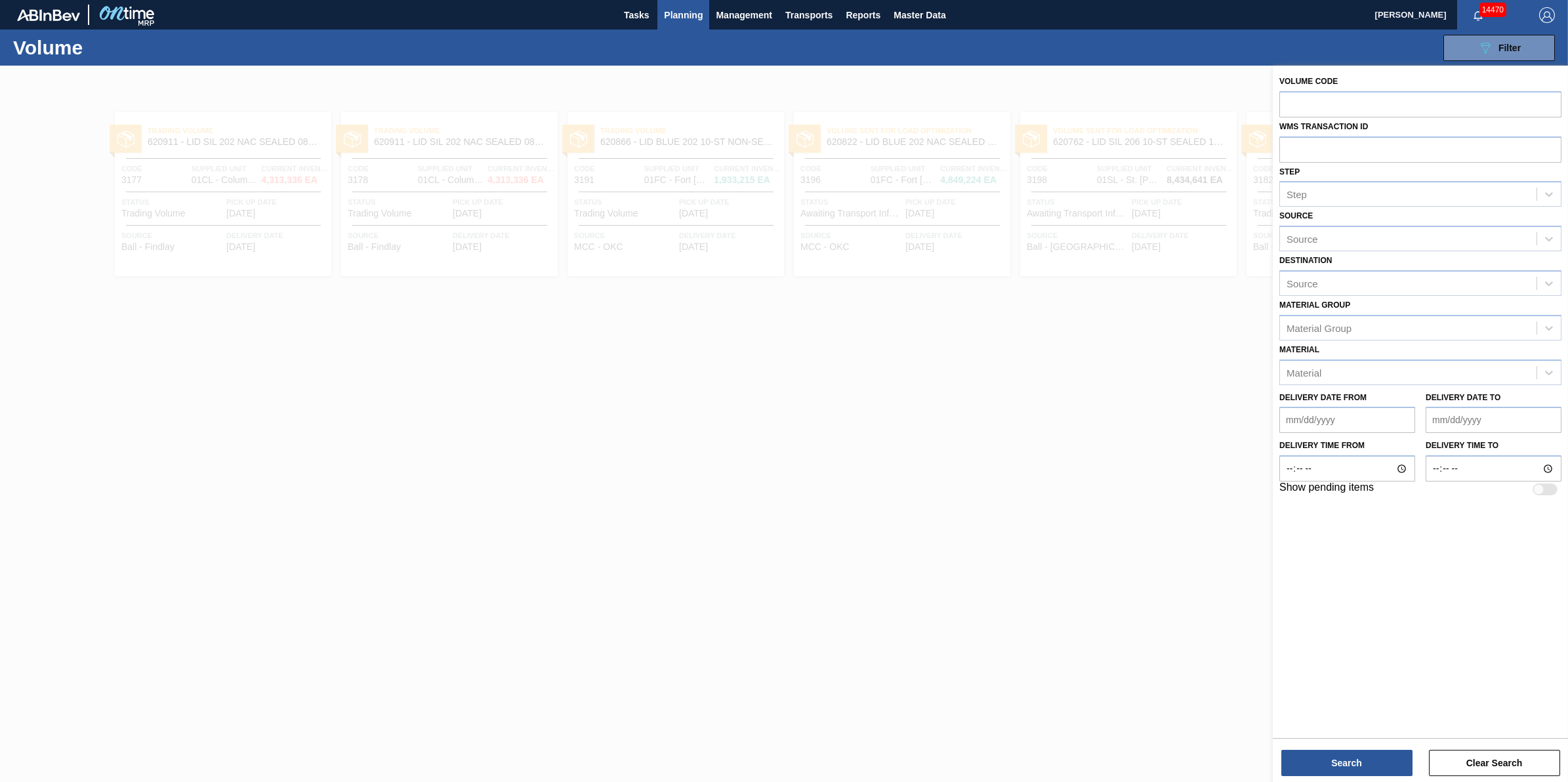
click at [1081, 358] on div at bounding box center [784, 457] width 1568 height 782
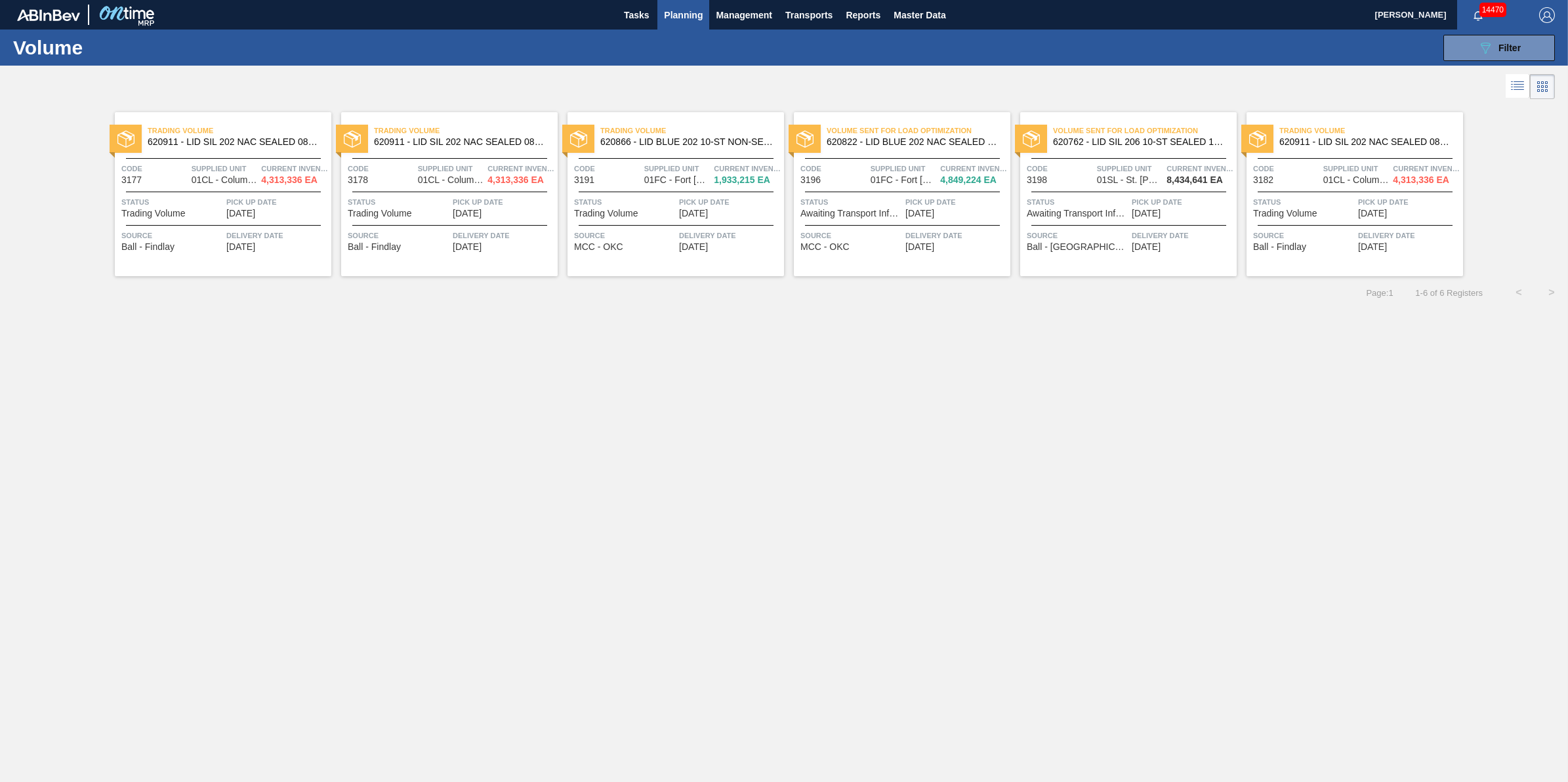
click at [1542, 79] on icon at bounding box center [1543, 87] width 16 height 16
click at [1513, 90] on icon at bounding box center [1518, 86] width 16 height 16
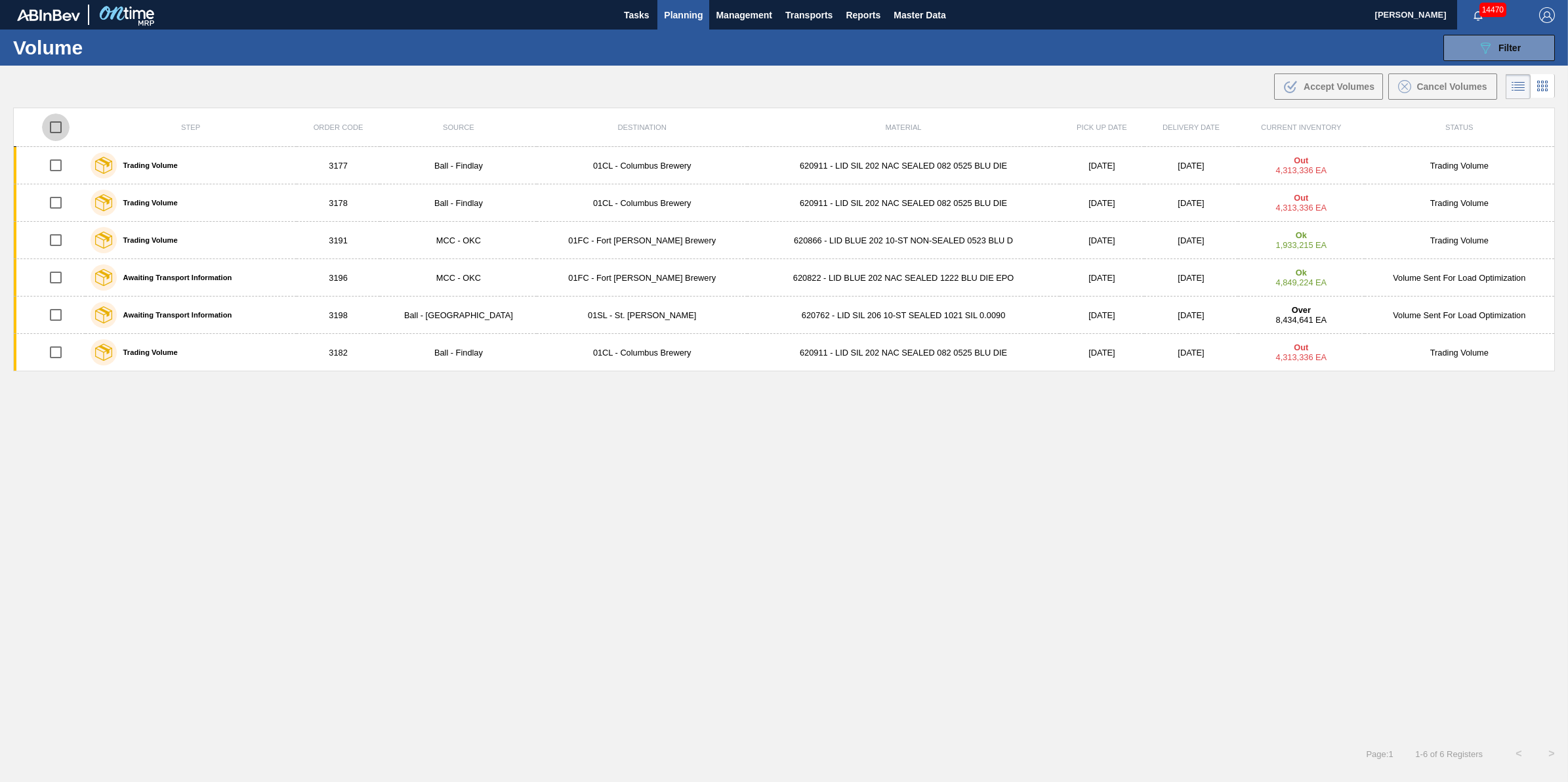
click at [66, 125] on input "checkbox" at bounding box center [56, 127] width 28 height 28
checkbox input "true"
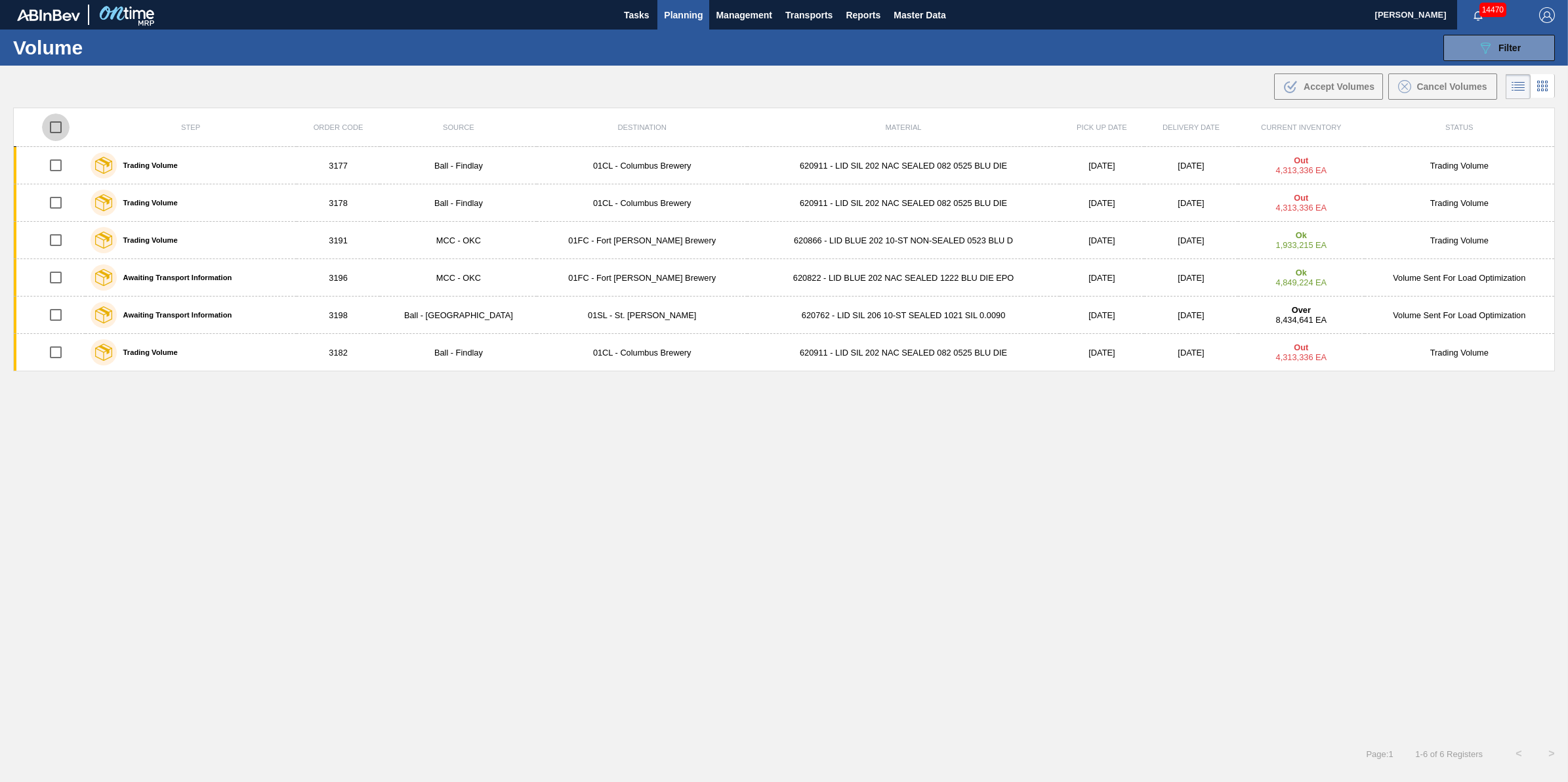
checkbox input "true"
click at [1449, 84] on span "Cancel Volumes" at bounding box center [1451, 87] width 70 height 10
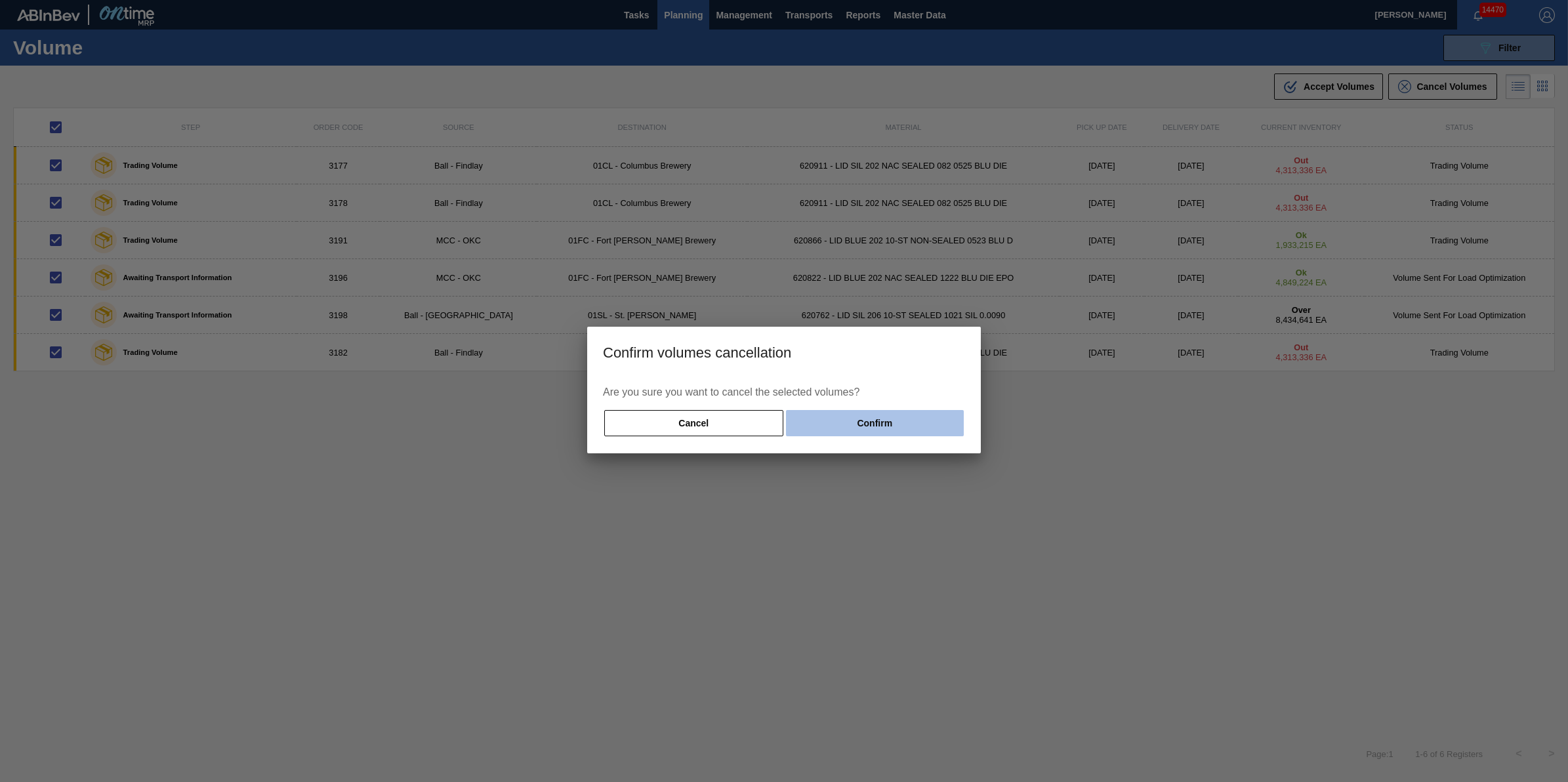
click at [930, 419] on button "Confirm" at bounding box center [875, 423] width 178 height 26
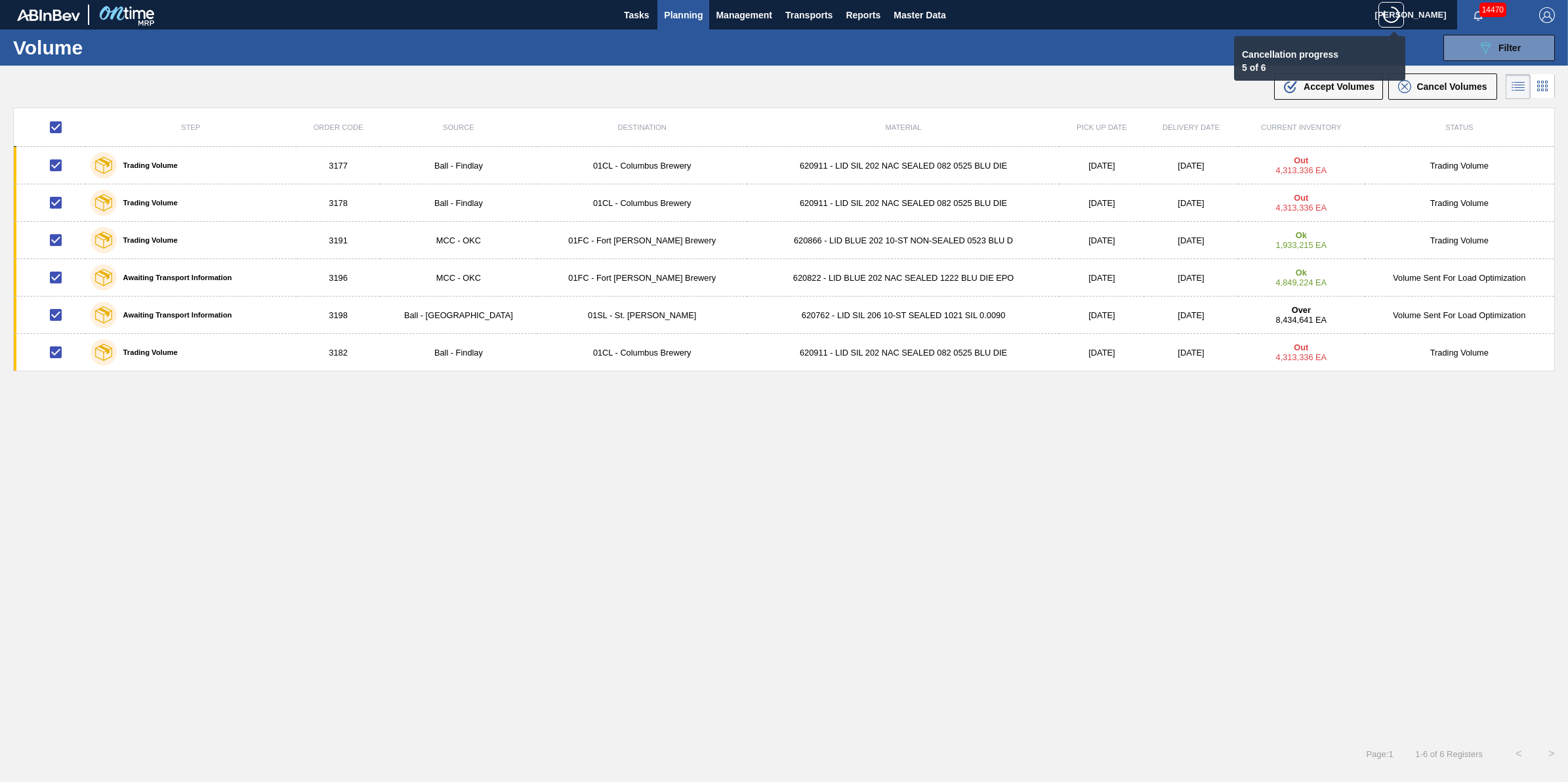
checkbox input "false"
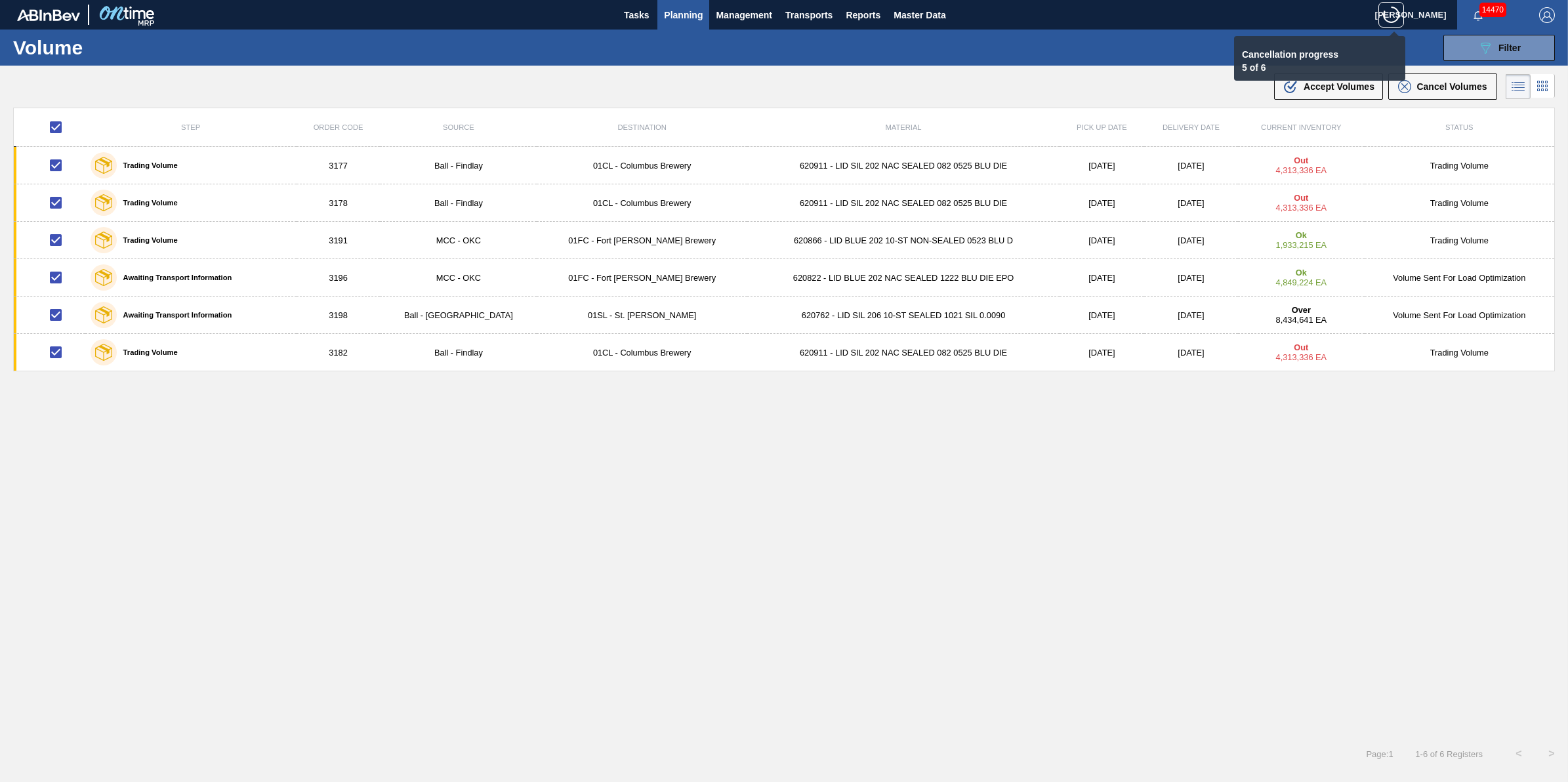
checkbox input "false"
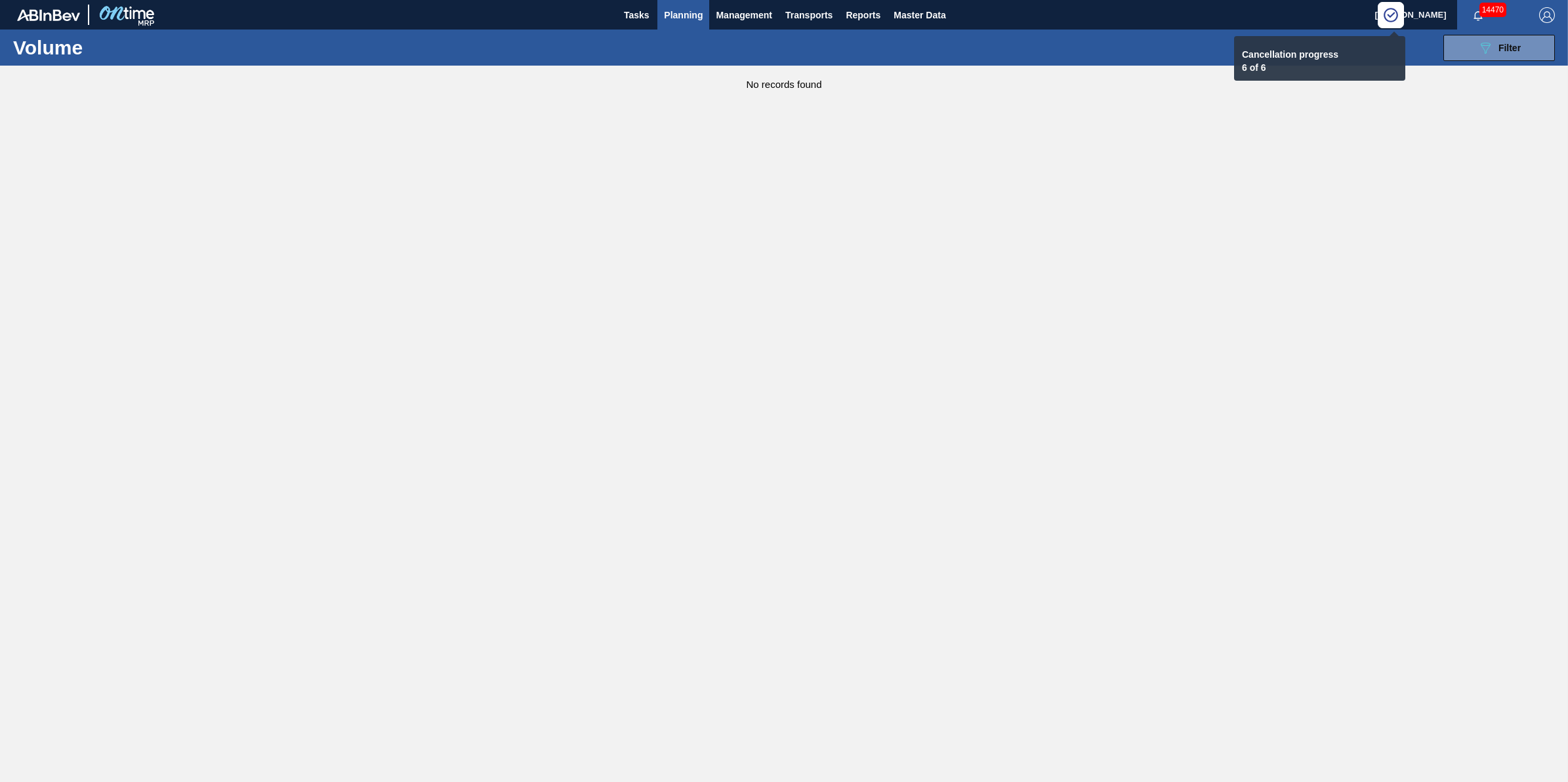
click at [677, 17] on span "Planning" at bounding box center [683, 15] width 39 height 16
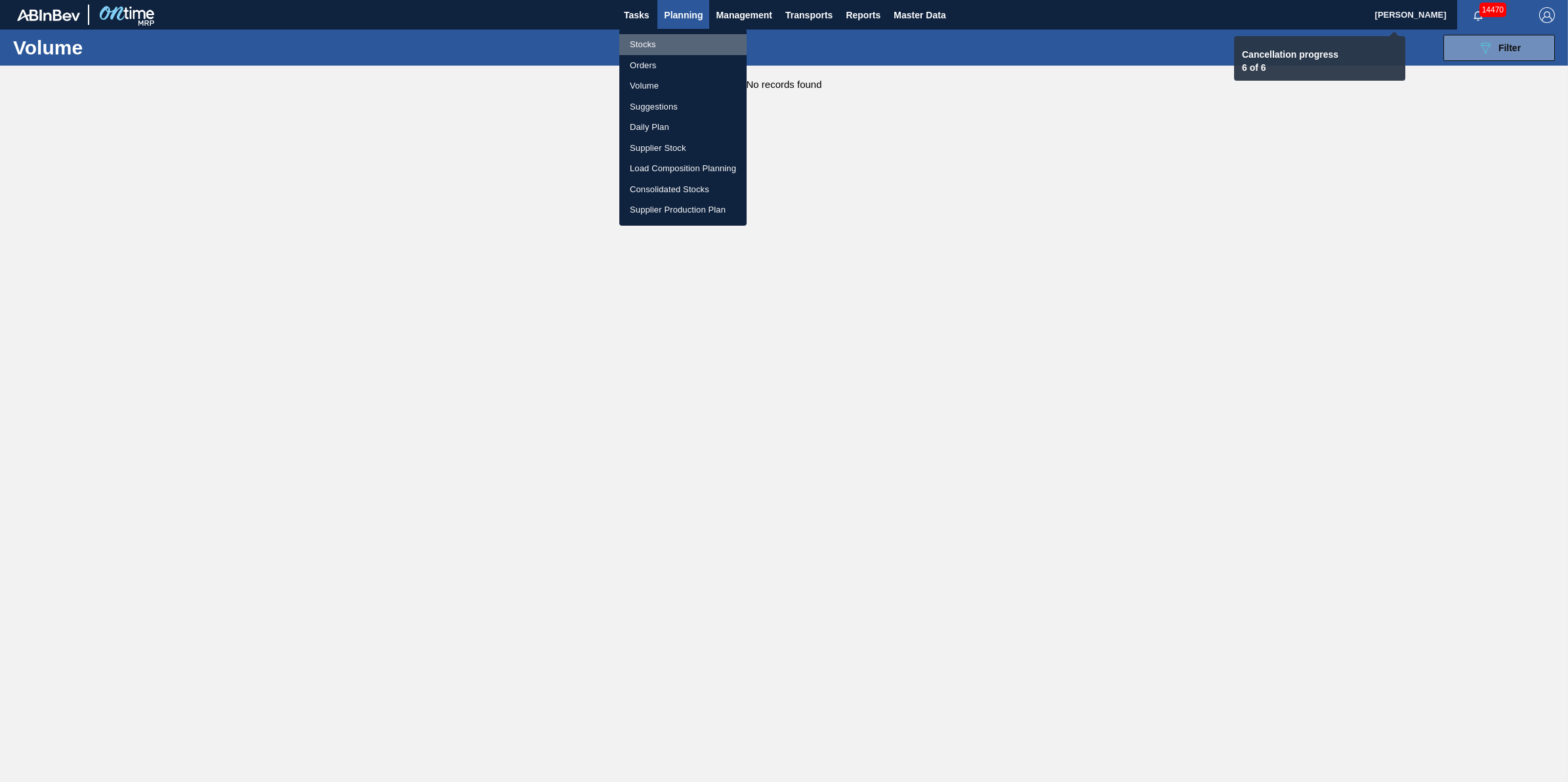
click at [676, 44] on li "Stocks" at bounding box center [683, 44] width 127 height 21
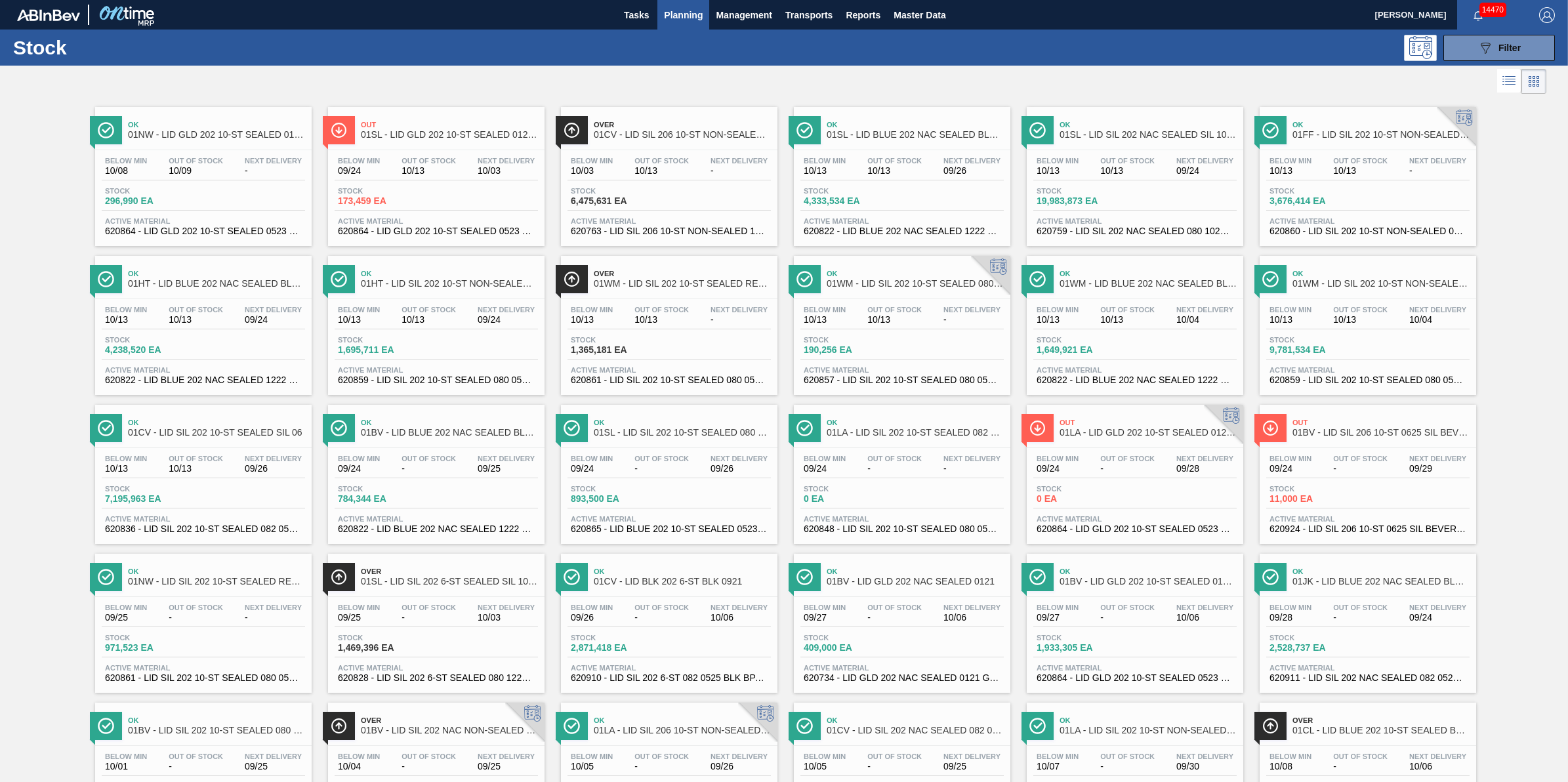
click at [221, 159] on span "Out Of Stock" at bounding box center [196, 160] width 55 height 8
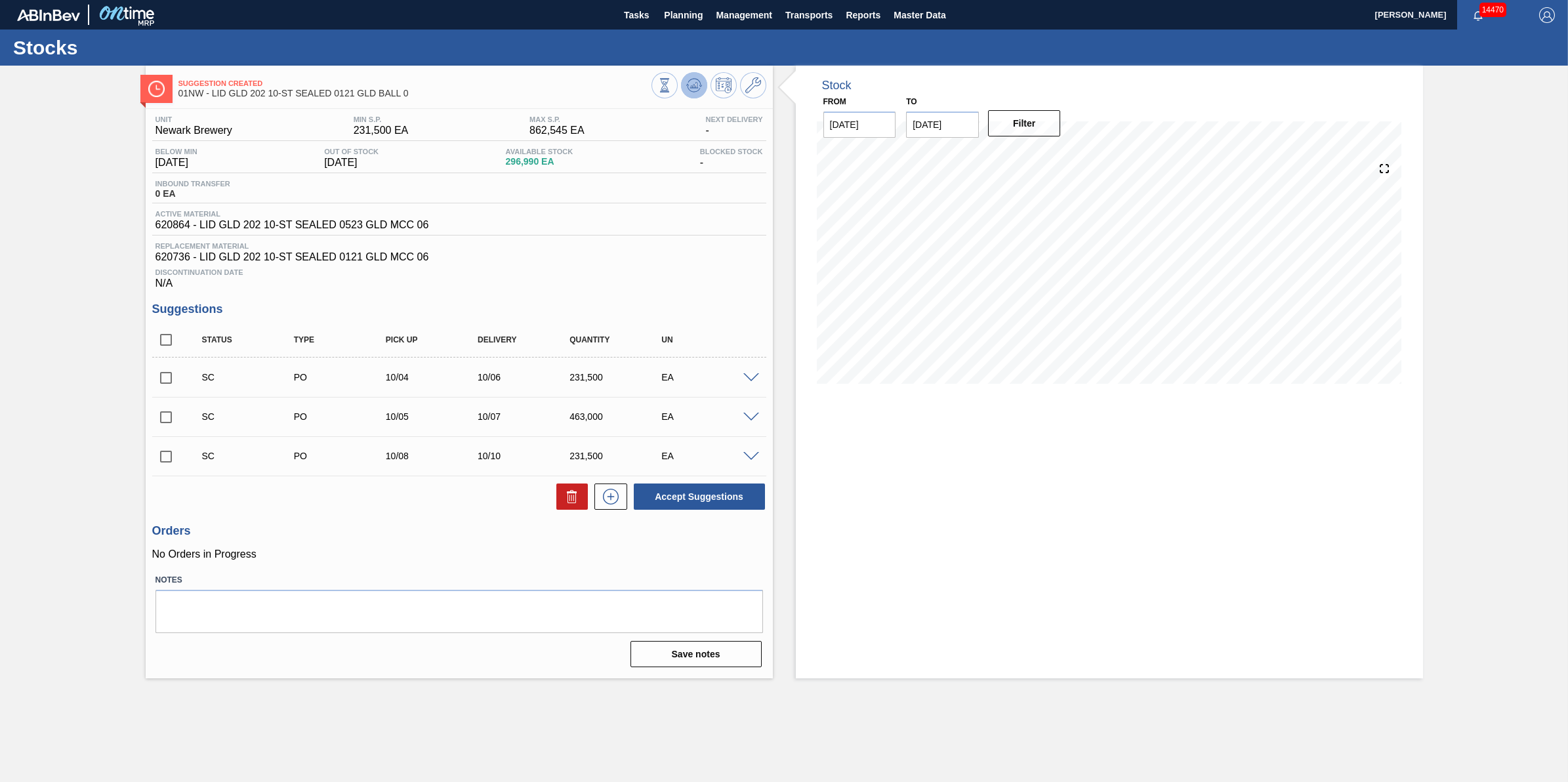
click at [693, 90] on icon at bounding box center [694, 85] width 16 height 16
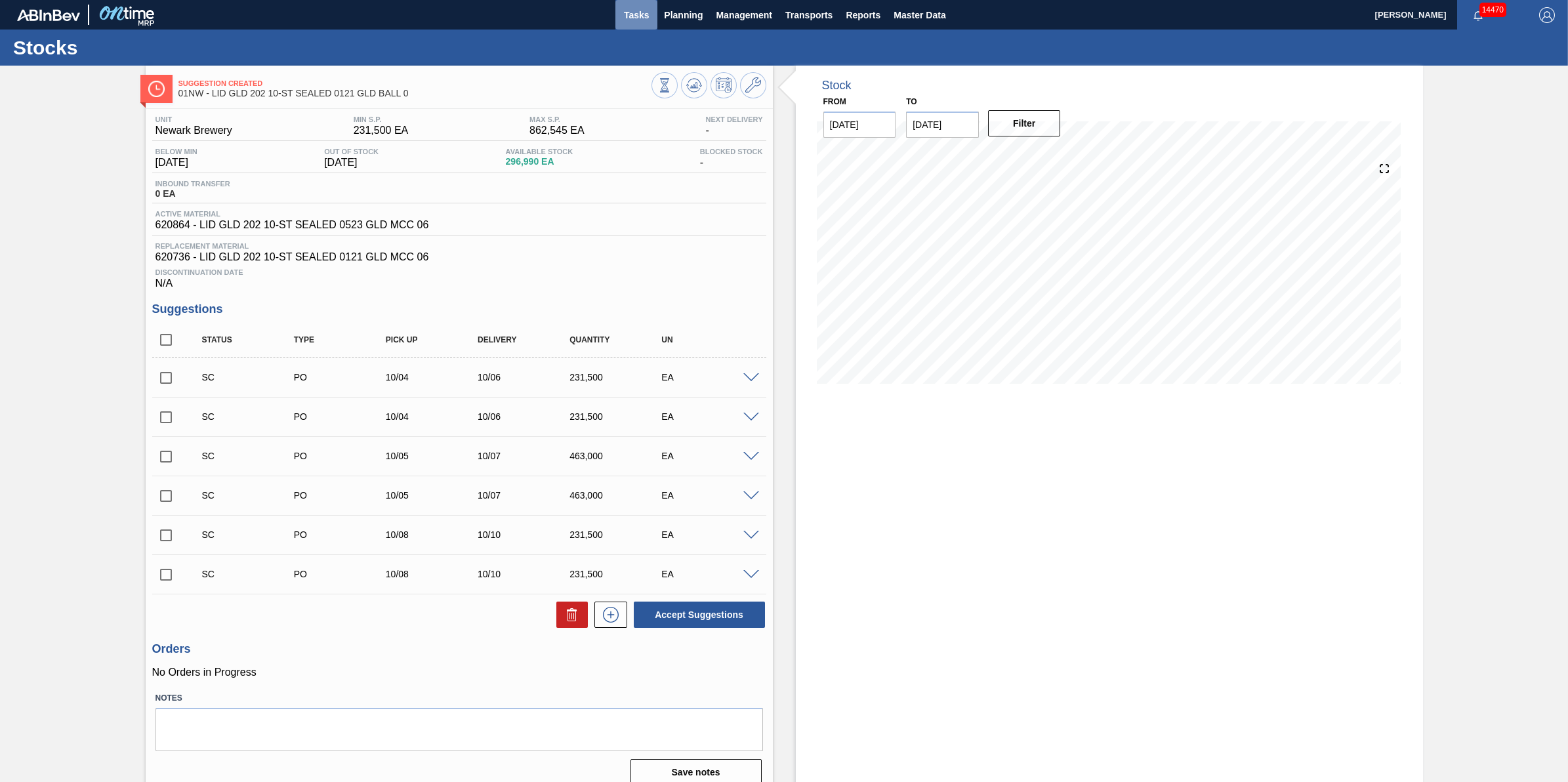
click at [646, 14] on span "Tasks" at bounding box center [637, 15] width 29 height 16
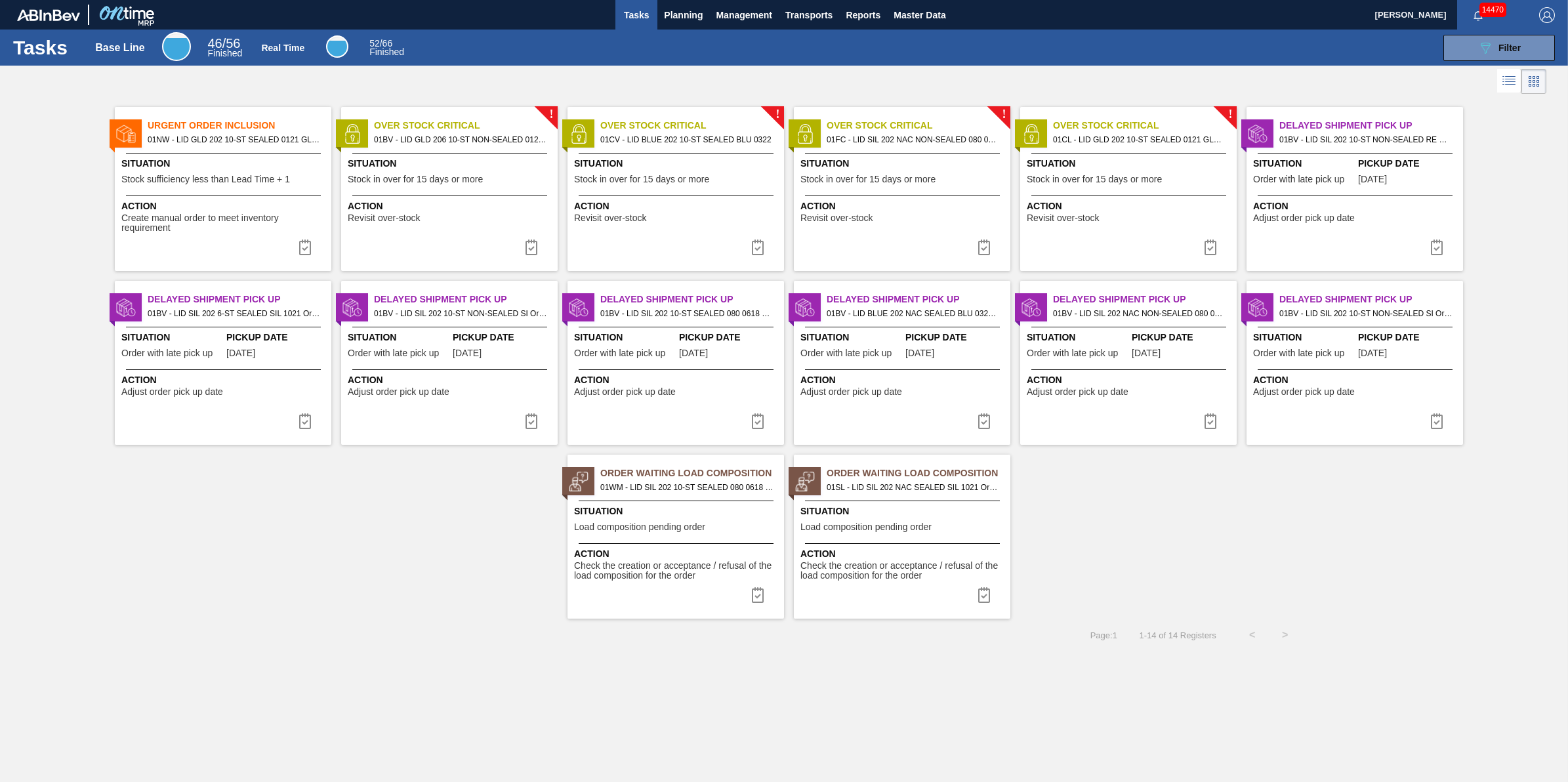
click at [631, 22] on span "Tasks" at bounding box center [637, 15] width 29 height 16
click at [678, 8] on span "Planning" at bounding box center [683, 15] width 39 height 16
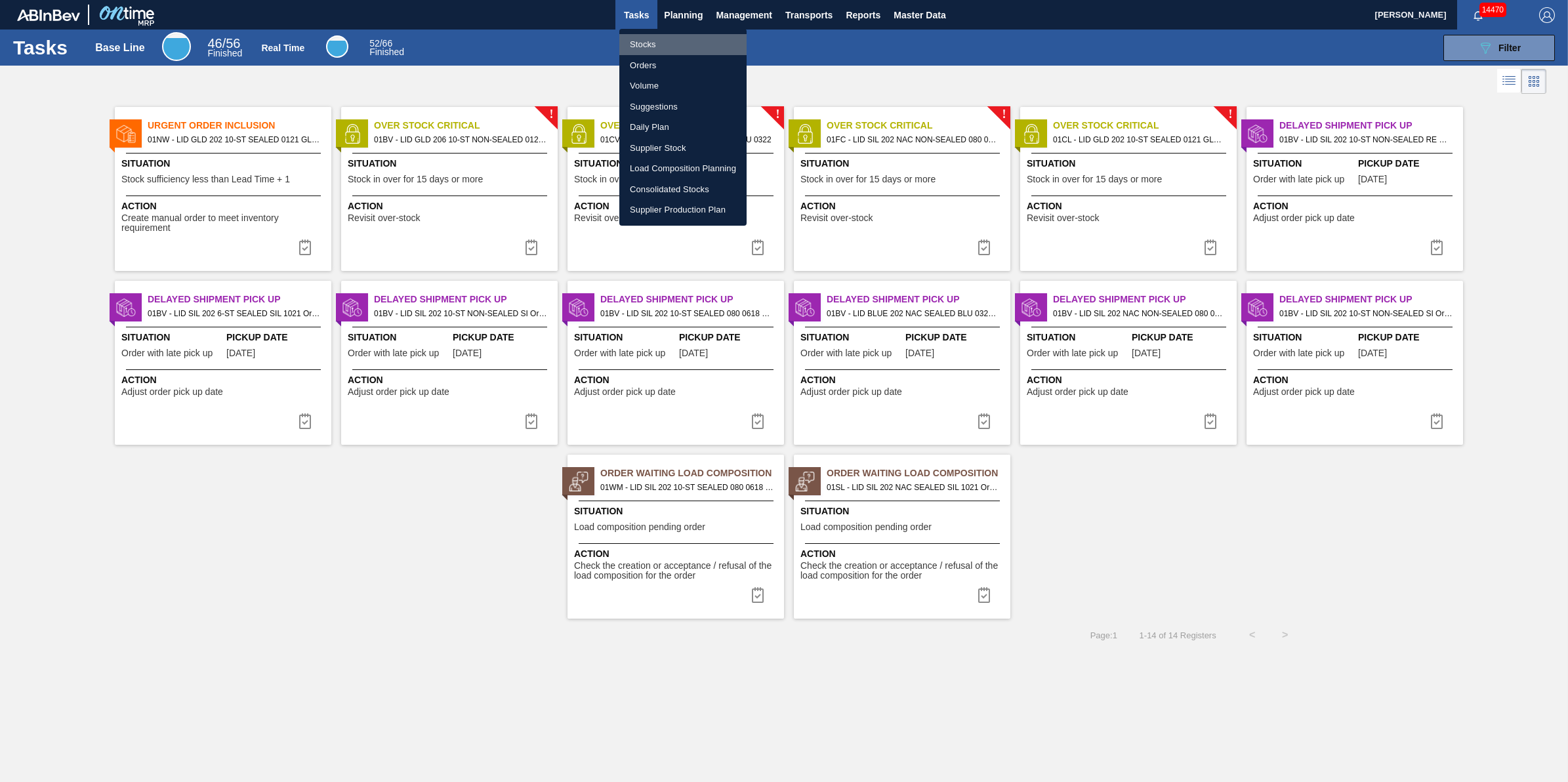
click at [674, 34] on li "Stocks" at bounding box center [683, 44] width 127 height 21
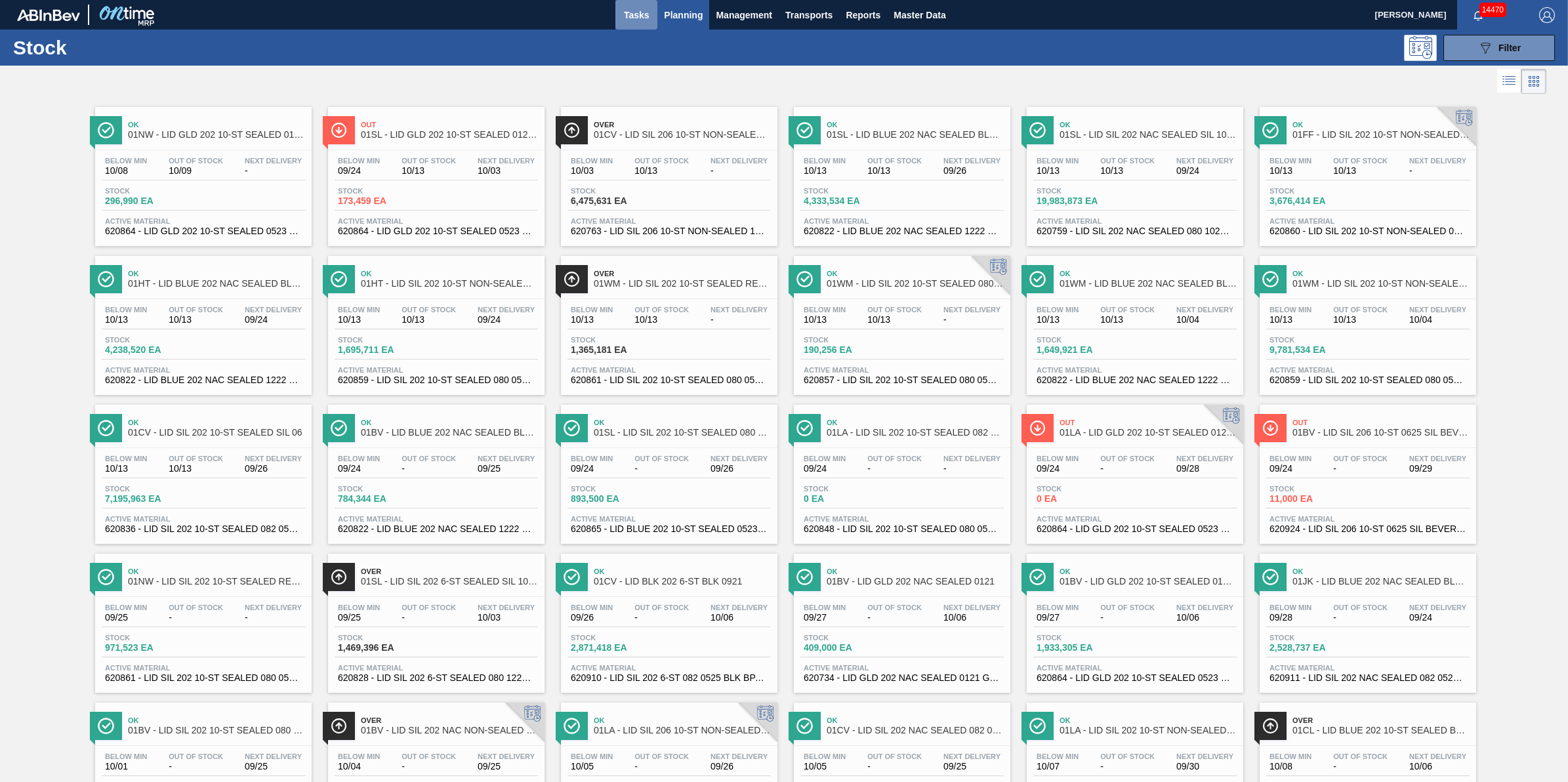
click at [615, 18] on button "Tasks" at bounding box center [637, 15] width 42 height 30
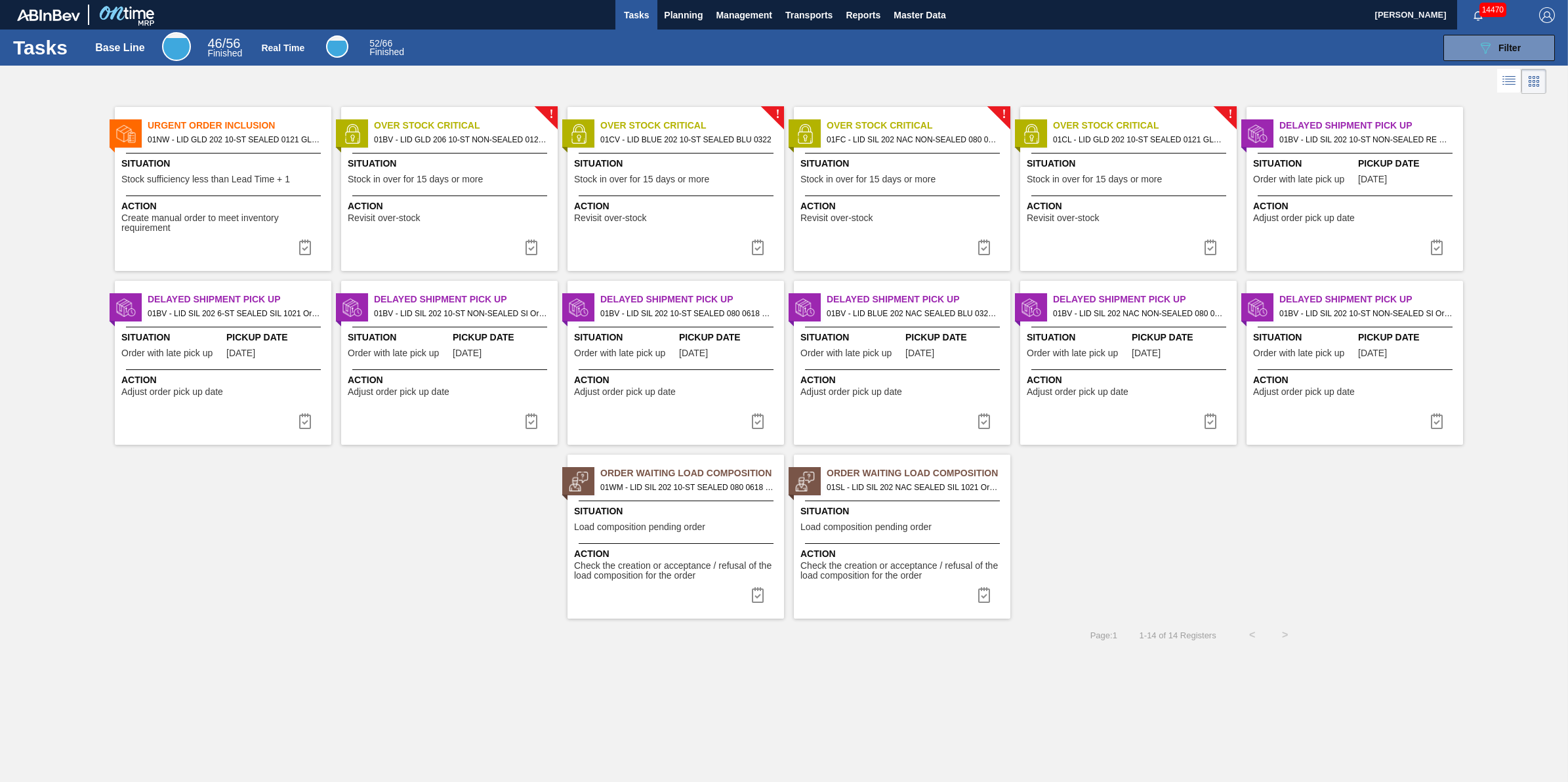
click at [194, 192] on div "Urgent Order Inclusion 01NW - LID GLD 202 10-ST SEALED 0121 GLD BALL 0 Situatio…" at bounding box center [223, 189] width 216 height 164
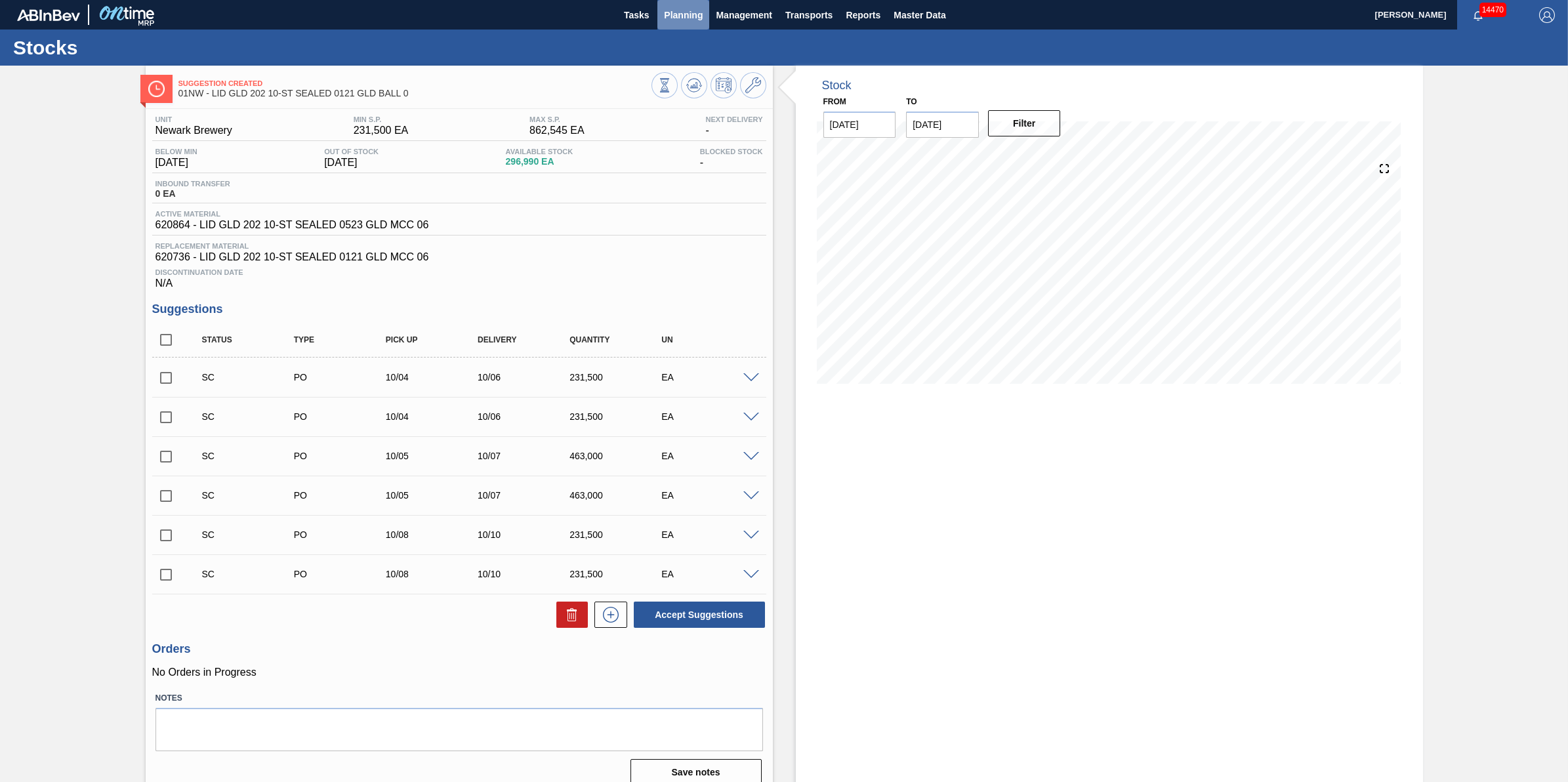
click at [684, 17] on span "Planning" at bounding box center [683, 15] width 39 height 16
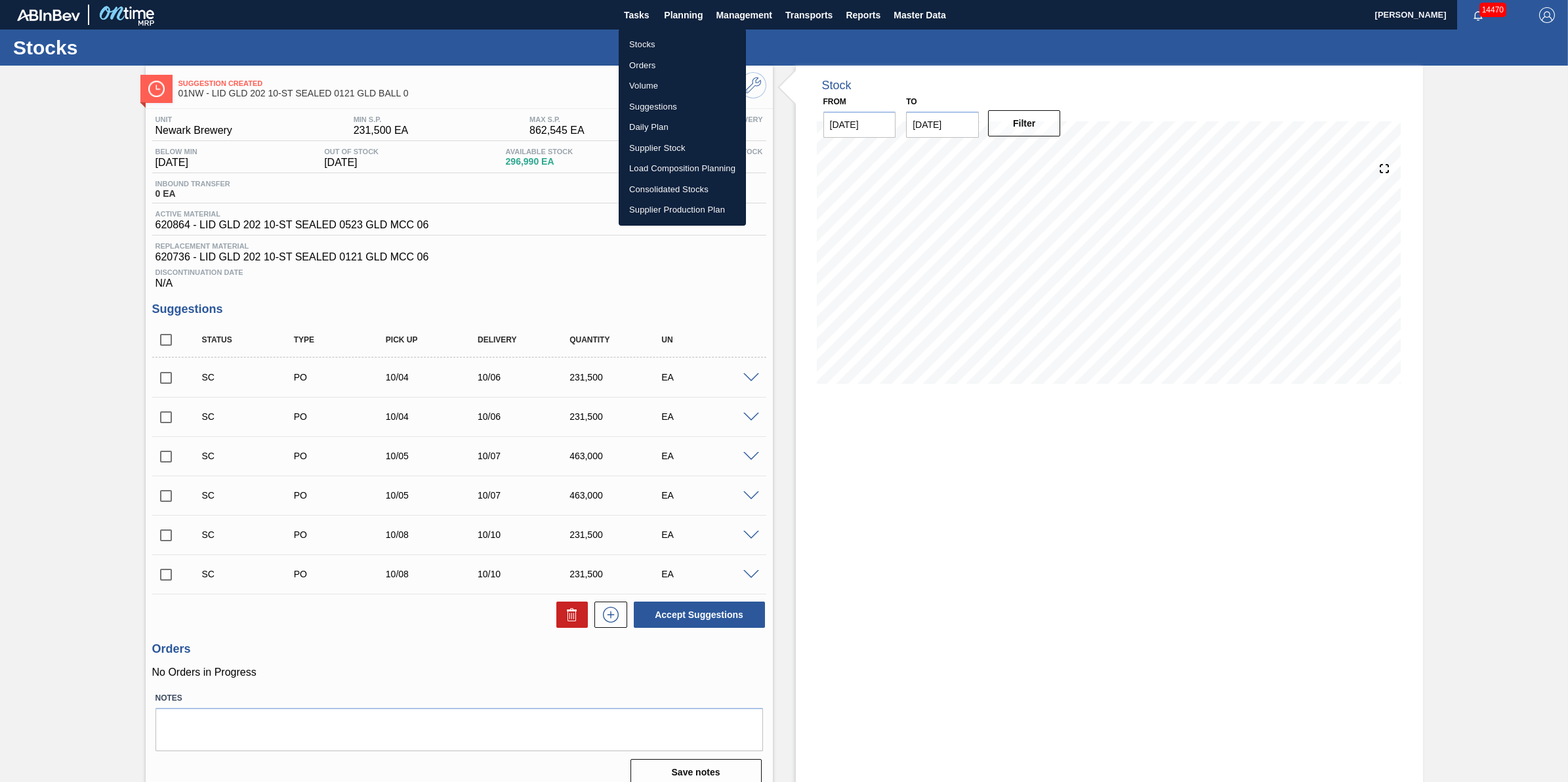
click at [674, 50] on li "Stocks" at bounding box center [682, 44] width 127 height 21
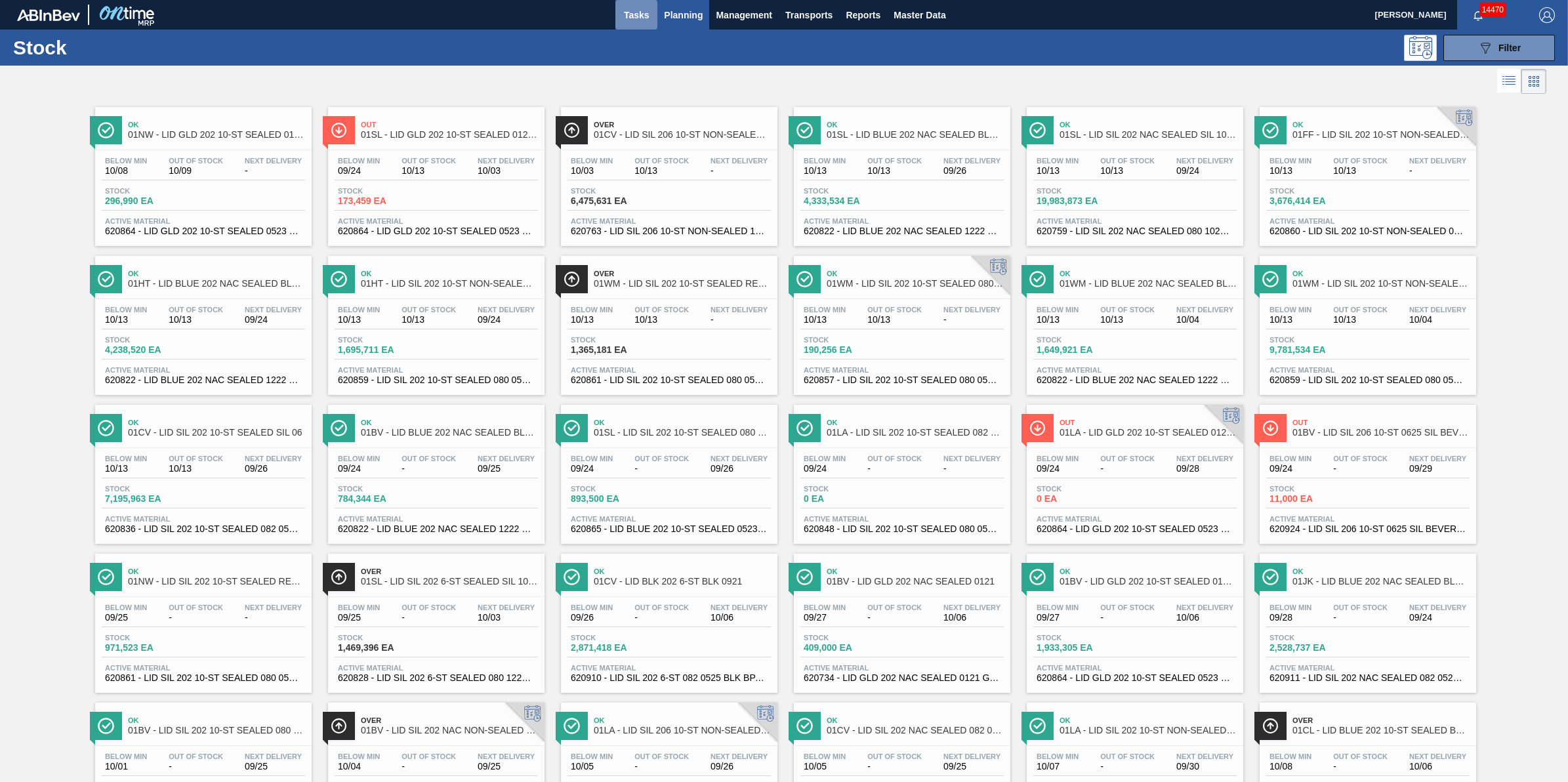
click at [622, 10] on span "Tasks" at bounding box center [637, 15] width 29 height 16
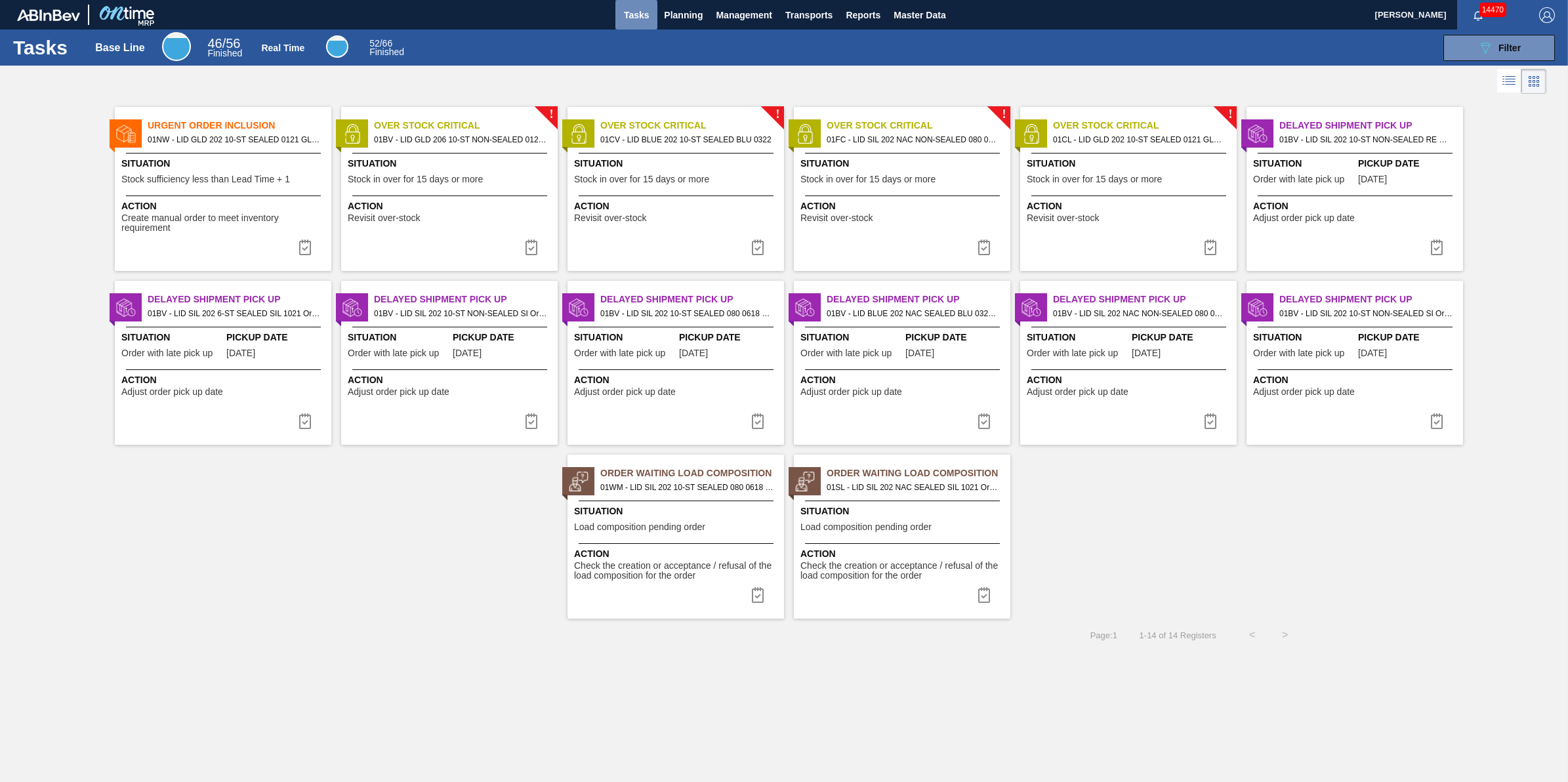
click at [626, 26] on button "Tasks" at bounding box center [637, 15] width 42 height 30
click at [678, 23] on button "Planning" at bounding box center [683, 15] width 52 height 30
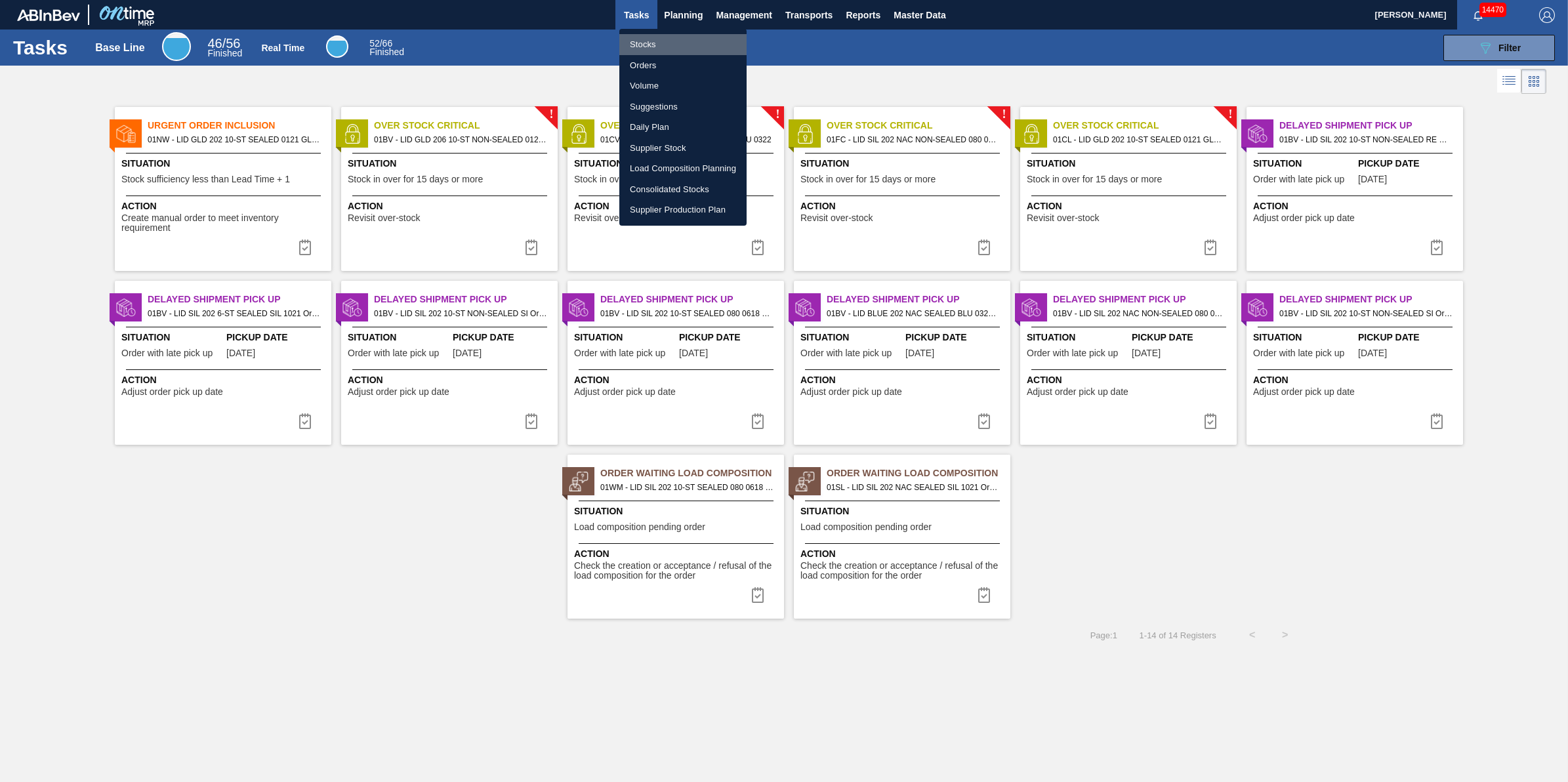
click at [663, 52] on li "Stocks" at bounding box center [683, 44] width 127 height 21
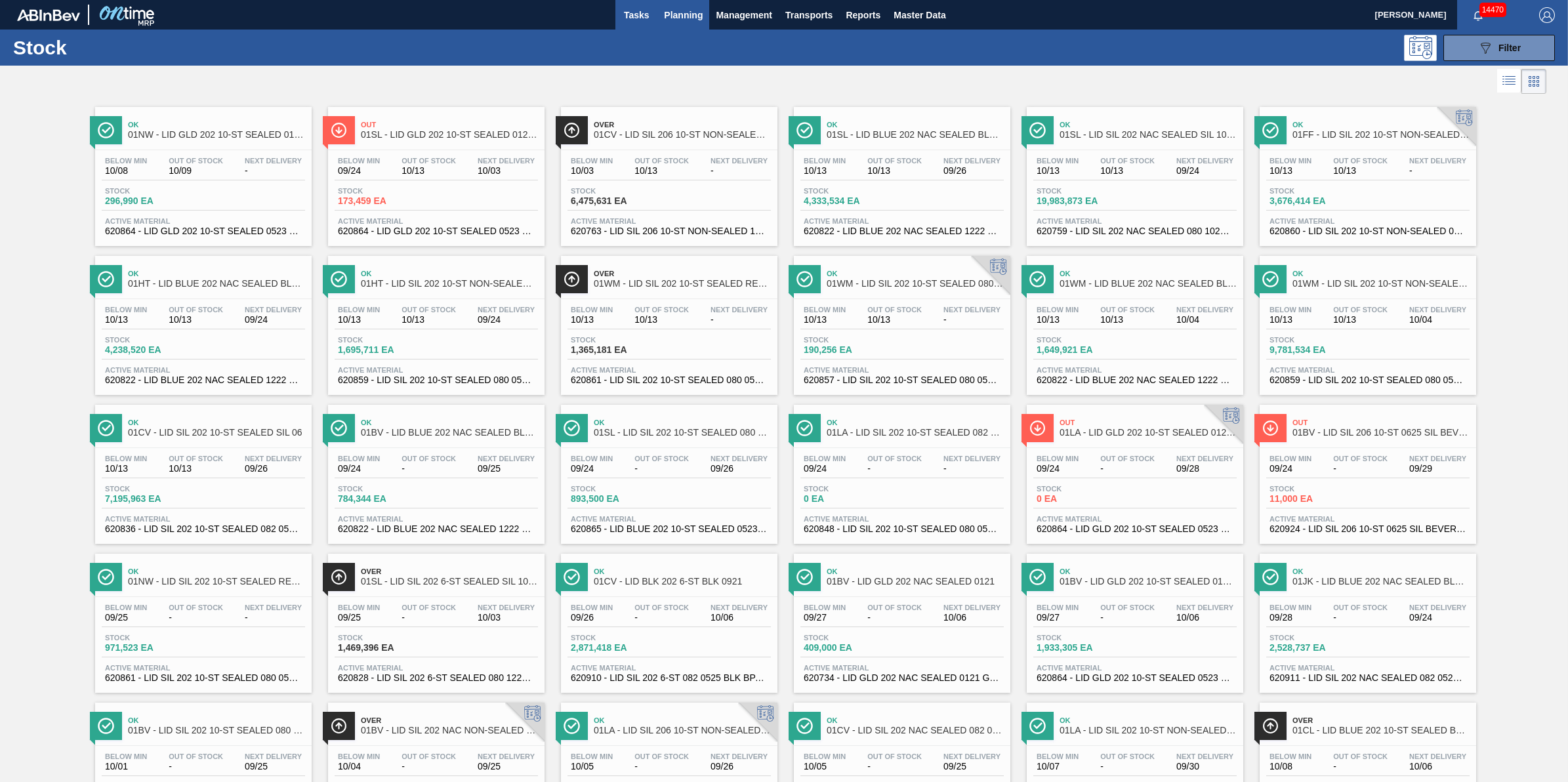
click at [622, 13] on span "Tasks" at bounding box center [637, 15] width 29 height 16
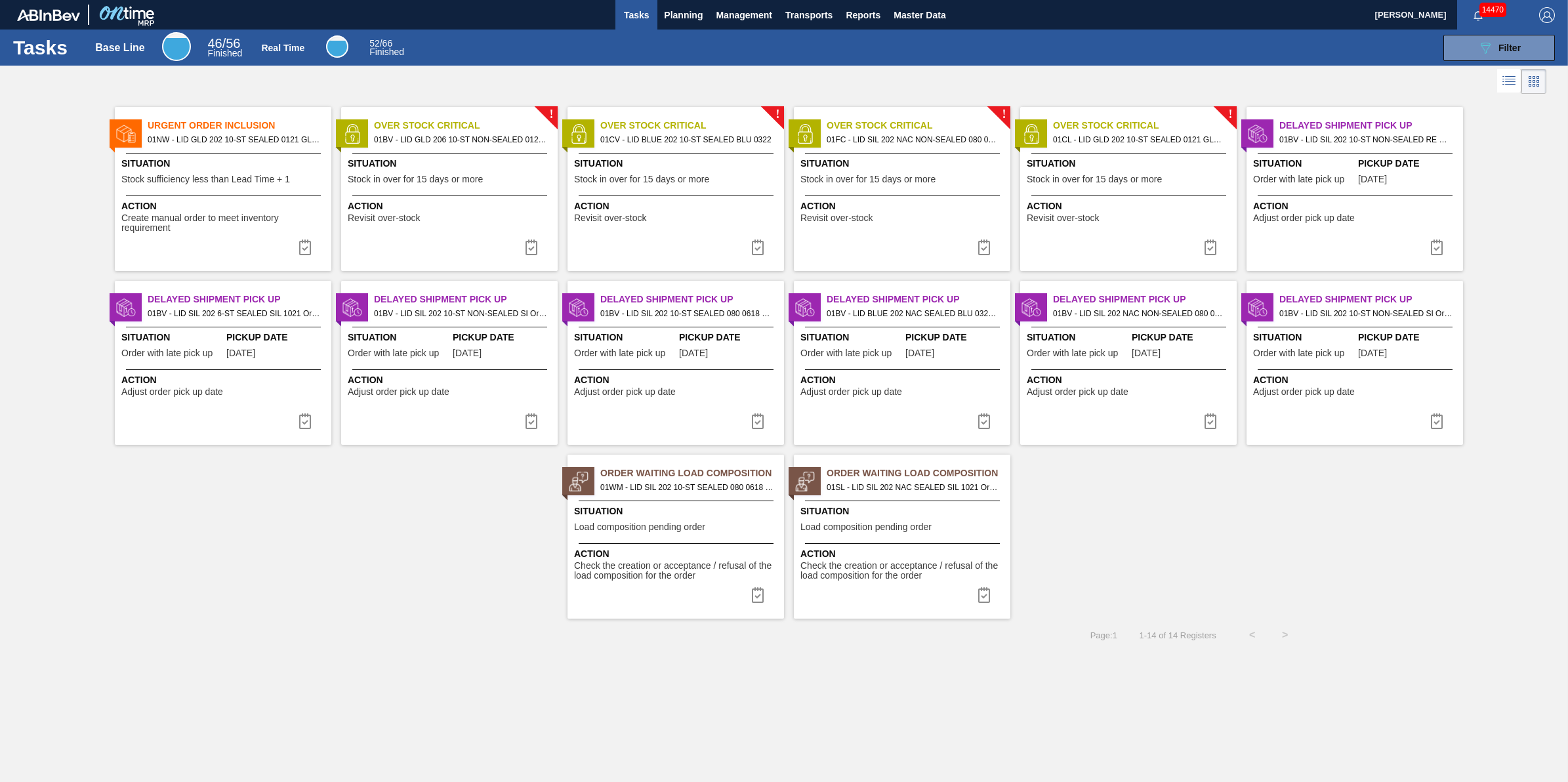
click at [214, 197] on div "Action Create manual order to meet inventory requirement" at bounding box center [223, 214] width 216 height 38
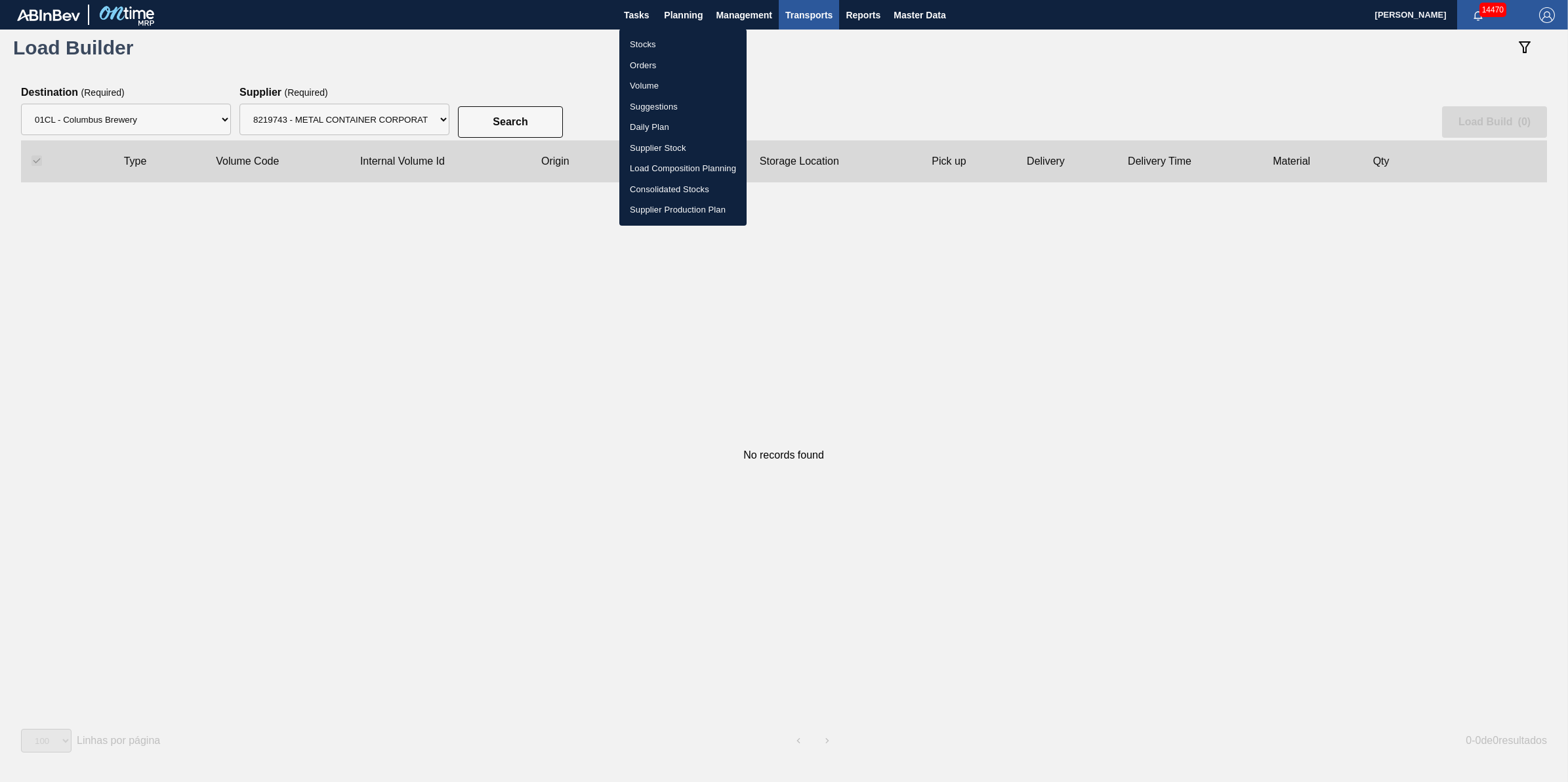
select select "5"
select select "13"
click at [687, 34] on li "Stocks" at bounding box center [683, 44] width 127 height 21
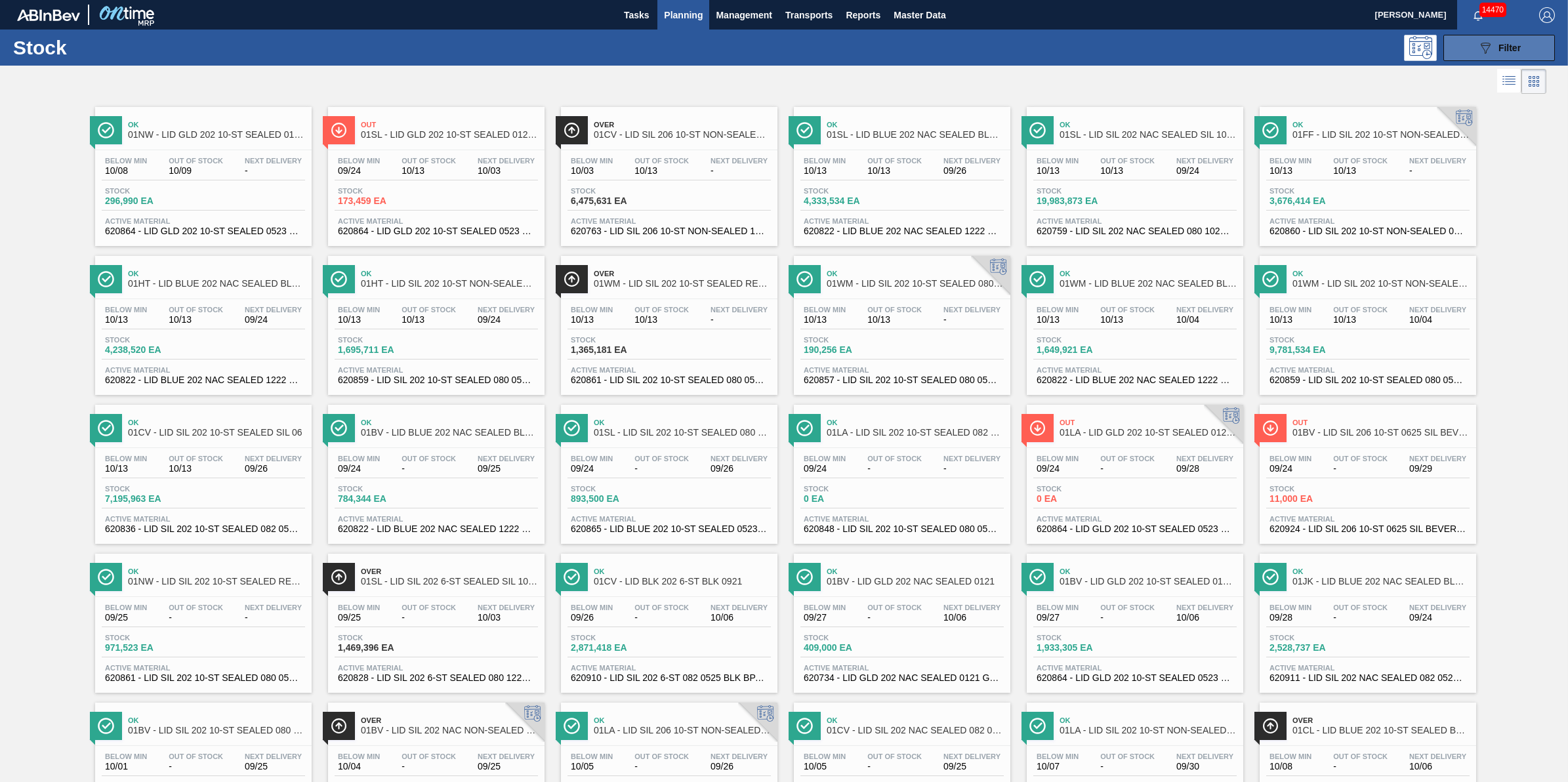
click at [1491, 44] on icon "089F7B8B-B2A5-4AFE-B5C0-19BA573D28AC" at bounding box center [1486, 48] width 16 height 16
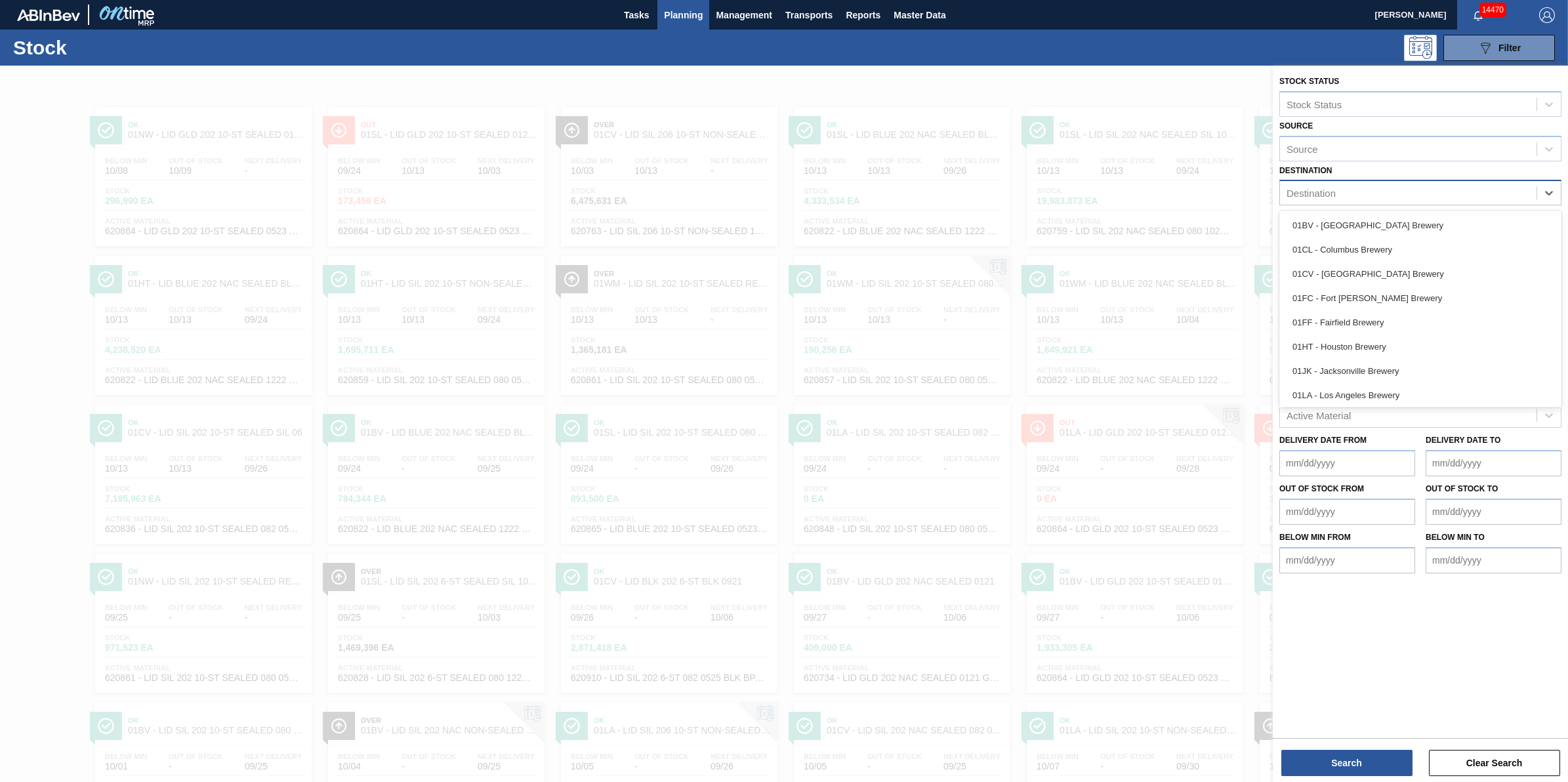
click at [1435, 195] on div "Destination" at bounding box center [1409, 193] width 256 height 19
click at [1411, 356] on div "01NW - [GEOGRAPHIC_DATA]" at bounding box center [1420, 361] width 282 height 24
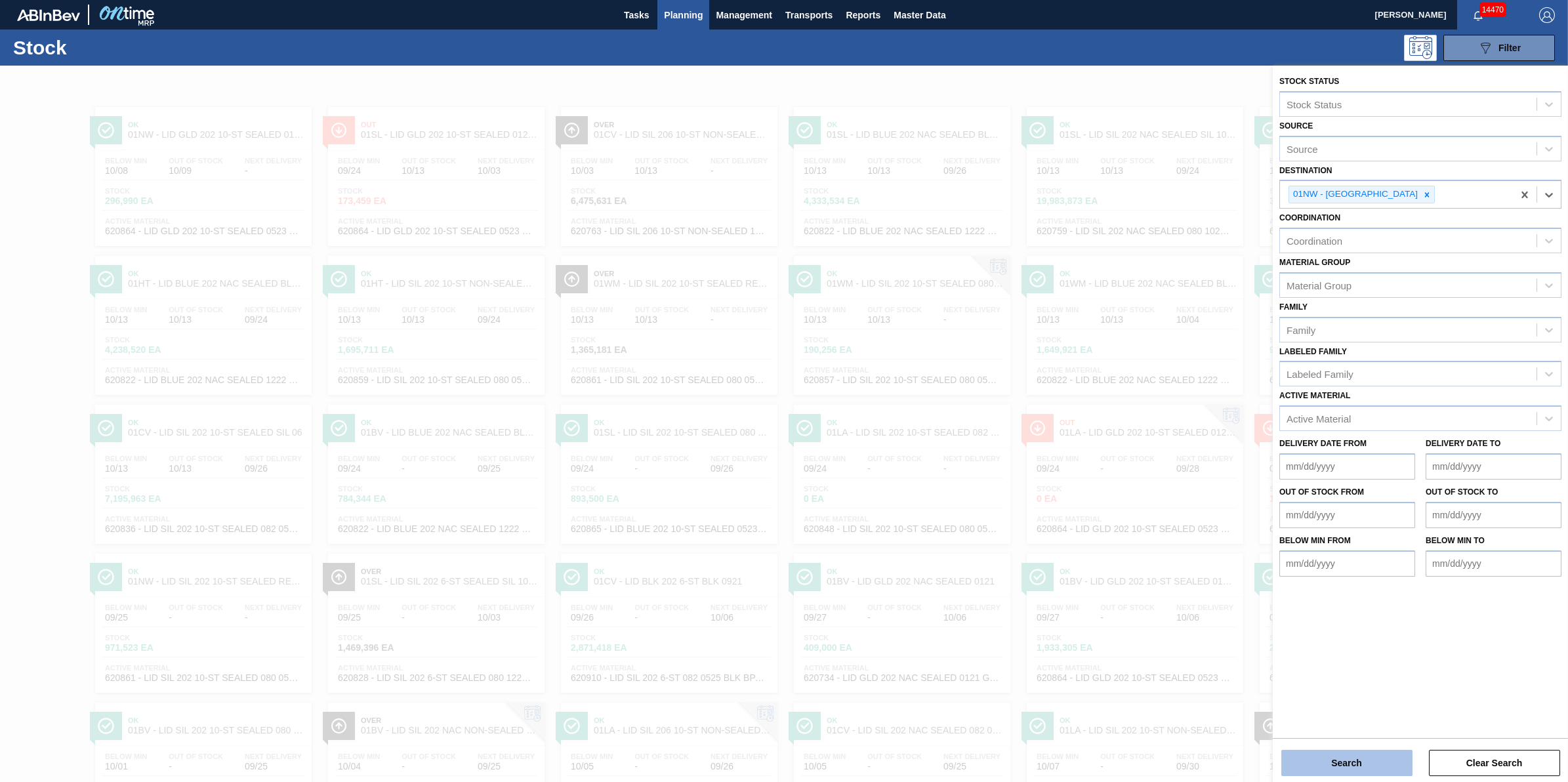
click at [1360, 773] on button "Search" at bounding box center [1347, 763] width 131 height 26
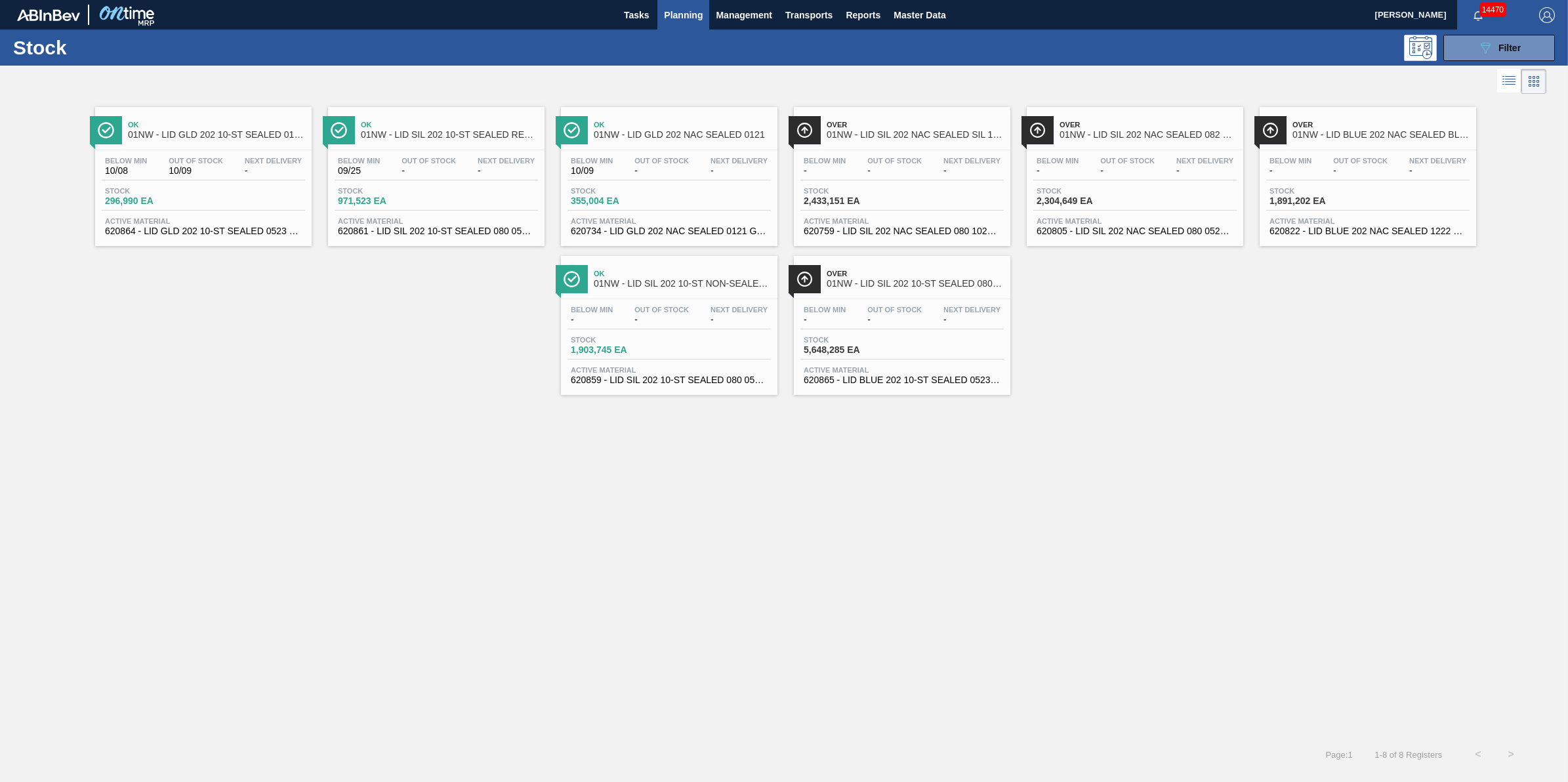
click at [1483, 33] on div "Stock 089F7B8B-B2A5-4AFE-B5C0-19BA573D28AC Filter" at bounding box center [784, 48] width 1568 height 36
click at [1483, 42] on icon "089F7B8B-B2A5-4AFE-B5C0-19BA573D28AC" at bounding box center [1486, 48] width 16 height 16
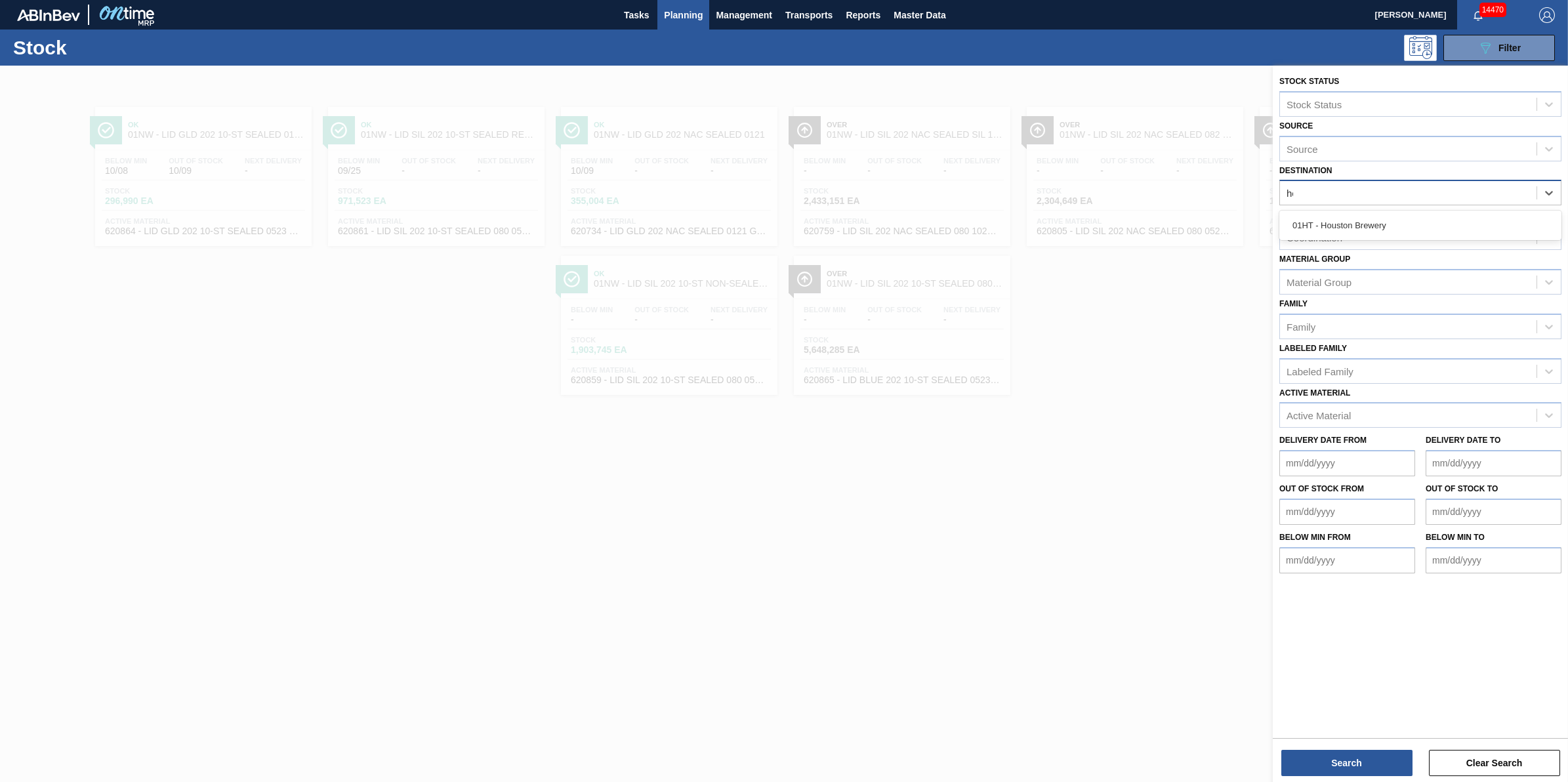
type input "hou"
click at [1465, 216] on div "01HT - Houston Brewery" at bounding box center [1420, 225] width 282 height 24
click at [1315, 750] on button "Search" at bounding box center [1347, 763] width 131 height 26
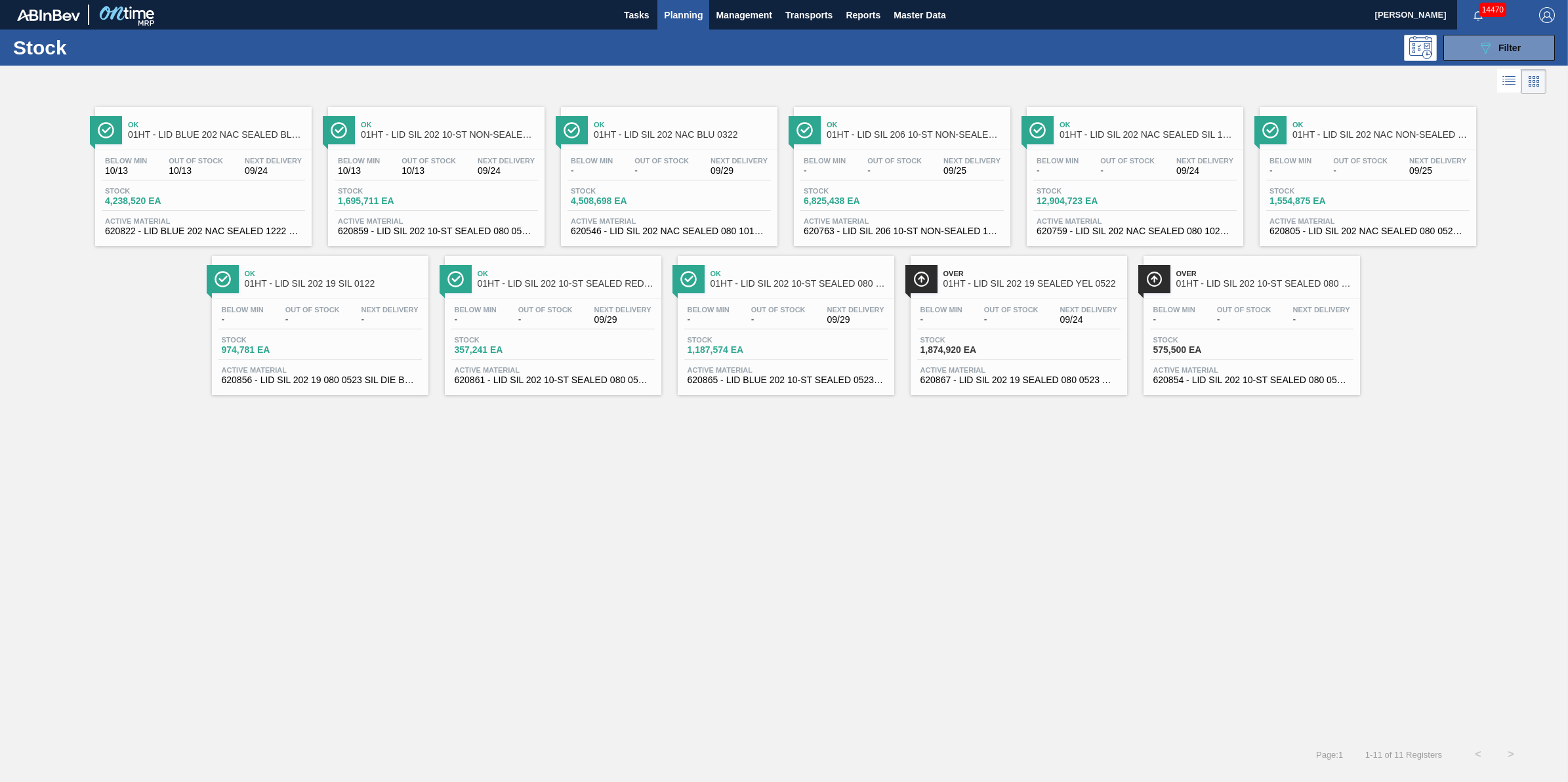
click at [1357, 168] on span "-" at bounding box center [1360, 171] width 55 height 10
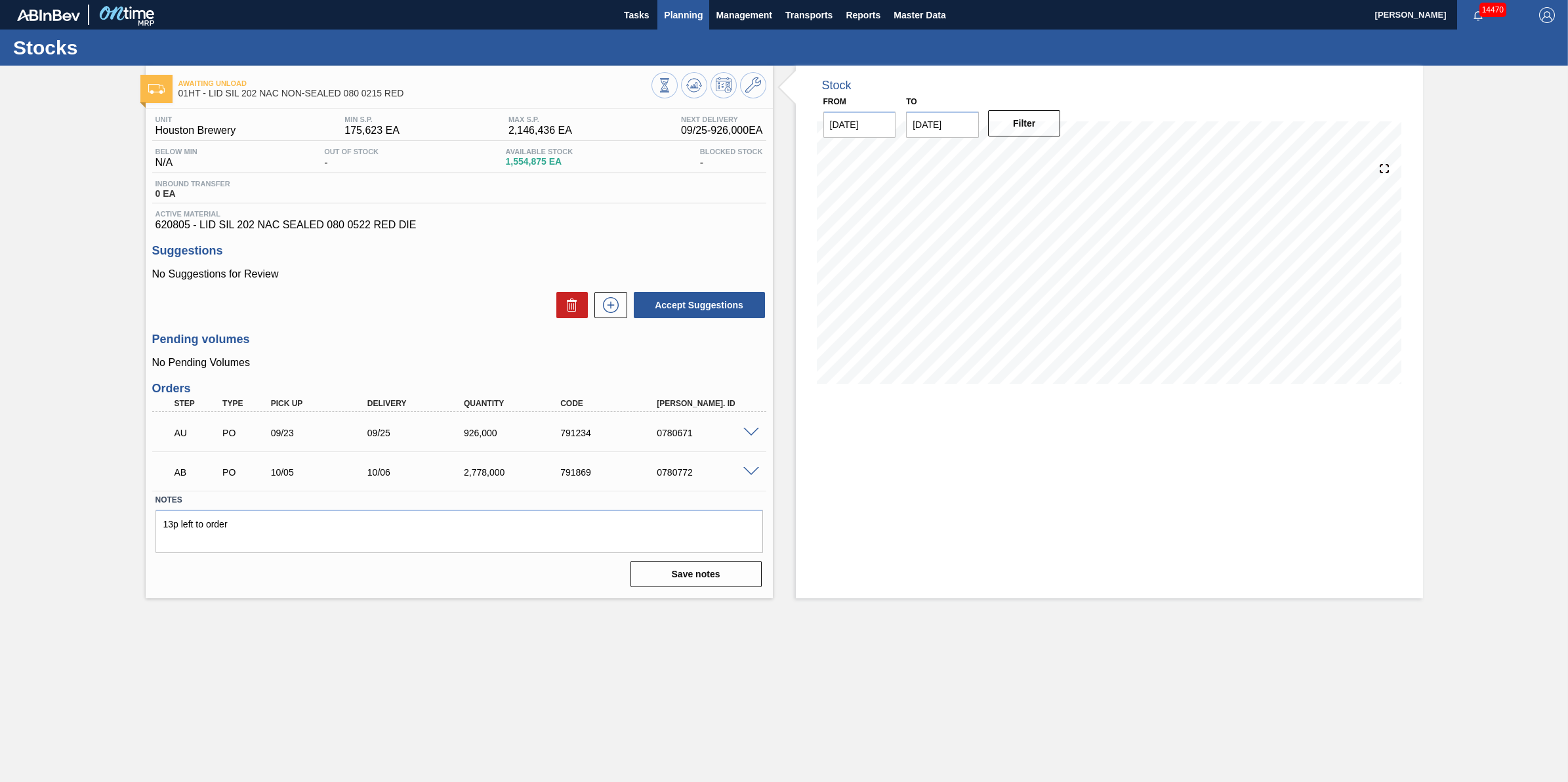
click at [683, 7] on span "Planning" at bounding box center [683, 15] width 39 height 16
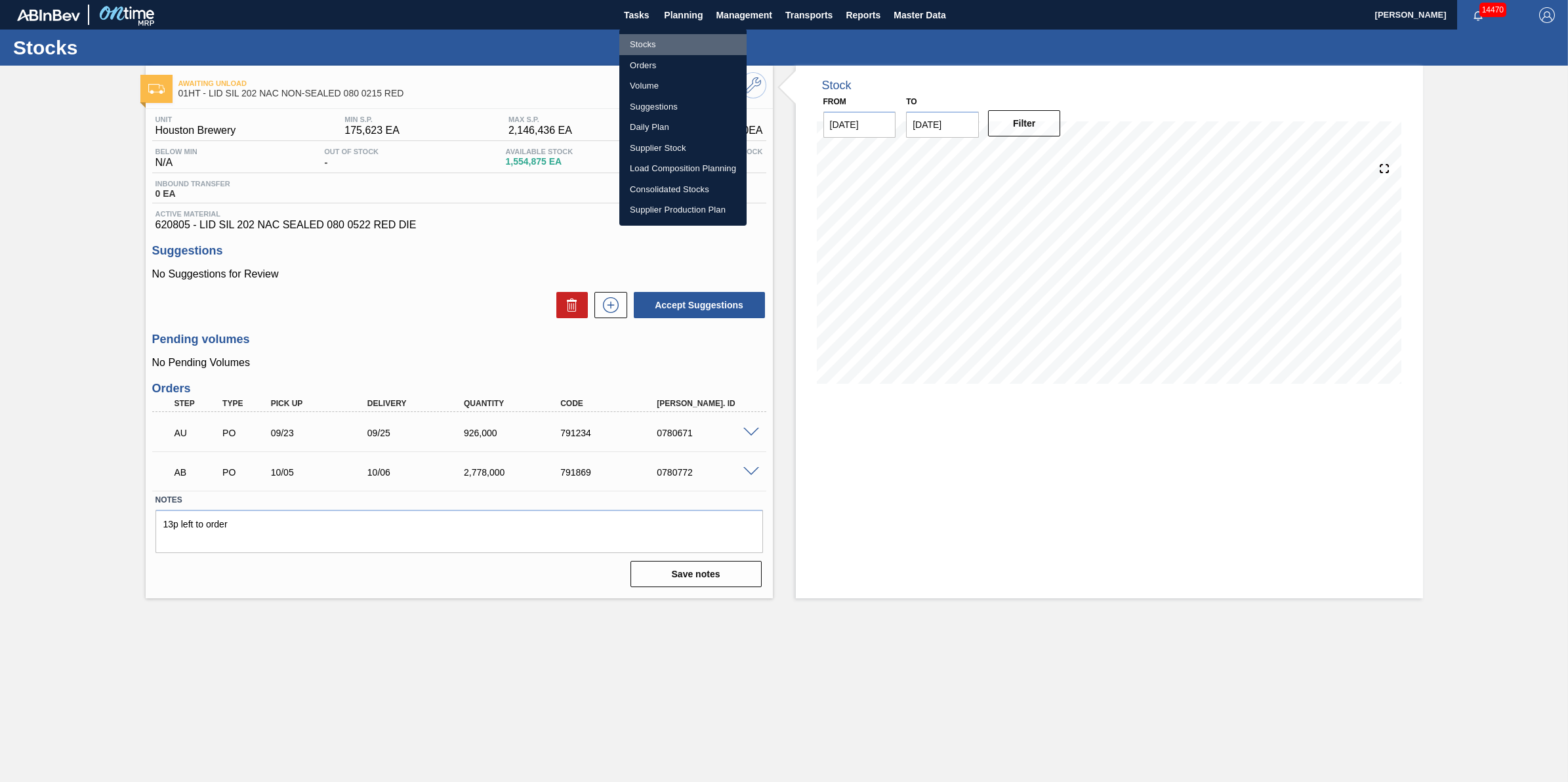
click at [677, 46] on li "Stocks" at bounding box center [683, 44] width 127 height 21
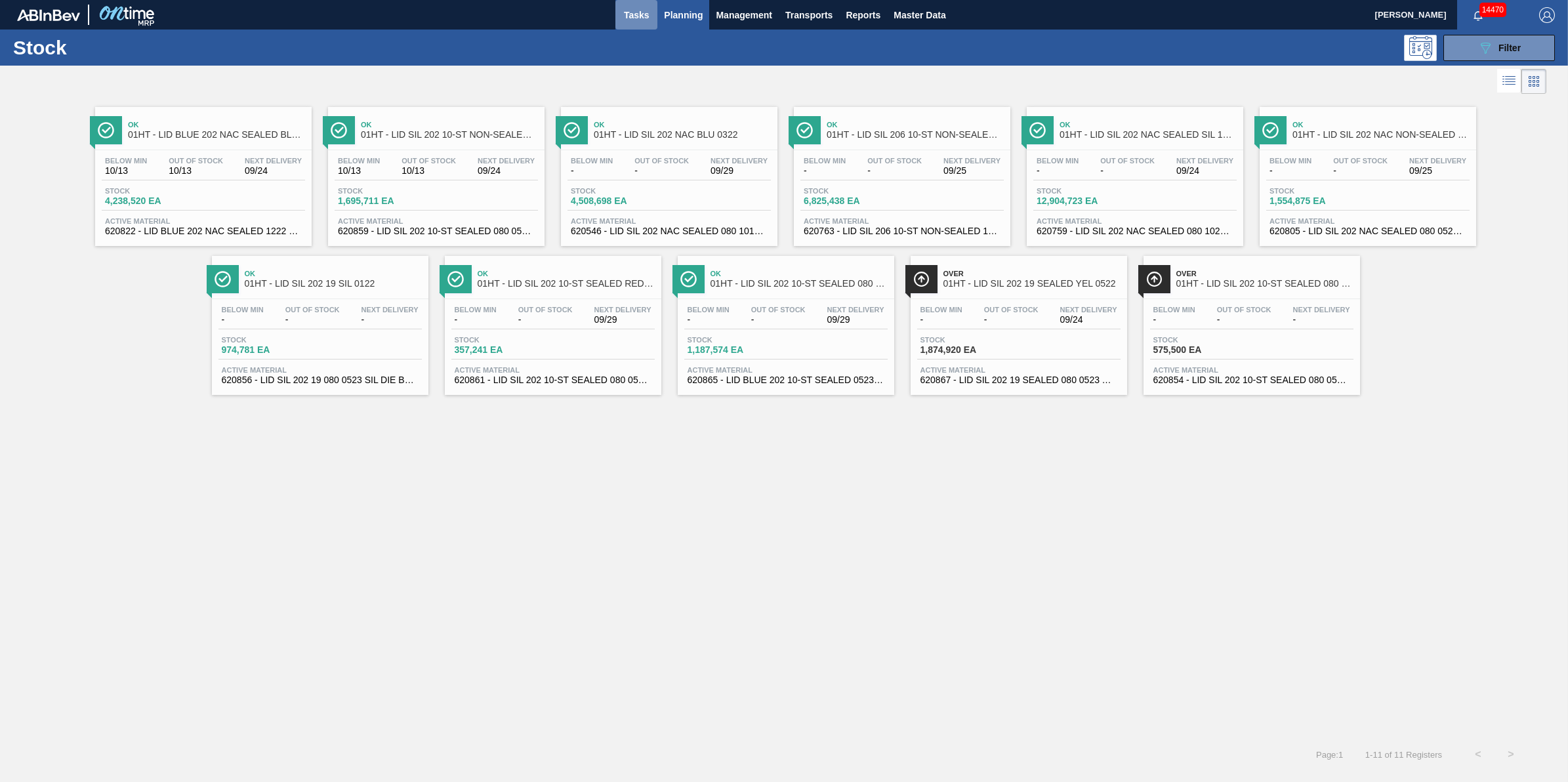
click at [640, 24] on button "Tasks" at bounding box center [637, 15] width 42 height 30
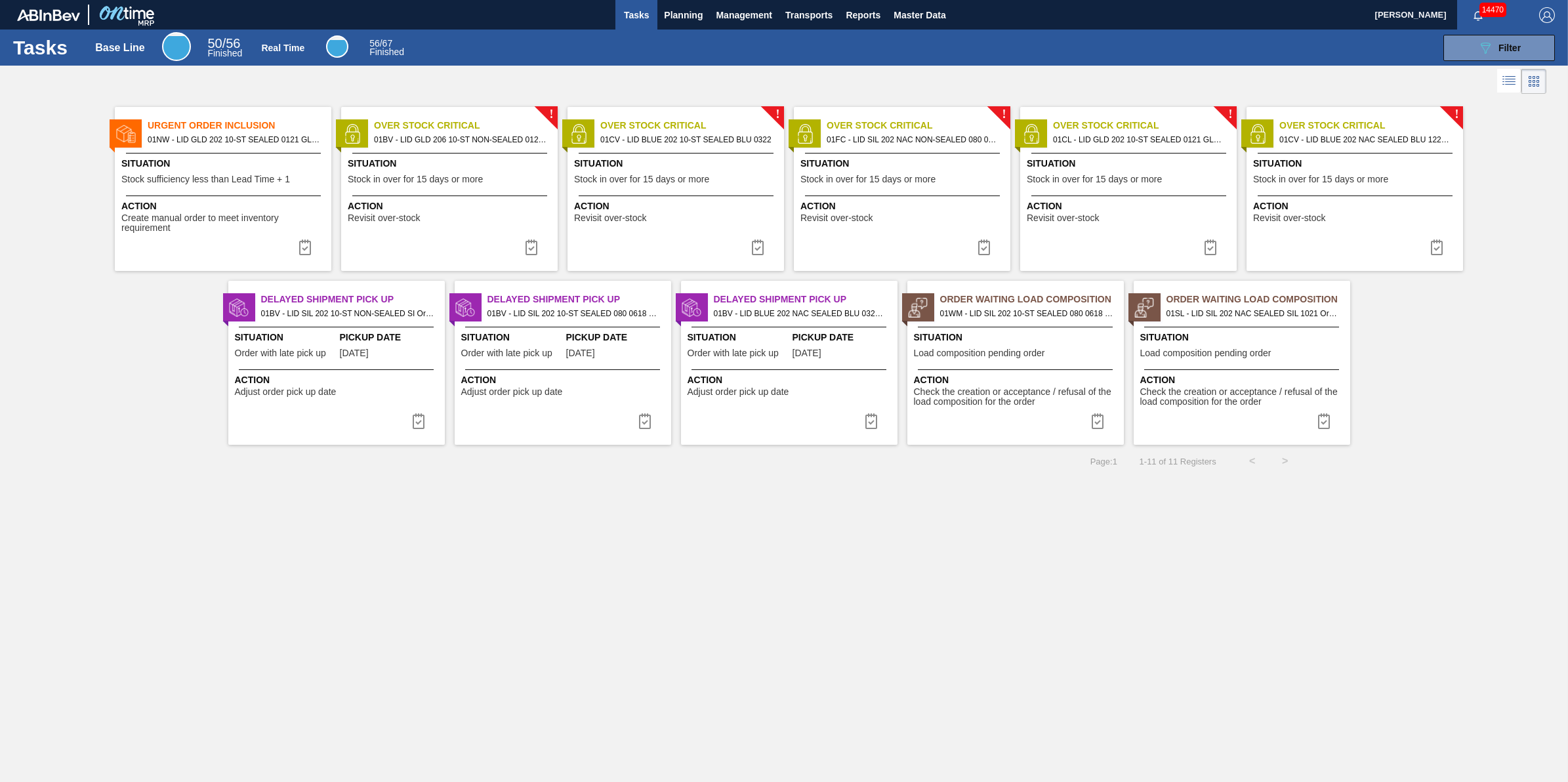
click at [253, 145] on span "01NW - LID GLD 202 10-ST SEALED 0121 GLD BALL 0" at bounding box center [235, 140] width 173 height 15
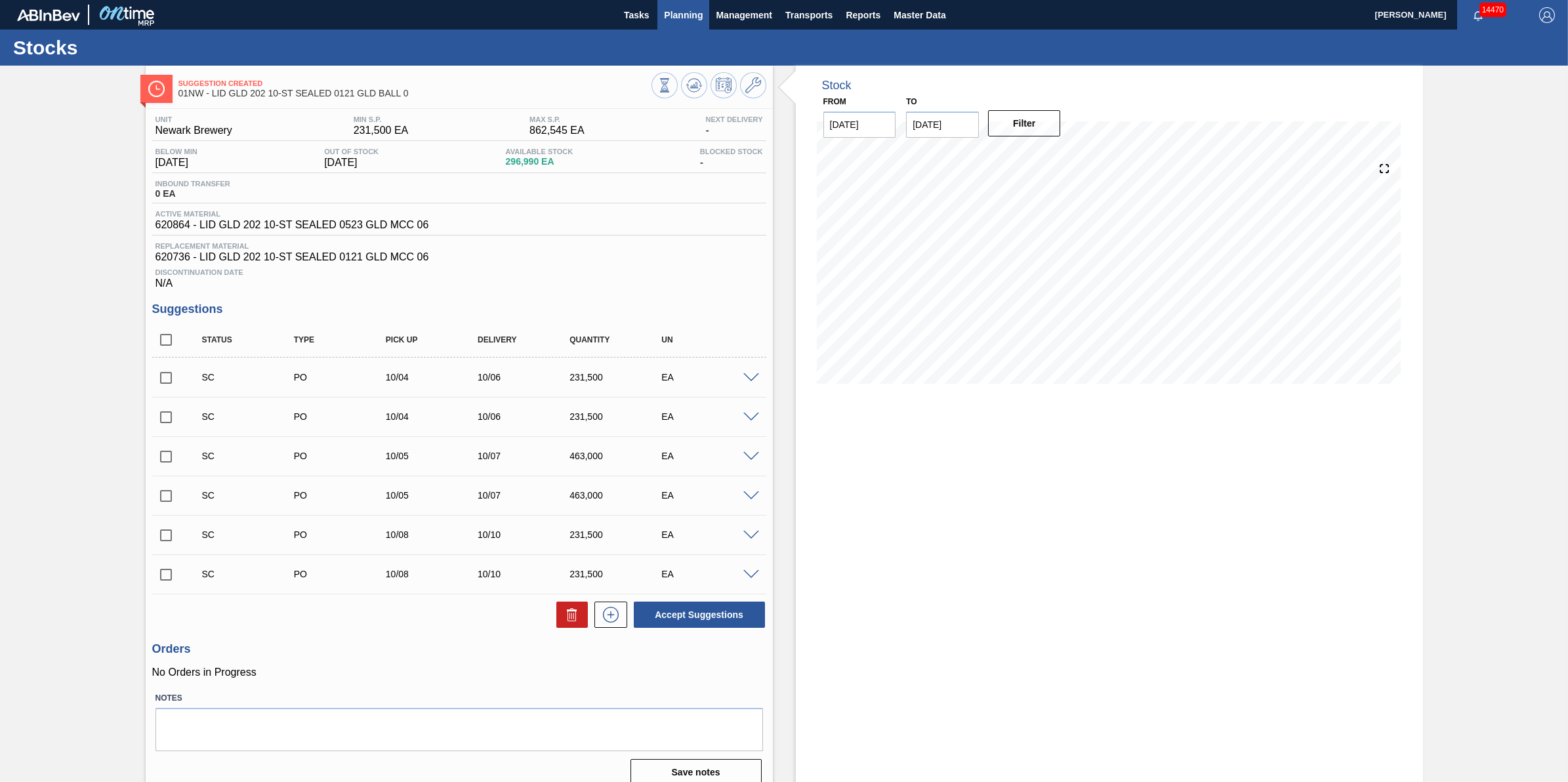
click at [660, 12] on button "Planning" at bounding box center [683, 15] width 52 height 30
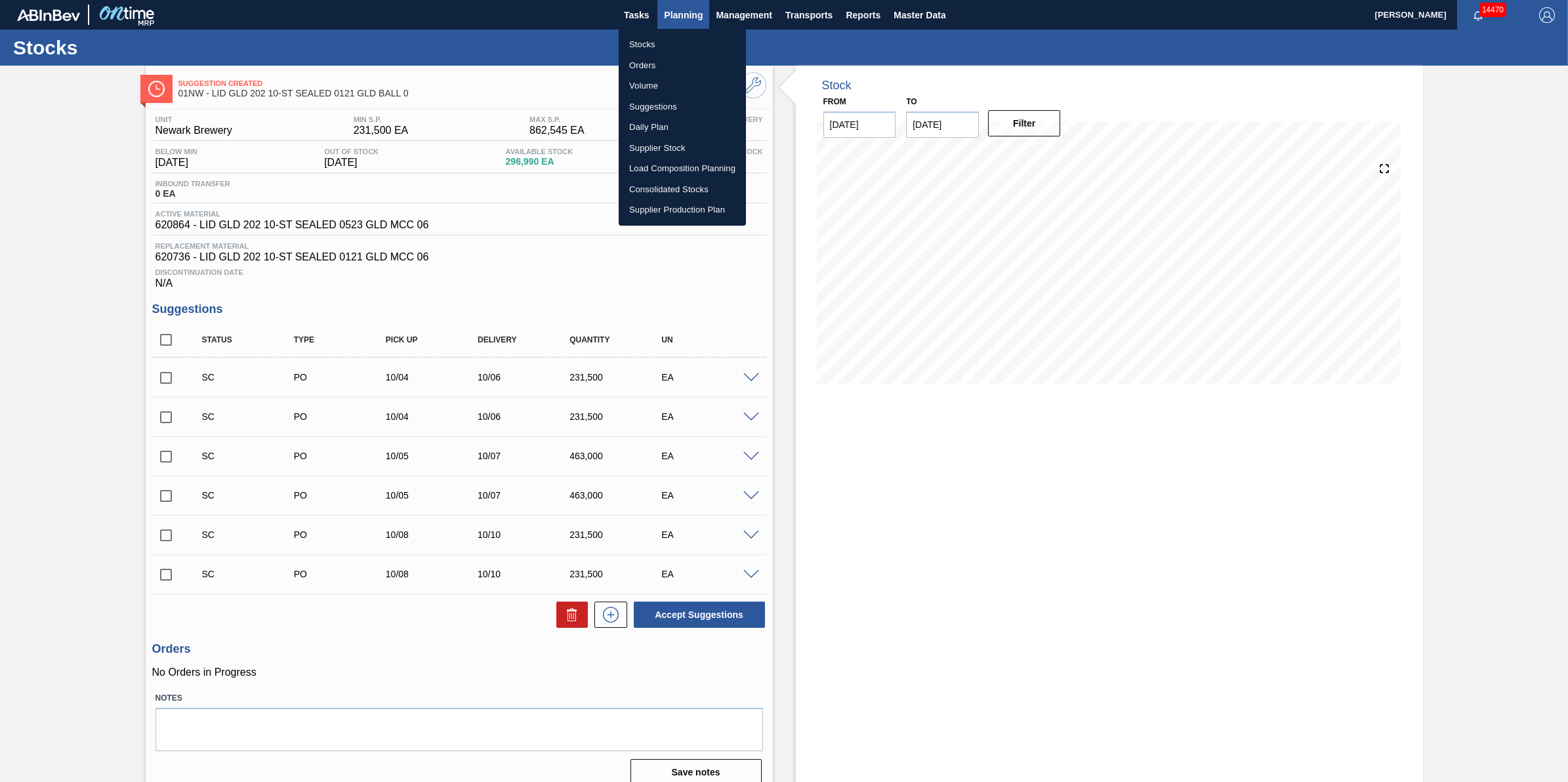
click at [660, 12] on div at bounding box center [784, 391] width 1568 height 782
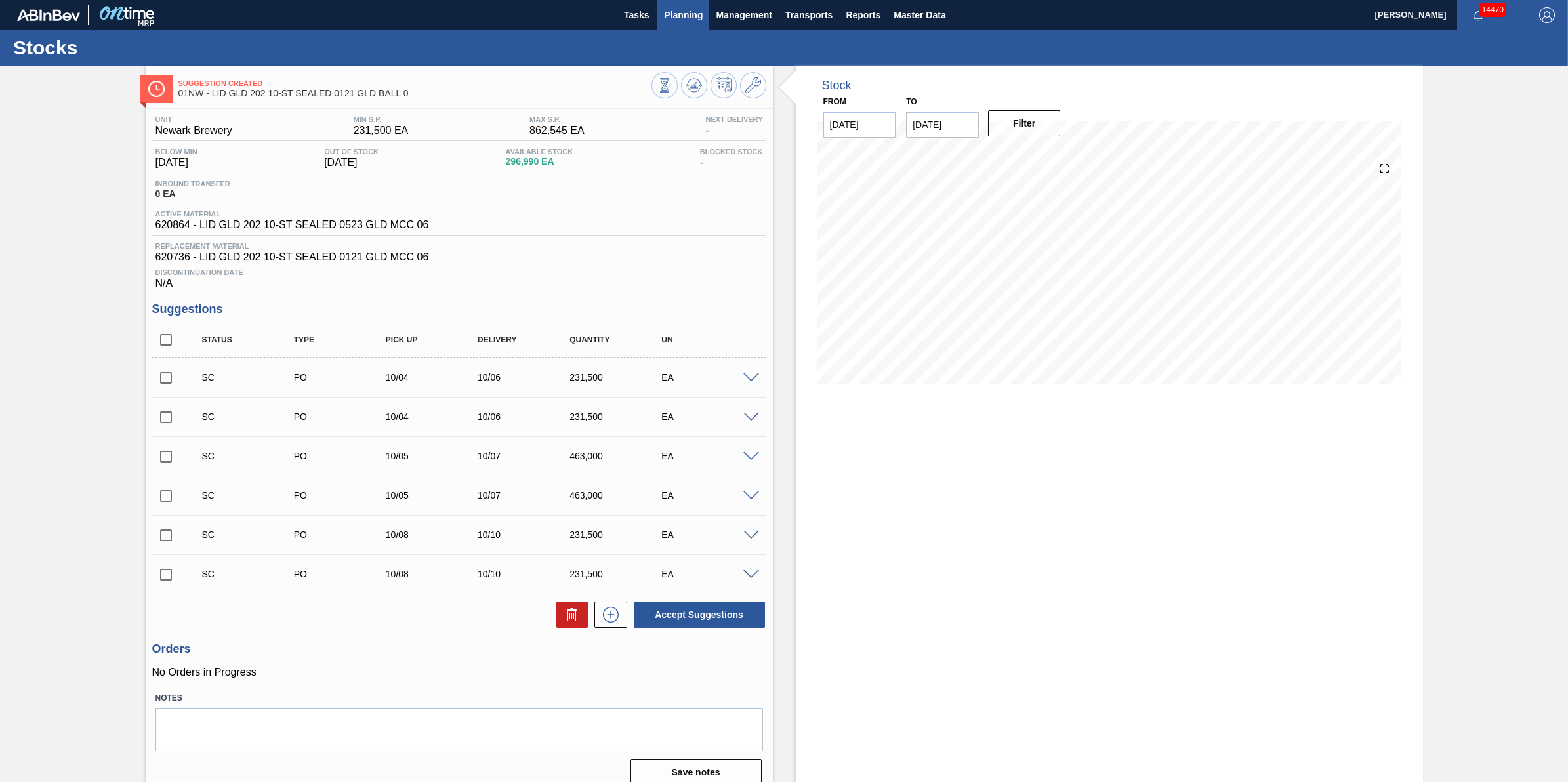
click at [669, 15] on span "Planning" at bounding box center [683, 15] width 39 height 16
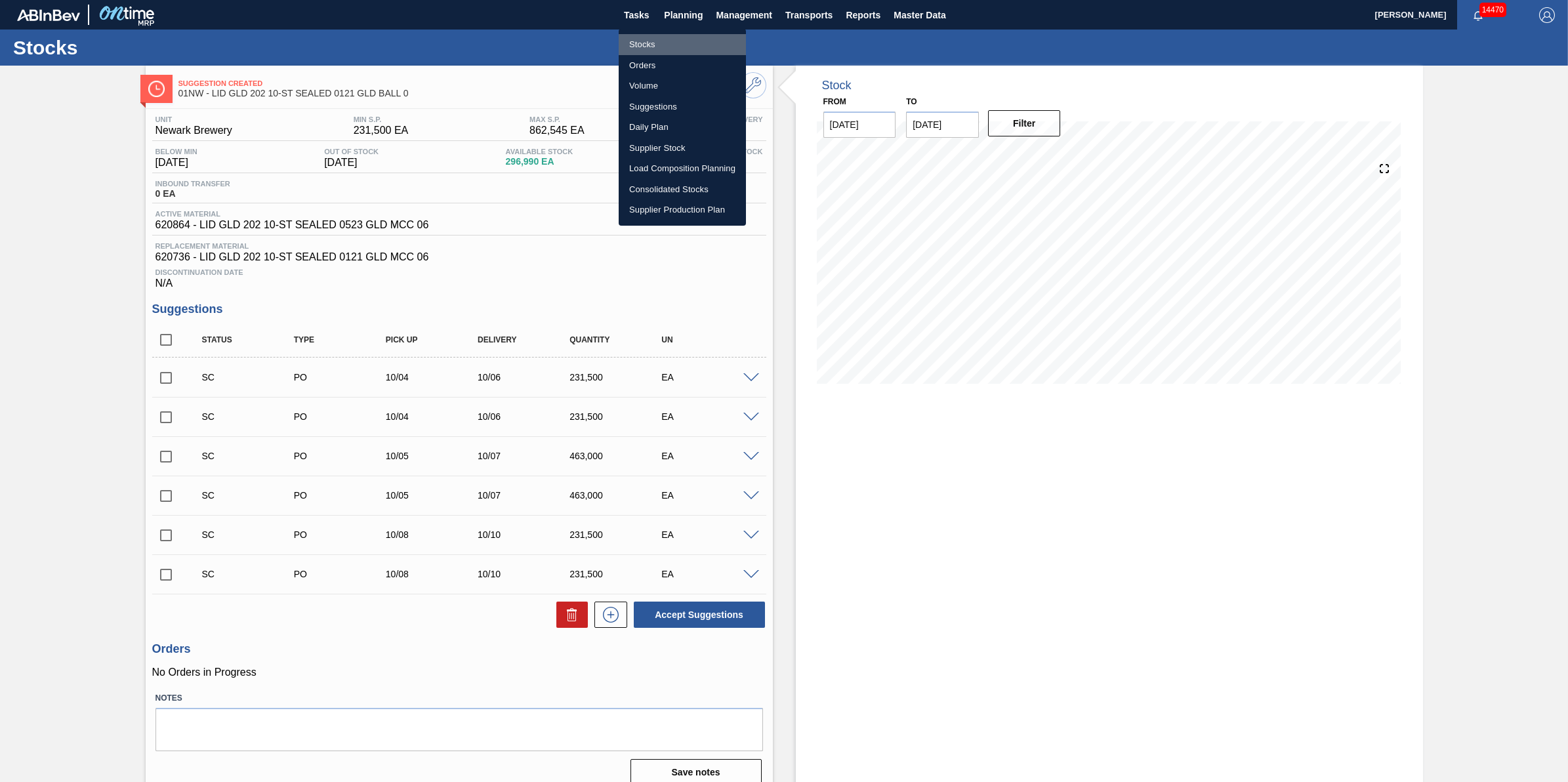
click at [661, 41] on li "Stocks" at bounding box center [682, 44] width 127 height 21
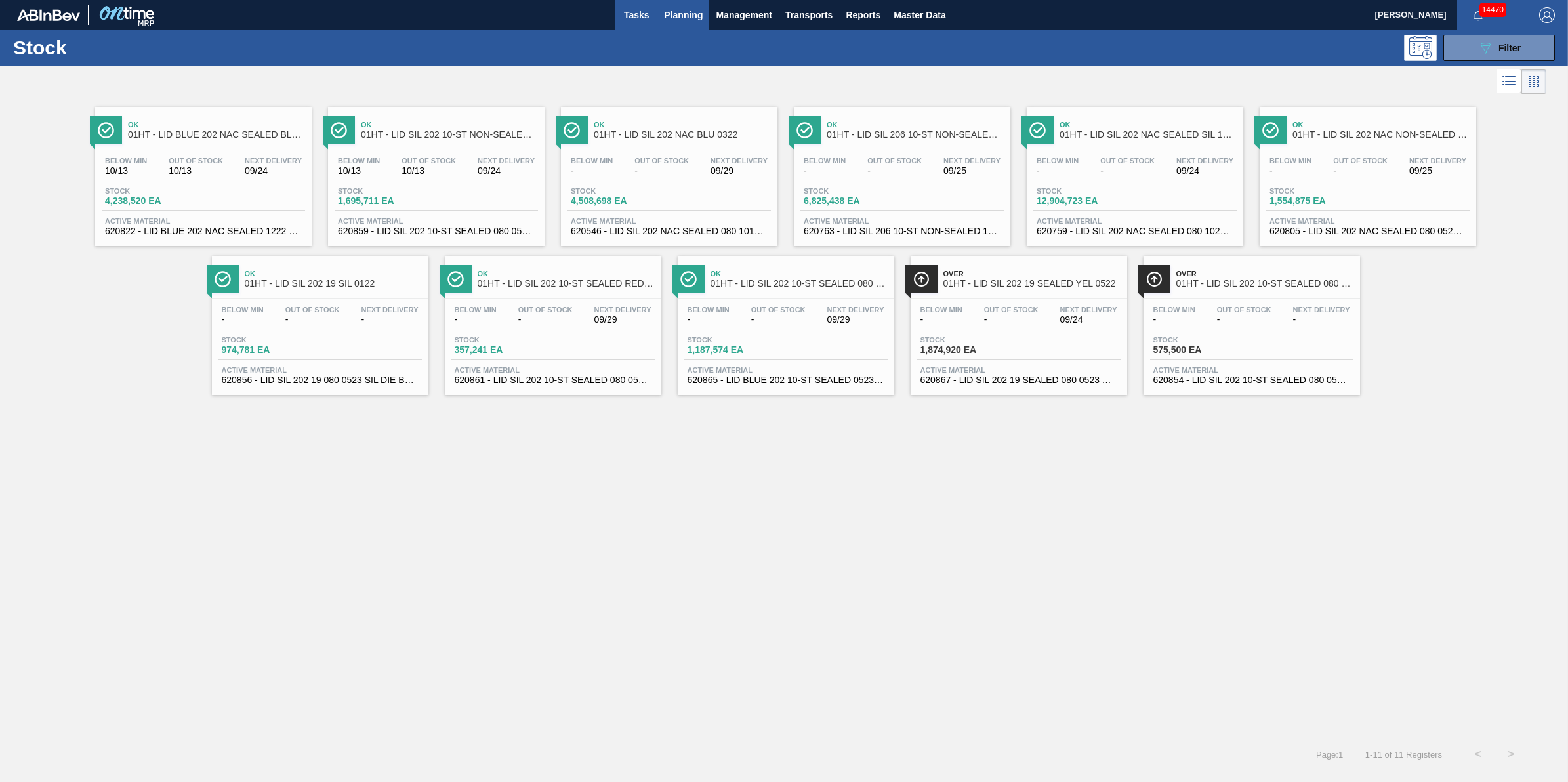
click at [644, 20] on span "Tasks" at bounding box center [637, 15] width 29 height 16
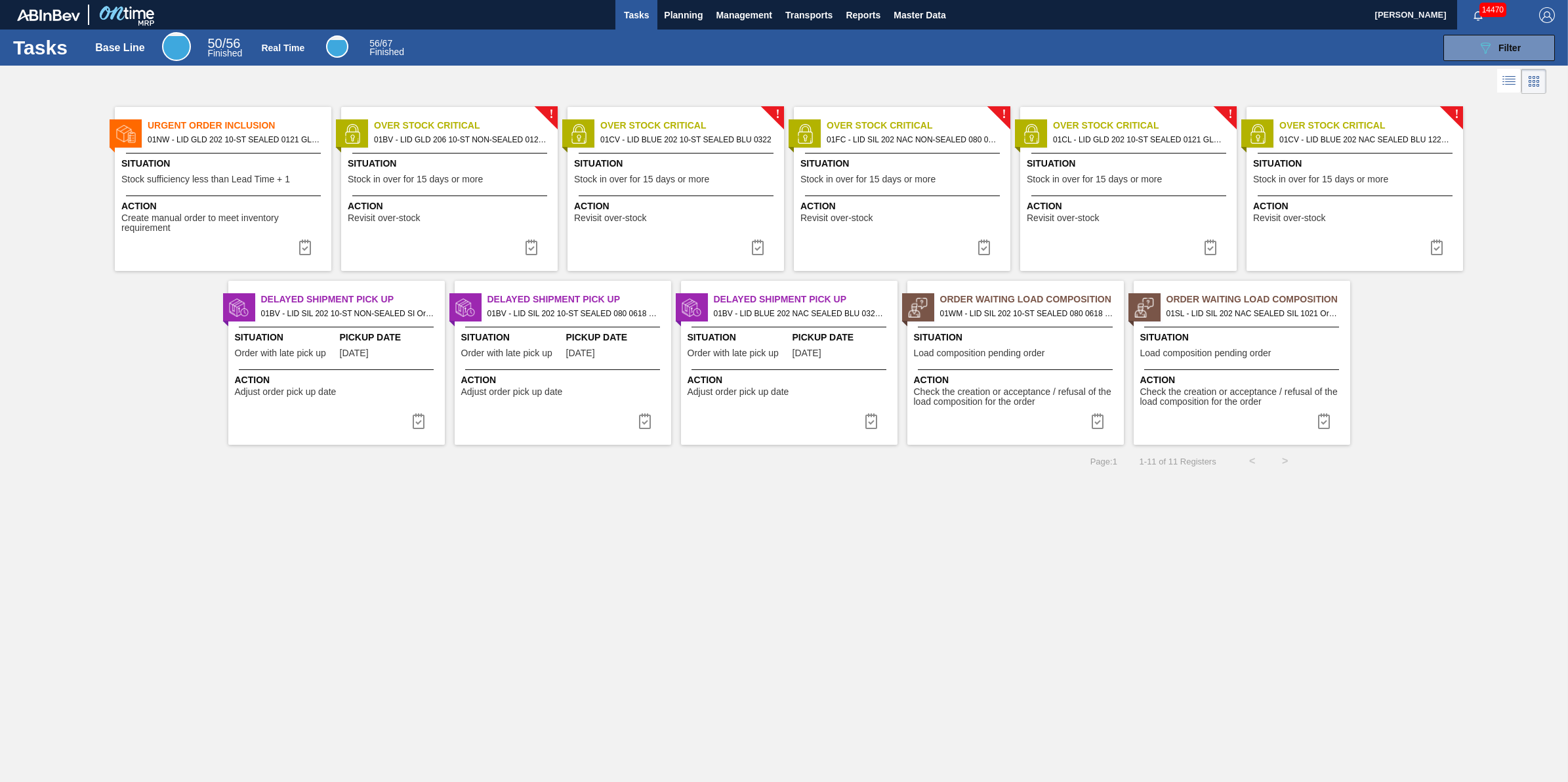
click at [260, 175] on span "Stock sufficiency less than Lead Time + 1" at bounding box center [206, 180] width 169 height 10
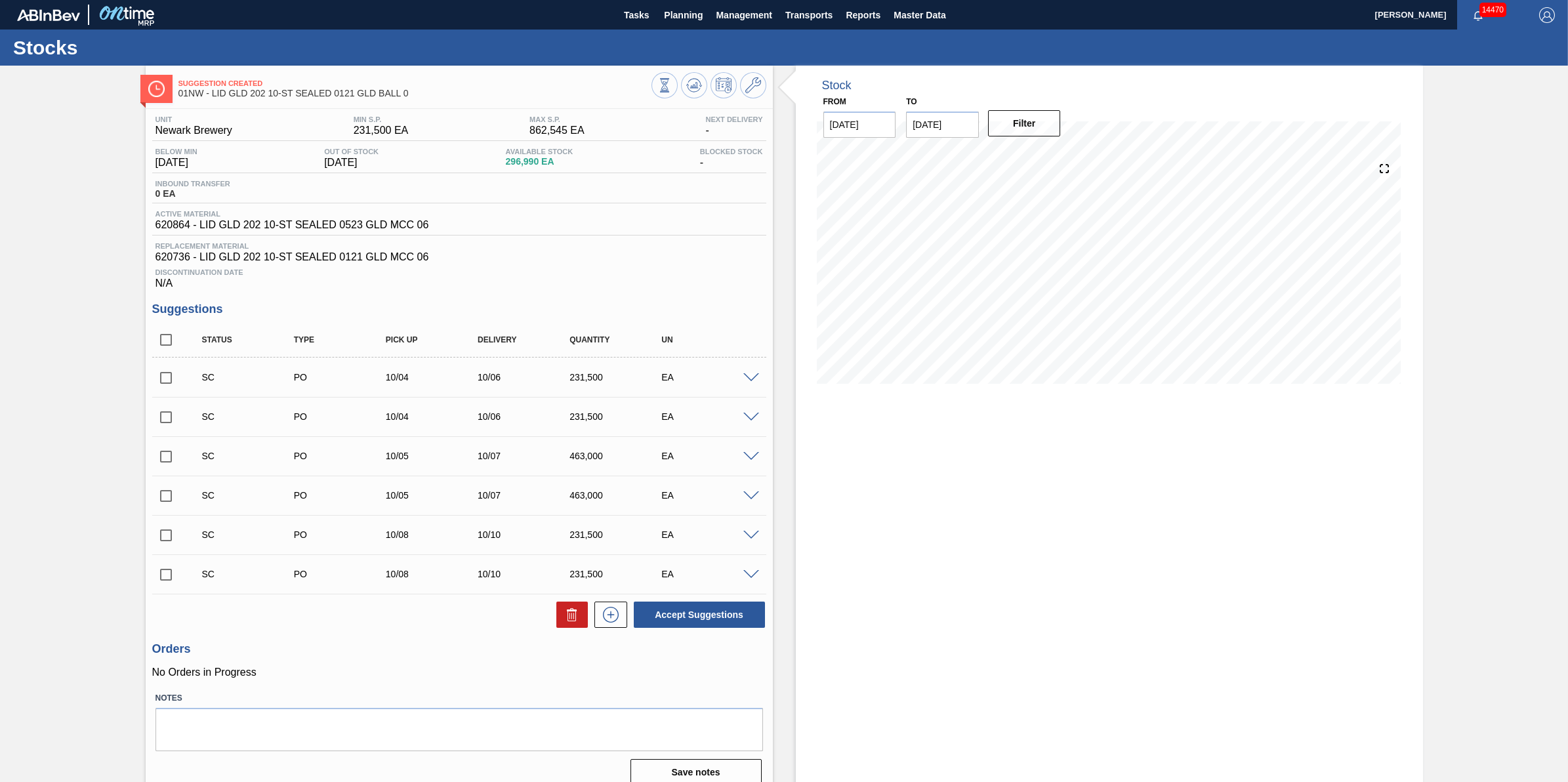
click at [156, 379] on input "checkbox" at bounding box center [166, 378] width 28 height 28
click at [574, 627] on button at bounding box center [572, 615] width 31 height 26
checkbox input "false"
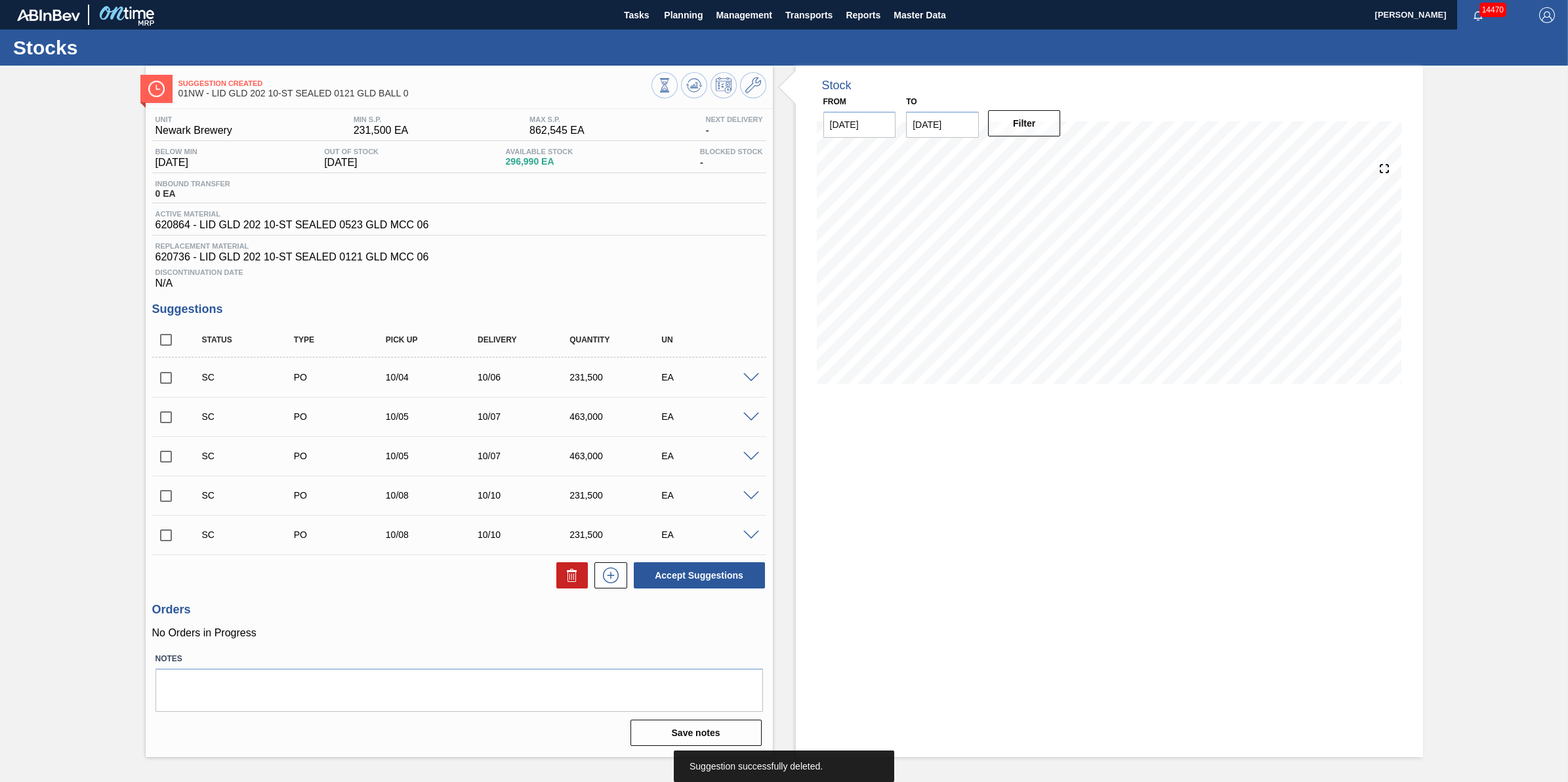
click at [168, 384] on input "checkbox" at bounding box center [166, 378] width 28 height 28
checkbox input "true"
click at [565, 577] on icon at bounding box center [572, 575] width 16 height 16
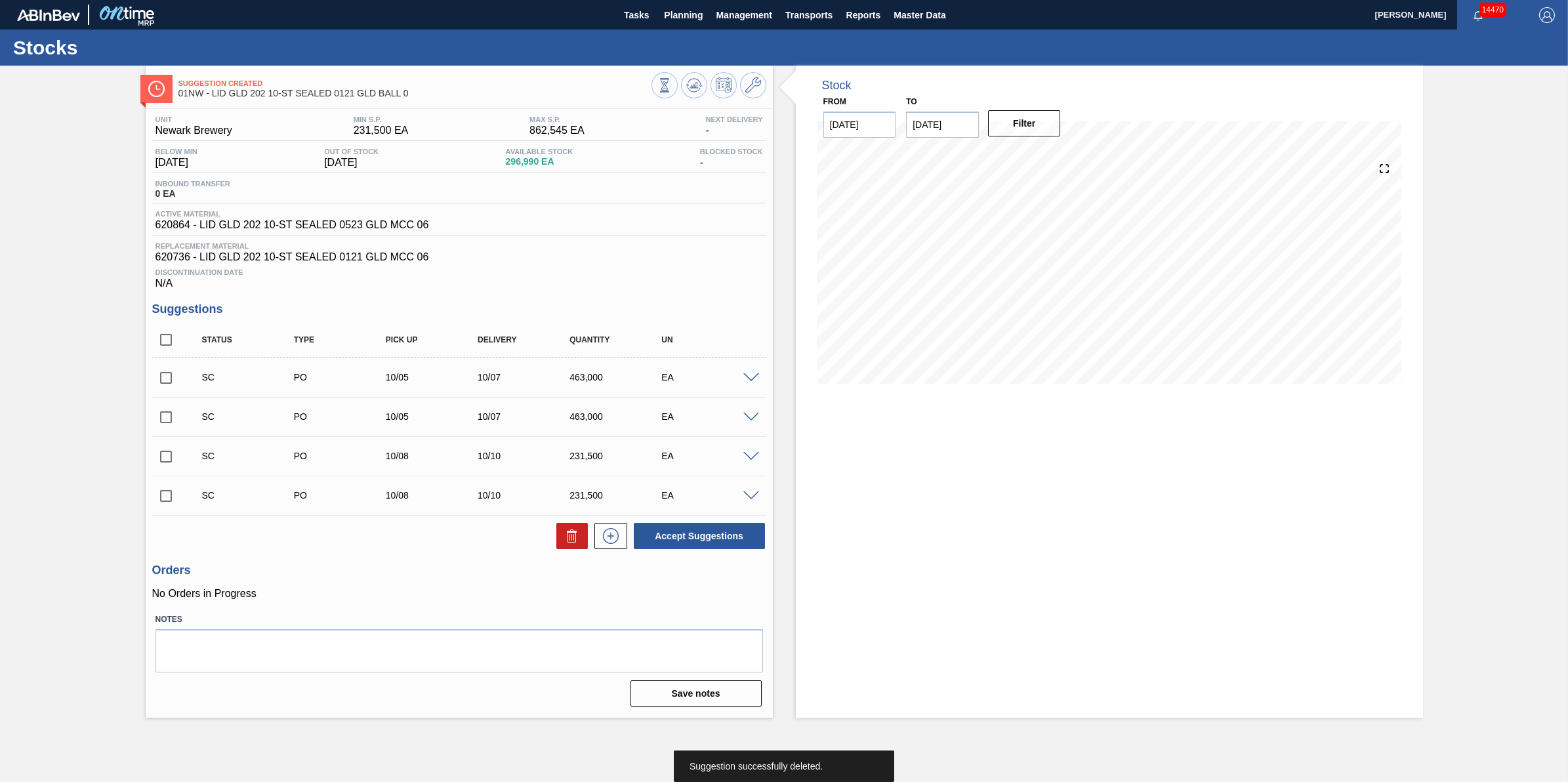
click at [156, 385] on input "checkbox" at bounding box center [166, 378] width 28 height 28
checkbox input "true"
click at [564, 543] on icon at bounding box center [572, 536] width 16 height 16
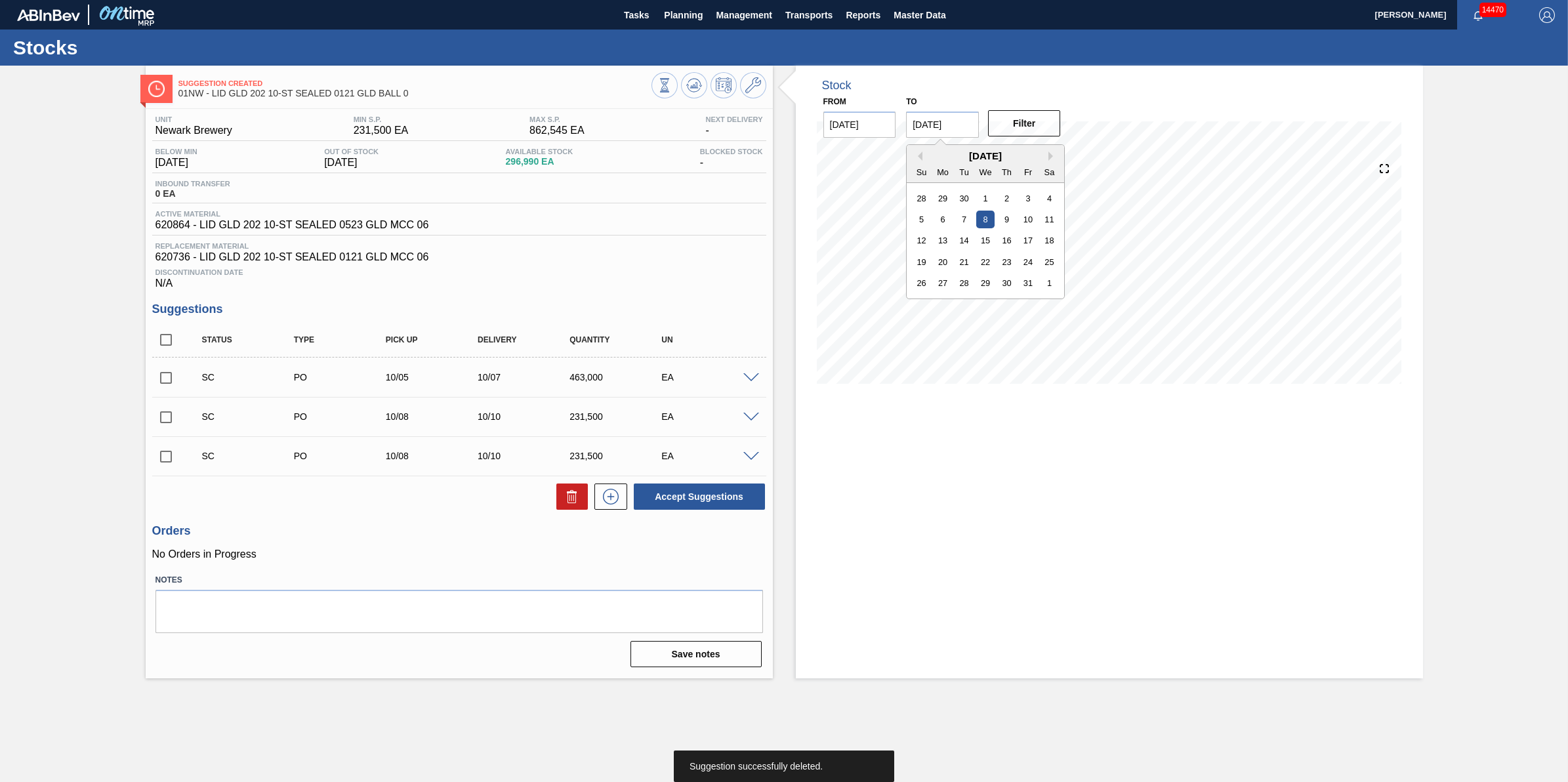
click at [955, 129] on input "[DATE]" at bounding box center [942, 125] width 73 height 26
click at [1052, 294] on div "October 2025 Su Mo Tu We Th Fr Sa 28 29 30 1 2 3 4 5 6 7 8 9 10 11 12 13 14 15 …" at bounding box center [985, 221] width 157 height 154
click at [1052, 293] on div "26 27 28 29 30 31 1" at bounding box center [985, 283] width 149 height 21
click at [1051, 288] on div "1" at bounding box center [1049, 283] width 17 height 17
type input "11/01/2025"
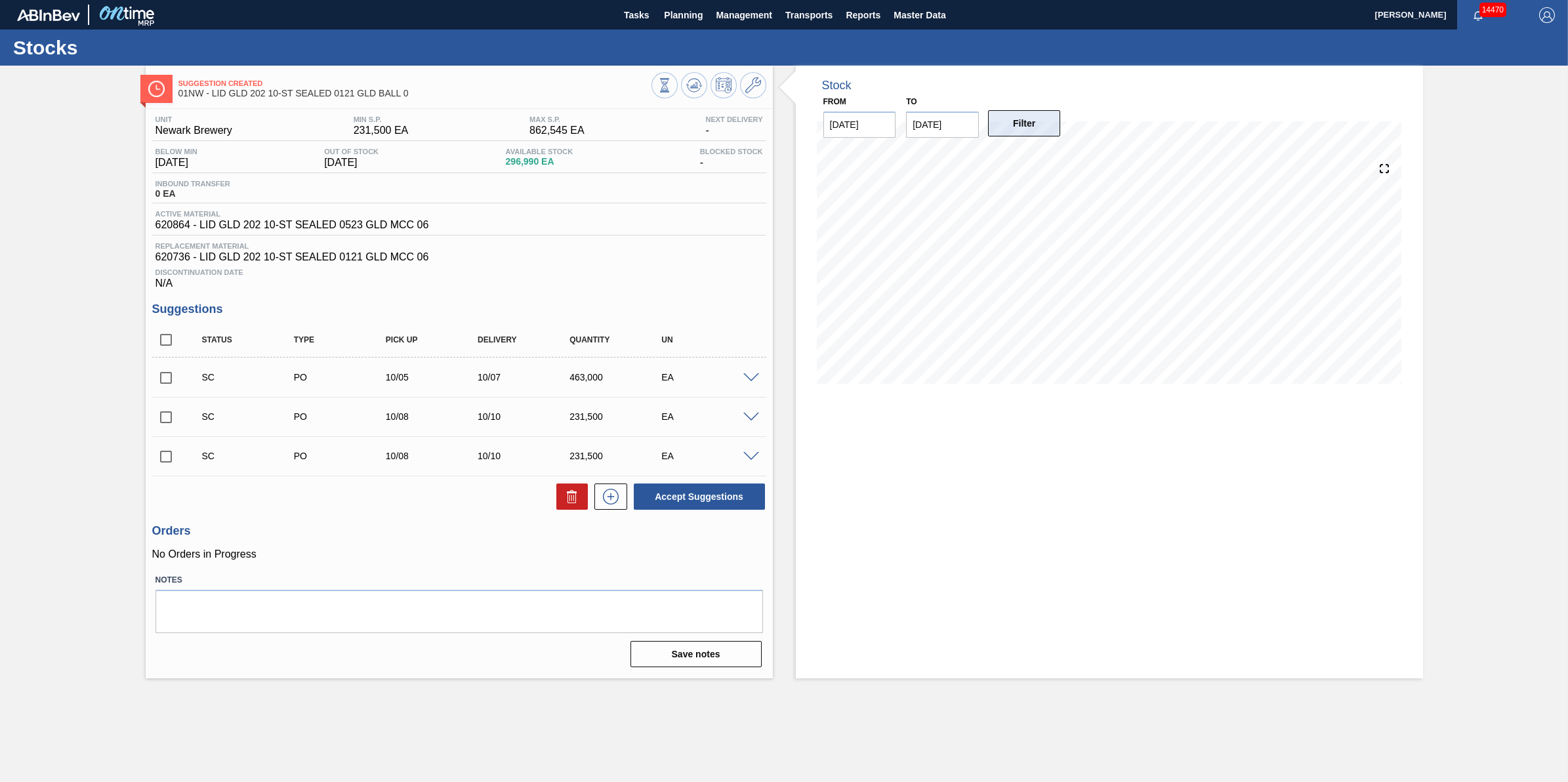
click at [1044, 133] on button "Filter" at bounding box center [1025, 123] width 73 height 26
click at [697, 81] on icon at bounding box center [694, 85] width 16 height 16
click at [691, 83] on icon at bounding box center [694, 85] width 16 height 16
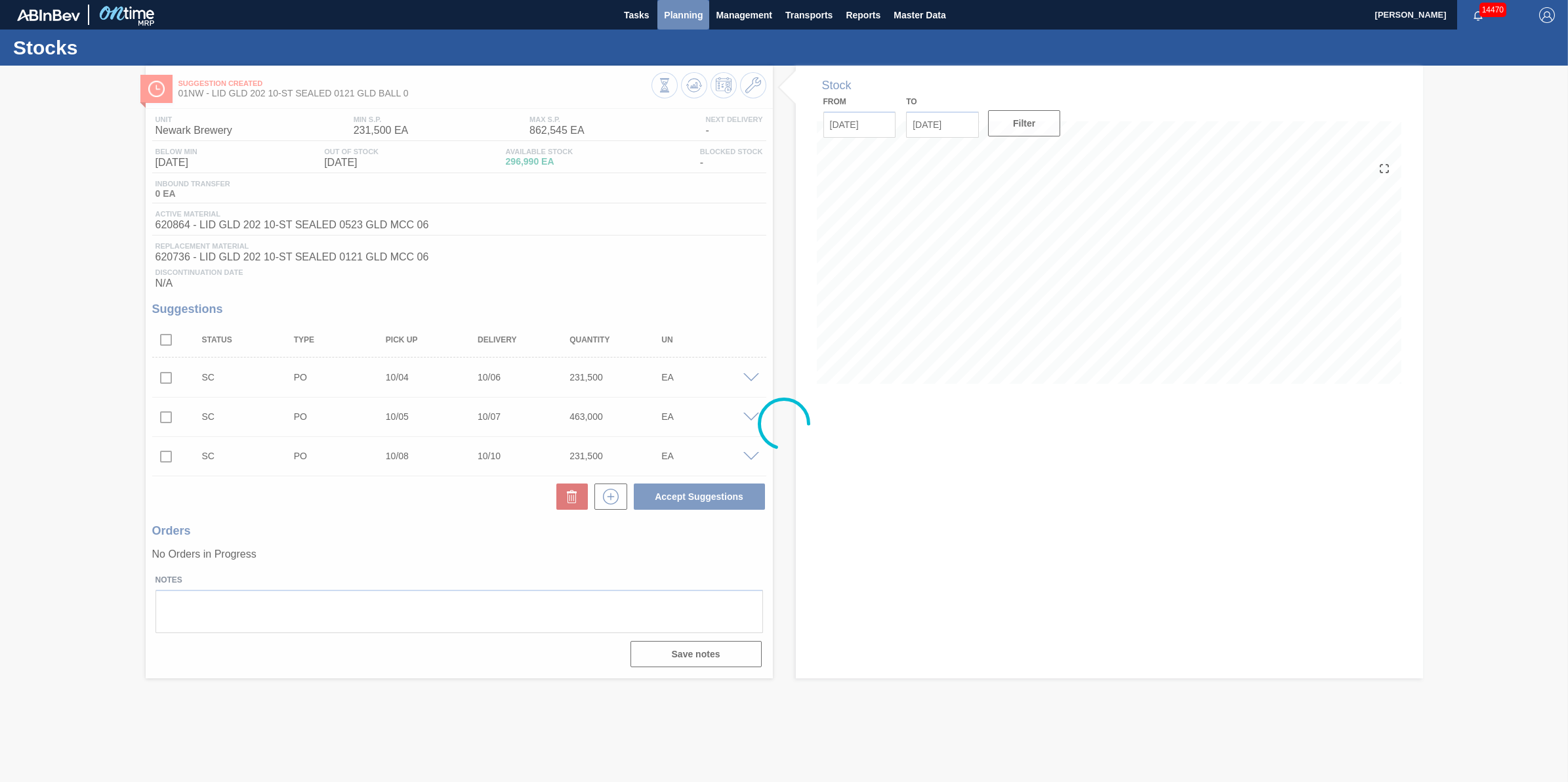
click at [671, 17] on span "Planning" at bounding box center [683, 15] width 39 height 16
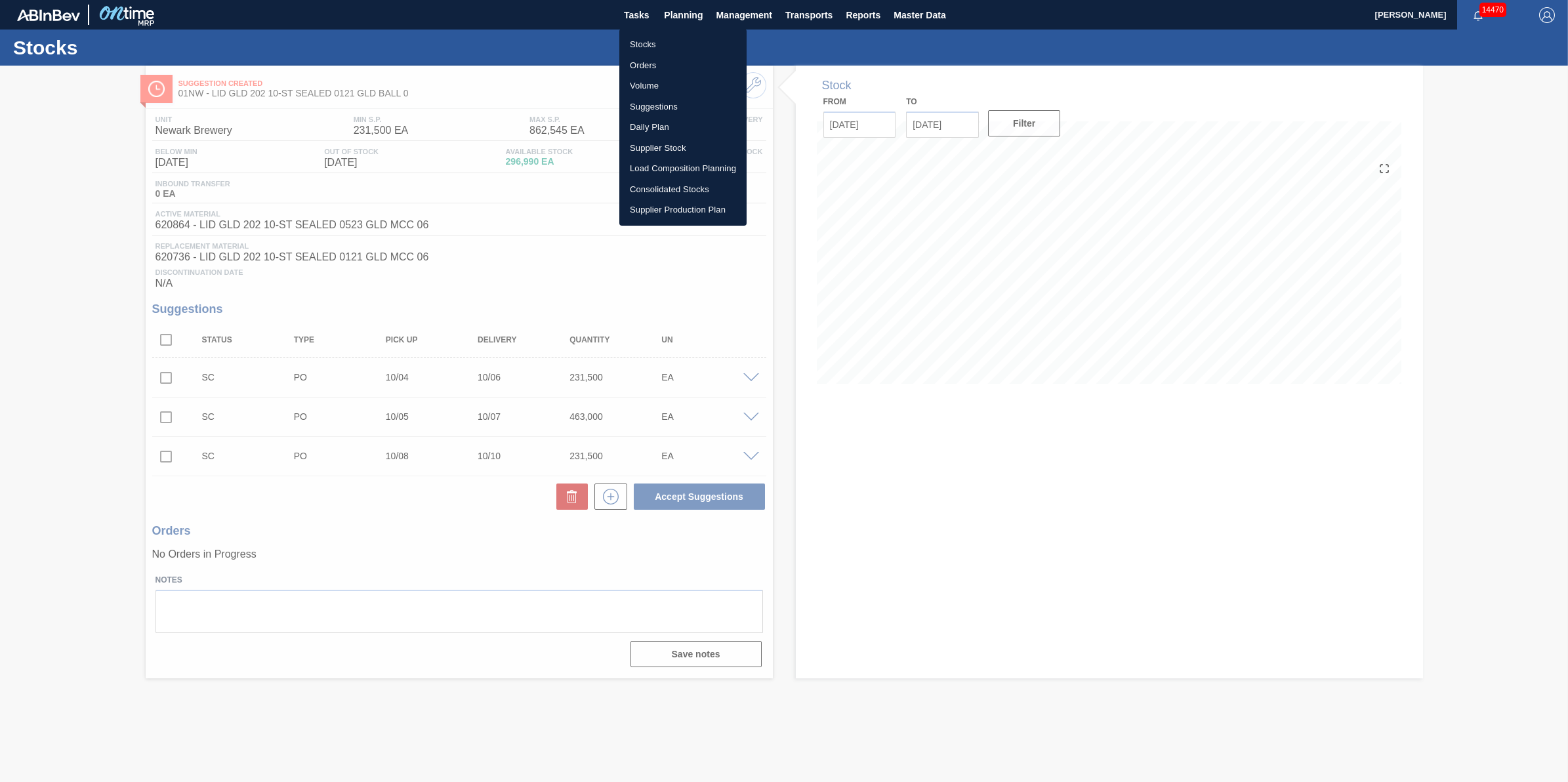
click at [673, 103] on li "Suggestions" at bounding box center [683, 106] width 127 height 21
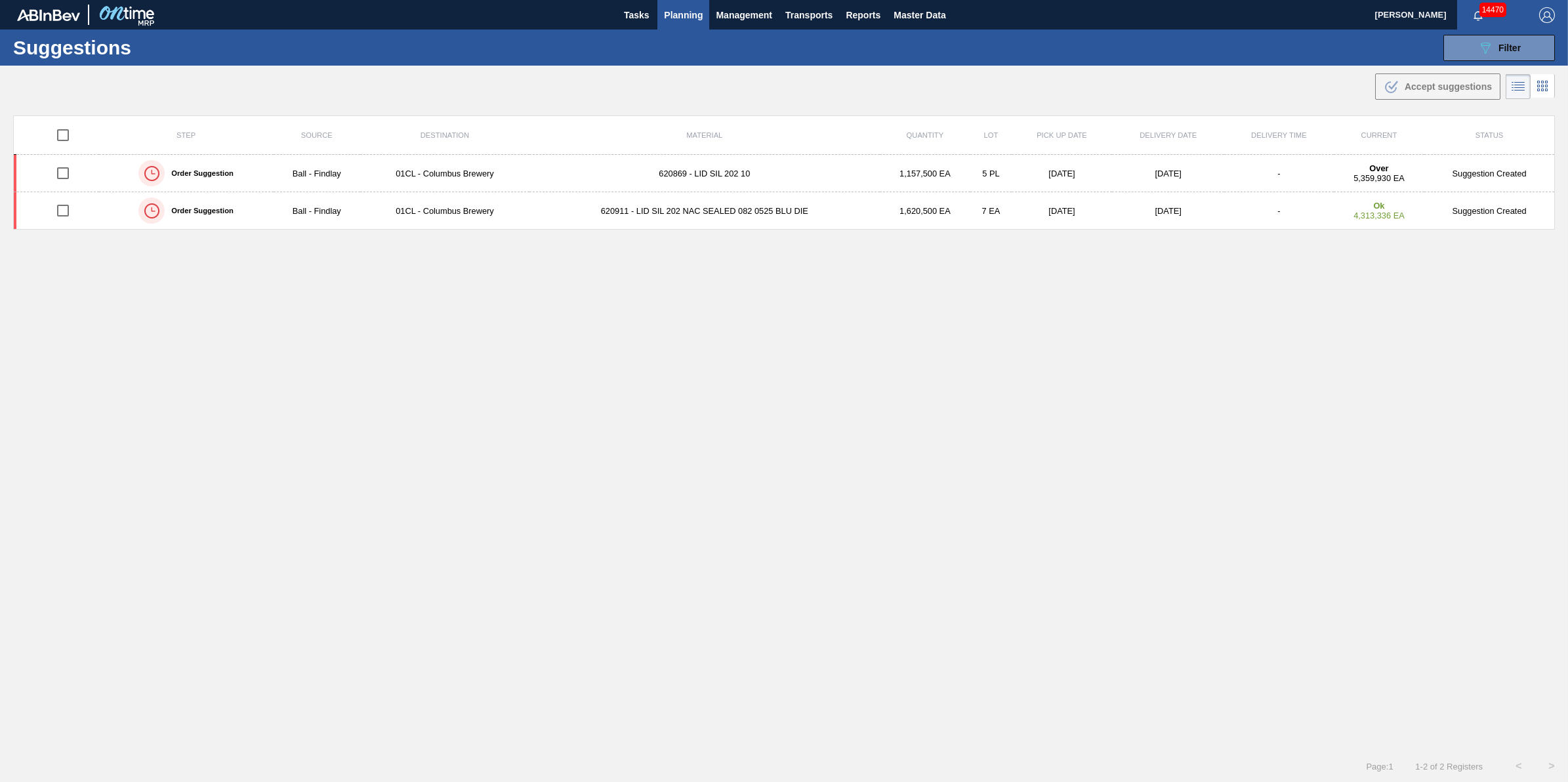
click at [1475, 64] on div "Suggestions 089F7B8B-B2A5-4AFE-B5C0-19BA573D28AC Filter Step Step Source Source…" at bounding box center [784, 48] width 1568 height 36
click at [1484, 55] on icon "089F7B8B-B2A5-4AFE-B5C0-19BA573D28AC" at bounding box center [1486, 48] width 16 height 16
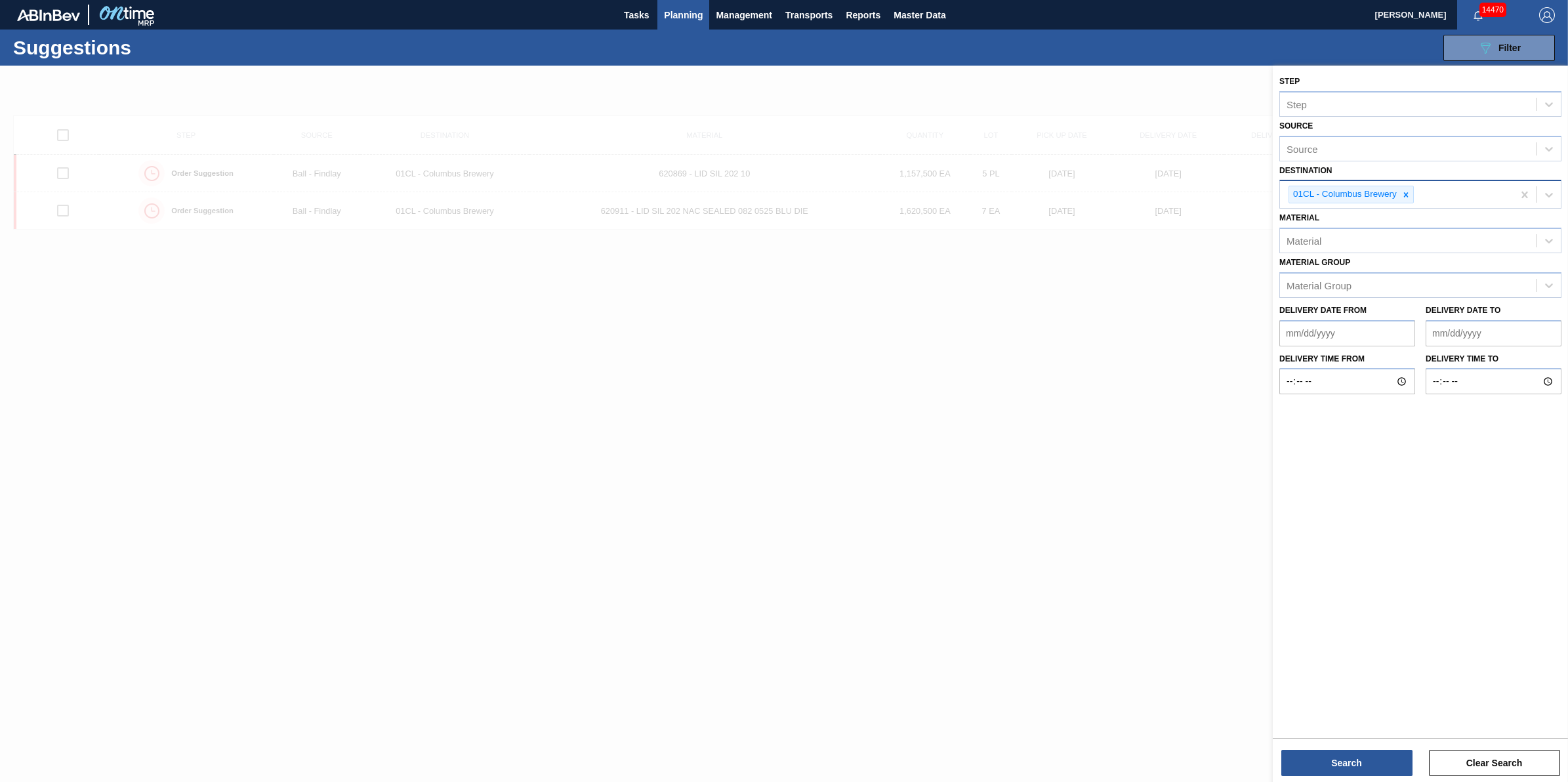
click at [1405, 190] on icon at bounding box center [1406, 194] width 9 height 9
click at [1405, 190] on div "Source" at bounding box center [1409, 193] width 256 height 19
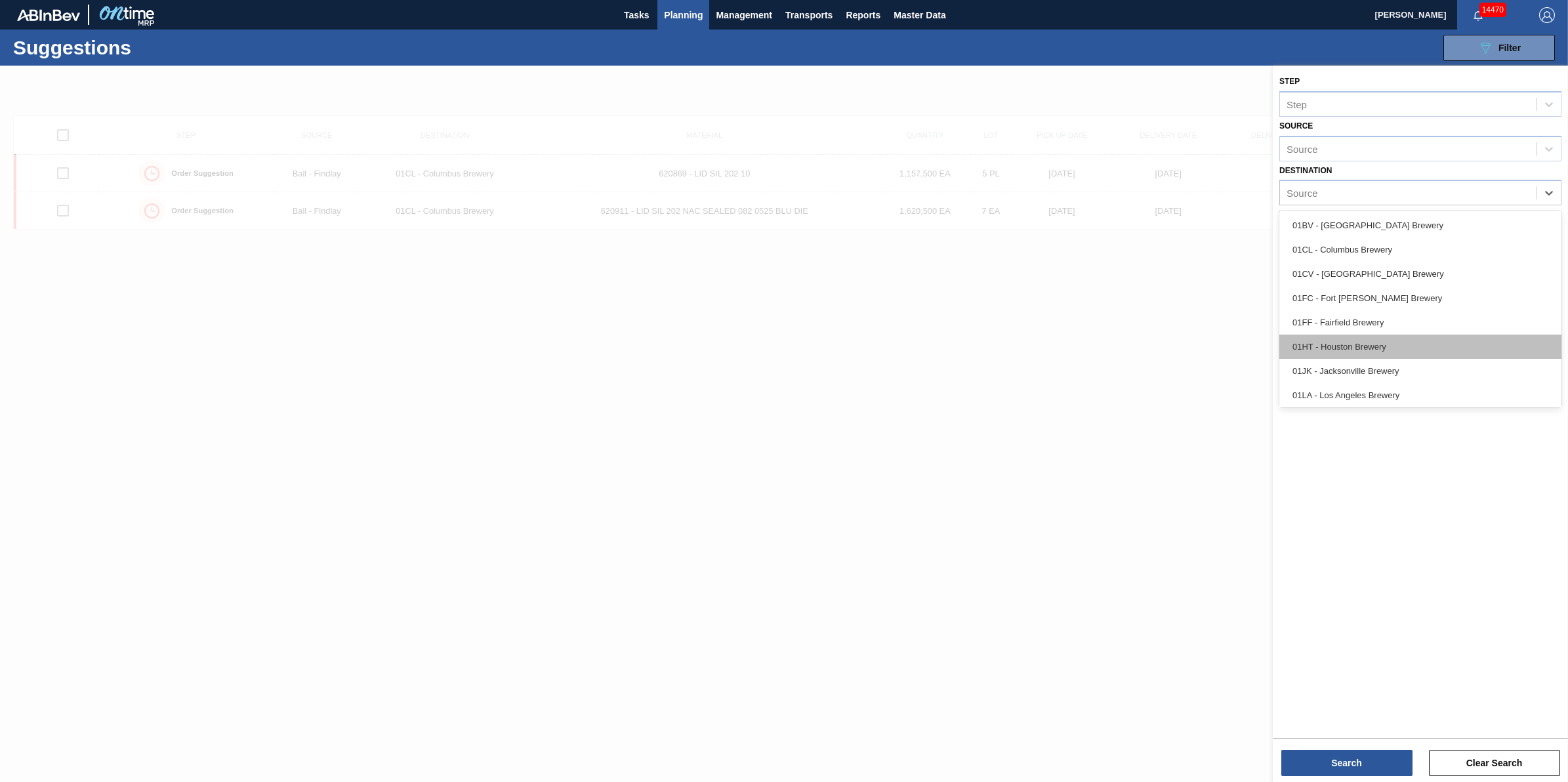
scroll to position [99, 0]
click at [1401, 338] on div "01NW - [GEOGRAPHIC_DATA]" at bounding box center [1420, 344] width 282 height 24
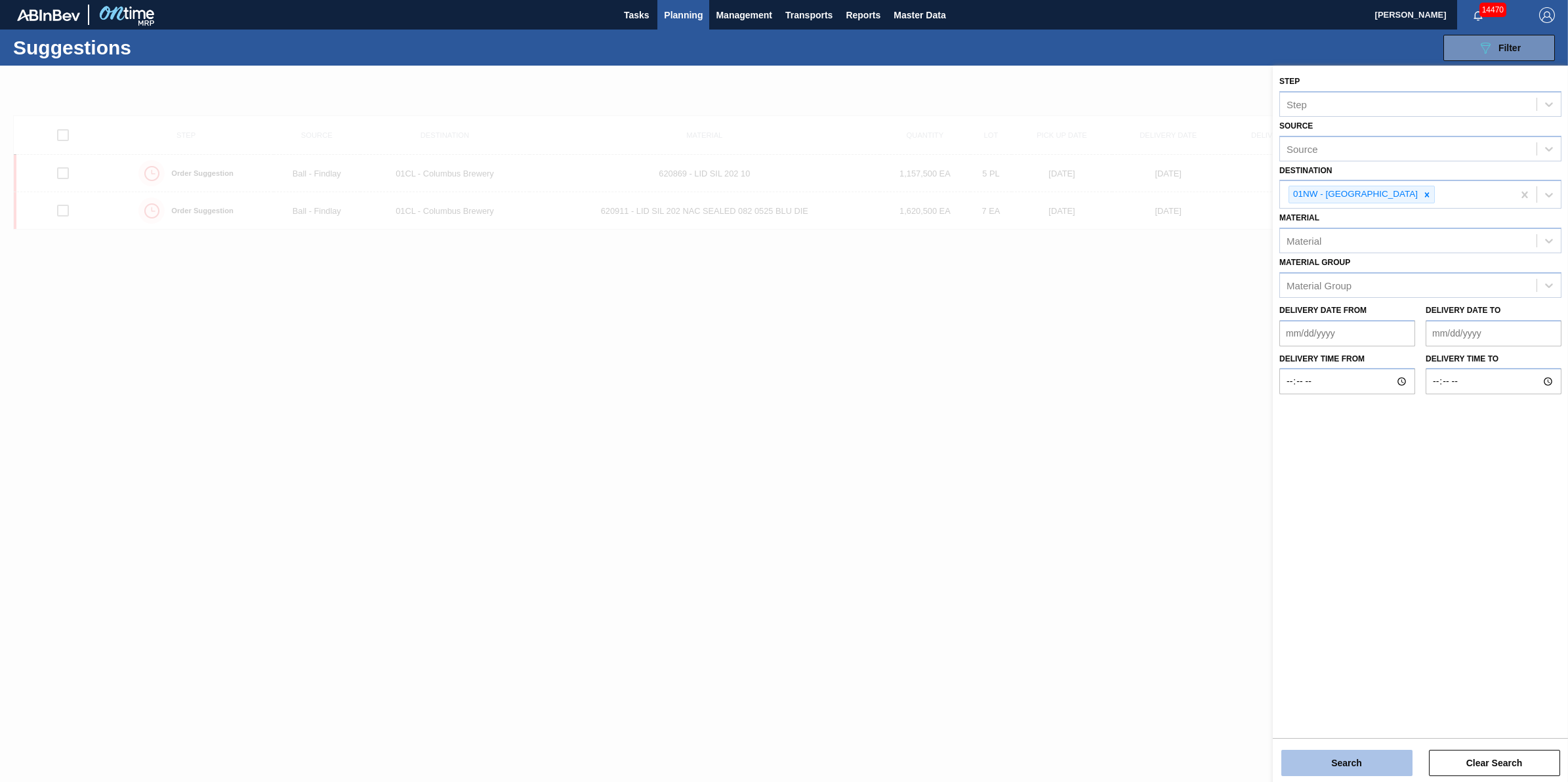
click at [1370, 759] on button "Search" at bounding box center [1347, 763] width 131 height 26
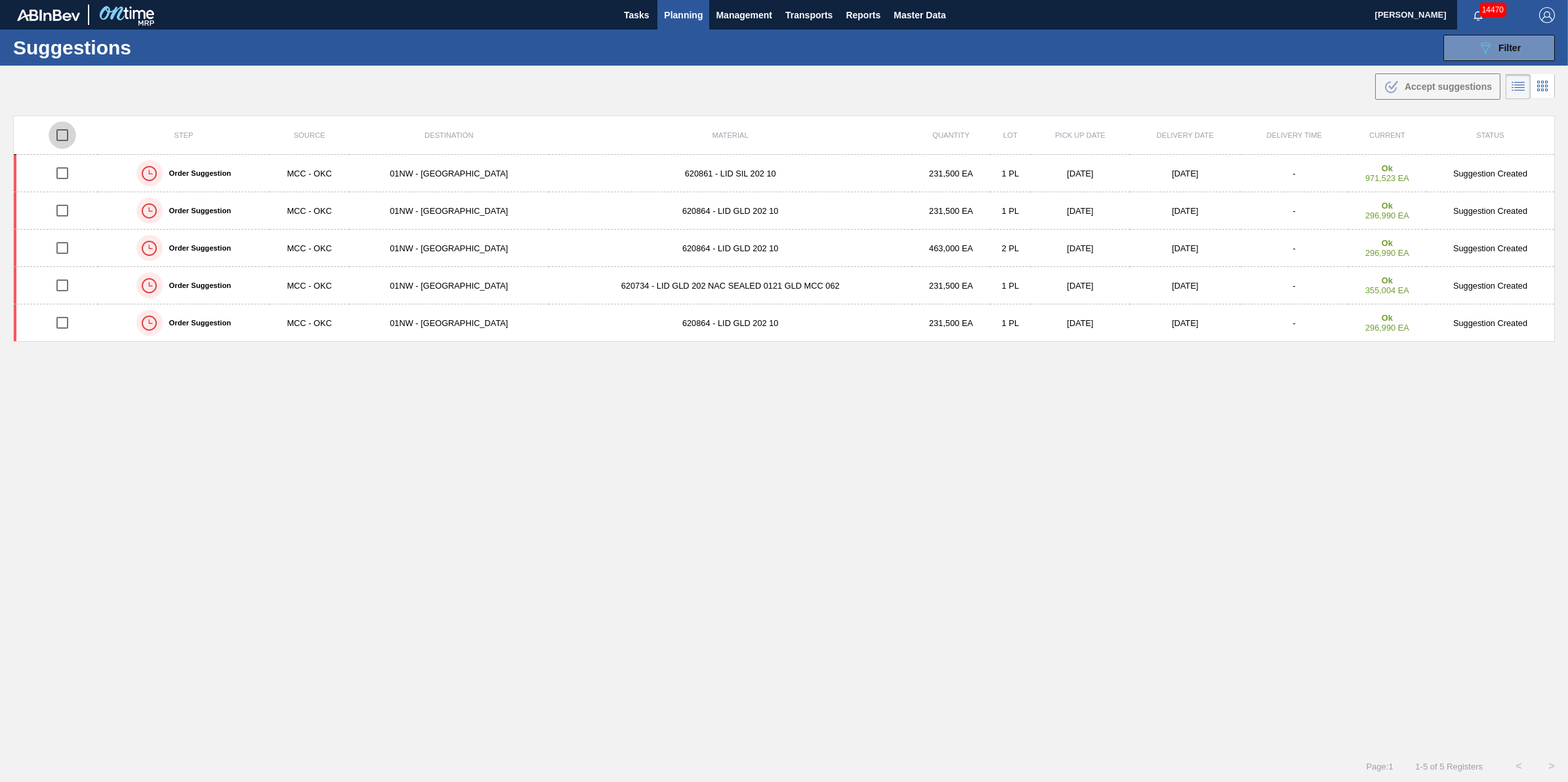
click at [63, 135] on input "checkbox" at bounding box center [63, 135] width 28 height 28
checkbox input "true"
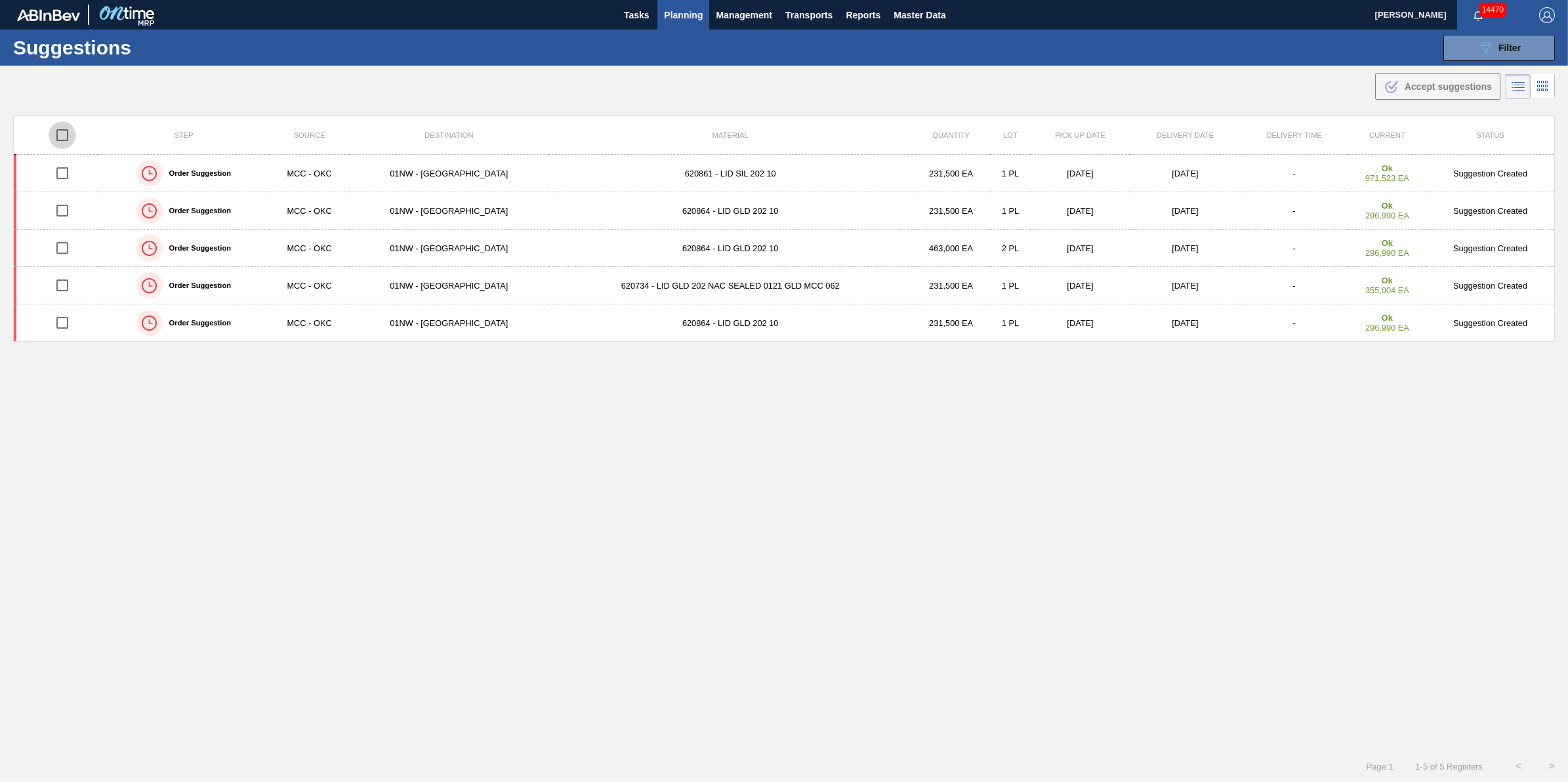
checkbox input "true"
click at [67, 129] on input "checkbox" at bounding box center [63, 135] width 28 height 28
checkbox input "false"
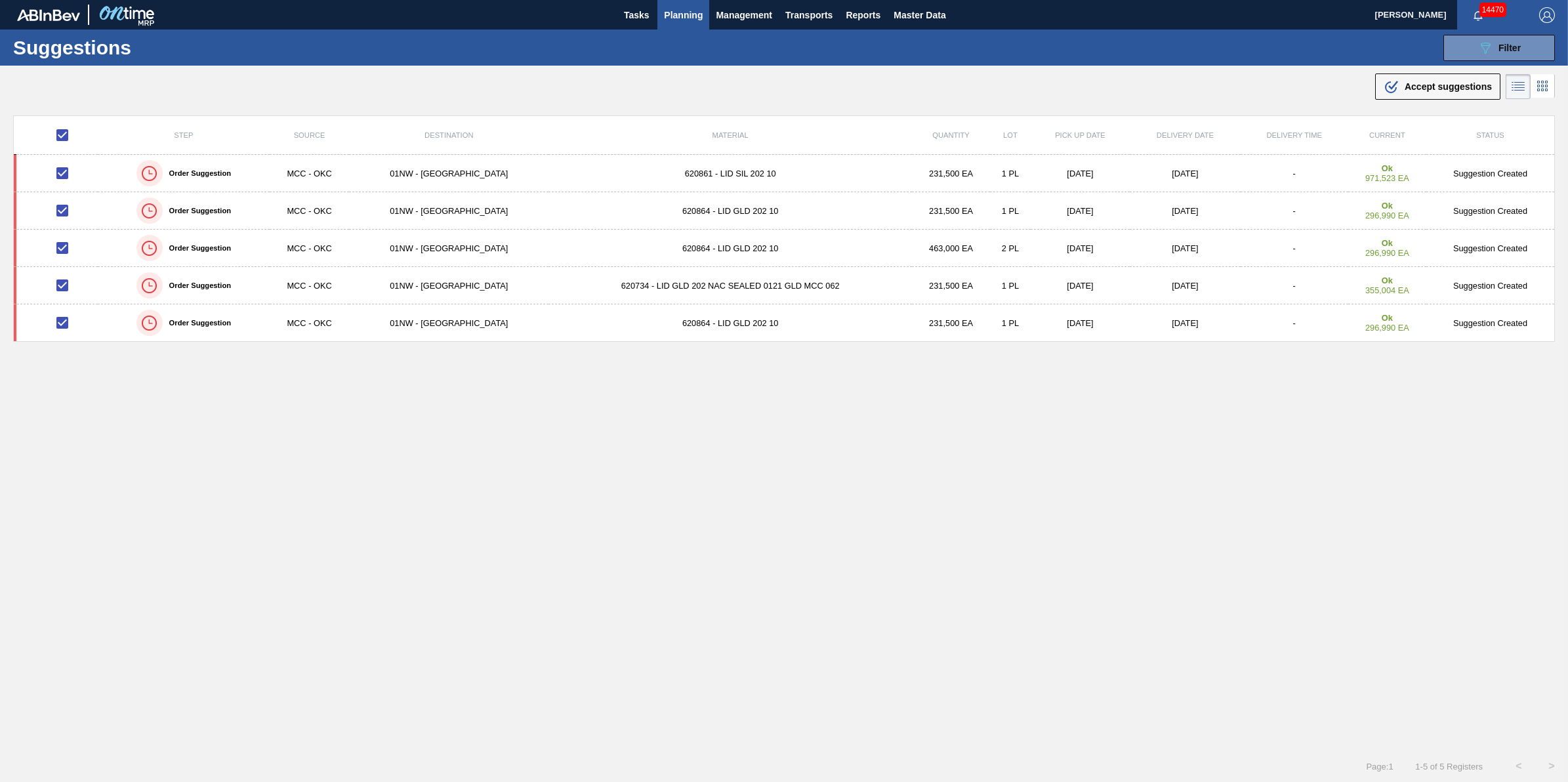
checkbox input "false"
click at [66, 127] on input "checkbox" at bounding box center [63, 135] width 28 height 28
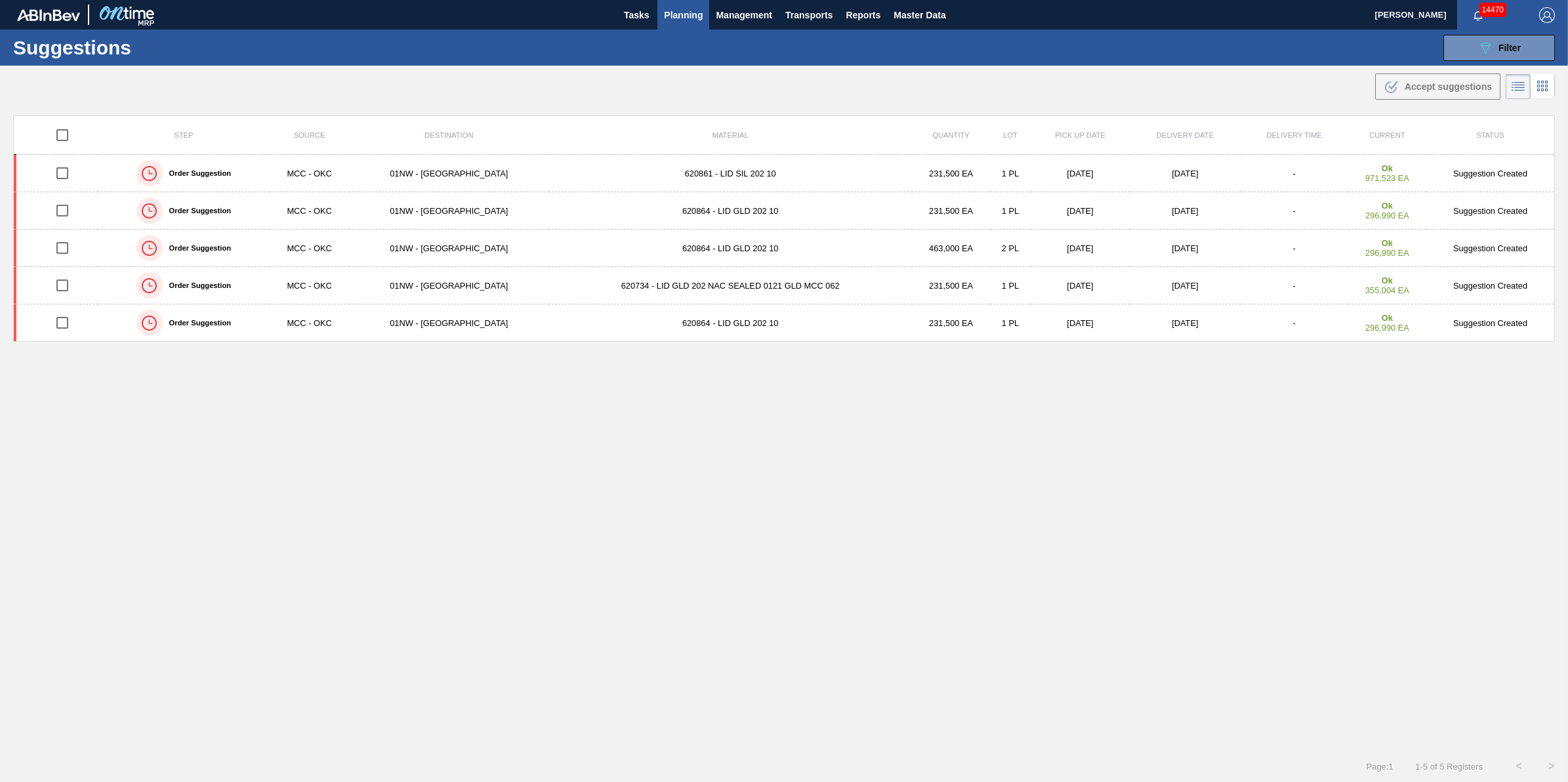
checkbox input "true"
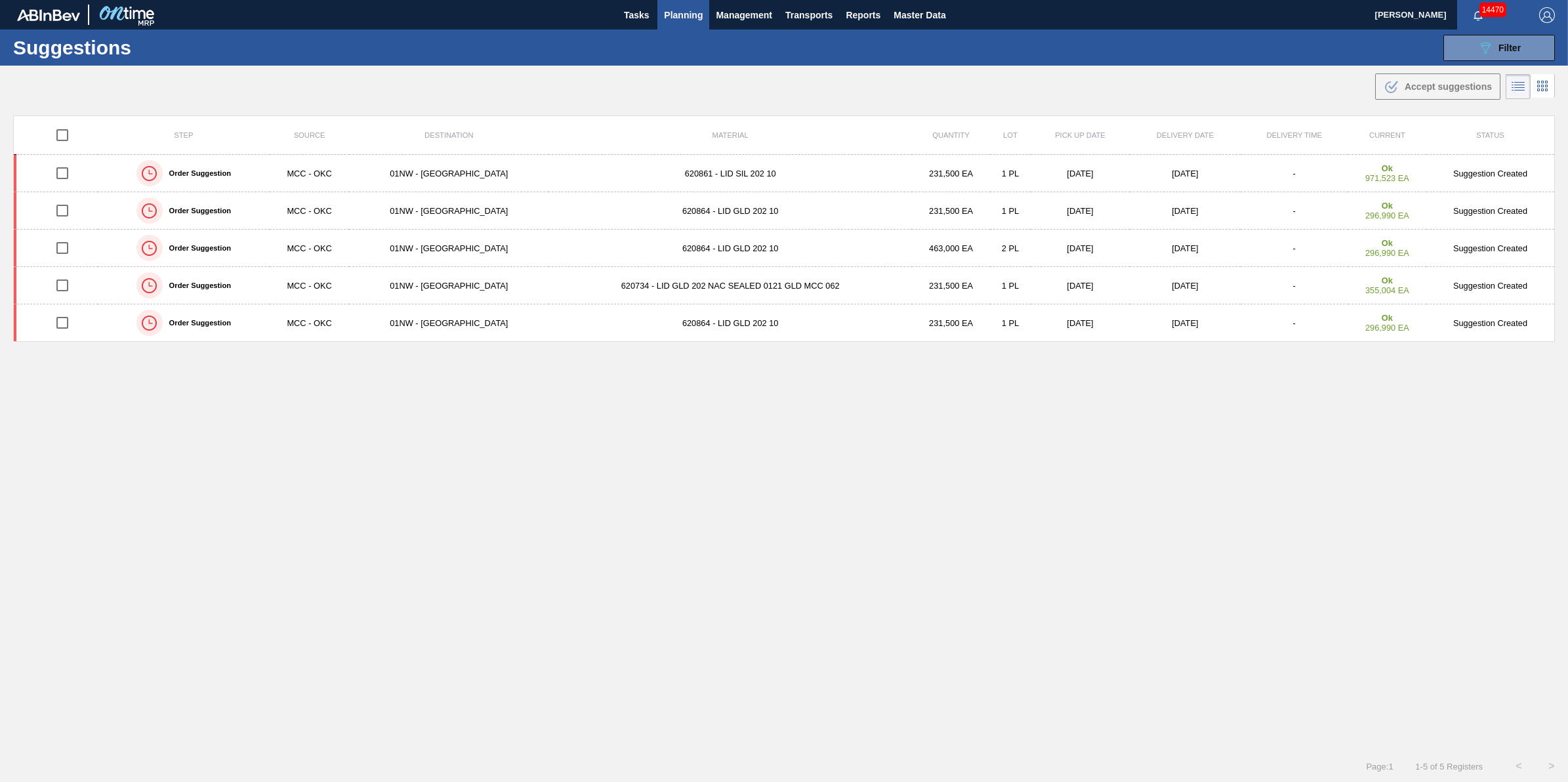
checkbox input "true"
click at [1422, 74] on button ".b{fill:var(--color-action-default)} Accept suggestions" at bounding box center [1438, 87] width 125 height 26
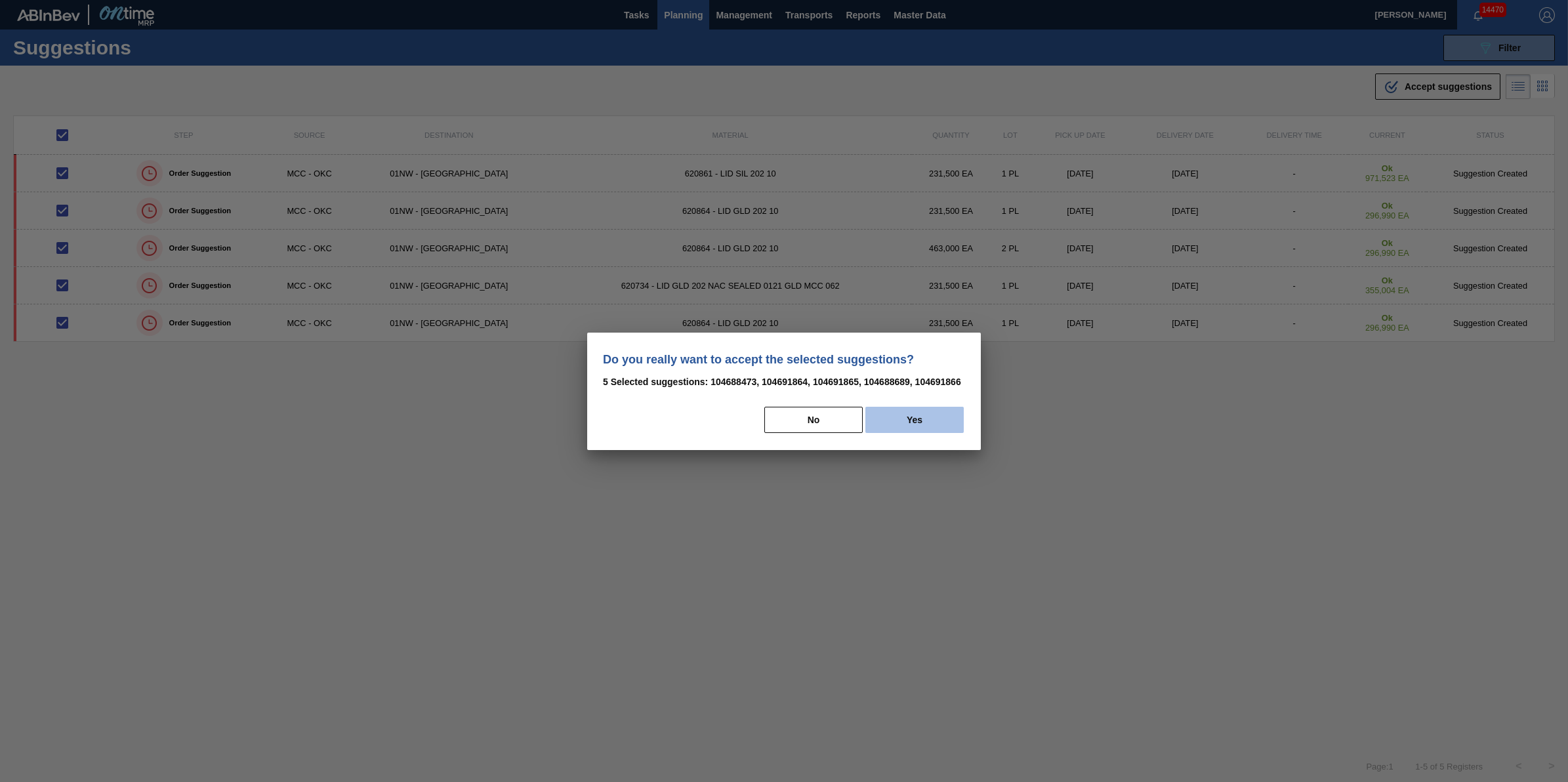
click at [926, 431] on button "Yes" at bounding box center [914, 420] width 98 height 26
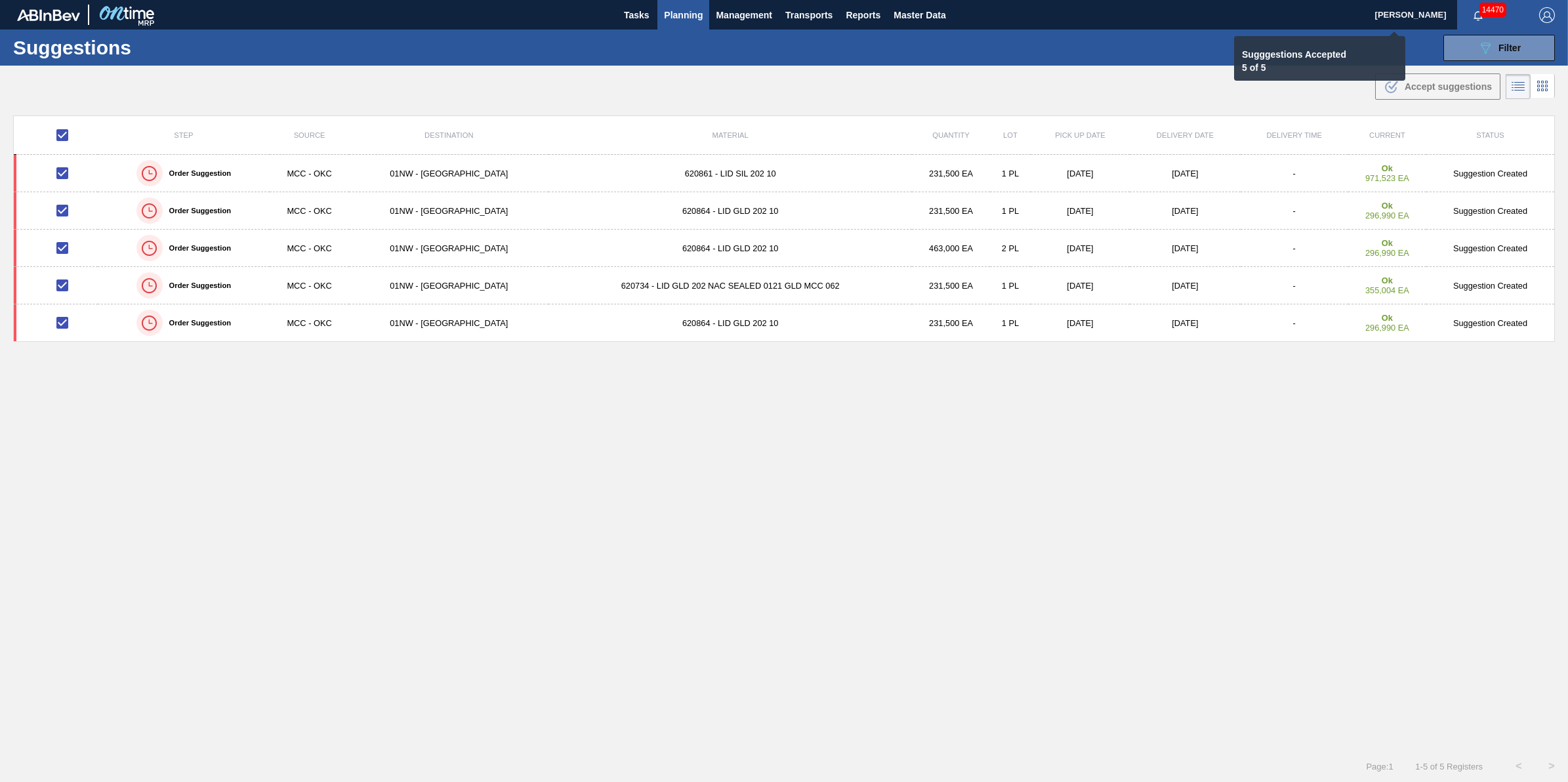
checkbox input "false"
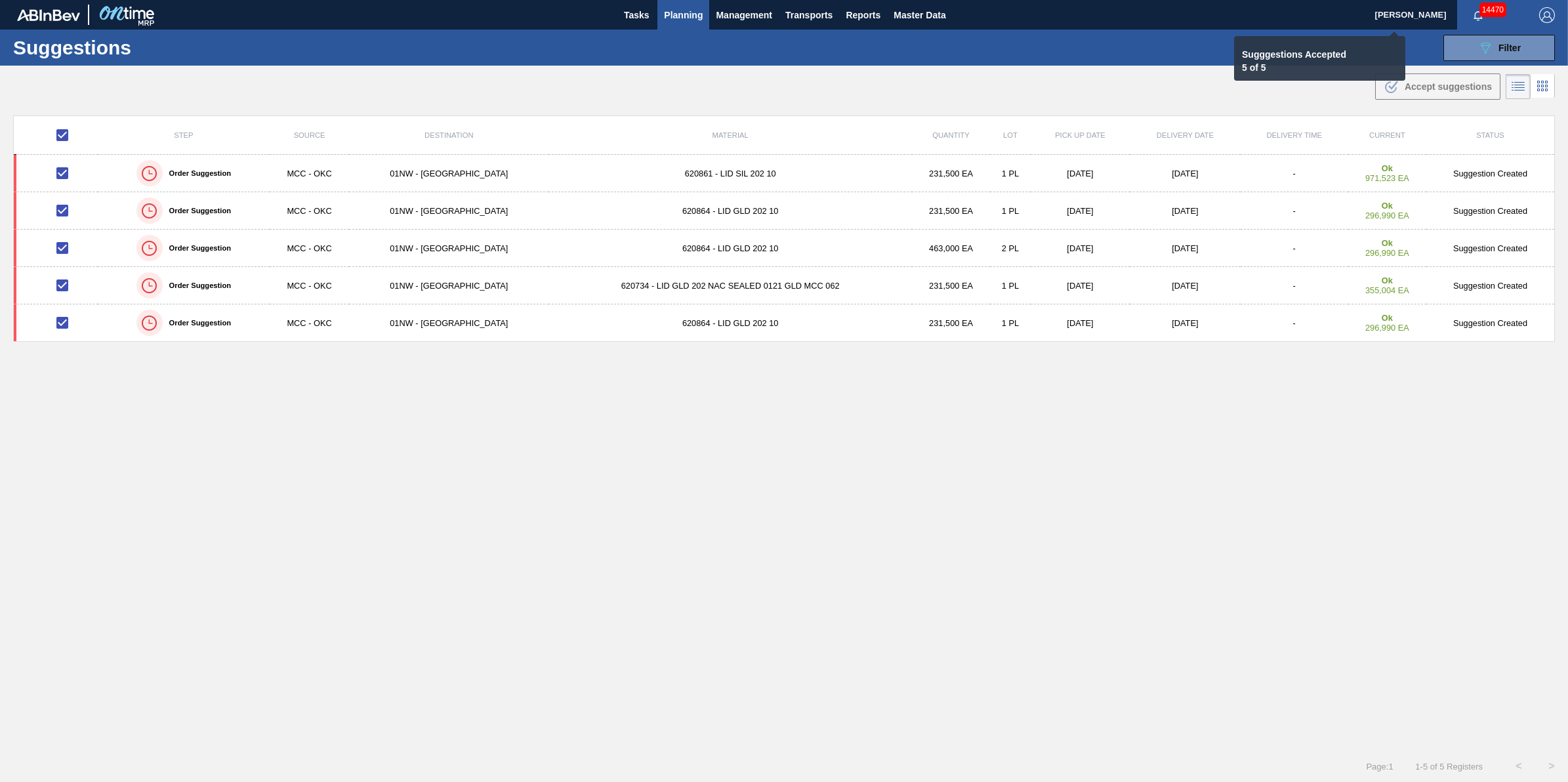
checkbox input "false"
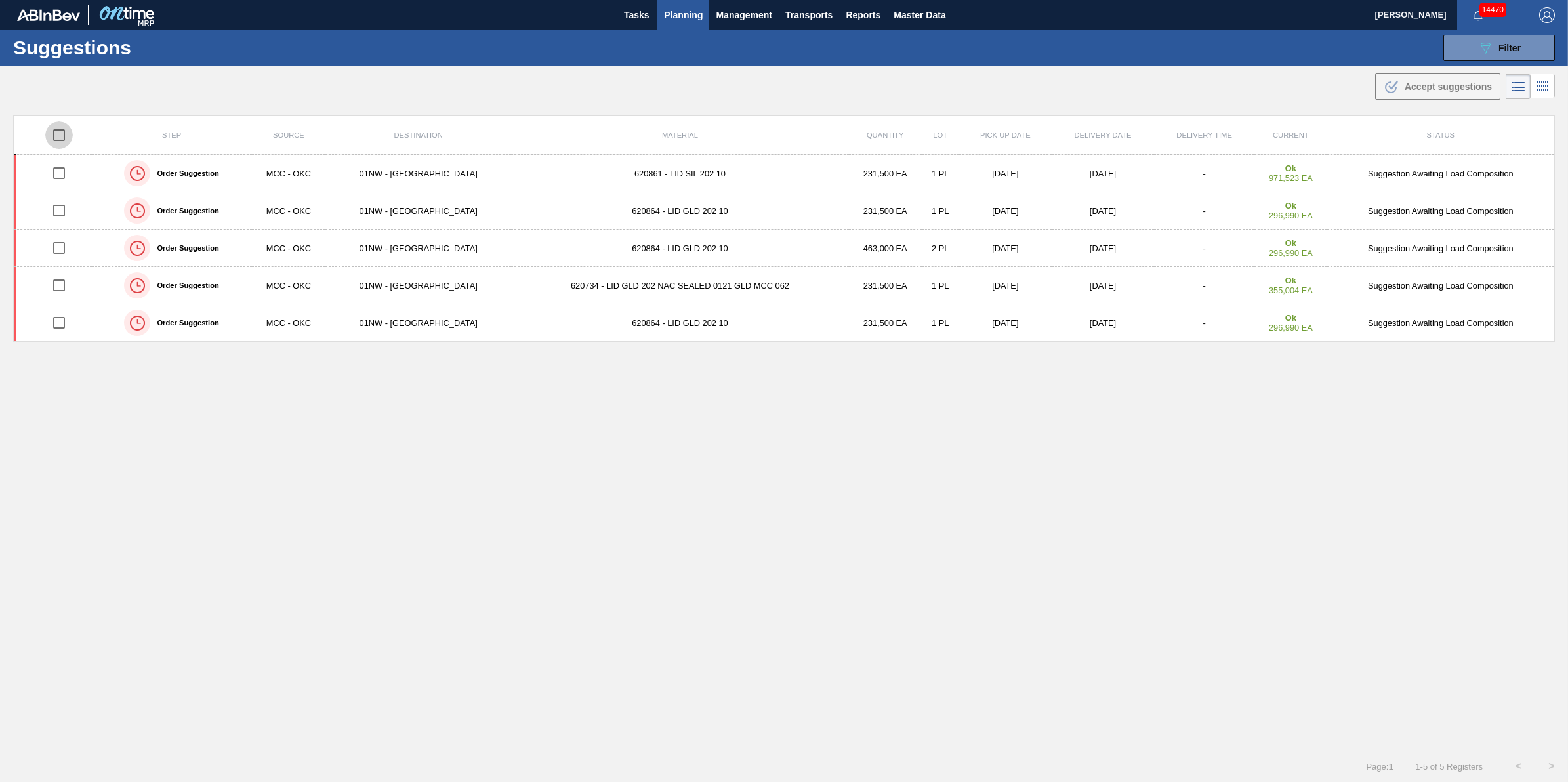
click at [60, 138] on input "checkbox" at bounding box center [59, 135] width 28 height 28
checkbox input "true"
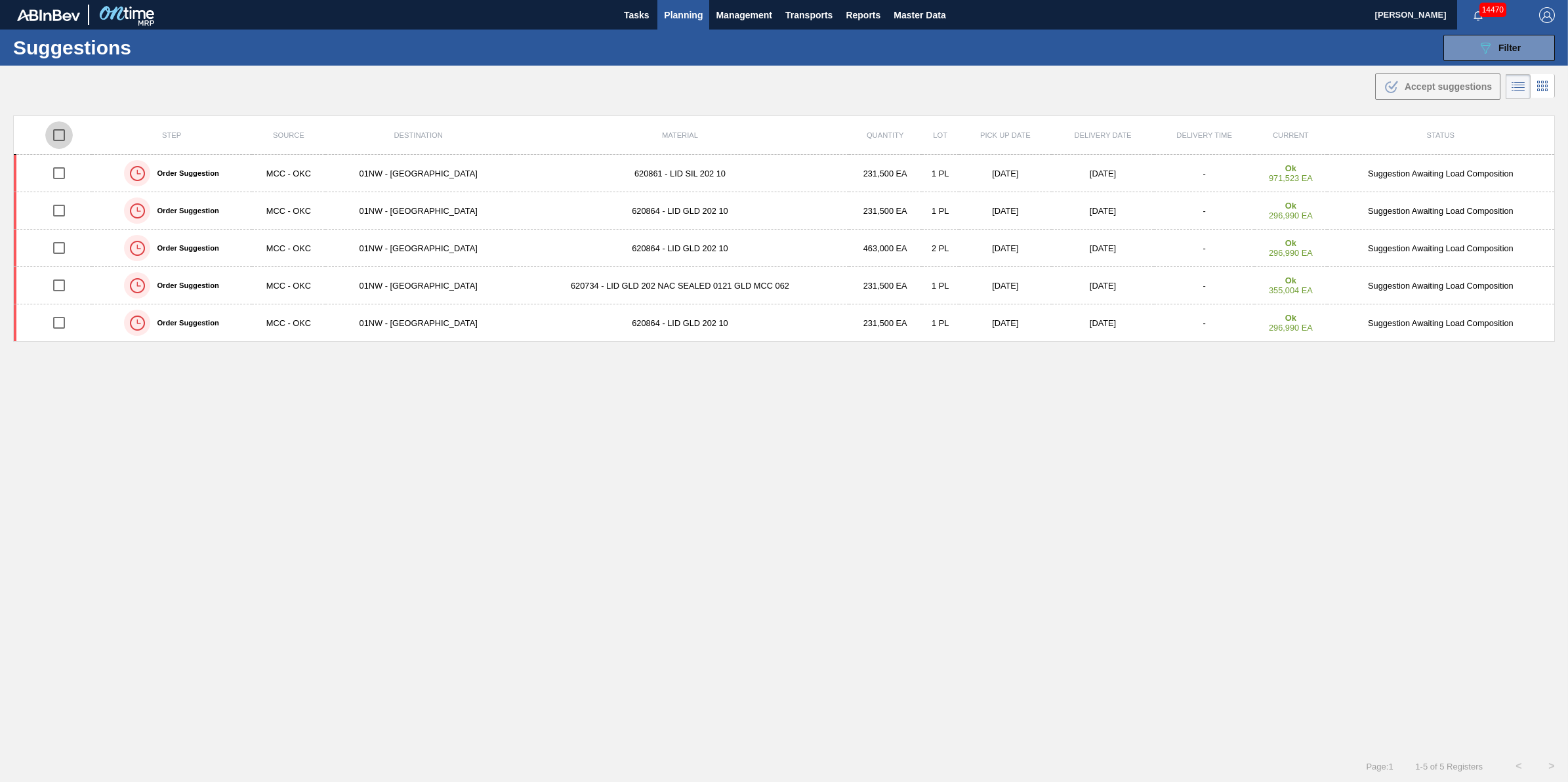
checkbox input "true"
click at [57, 139] on input "checkbox" at bounding box center [59, 135] width 28 height 28
checkbox input "true"
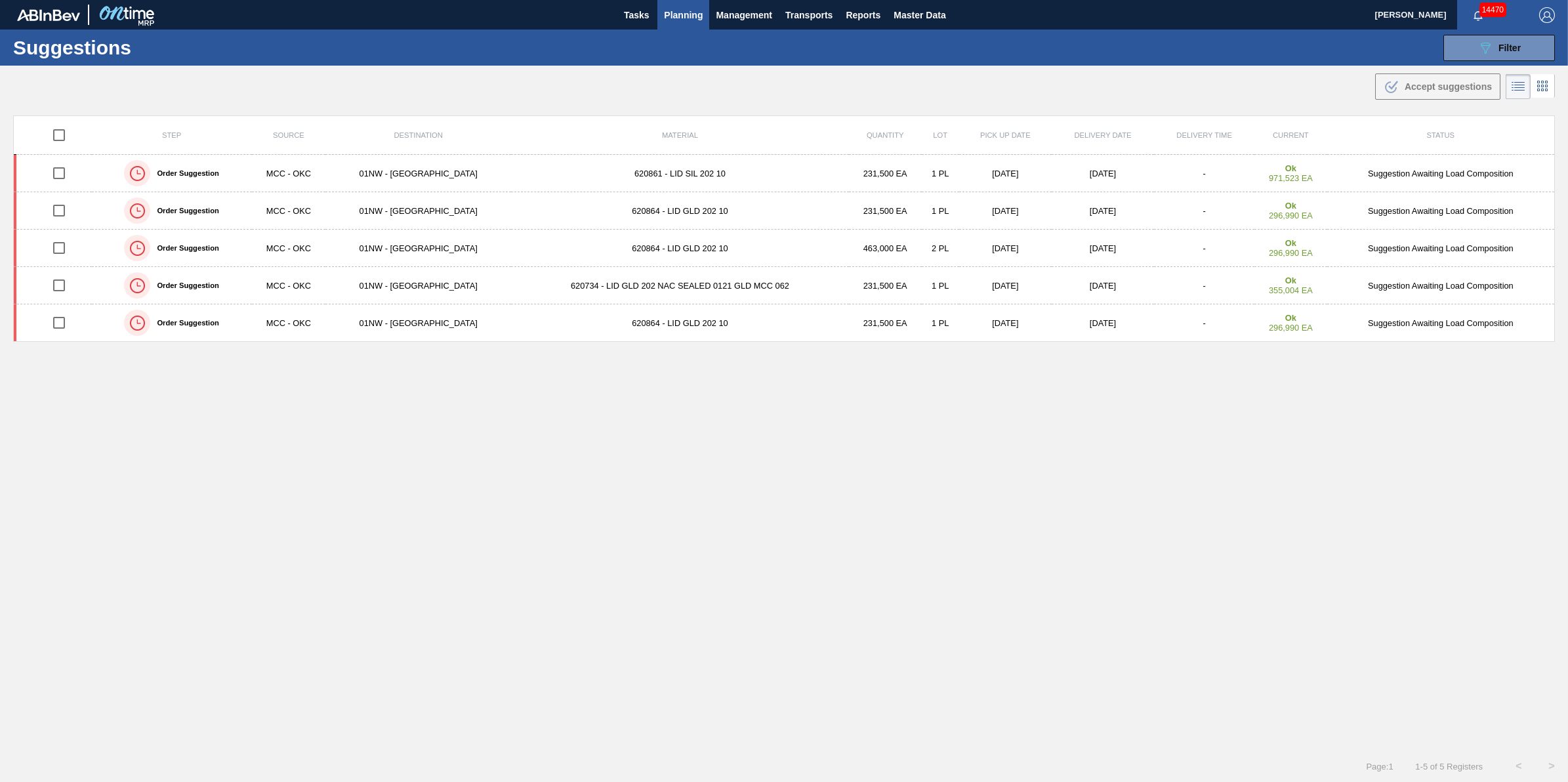
checkbox input "true"
click at [699, 23] on button "Planning" at bounding box center [683, 15] width 52 height 30
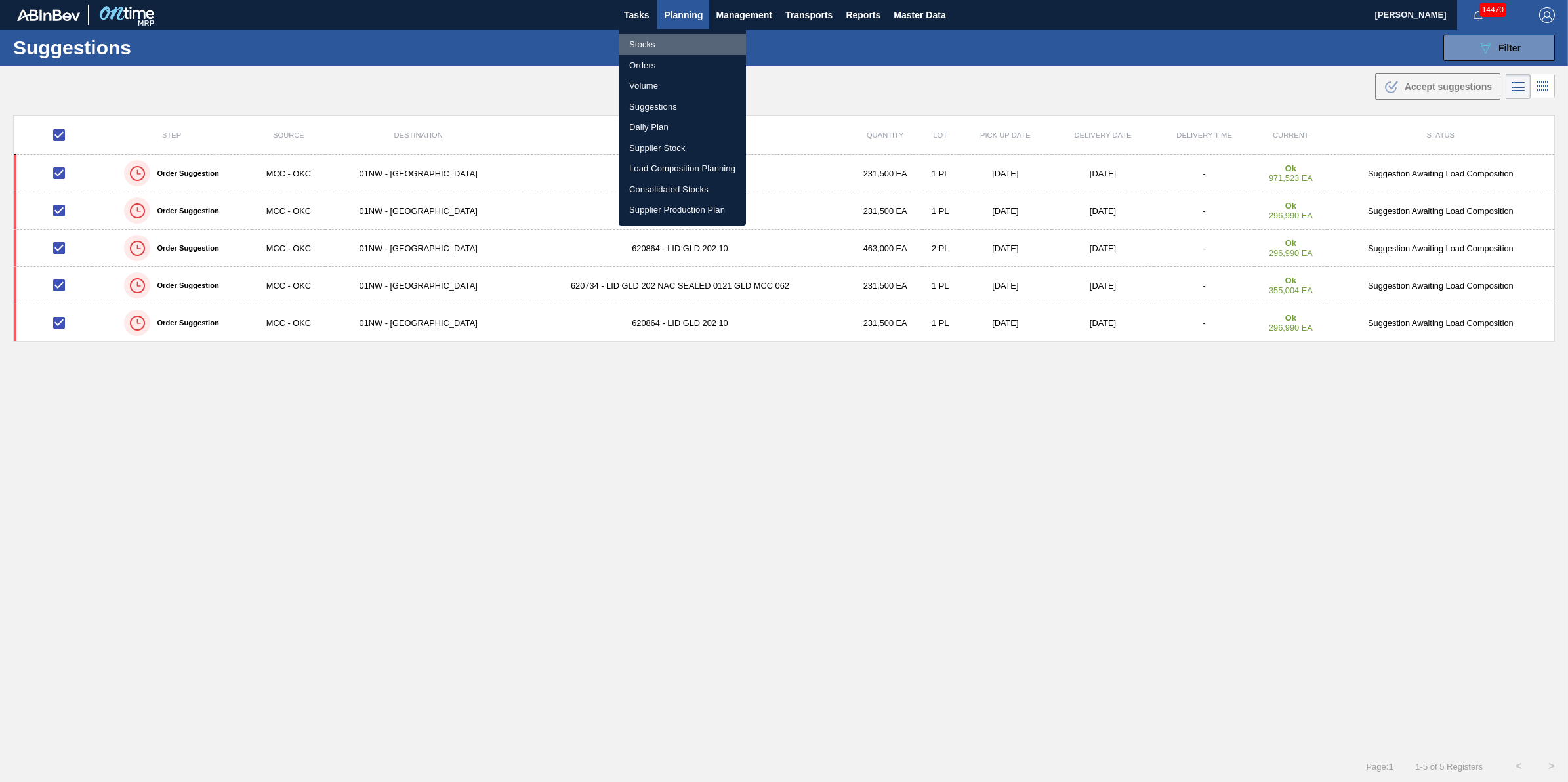
click at [679, 43] on li "Stocks" at bounding box center [682, 44] width 127 height 21
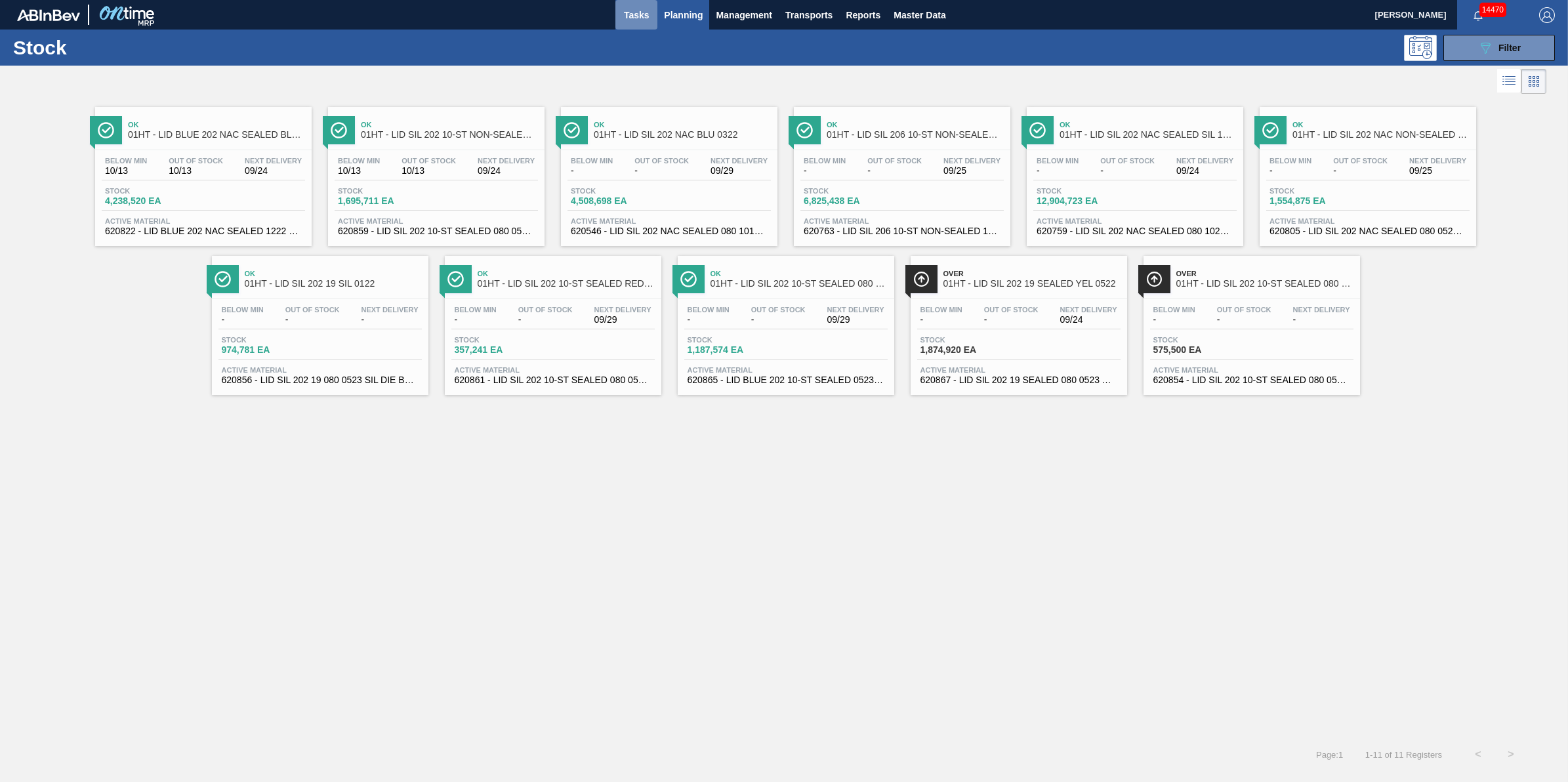
click at [642, 18] on span "Tasks" at bounding box center [637, 15] width 29 height 16
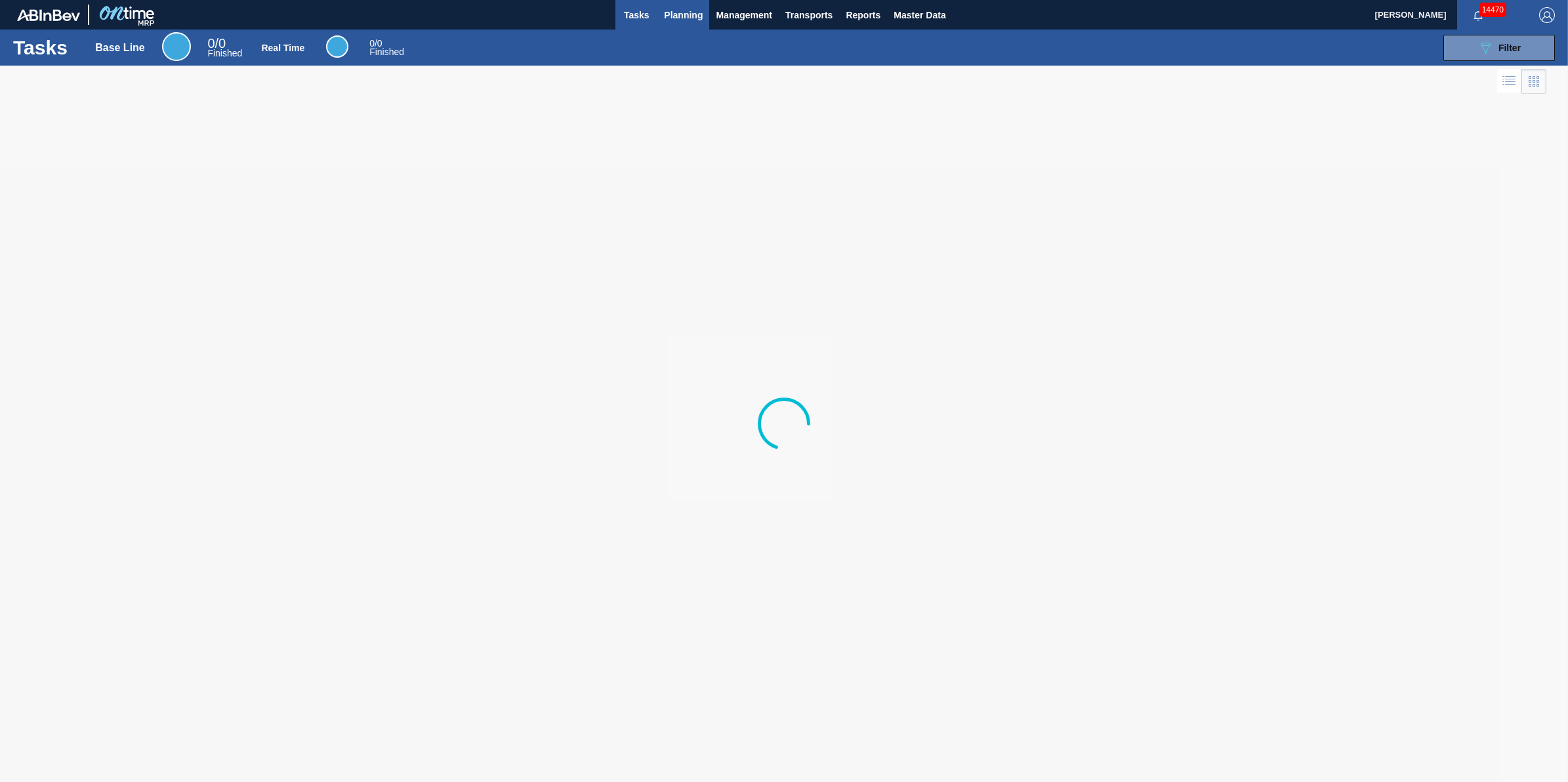
click at [670, 20] on span "Planning" at bounding box center [683, 15] width 39 height 16
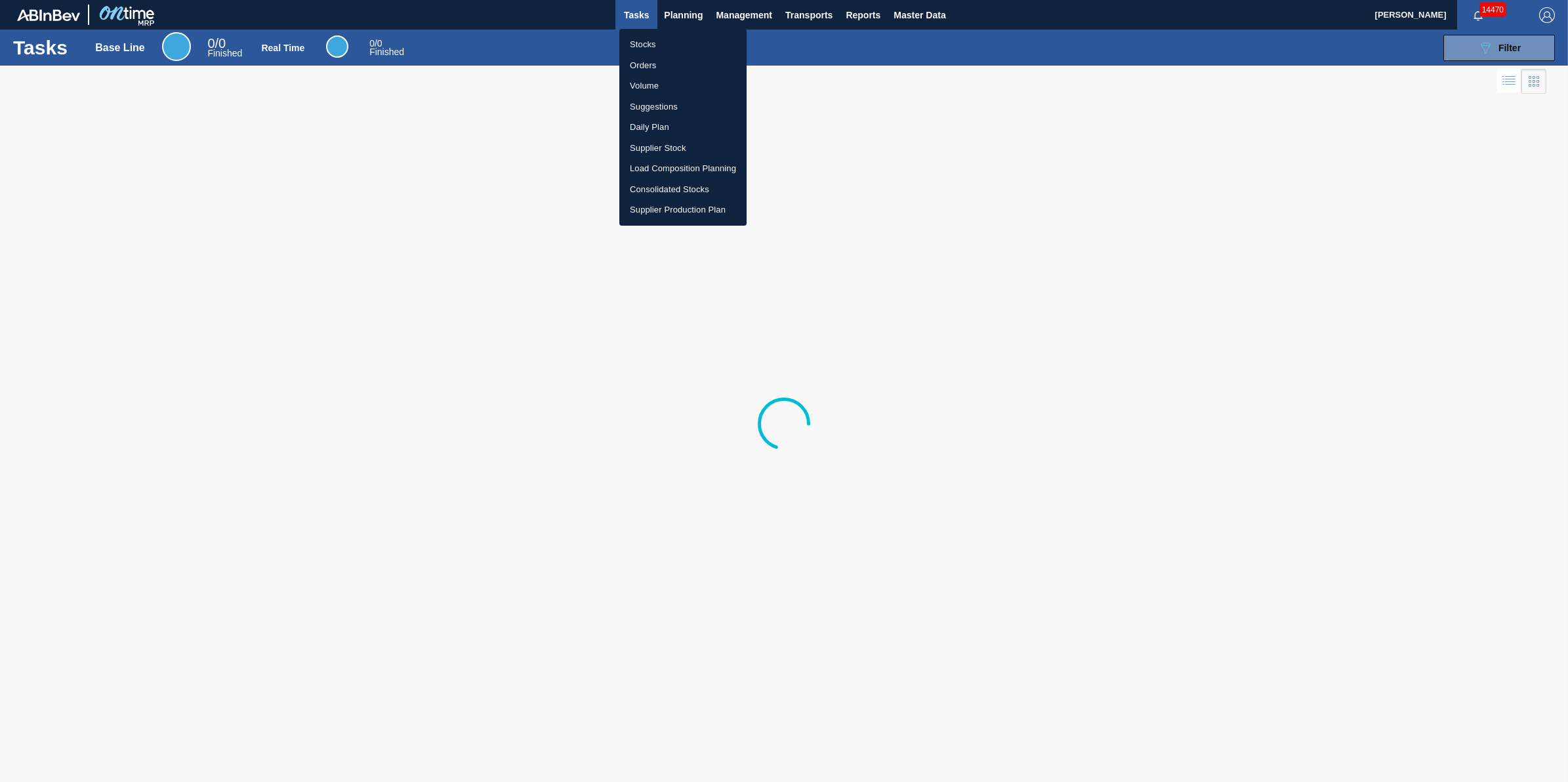
click at [671, 33] on ul "Stocks Orders Volume Suggestions Daily Plan Supplier Stock Load Composition Pla…" at bounding box center [683, 127] width 127 height 197
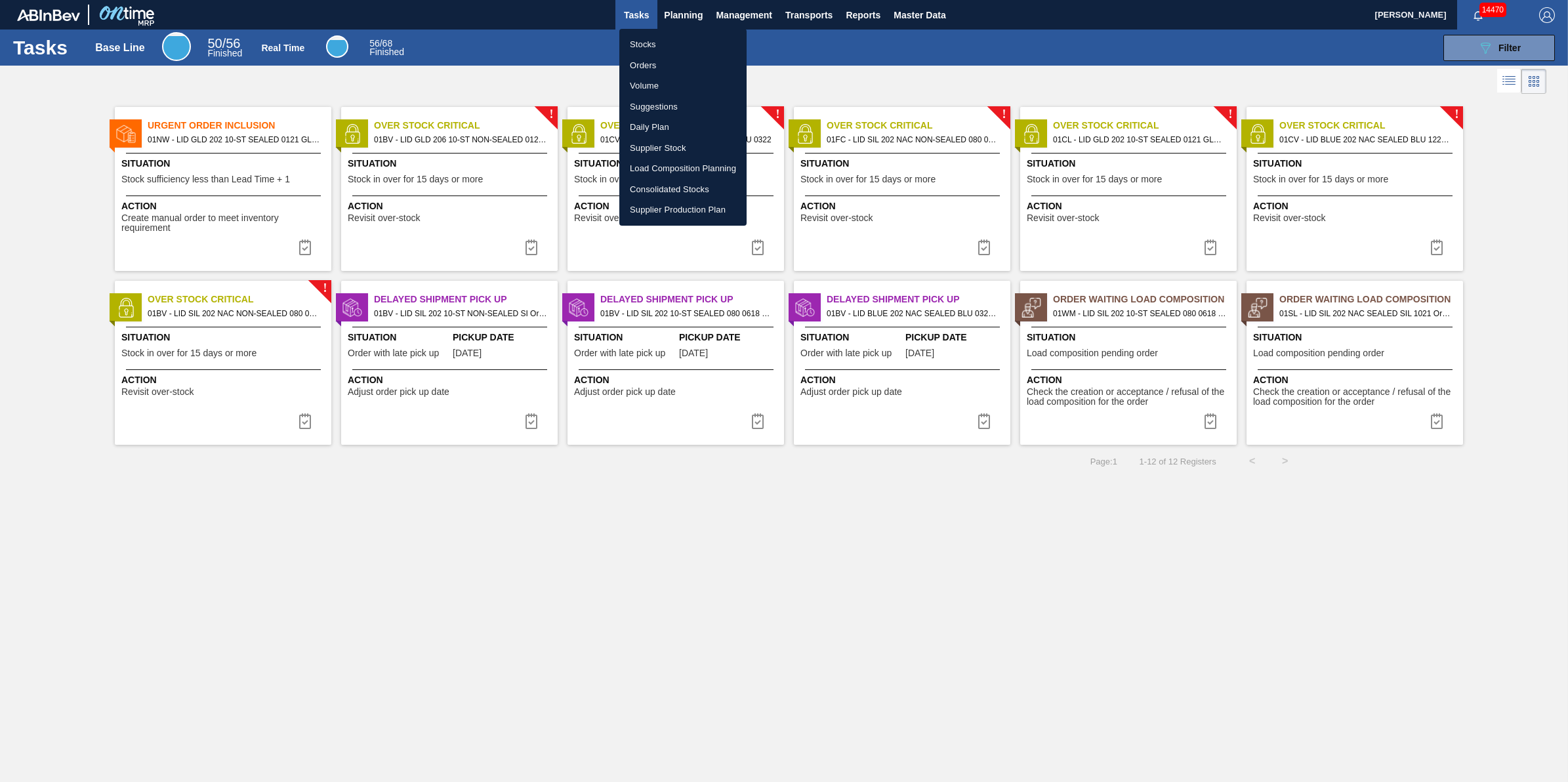
click at [673, 37] on li "Stocks" at bounding box center [683, 44] width 127 height 21
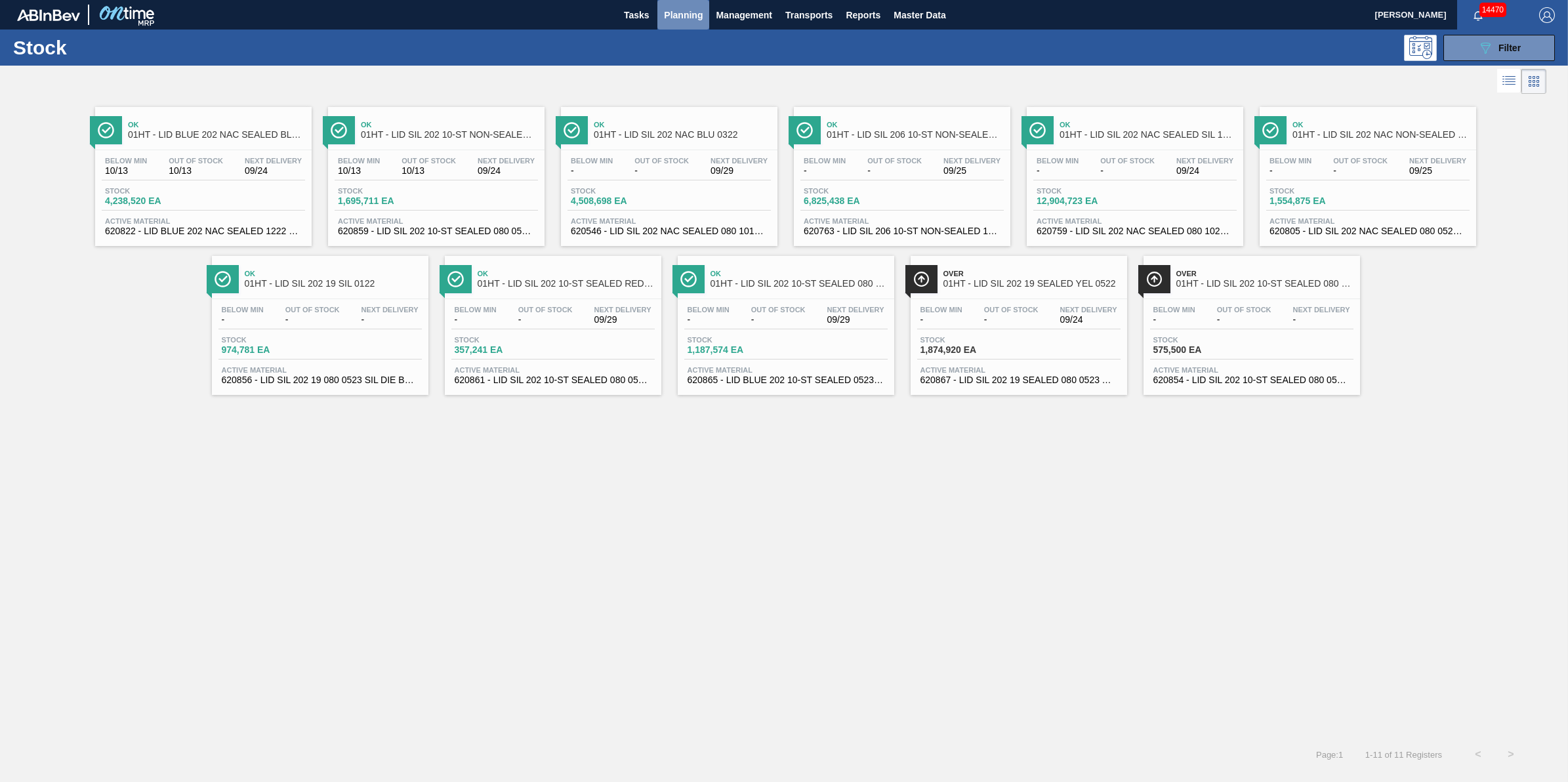
click at [666, 25] on button "Planning" at bounding box center [683, 15] width 52 height 30
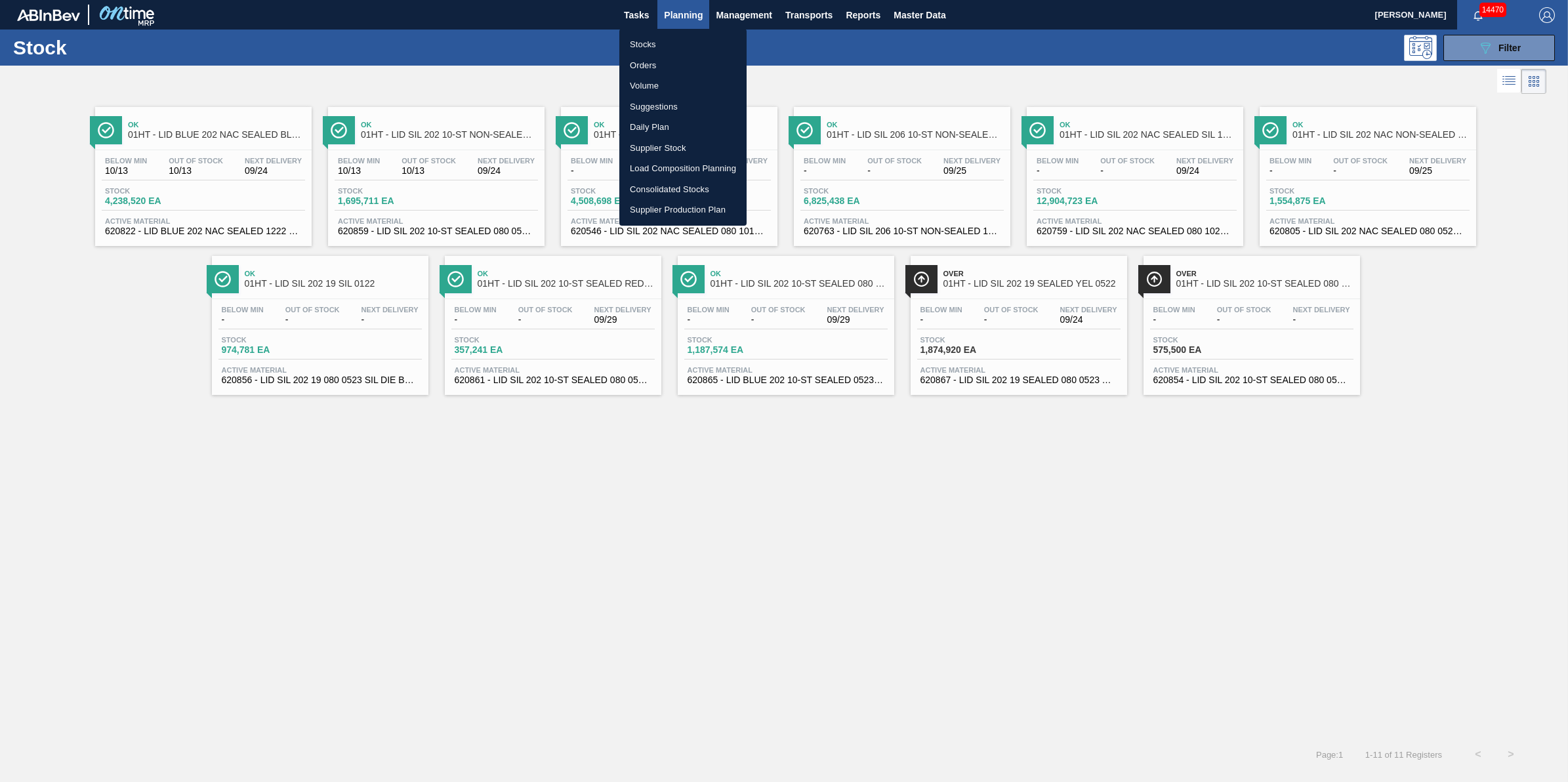
click at [640, 20] on div at bounding box center [784, 391] width 1568 height 782
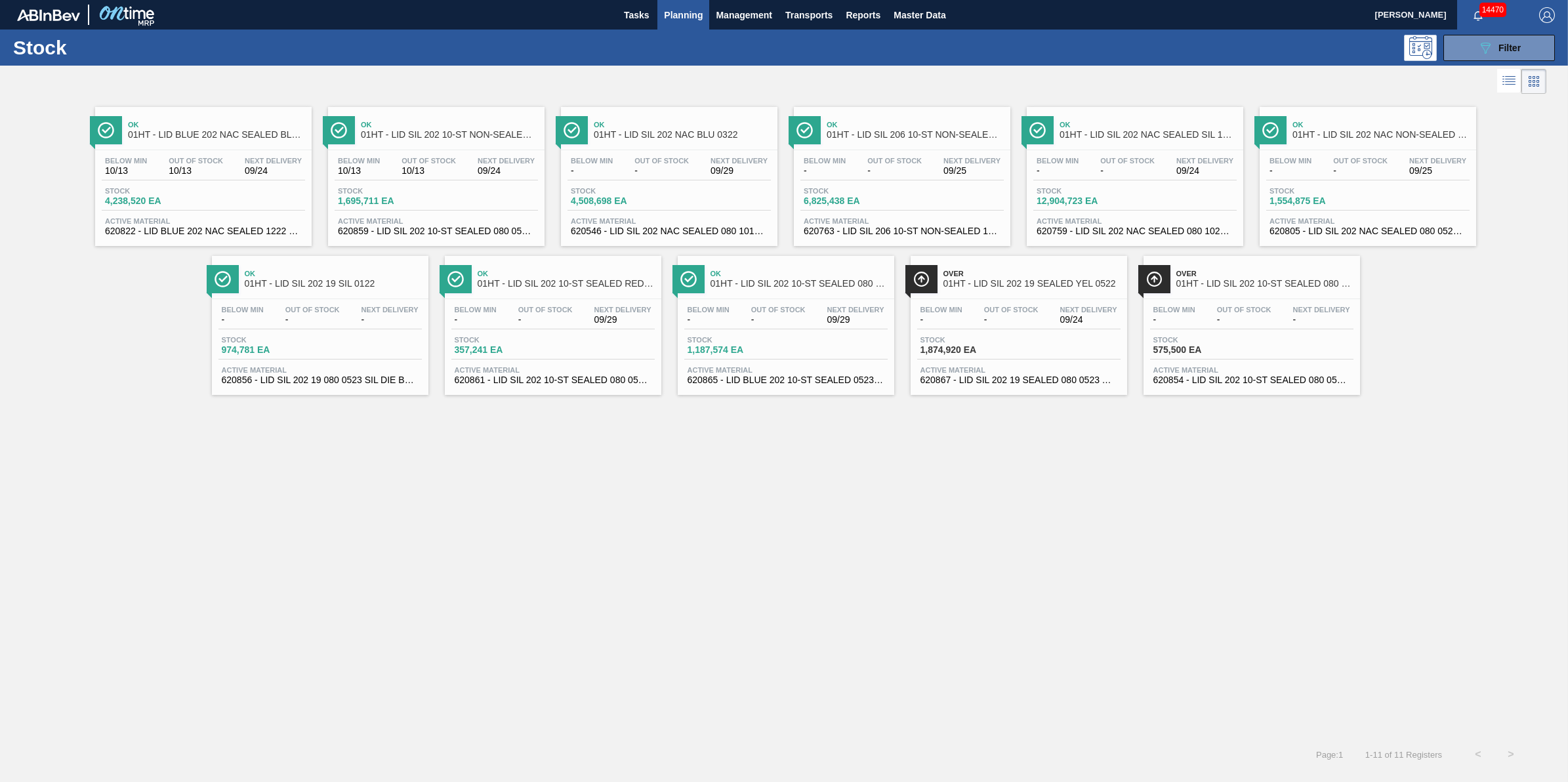
click at [644, 0] on body "Tasks Planning Management Transports Reports Master Data Jack Schuld 14470 Mark…" at bounding box center [784, 0] width 1568 height 0
click at [644, 17] on span "Tasks" at bounding box center [637, 15] width 29 height 16
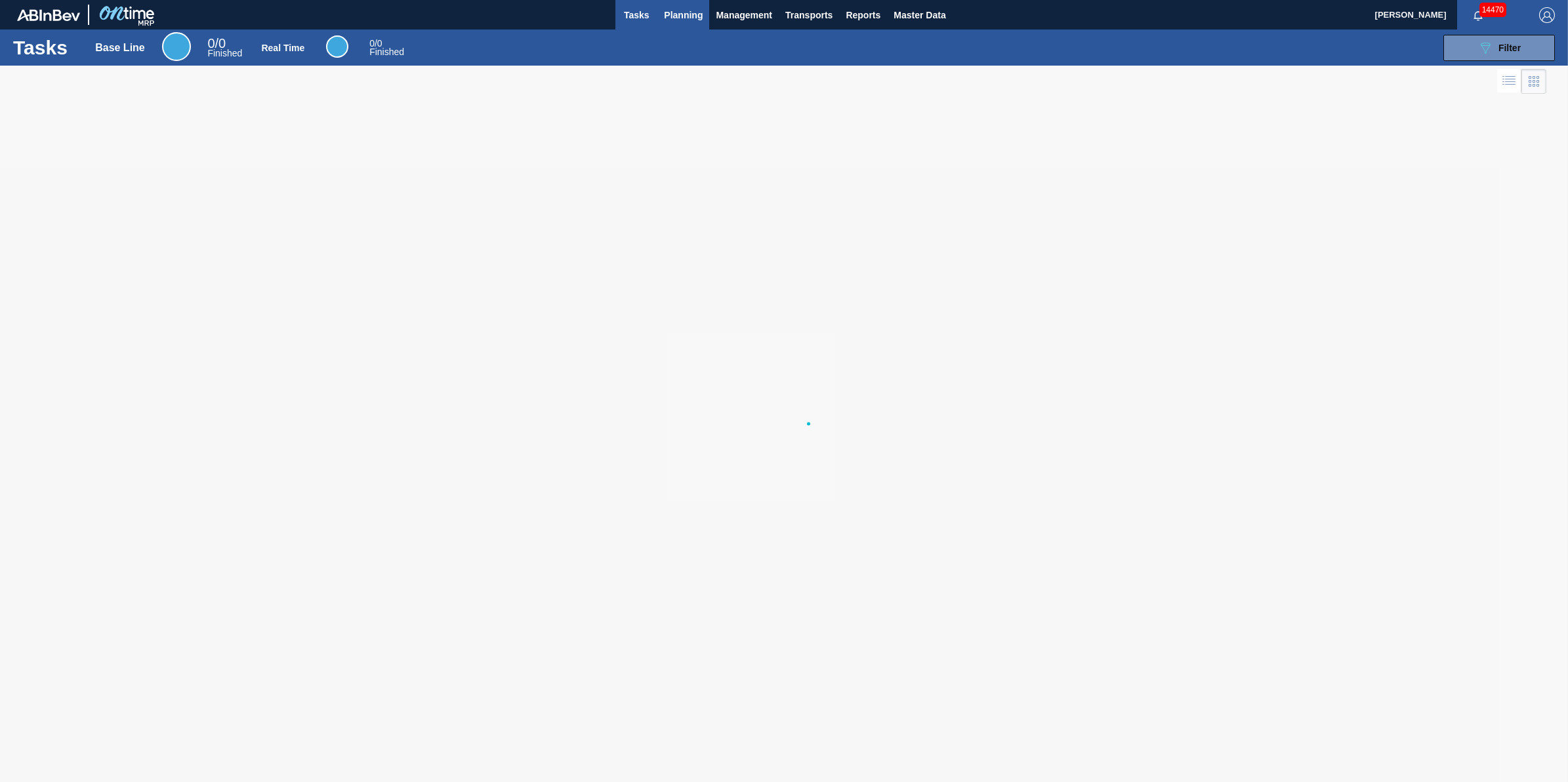
click at [681, 17] on span "Planning" at bounding box center [683, 15] width 39 height 16
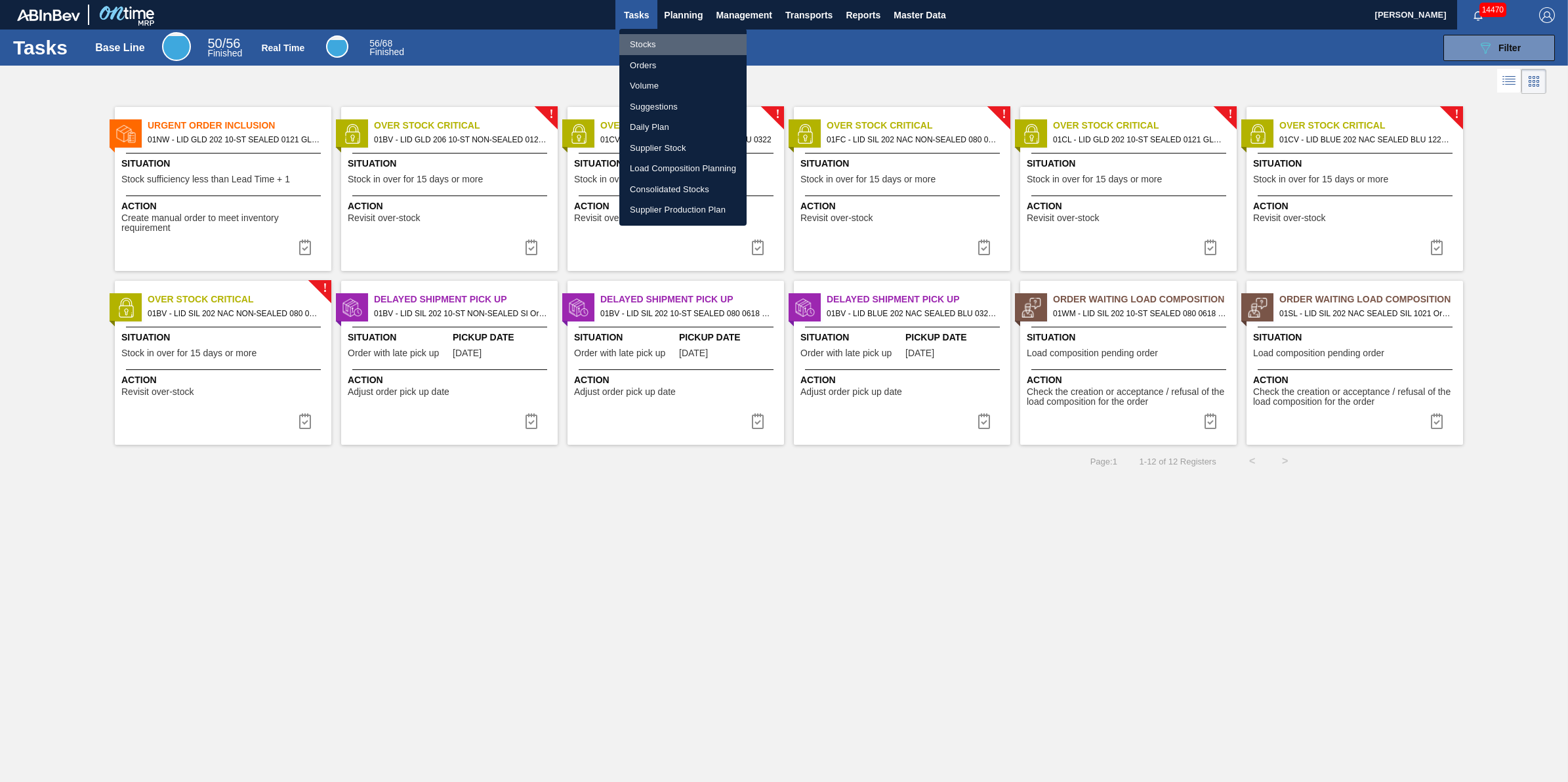
click at [678, 36] on li "Stocks" at bounding box center [683, 44] width 127 height 21
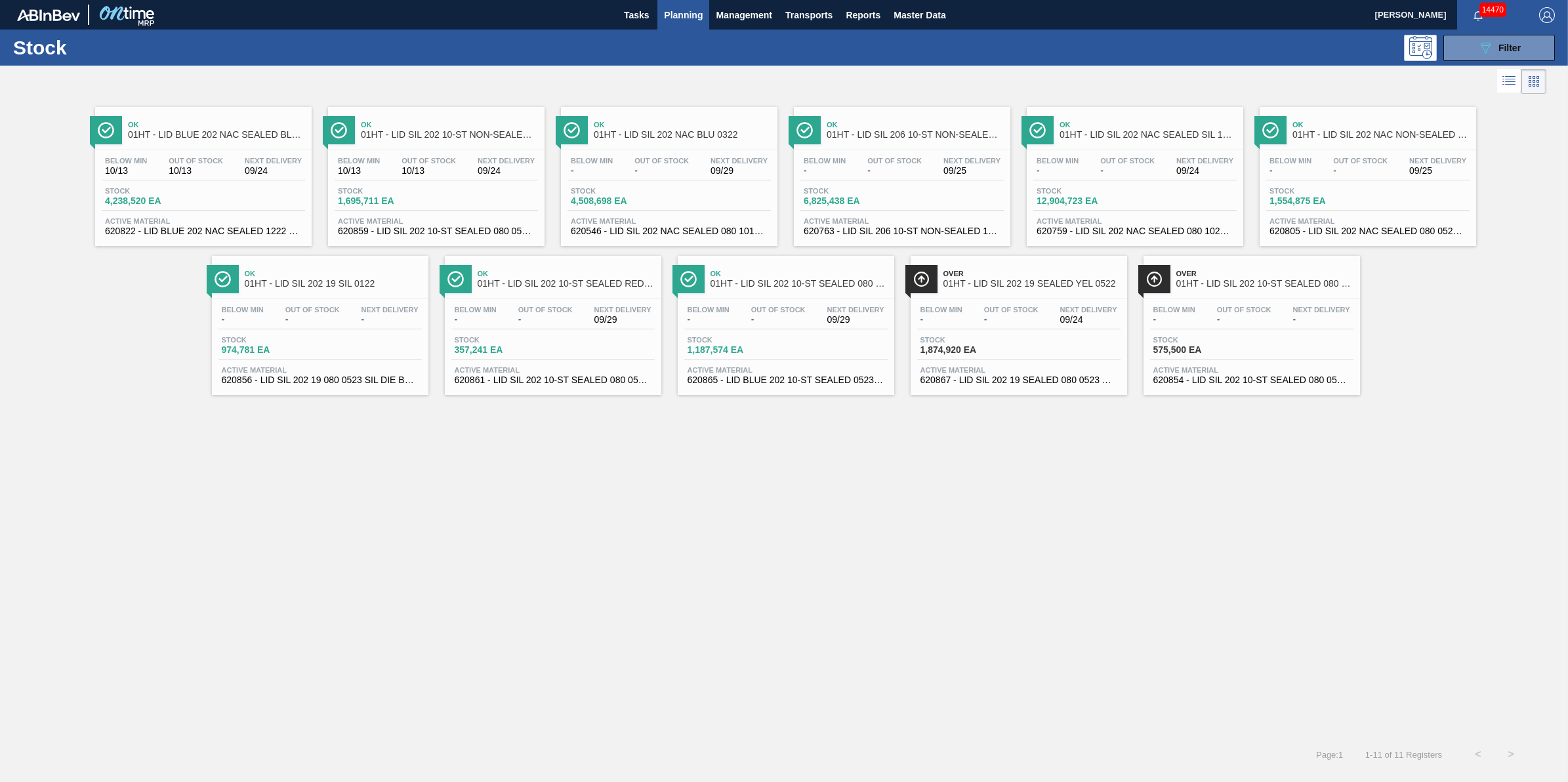
click at [698, 20] on span "Planning" at bounding box center [683, 15] width 39 height 16
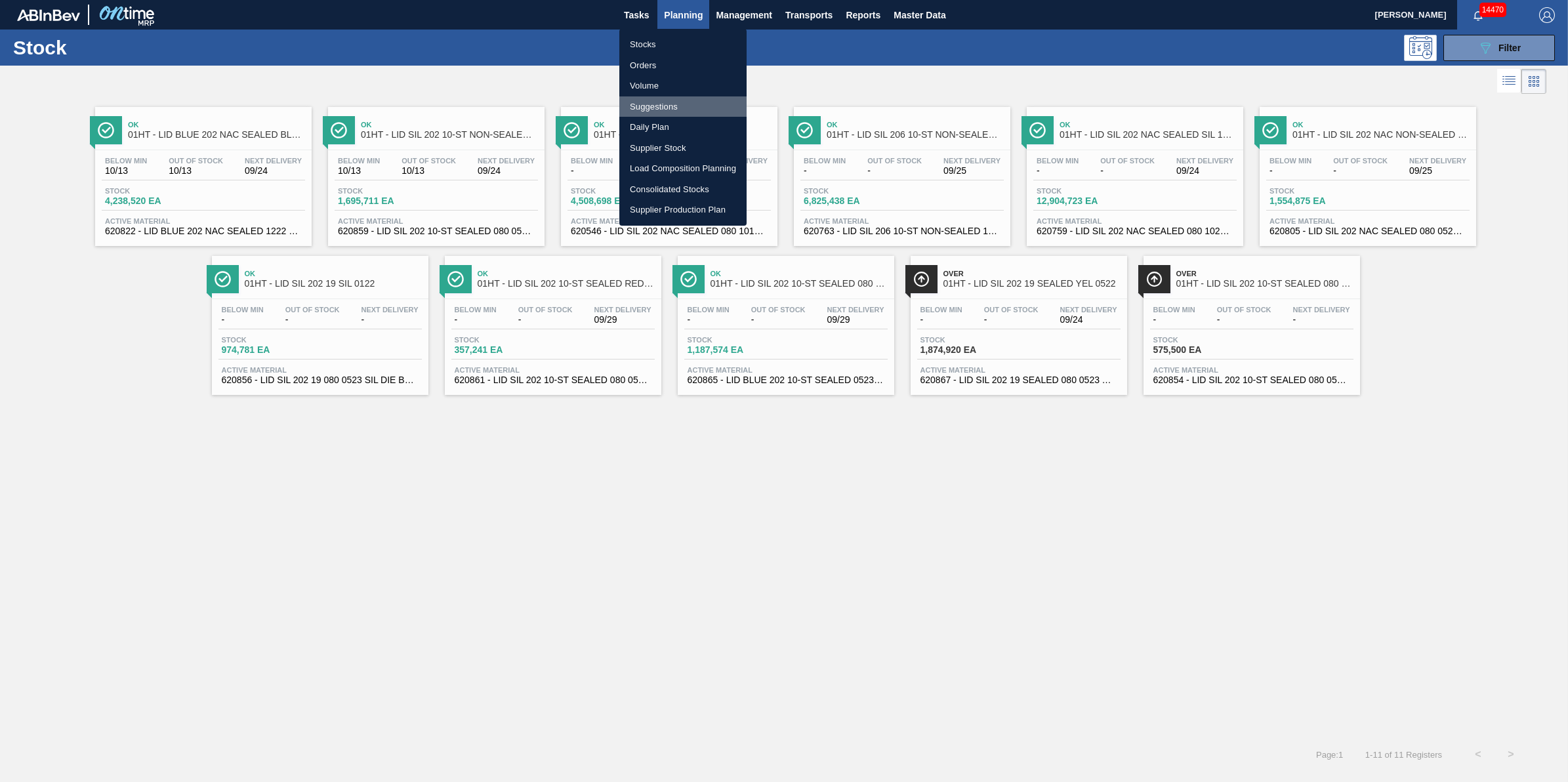
click at [686, 106] on li "Suggestions" at bounding box center [683, 106] width 127 height 21
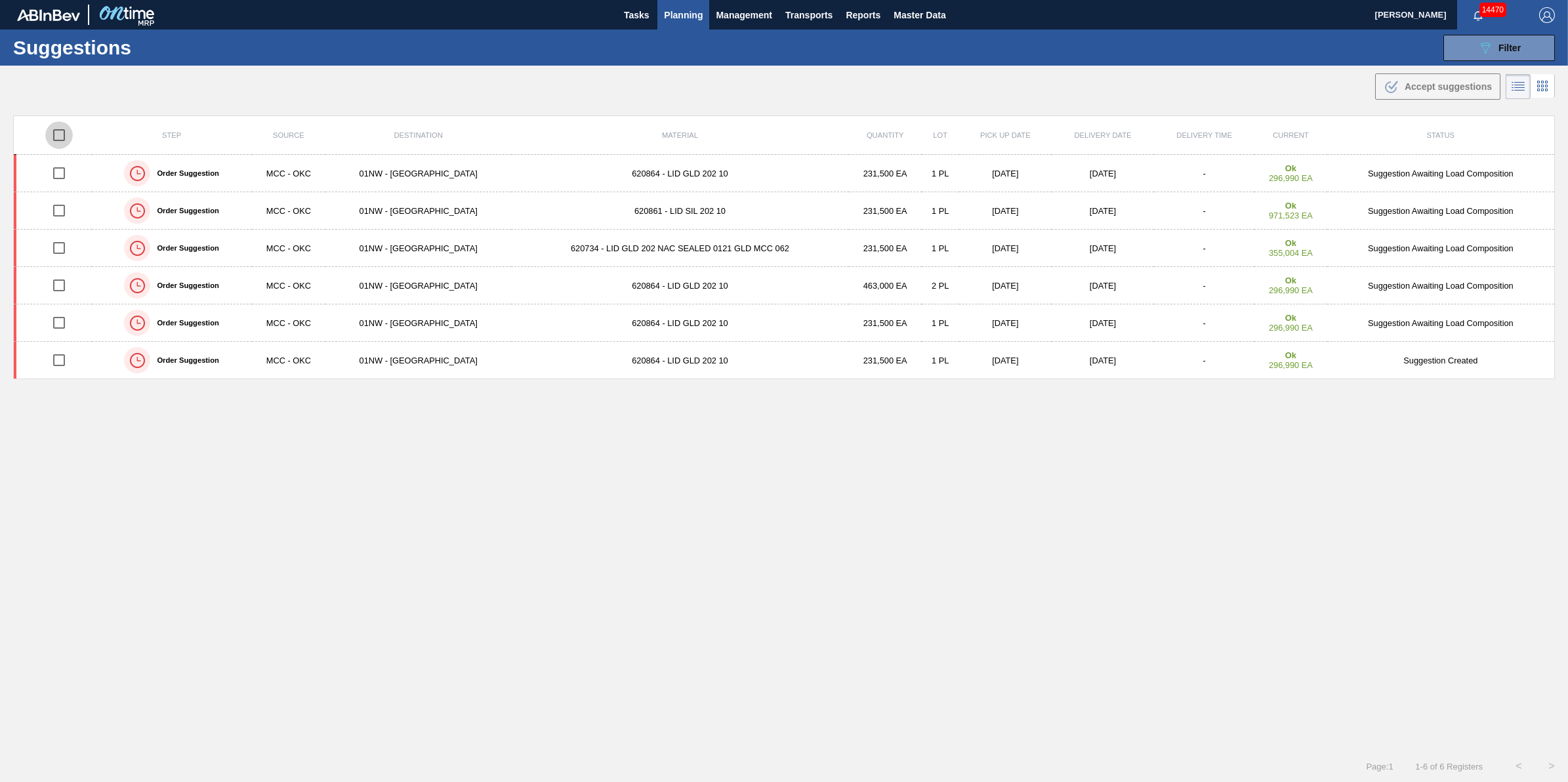
click at [63, 135] on input "checkbox" at bounding box center [59, 135] width 28 height 28
checkbox input "true"
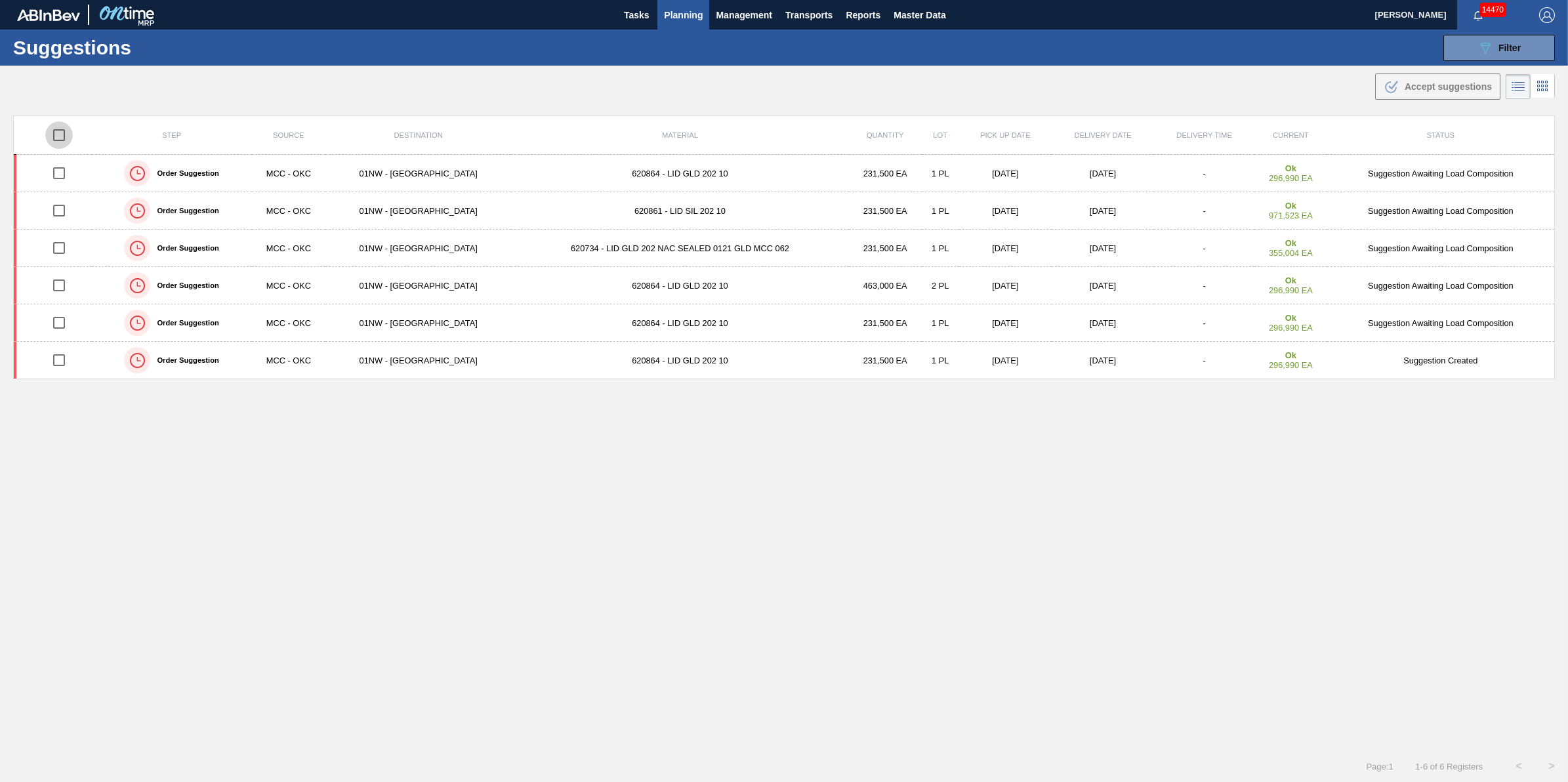
checkbox input "true"
click at [1462, 82] on span "Accept suggestions" at bounding box center [1449, 87] width 87 height 10
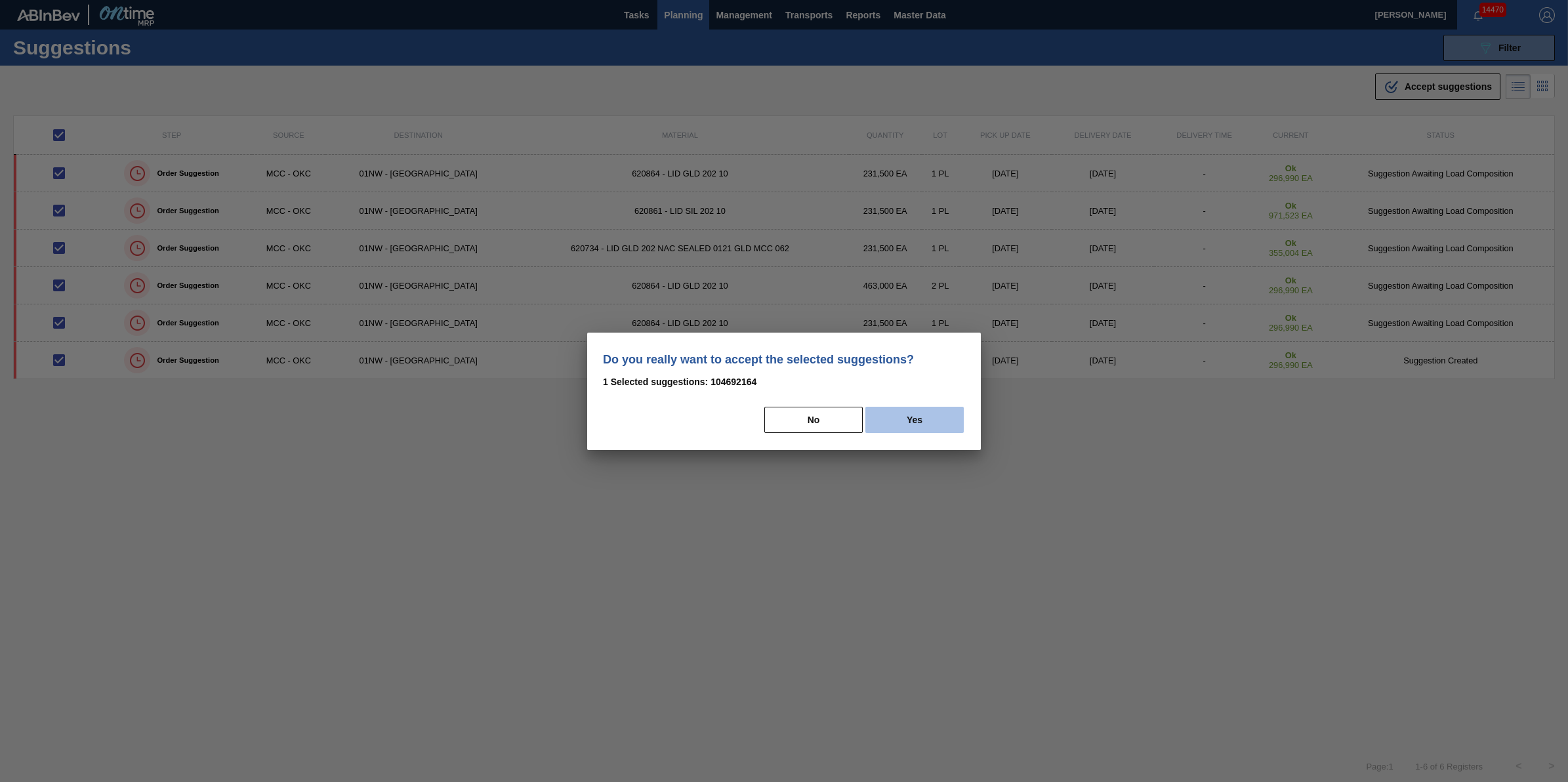
click at [914, 415] on button "Yes" at bounding box center [914, 420] width 98 height 26
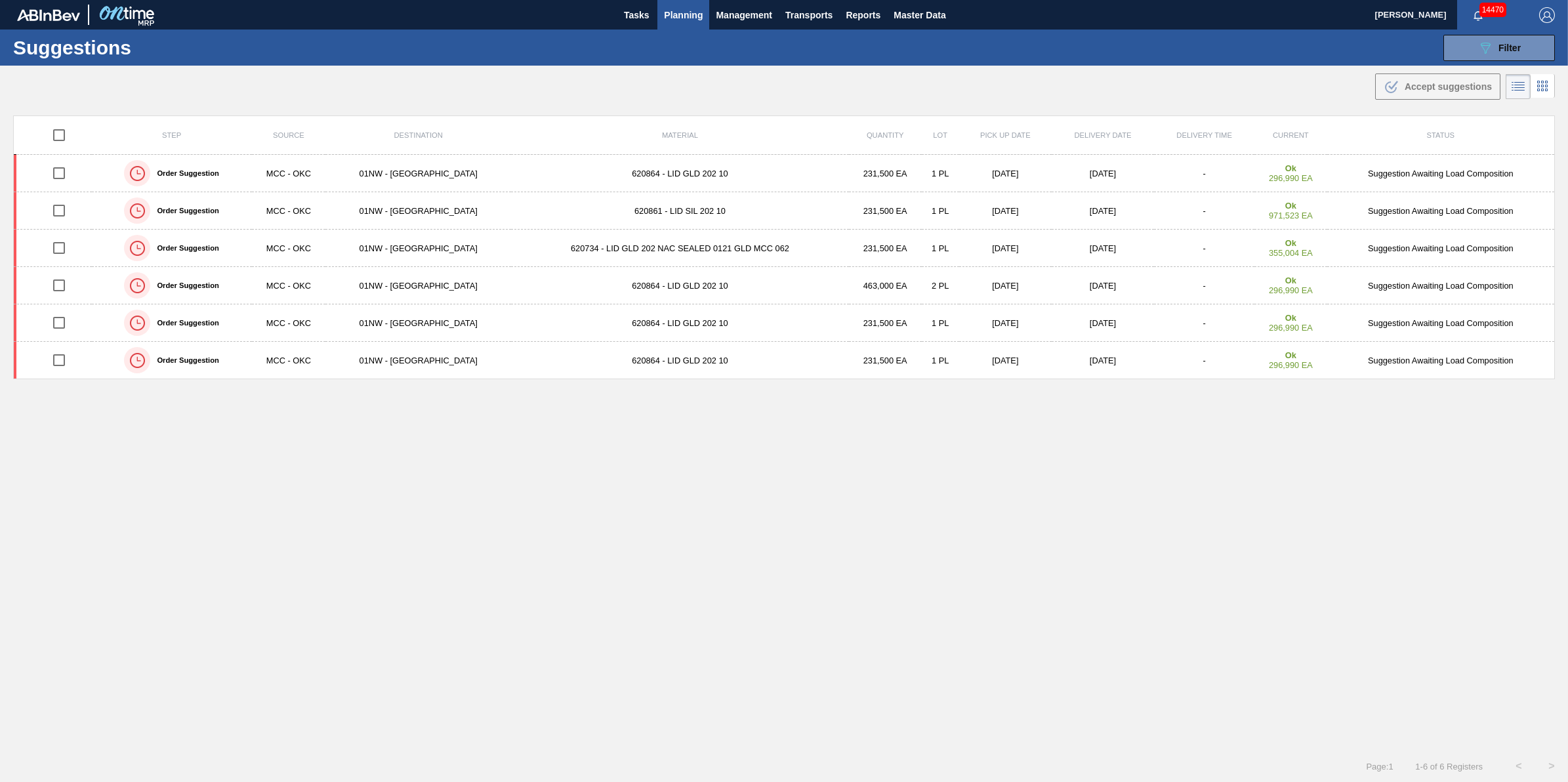
click at [71, 138] on input "checkbox" at bounding box center [59, 135] width 28 height 28
checkbox input "true"
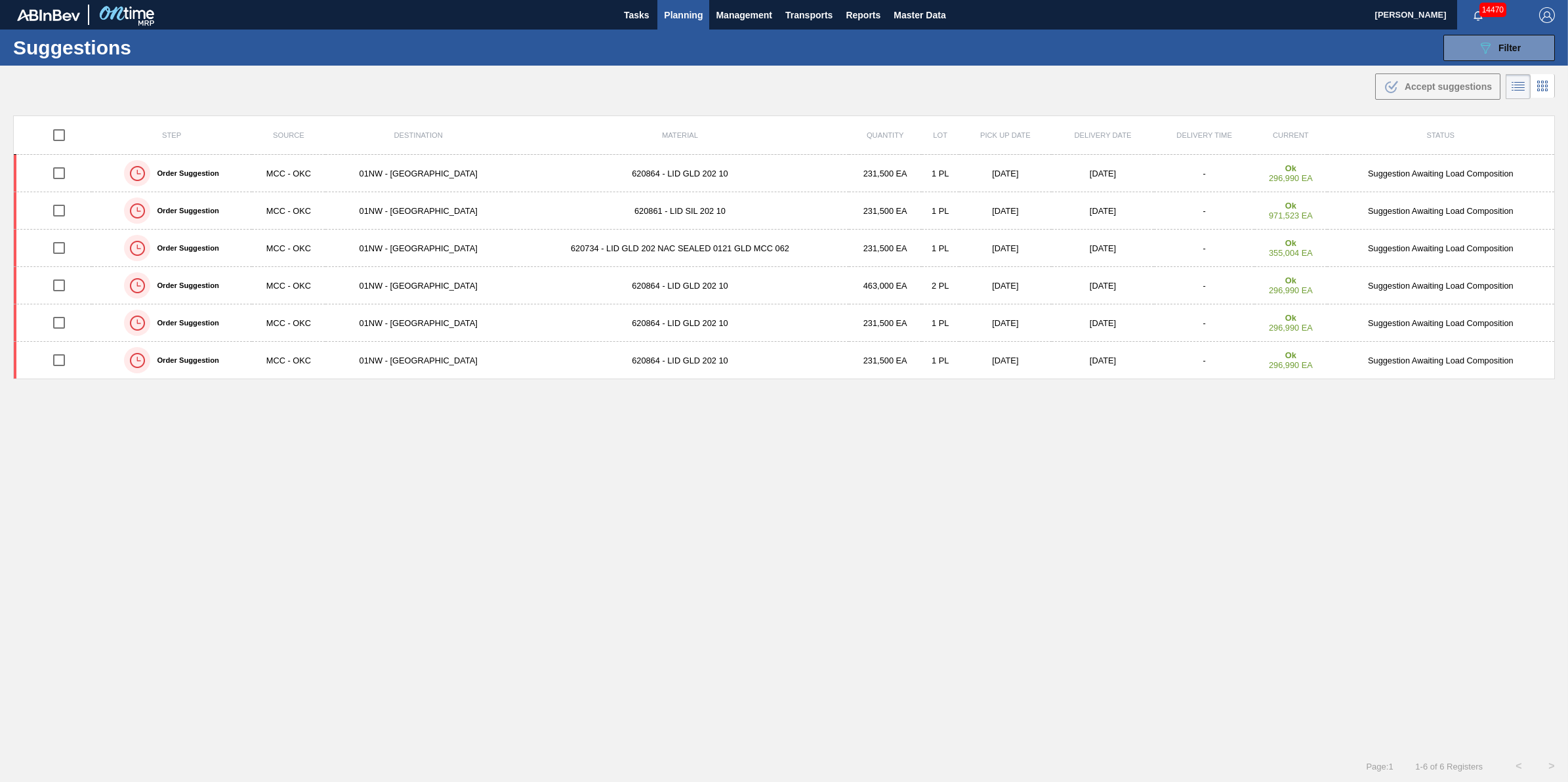
checkbox input "true"
click at [676, 12] on span "Planning" at bounding box center [683, 15] width 39 height 16
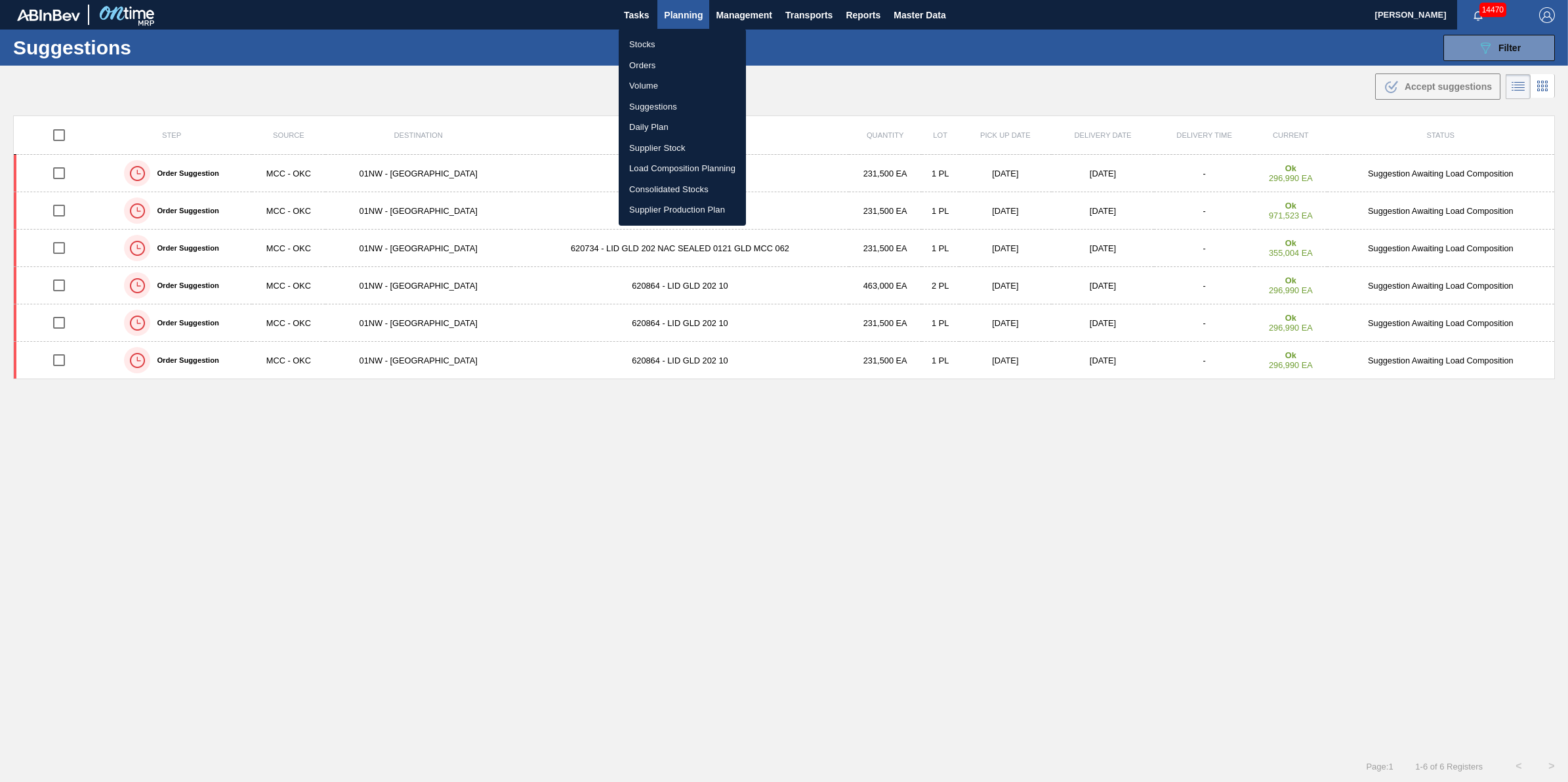
click at [667, 38] on li "Stocks" at bounding box center [682, 44] width 127 height 21
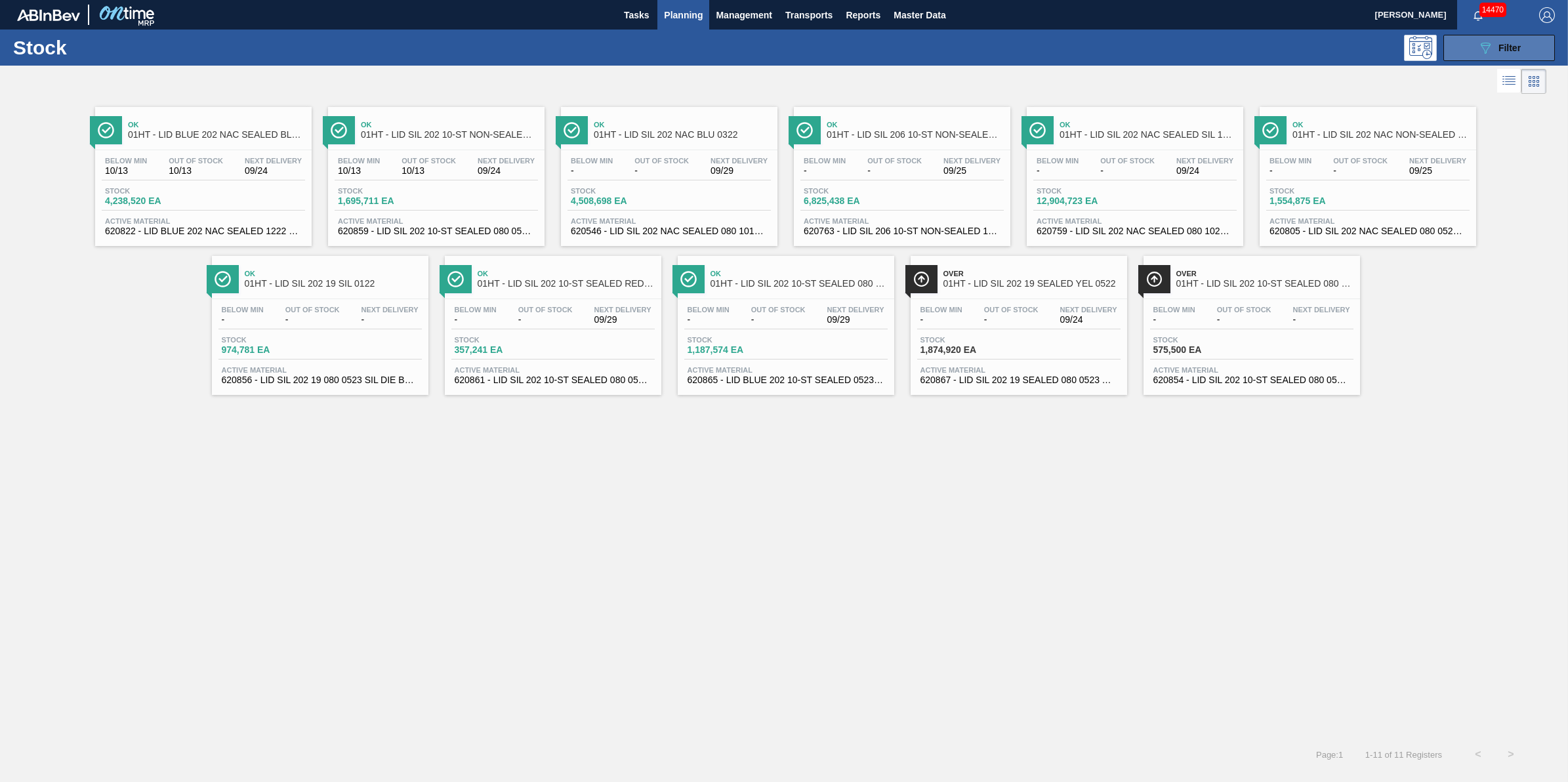
click at [1513, 47] on span "Filter" at bounding box center [1510, 48] width 23 height 10
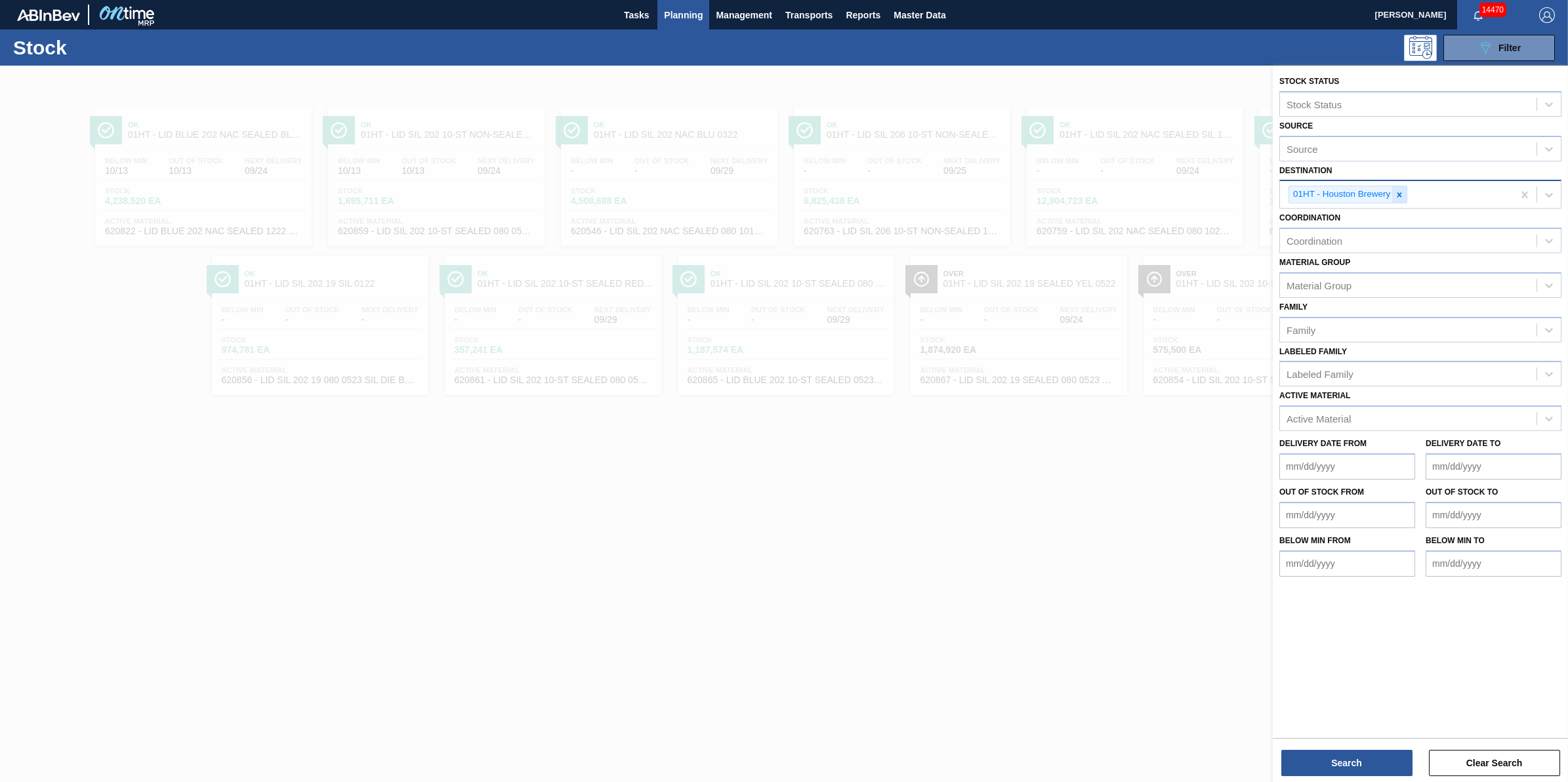
click at [1398, 198] on div at bounding box center [1400, 194] width 15 height 17
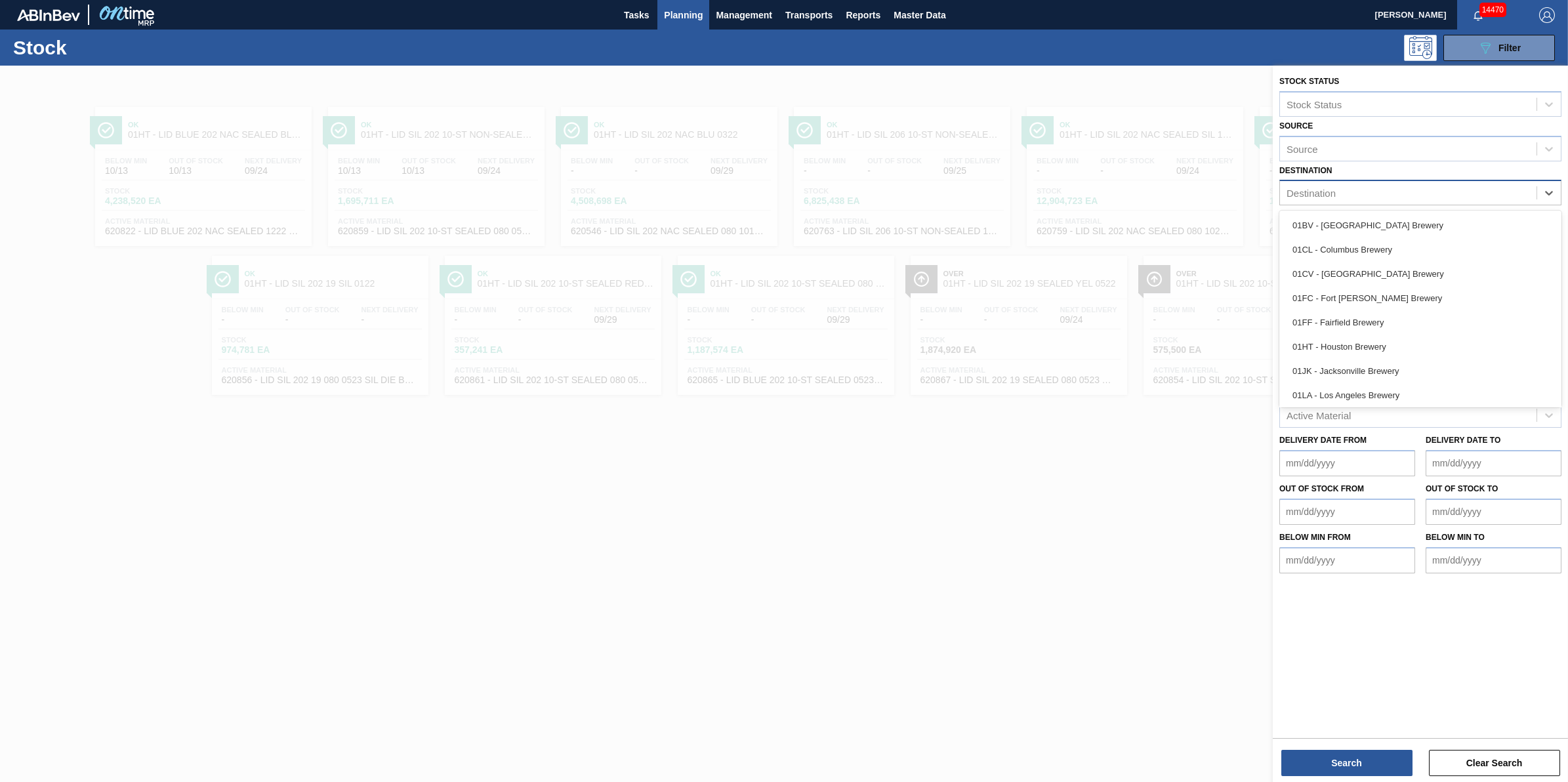
click at [1398, 198] on div "Destination" at bounding box center [1409, 193] width 256 height 19
click at [1358, 336] on div "01NW - [GEOGRAPHIC_DATA]" at bounding box center [1420, 344] width 282 height 24
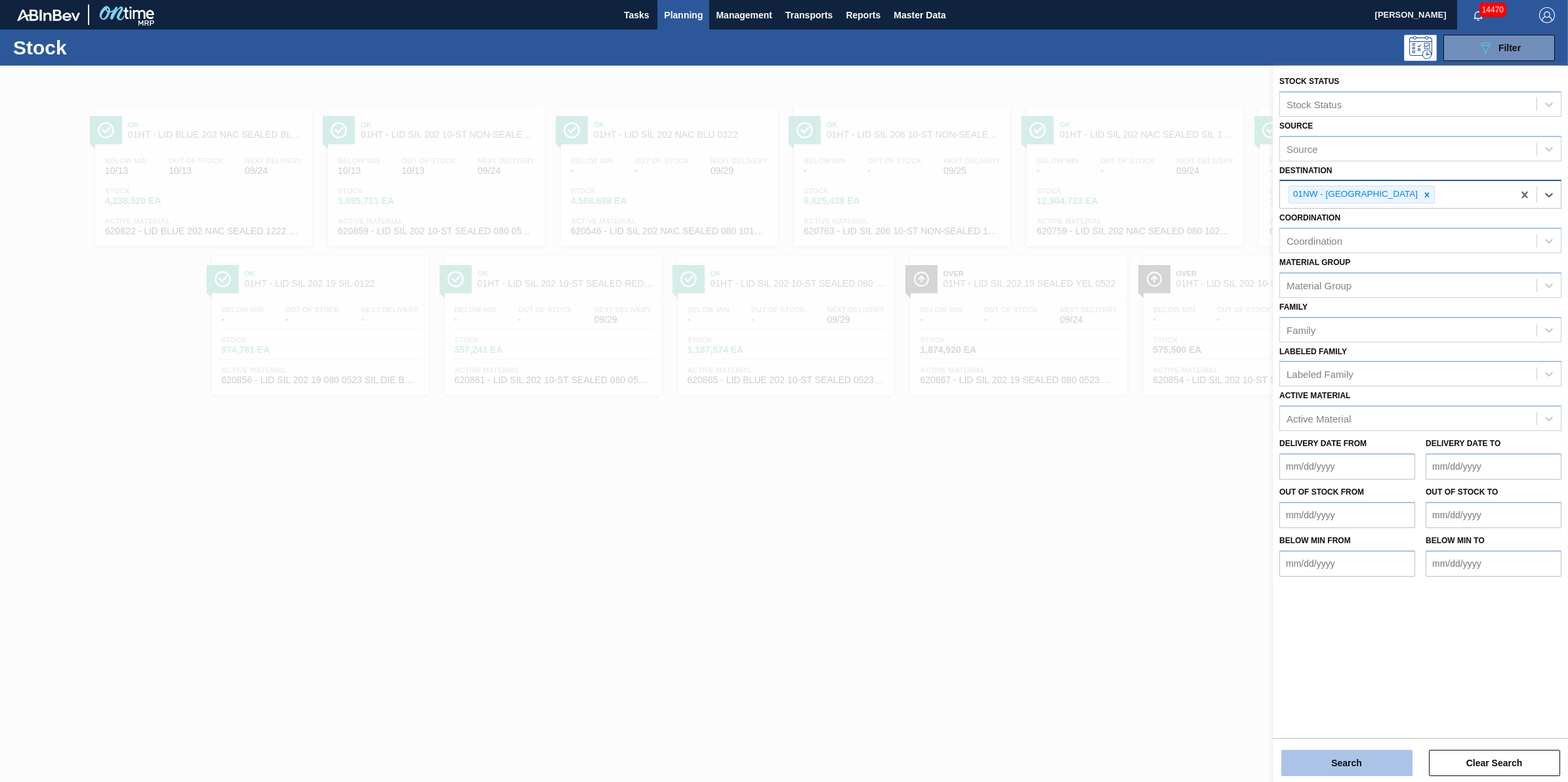
click at [1340, 767] on button "Search" at bounding box center [1347, 763] width 131 height 26
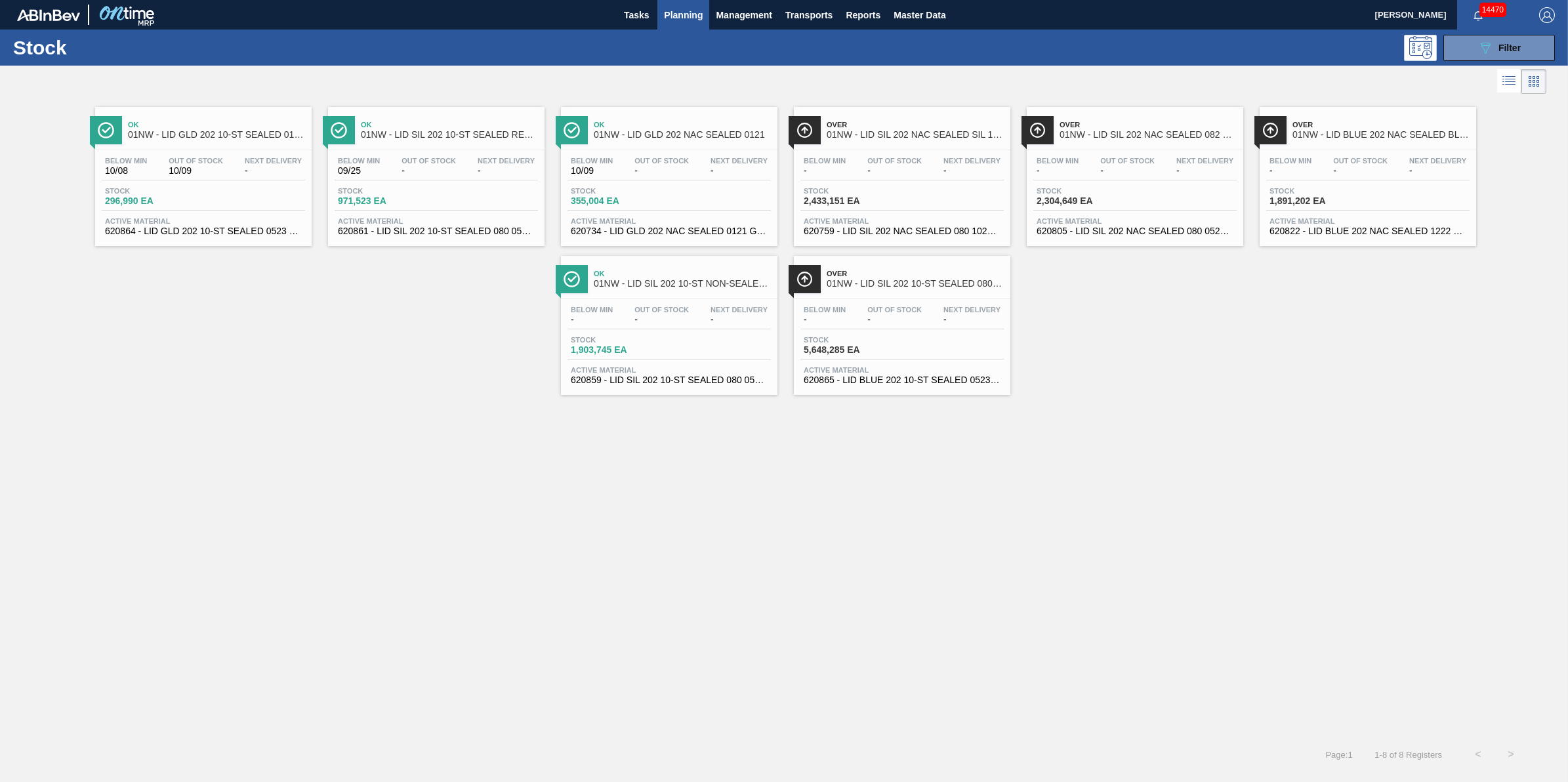
click at [176, 205] on span "296,990 EA" at bounding box center [151, 201] width 92 height 10
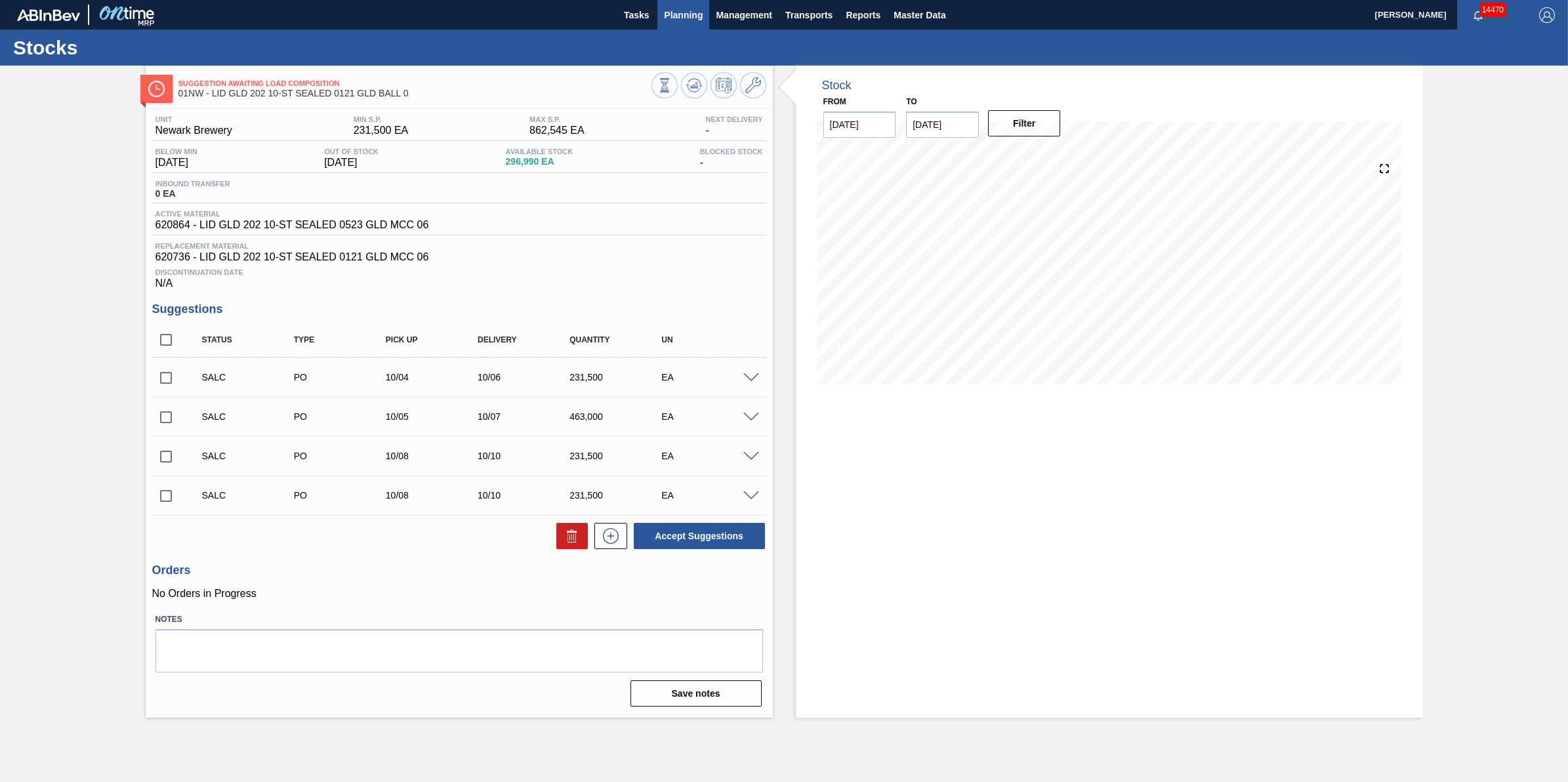
click at [673, 4] on button "Planning" at bounding box center [683, 15] width 52 height 30
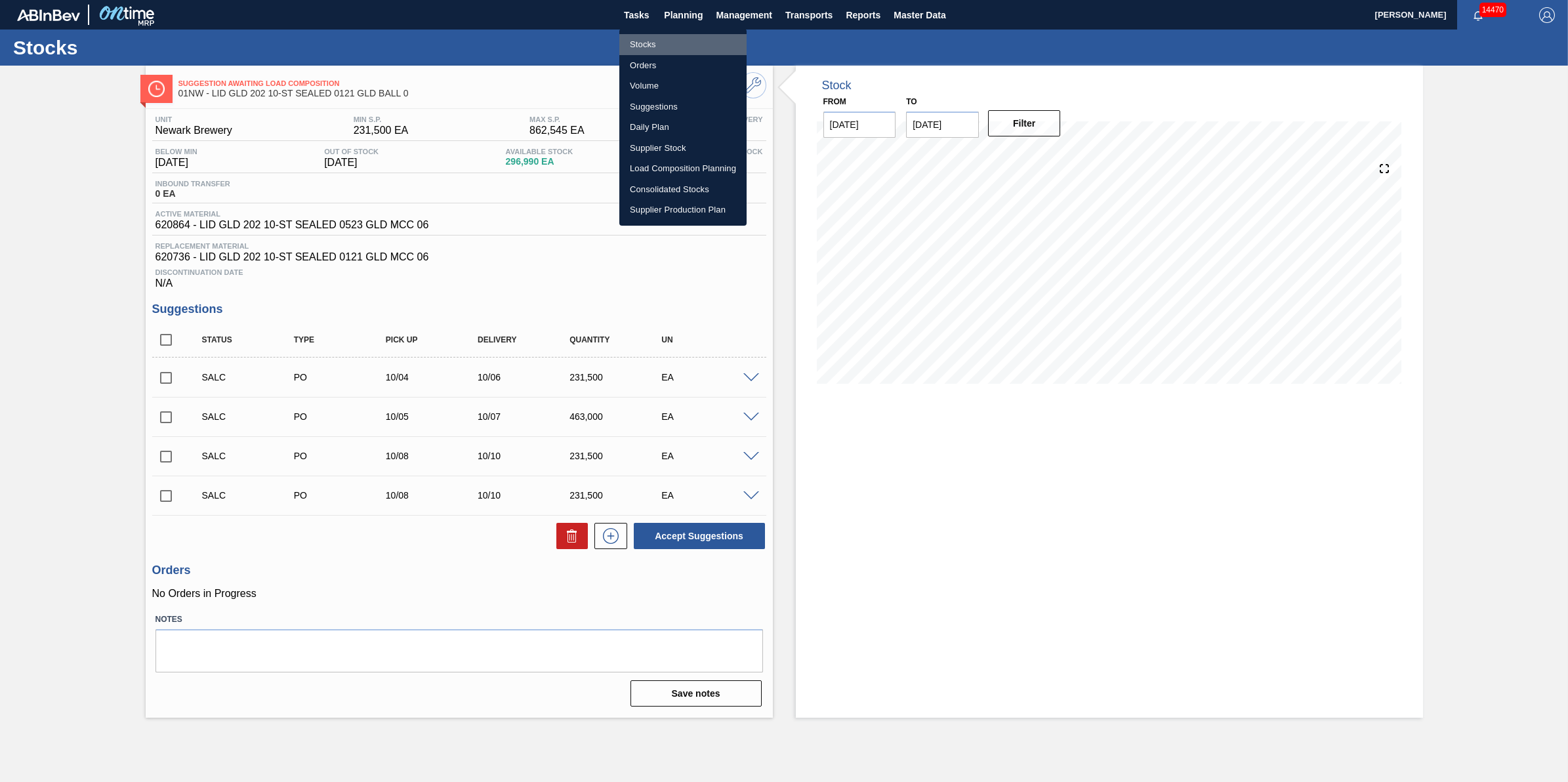
click at [674, 37] on li "Stocks" at bounding box center [683, 44] width 127 height 21
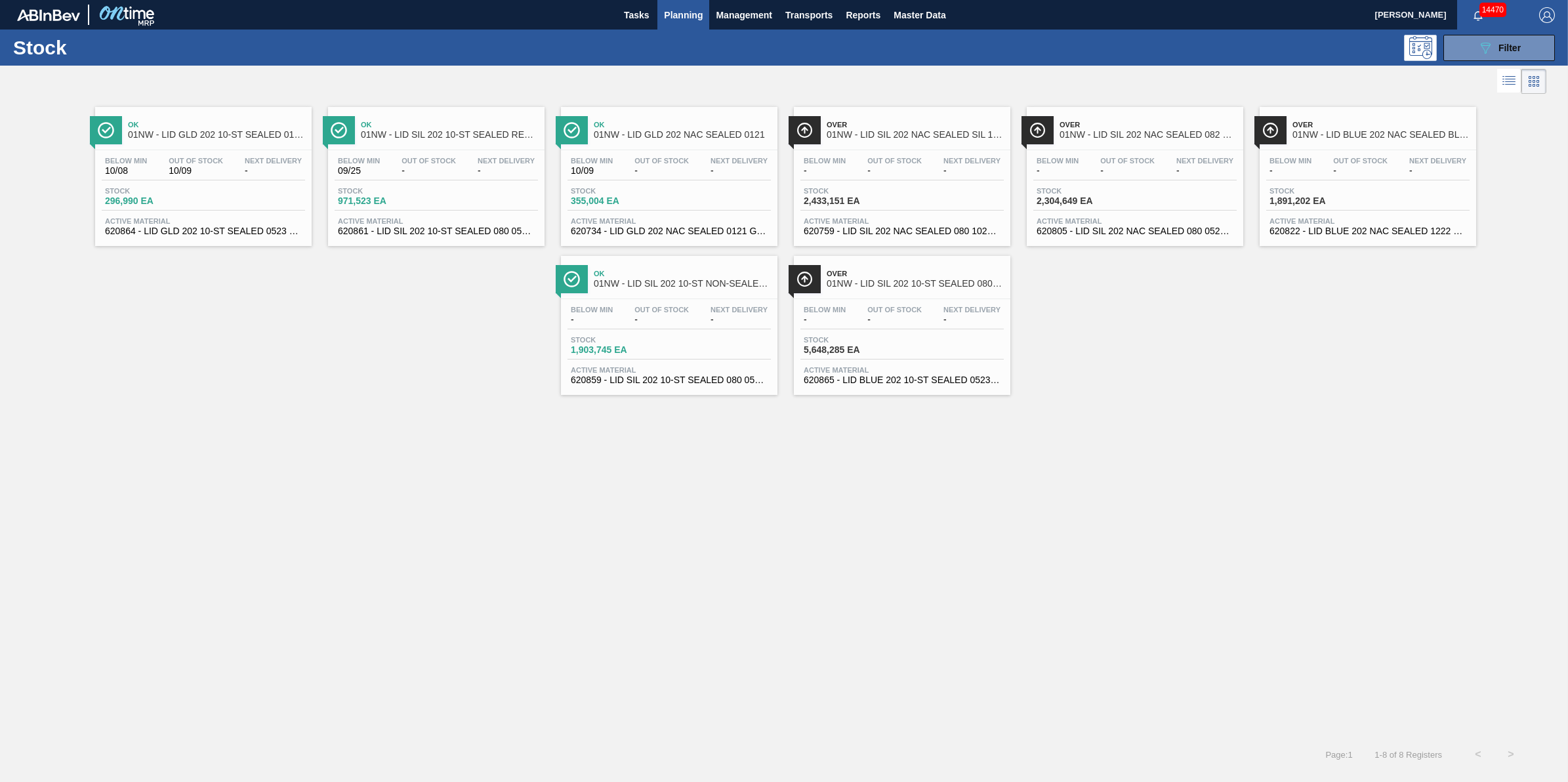
click at [140, 165] on div "Below Min 10/08" at bounding box center [126, 166] width 49 height 19
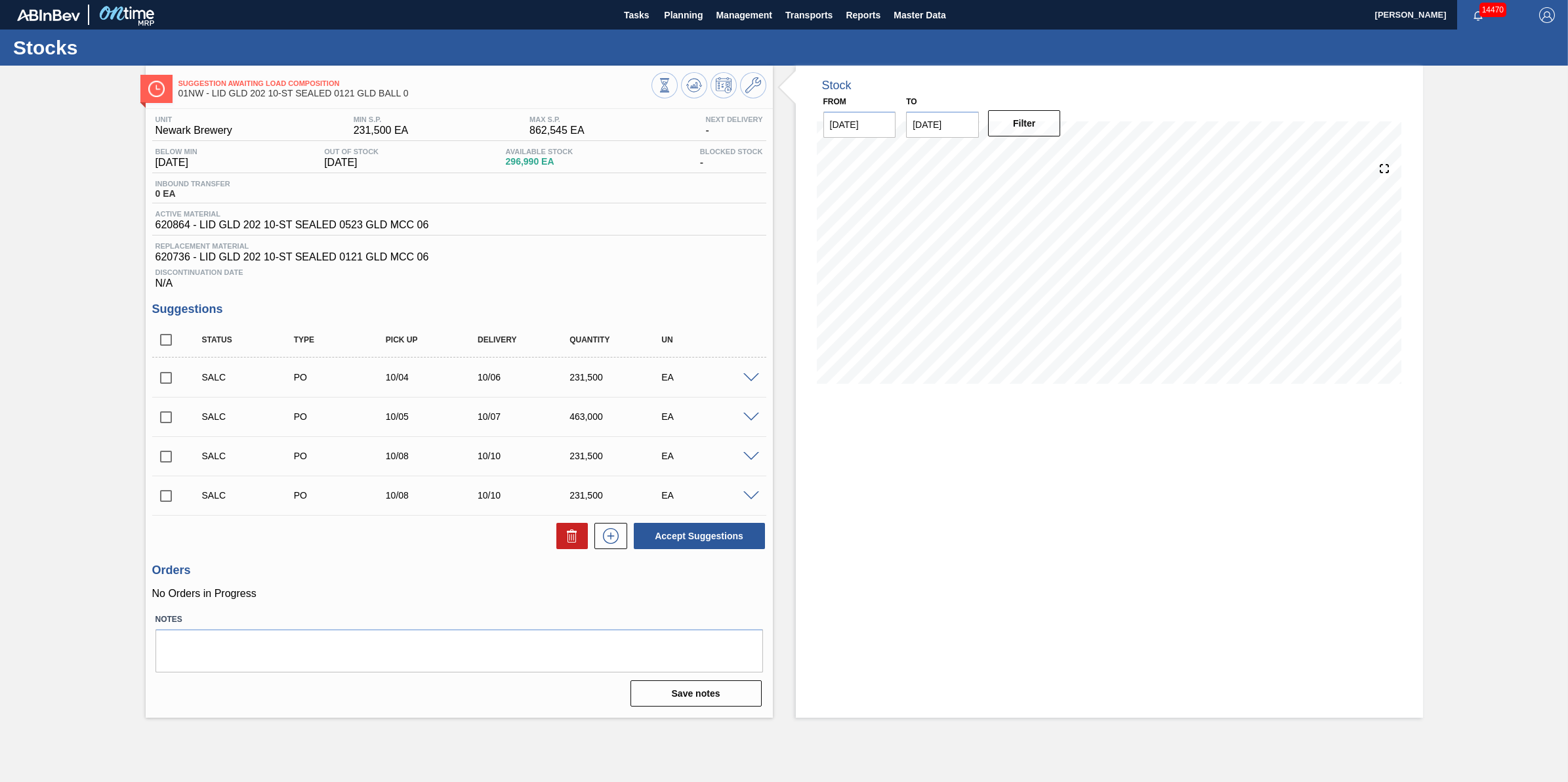
click at [748, 383] on span at bounding box center [752, 379] width 16 height 10
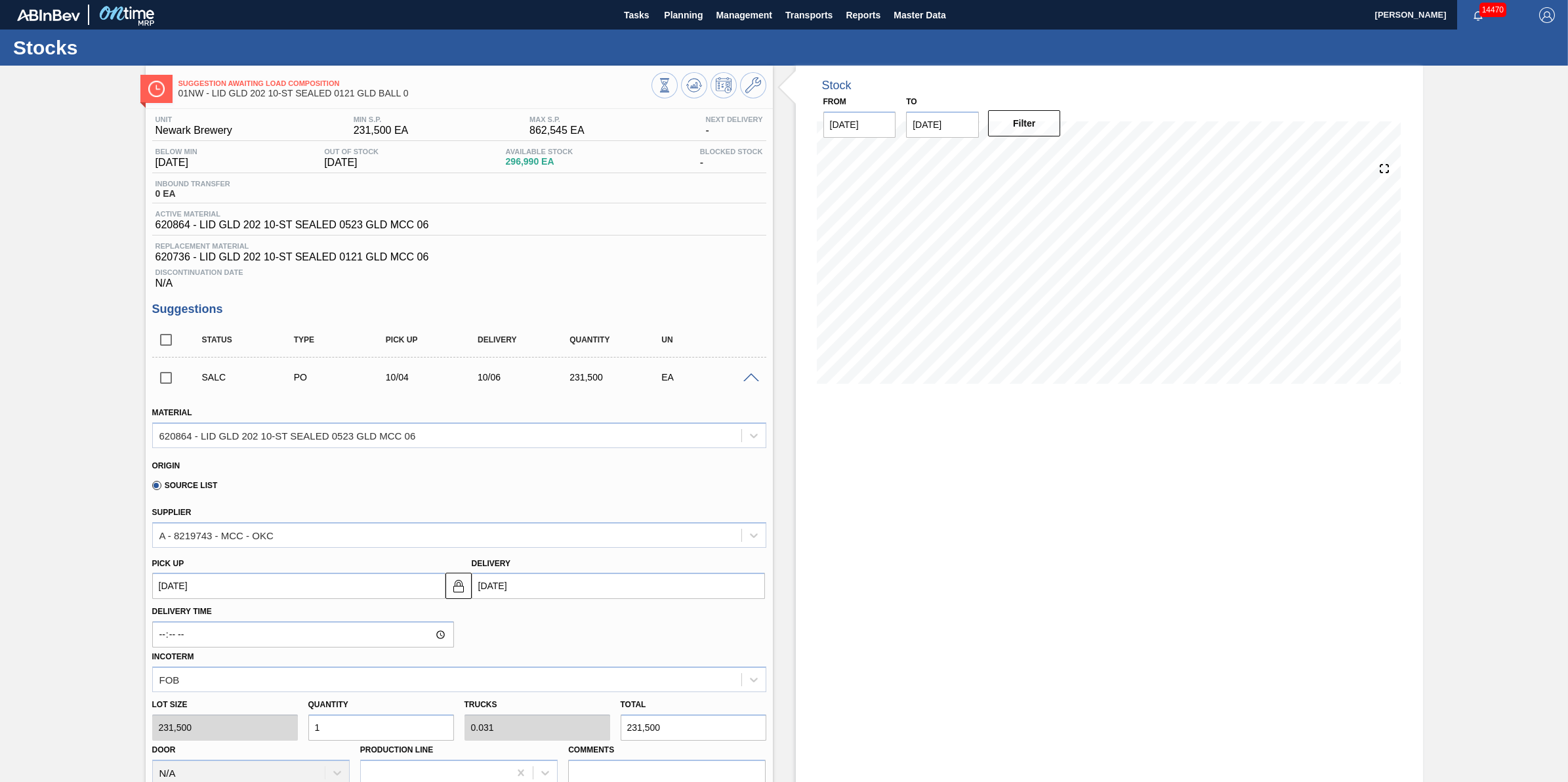
click at [748, 383] on span at bounding box center [752, 379] width 16 height 10
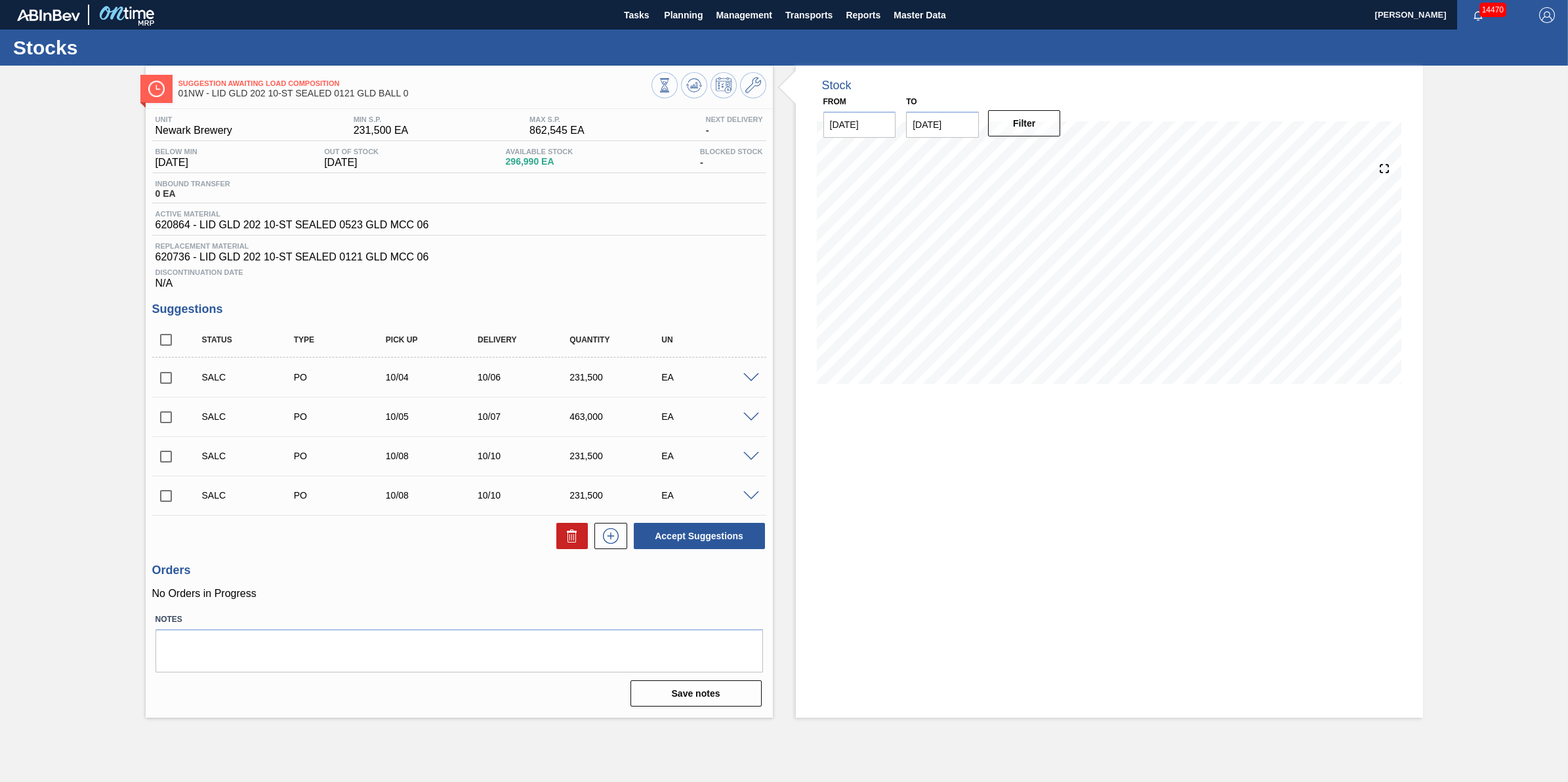
click at [749, 419] on div "SALC PO 10/05 10/07 463,000 EA" at bounding box center [459, 416] width 614 height 33
click at [749, 421] on span at bounding box center [752, 418] width 16 height 10
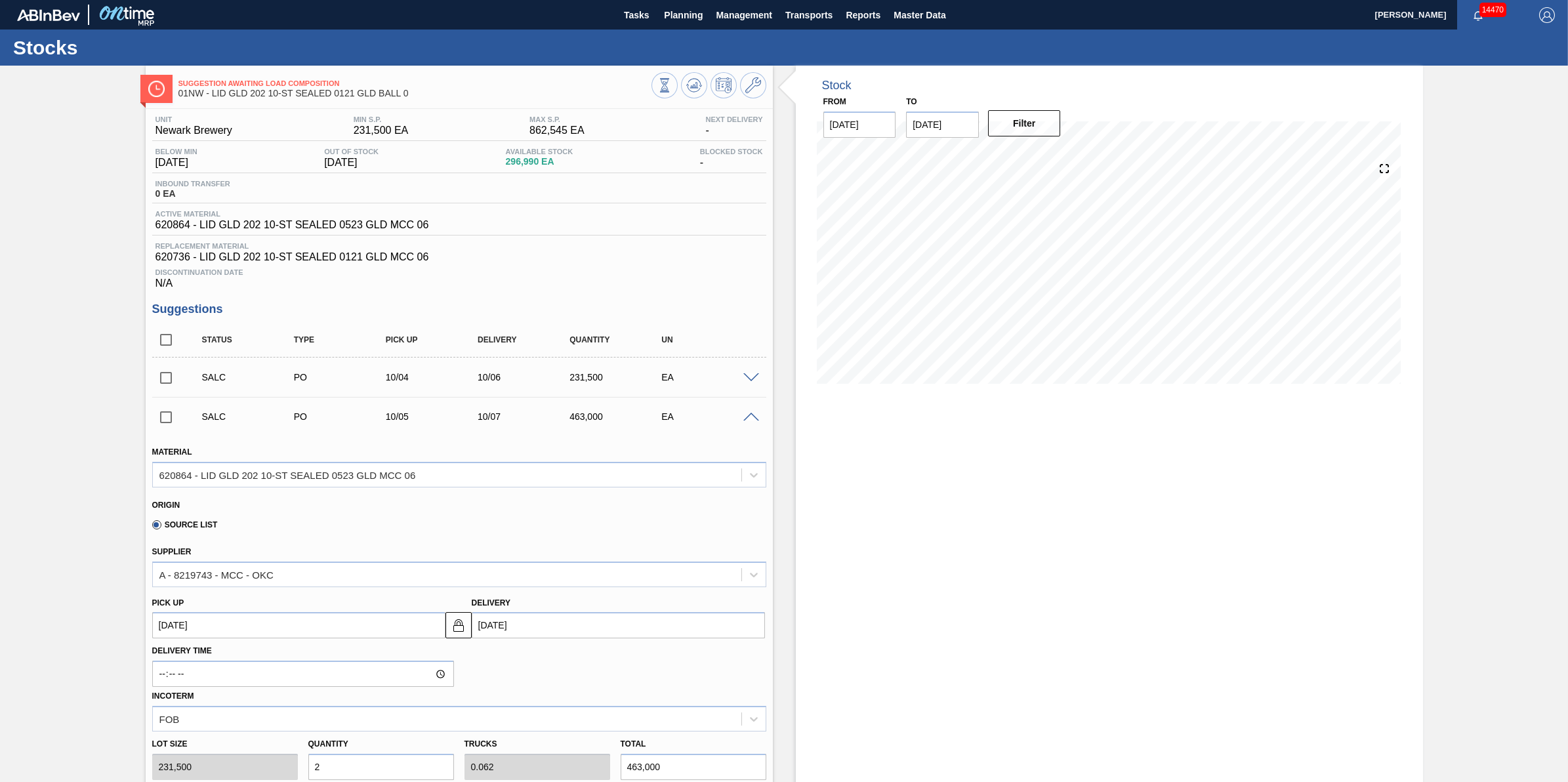
click at [749, 421] on span at bounding box center [752, 418] width 16 height 10
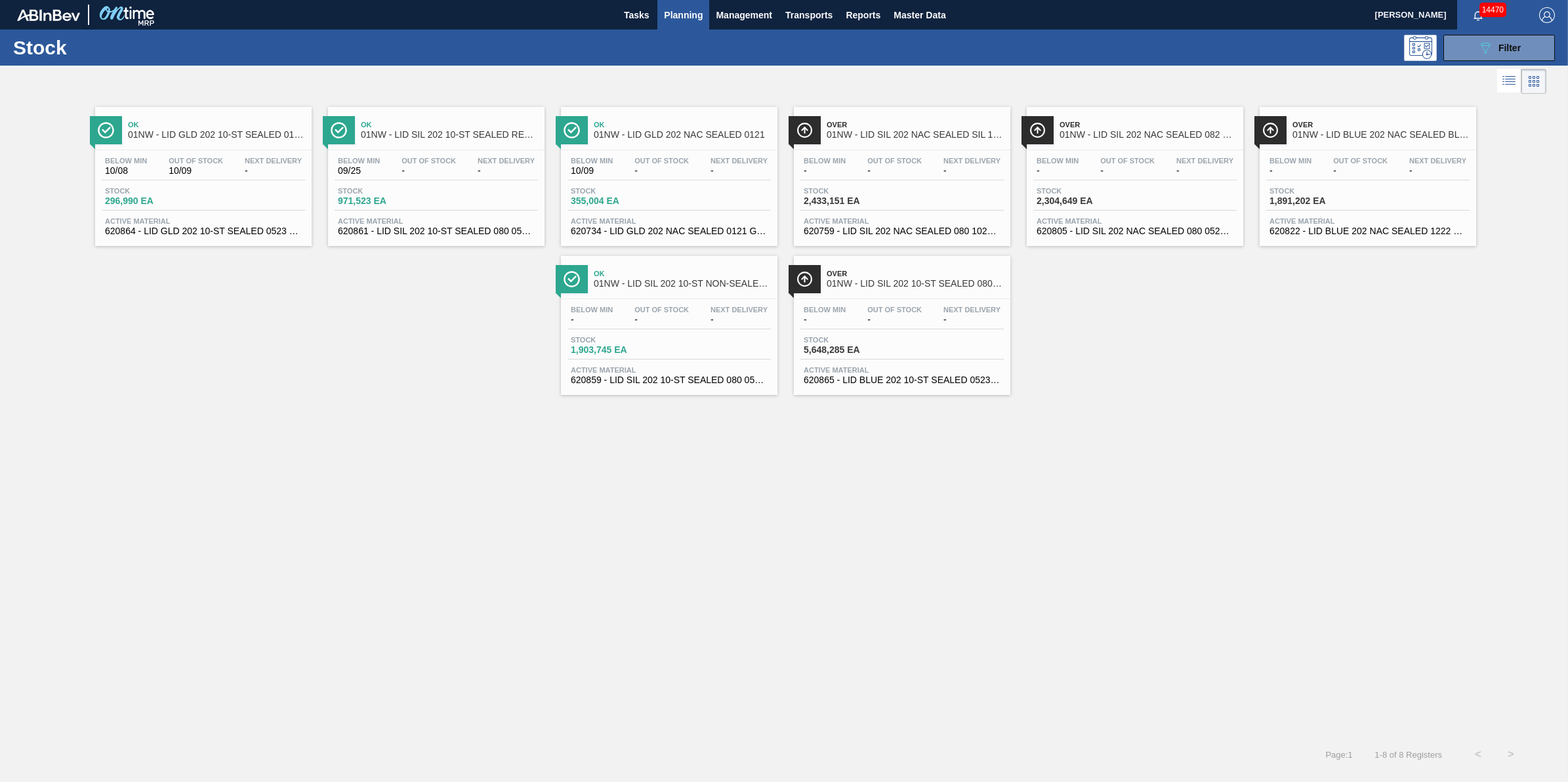
click at [436, 175] on span "-" at bounding box center [428, 171] width 55 height 10
click at [712, 214] on div "Below Min 10/09 Out Of Stock - Next Delivery - Stock 355,004 EA Active Material…" at bounding box center [669, 194] width 216 height 90
click at [685, 335] on div "Below Min - Out Of Stock - Next Delivery - Stock 1,903,745 EA Active Material 6…" at bounding box center [669, 344] width 216 height 90
click at [670, 182] on div "Below Min 10/09 Out Of Stock - Next Delivery - Stock 355,004 EA Active Material…" at bounding box center [669, 194] width 216 height 90
click at [460, 156] on div "Below Min 09/25 Out Of Stock - Next Delivery - Stock 971,523 EA Active Material…" at bounding box center [436, 194] width 216 height 90
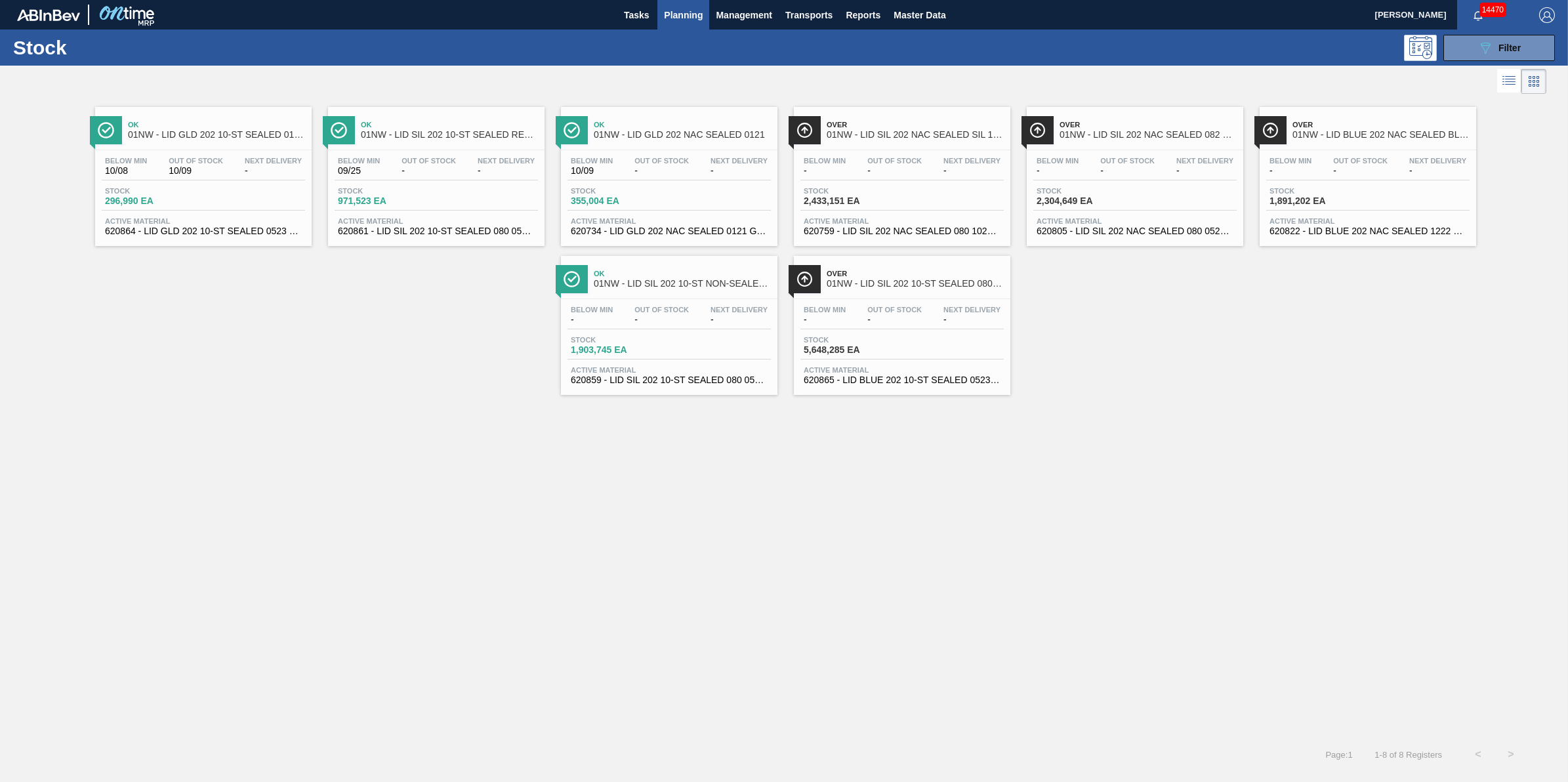
click at [880, 162] on span "Out Of Stock" at bounding box center [894, 160] width 55 height 8
click at [894, 336] on div "Below Min - Out Of Stock - Next Delivery - Stock 5,648,285 EA Active Material 6…" at bounding box center [902, 344] width 216 height 90
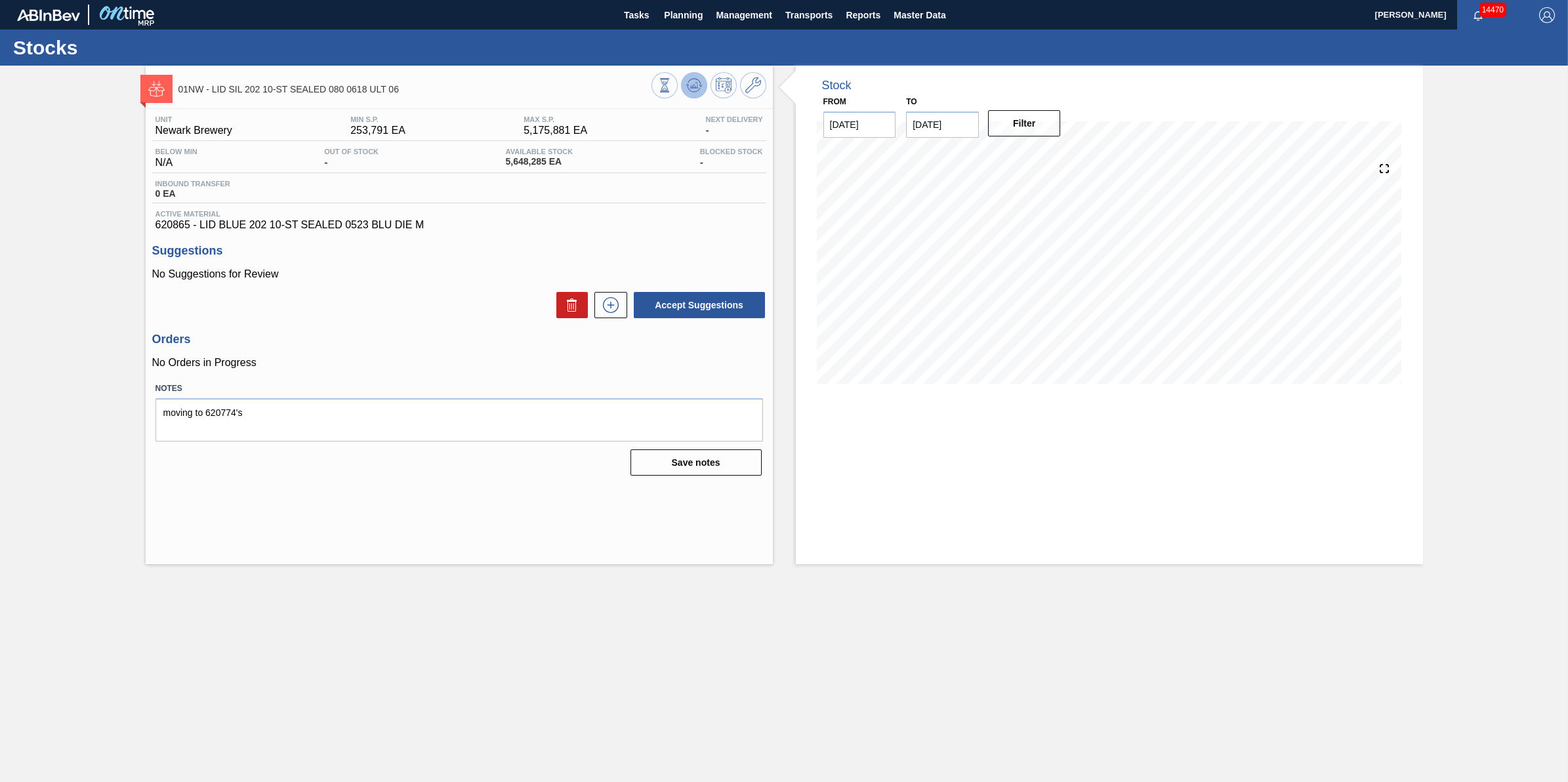
click at [690, 89] on icon at bounding box center [694, 85] width 16 height 16
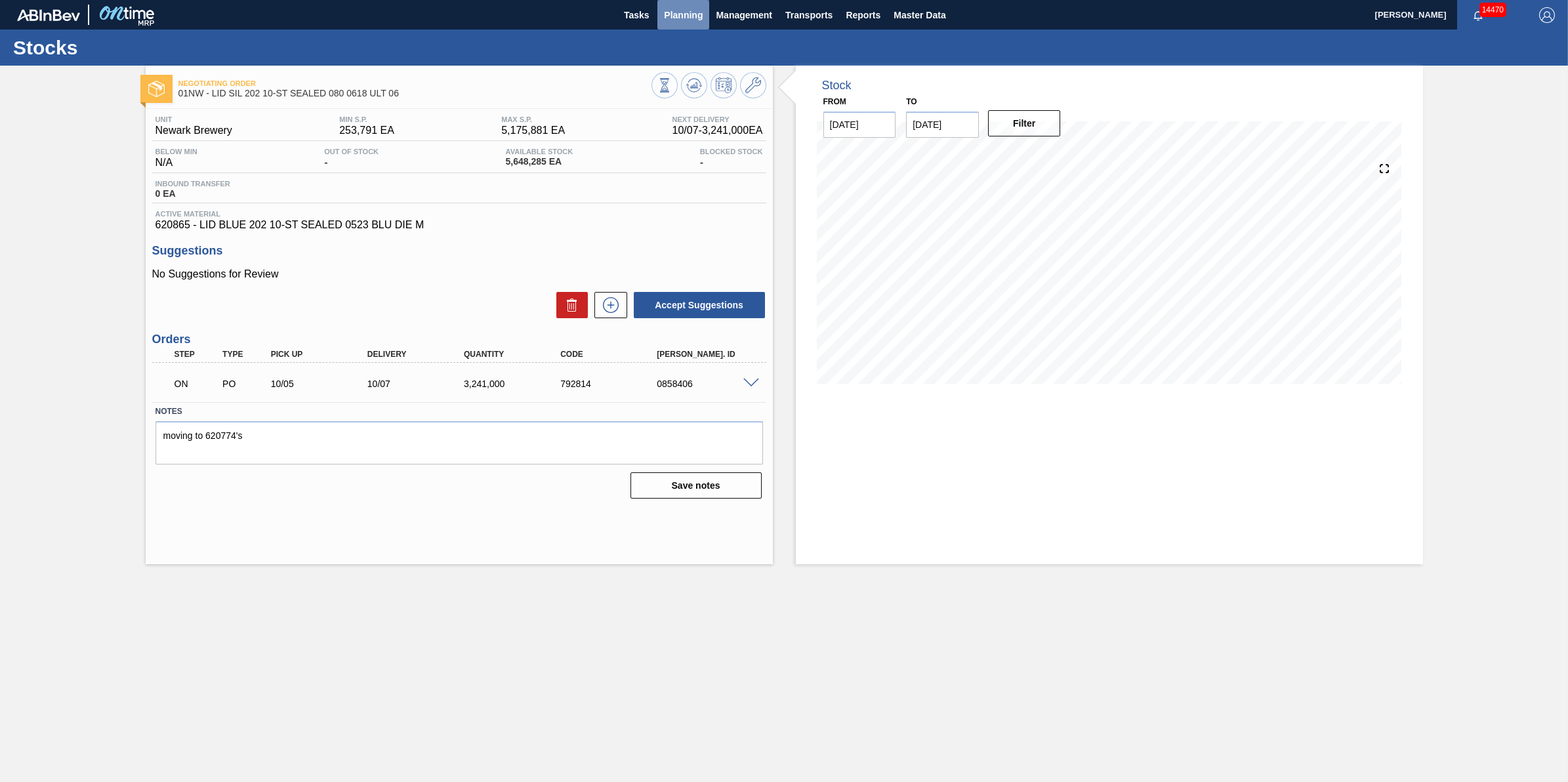
click at [686, 21] on span "Planning" at bounding box center [683, 15] width 39 height 16
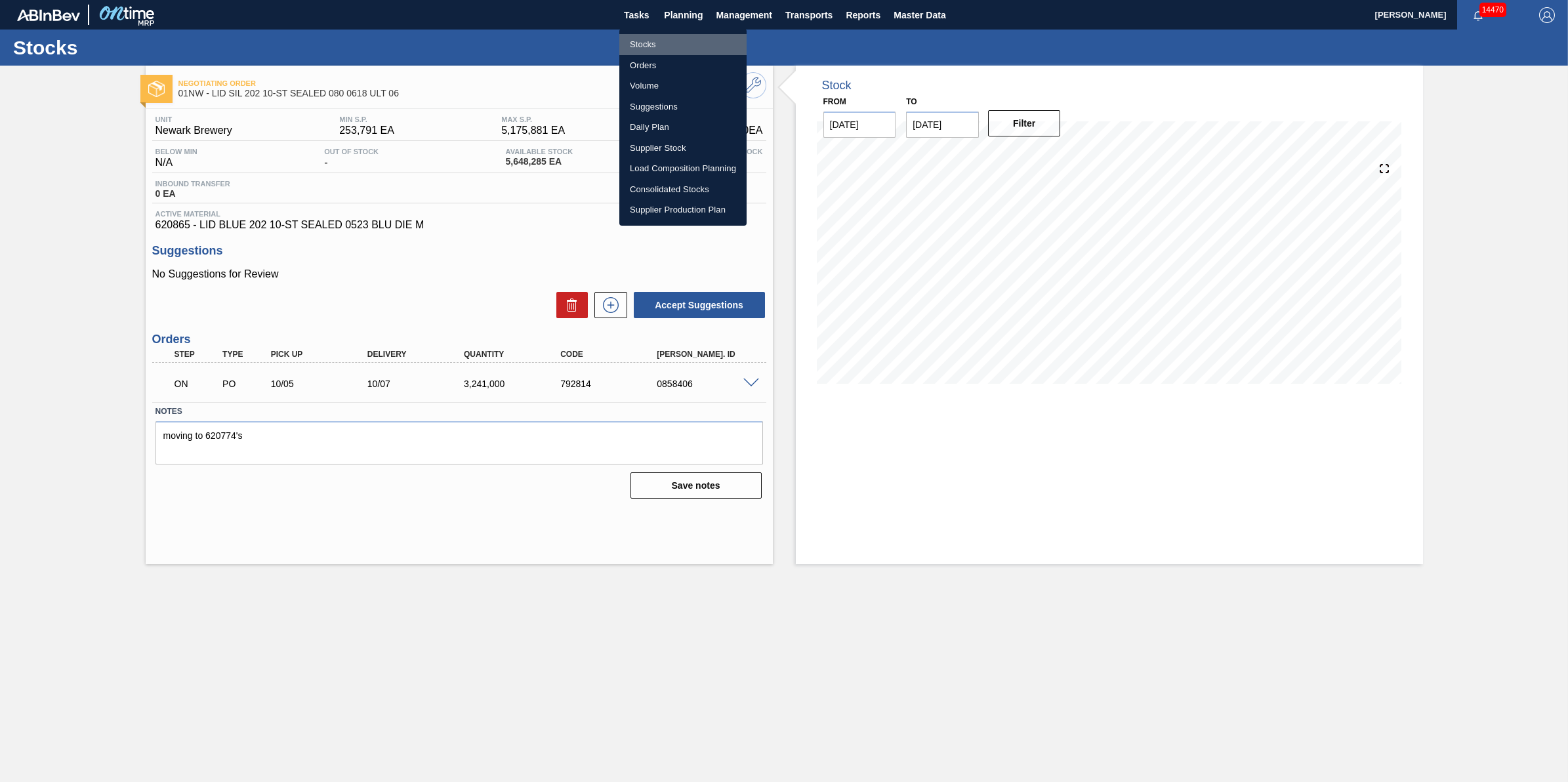
click at [690, 36] on li "Stocks" at bounding box center [683, 44] width 127 height 21
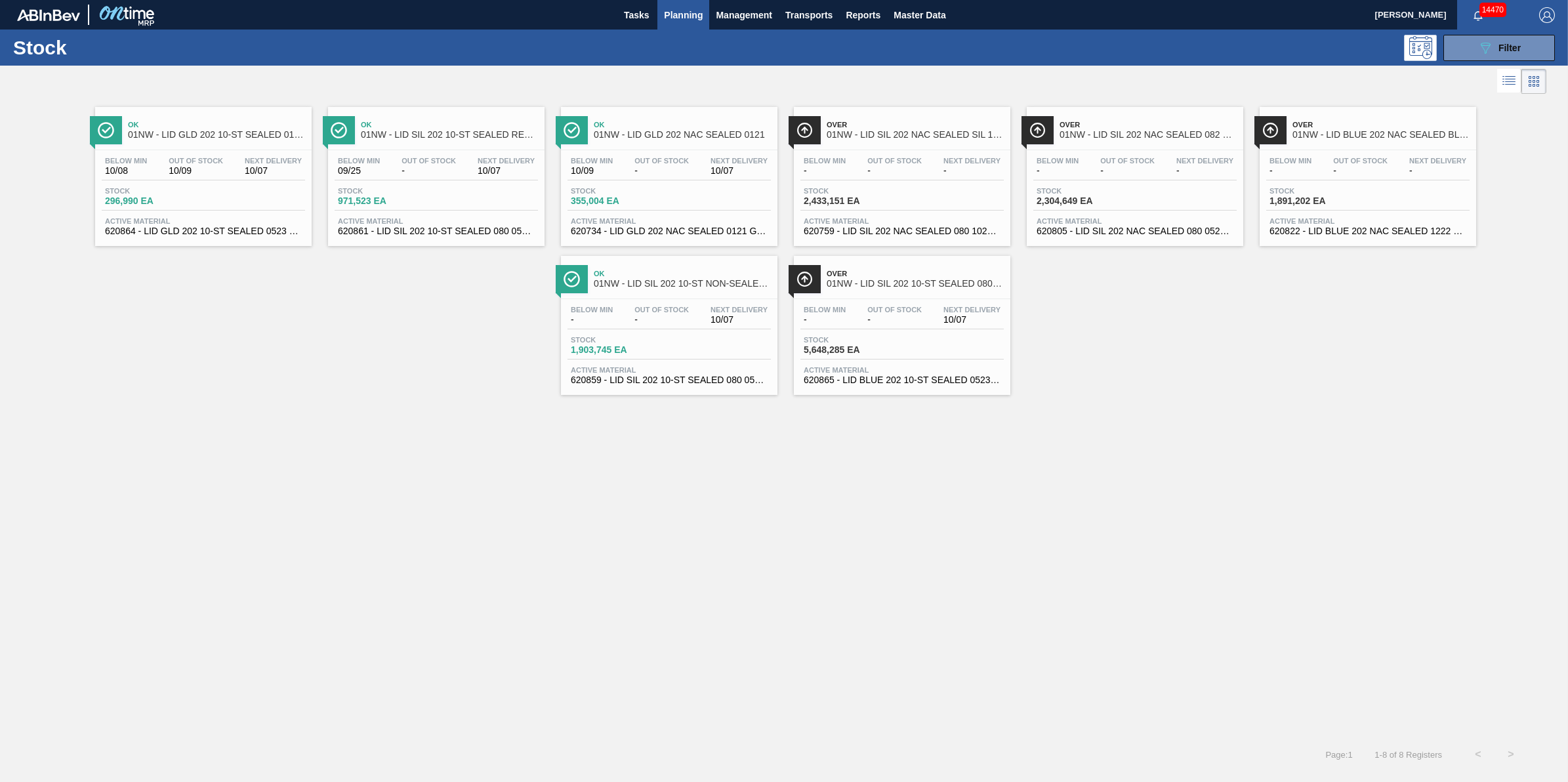
click at [192, 195] on span "Stock" at bounding box center [151, 191] width 92 height 8
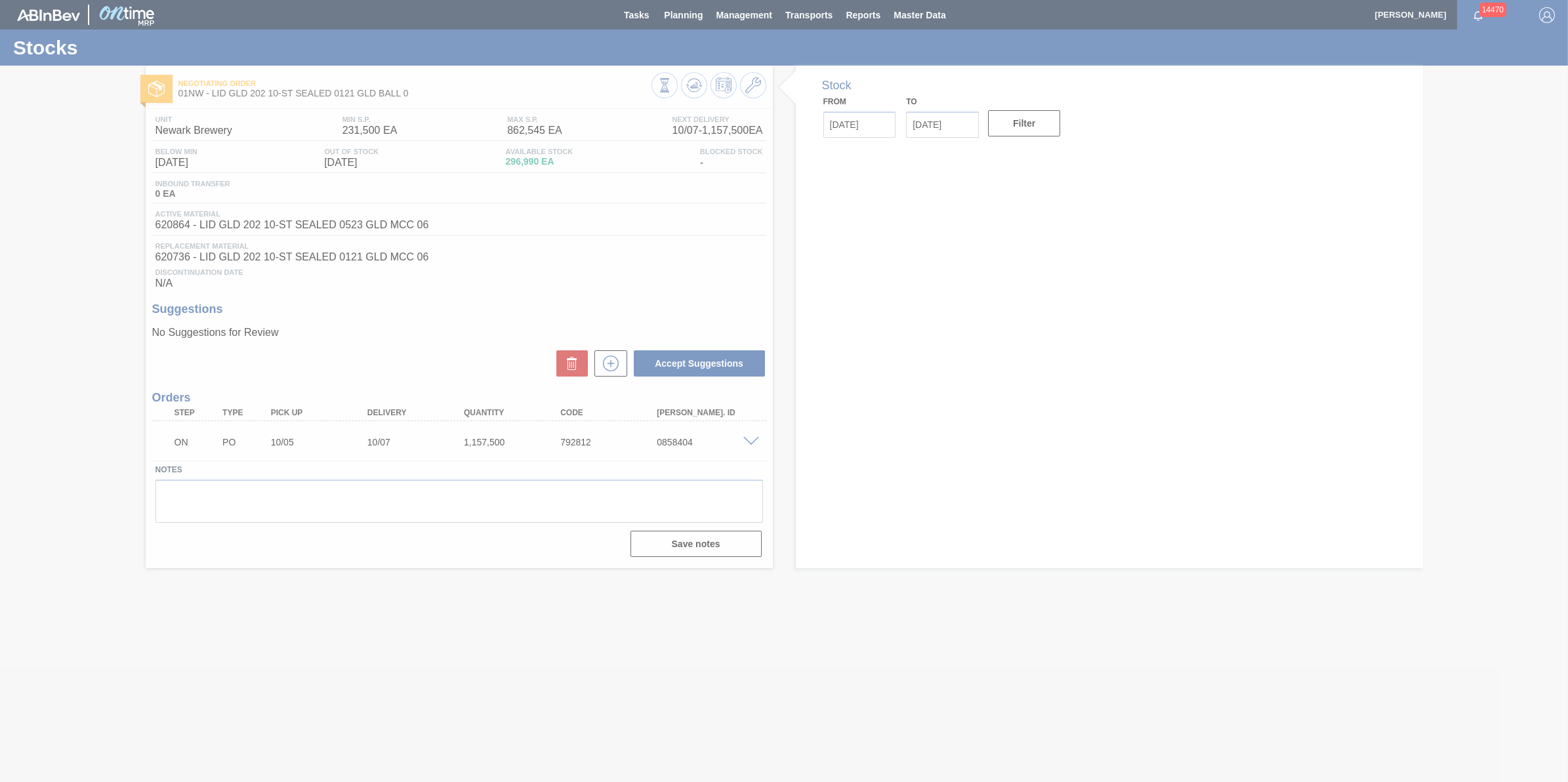
click at [693, 87] on div at bounding box center [784, 391] width 1568 height 782
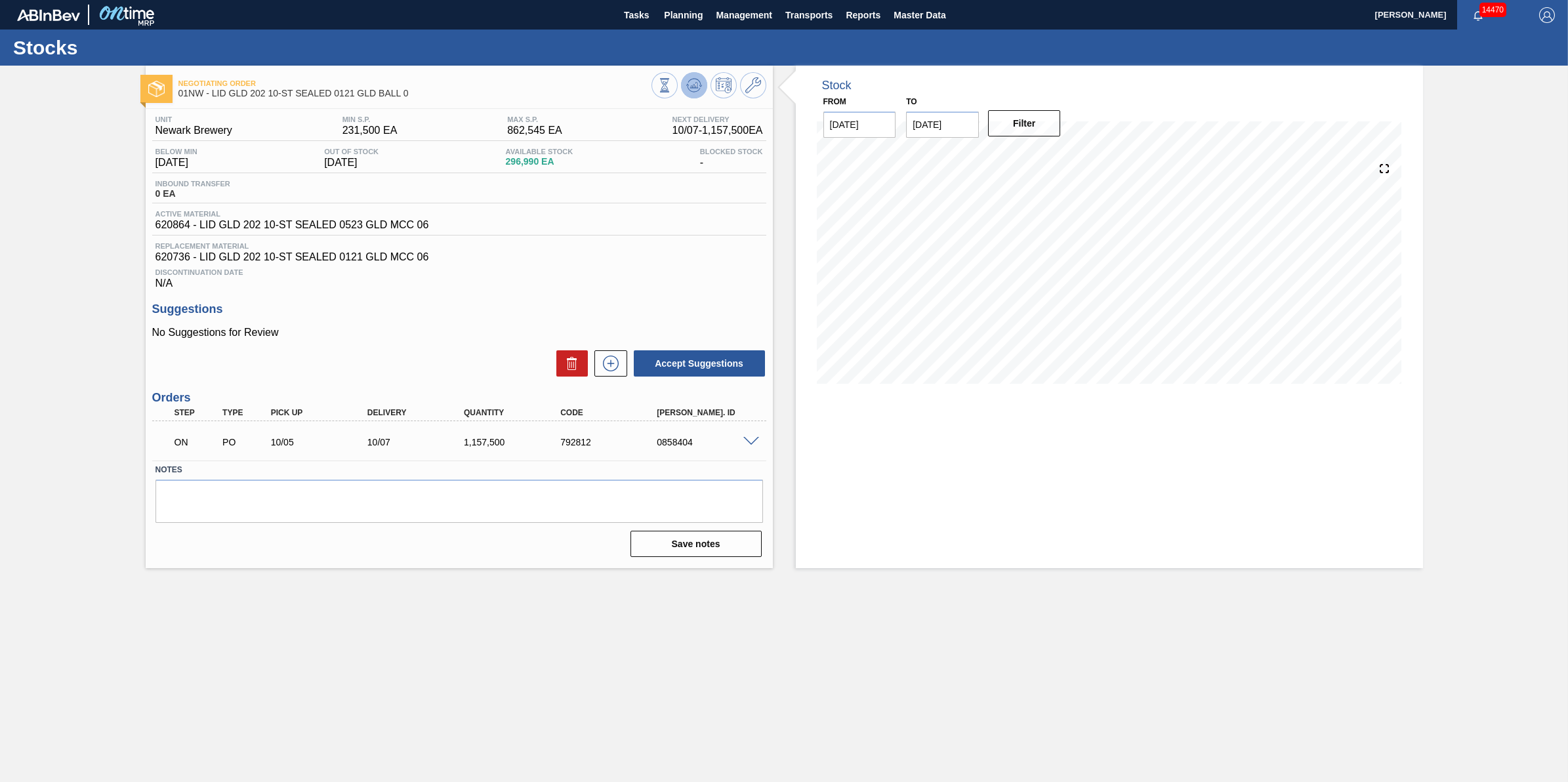
click at [693, 87] on icon at bounding box center [694, 85] width 9 height 6
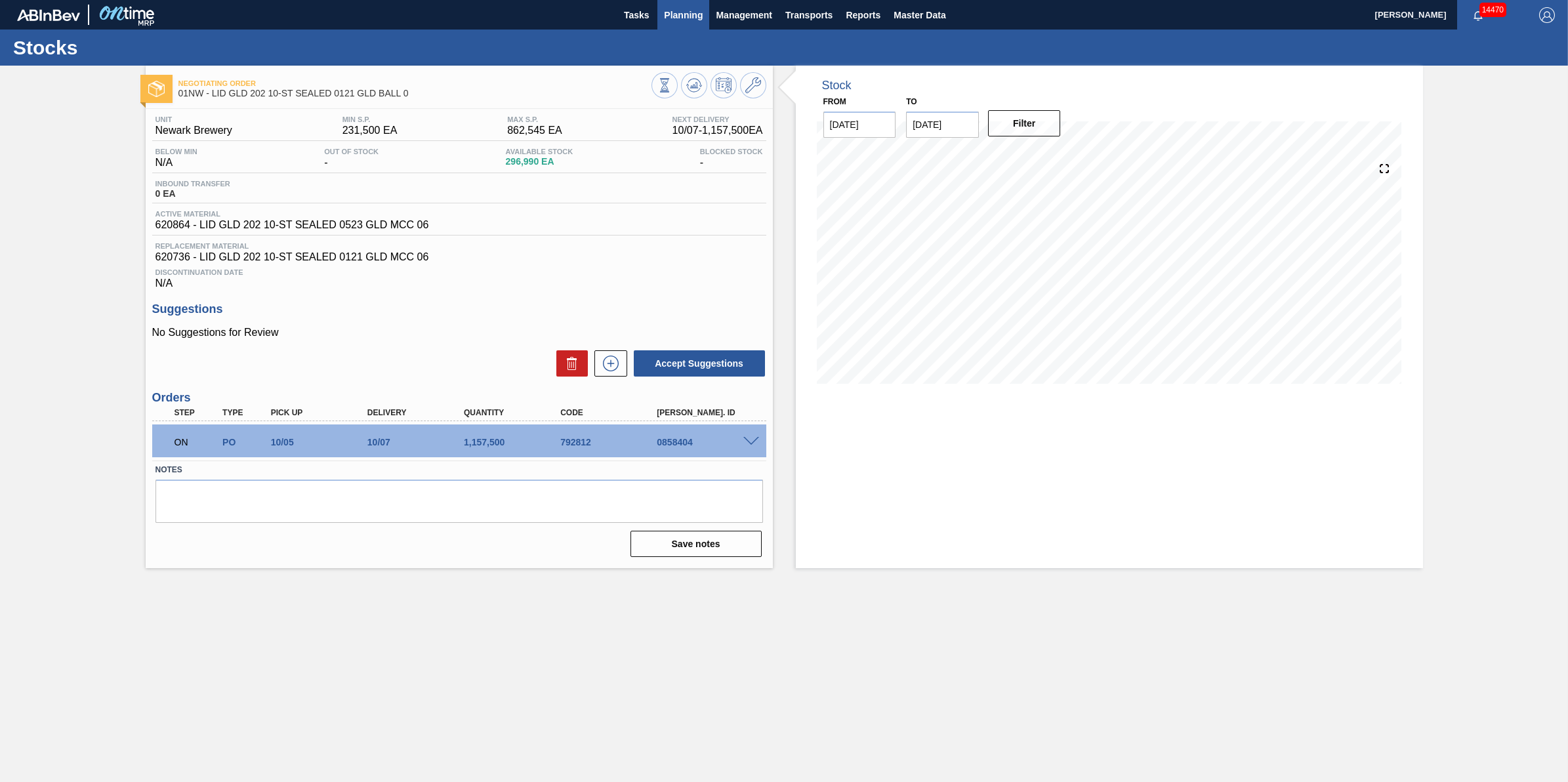
click at [674, 18] on span "Planning" at bounding box center [683, 15] width 39 height 16
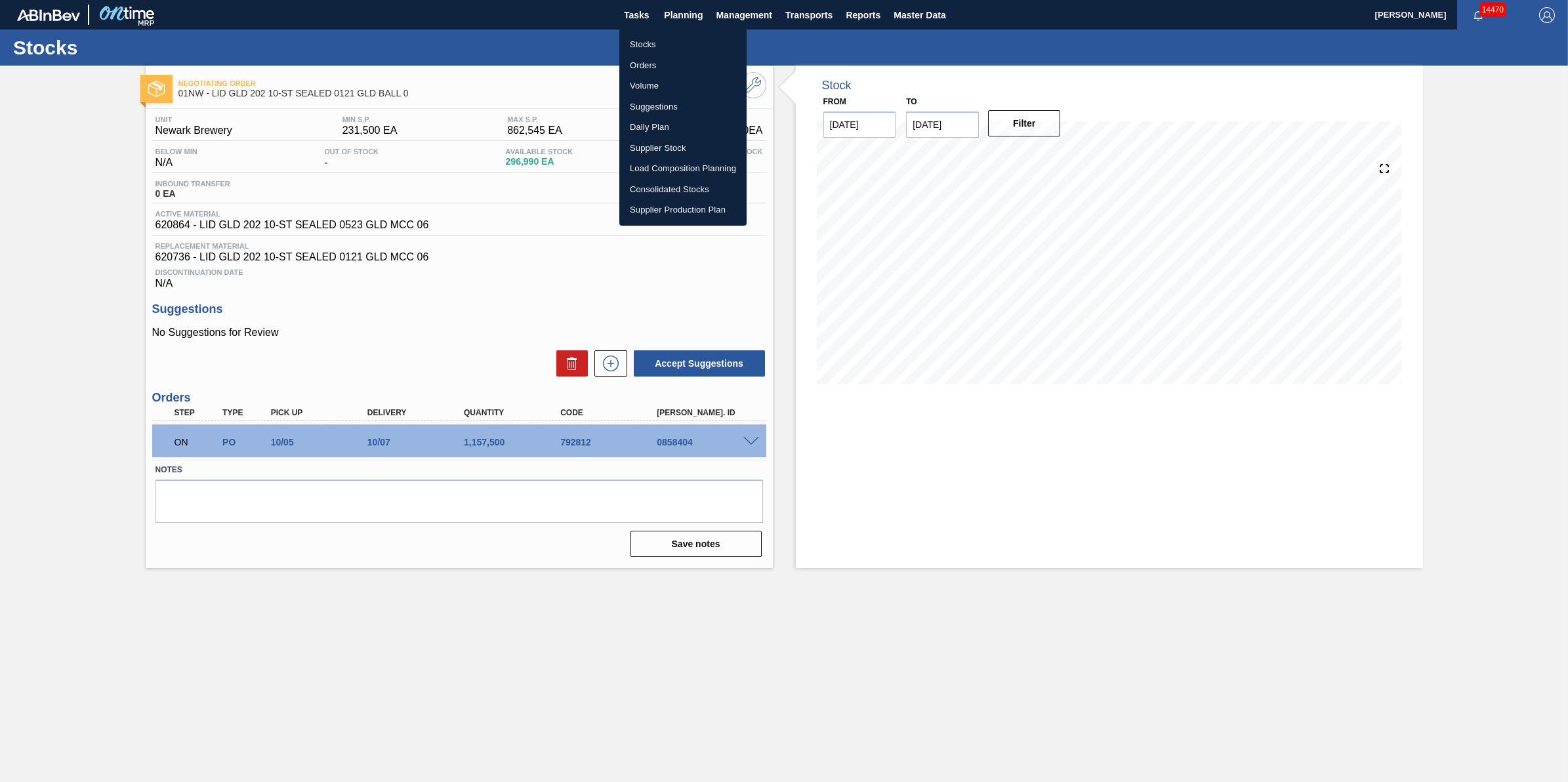
click at [673, 37] on li "Stocks" at bounding box center [683, 44] width 127 height 21
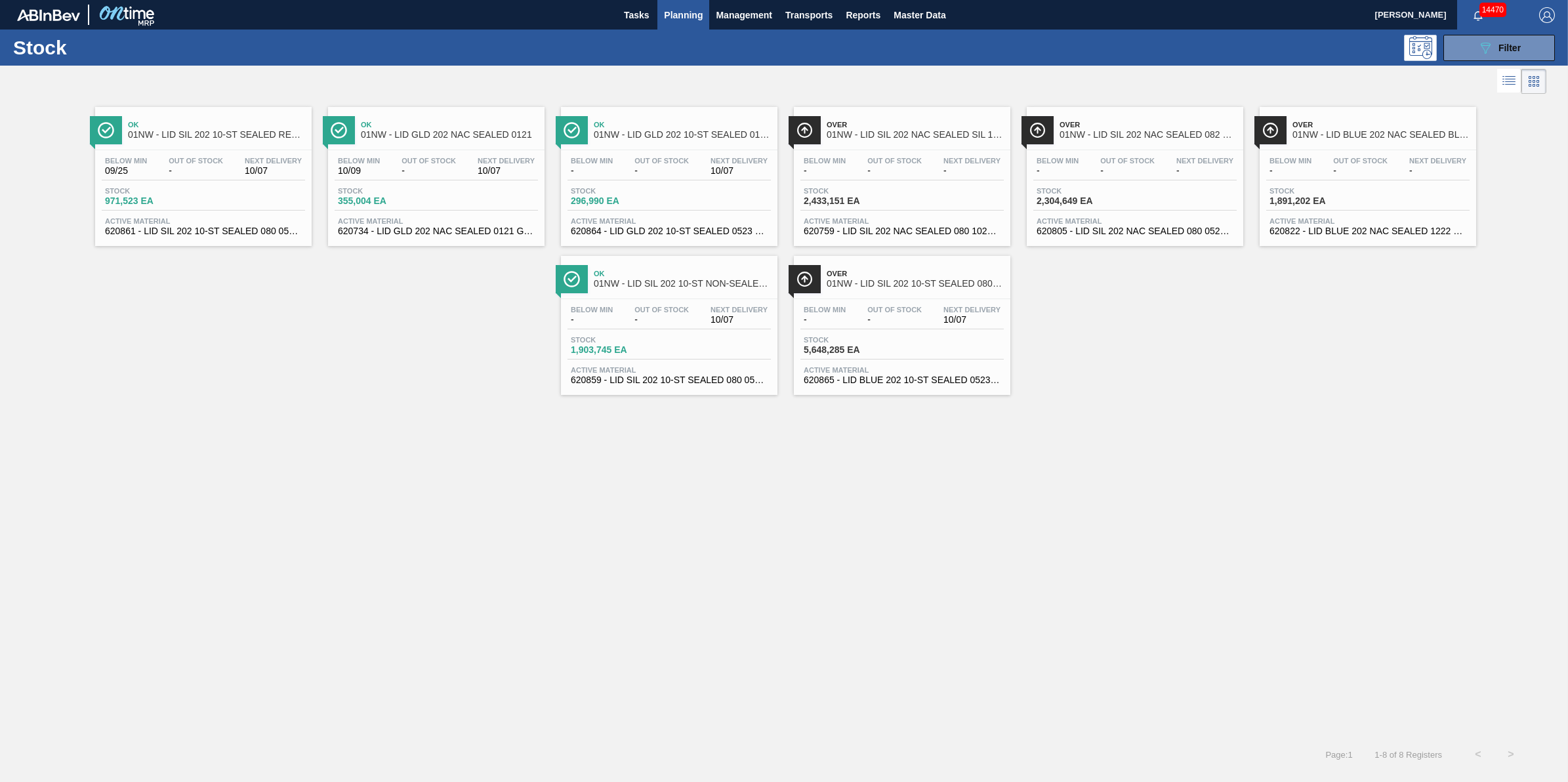
click at [454, 166] on span "-" at bounding box center [428, 171] width 55 height 10
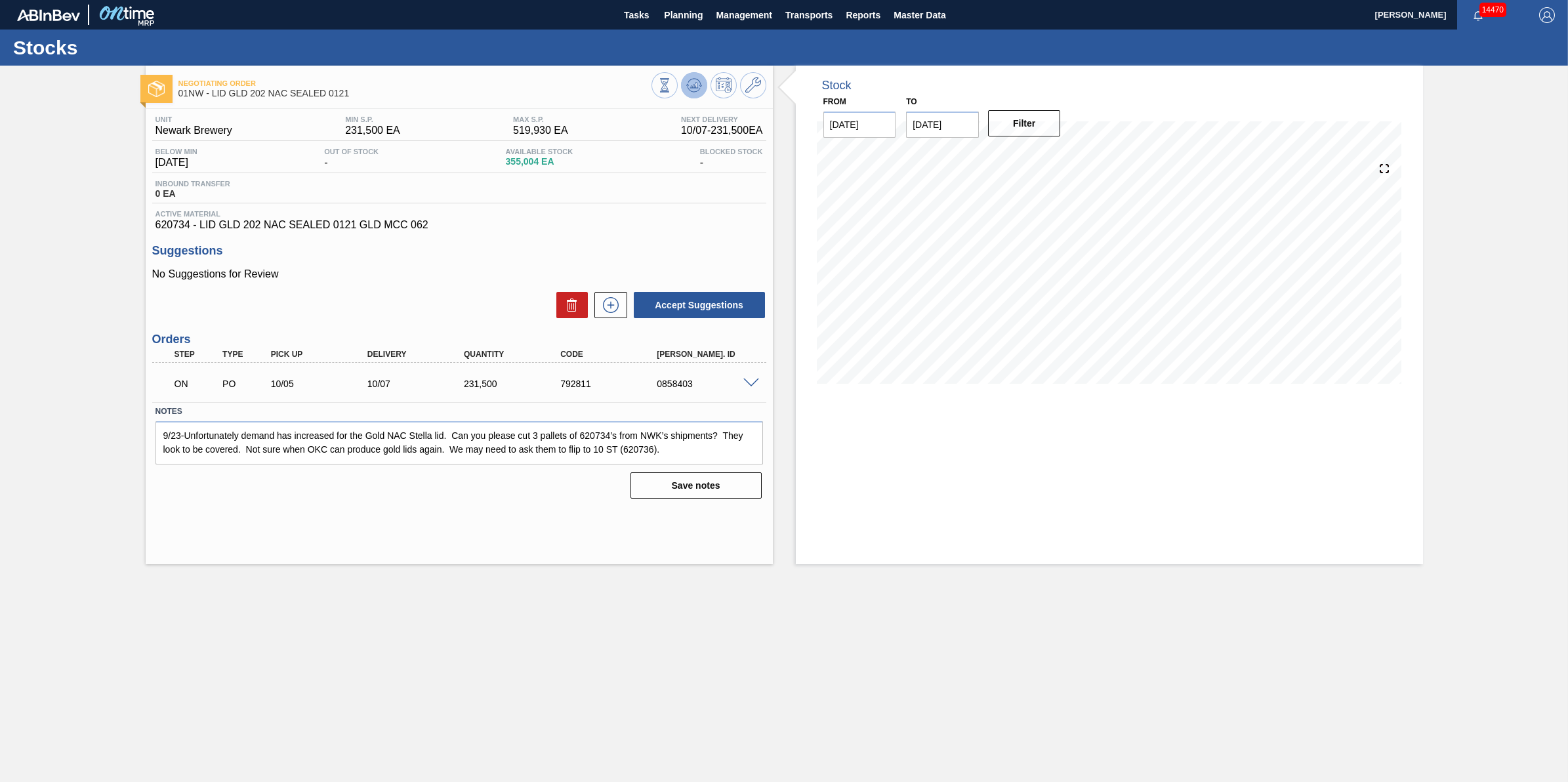
click at [697, 89] on icon at bounding box center [694, 85] width 16 height 16
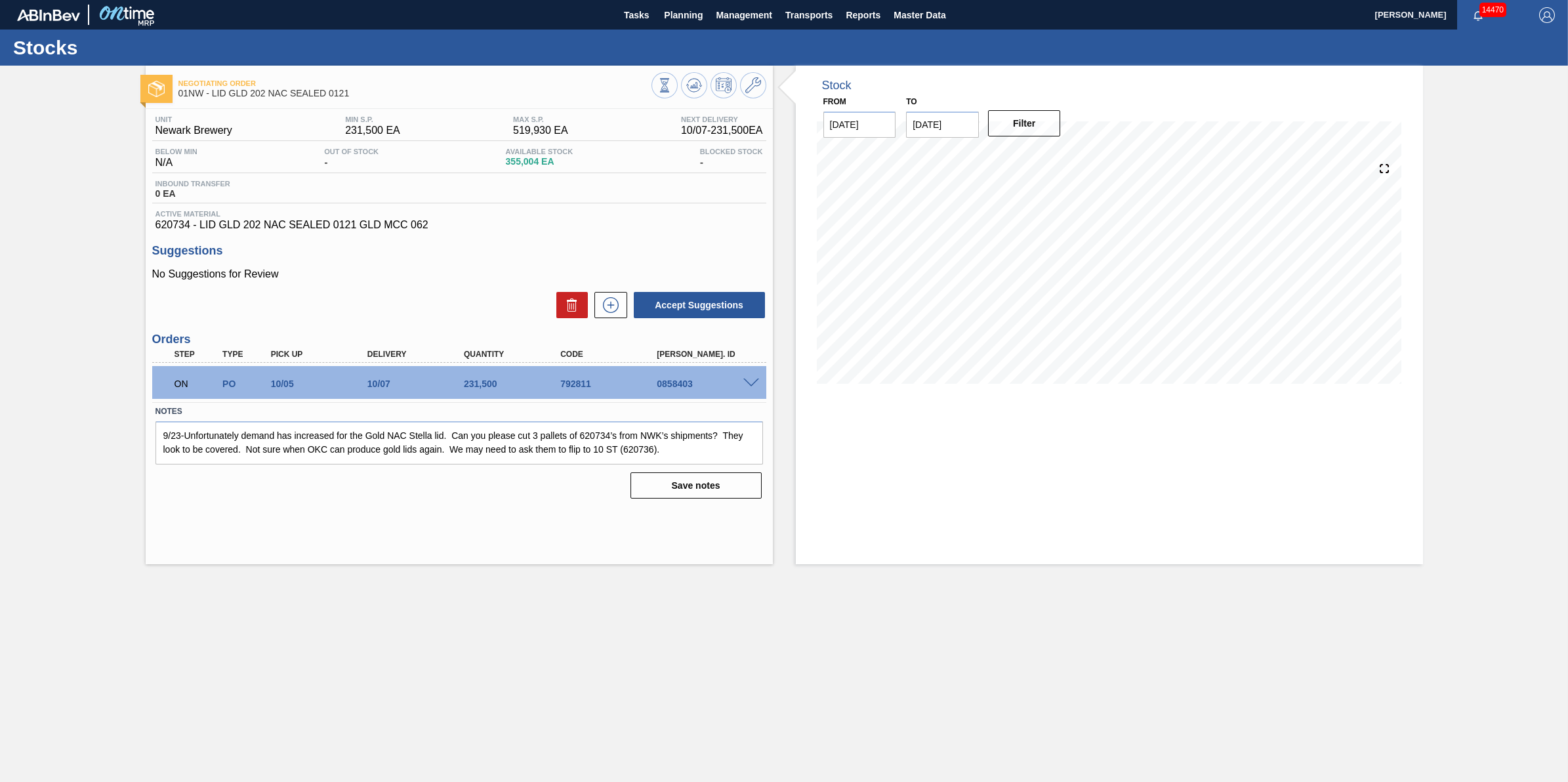
click at [633, 31] on div "Stocks" at bounding box center [784, 48] width 1568 height 36
click at [635, 21] on span "Tasks" at bounding box center [637, 15] width 29 height 16
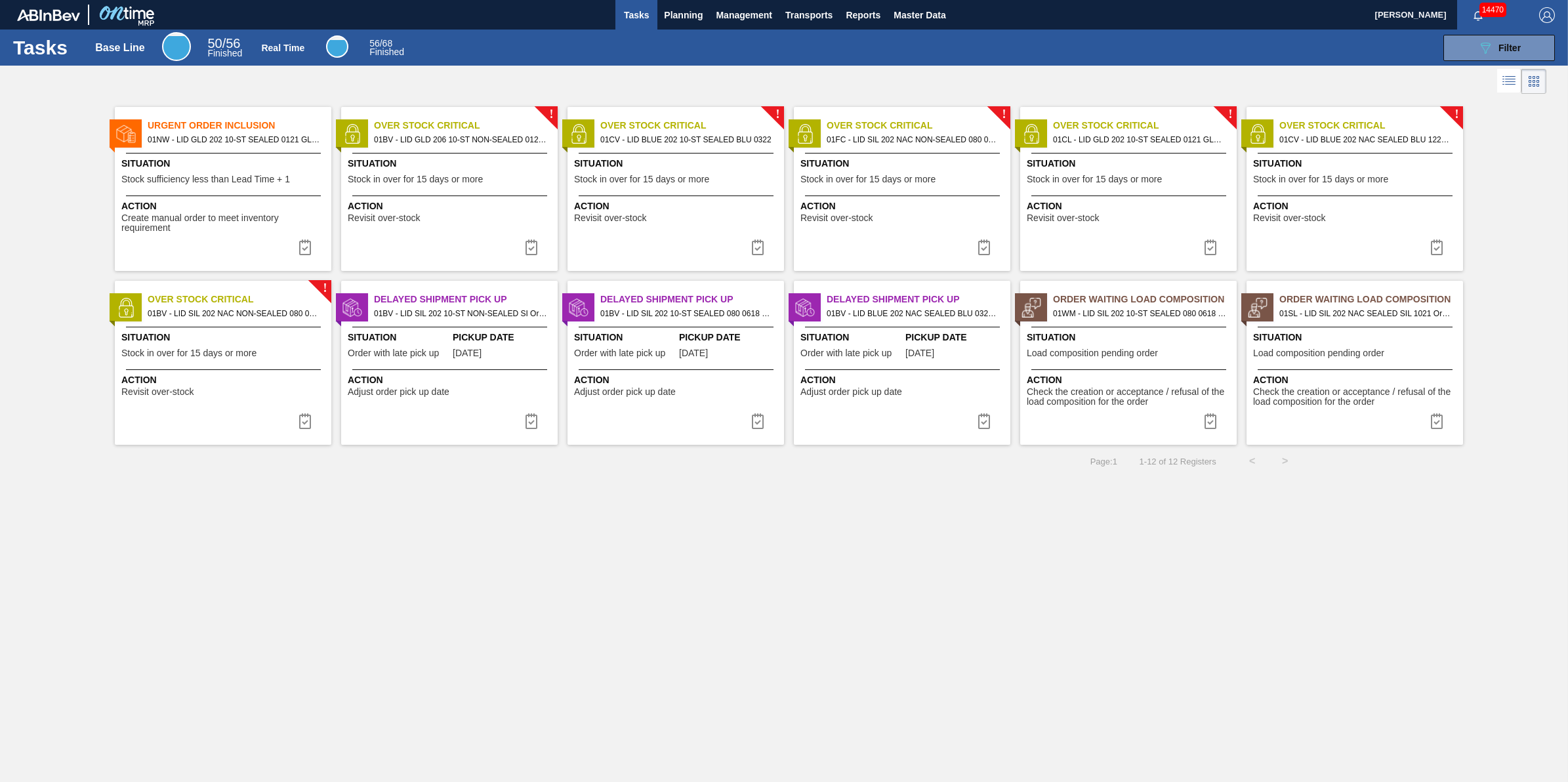
click at [279, 169] on span "Situation" at bounding box center [225, 163] width 207 height 14
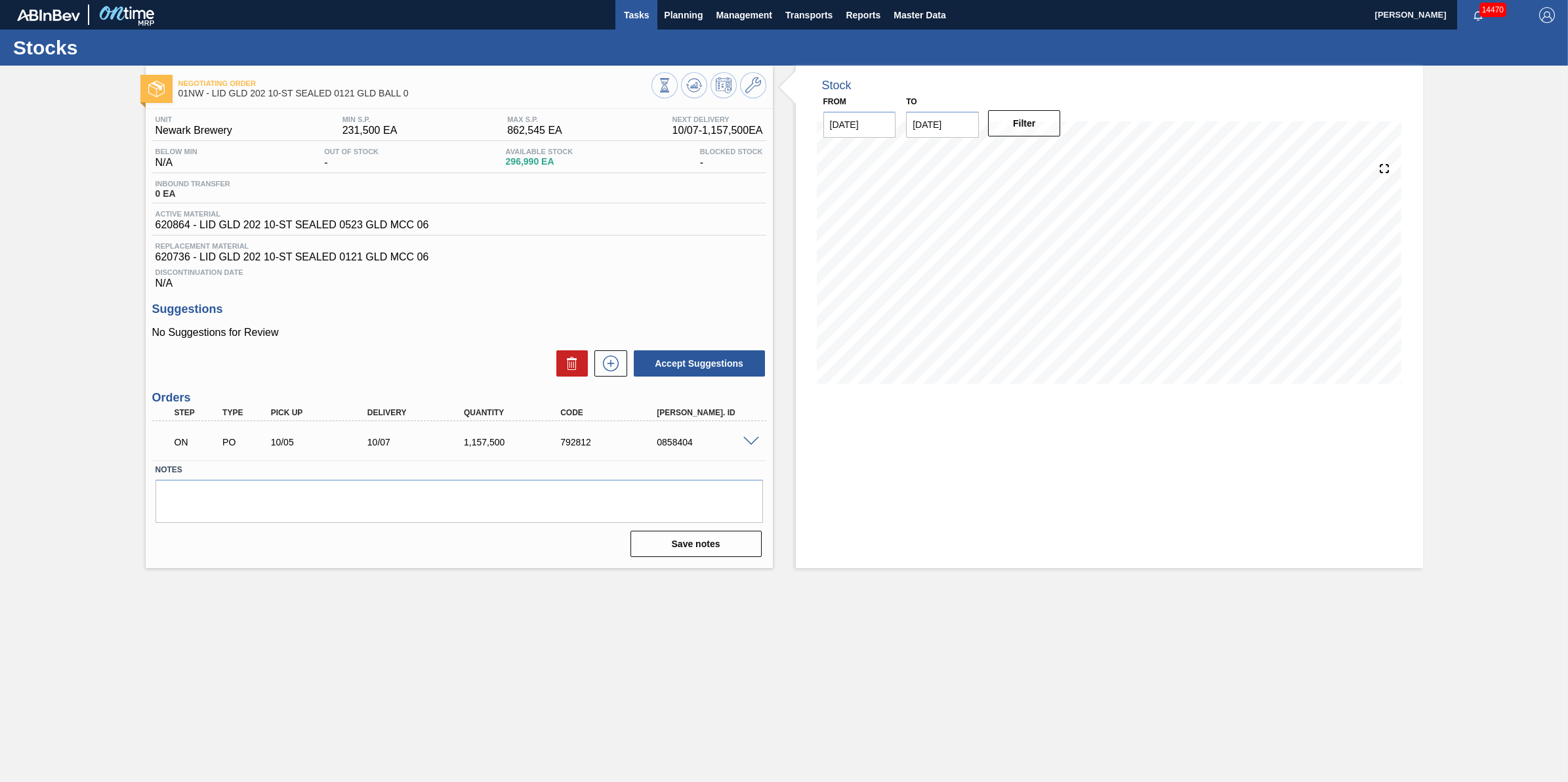
click at [630, 12] on span "Tasks" at bounding box center [637, 15] width 29 height 16
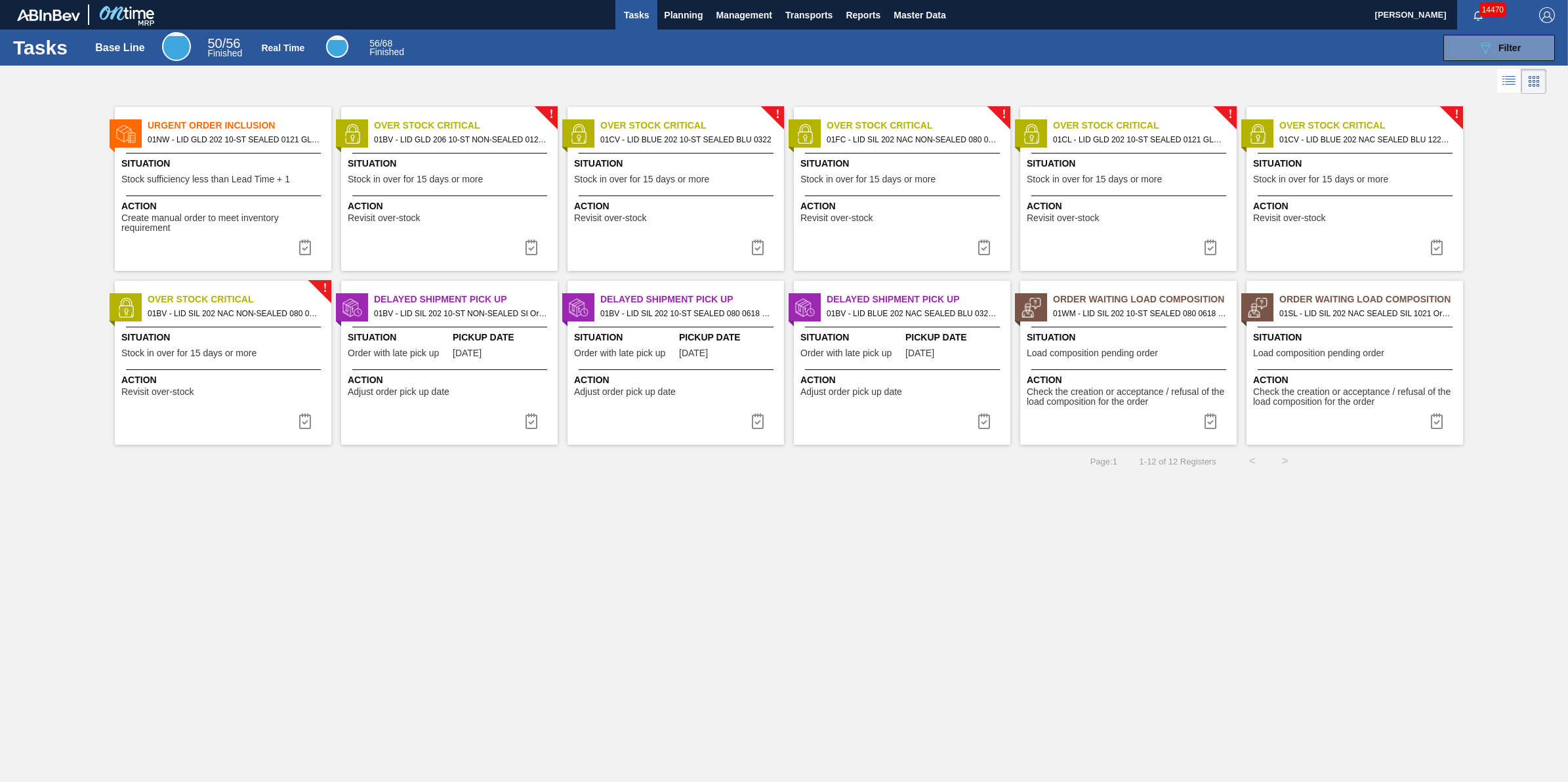
click at [250, 202] on span "Action" at bounding box center [225, 206] width 207 height 14
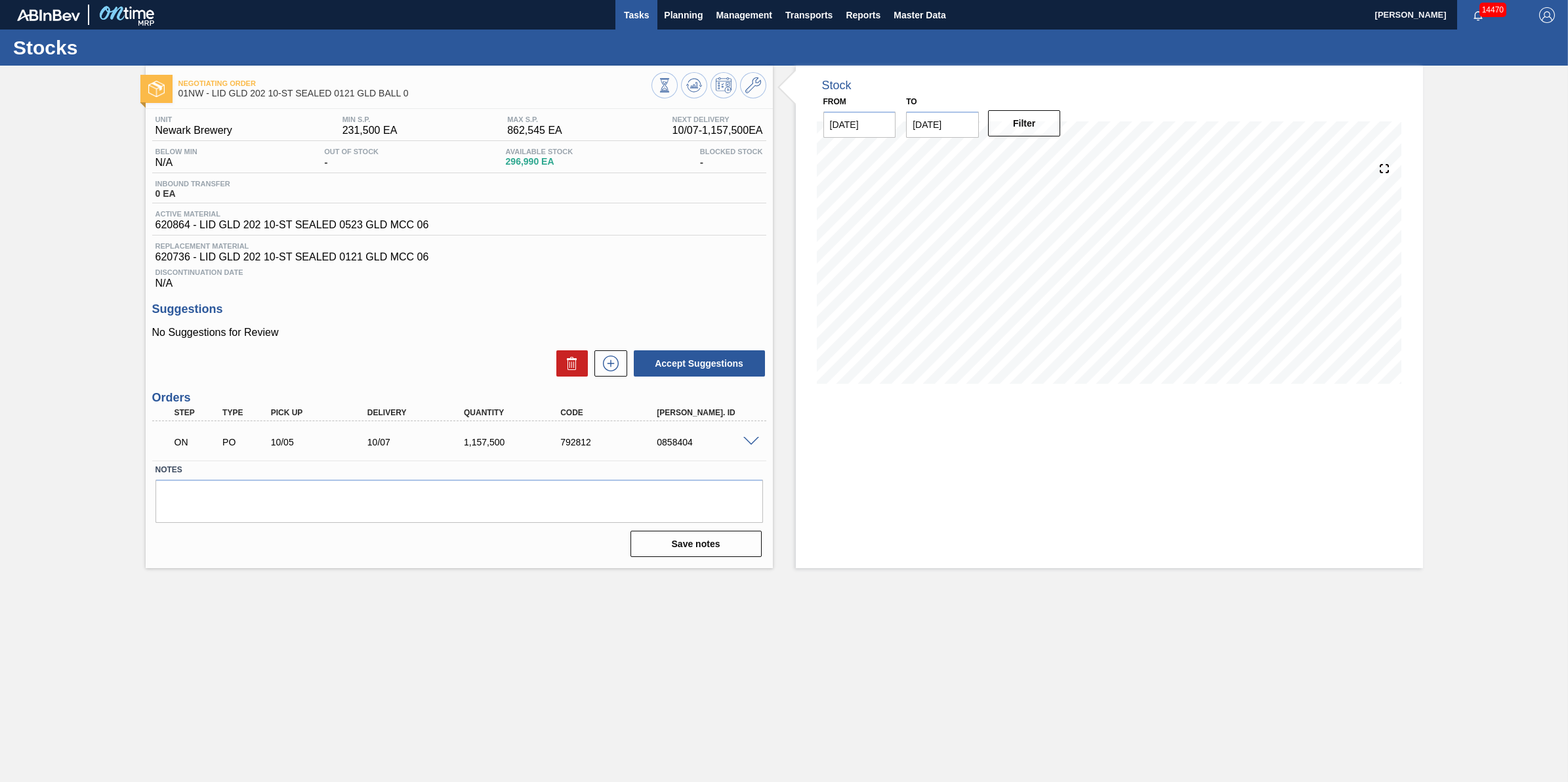
click at [626, 4] on button "Tasks" at bounding box center [637, 15] width 42 height 30
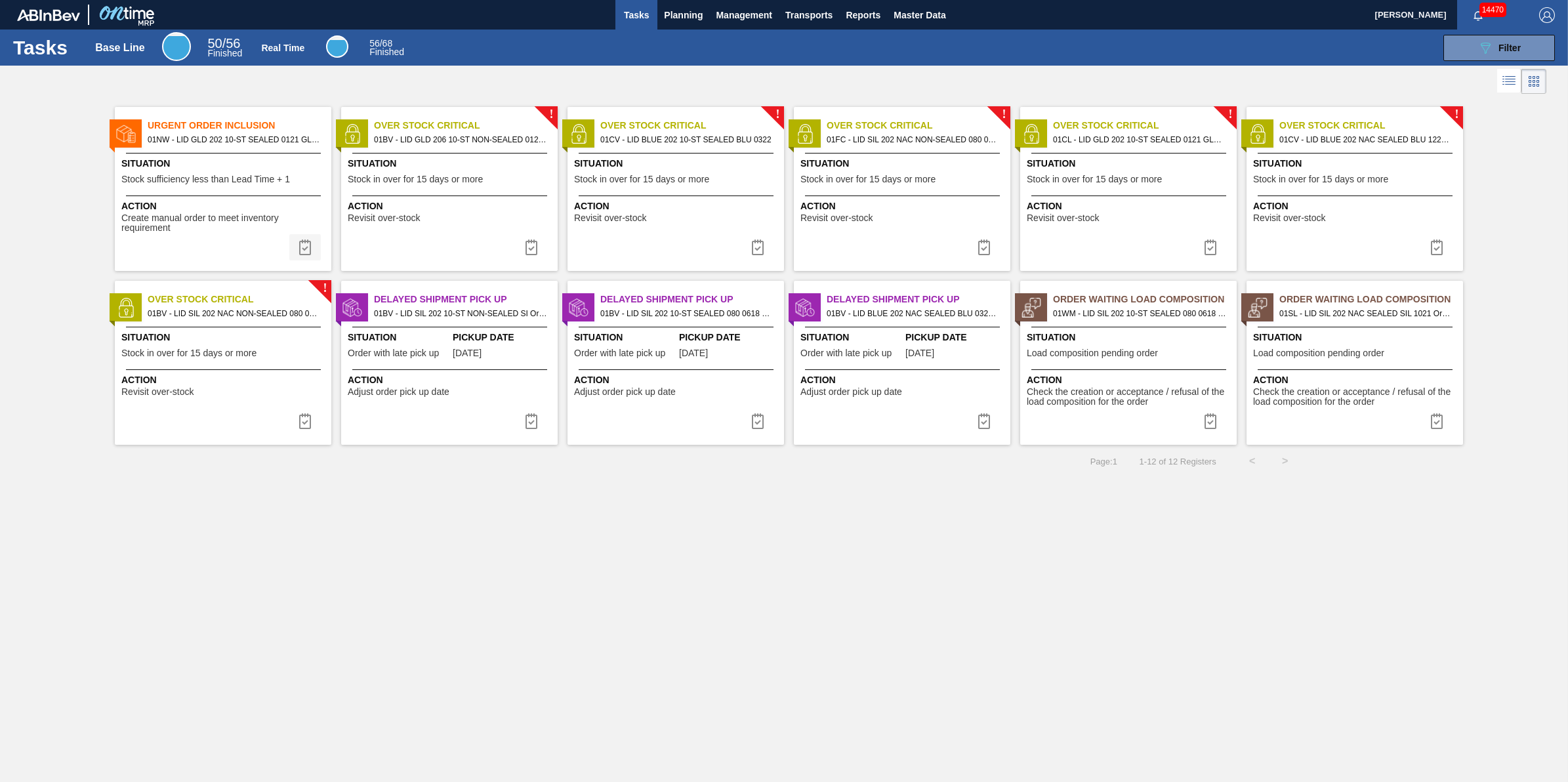
click at [316, 249] on button at bounding box center [304, 248] width 31 height 26
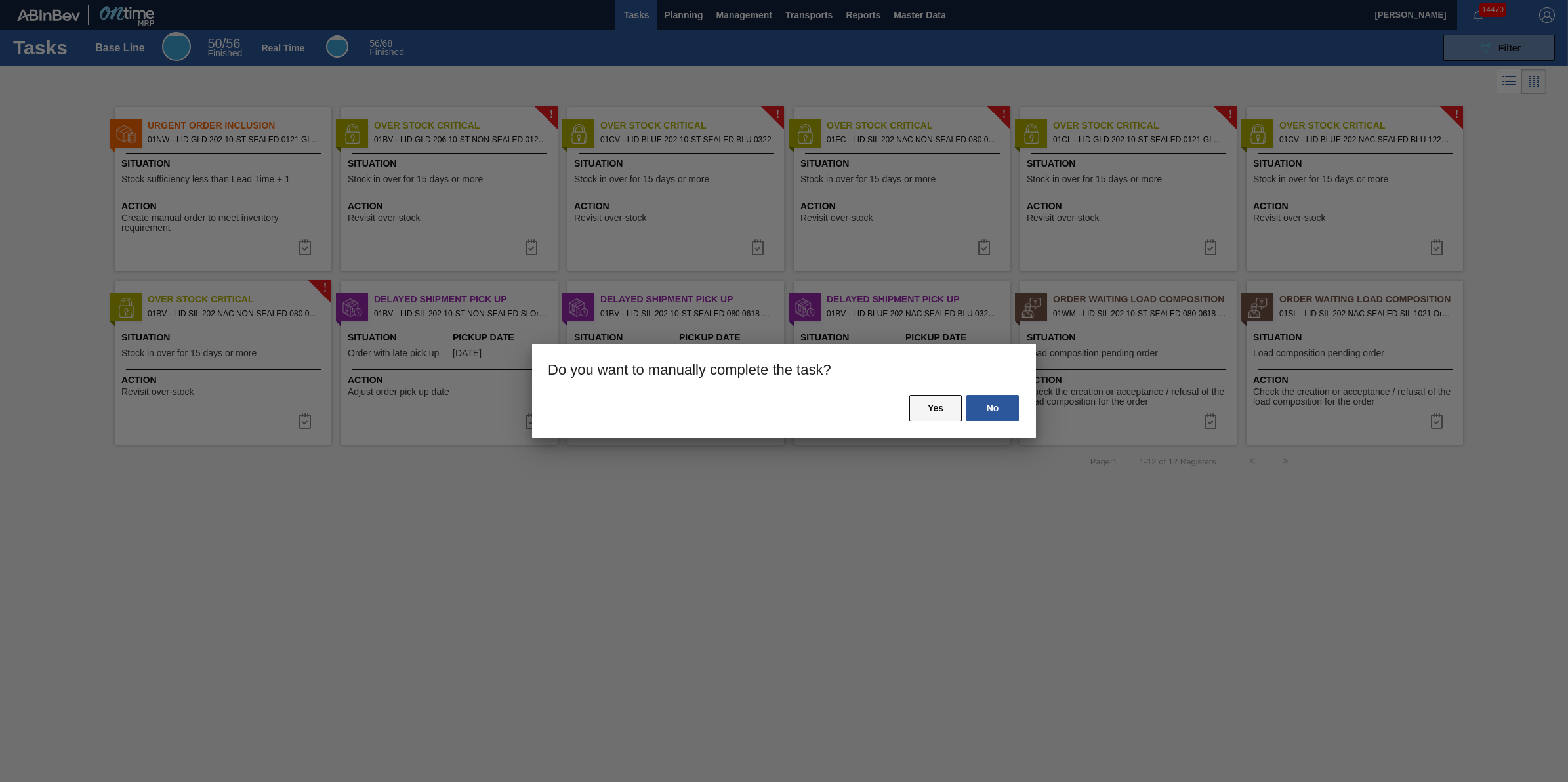
click at [931, 398] on button "Yes" at bounding box center [936, 408] width 52 height 26
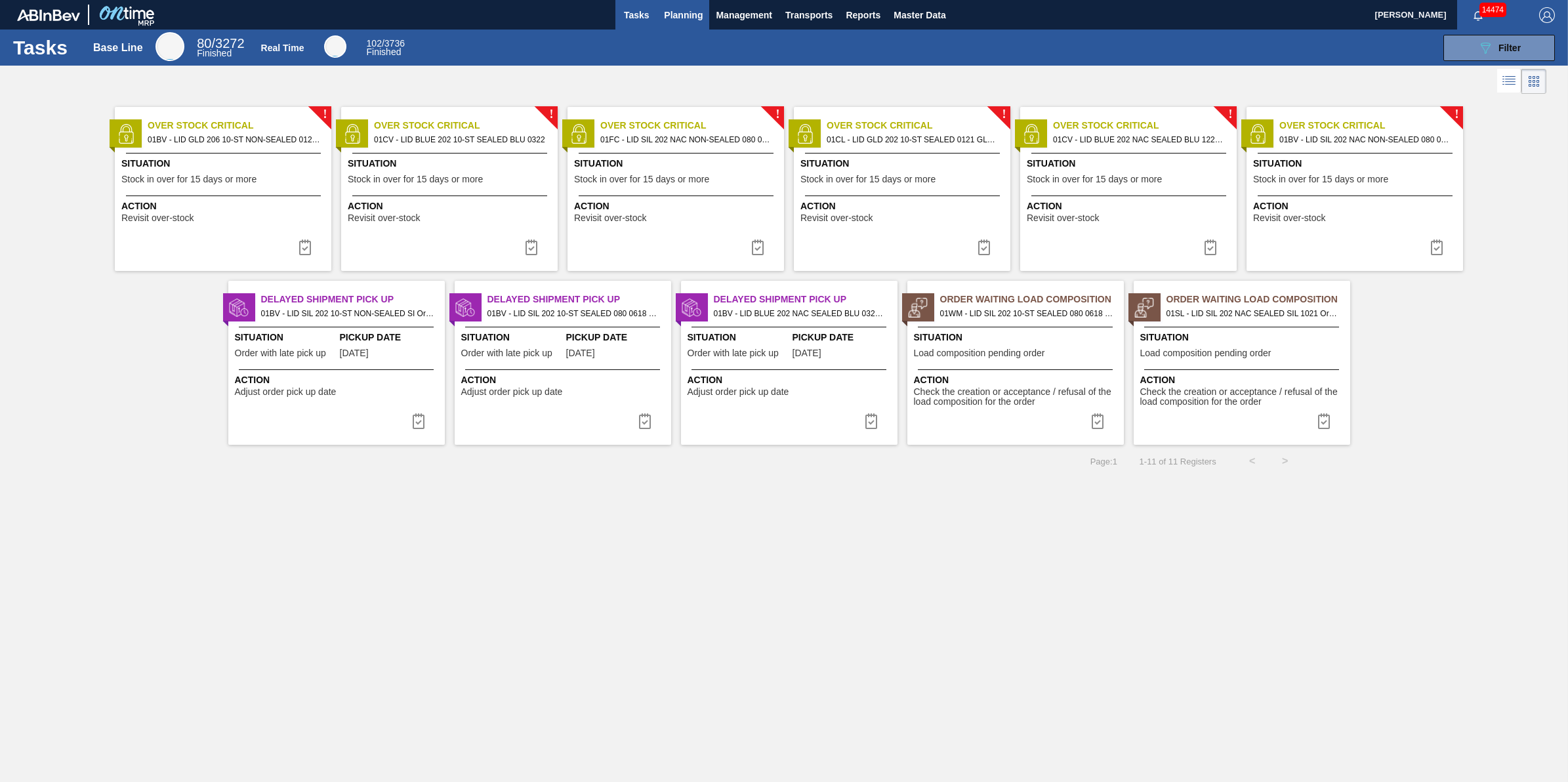
click at [704, 25] on button "Planning" at bounding box center [683, 15] width 52 height 30
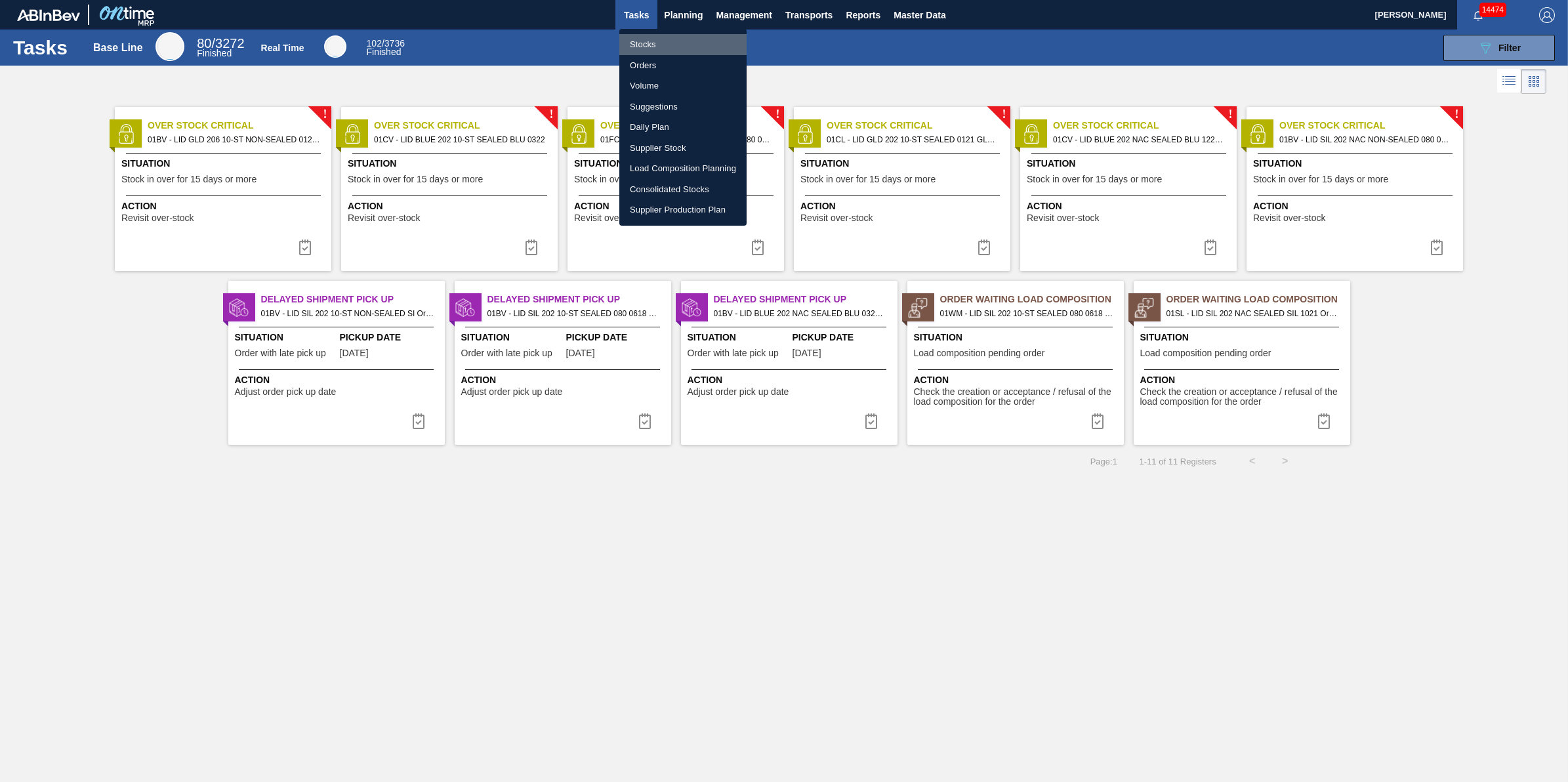
click at [693, 47] on li "Stocks" at bounding box center [683, 44] width 127 height 21
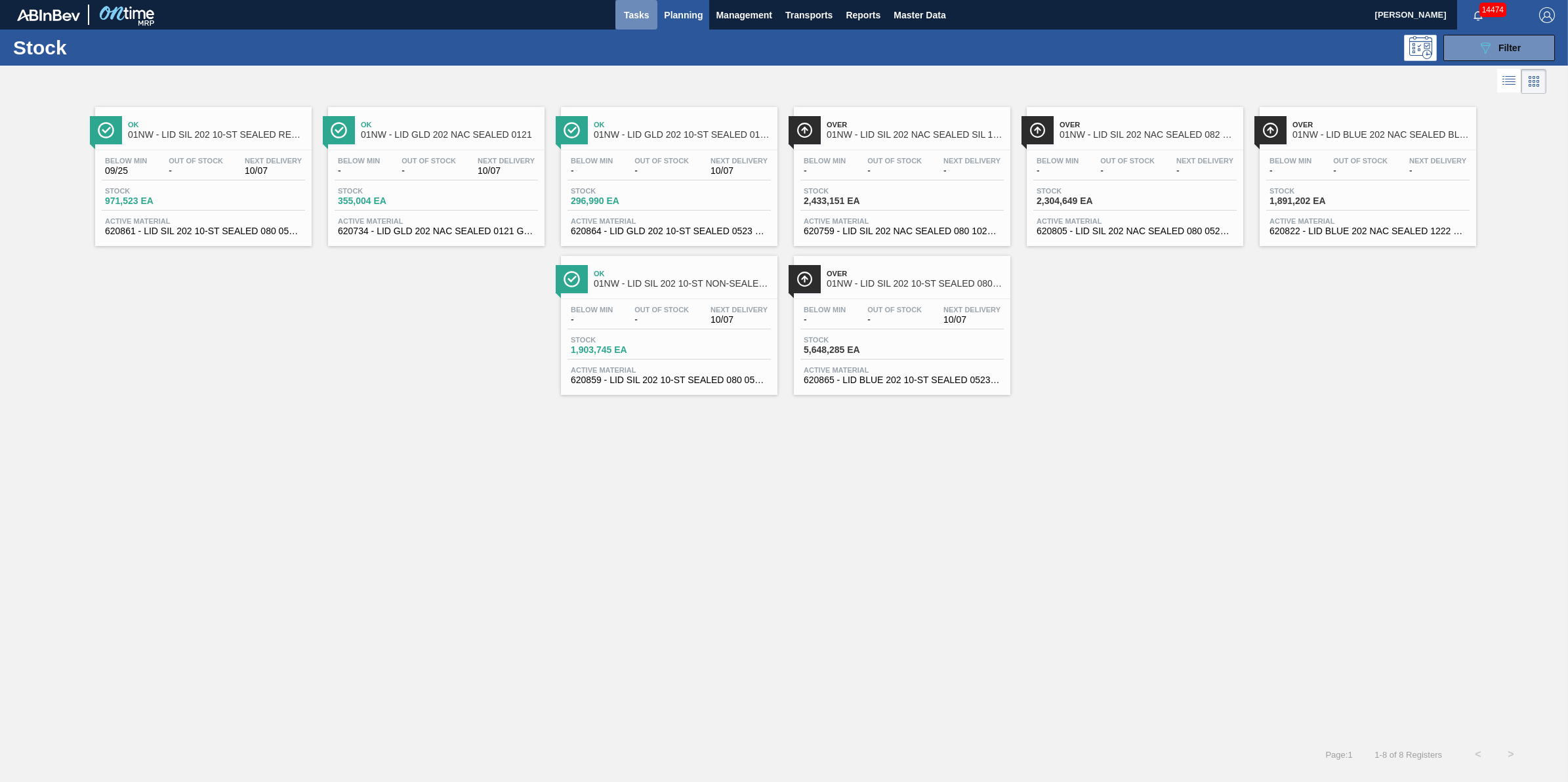
click at [639, 18] on span "Tasks" at bounding box center [637, 15] width 29 height 16
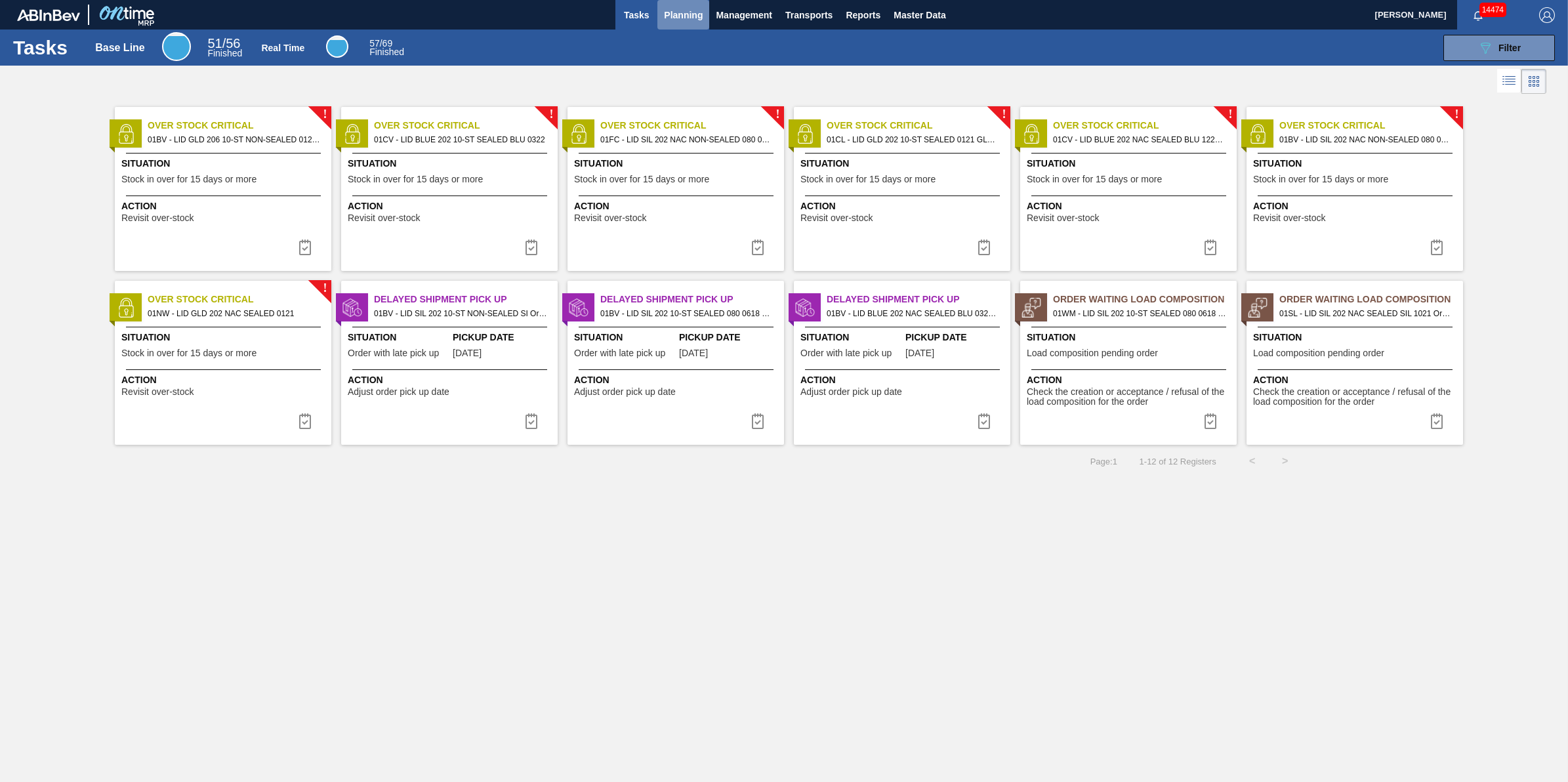
click at [676, 5] on button "Planning" at bounding box center [683, 15] width 52 height 30
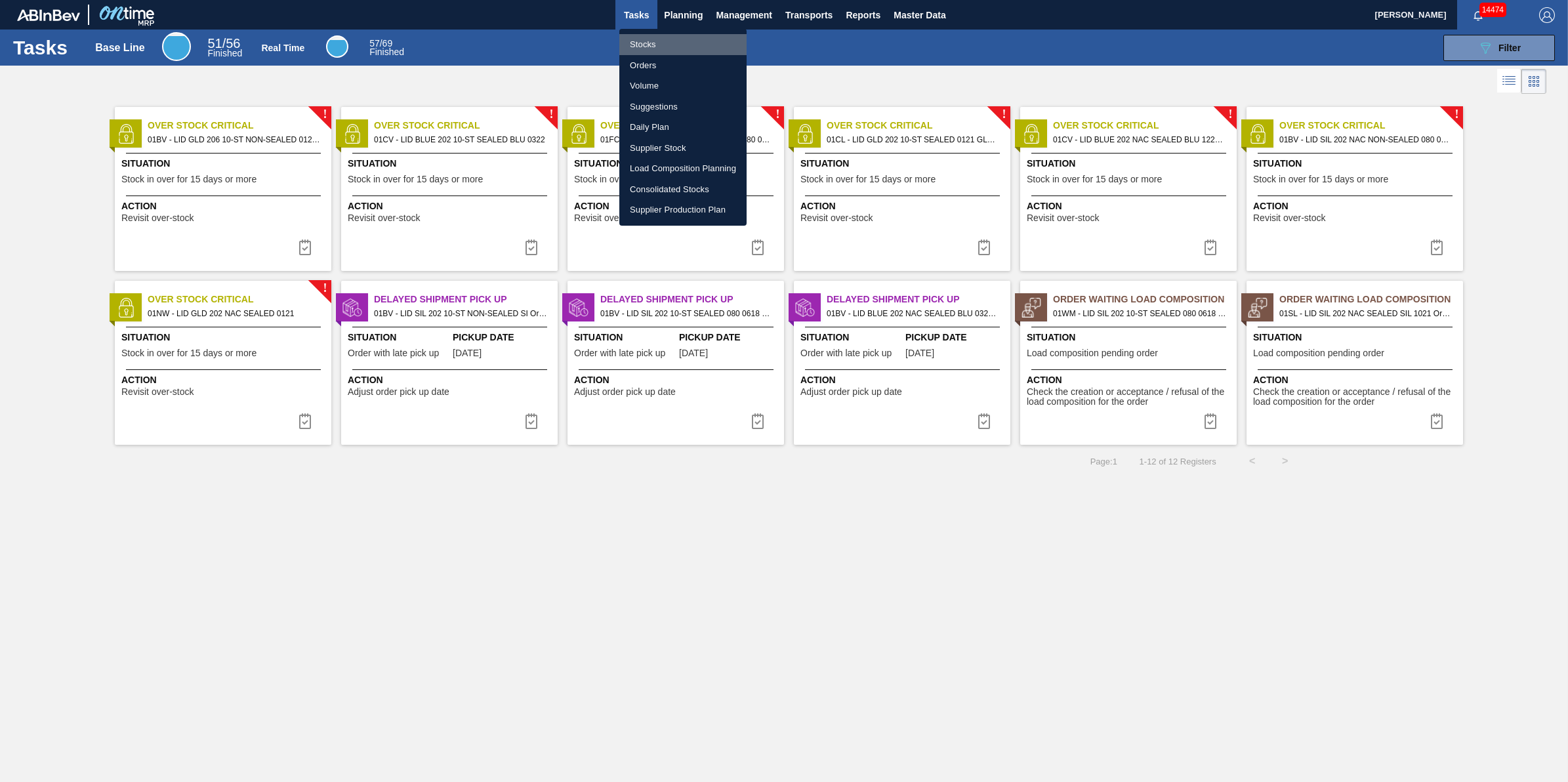
click at [666, 34] on li "Stocks" at bounding box center [683, 44] width 127 height 21
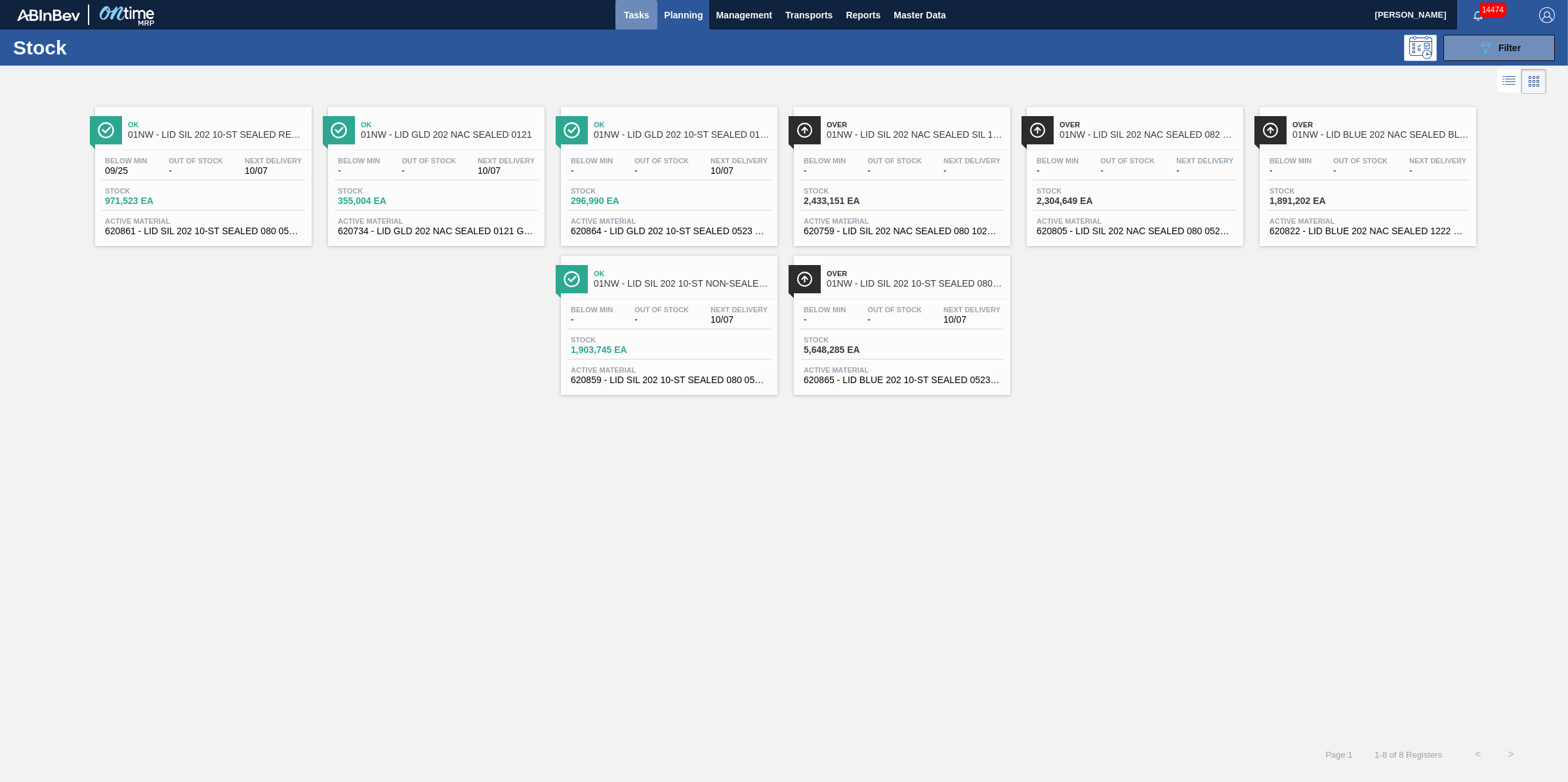
click at [647, 15] on span "Tasks" at bounding box center [637, 15] width 29 height 16
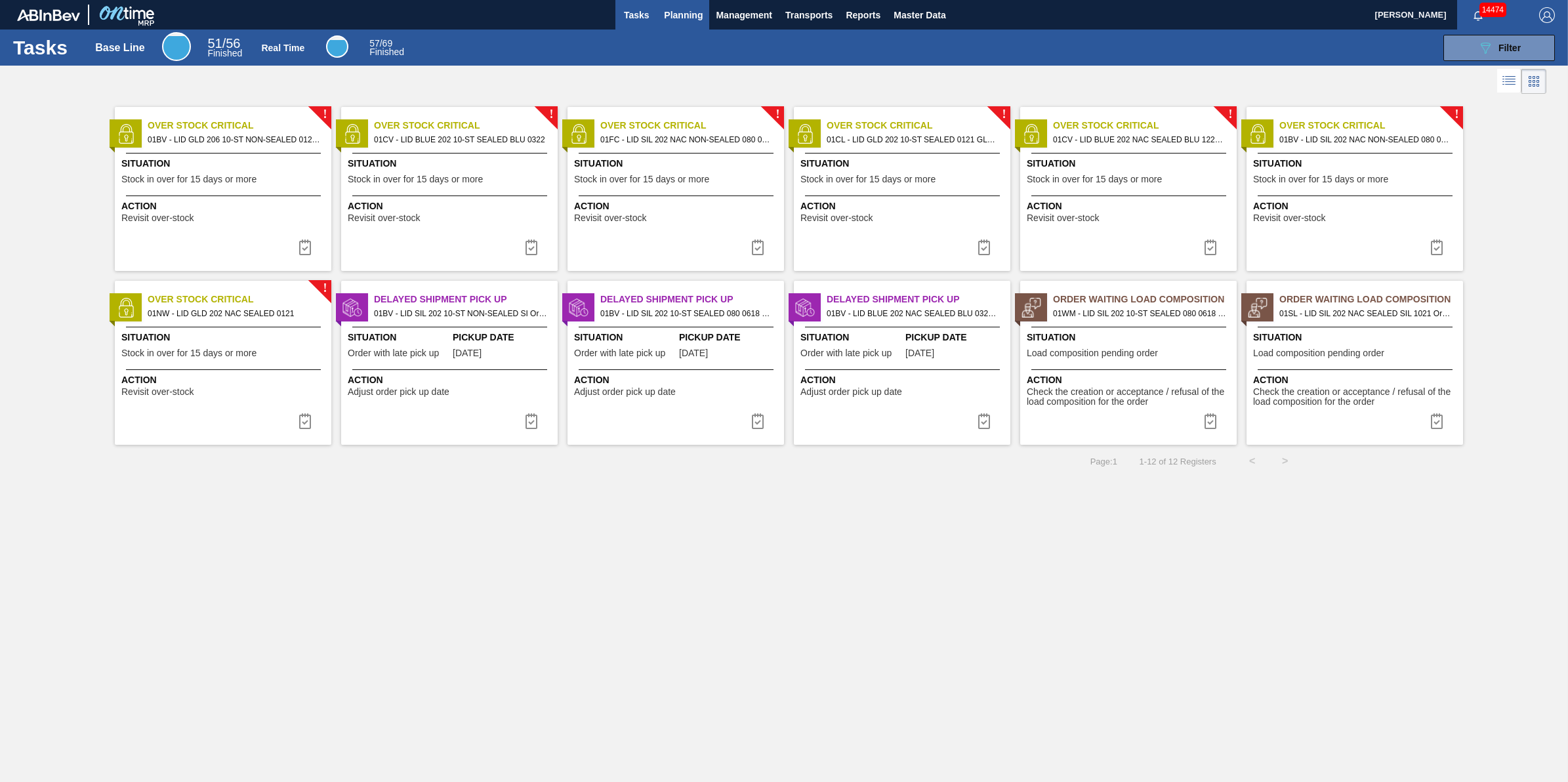
click at [681, 20] on span "Planning" at bounding box center [683, 15] width 39 height 16
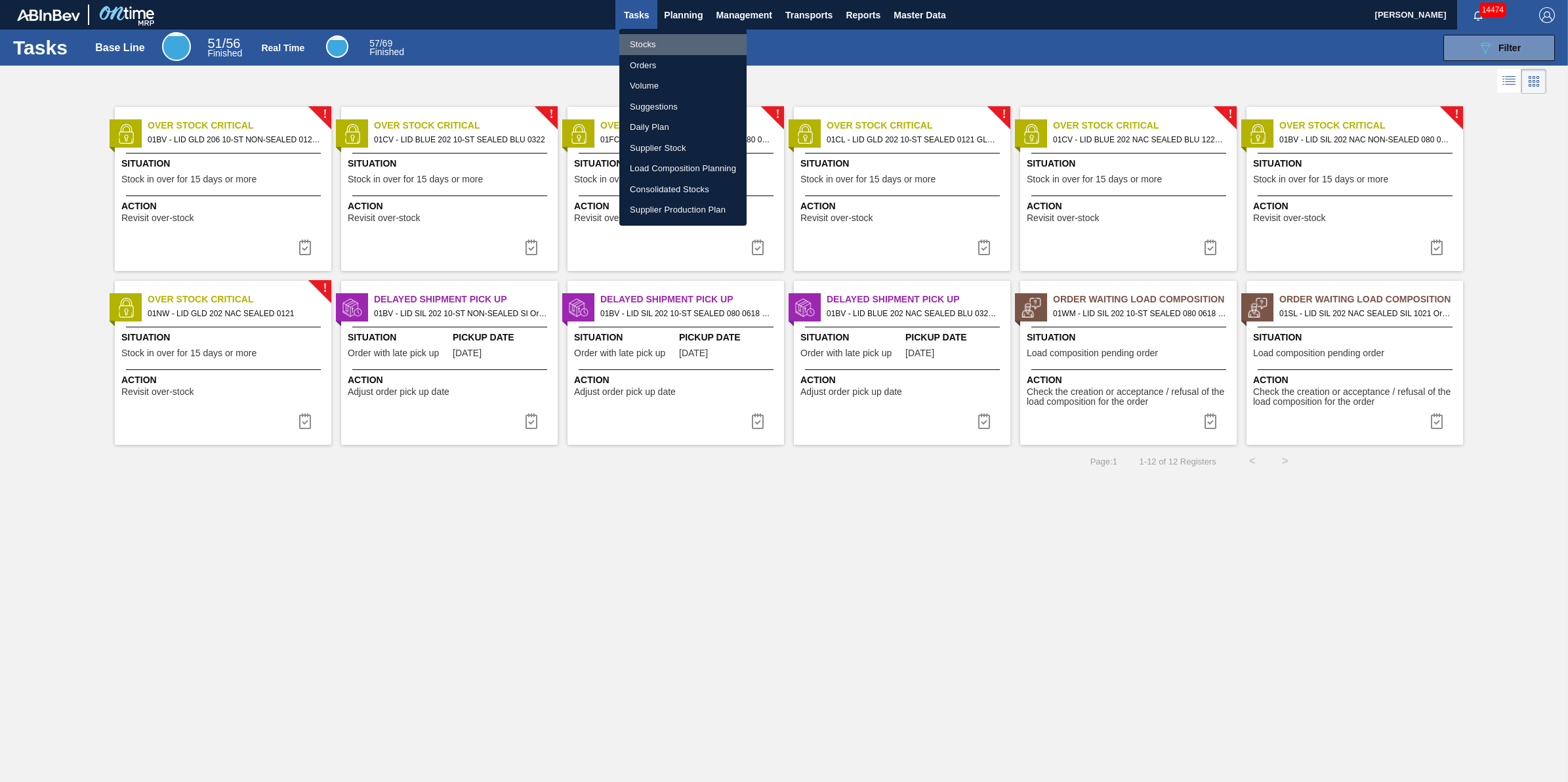
click at [674, 41] on li "Stocks" at bounding box center [683, 44] width 127 height 21
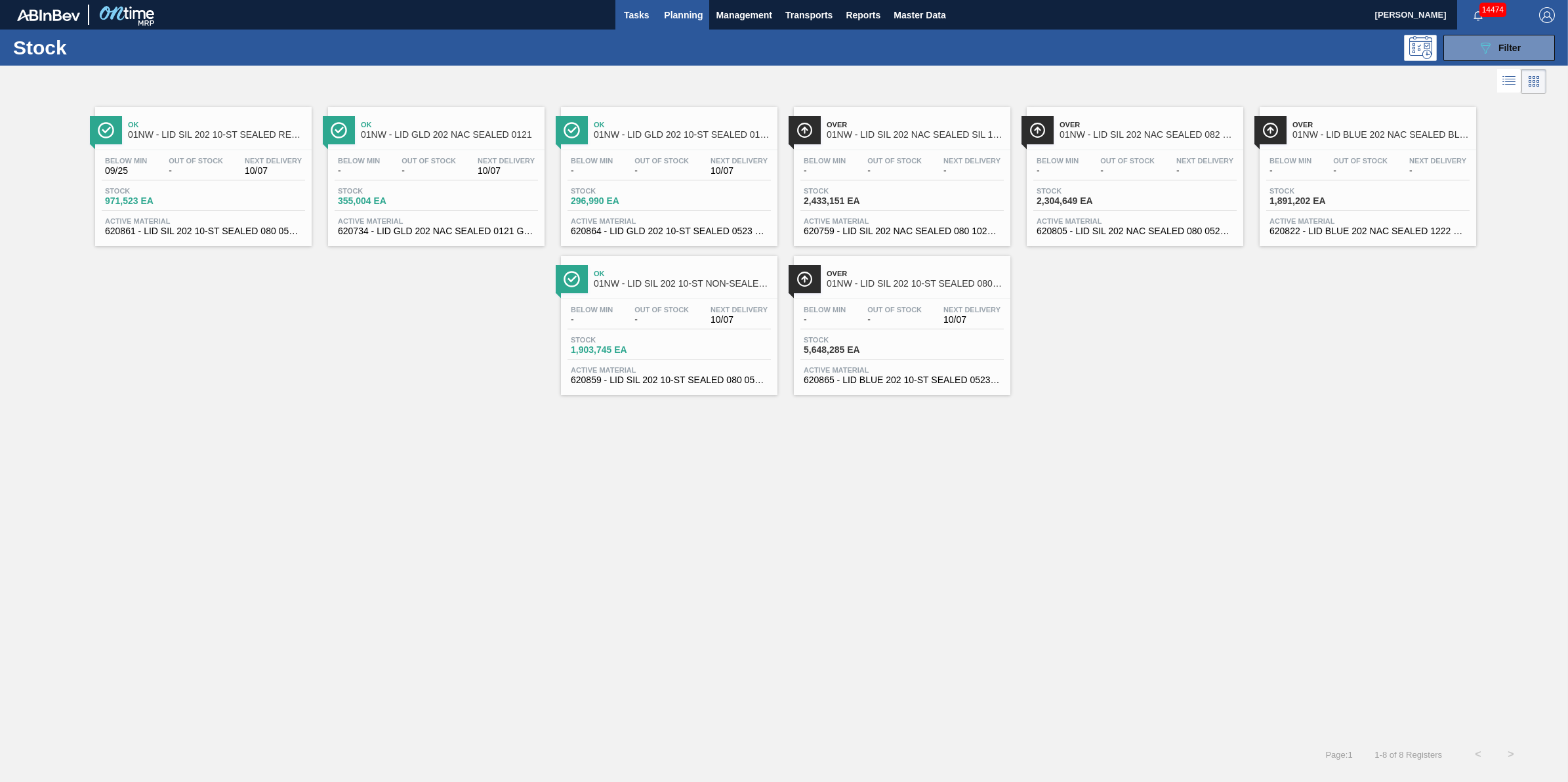
click at [643, 23] on button "Tasks" at bounding box center [637, 15] width 42 height 30
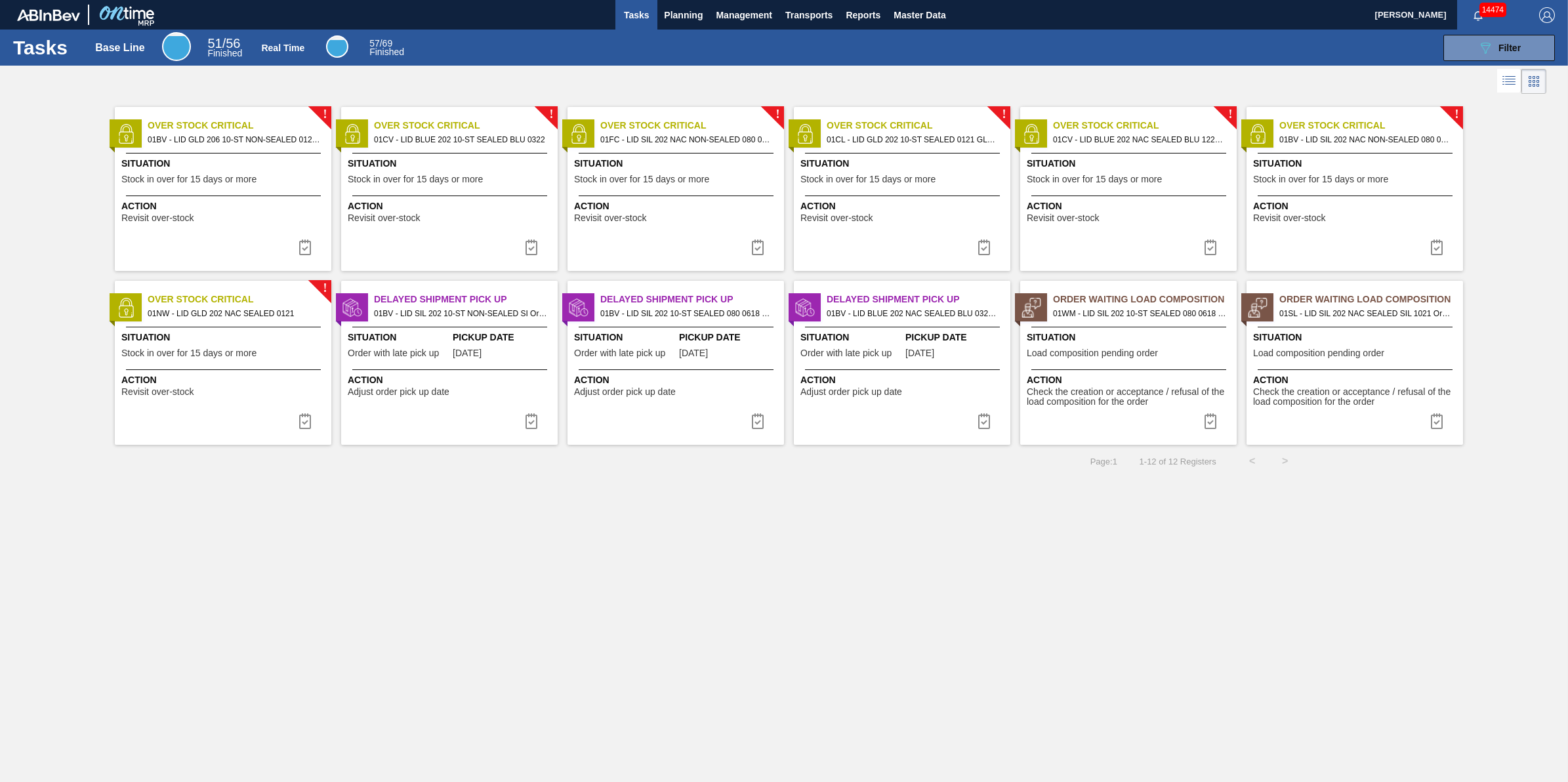
click at [270, 197] on div "Action Revisit over-stock" at bounding box center [223, 209] width 216 height 28
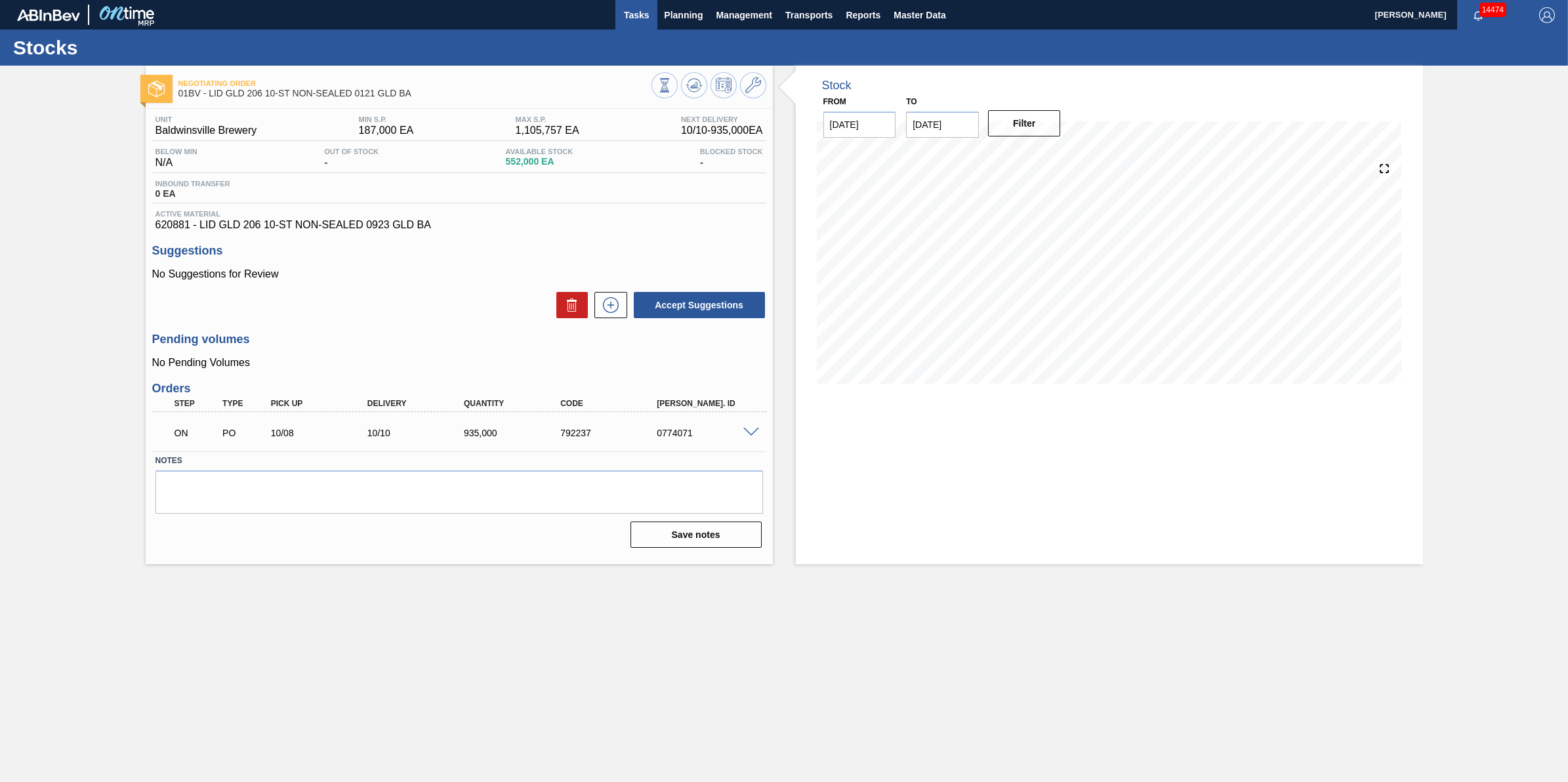
click at [641, 17] on span "Tasks" at bounding box center [637, 15] width 29 height 16
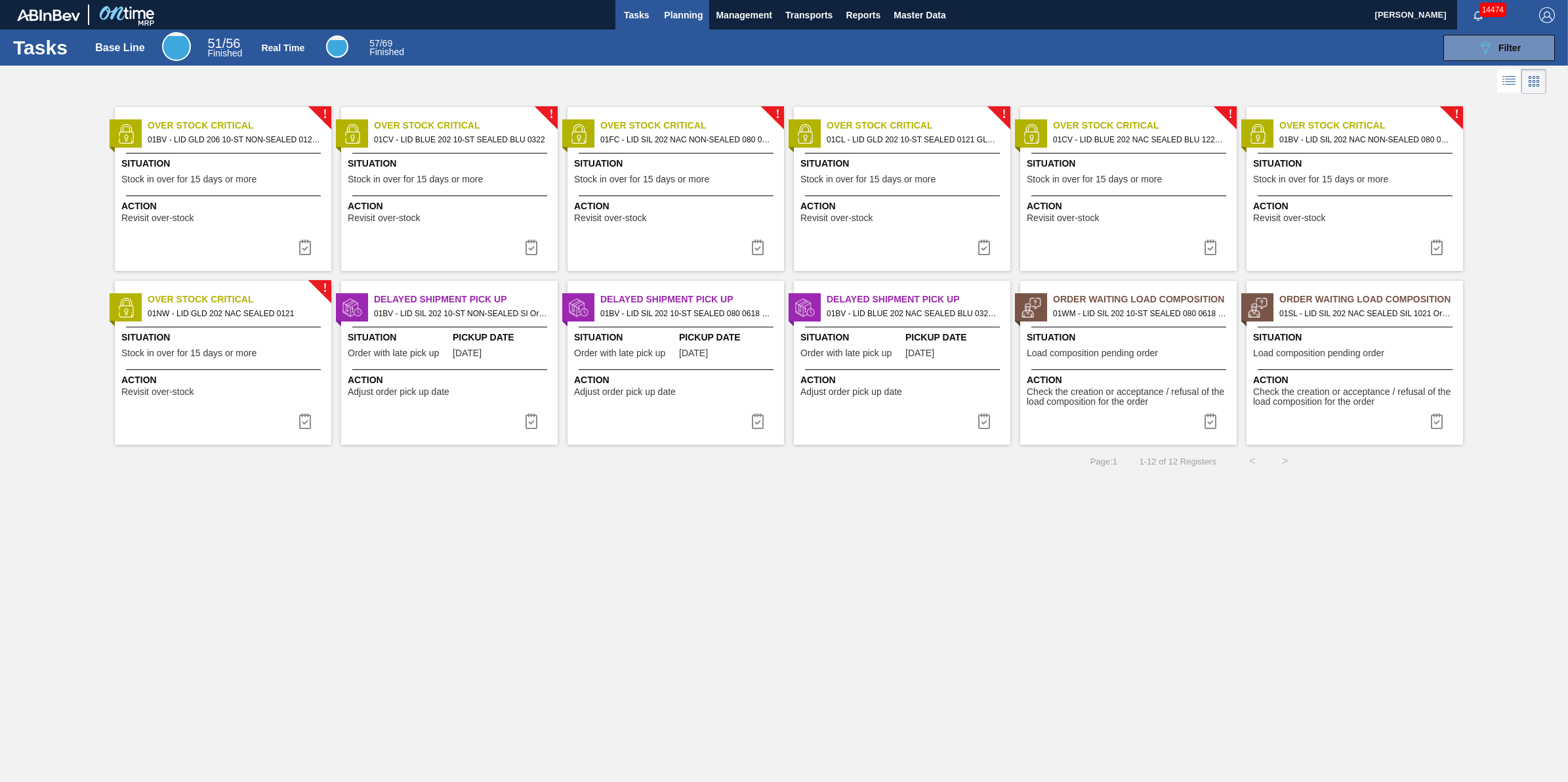
click at [676, 10] on span "Planning" at bounding box center [683, 15] width 39 height 16
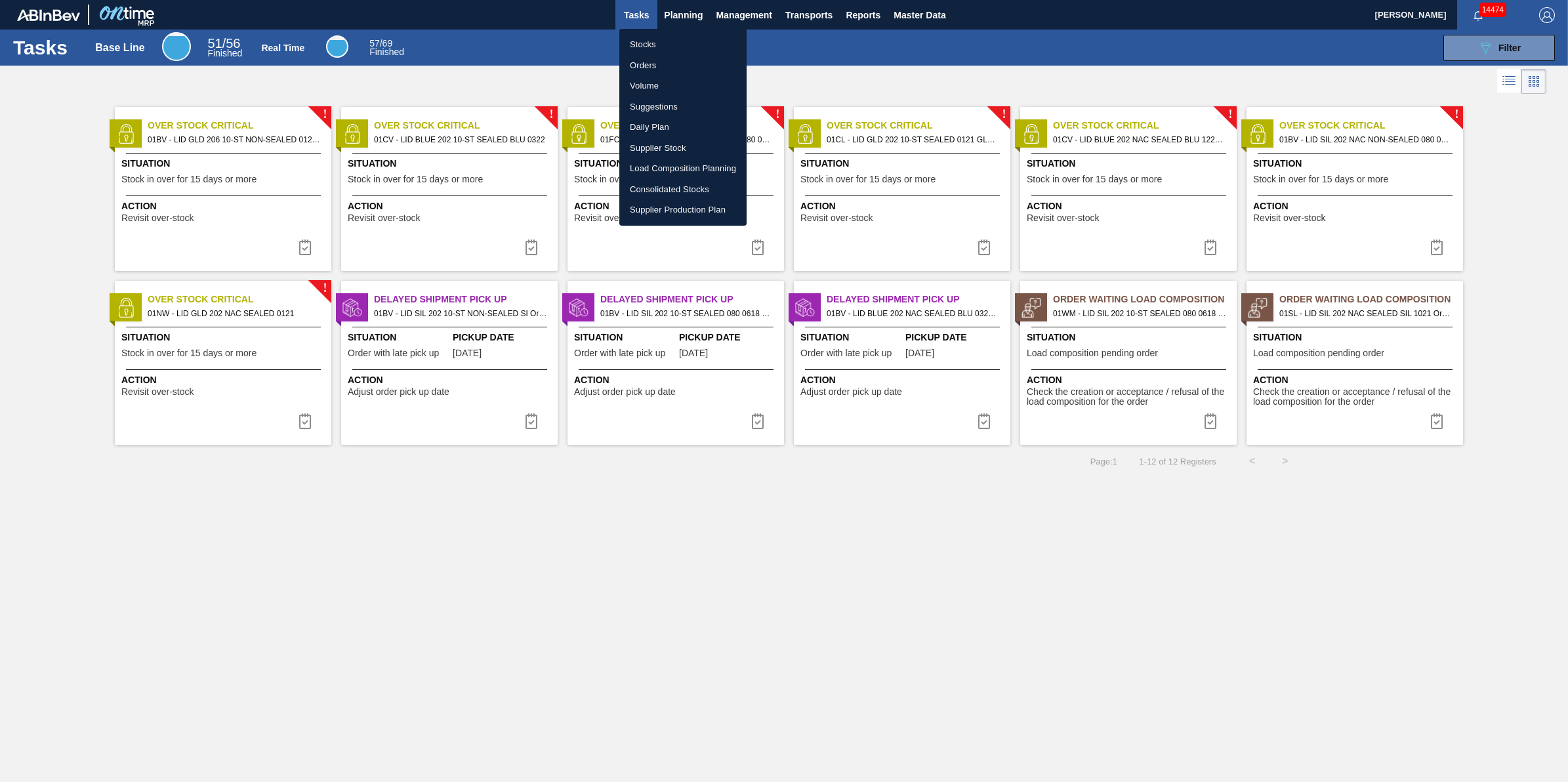
click at [661, 42] on li "Stocks" at bounding box center [683, 44] width 127 height 21
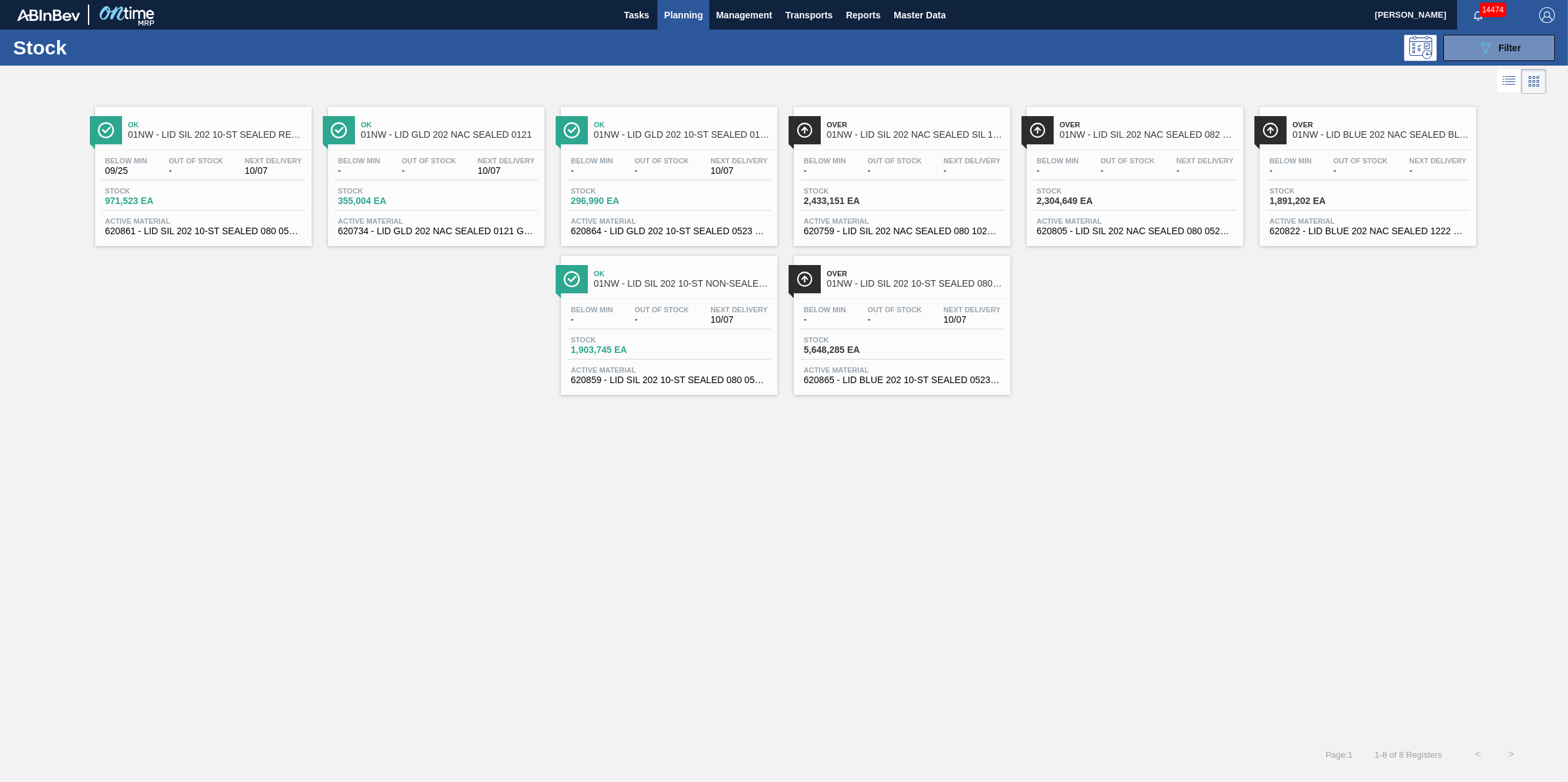
click at [669, 17] on span "Planning" at bounding box center [683, 15] width 39 height 16
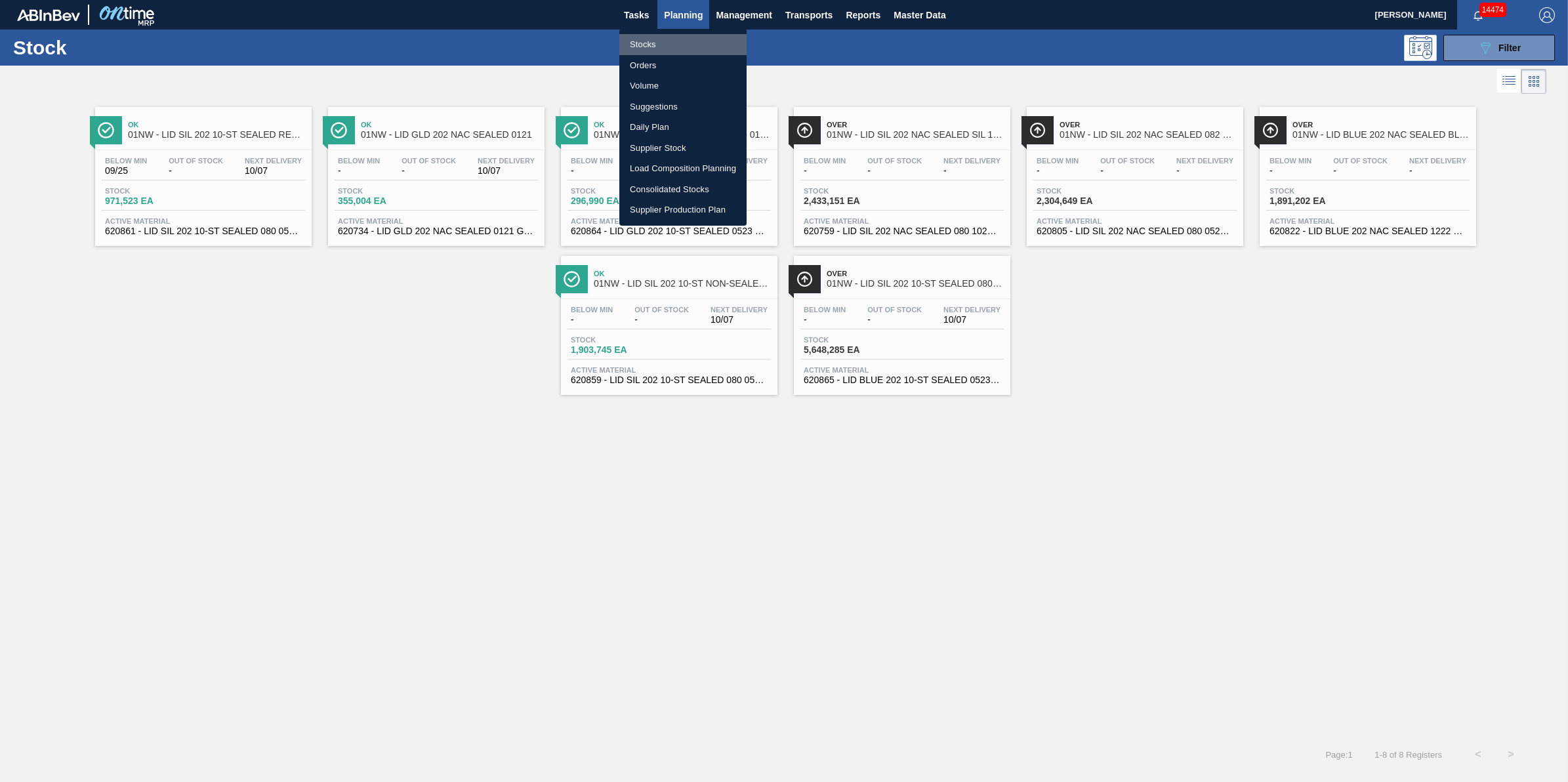
click at [658, 39] on li "Stocks" at bounding box center [683, 44] width 127 height 21
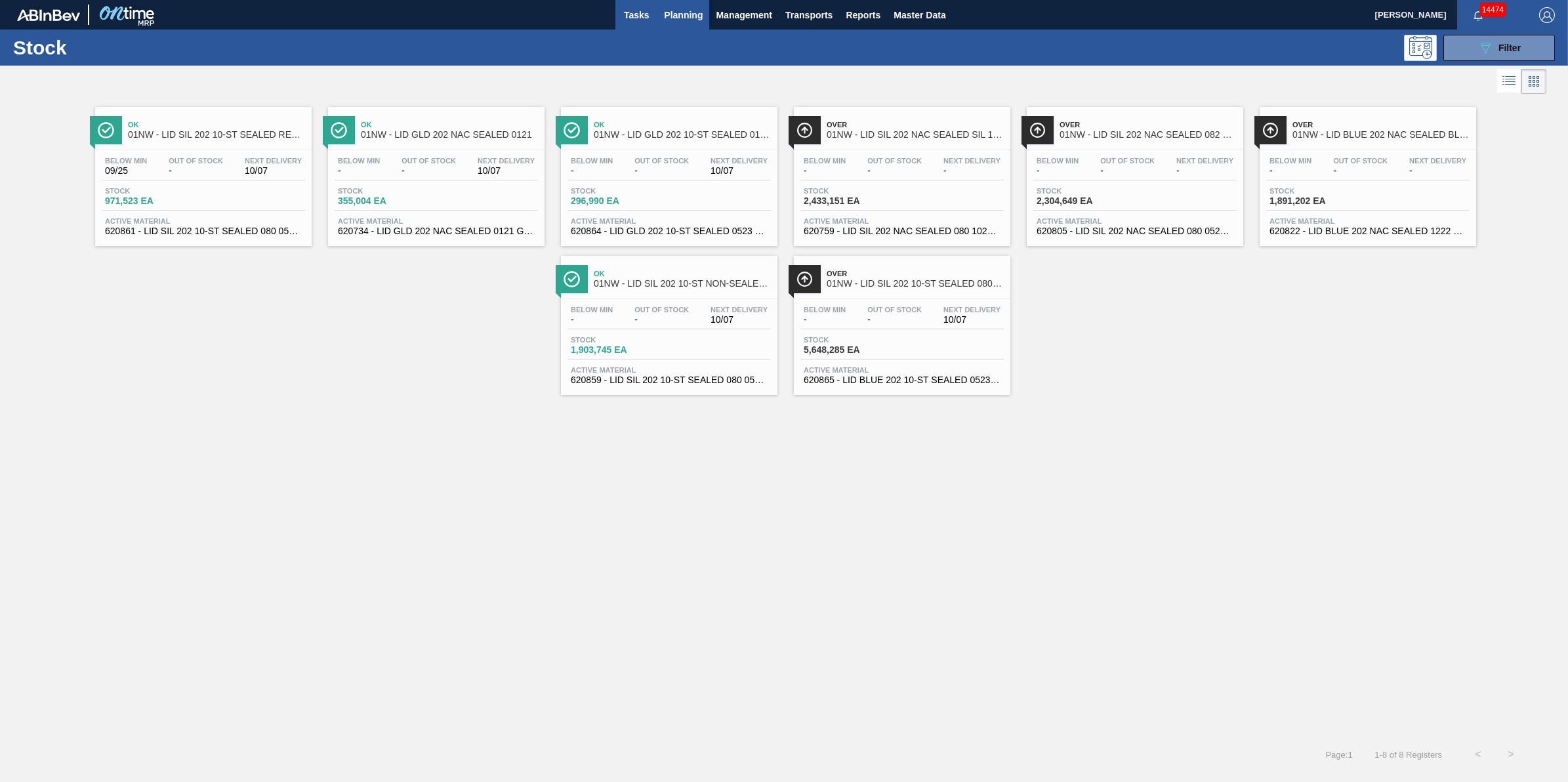
click at [637, 17] on span "Tasks" at bounding box center [637, 15] width 29 height 16
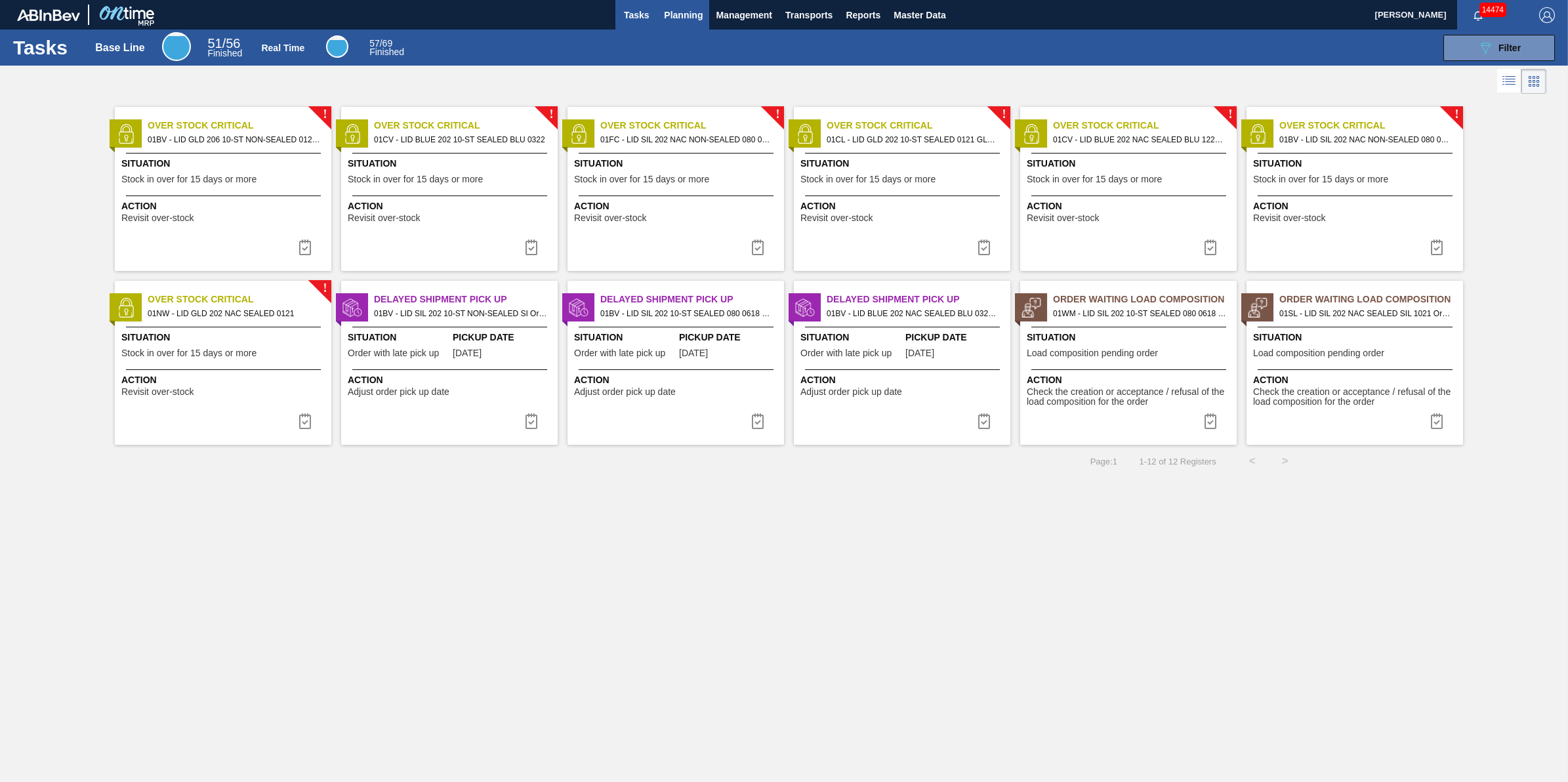
click at [666, 21] on span "Planning" at bounding box center [683, 15] width 39 height 16
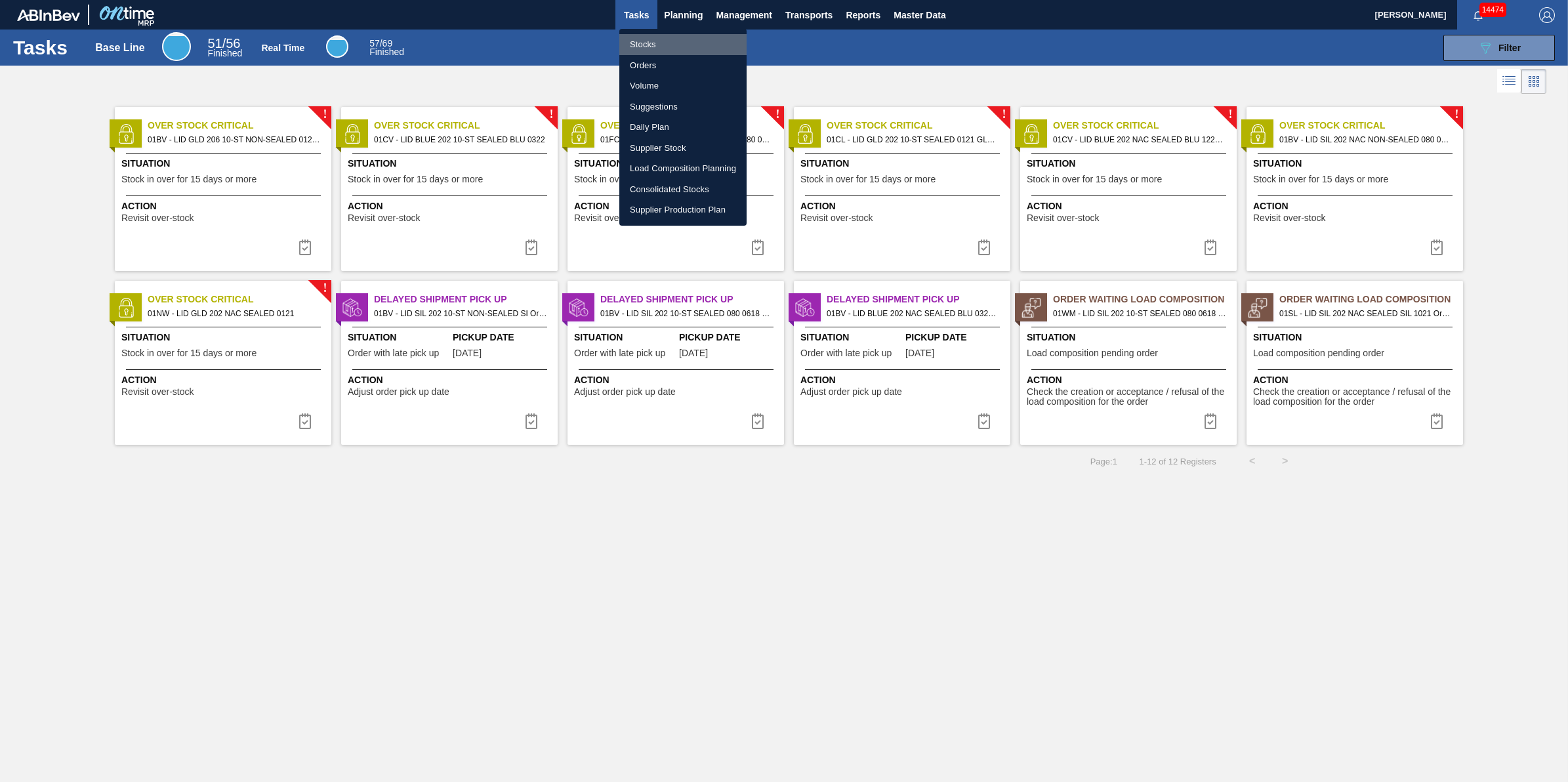
click at [658, 38] on li "Stocks" at bounding box center [683, 44] width 127 height 21
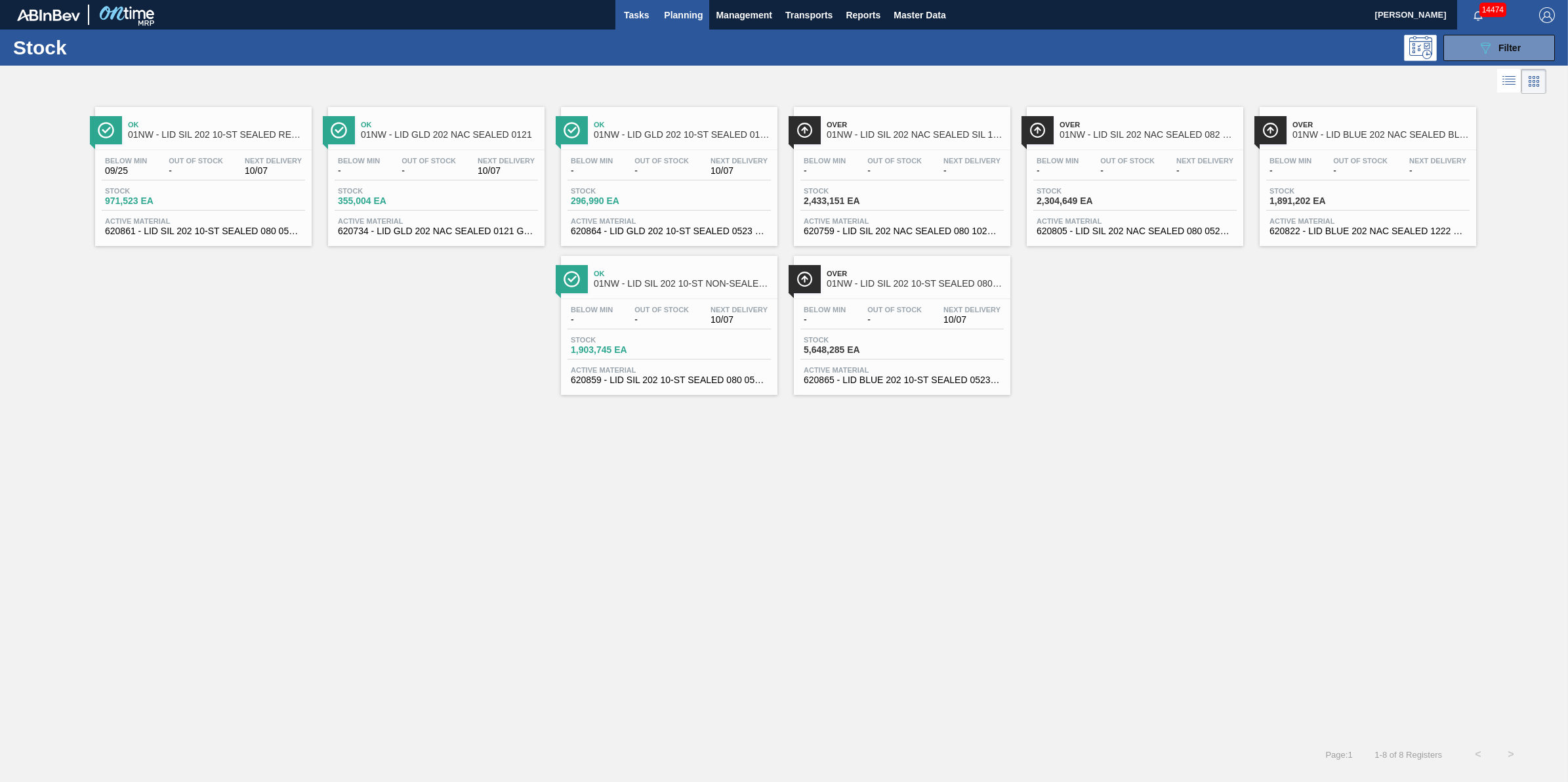
click at [632, 18] on span "Tasks" at bounding box center [637, 15] width 29 height 16
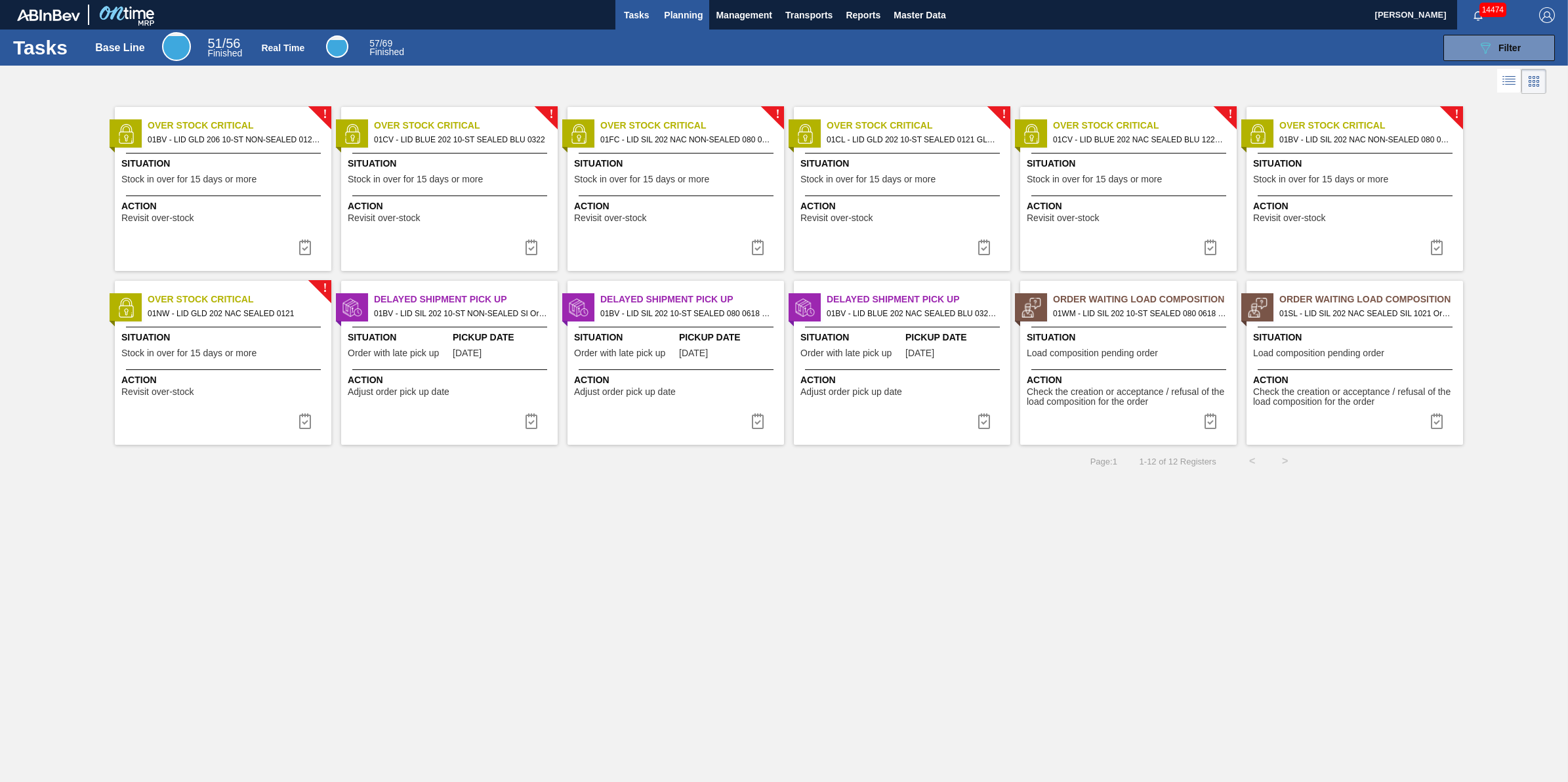
click at [670, 18] on span "Planning" at bounding box center [683, 15] width 39 height 16
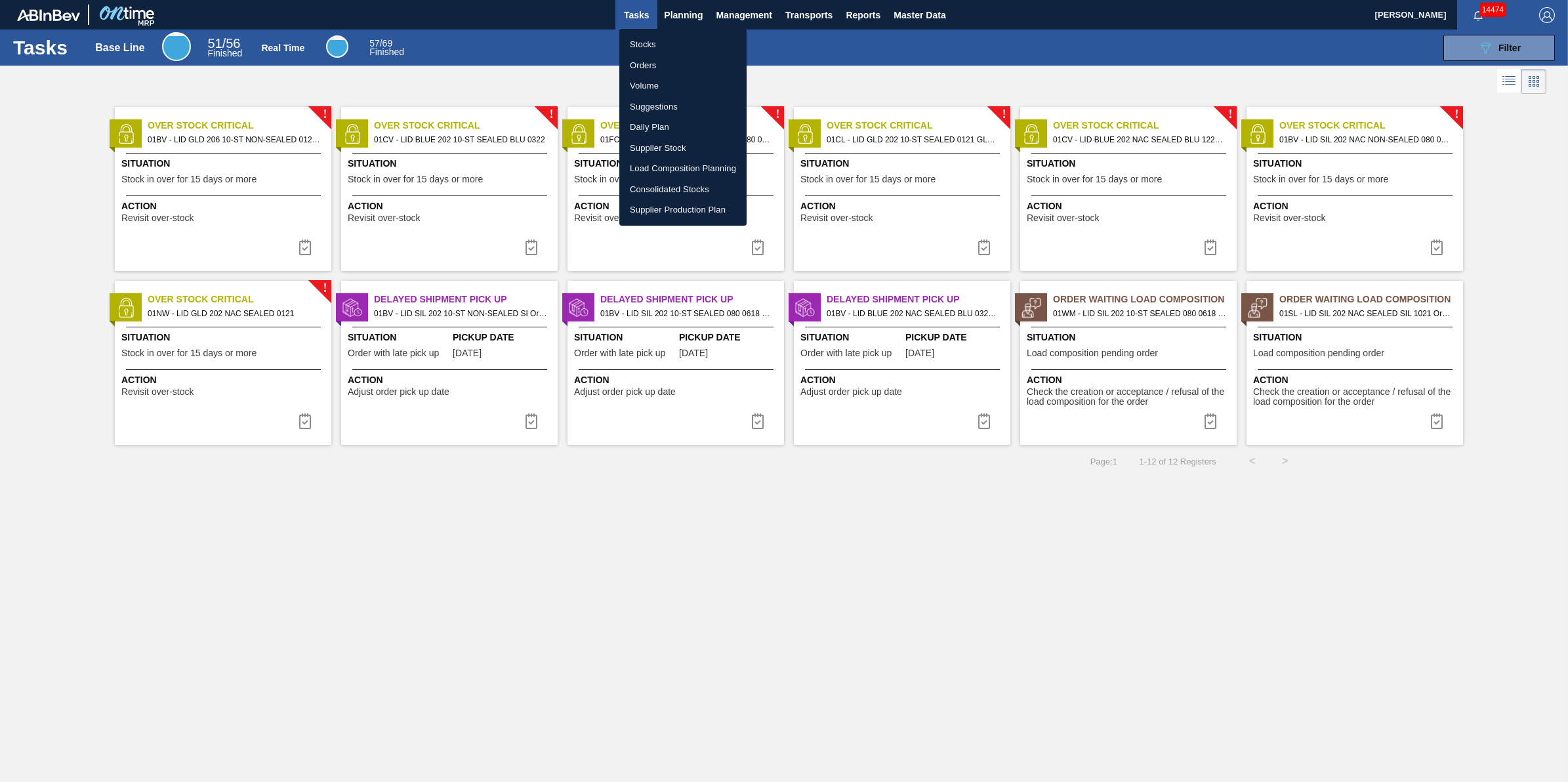
click at [658, 33] on ul "Stocks Orders Volume Suggestions Daily Plan Supplier Stock Load Composition Pla…" at bounding box center [683, 127] width 127 height 197
click at [661, 46] on li "Stocks" at bounding box center [683, 44] width 127 height 21
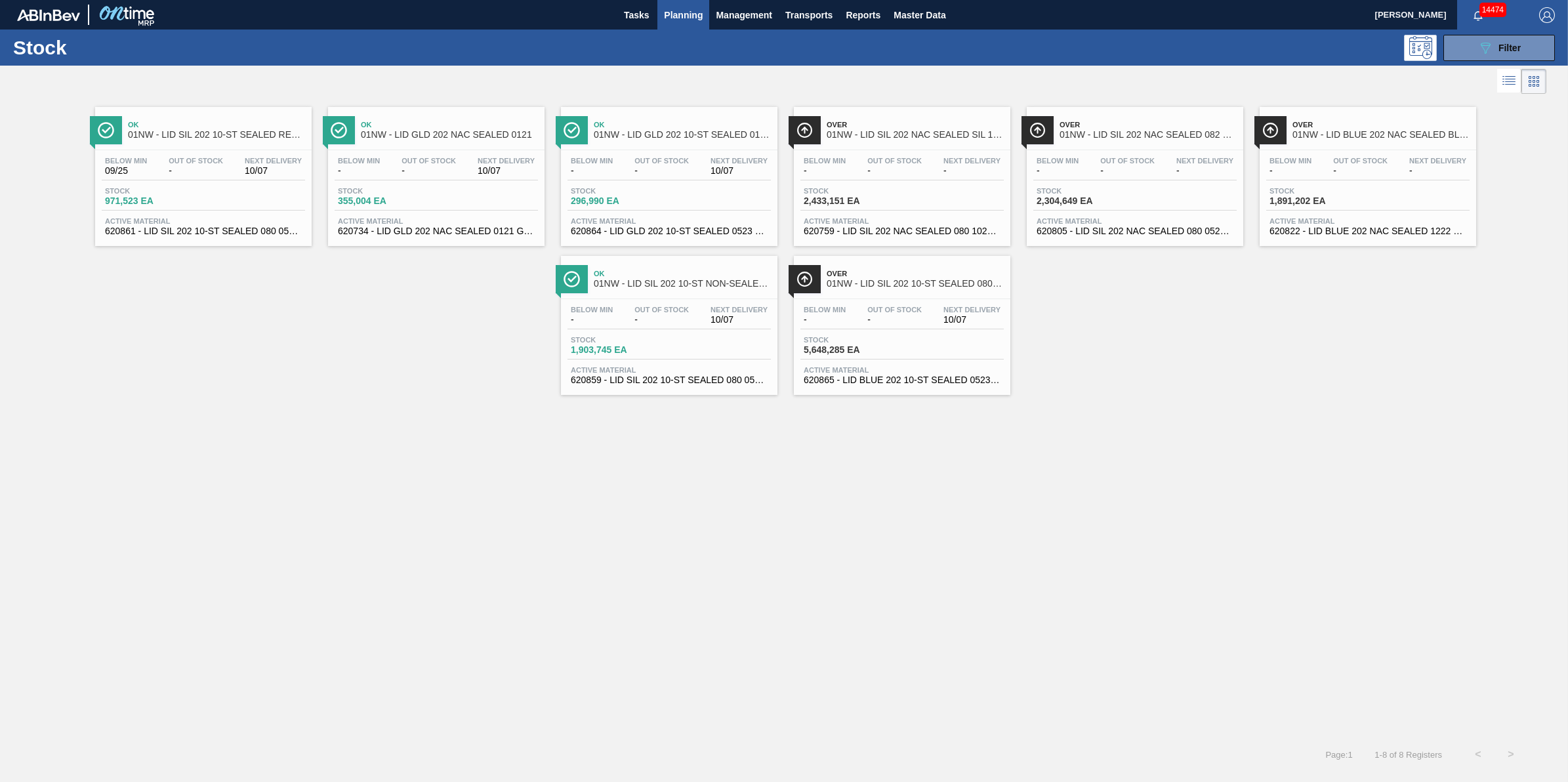
drag, startPoint x: 680, startPoint y: 18, endPoint x: 679, endPoint y: 33, distance: 15.0
click at [680, 18] on span "Planning" at bounding box center [683, 15] width 39 height 16
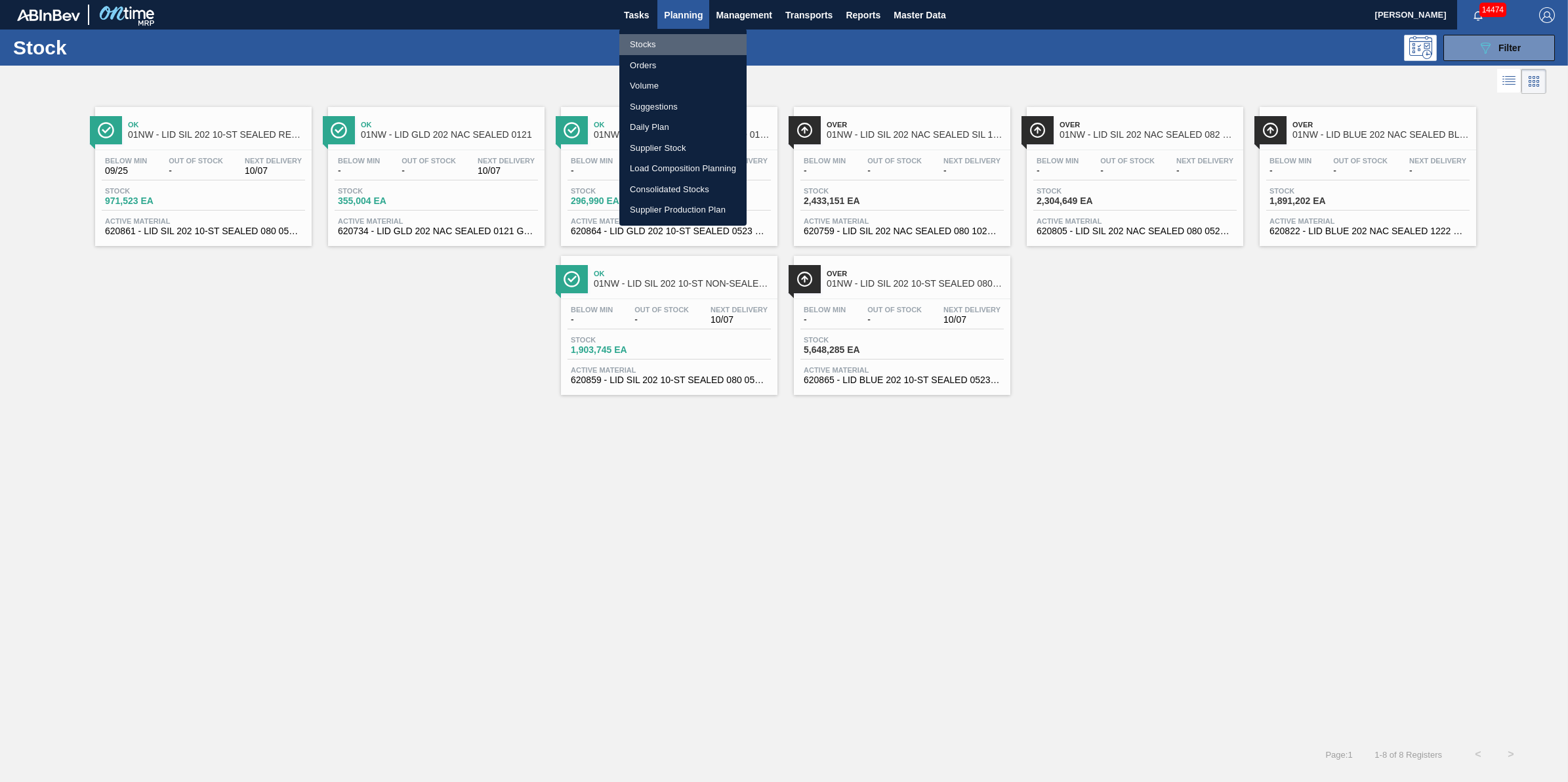
click at [679, 34] on li "Stocks" at bounding box center [683, 44] width 127 height 21
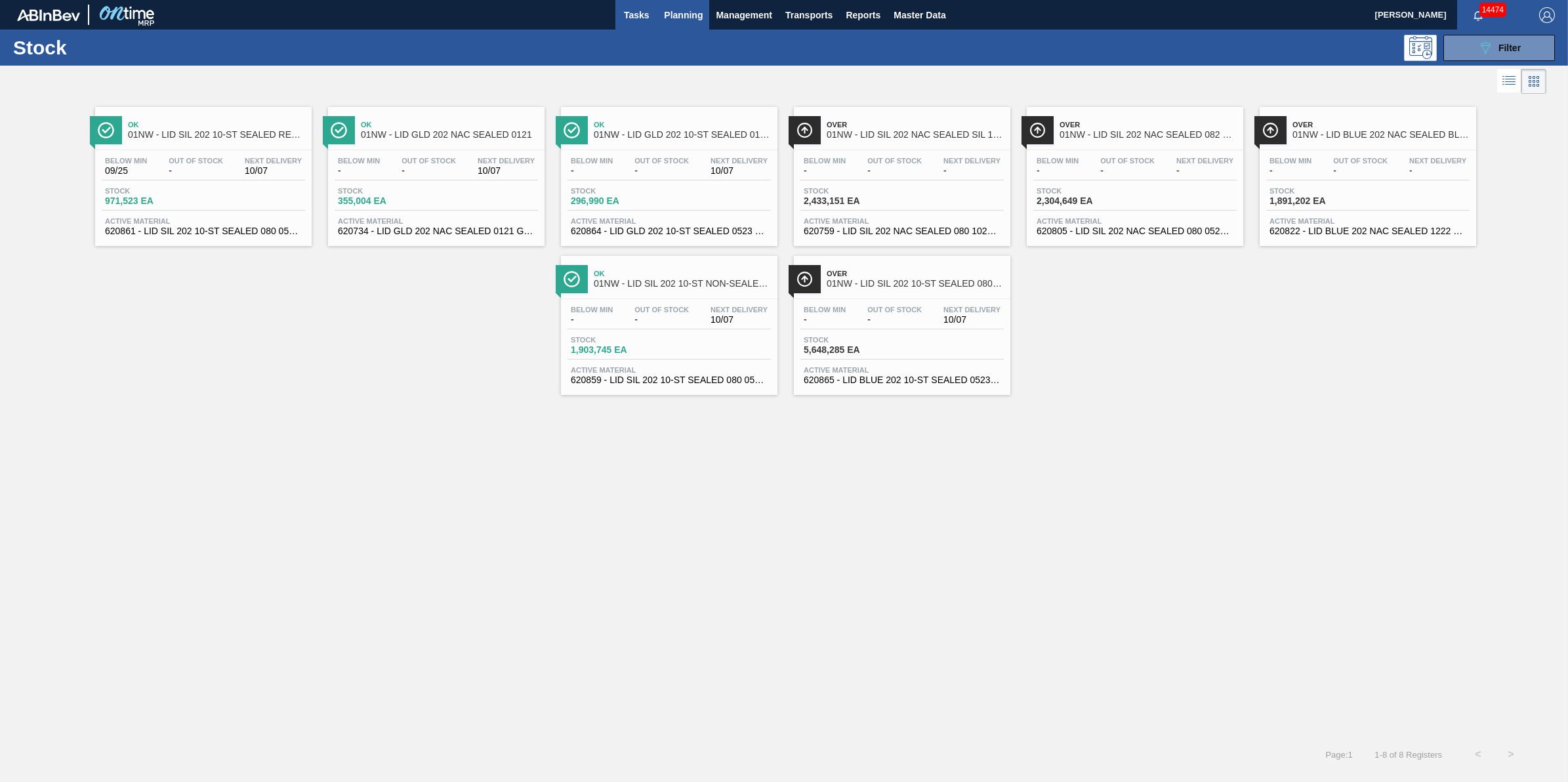
click at [647, 20] on span "Tasks" at bounding box center [637, 15] width 29 height 16
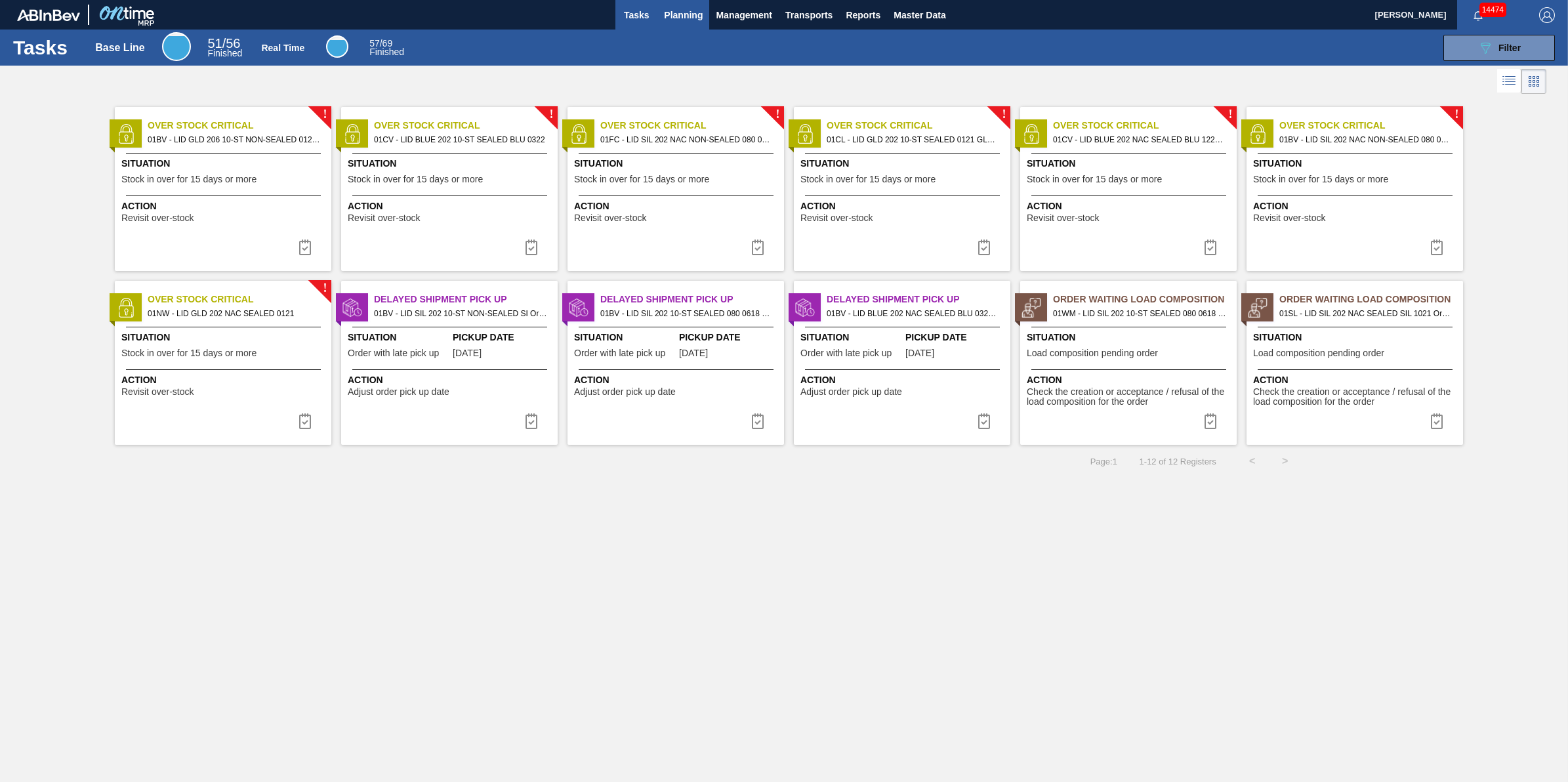
click at [658, 17] on button "Planning" at bounding box center [683, 15] width 52 height 30
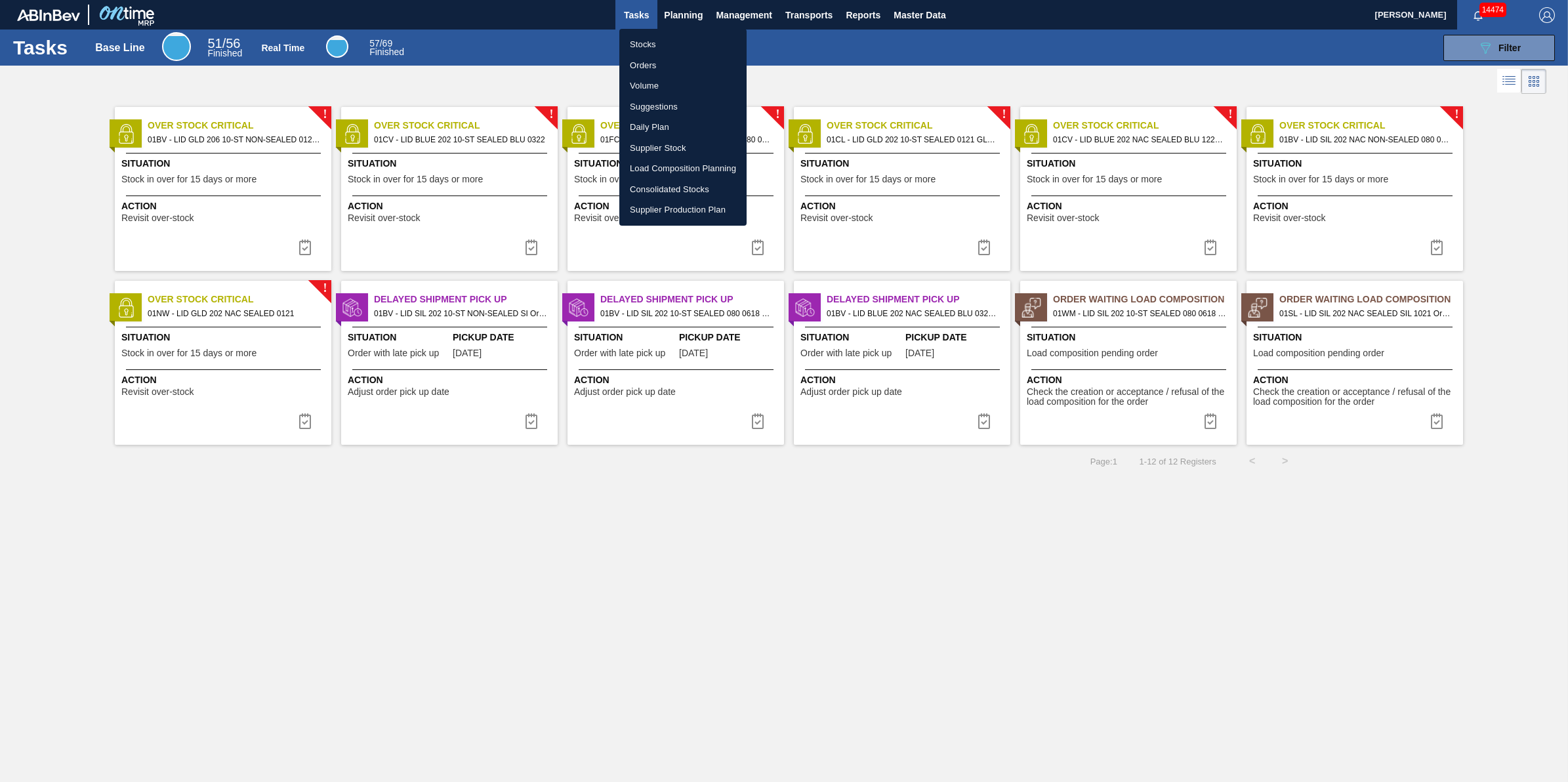
click at [654, 35] on li "Stocks" at bounding box center [683, 44] width 127 height 21
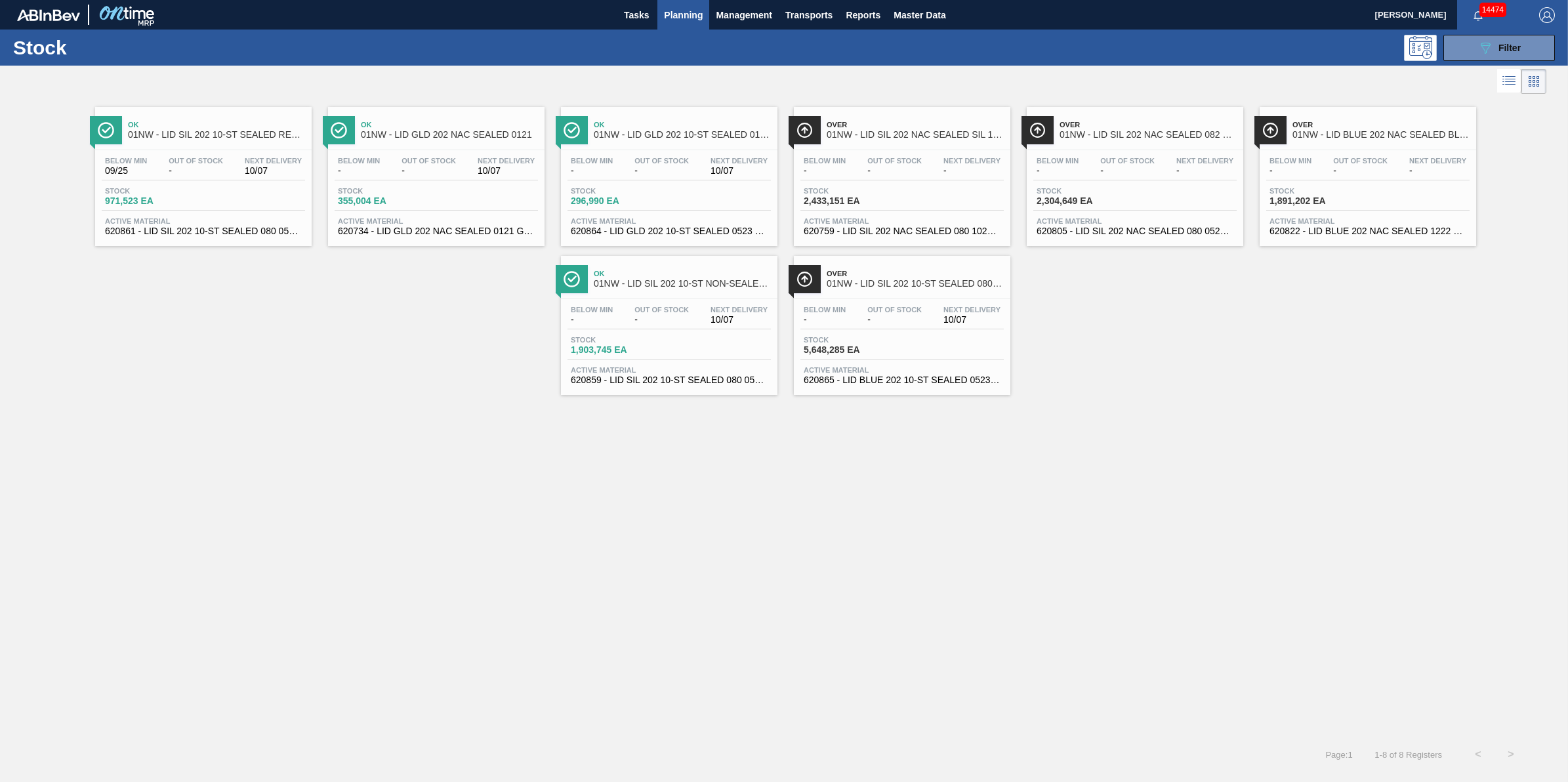
click at [689, 15] on span "Planning" at bounding box center [683, 15] width 39 height 16
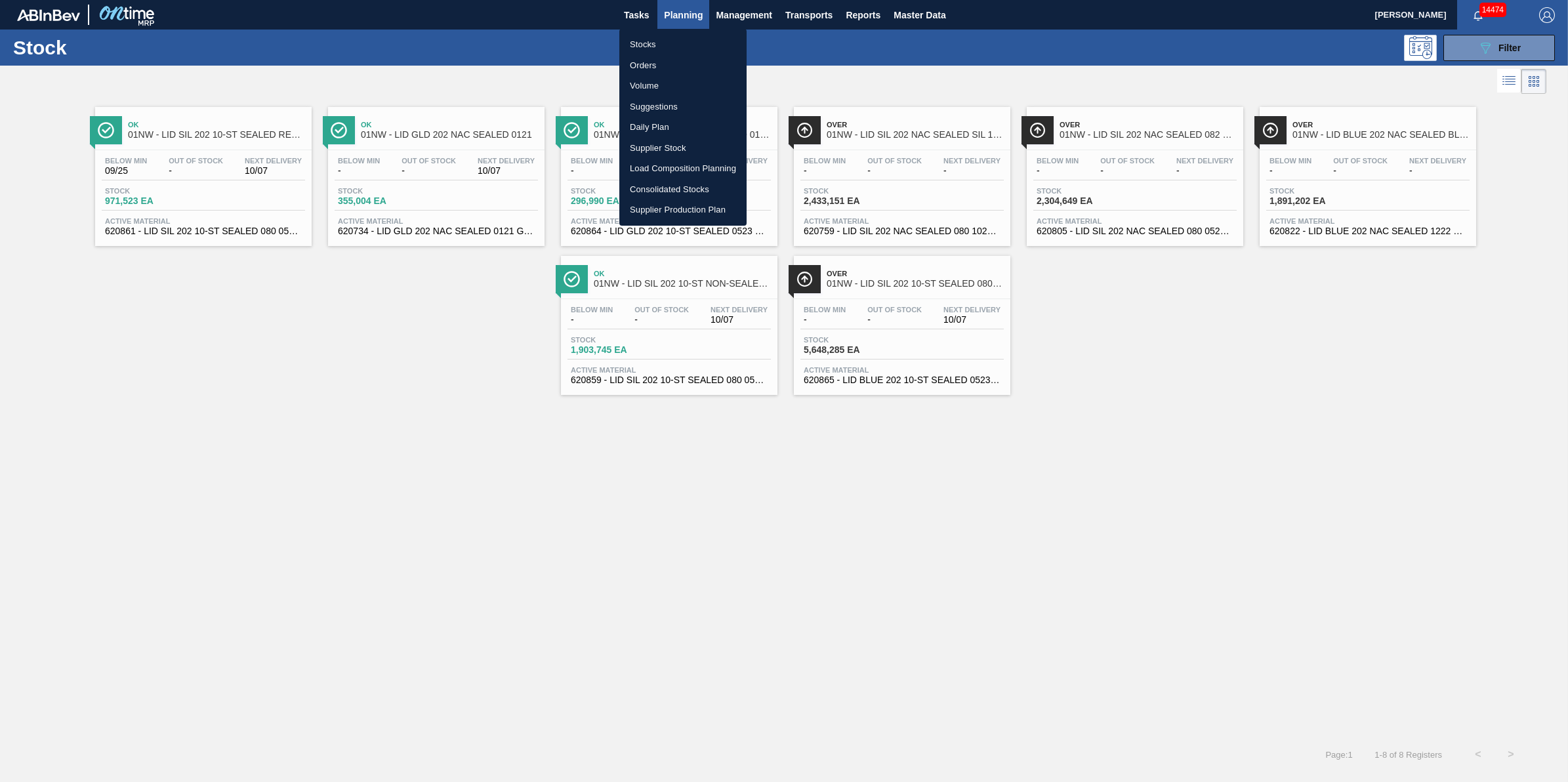
click at [663, 40] on li "Stocks" at bounding box center [683, 44] width 127 height 21
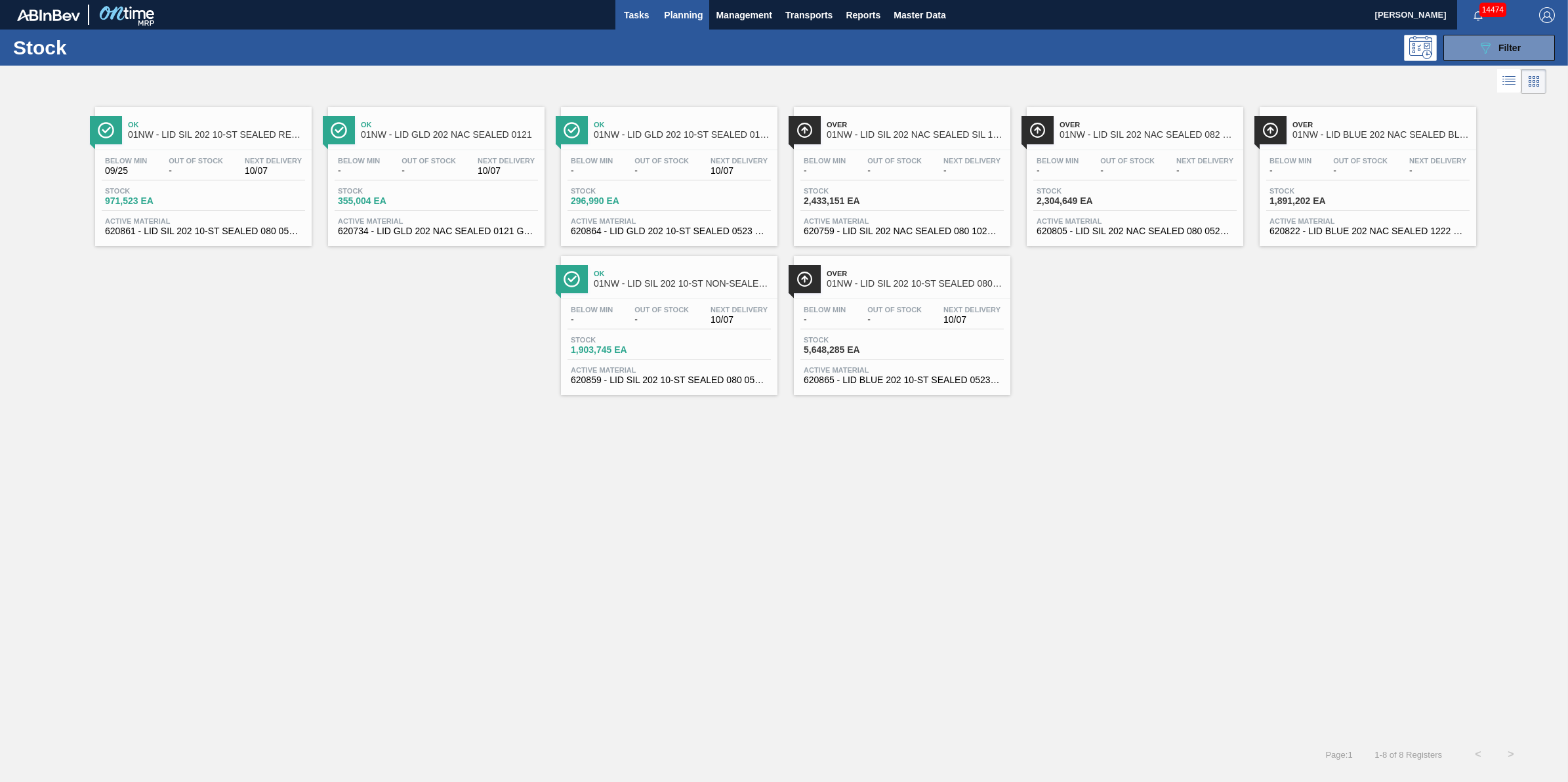
click at [626, 23] on button "Tasks" at bounding box center [637, 15] width 42 height 30
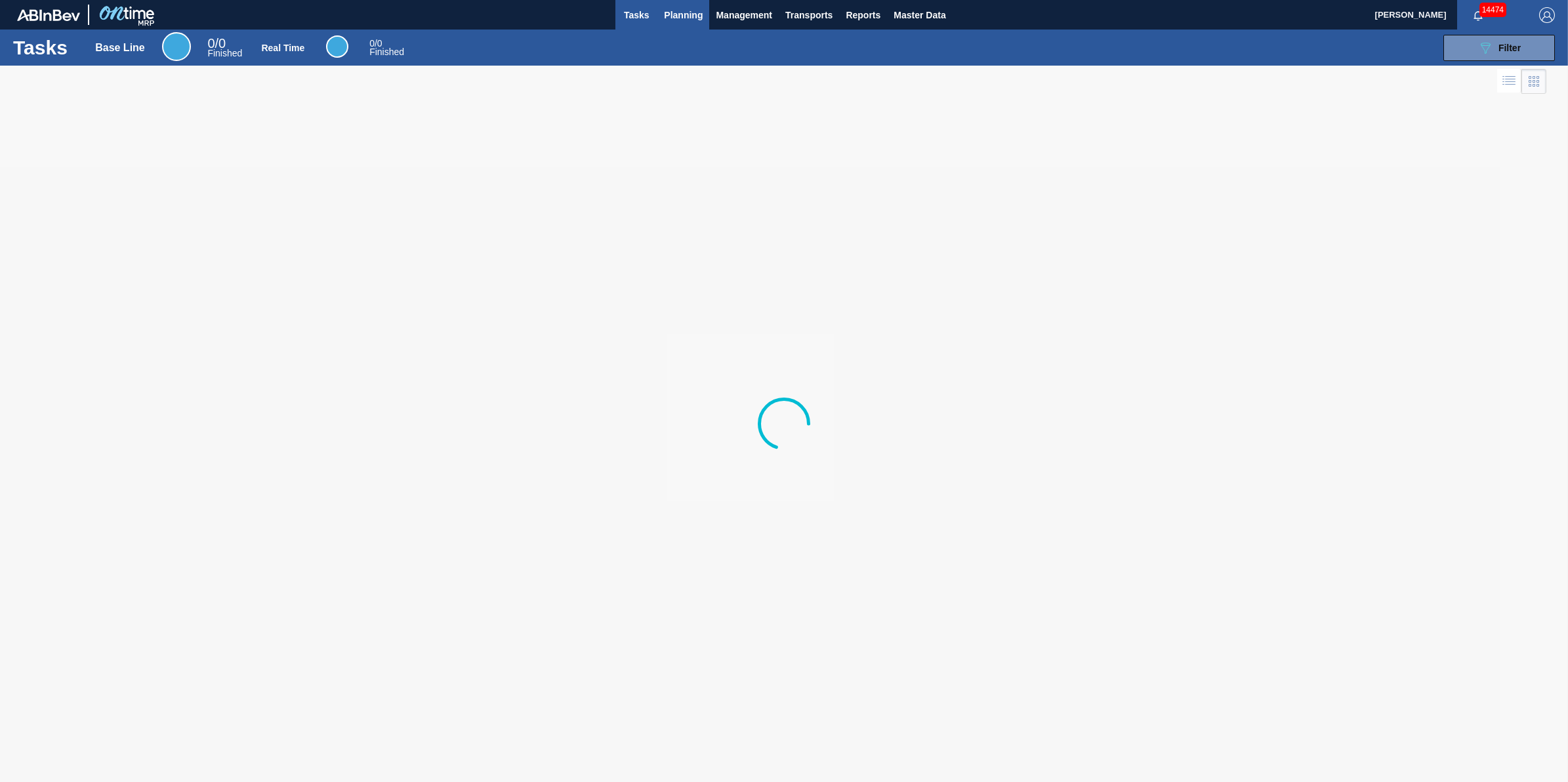
click at [661, 20] on button "Planning" at bounding box center [683, 15] width 52 height 30
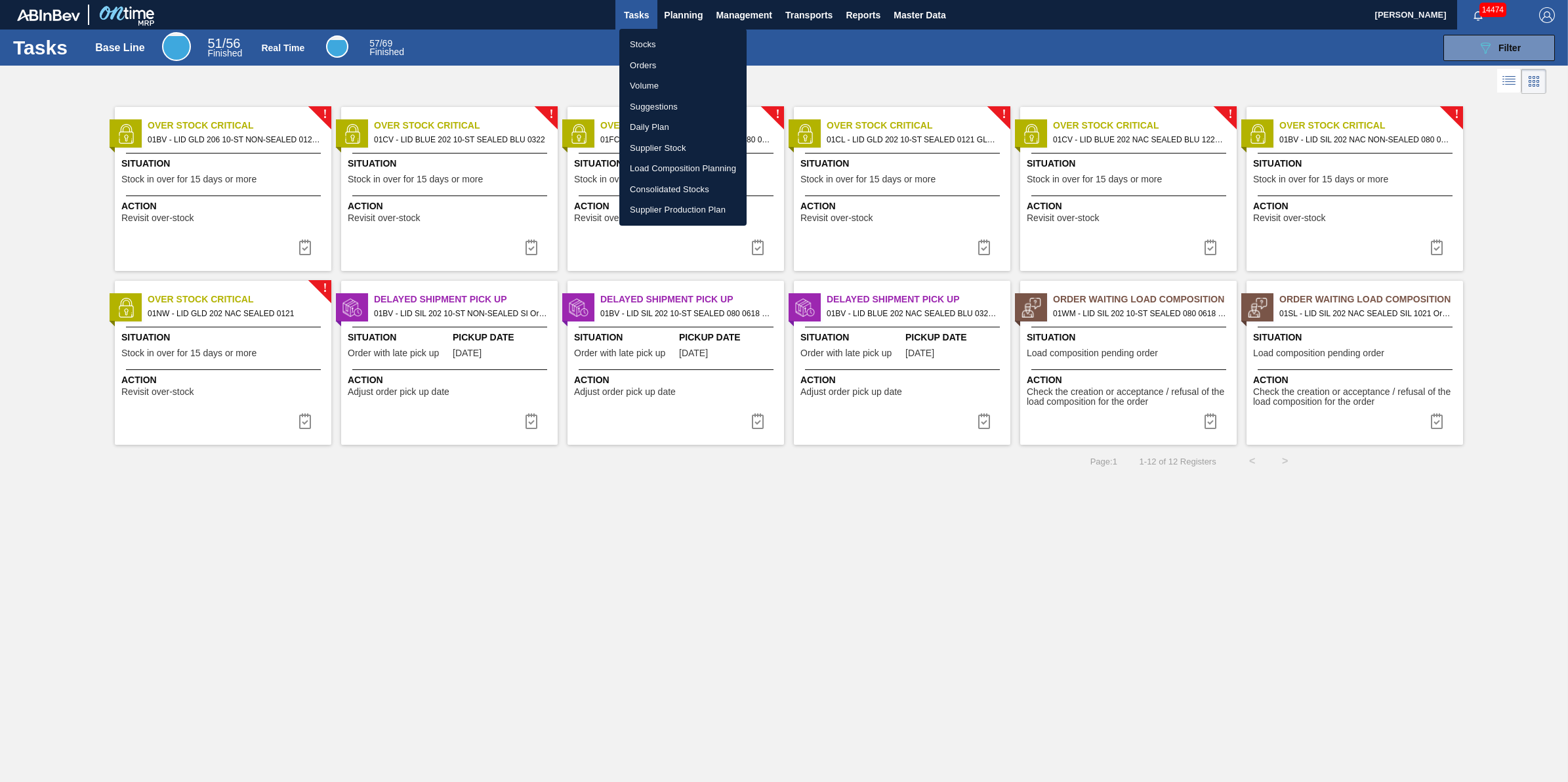
click at [660, 37] on li "Stocks" at bounding box center [683, 44] width 127 height 21
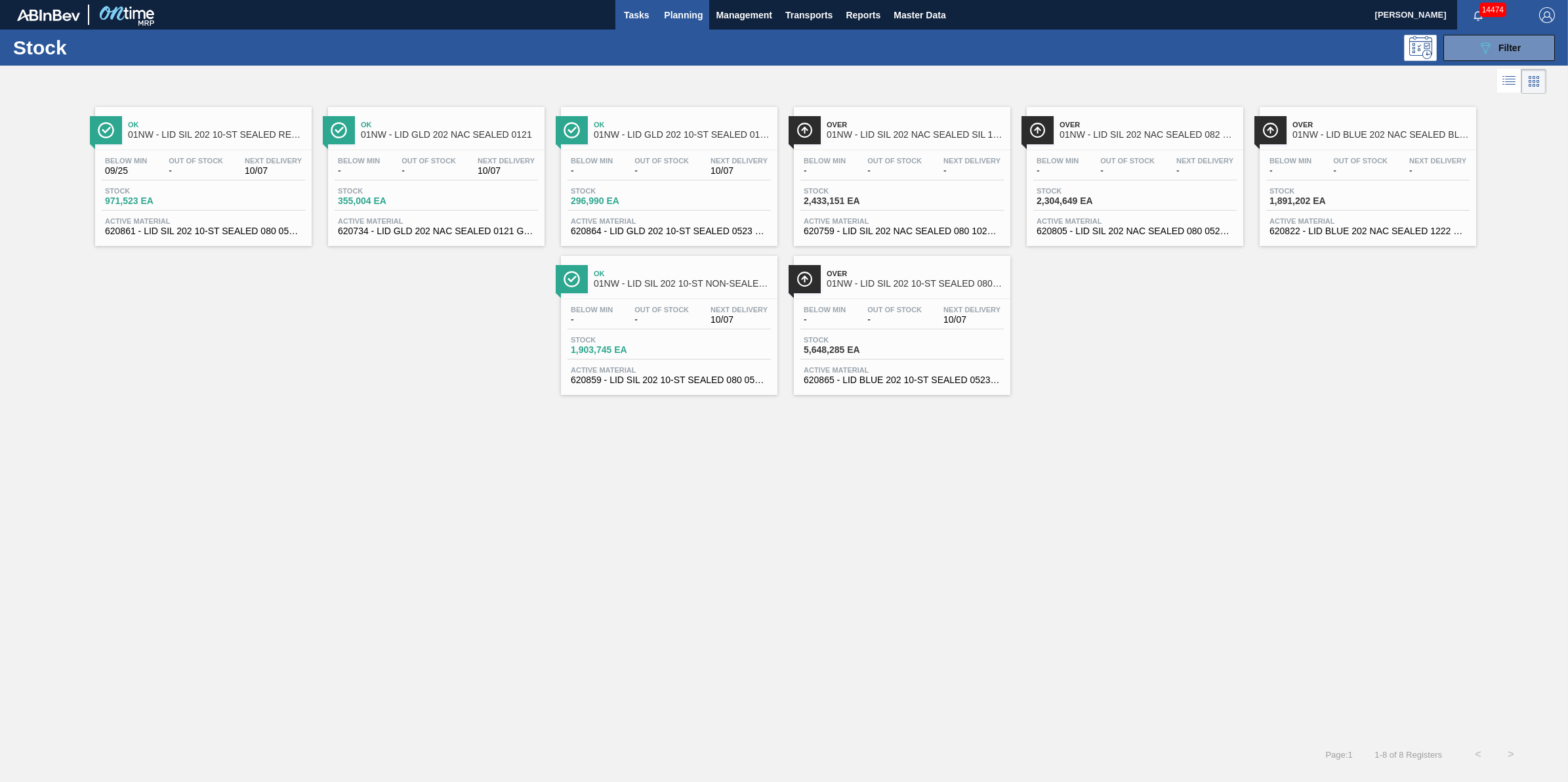
click at [626, 9] on span "Tasks" at bounding box center [637, 15] width 29 height 16
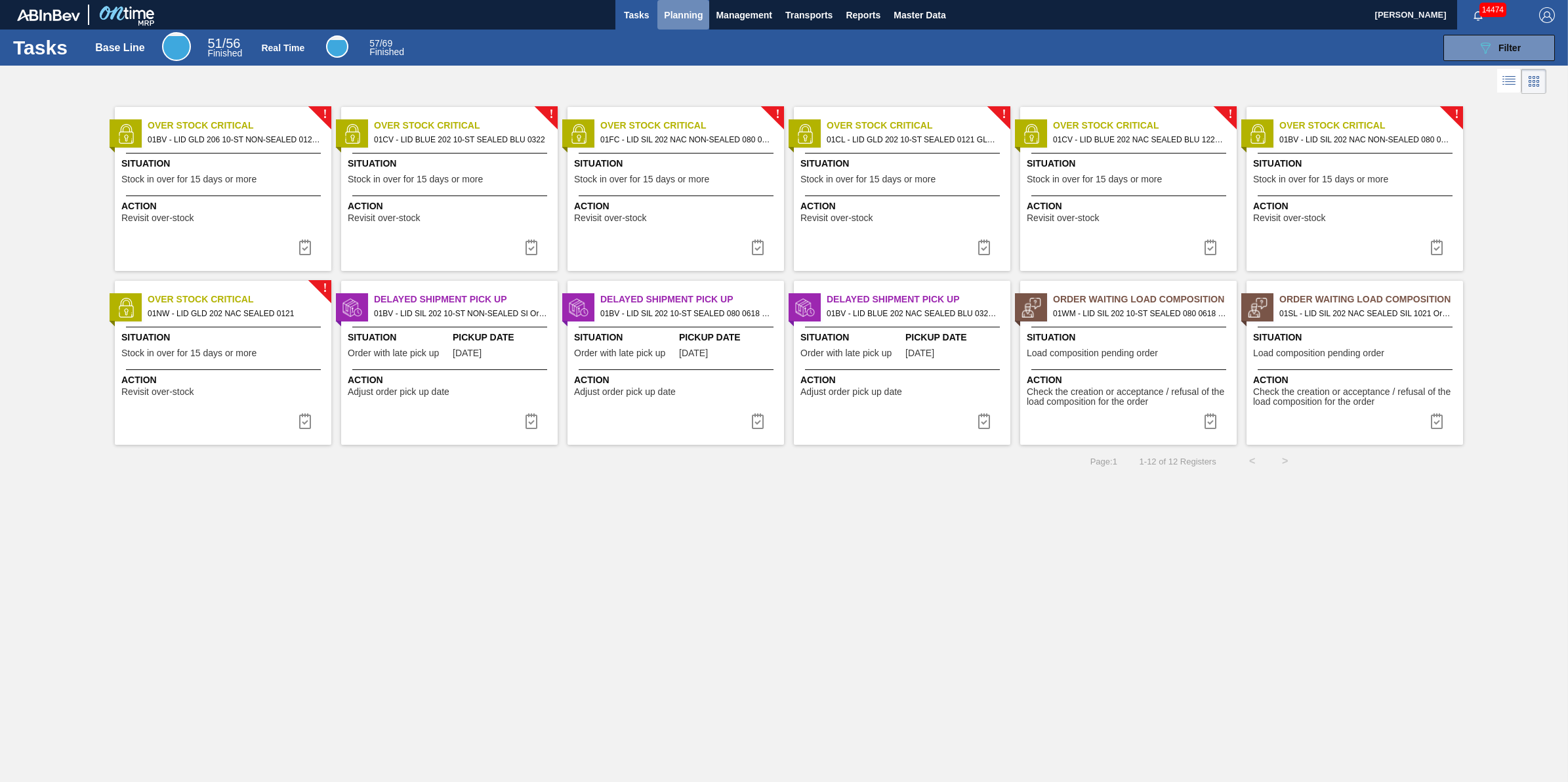
click at [668, 17] on span "Planning" at bounding box center [683, 15] width 39 height 16
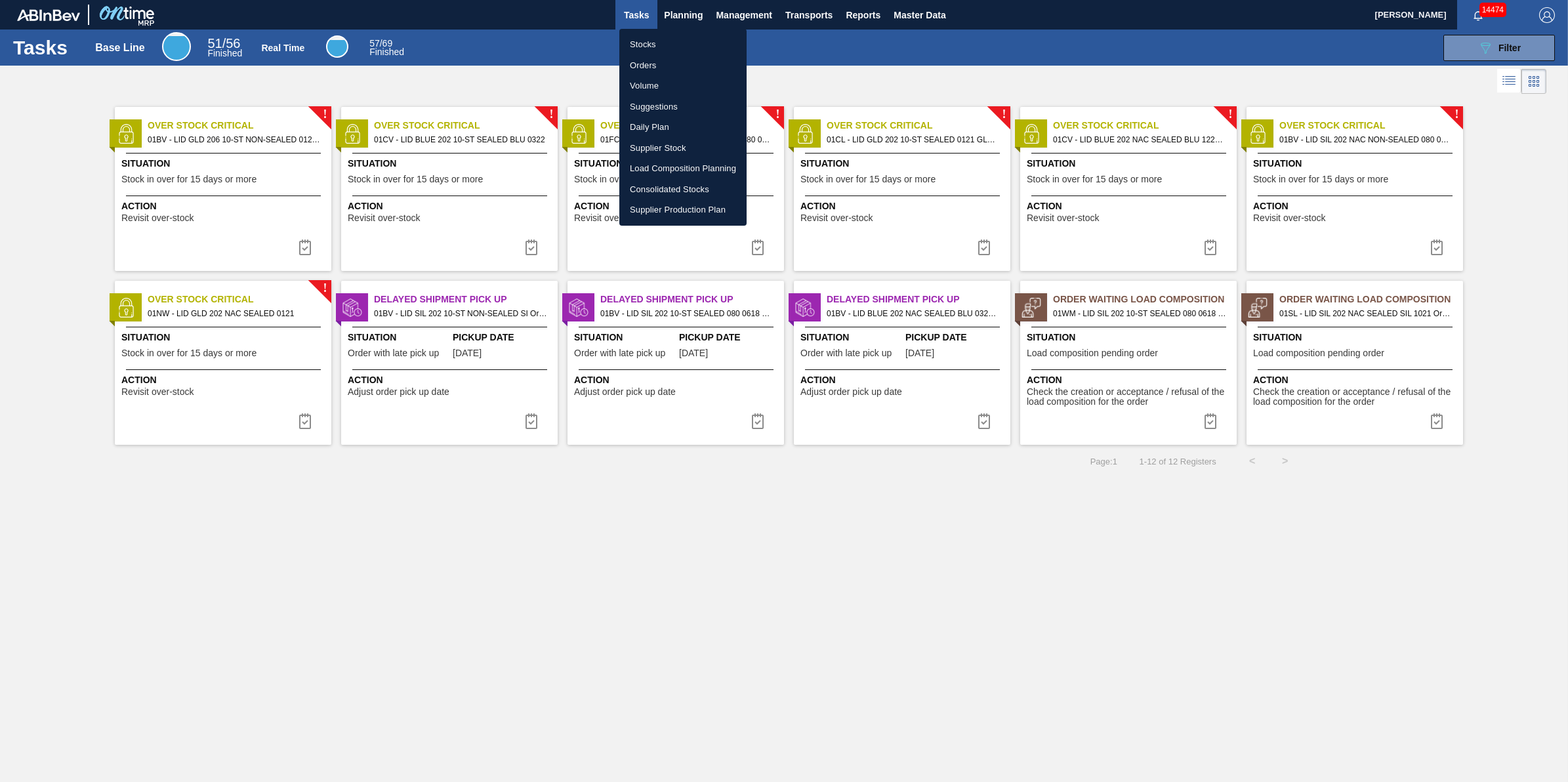
click at [663, 44] on li "Stocks" at bounding box center [683, 44] width 127 height 21
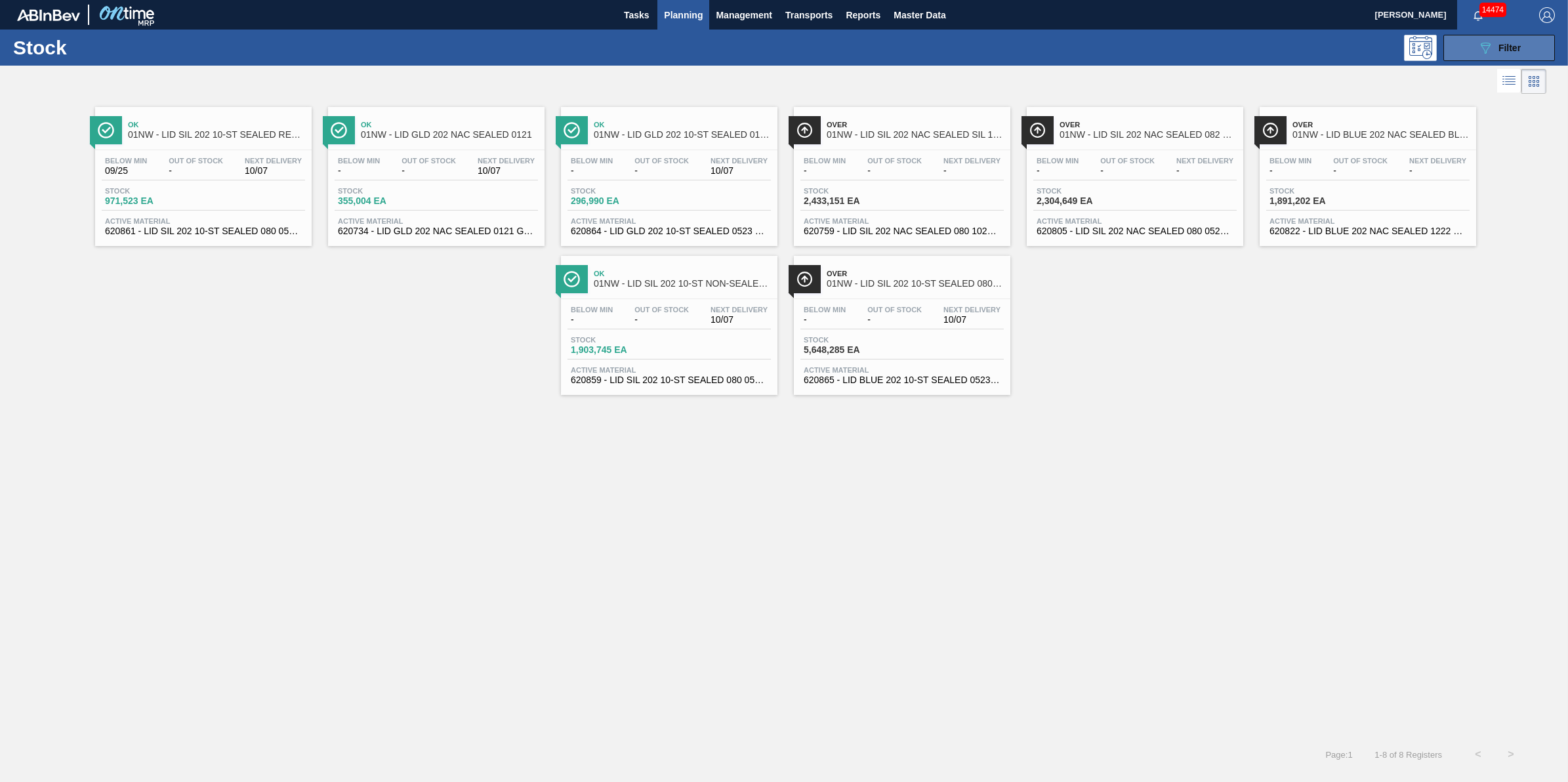
click at [1481, 52] on icon "089F7B8B-B2A5-4AFE-B5C0-19BA573D28AC" at bounding box center [1486, 48] width 16 height 16
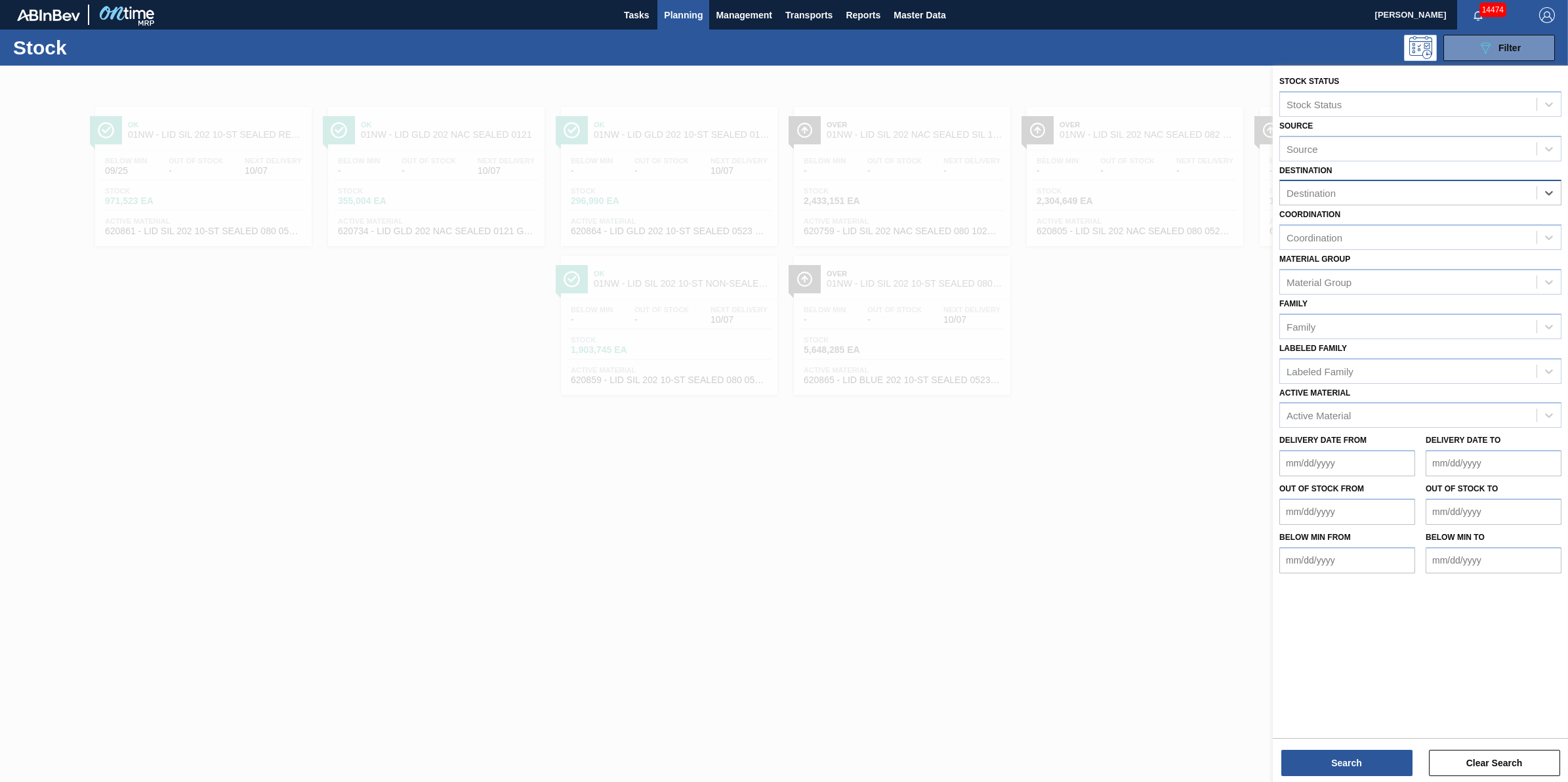
click at [1093, 500] on div at bounding box center [784, 457] width 1568 height 782
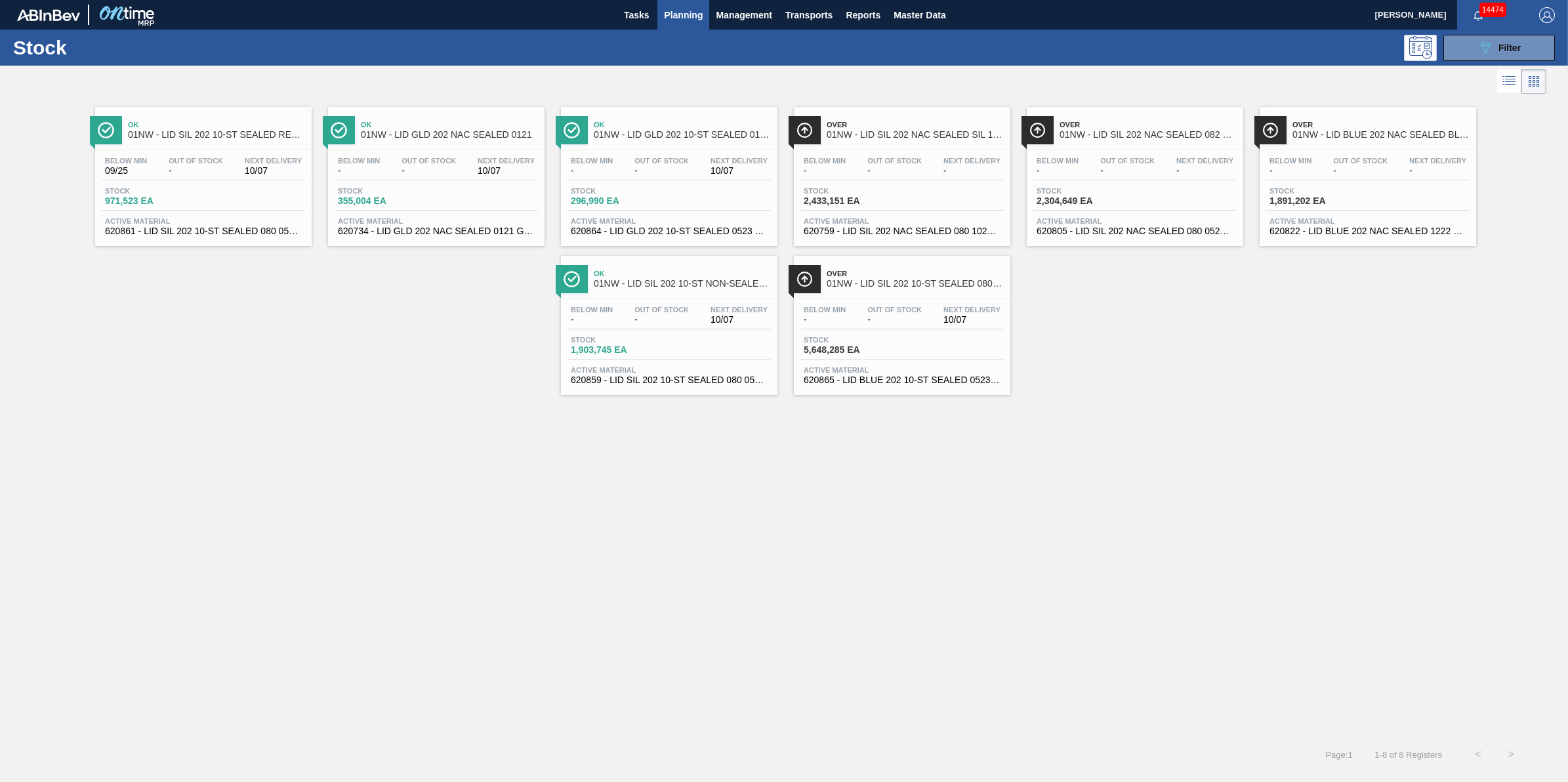
click at [685, 17] on span "Planning" at bounding box center [683, 15] width 39 height 16
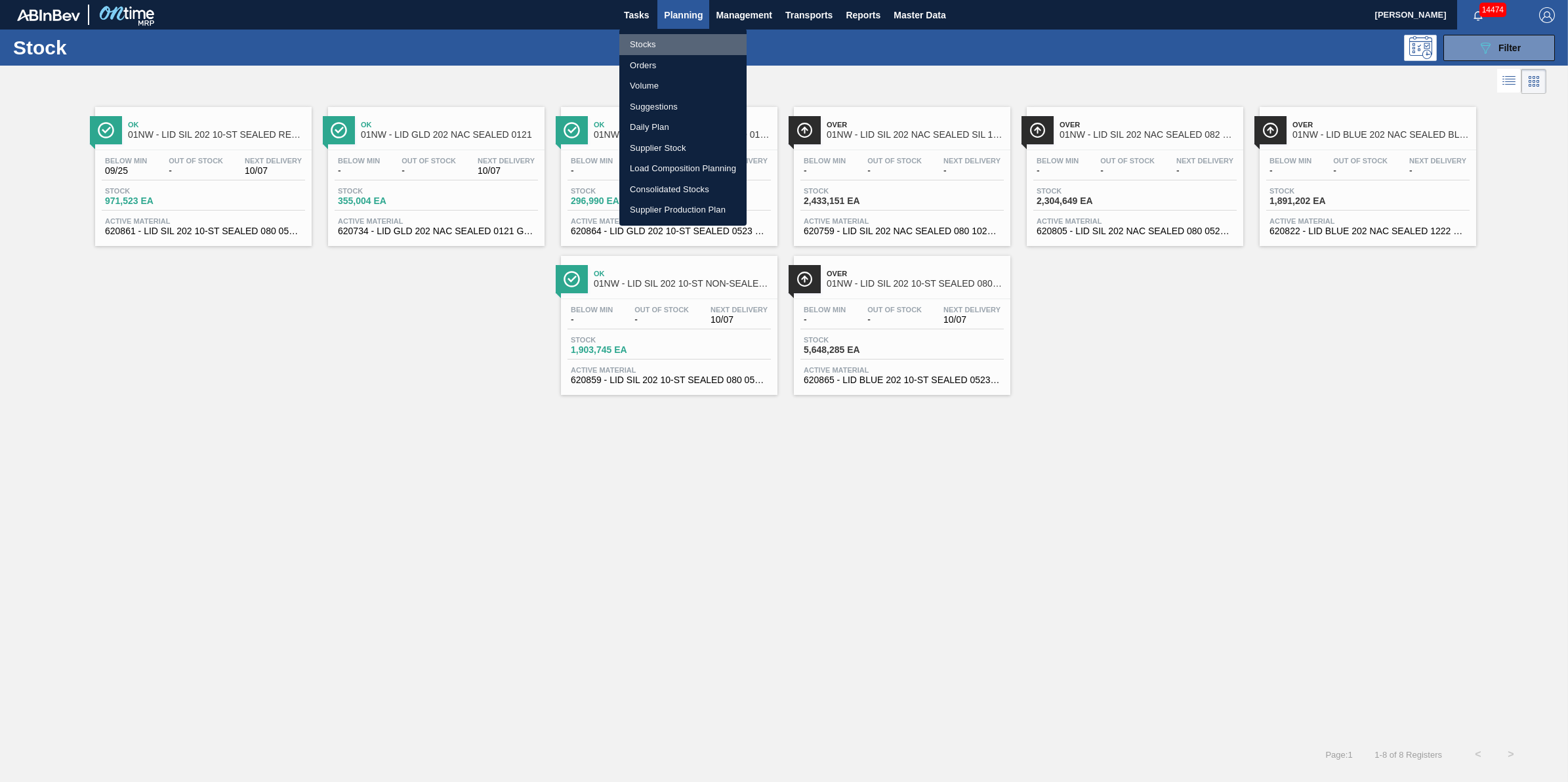
click at [671, 44] on li "Stocks" at bounding box center [683, 44] width 127 height 21
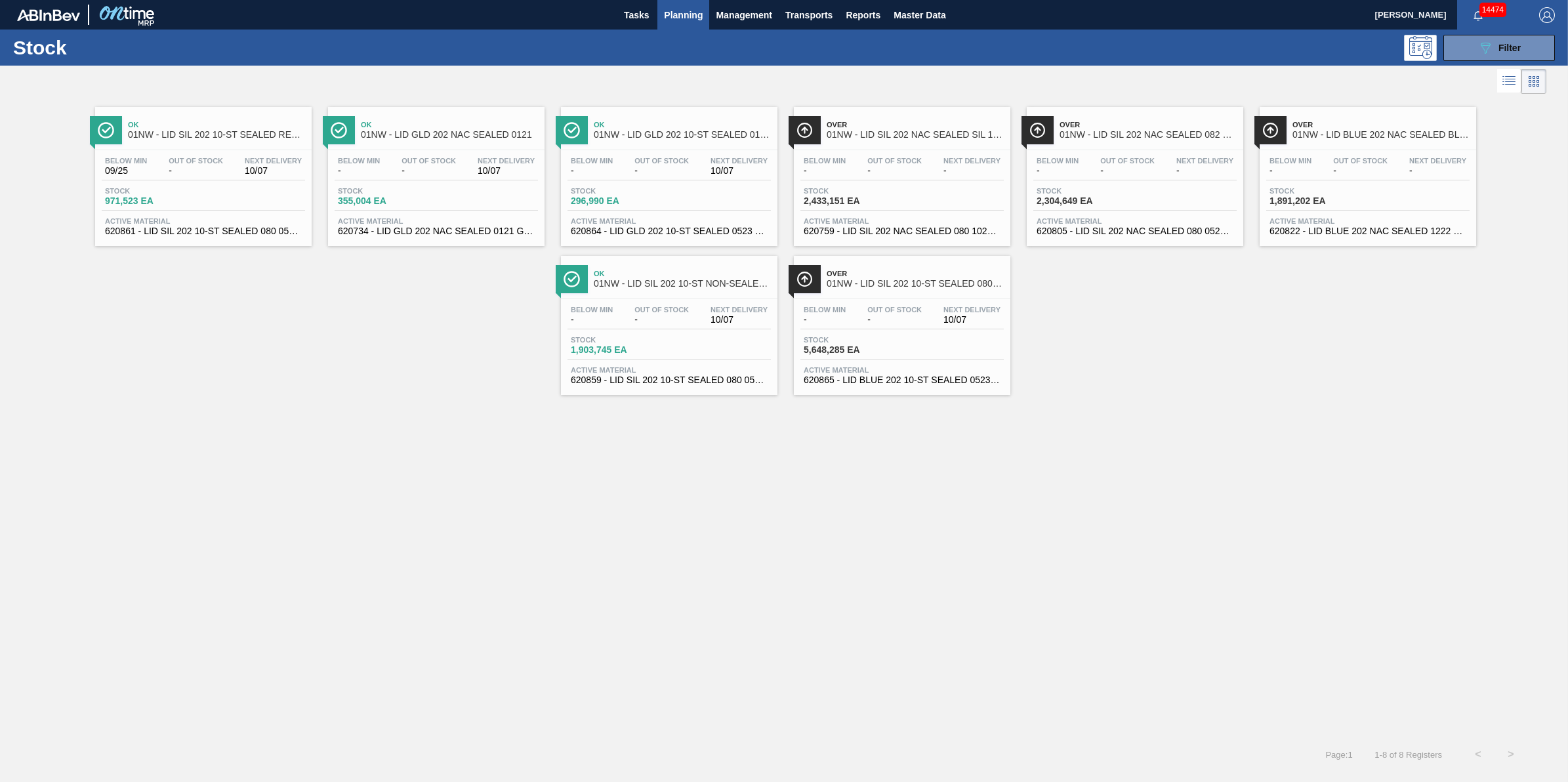
drag, startPoint x: 666, startPoint y: 9, endPoint x: 677, endPoint y: 64, distance: 56.1
click at [667, 9] on span "Planning" at bounding box center [683, 15] width 39 height 16
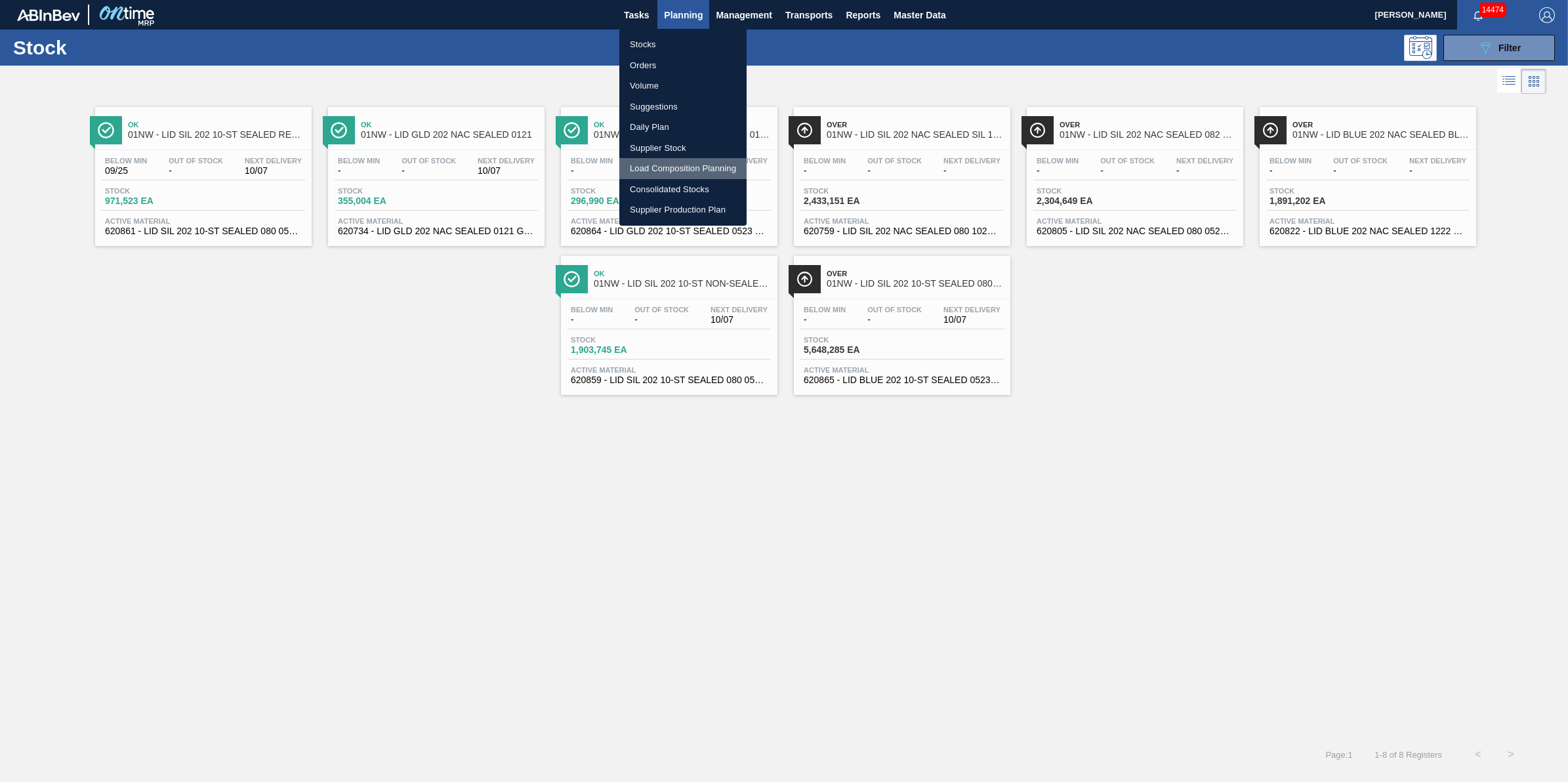
click at [686, 165] on li "Load Composition Planning" at bounding box center [683, 168] width 127 height 21
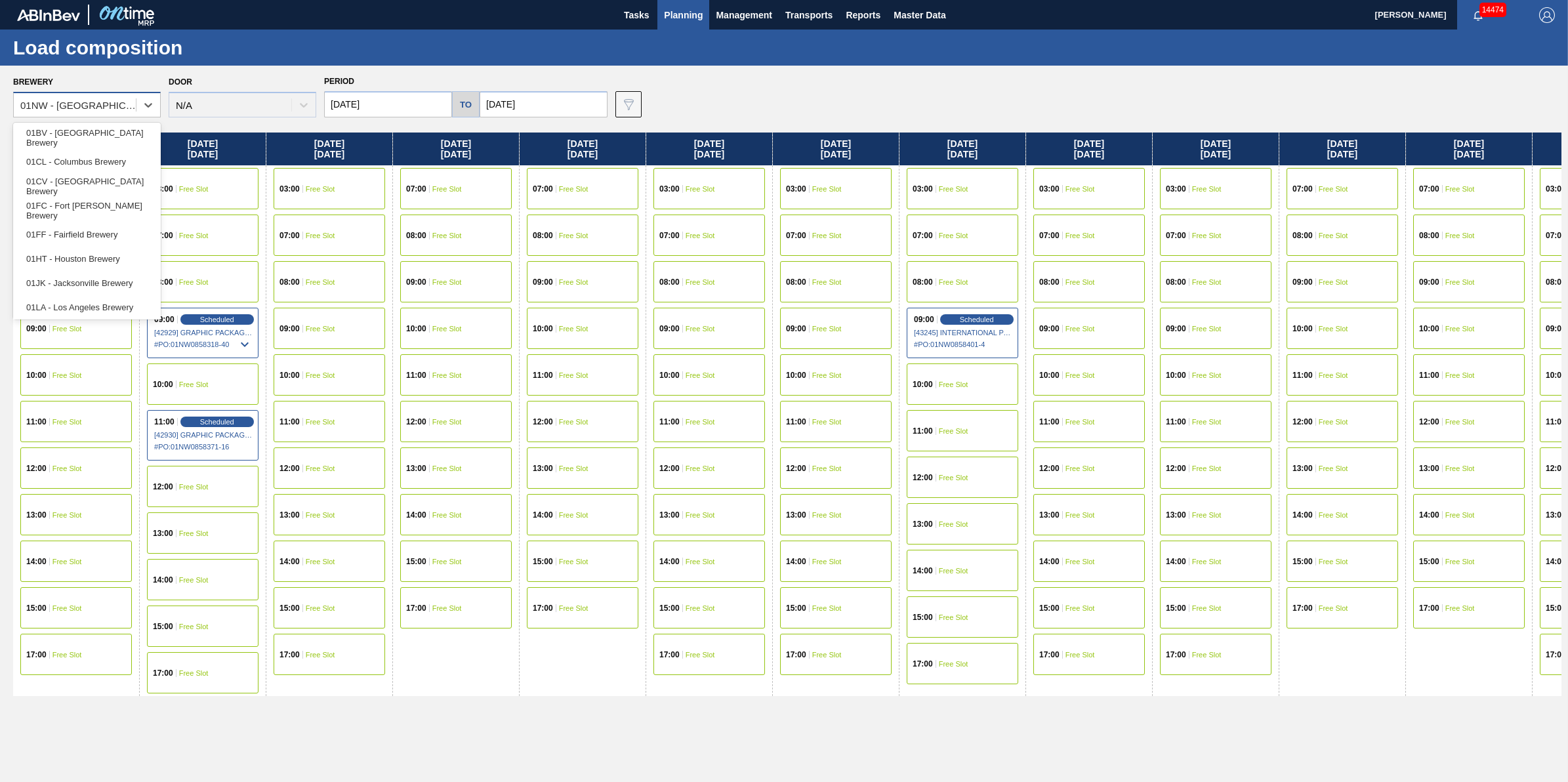
click at [84, 100] on div "01NW - [GEOGRAPHIC_DATA]" at bounding box center [79, 105] width 117 height 11
click at [136, 208] on div "01FC - Fort Collins Brewery" at bounding box center [87, 210] width 148 height 24
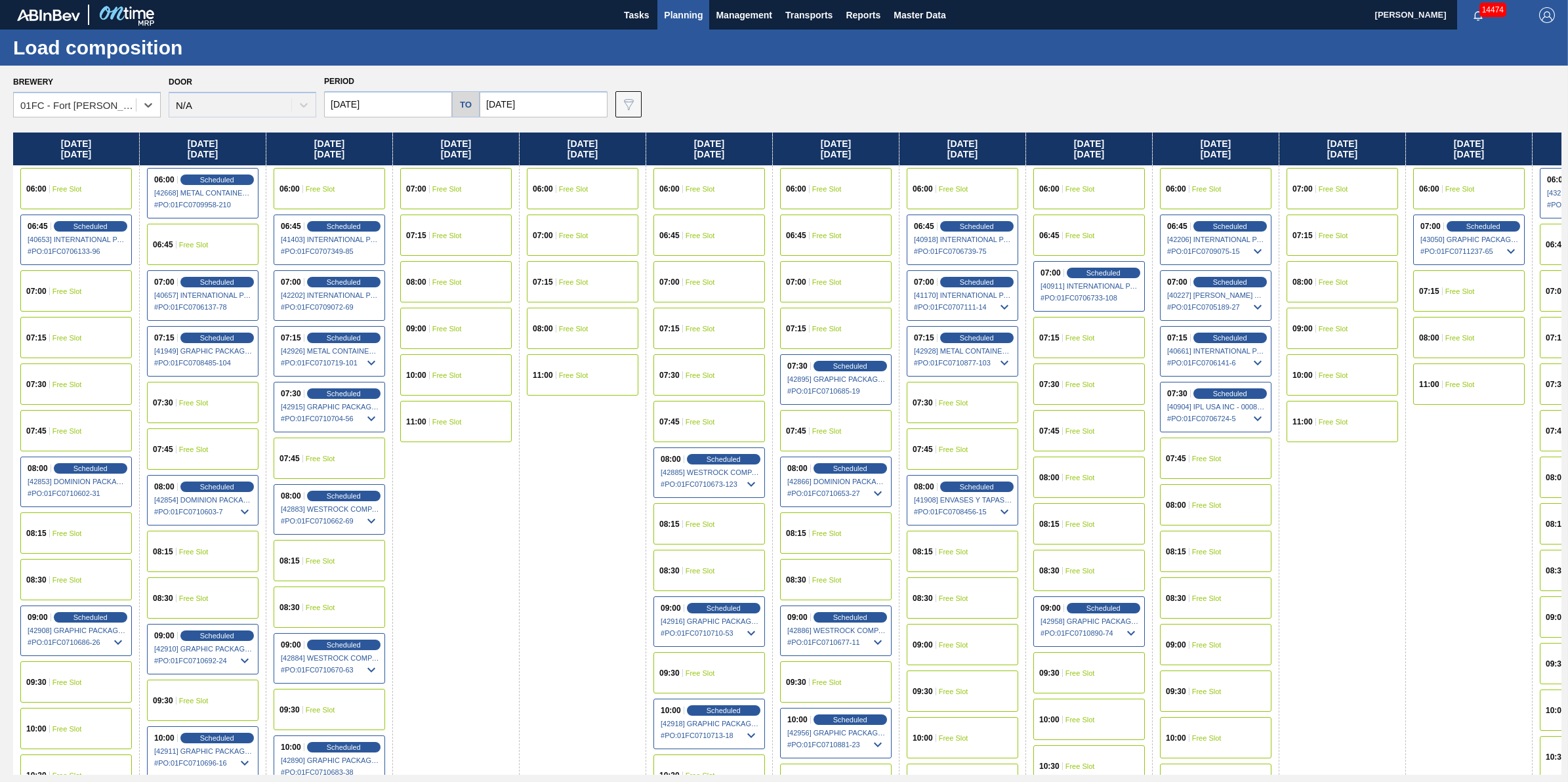
scroll to position [0, 612]
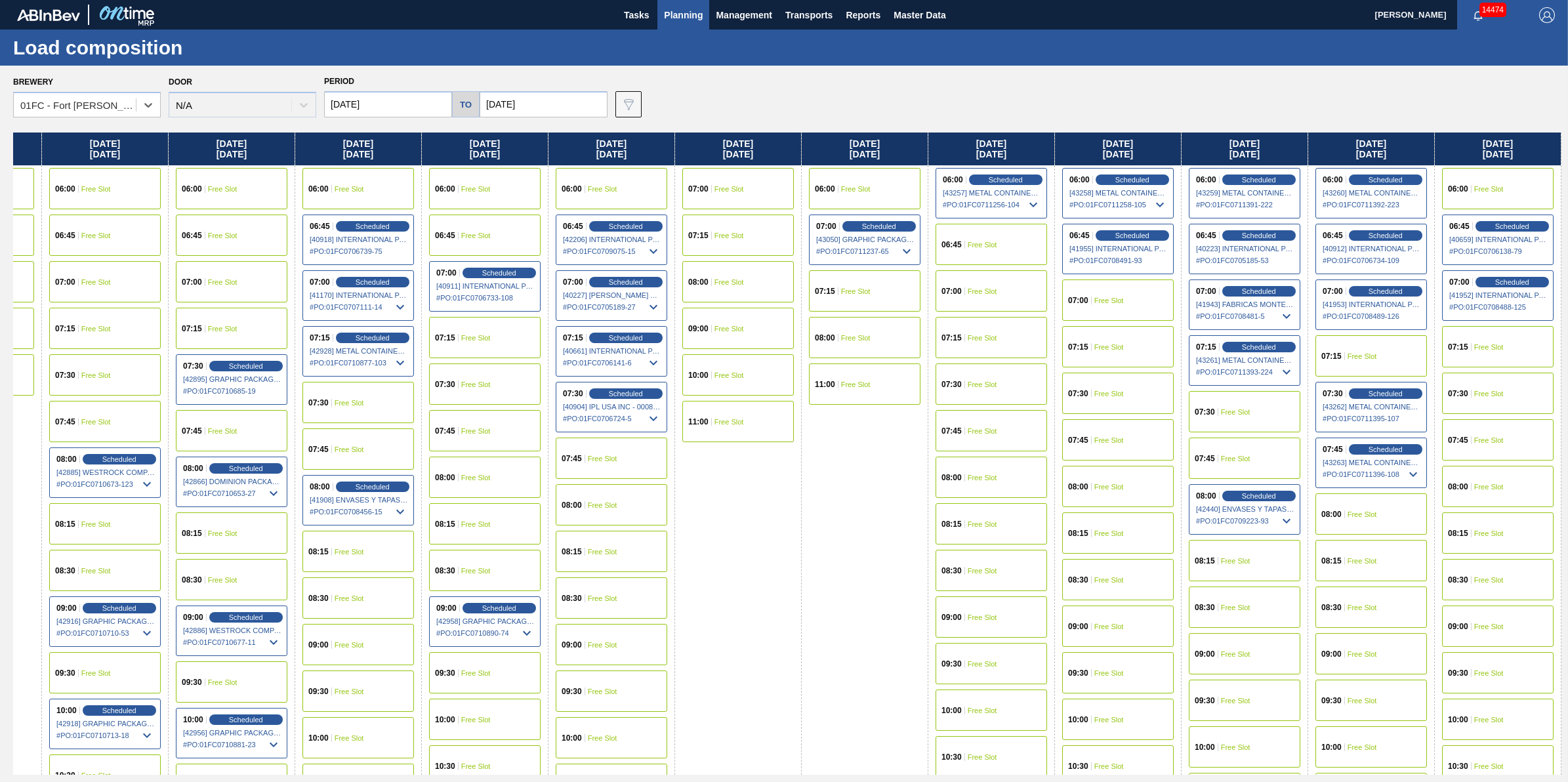
drag, startPoint x: 1116, startPoint y: 331, endPoint x: -194, endPoint y: 435, distance: 1314.1
click at [0, 0] on html "Tasks Planning Management Transports Reports Master Data Jack Schuld 14474 Mark…" at bounding box center [784, 0] width 1568 height 0
click at [1119, 175] on span "Scheduled" at bounding box center [1132, 180] width 37 height 9
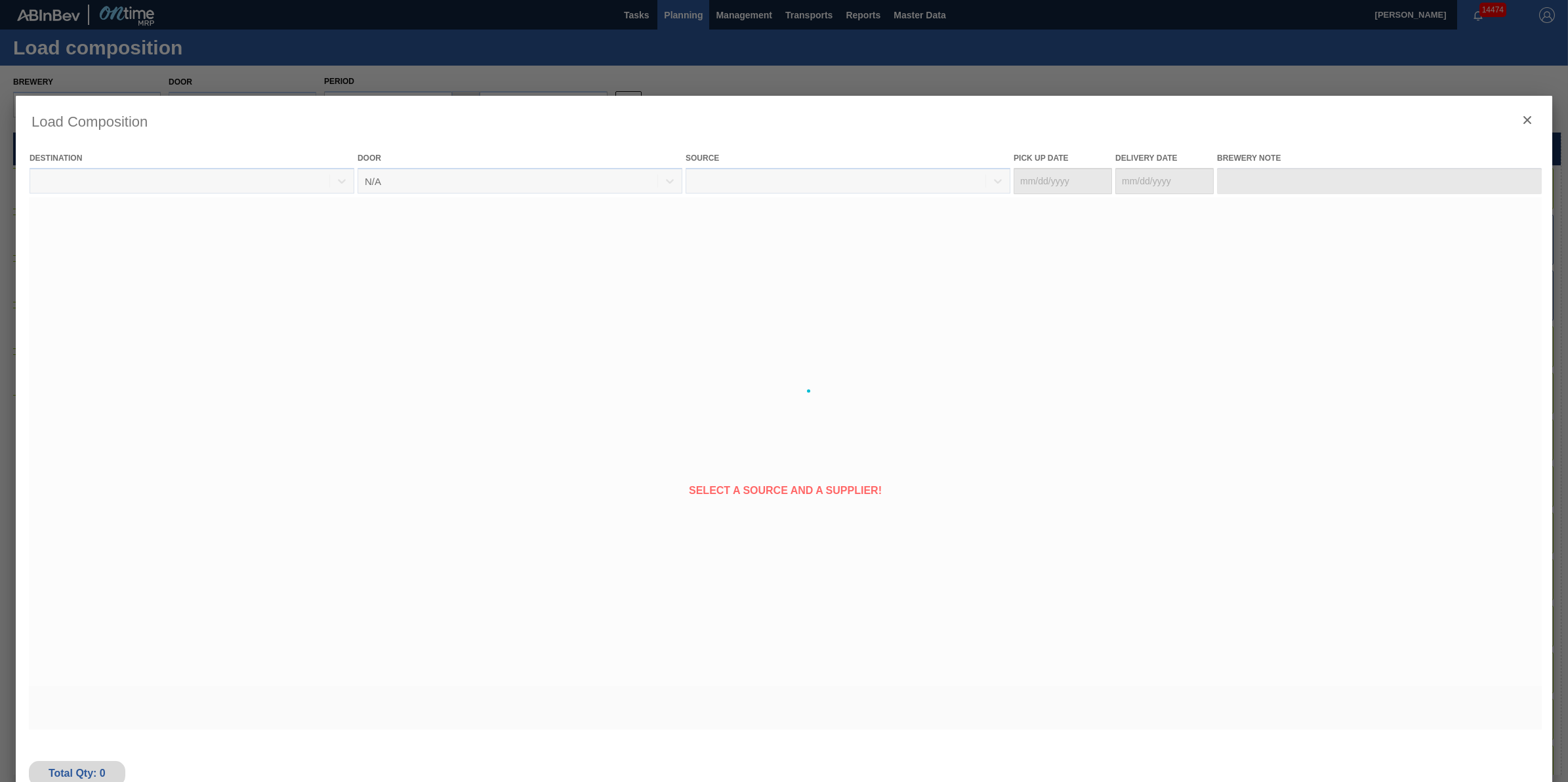
type Date "[DATE]"
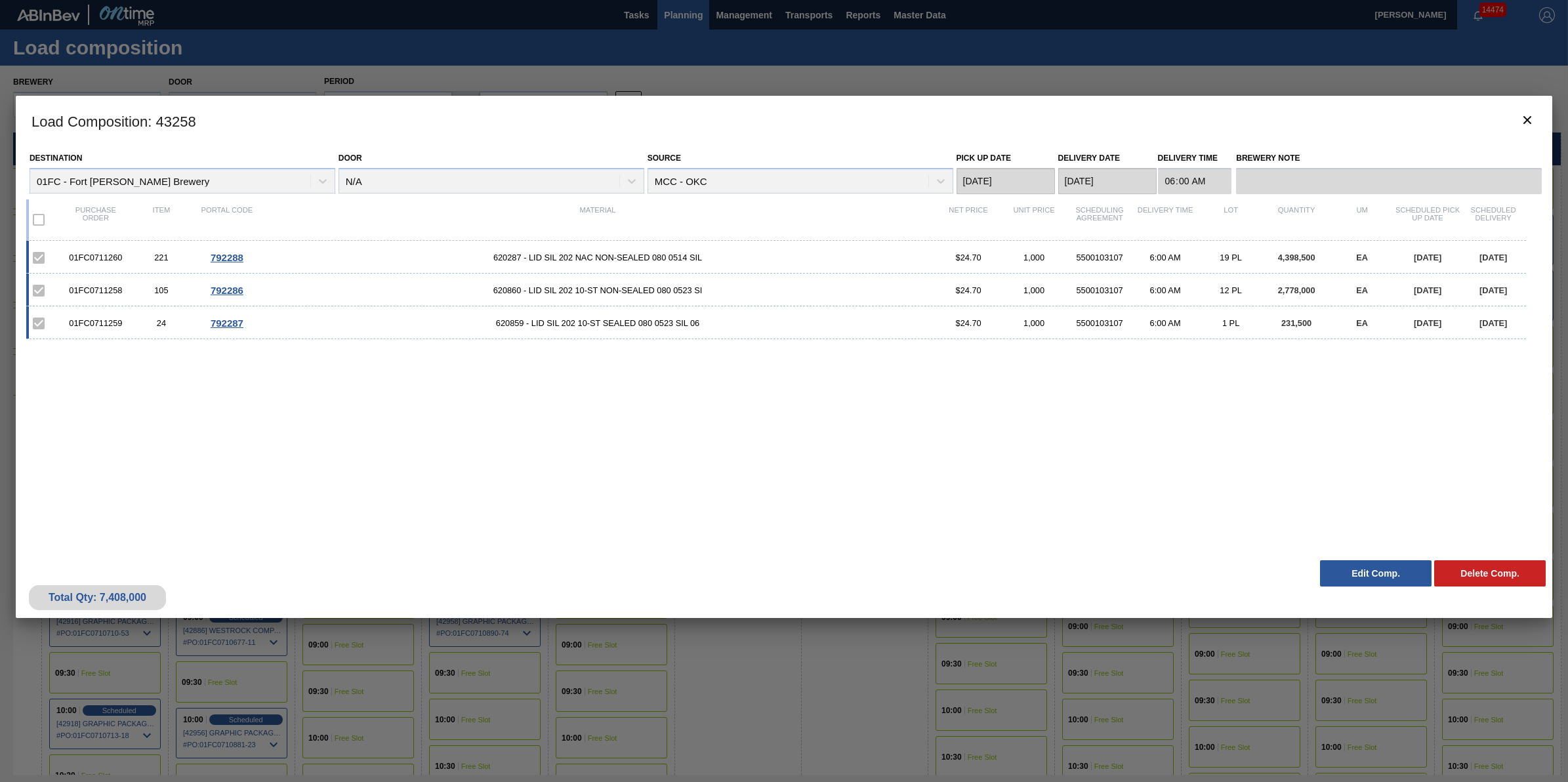
click at [1333, 552] on div "Destination 01FC - Fort Collins Brewery Door N/A Source MCC - OKC Pick up Date …" at bounding box center [784, 349] width 1537 height 408
click at [1343, 568] on button "Edit Comp." at bounding box center [1376, 573] width 111 height 26
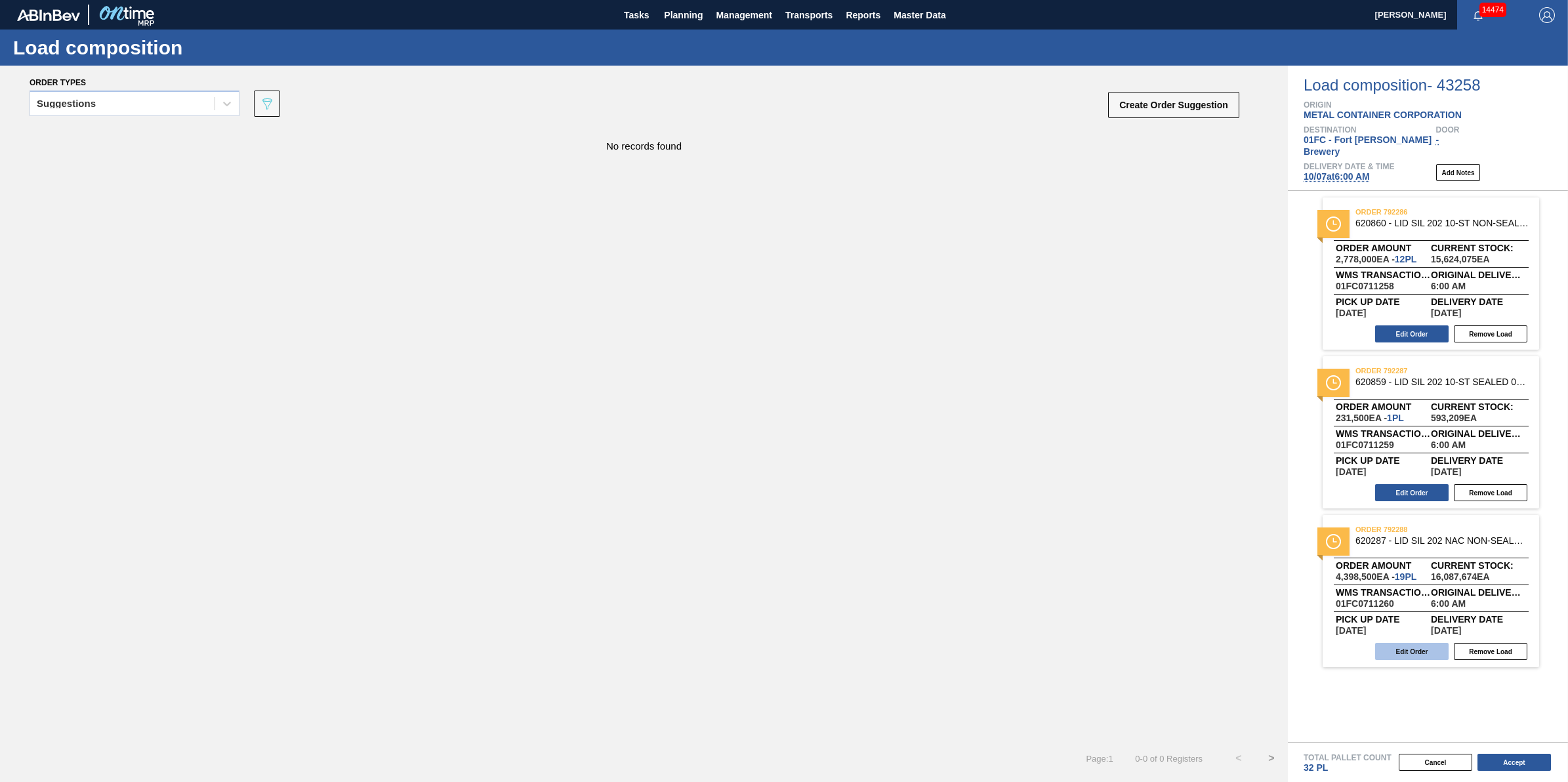
click at [1415, 643] on button "Edit Order" at bounding box center [1411, 651] width 74 height 17
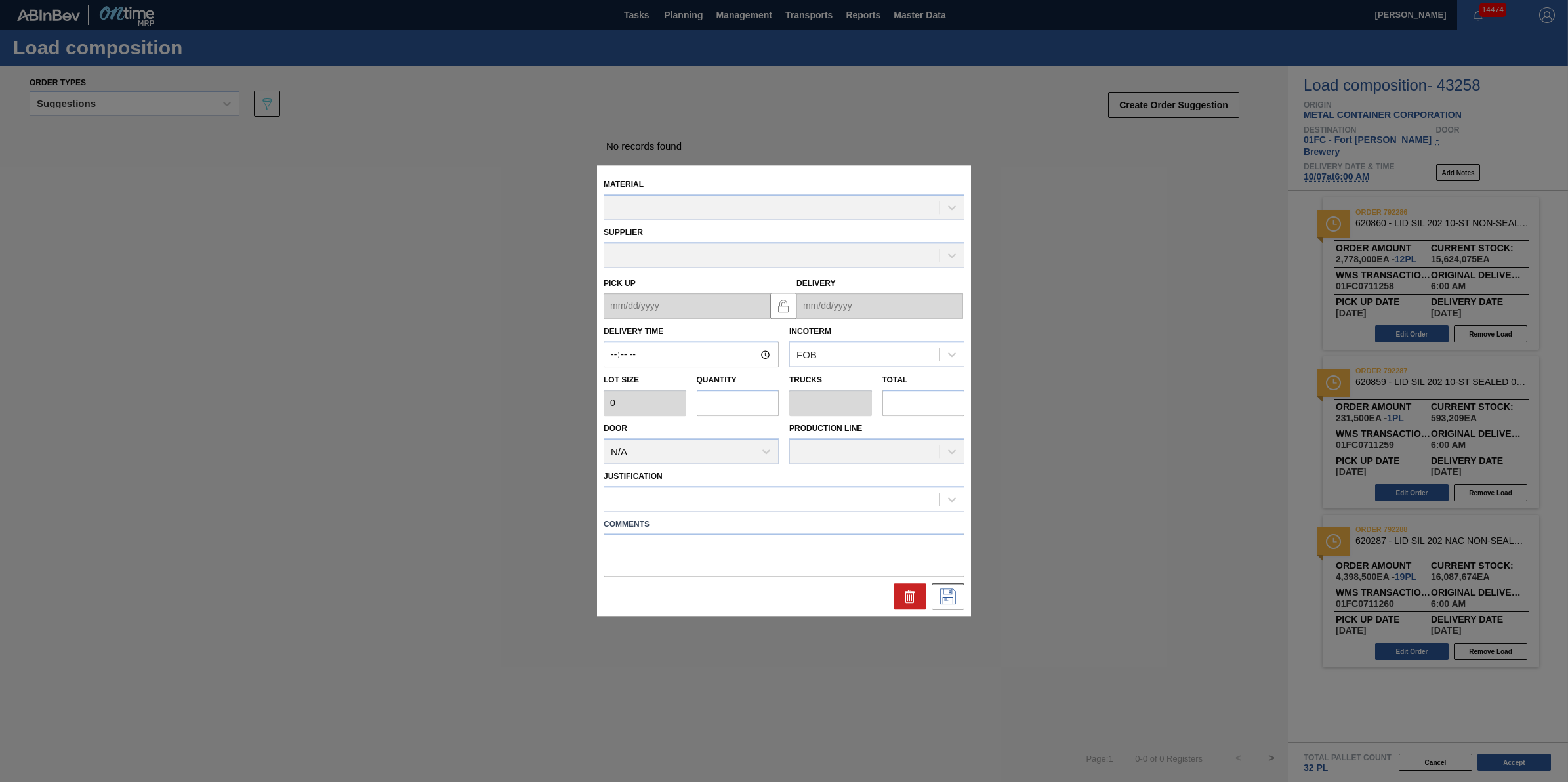
type input "06:00:00"
type input "231,500"
type input "19"
type input "0.594"
type input "4,398,500"
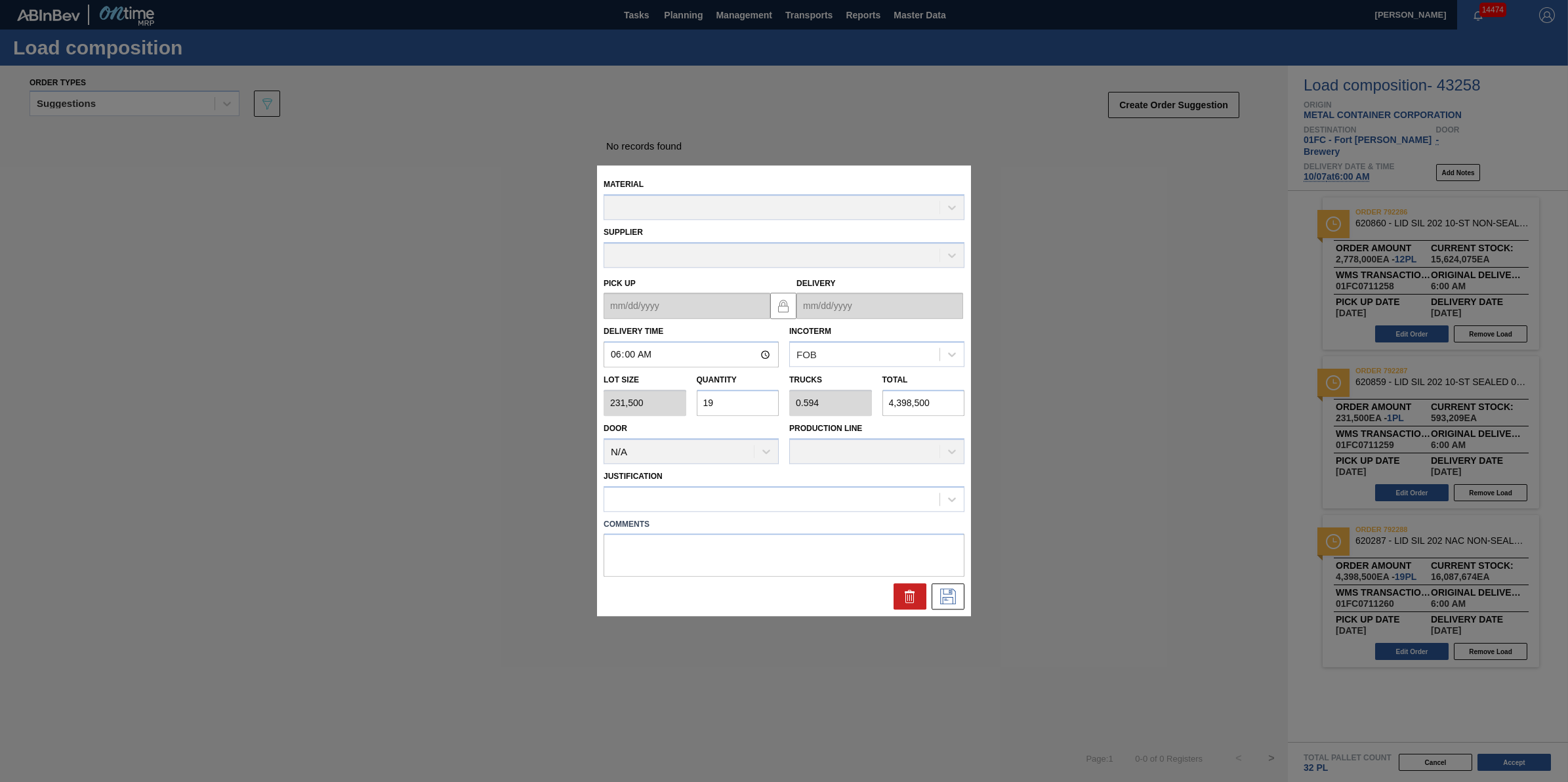
type up "[DATE]"
type input "[DATE]"
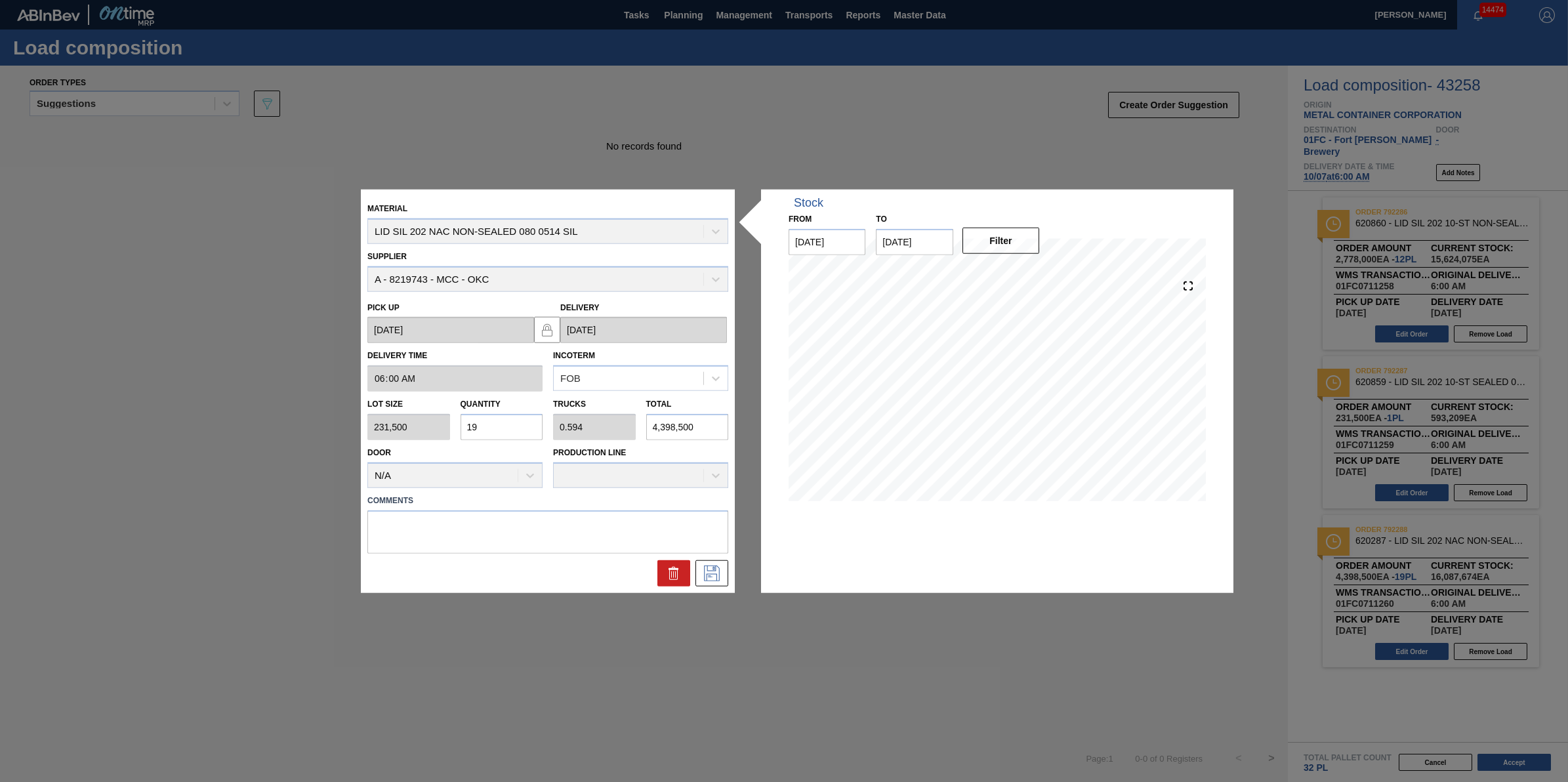
click at [505, 430] on input "19" at bounding box center [502, 427] width 83 height 26
type input "1"
type input "0.031"
type input "231,500"
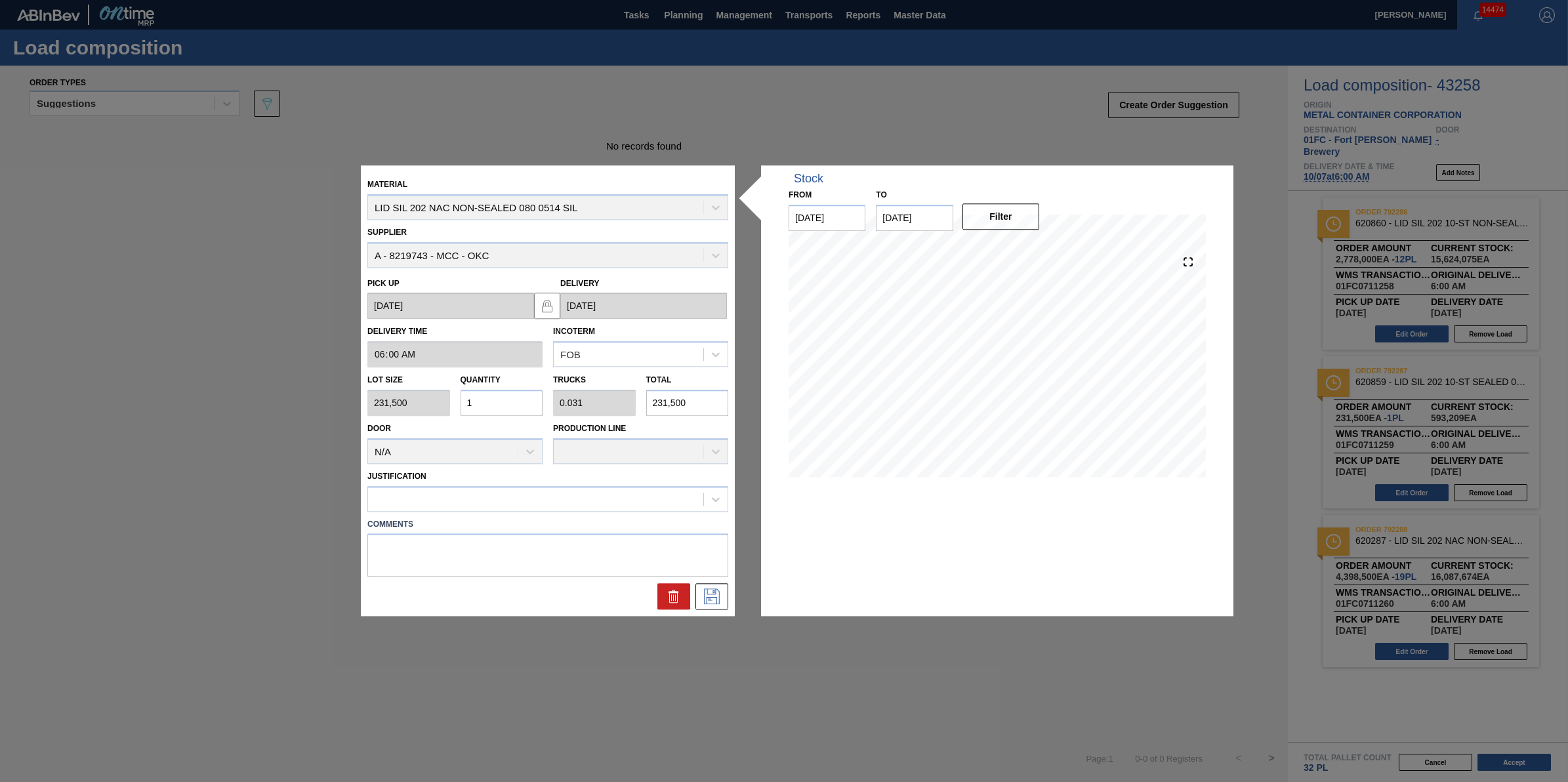
type input "15"
type input "0.469"
type input "3,472,500"
type input "15"
click at [709, 589] on icon at bounding box center [712, 597] width 21 height 16
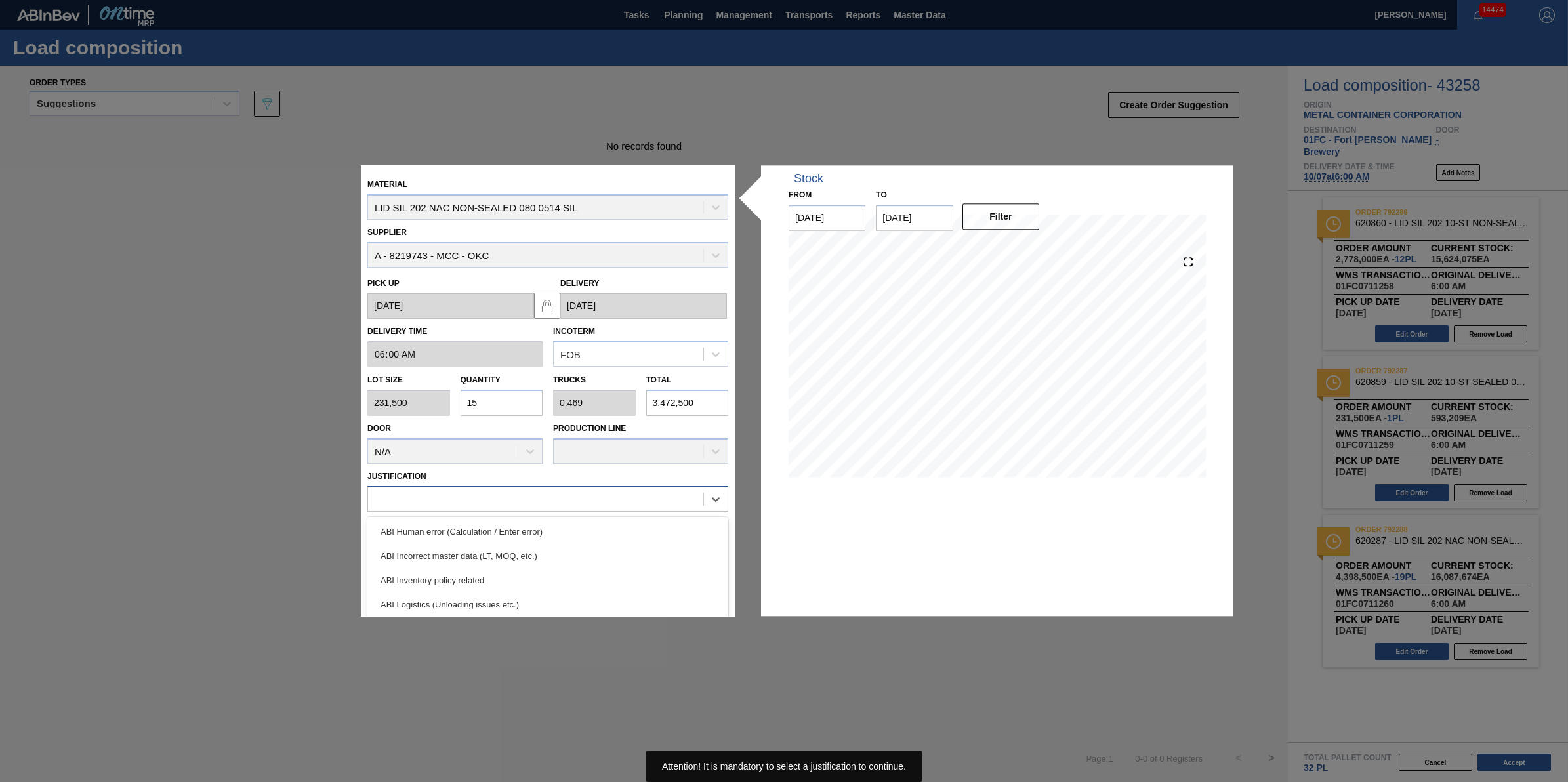
click at [610, 510] on div at bounding box center [548, 499] width 361 height 25
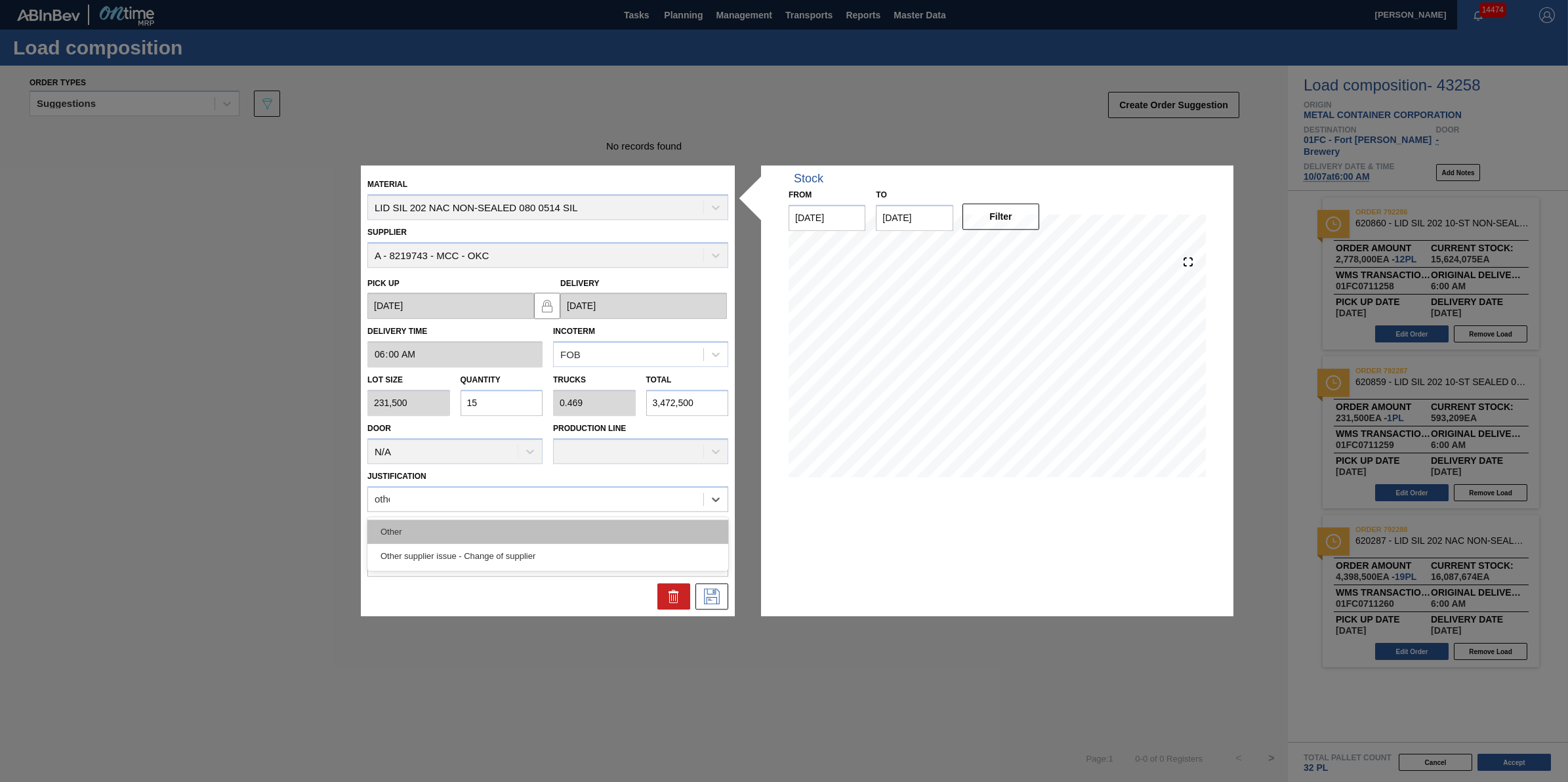
type input "other"
click at [613, 520] on div "Other" at bounding box center [548, 532] width 361 height 24
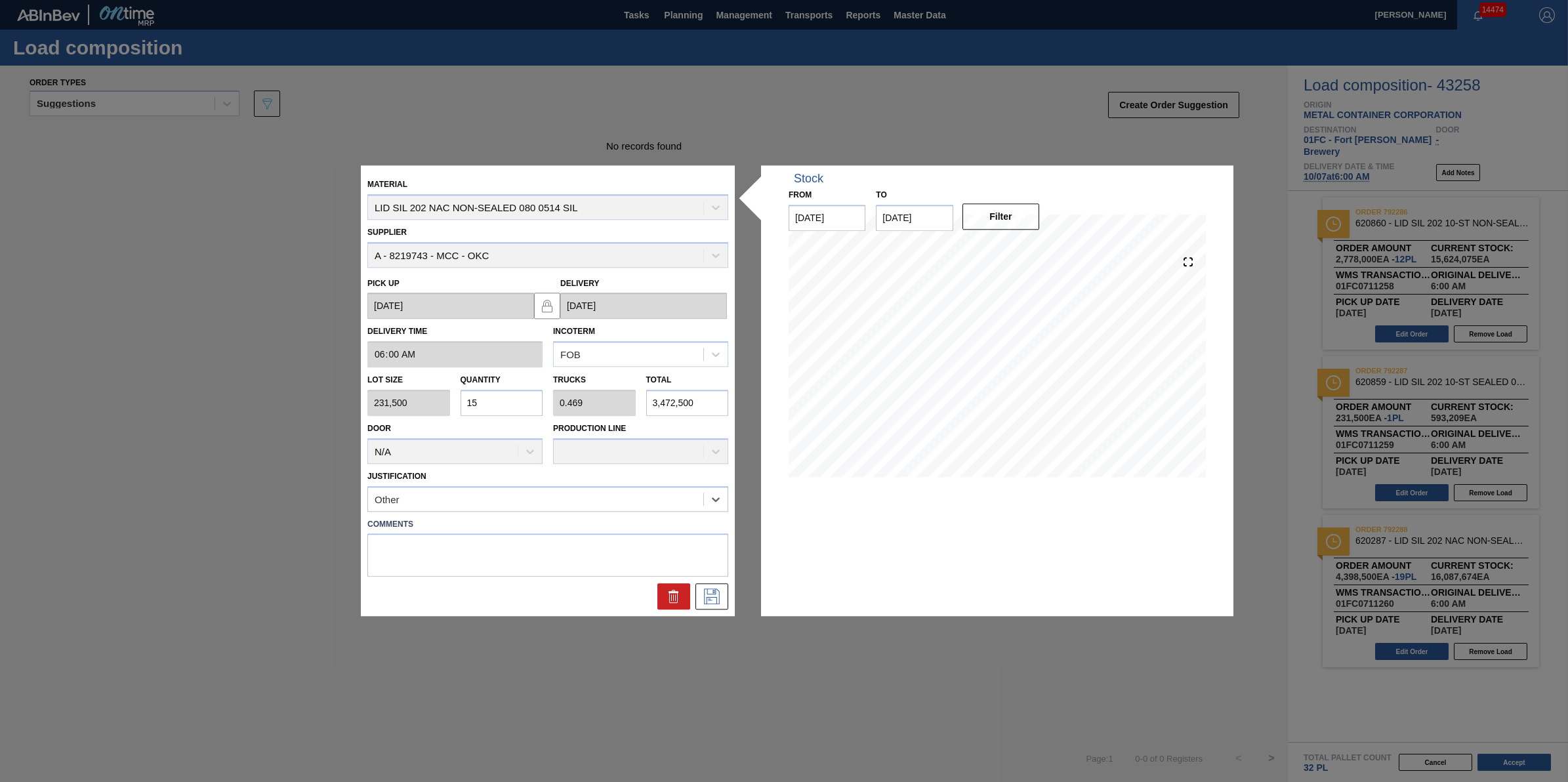
click at [719, 611] on div "Material LID SIL 202 NAC NON-SEALED 080 0514 SIL Supplier A - 8219743 - MCC - O…" at bounding box center [548, 390] width 374 height 451
click at [720, 598] on icon at bounding box center [712, 597] width 21 height 16
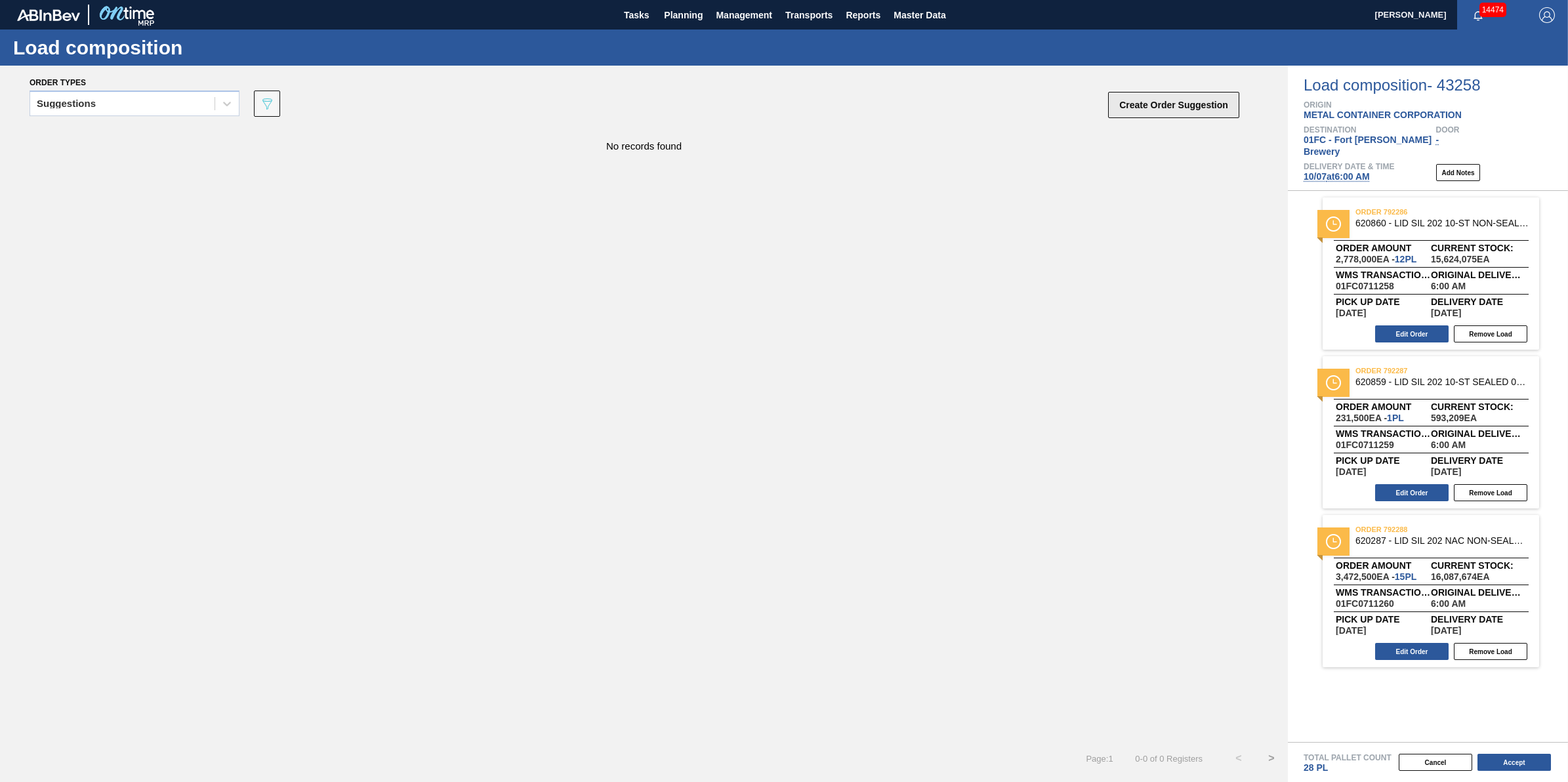
click at [1116, 97] on button "Create Order Suggestion" at bounding box center [1174, 105] width 131 height 26
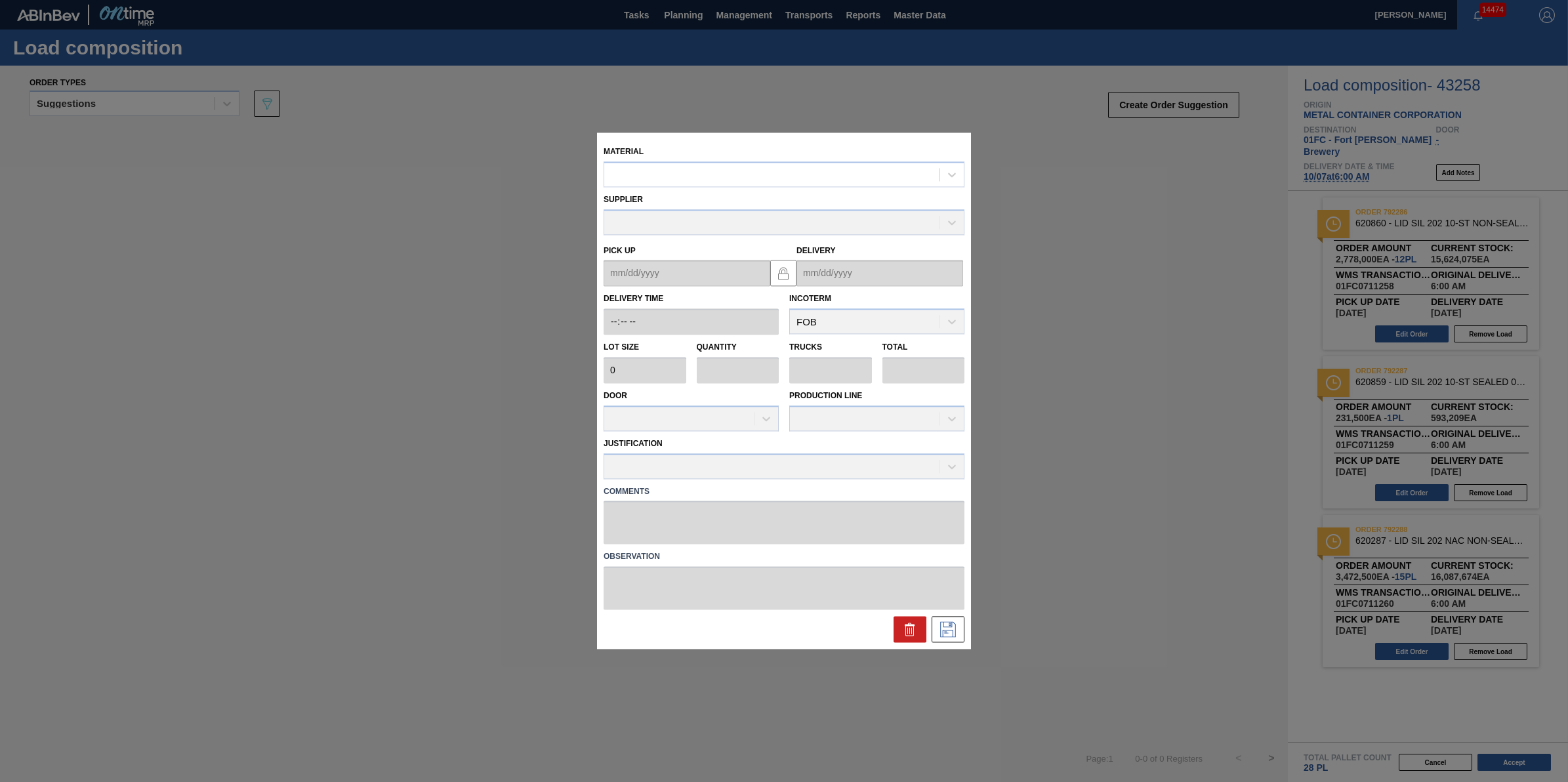
click at [712, 191] on div "Supplier" at bounding box center [784, 212] width 361 height 44
click at [728, 167] on div at bounding box center [772, 175] width 335 height 19
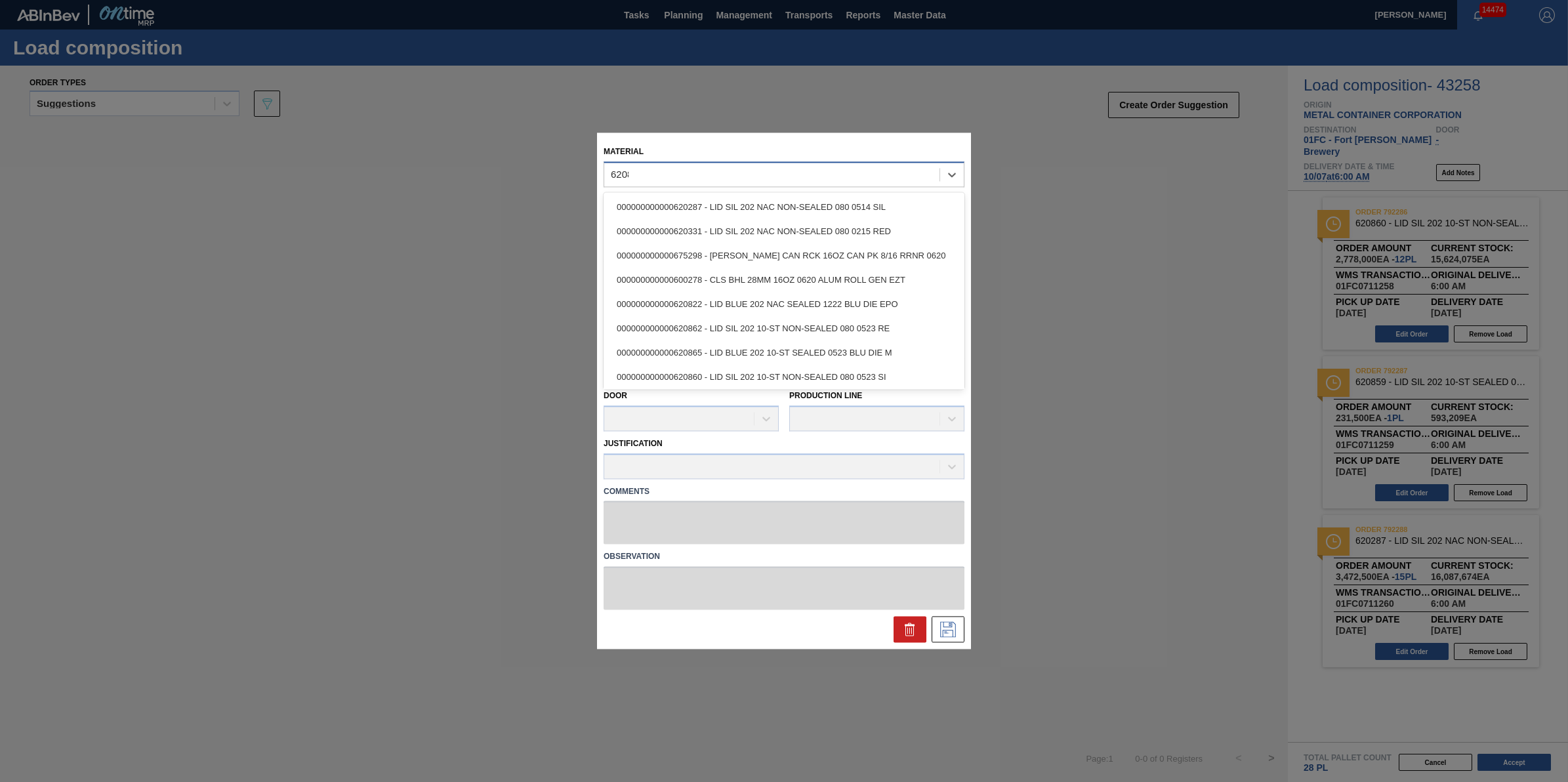
type input "620866"
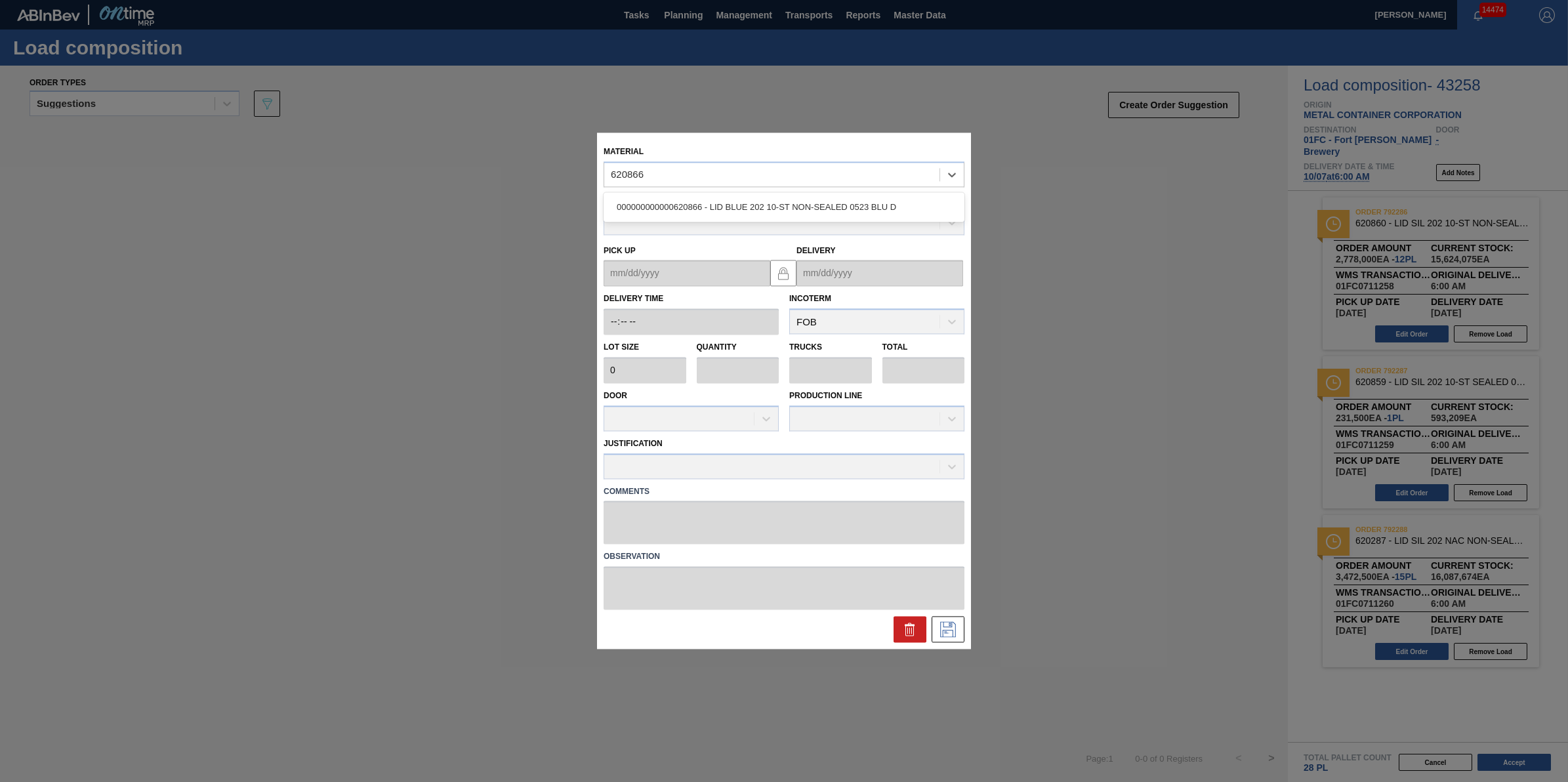
click at [741, 192] on div "000000000000620866 - LID BLUE 202 10-ST NON-SEALED 0523 BLU D" at bounding box center [784, 207] width 361 height 30
click at [739, 203] on div "000000000000620866 - LID BLUE 202 10-ST NON-SEALED 0523 BLU D" at bounding box center [784, 207] width 361 height 24
type input "231,500"
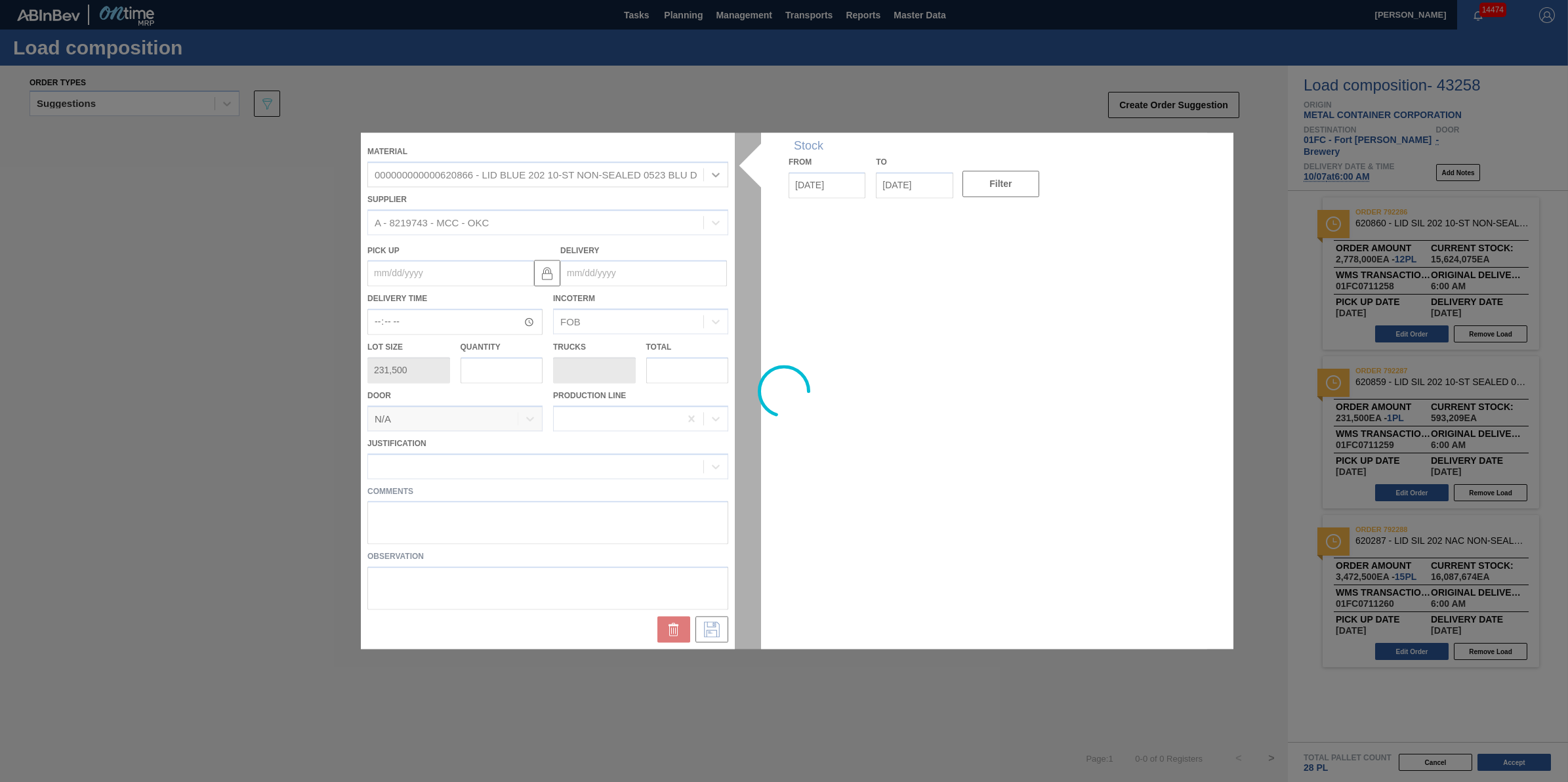
click at [496, 375] on div at bounding box center [784, 390] width 846 height 516
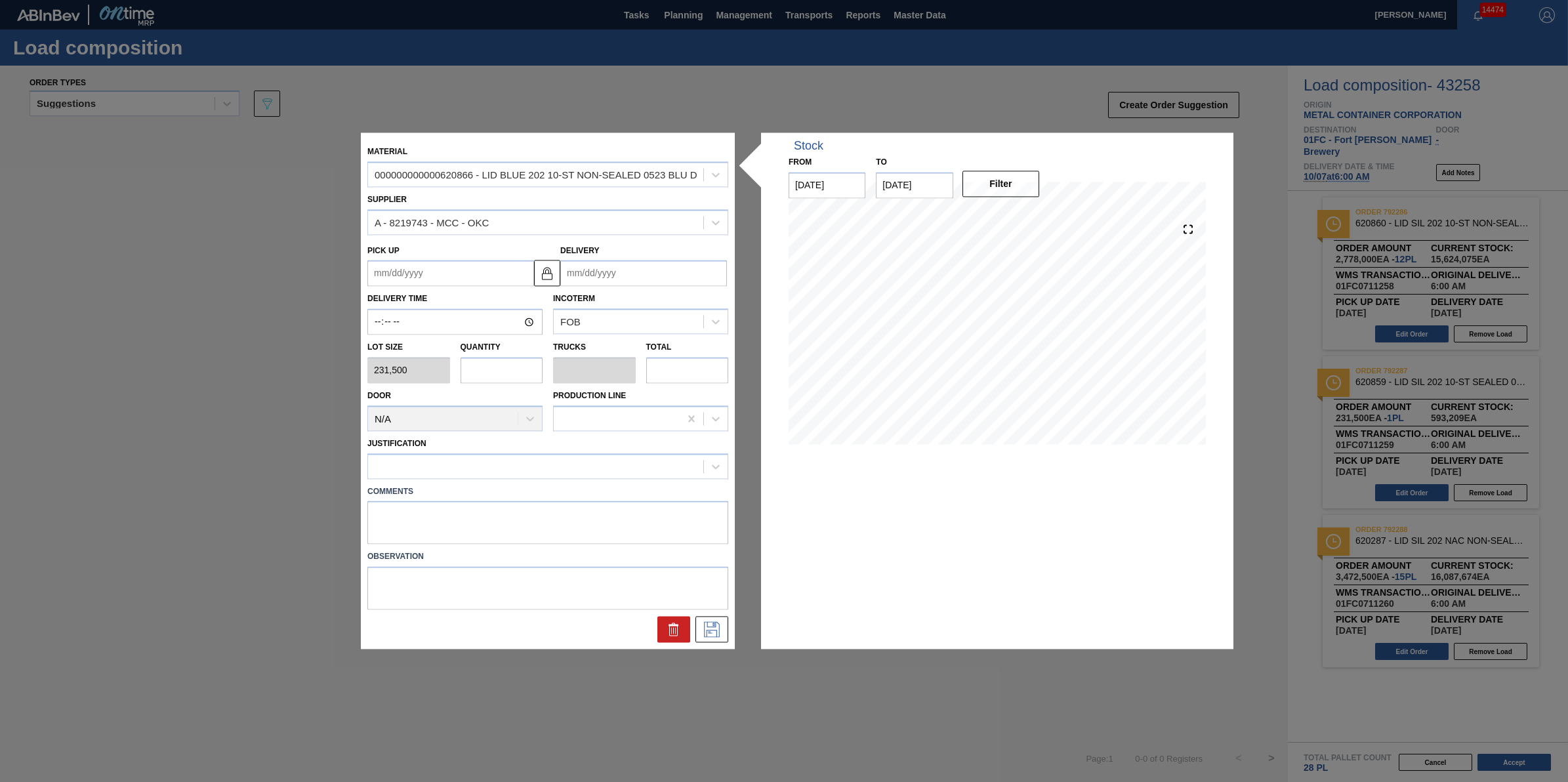
click at [497, 375] on input "text" at bounding box center [502, 370] width 83 height 26
type input "4"
type input "0.125"
type input "926,000"
type input "4"
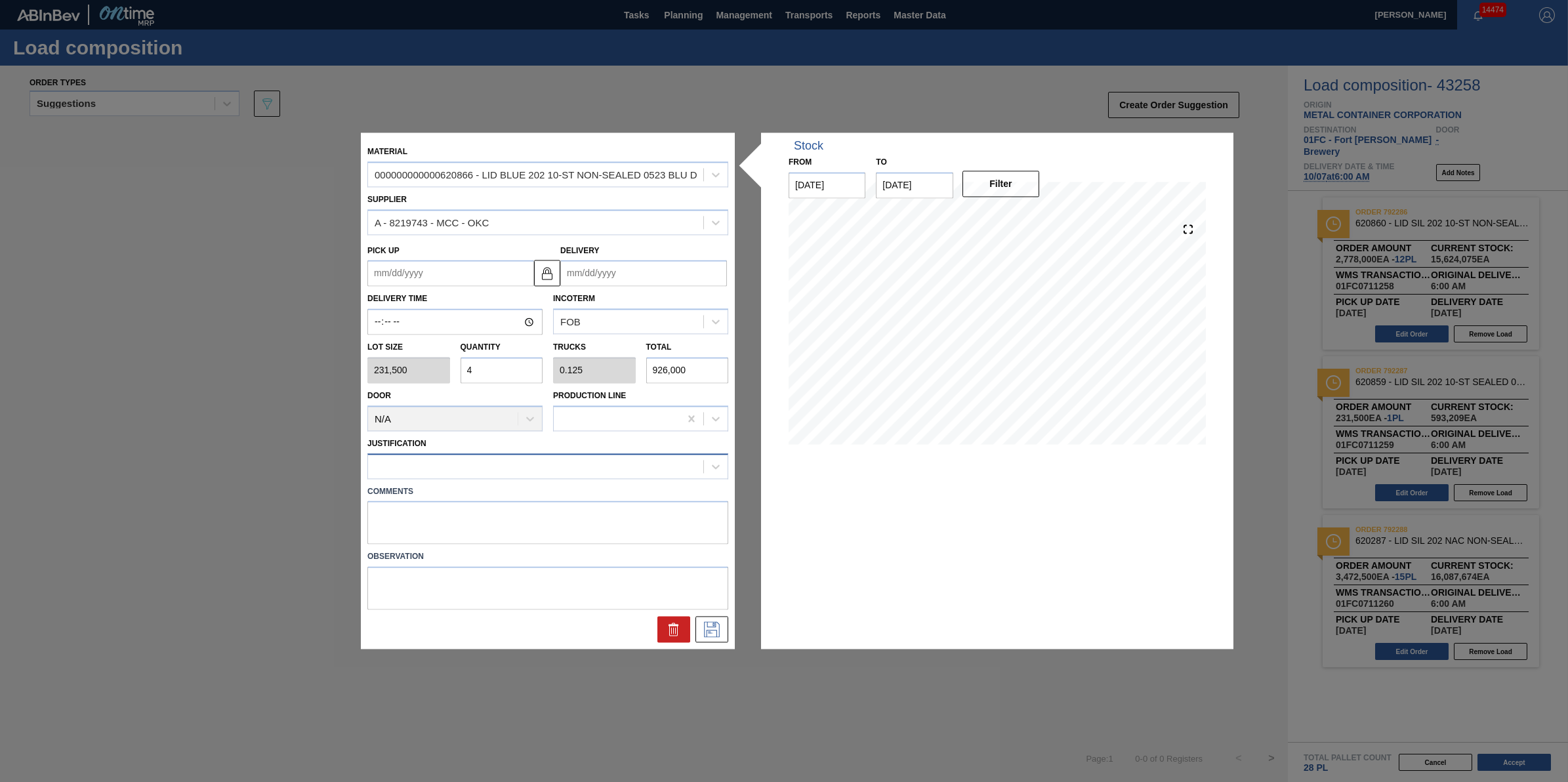
click at [569, 473] on div at bounding box center [535, 466] width 335 height 19
type input "other"
click at [567, 486] on div "Other Other supplier issue - Change of supplier" at bounding box center [548, 511] width 361 height 54
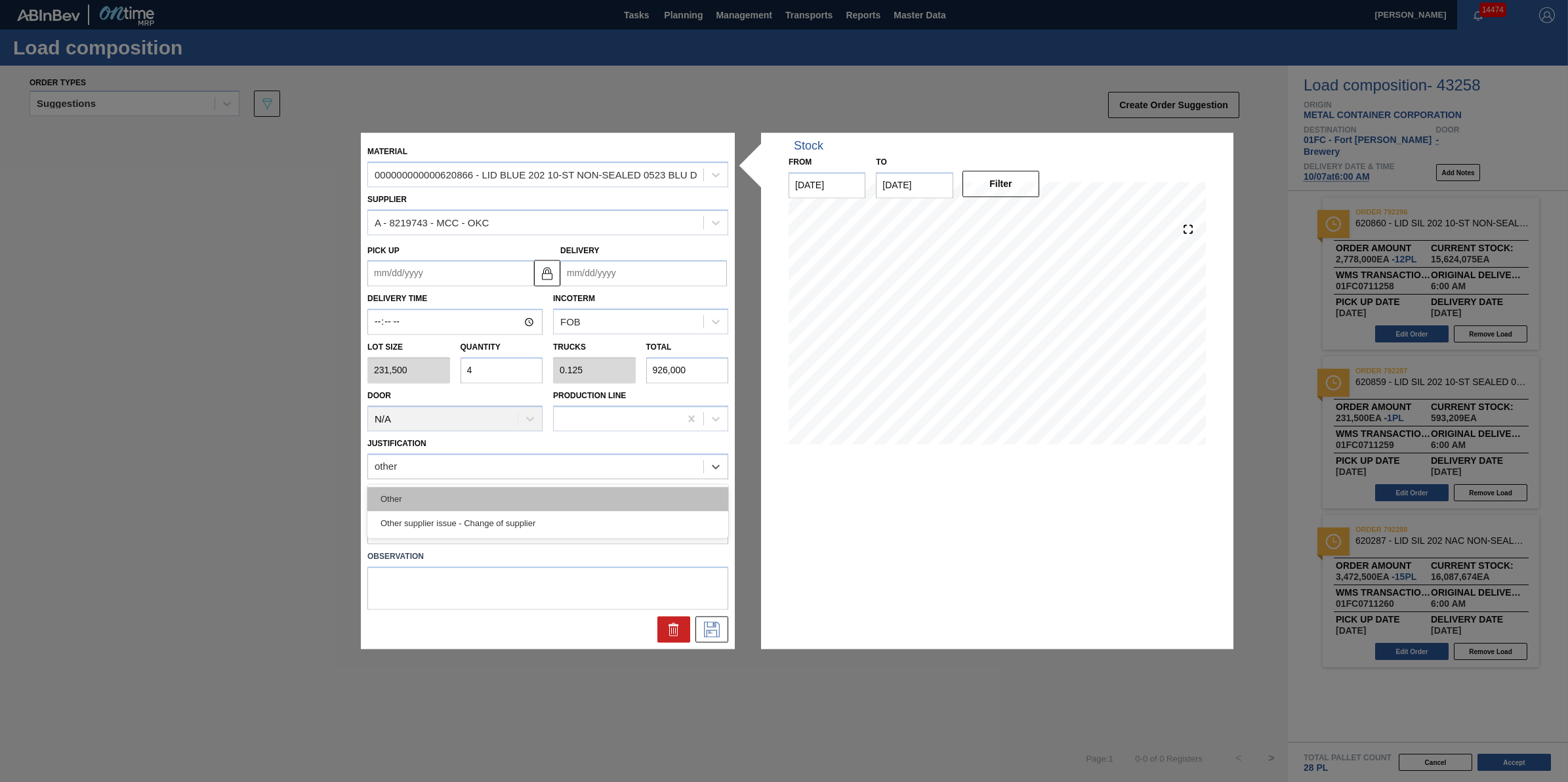
click at [566, 496] on div "Other" at bounding box center [548, 499] width 361 height 24
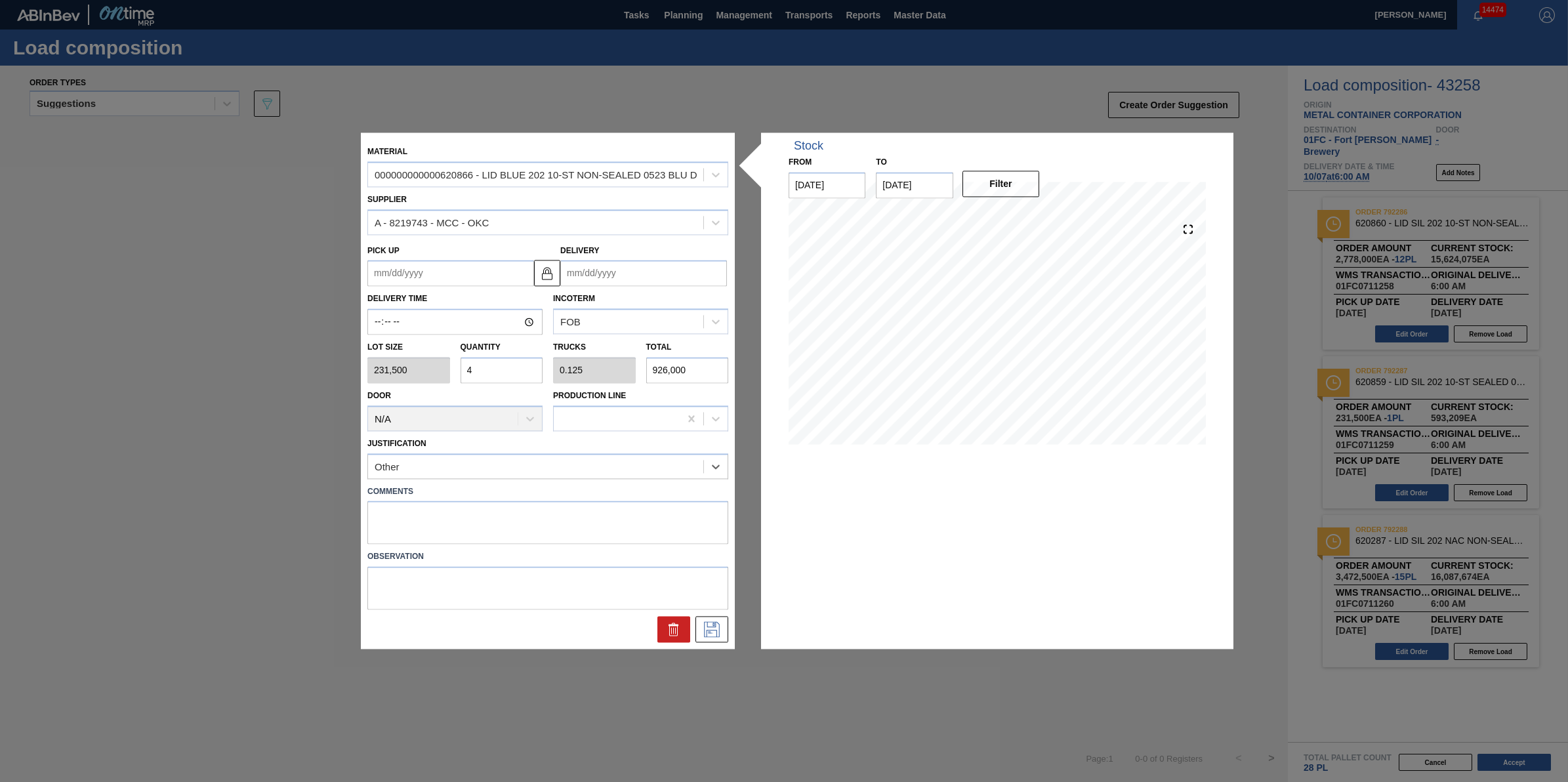
click at [674, 262] on input "Delivery" at bounding box center [643, 274] width 167 height 26
click at [674, 279] on input "Delivery" at bounding box center [643, 274] width 167 height 26
click at [710, 433] on div "4" at bounding box center [704, 432] width 17 height 17
type up "[DATE]"
type input "[DATE]"
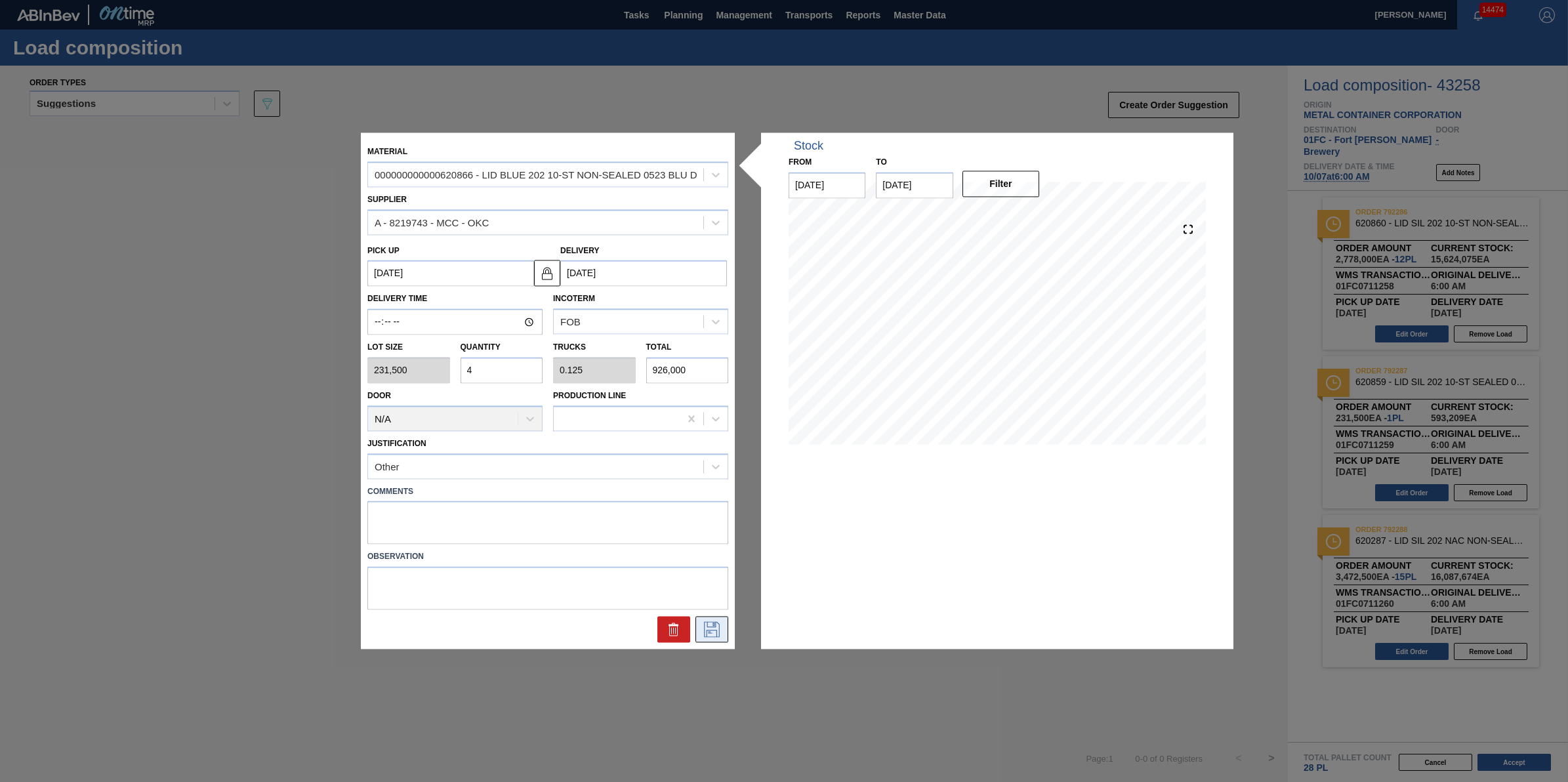
click at [720, 639] on button at bounding box center [712, 630] width 33 height 26
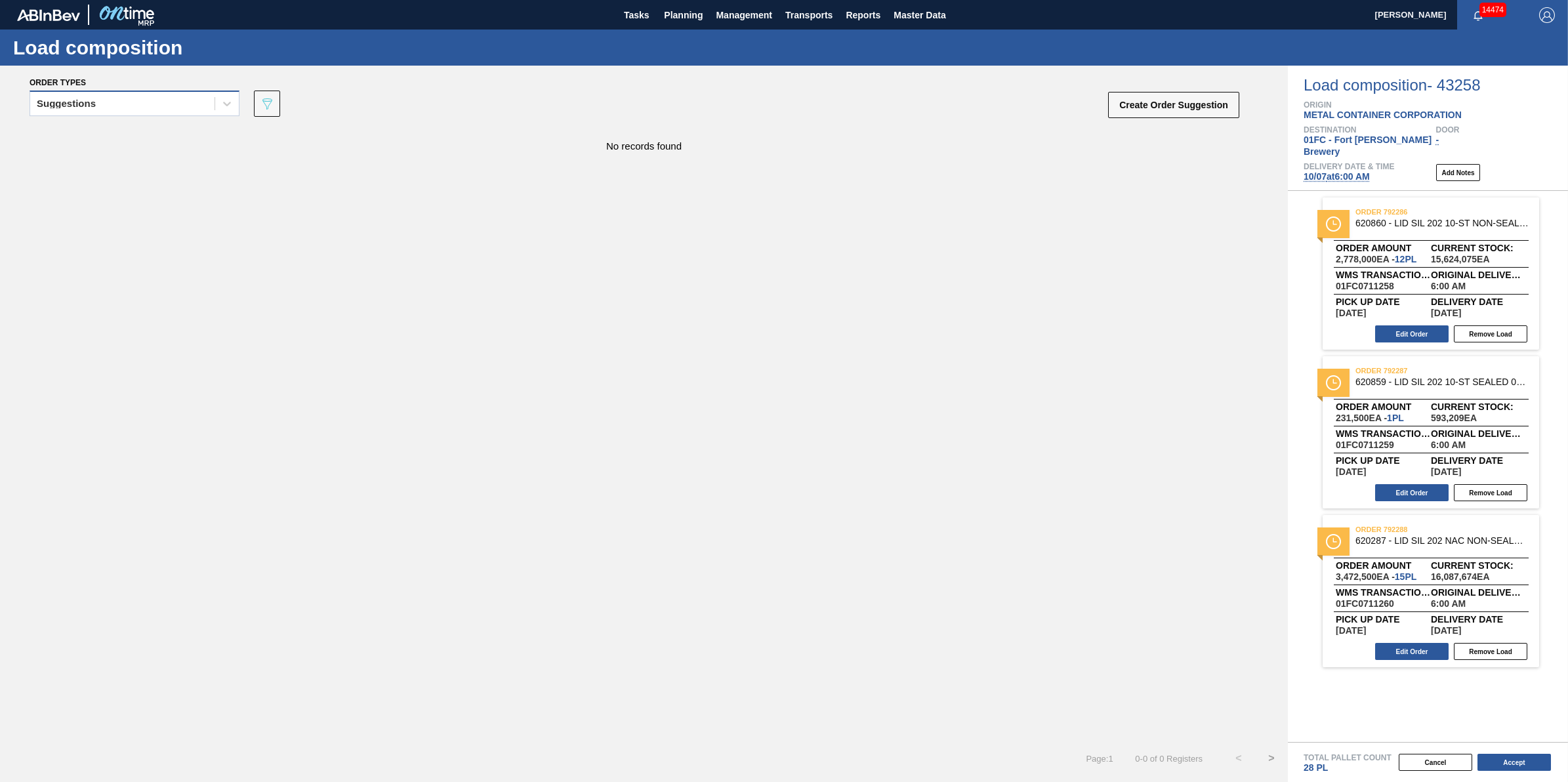
click at [199, 100] on div "Suggestions" at bounding box center [122, 104] width 184 height 19
click at [197, 120] on div "Suggestions" at bounding box center [135, 107] width 210 height 34
click at [199, 105] on div "Suggestions" at bounding box center [122, 104] width 184 height 19
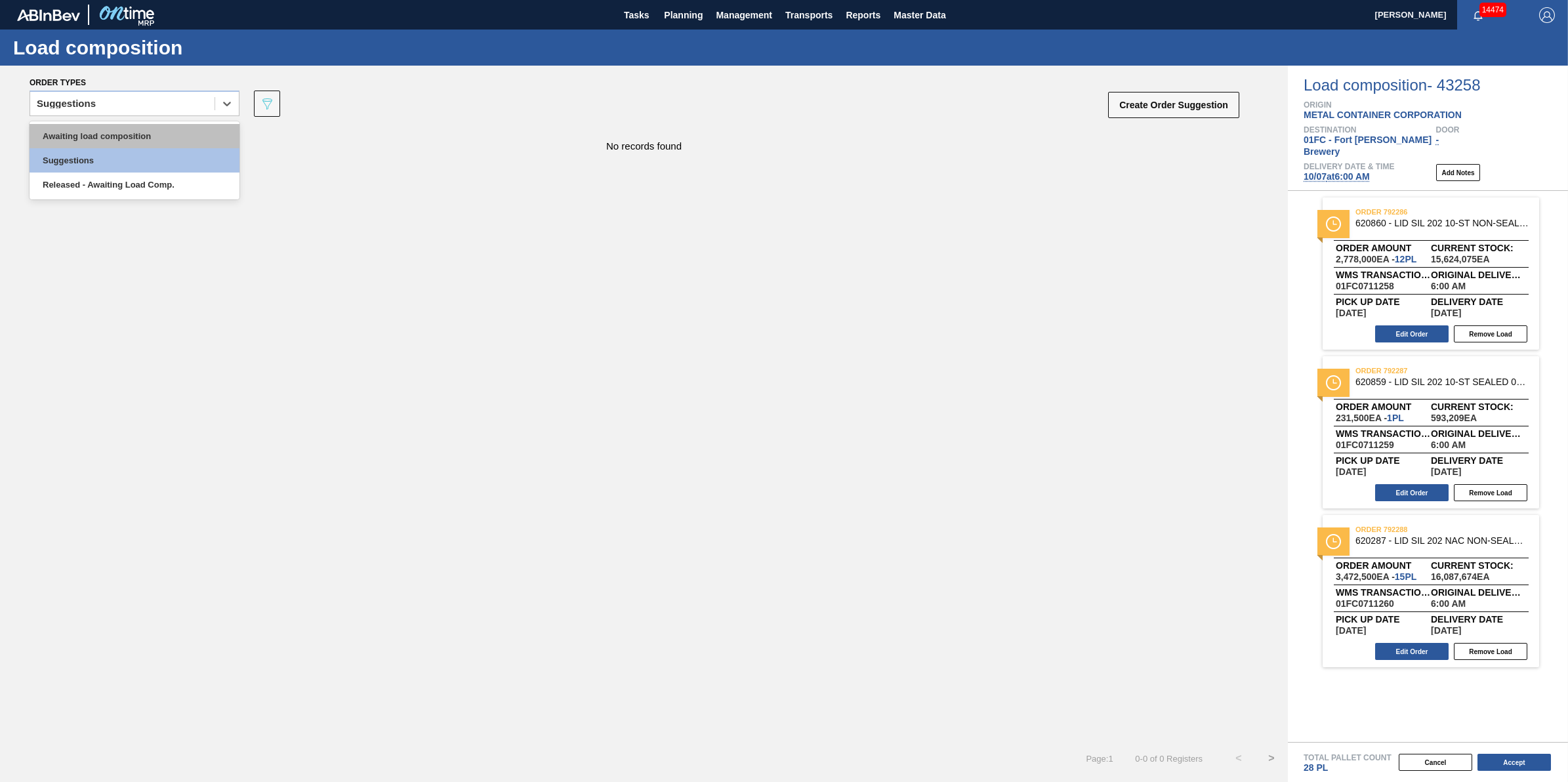
click at [191, 135] on div "Awaiting load composition" at bounding box center [135, 135] width 210 height 24
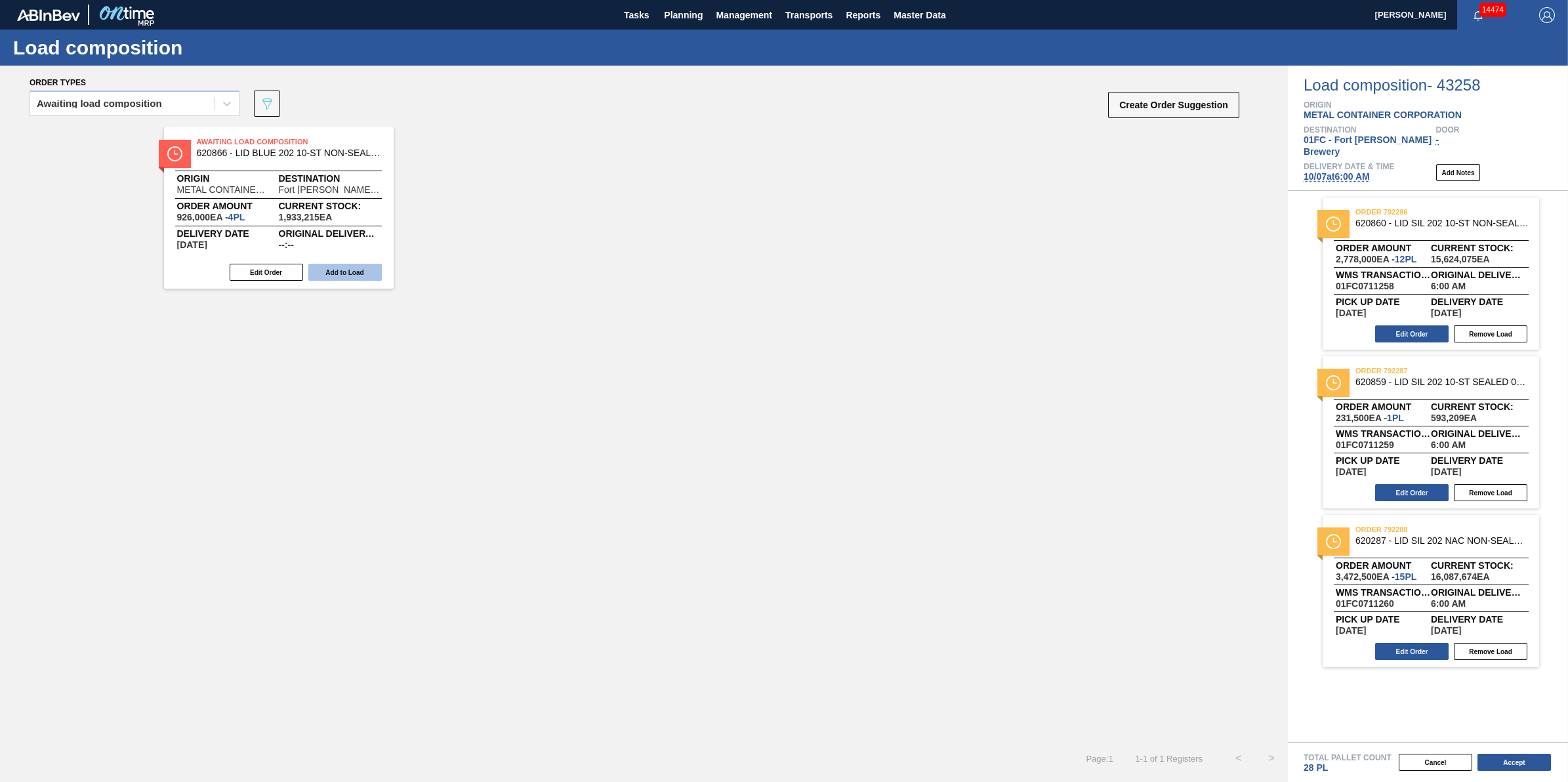
click at [368, 279] on button "Add to Load" at bounding box center [344, 272] width 74 height 17
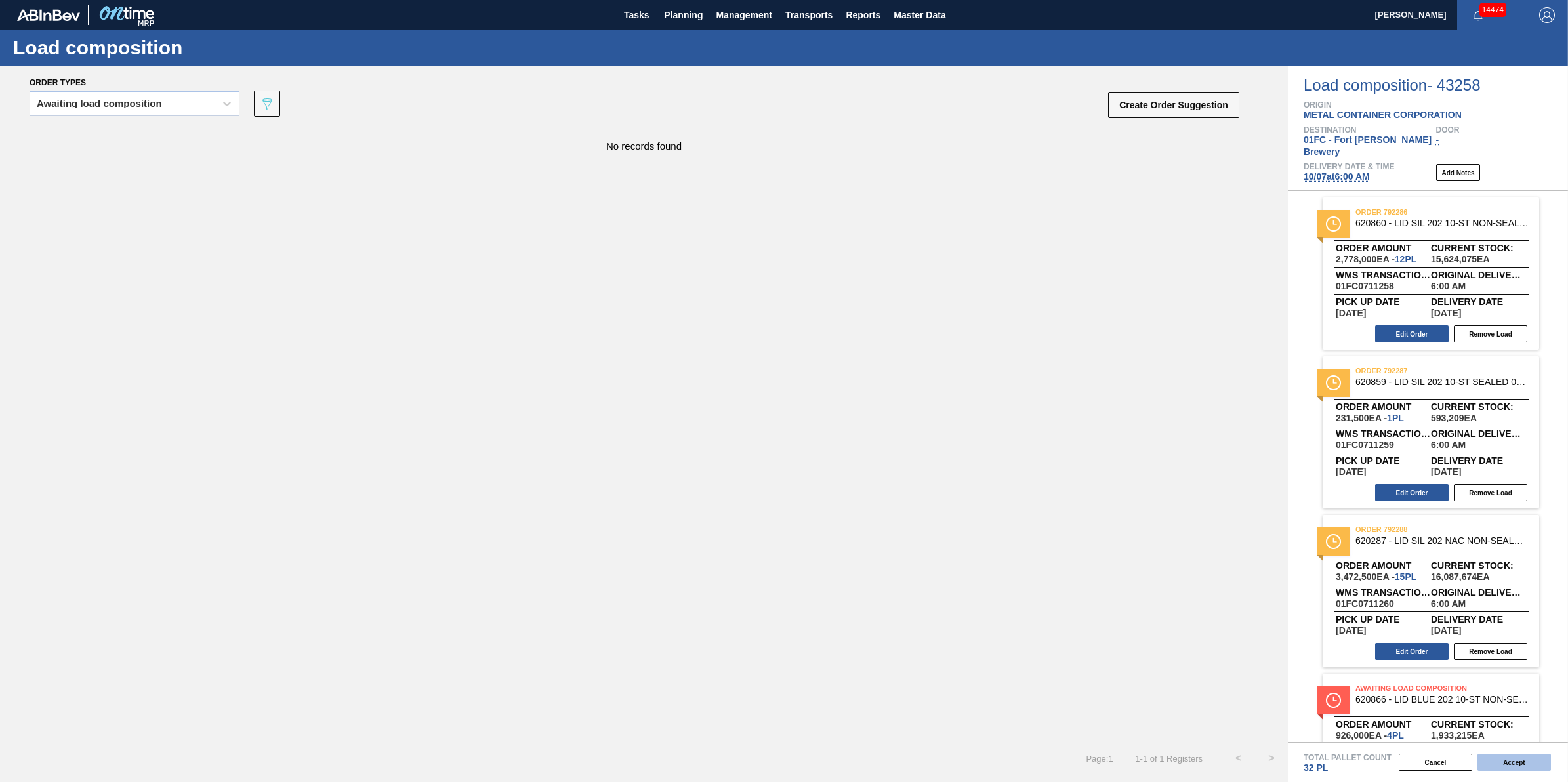
click at [1519, 767] on button "Accept" at bounding box center [1514, 762] width 74 height 17
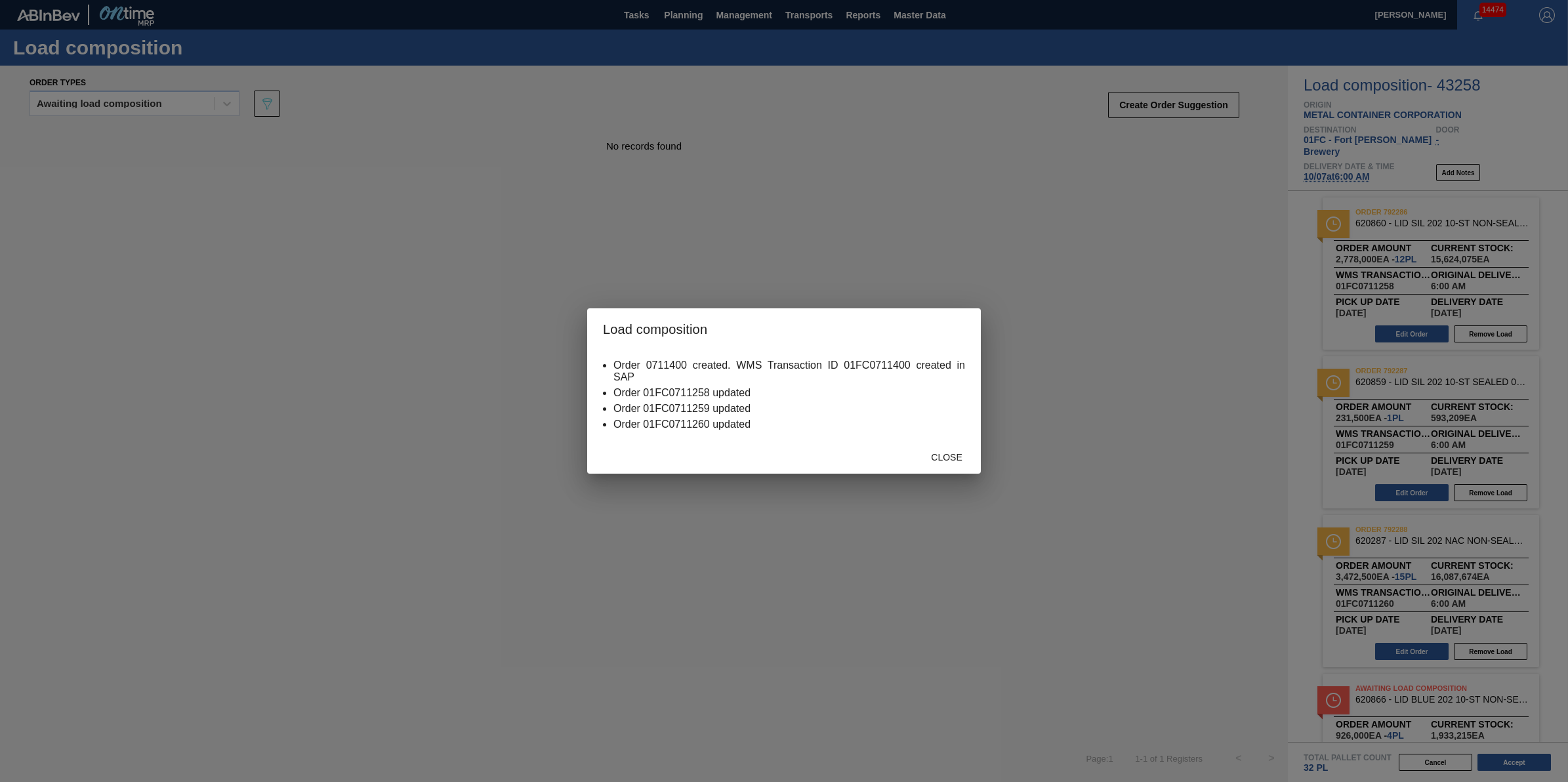
click at [921, 452] on span "Close" at bounding box center [946, 457] width 52 height 10
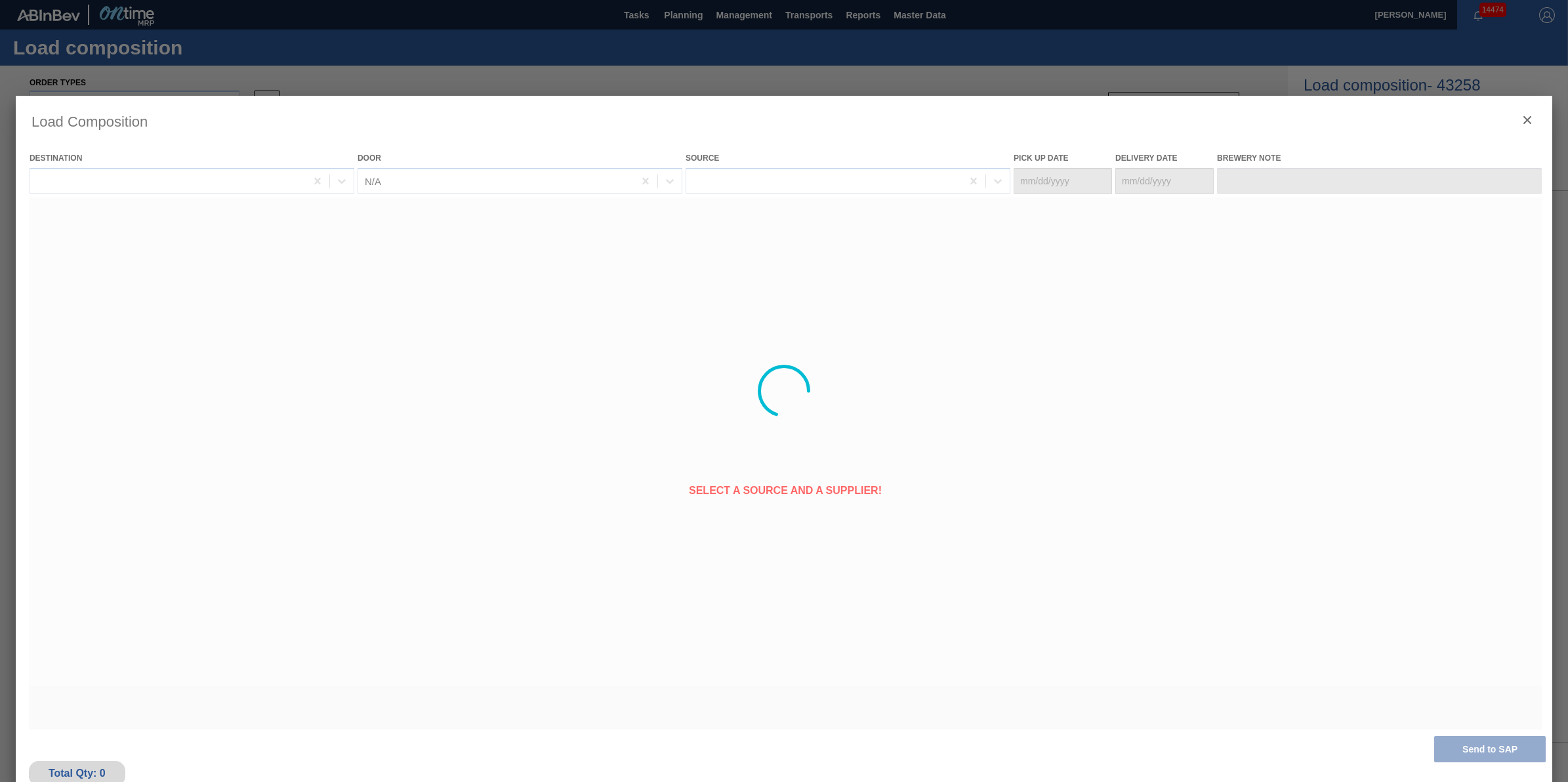
type Date "[DATE]"
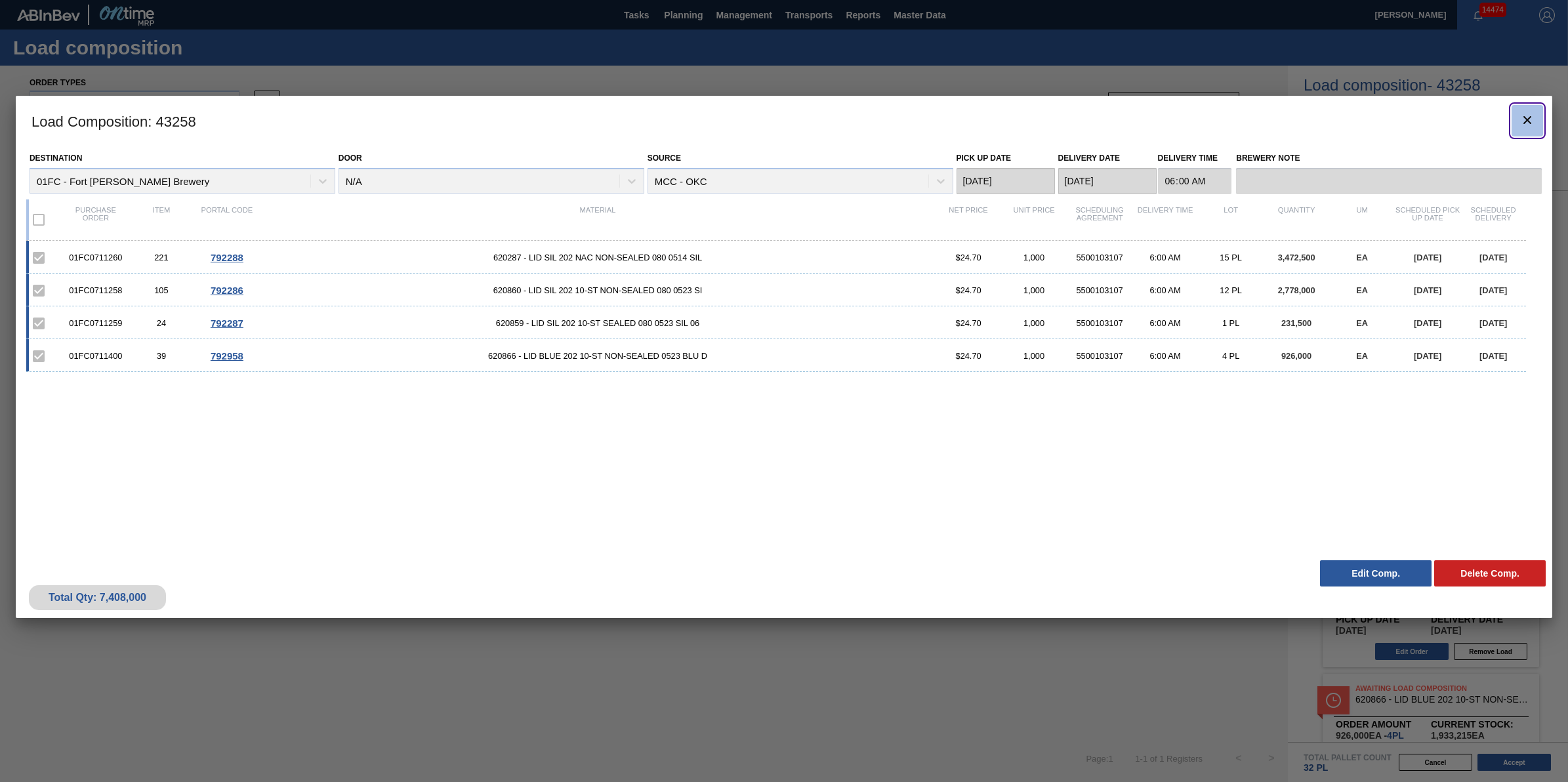
click at [1513, 123] on button "botão de ícone" at bounding box center [1527, 120] width 31 height 31
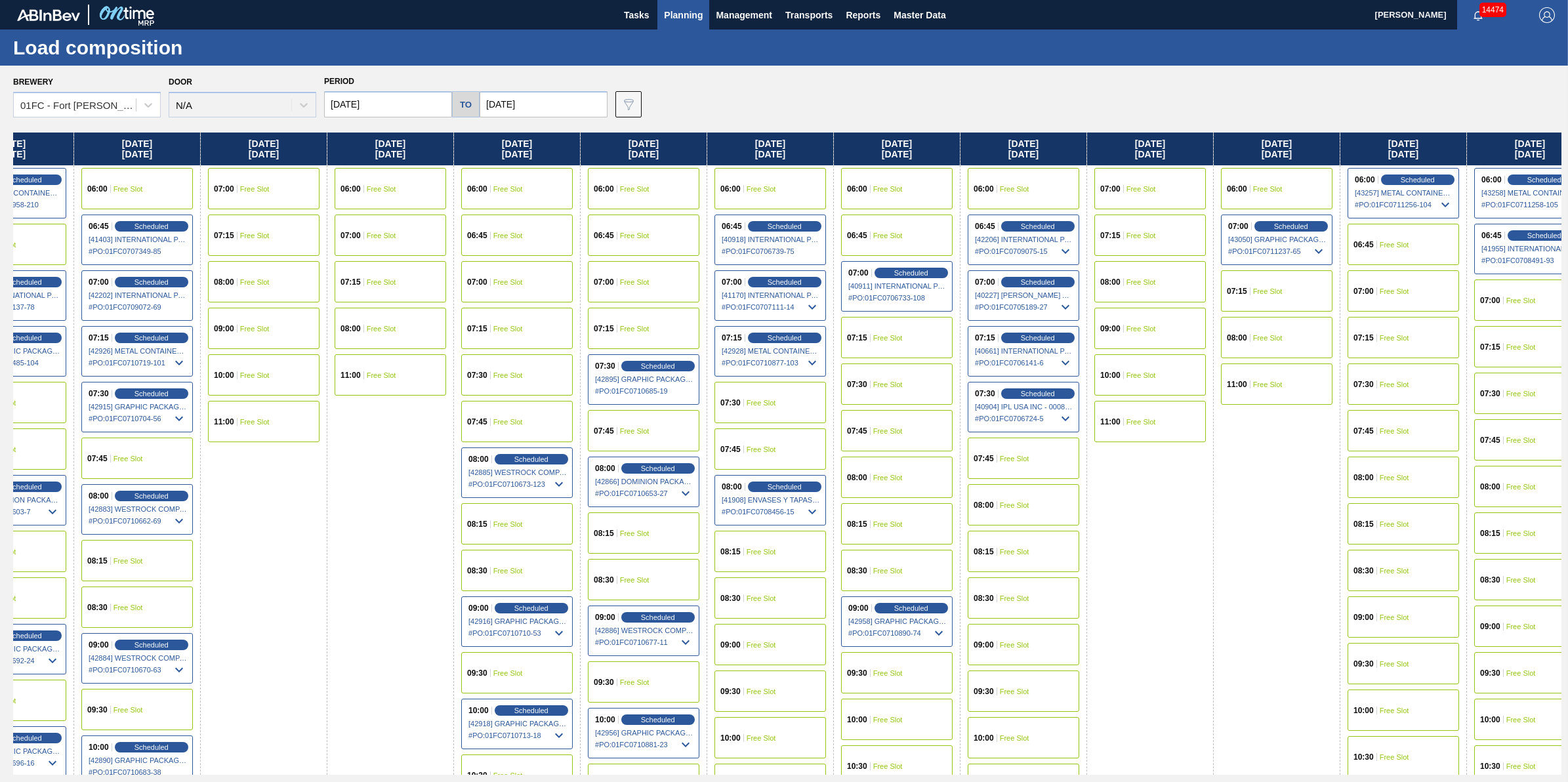
scroll to position [0, 14]
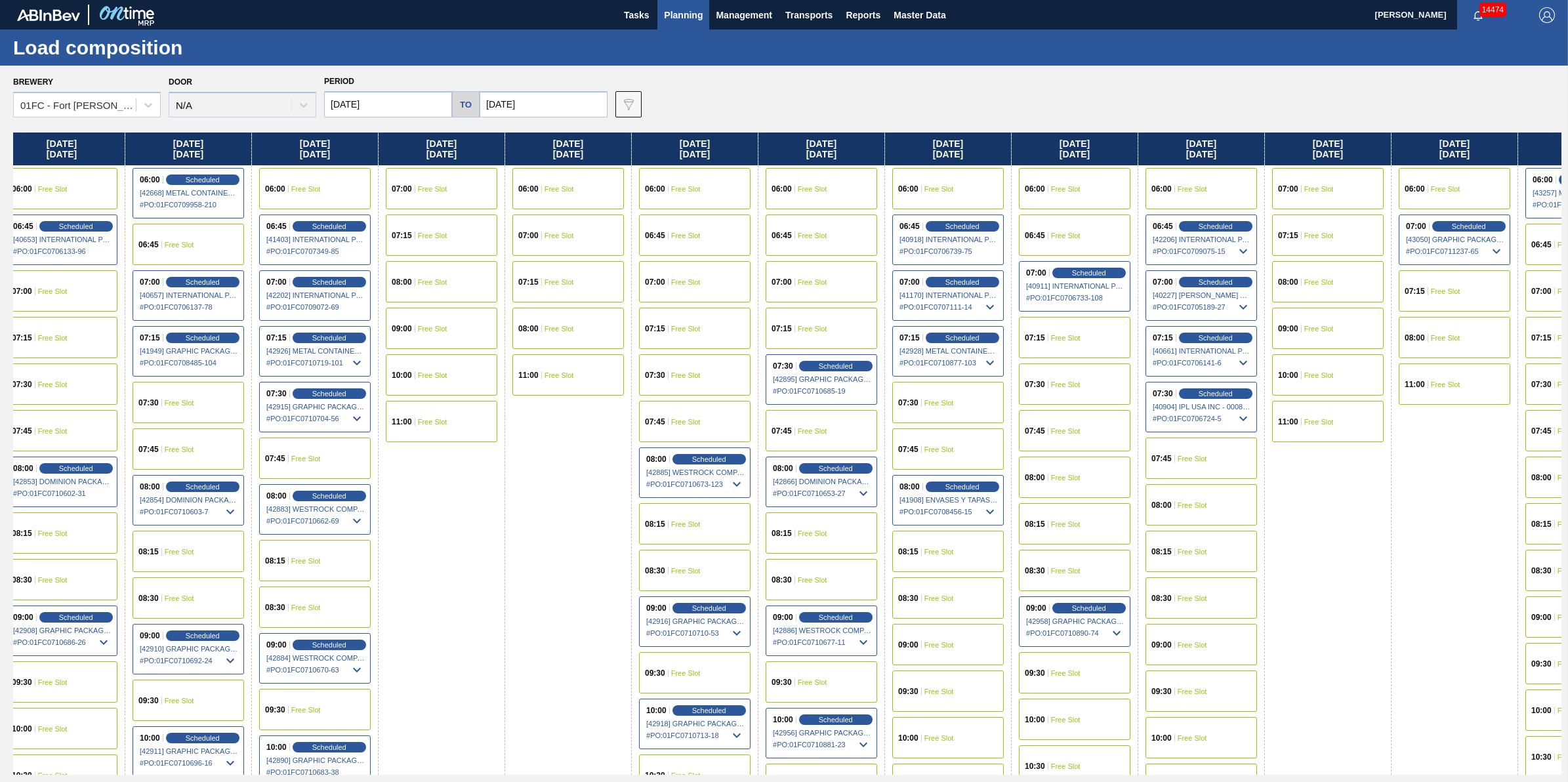
drag, startPoint x: 1264, startPoint y: 405, endPoint x: 1218, endPoint y: 425, distance: 50.2
click at [1243, 431] on div "Wednesday 09/24/2025 06:00 Free Slot 06:45 Scheduled [40653] INTERNATIONAL PAPE…" at bounding box center [787, 454] width 1548 height 642
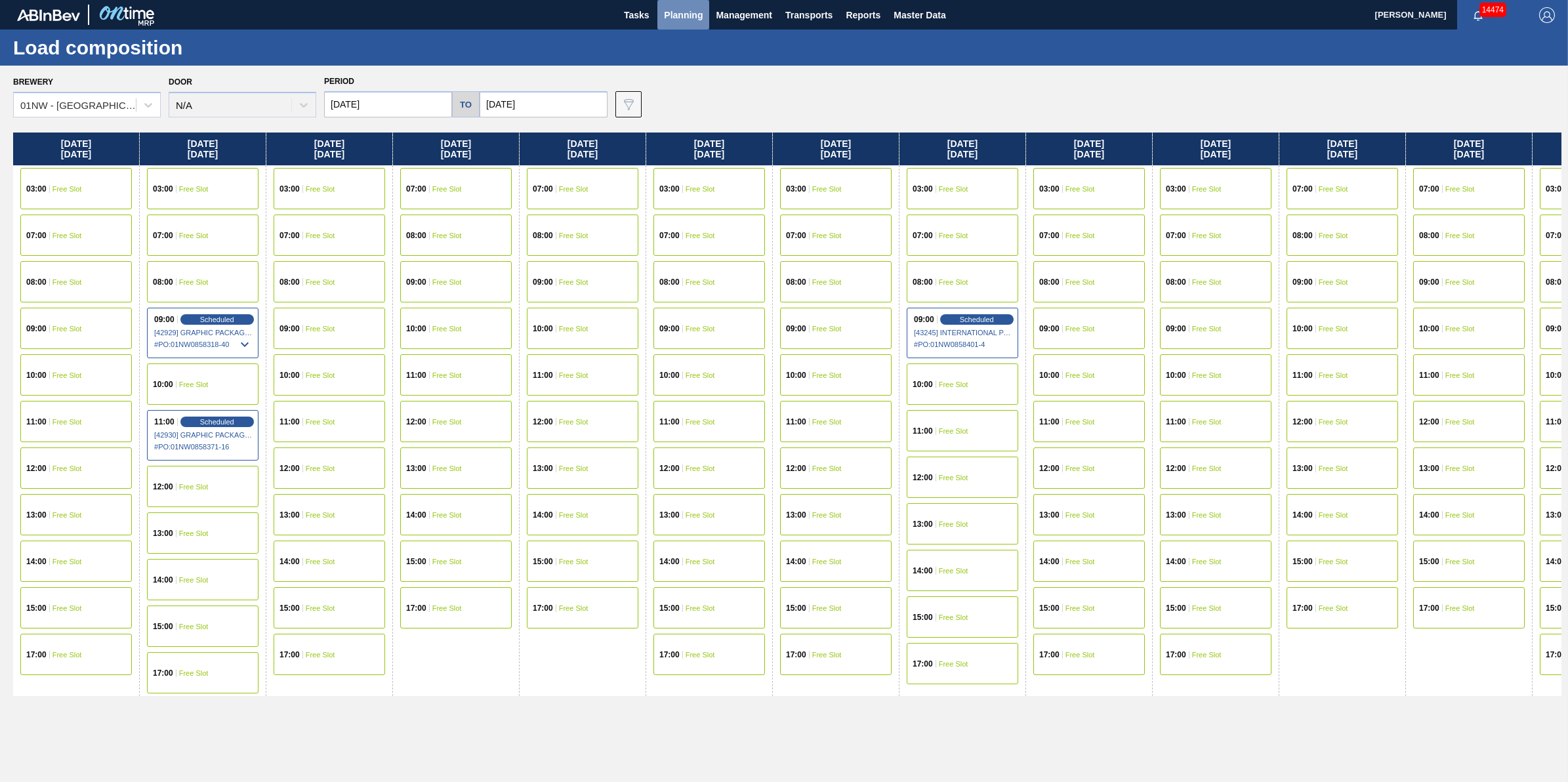
click at [681, 15] on span "Planning" at bounding box center [683, 15] width 39 height 16
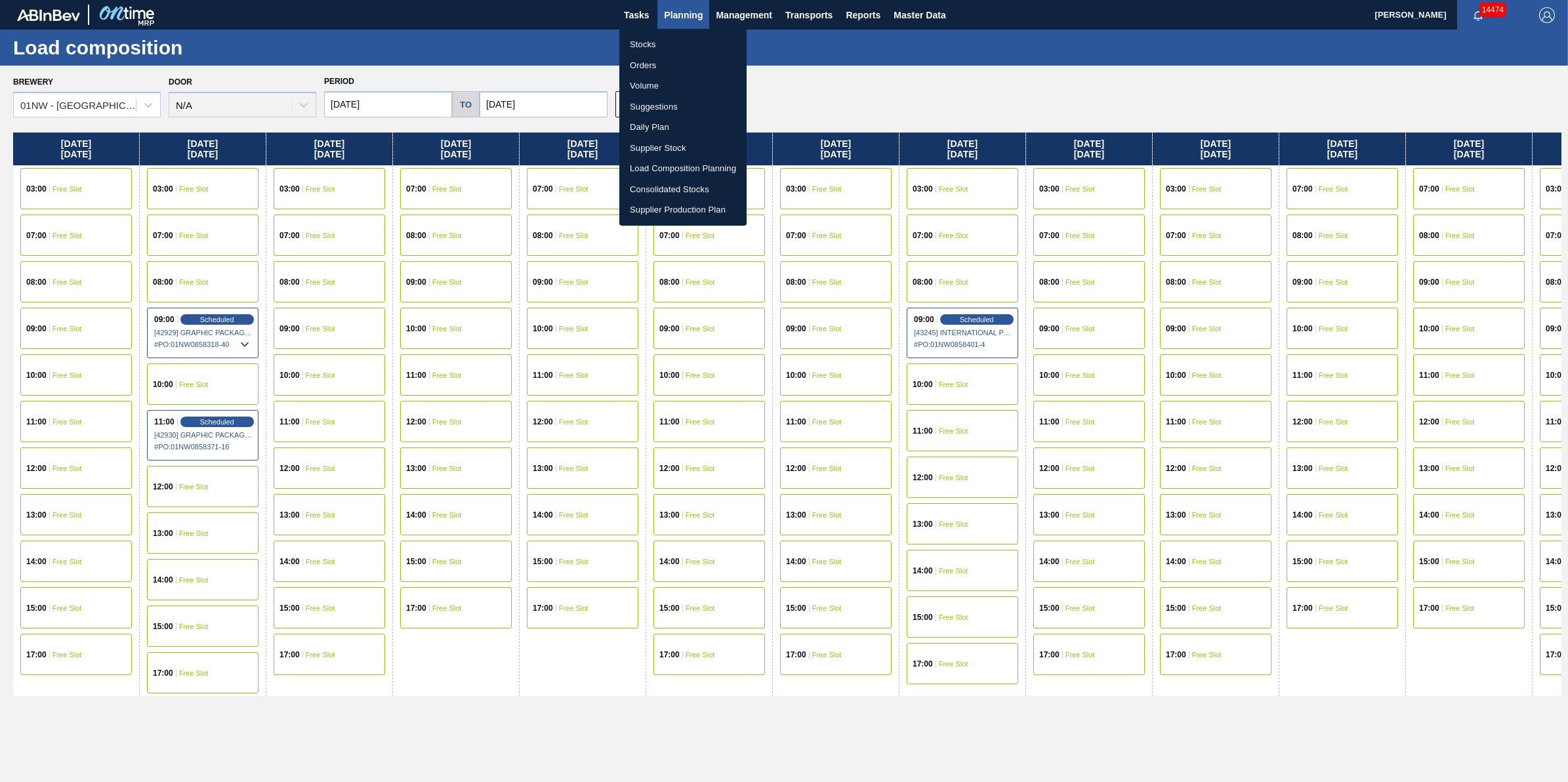
click at [661, 50] on li "Stocks" at bounding box center [683, 44] width 127 height 21
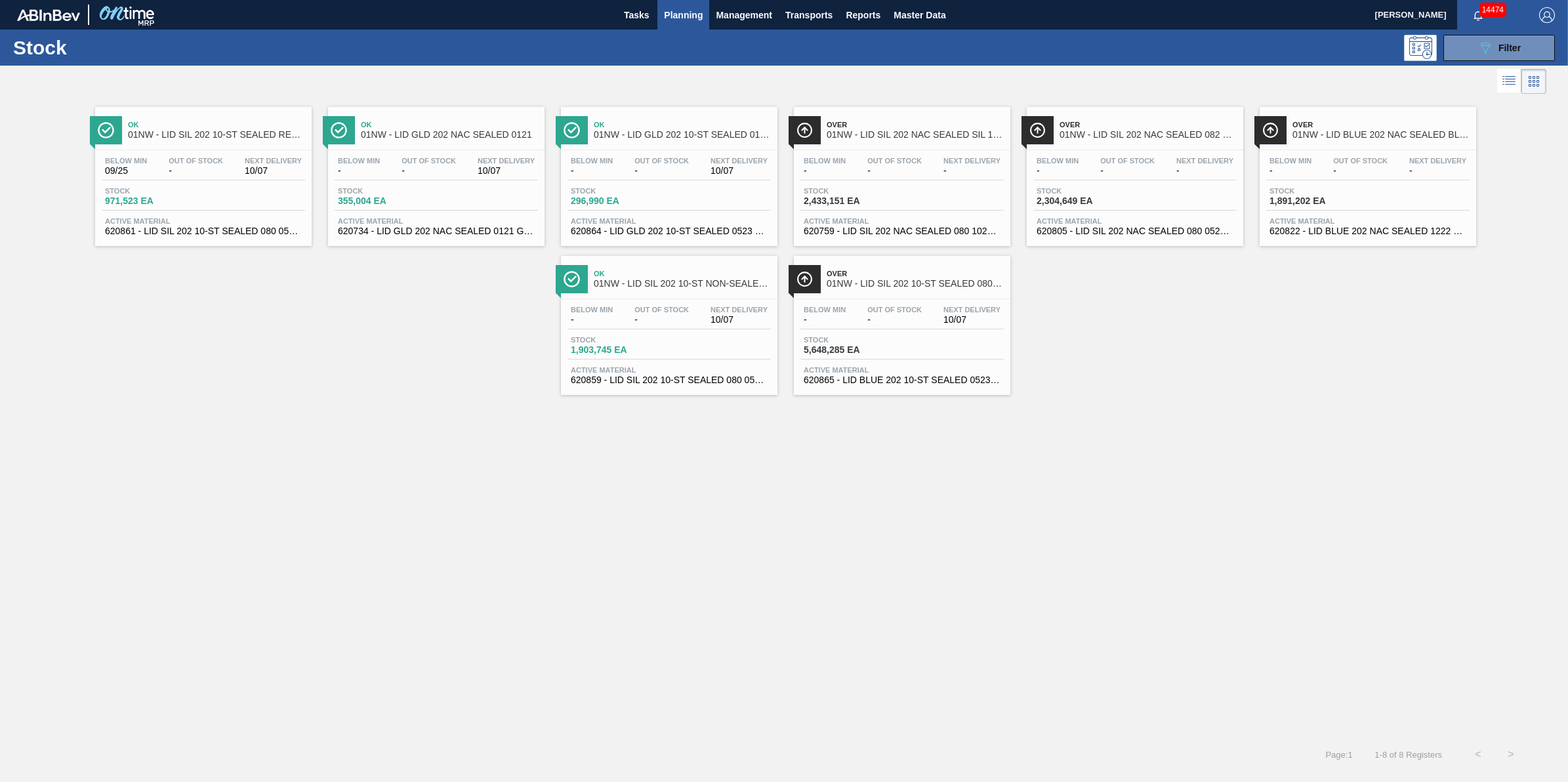
click at [1514, 31] on div "Stock 089F7B8B-B2A5-4AFE-B5C0-19BA573D28AC Filter" at bounding box center [784, 48] width 1568 height 36
click at [1508, 43] on span "Filter" at bounding box center [1510, 48] width 23 height 10
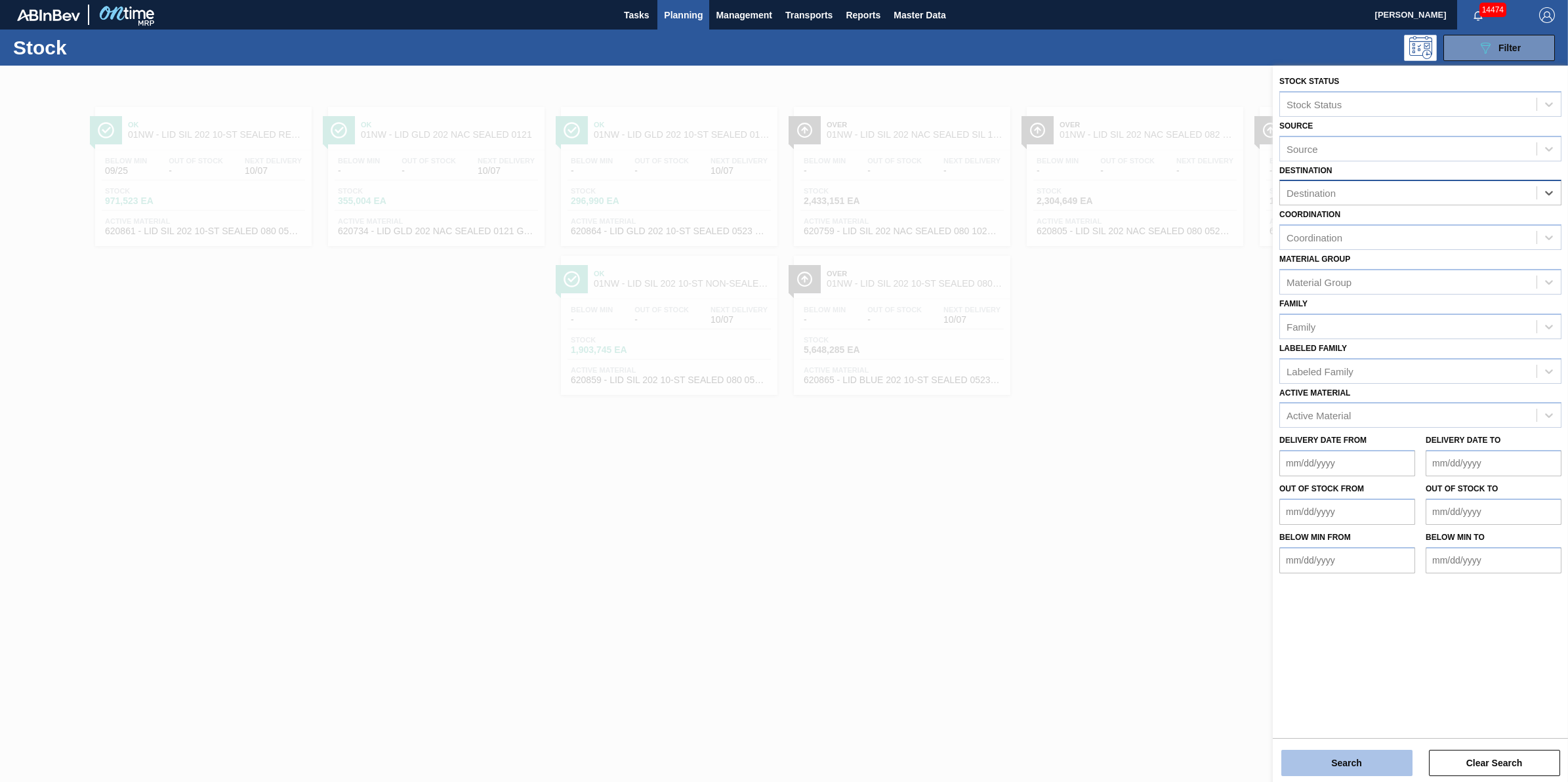
click at [1298, 769] on button "Search" at bounding box center [1347, 763] width 131 height 26
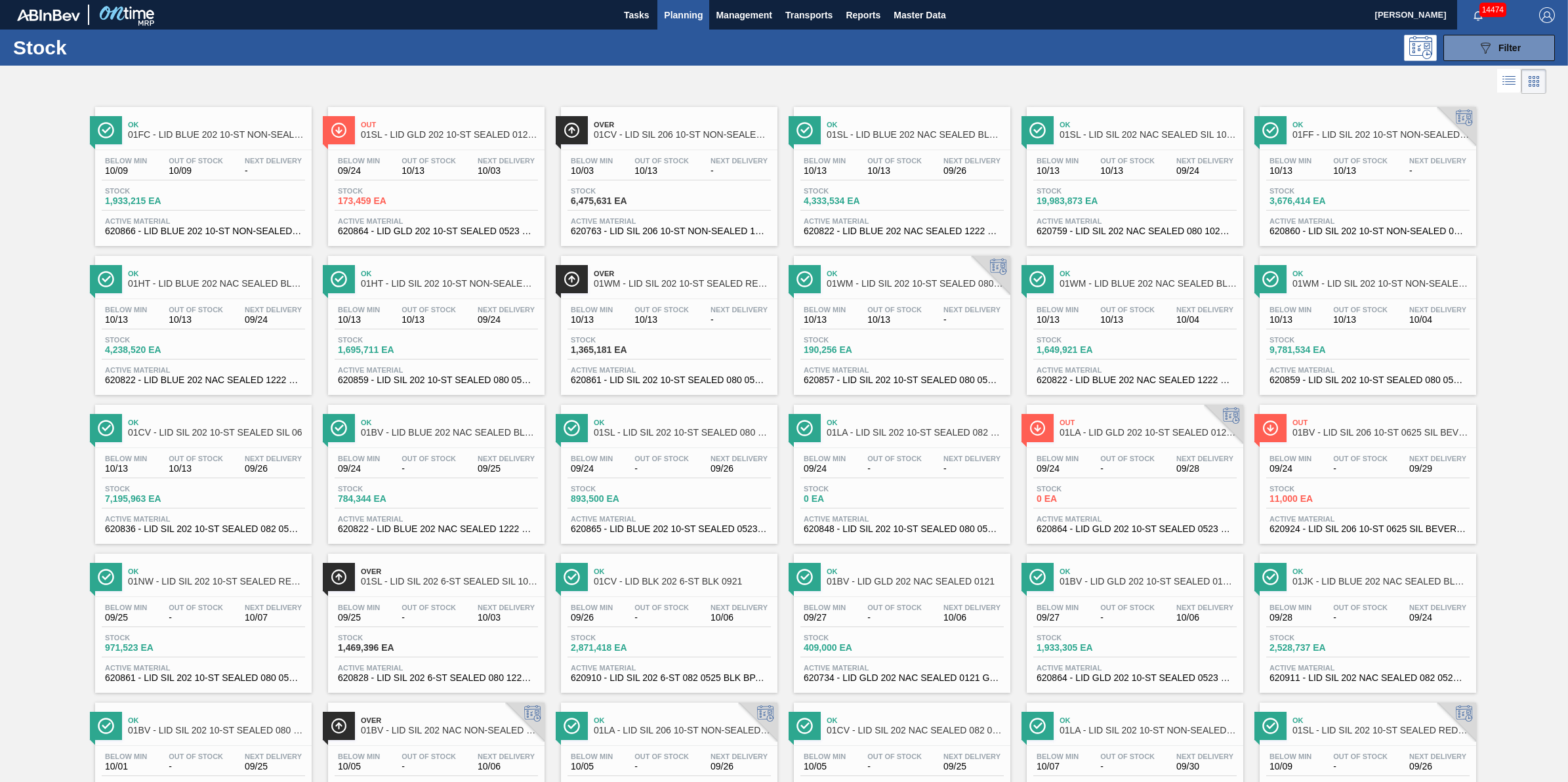
click at [235, 208] on div "Stock 1,933,215 EA" at bounding box center [203, 199] width 203 height 23
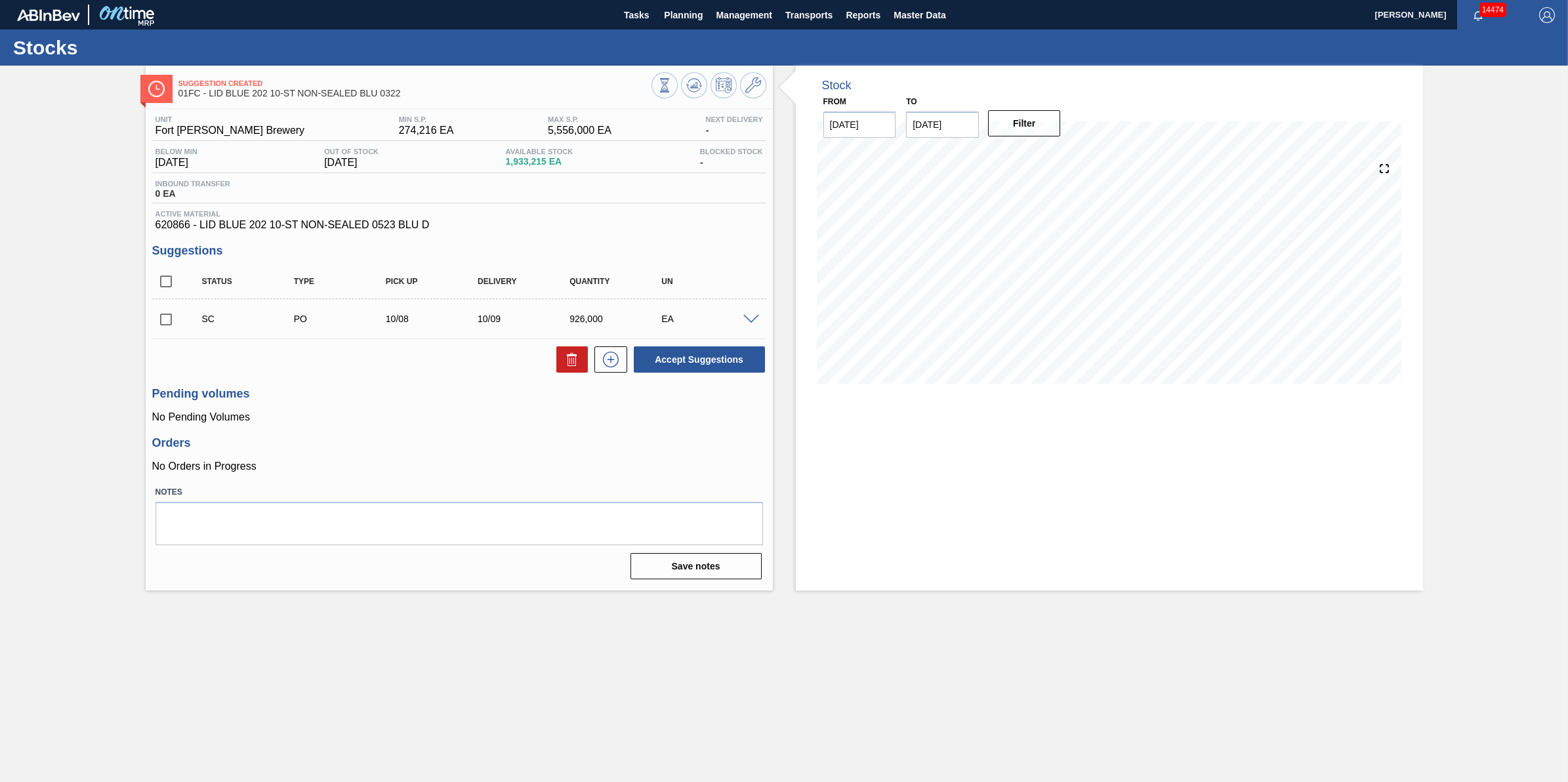
click at [746, 309] on div "SC PO 10/08 10/09 926,000 EA" at bounding box center [459, 318] width 614 height 33
click at [749, 322] on span at bounding box center [752, 320] width 16 height 10
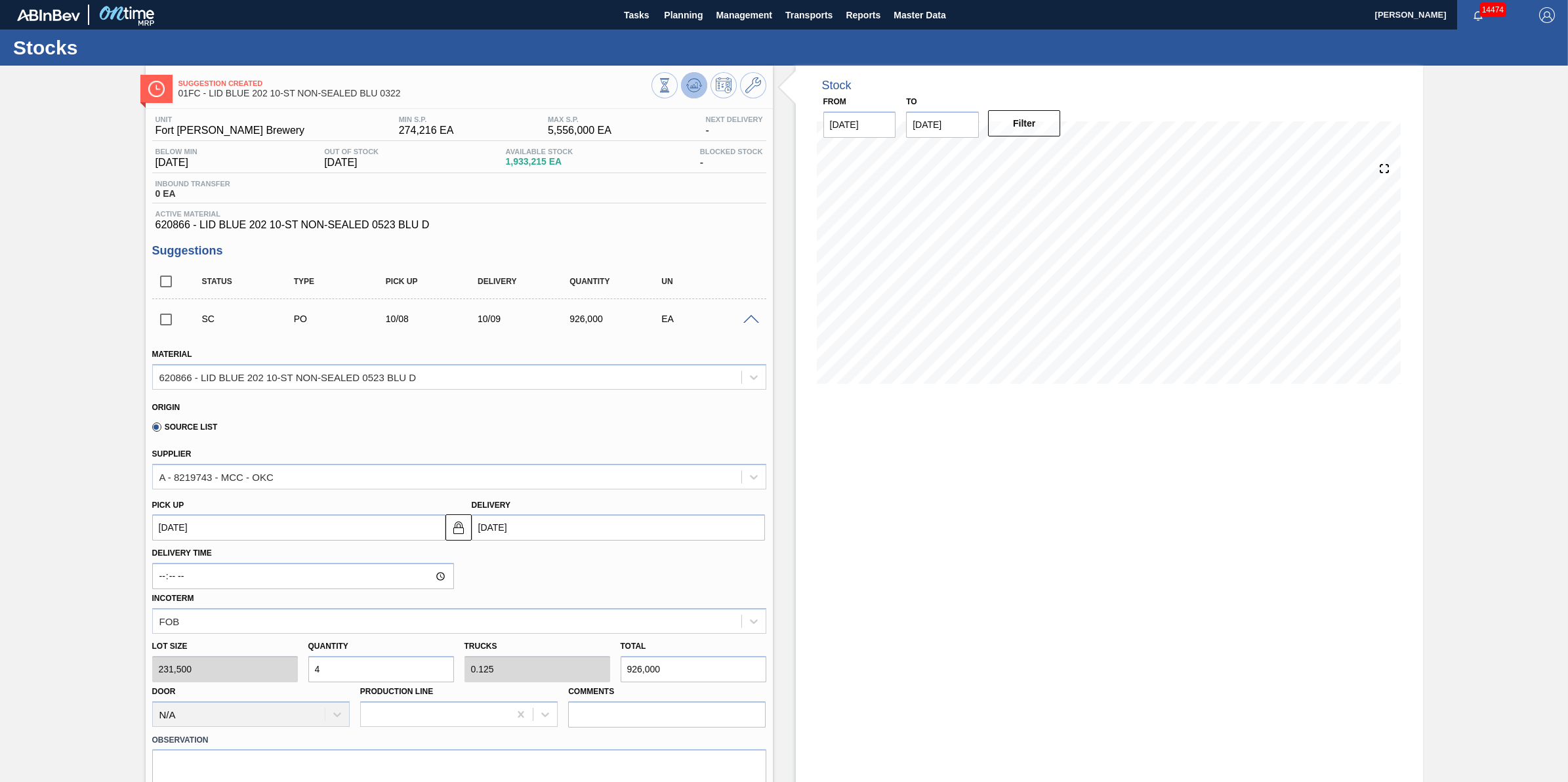
click at [684, 82] on button at bounding box center [694, 85] width 26 height 26
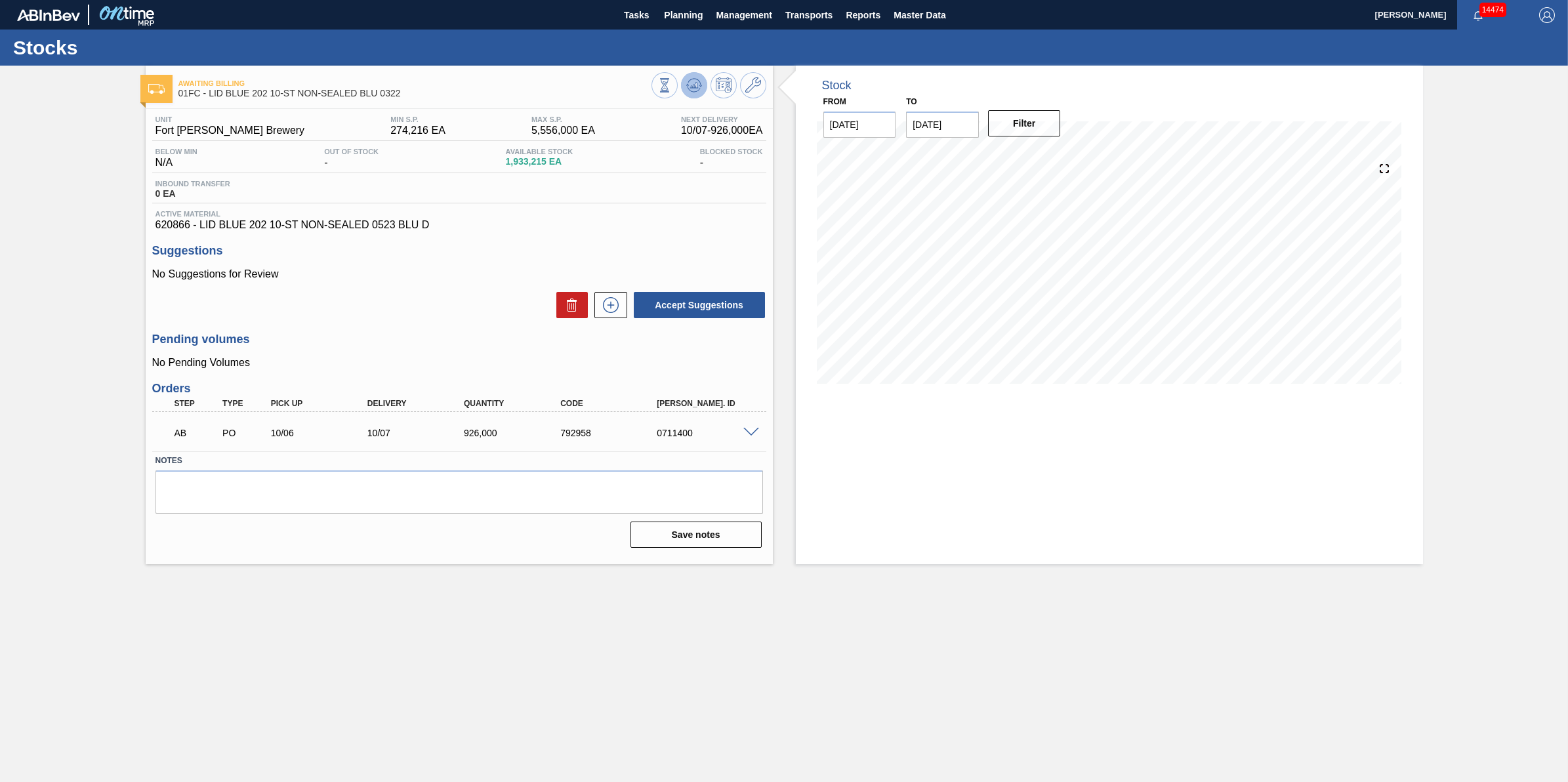
click at [693, 86] on icon at bounding box center [693, 86] width 1 height 4
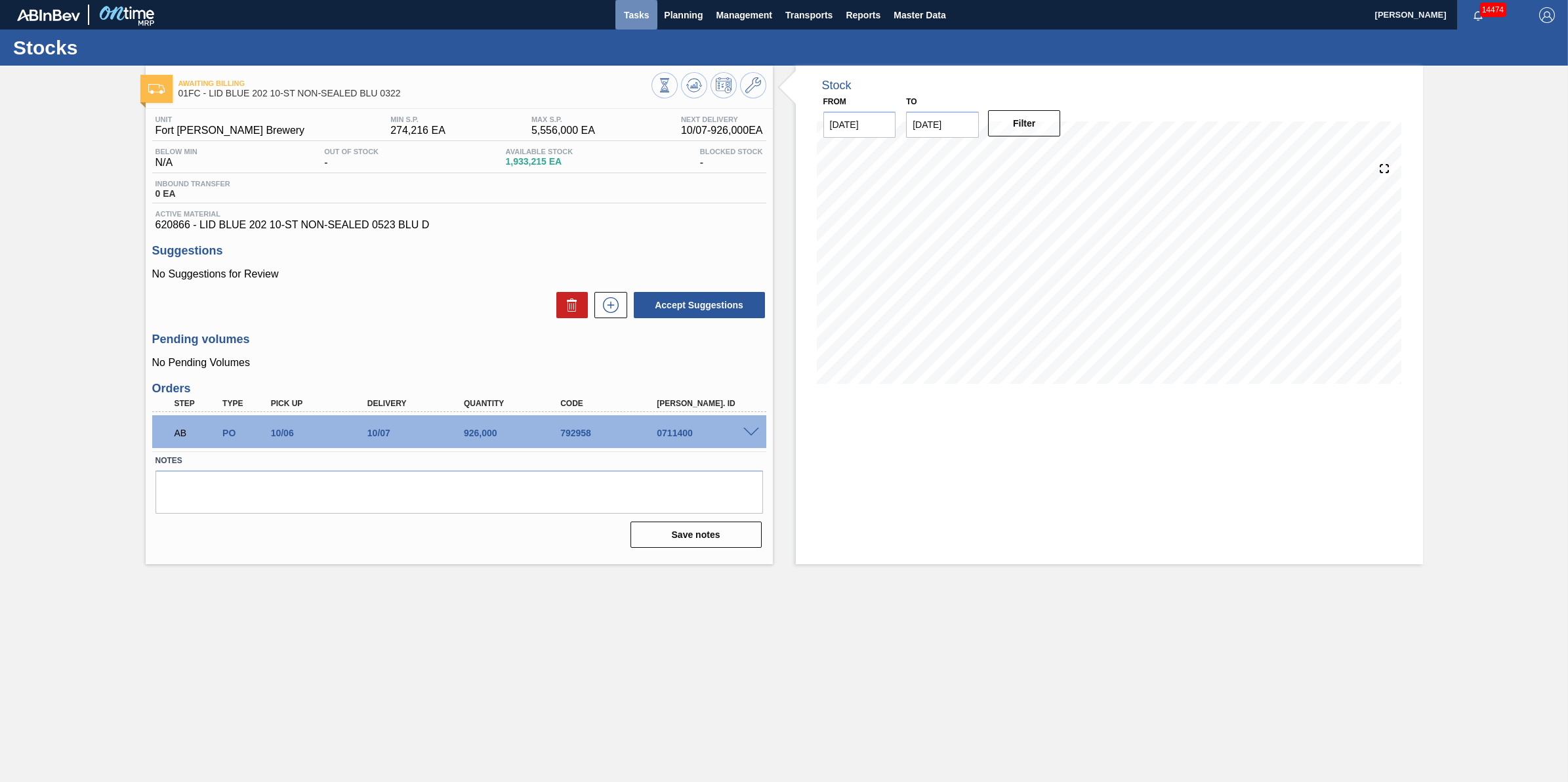
click at [646, 17] on span "Tasks" at bounding box center [637, 15] width 29 height 16
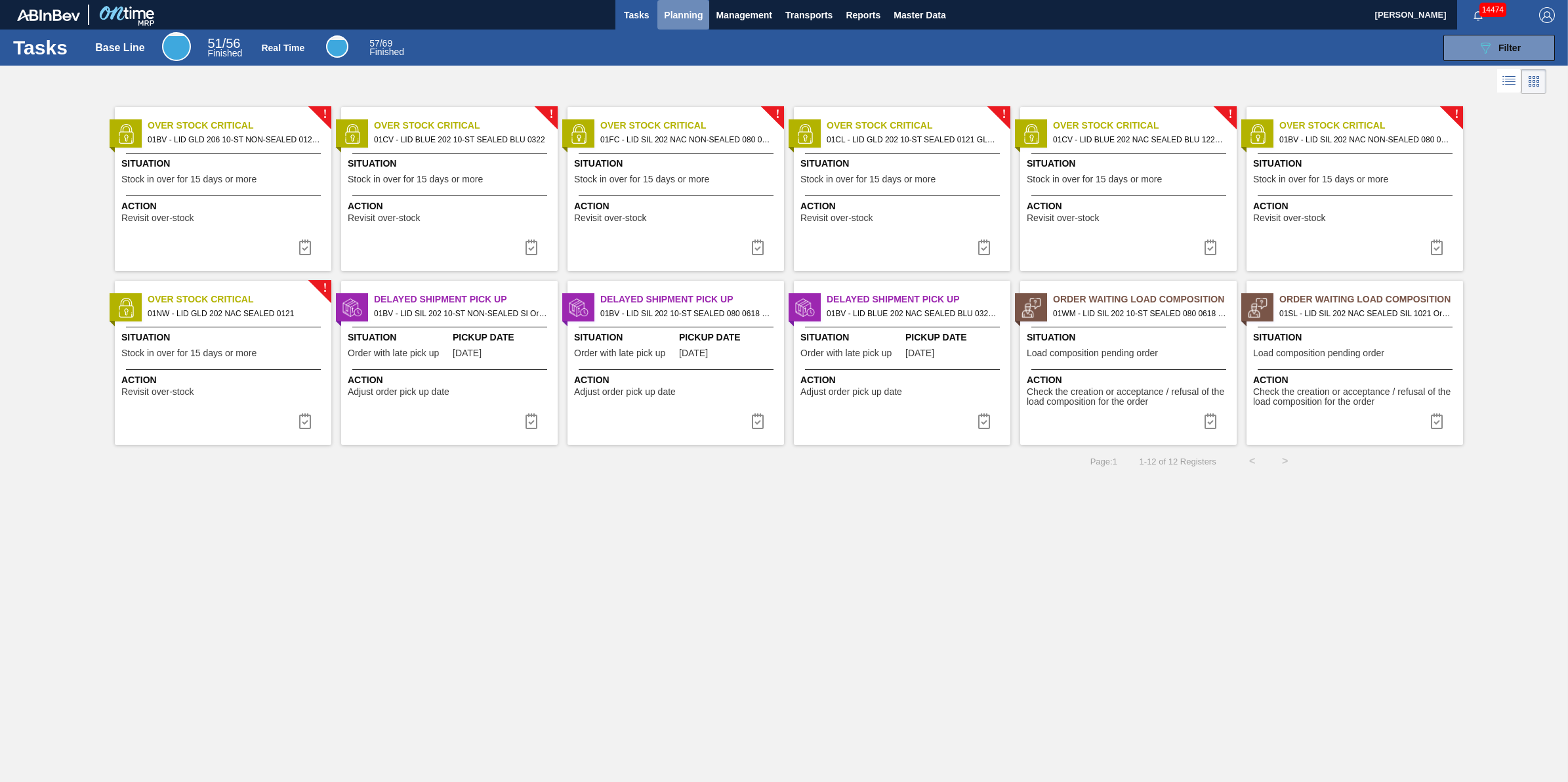
click at [676, 26] on button "Planning" at bounding box center [683, 15] width 52 height 30
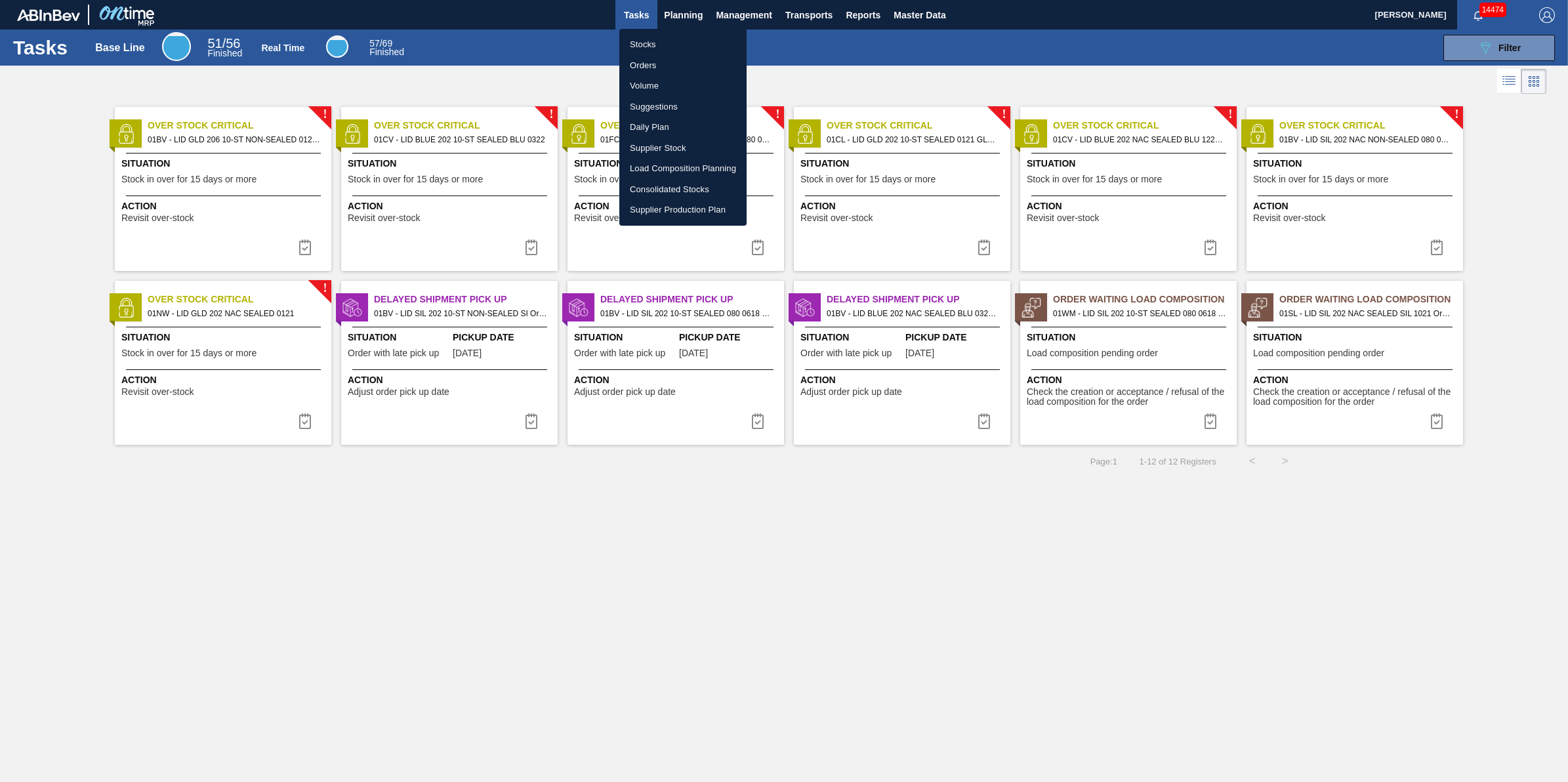
click at [671, 41] on li "Stocks" at bounding box center [683, 44] width 127 height 21
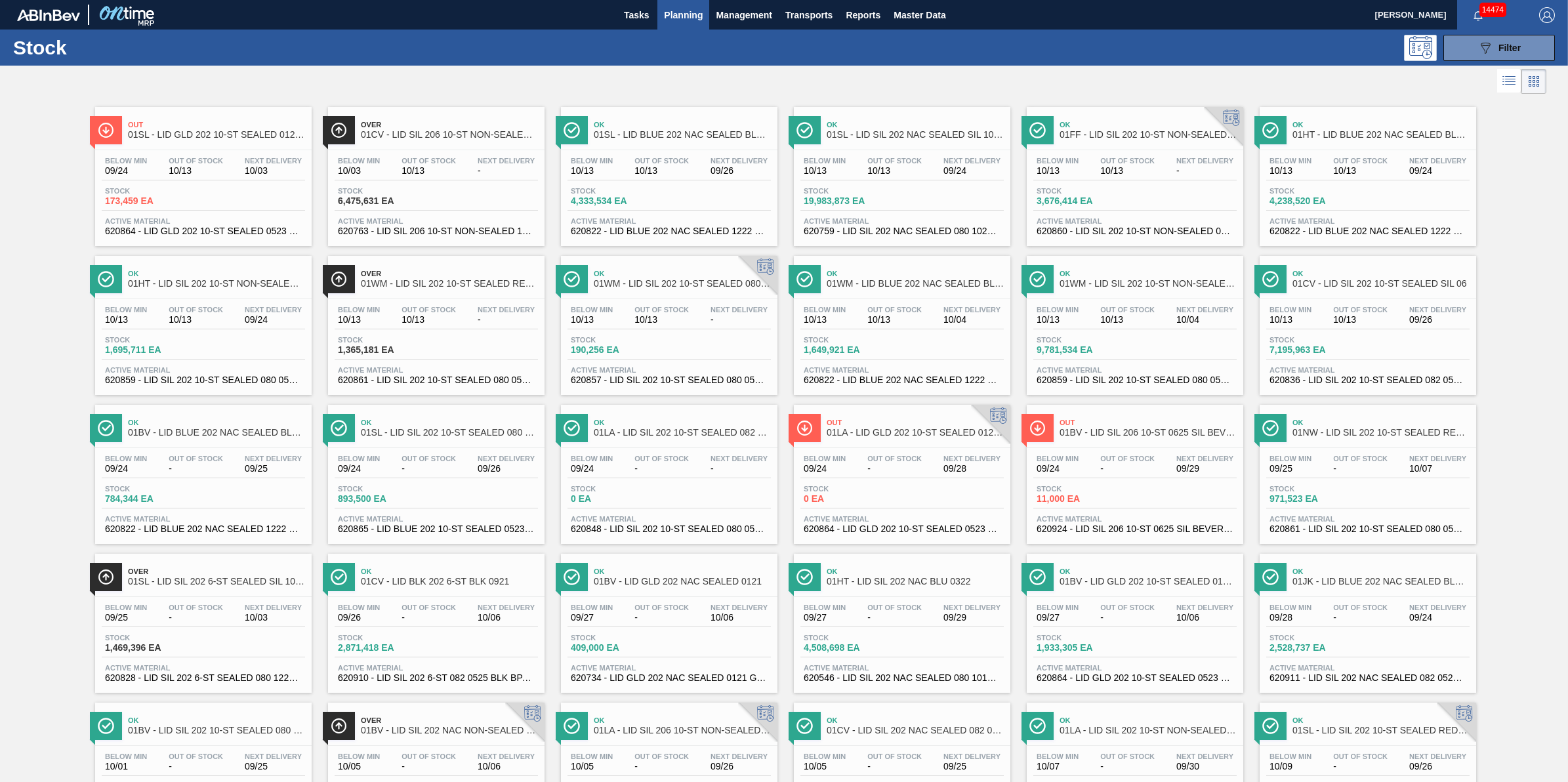
click at [679, 10] on span "Planning" at bounding box center [683, 15] width 39 height 16
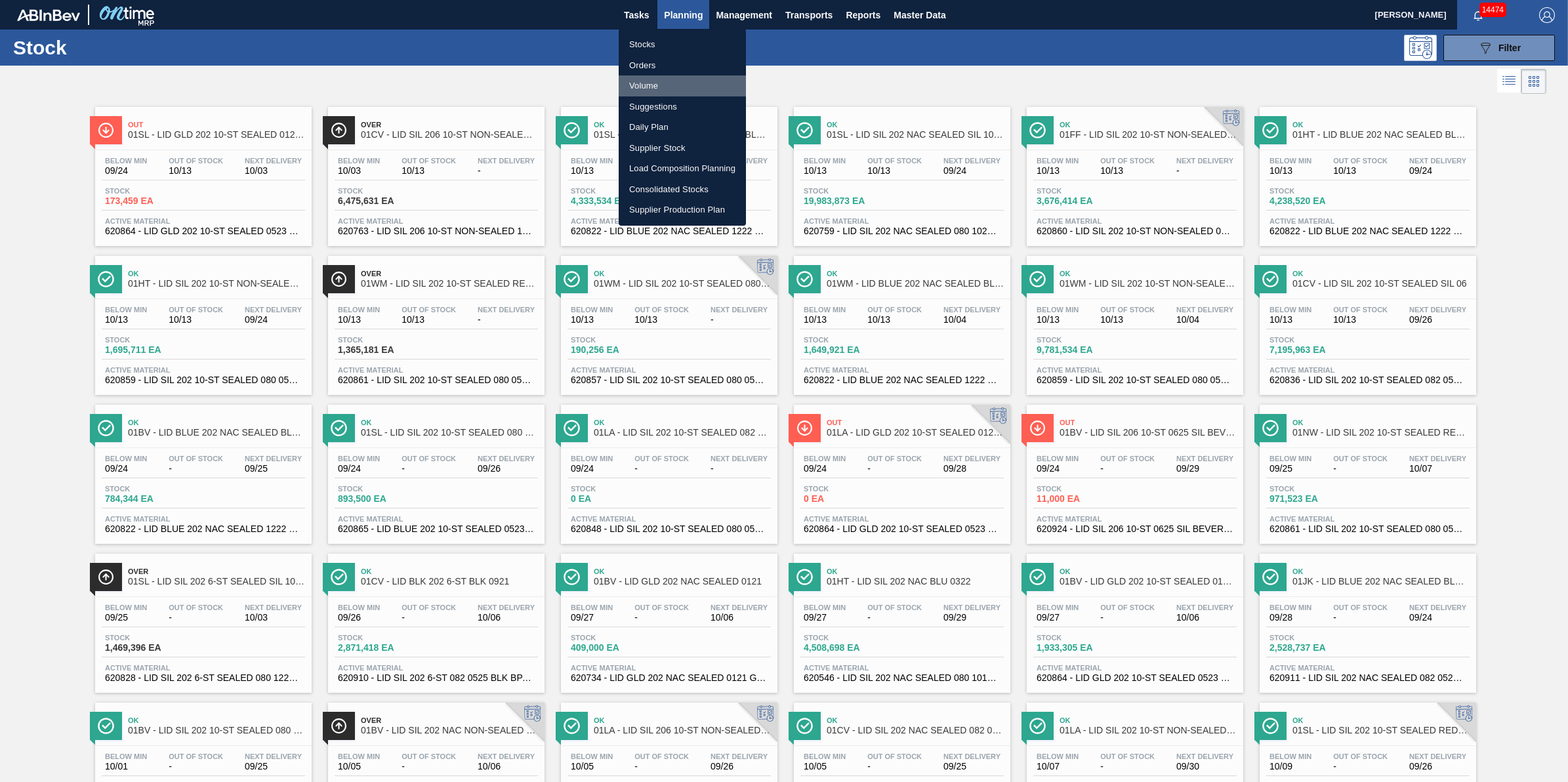
click at [674, 80] on li "Volume" at bounding box center [682, 86] width 127 height 21
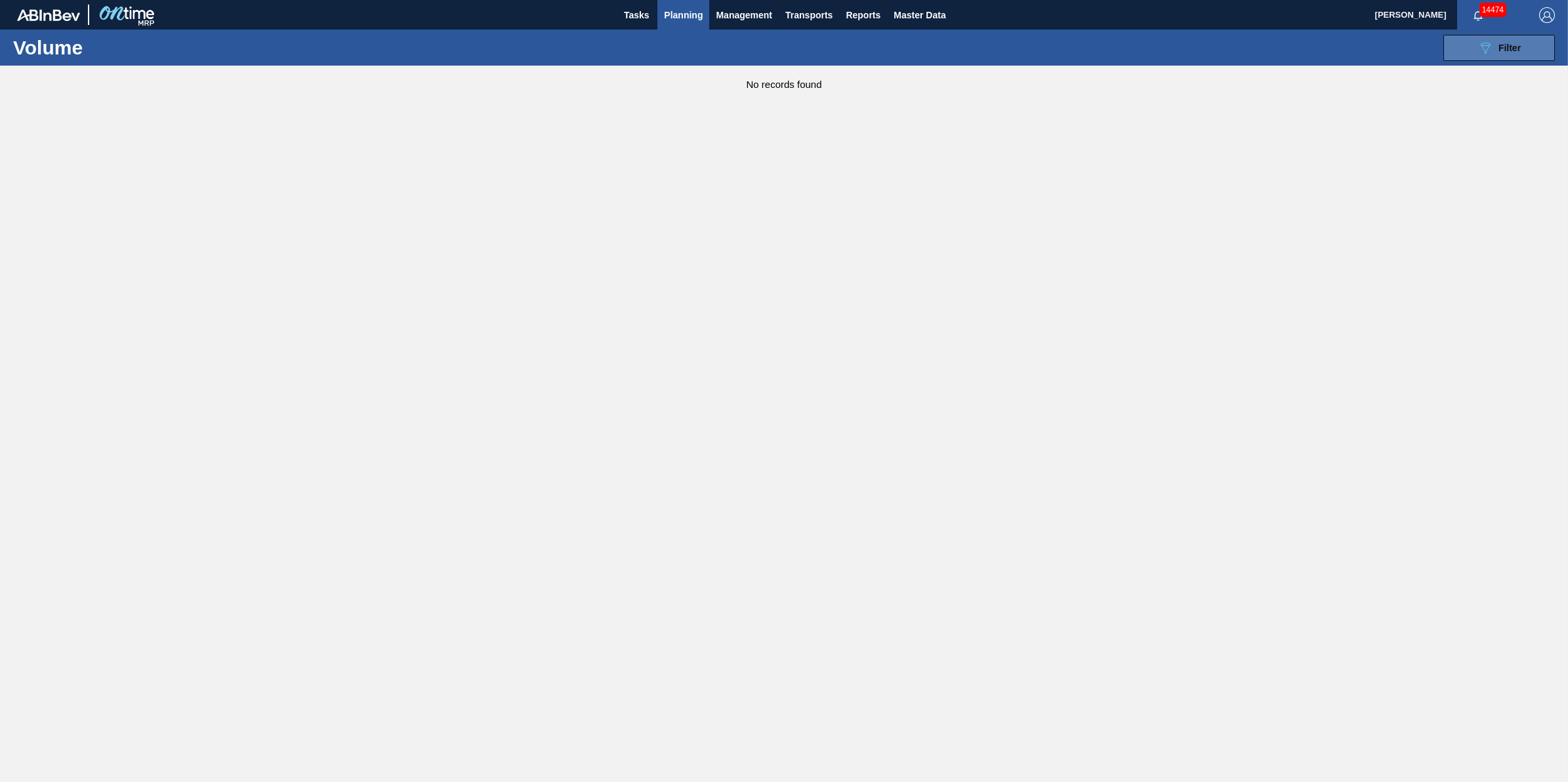
click at [1501, 56] on button "089F7B8B-B2A5-4AFE-B5C0-19BA573D28AC Filter" at bounding box center [1499, 48] width 111 height 26
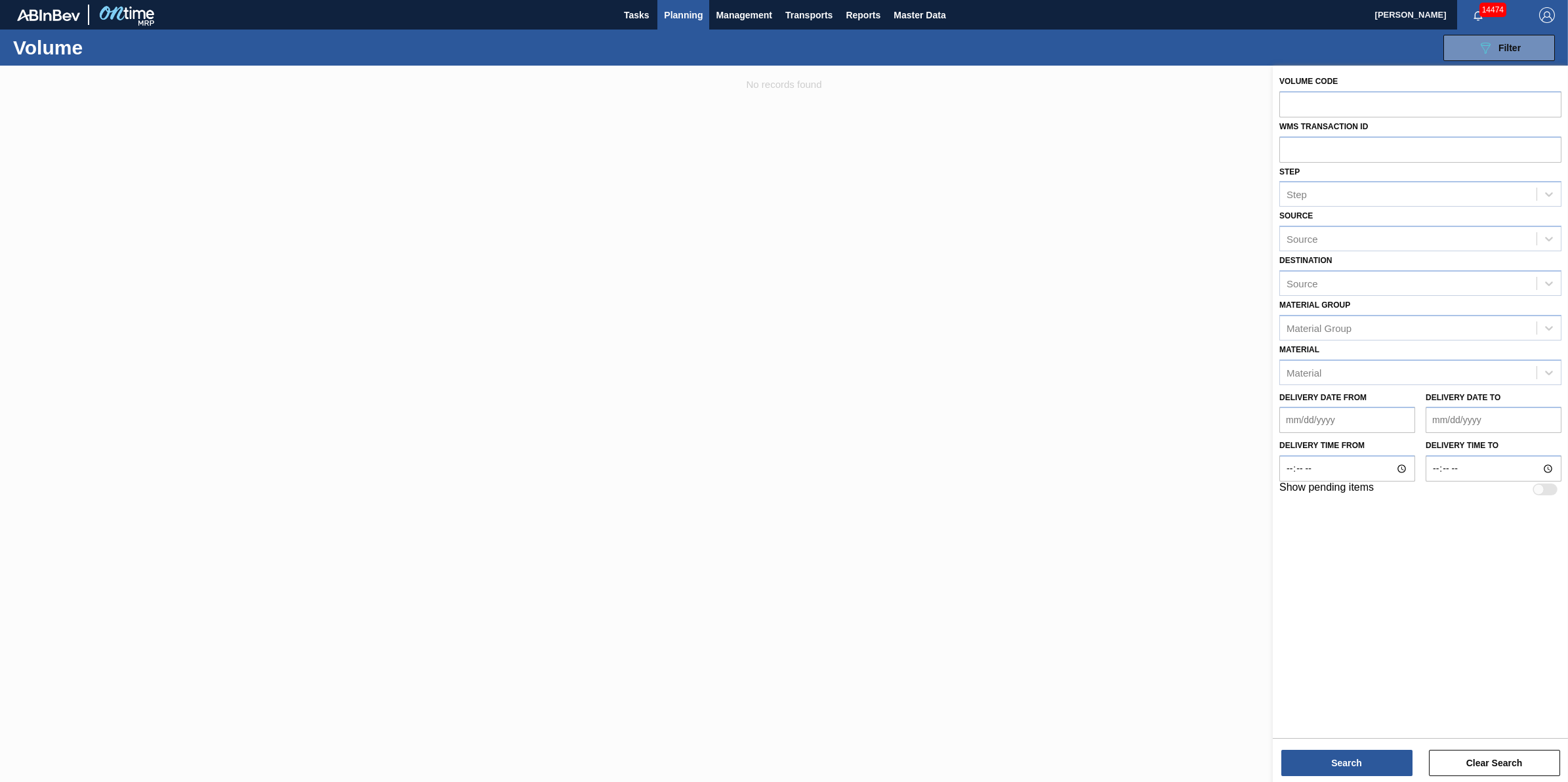
drag, startPoint x: 1035, startPoint y: 384, endPoint x: 1028, endPoint y: 379, distance: 8.6
click at [1034, 386] on div at bounding box center [784, 457] width 1568 height 782
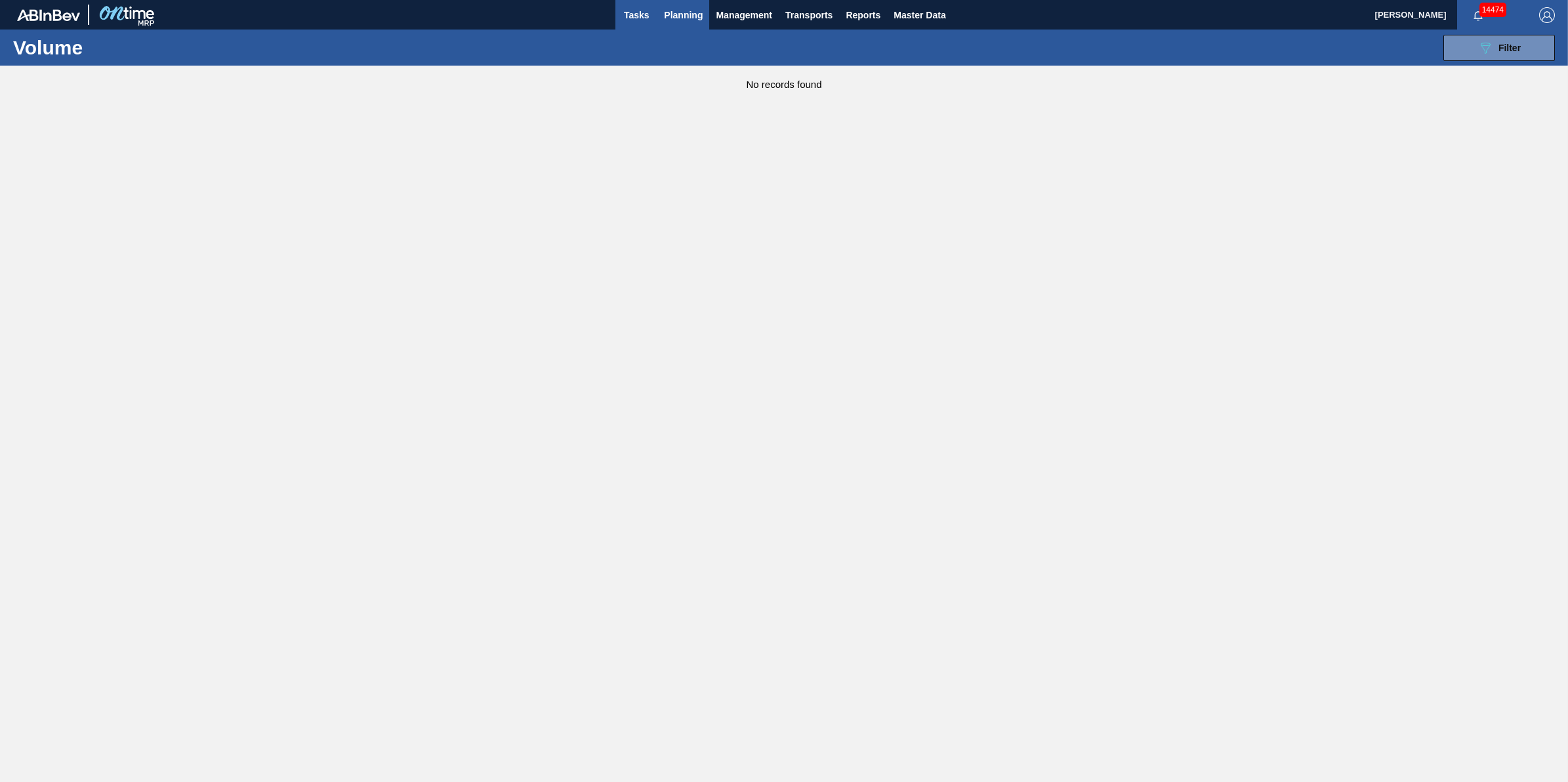
click at [640, 14] on span "Tasks" at bounding box center [637, 15] width 29 height 16
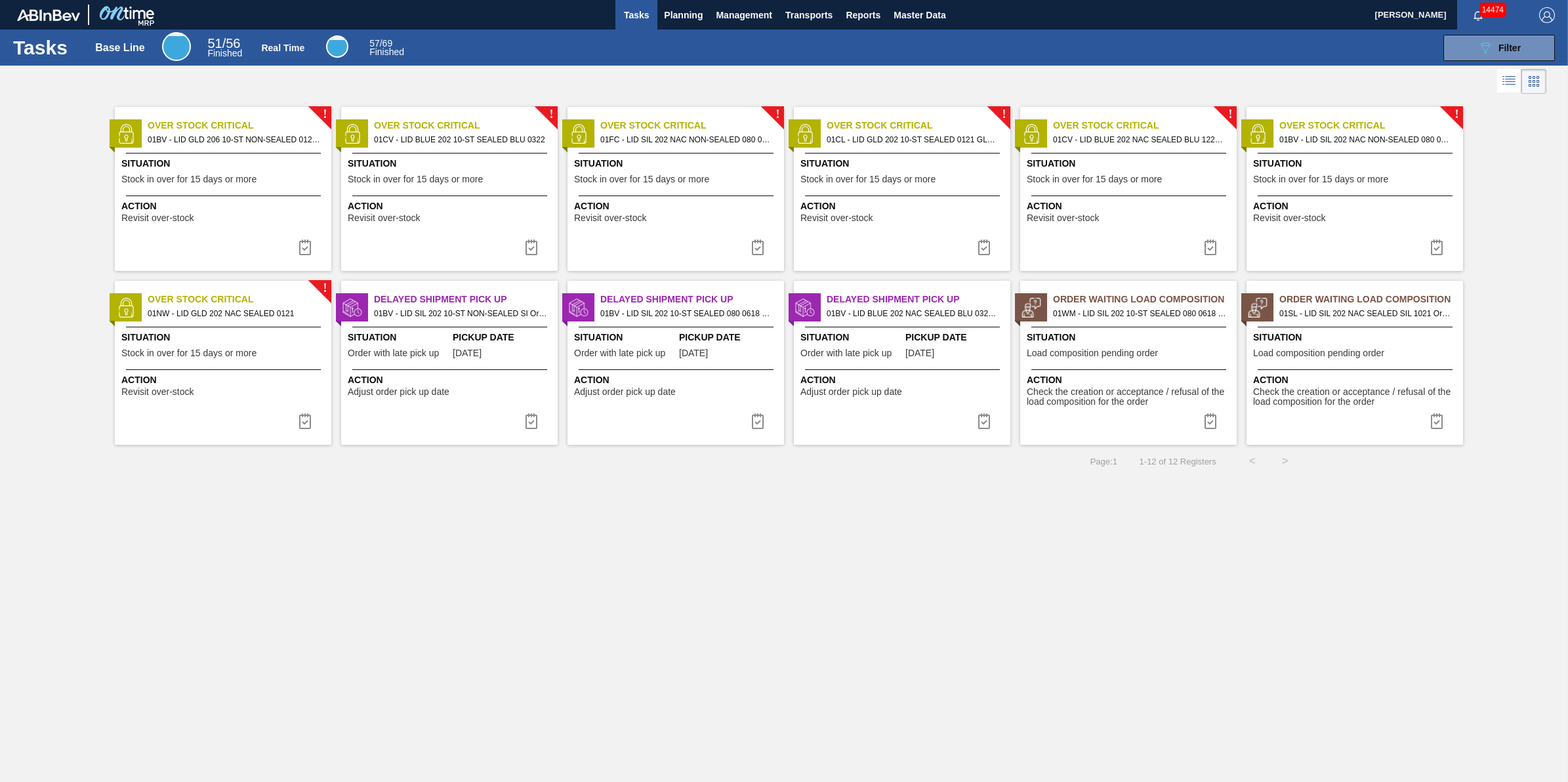
click at [632, 8] on span "Tasks" at bounding box center [637, 15] width 29 height 16
click at [670, 23] on button "Planning" at bounding box center [683, 15] width 52 height 30
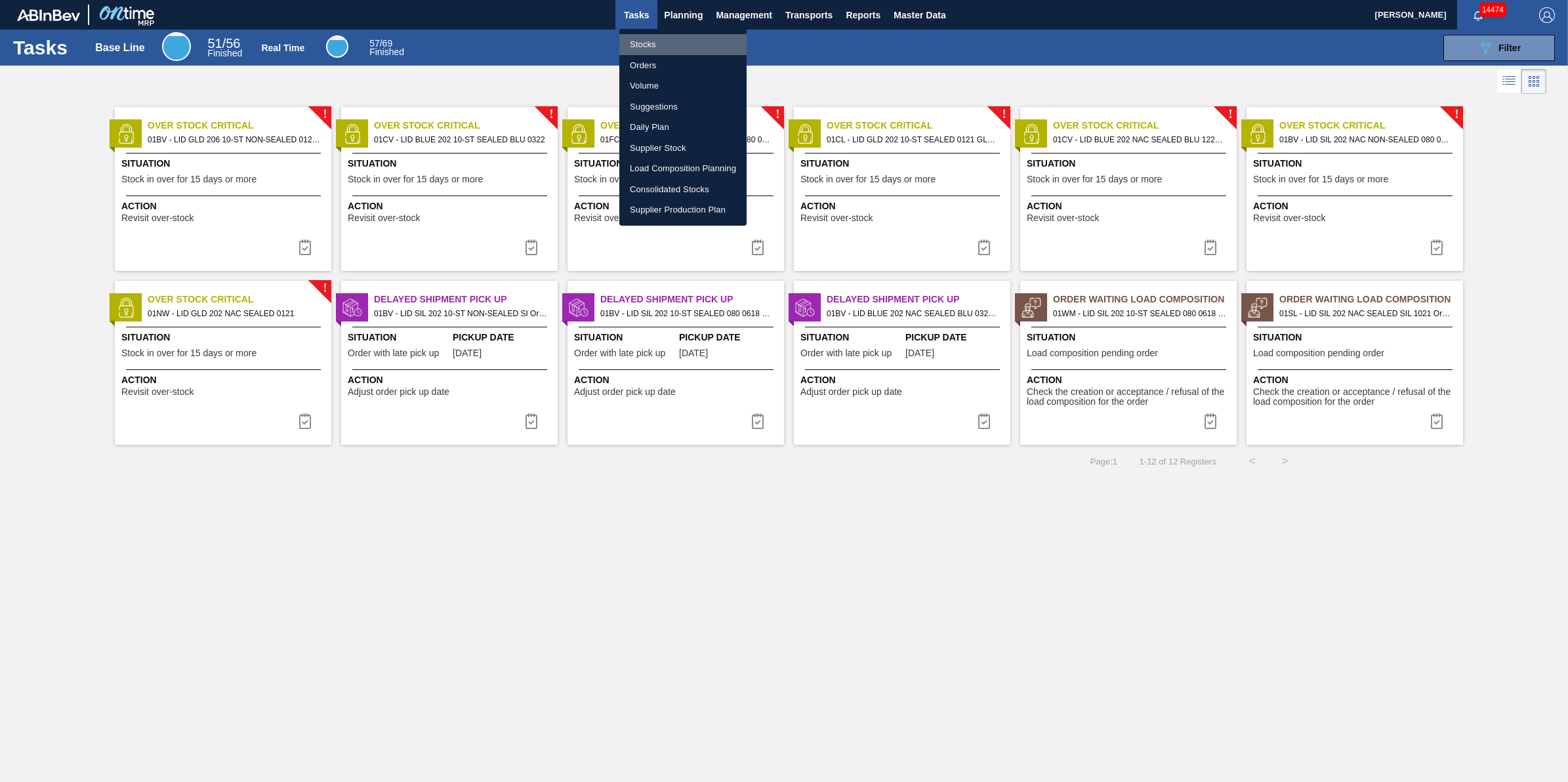
click at [673, 46] on li "Stocks" at bounding box center [683, 44] width 127 height 21
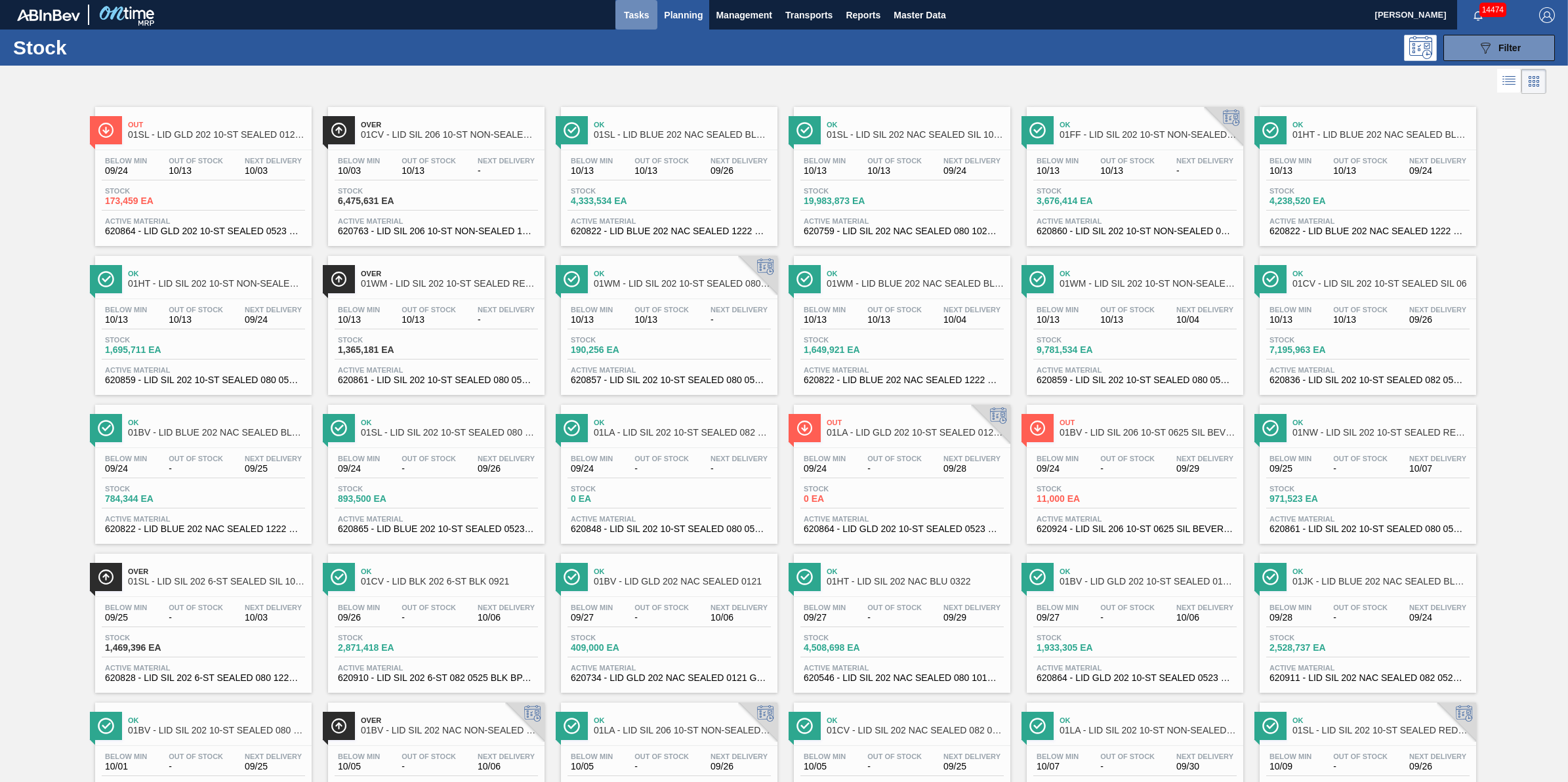
click at [638, 20] on span "Tasks" at bounding box center [637, 15] width 29 height 16
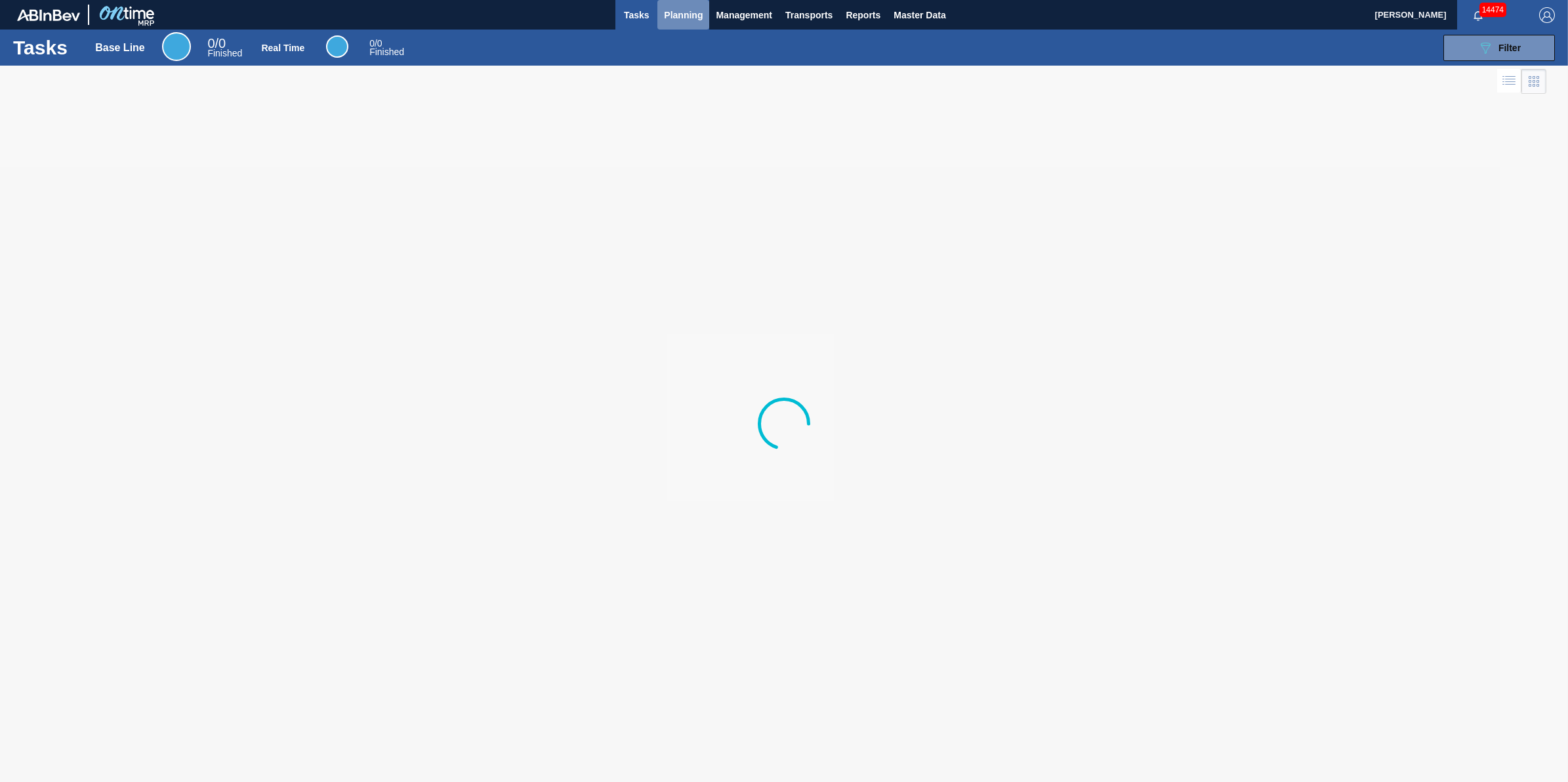
click at [659, 17] on button "Planning" at bounding box center [683, 15] width 52 height 30
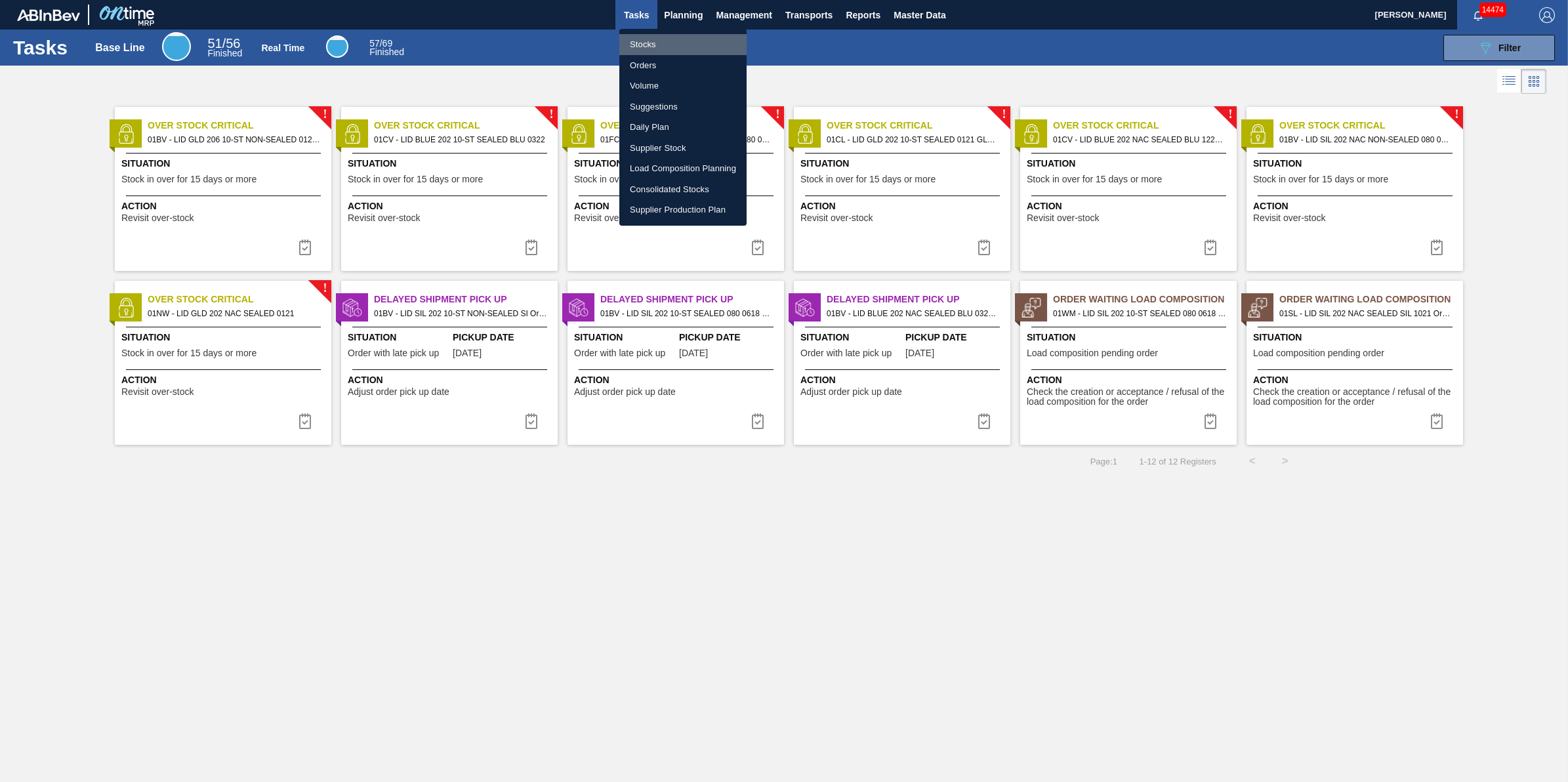
click at [660, 38] on li "Stocks" at bounding box center [683, 44] width 127 height 21
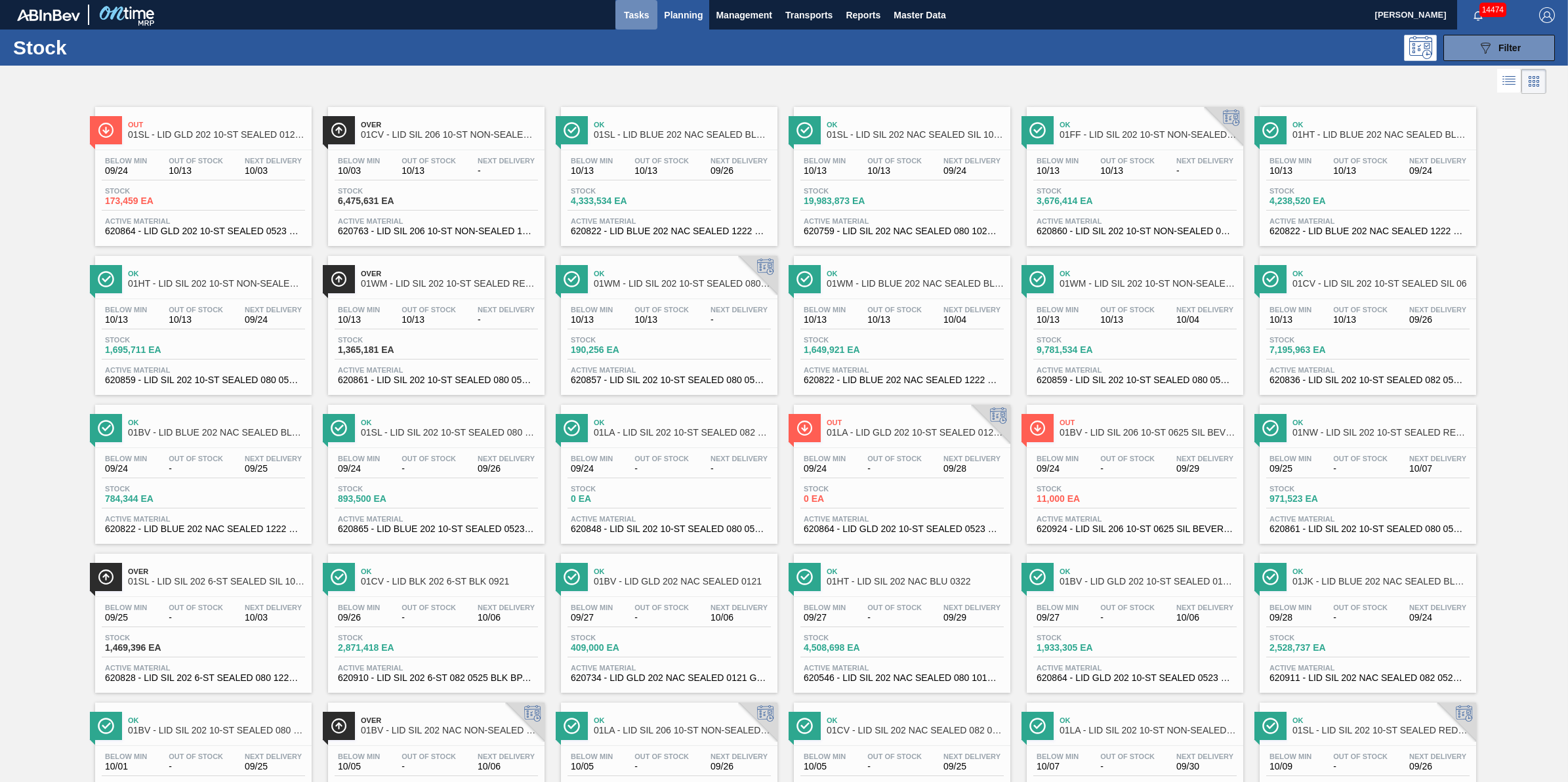
click at [631, 15] on span "Tasks" at bounding box center [637, 15] width 29 height 16
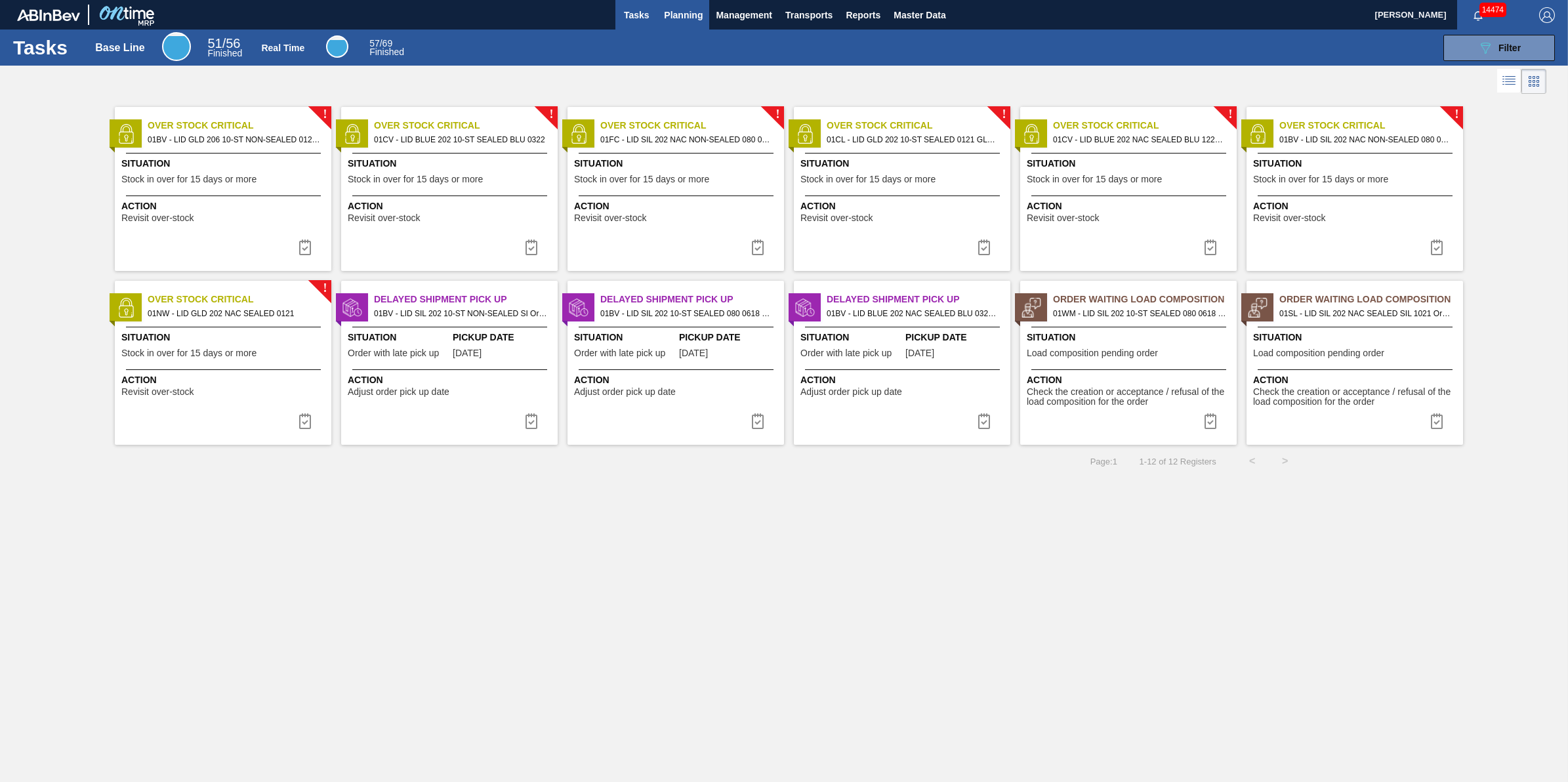
click at [693, 23] on button "Planning" at bounding box center [683, 15] width 52 height 30
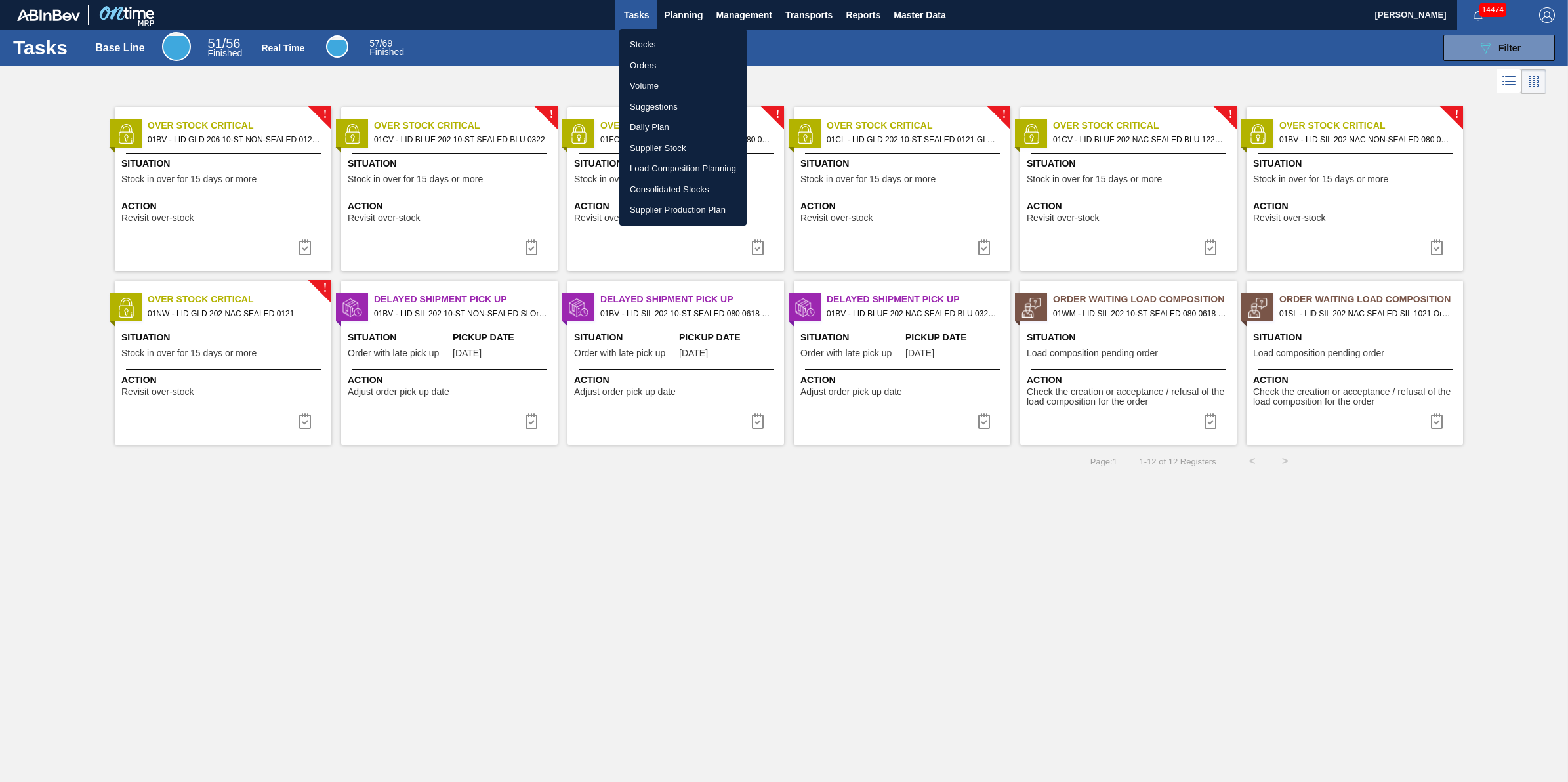
click at [702, 43] on li "Stocks" at bounding box center [683, 44] width 127 height 21
